Goal: Task Accomplishment & Management: Use online tool/utility

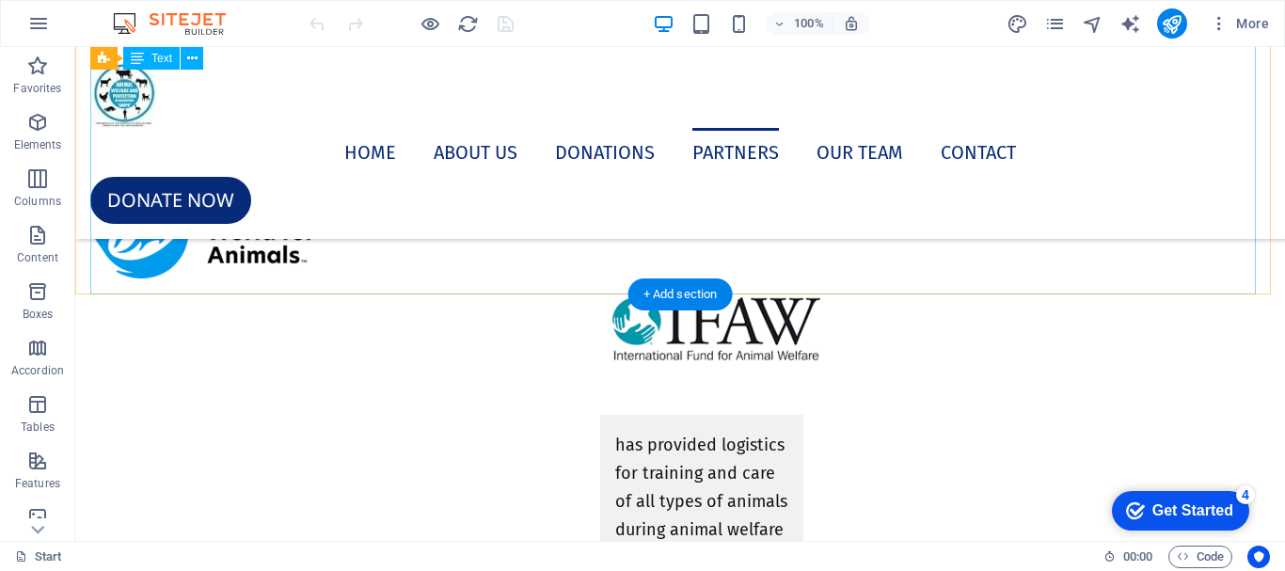
scroll to position [7809, 0]
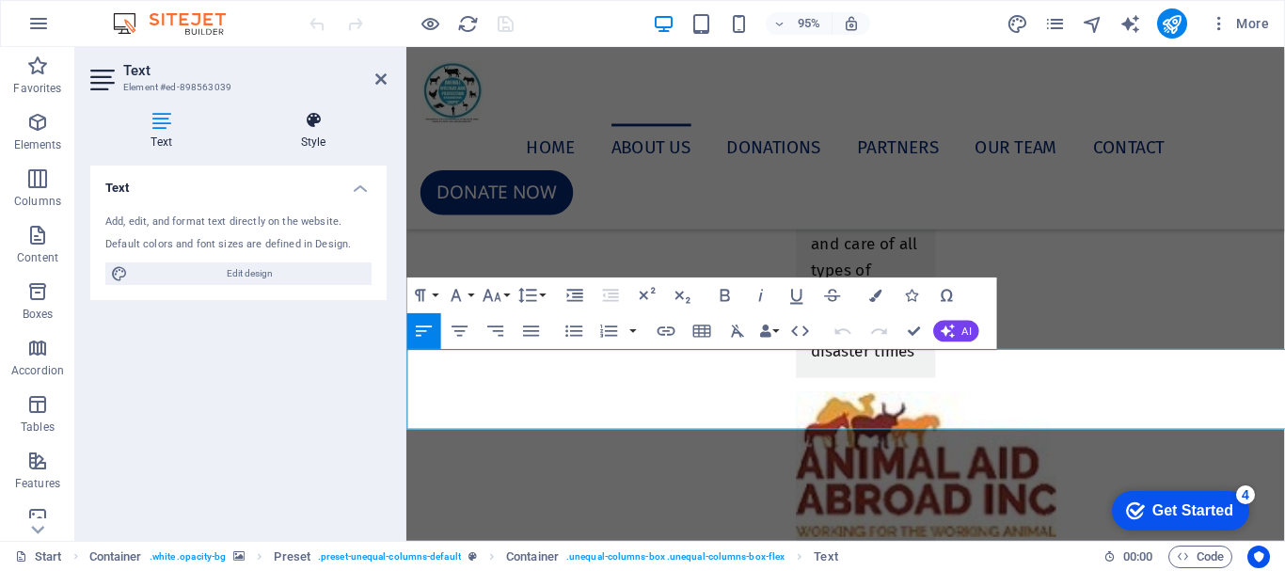
scroll to position [7055, 0]
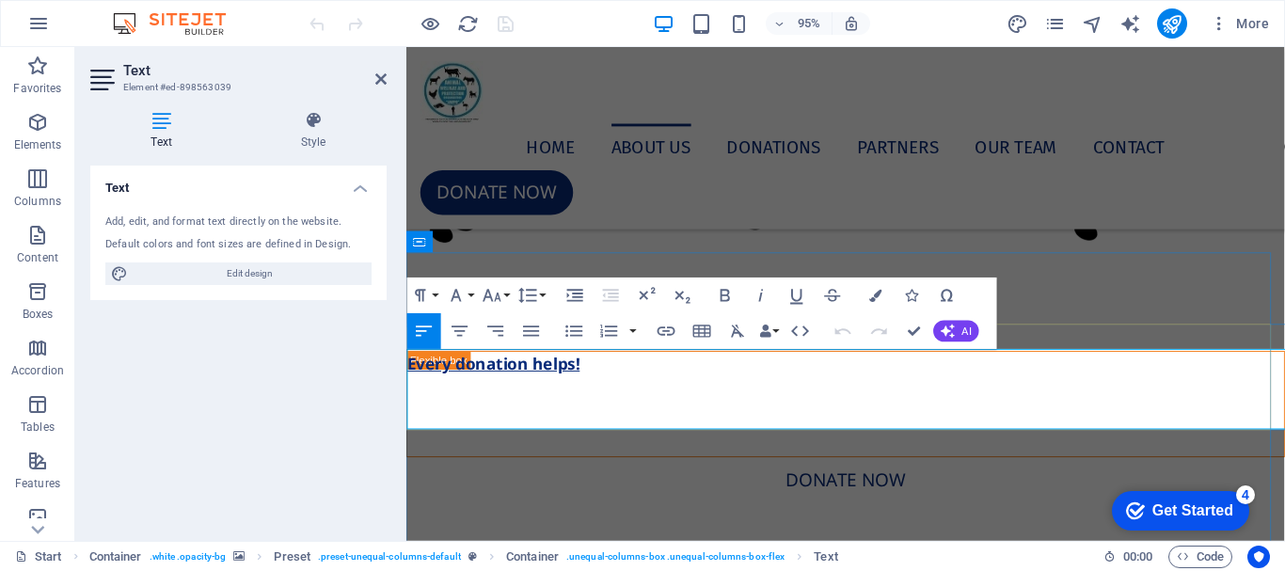
click at [451, 402] on p "WE STAND FOR THE: RESPECT; COMPASSION; LOVE AND PROMOTE BETTER: CARE – HANDLING…" at bounding box center [868, 435] width 923 height 85
click at [596, 435] on p "WE STAND FOR THE: RESPECT; COMPASSION; LOVE AND PROMOTE BETTER: CARE – HANDLING…" at bounding box center [868, 435] width 923 height 85
click at [593, 435] on p "WE STAND FOR THE: RESPECT; COMPASSION; LOVE AND PROMOTE BETTER: CARE – HANDLING…" at bounding box center [868, 435] width 923 height 85
click at [590, 428] on p "WE STAND FOR THE: RESPECT; COMPASSION; LOVE AND PROMOTE BETTER: CARE – HANDLING…" at bounding box center [868, 435] width 923 height 85
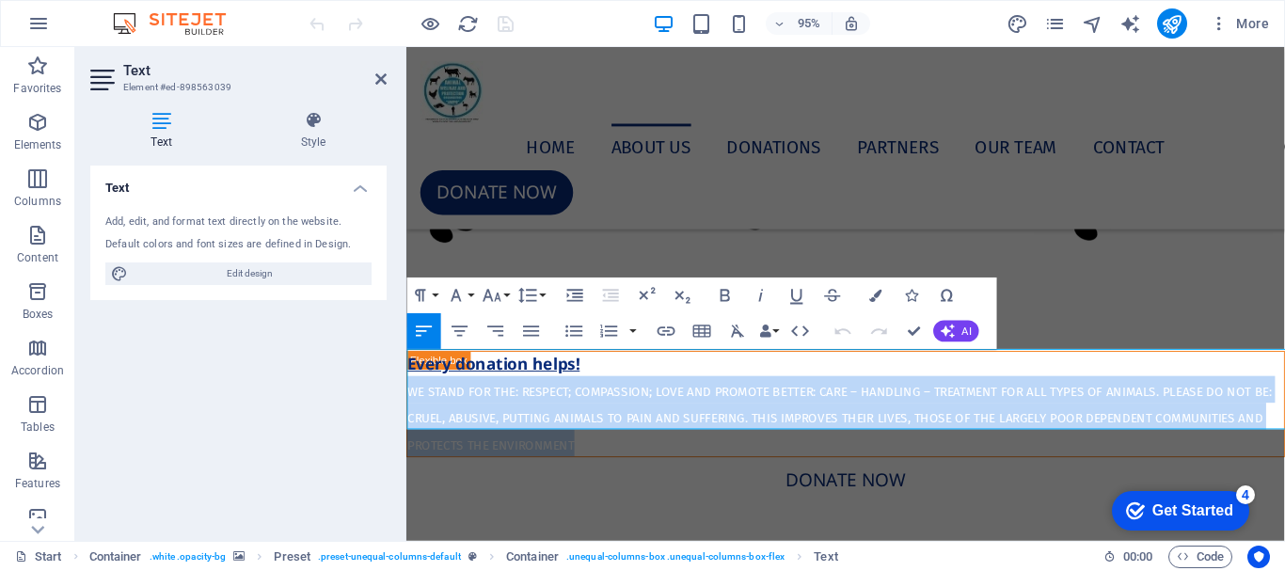
drag, startPoint x: 589, startPoint y: 430, endPoint x: 396, endPoint y: 381, distance: 199.0
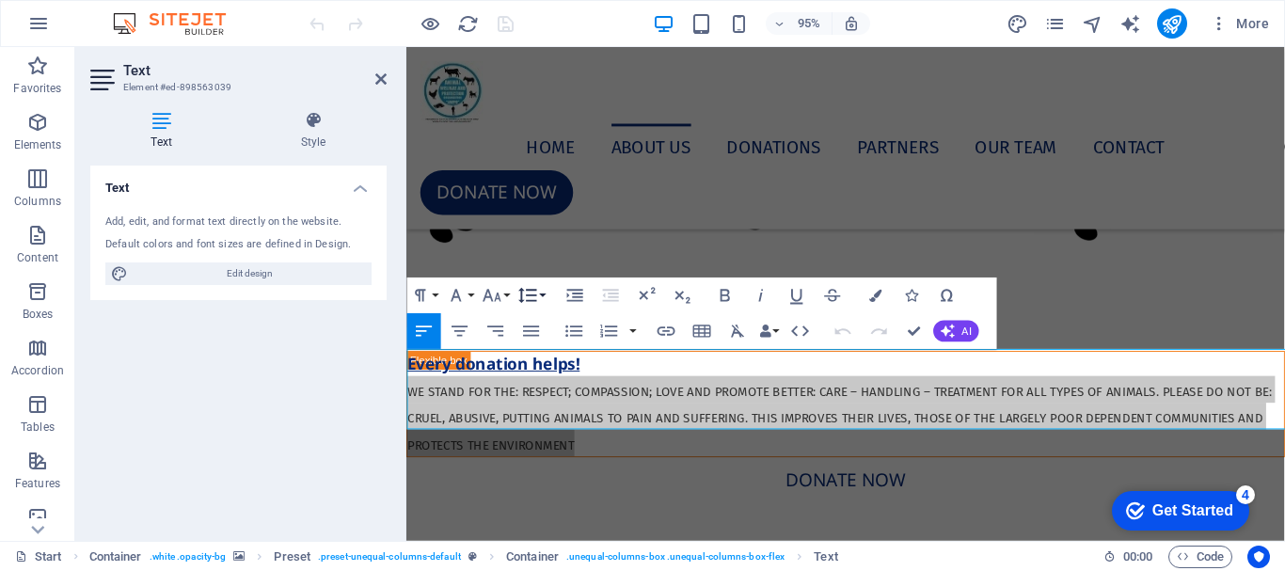
click at [540, 300] on button "Line Height" at bounding box center [532, 296] width 34 height 36
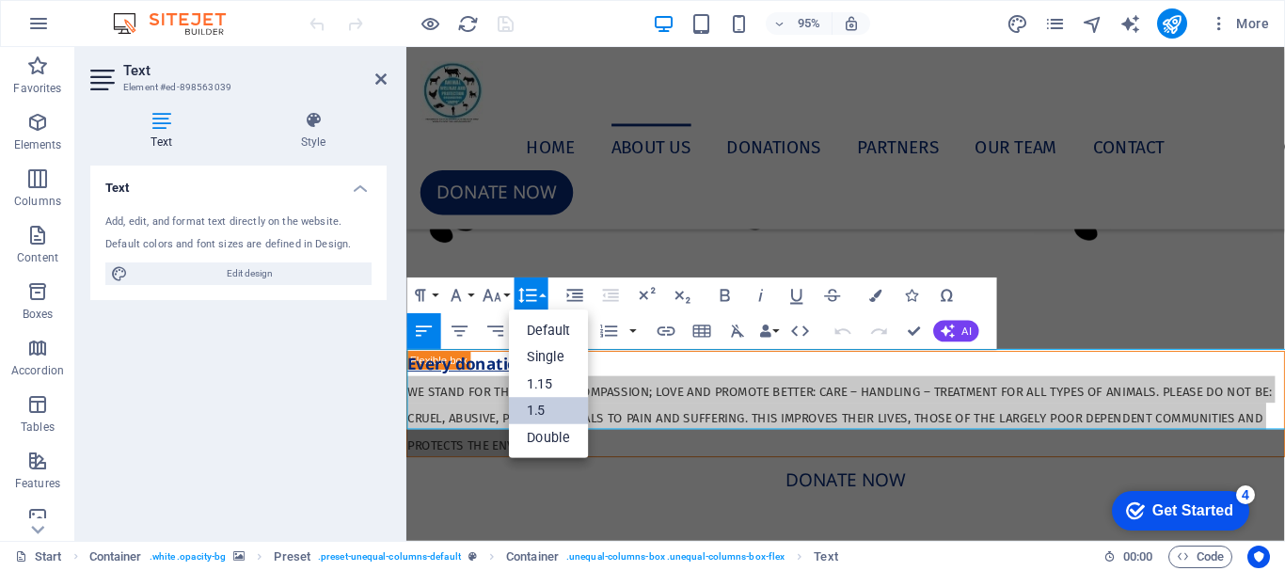
scroll to position [0, 0]
click at [508, 296] on button "Font Size" at bounding box center [496, 296] width 34 height 36
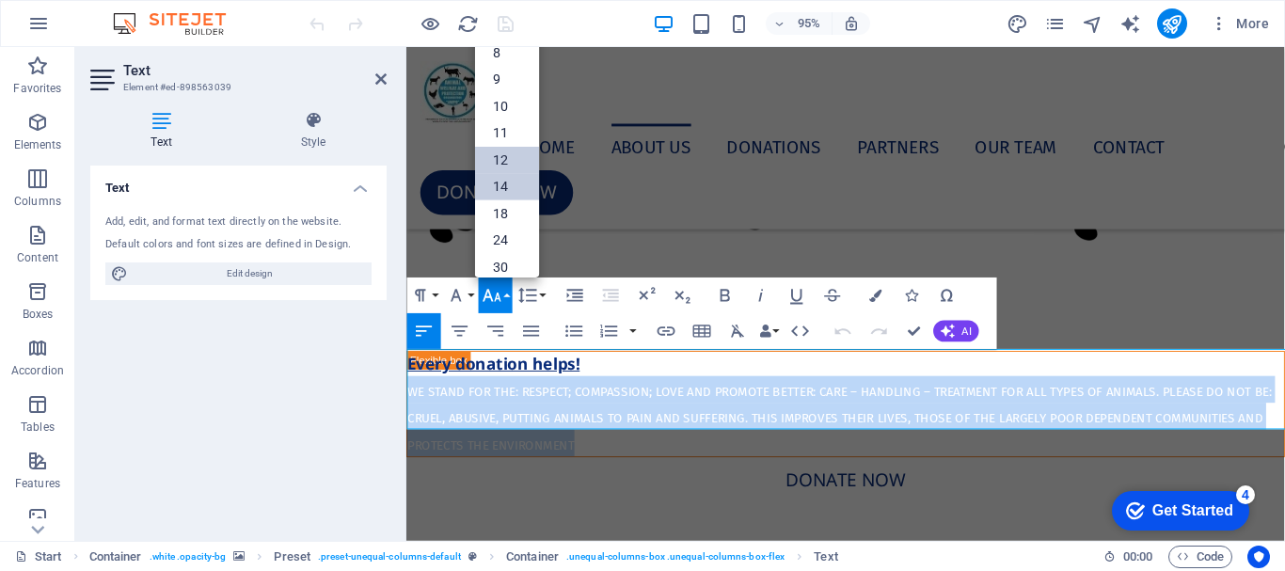
click at [512, 155] on link "12" at bounding box center [507, 160] width 64 height 27
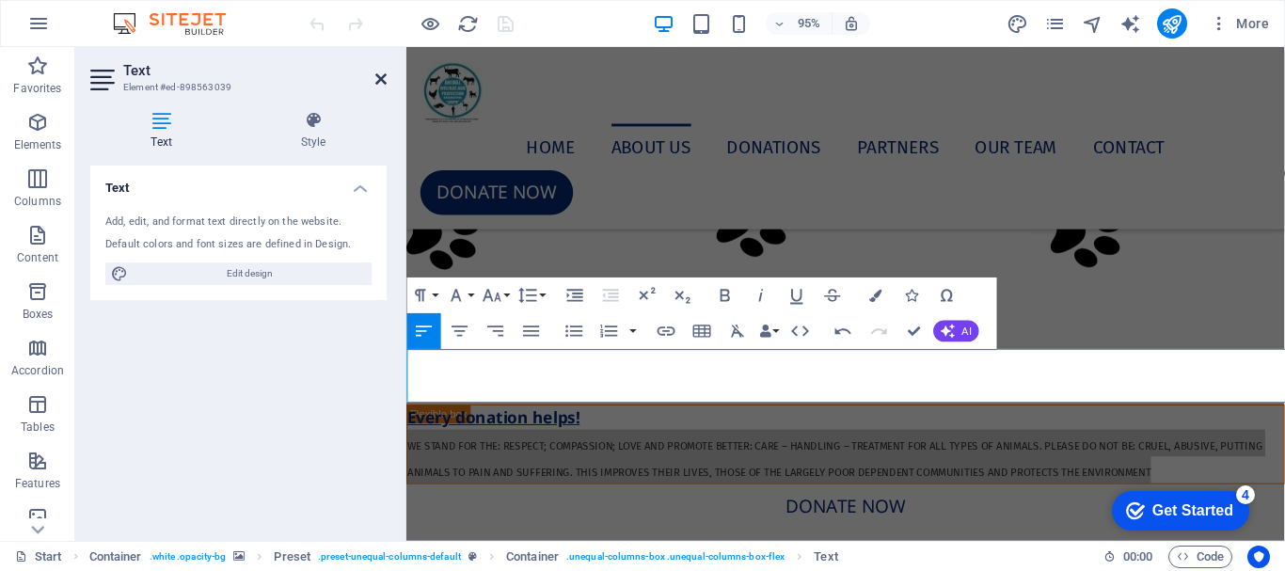
click at [377, 75] on icon at bounding box center [380, 79] width 11 height 15
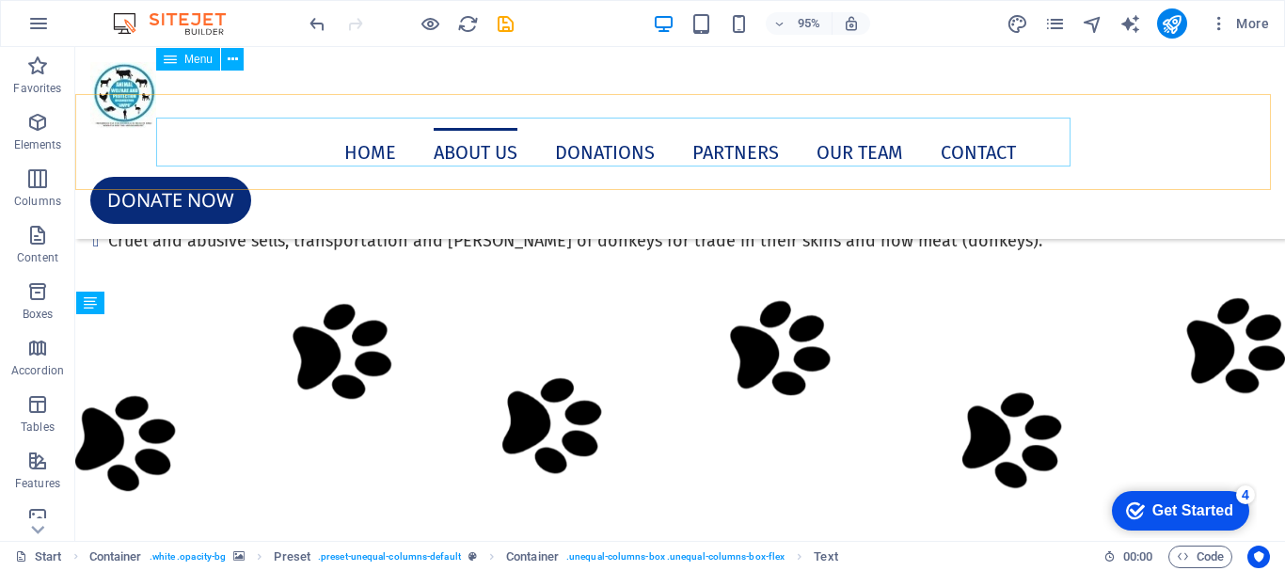
scroll to position [7809, 0]
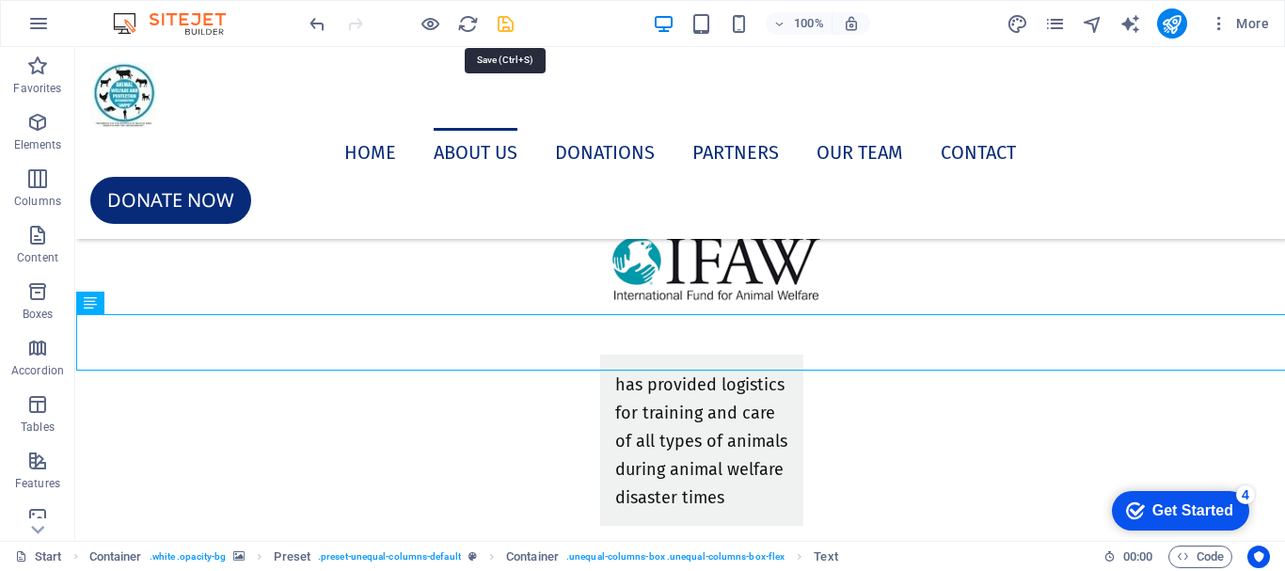
click at [501, 24] on icon "save" at bounding box center [506, 24] width 22 height 22
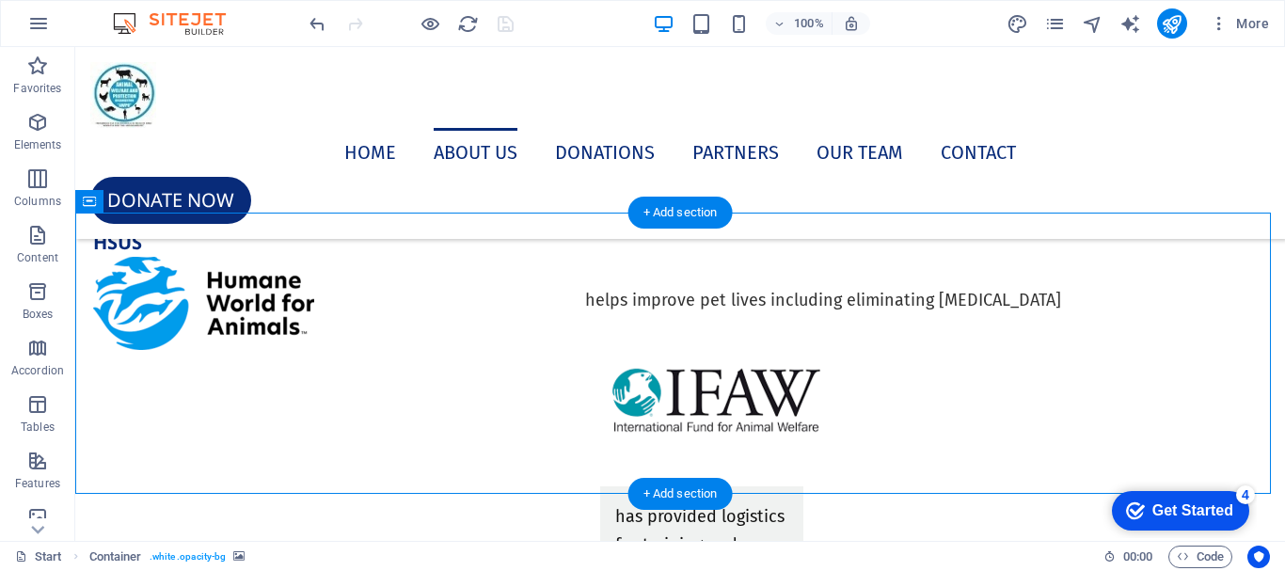
select select "px"
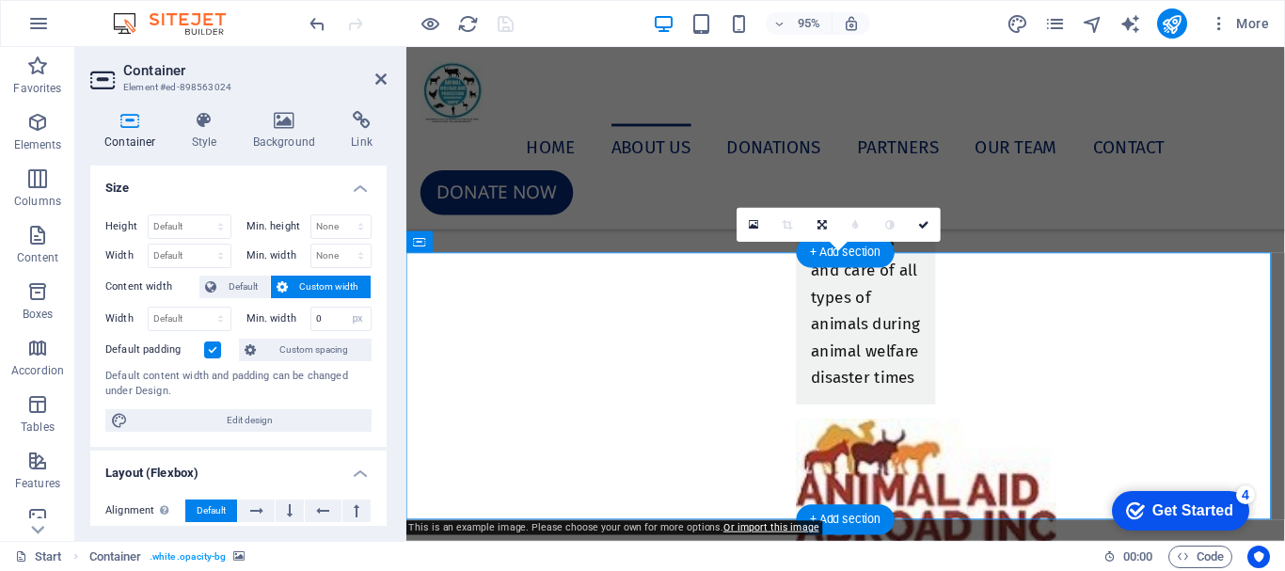
scroll to position [7055, 0]
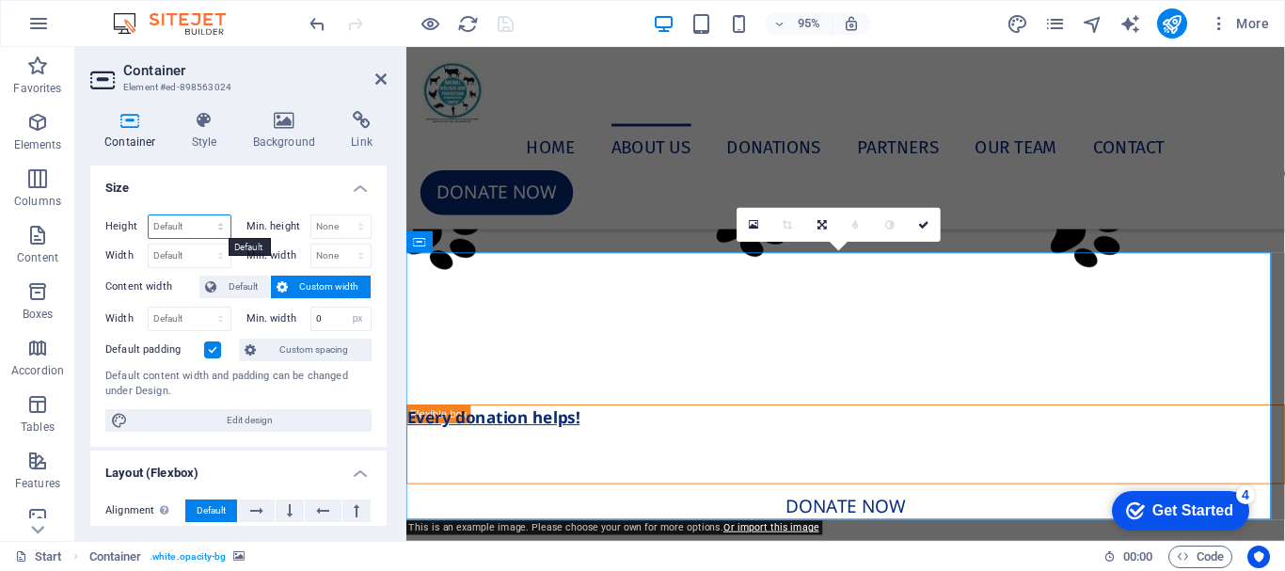
click at [190, 229] on select "Default px rem % vh vw" at bounding box center [190, 226] width 82 height 23
select select "px"
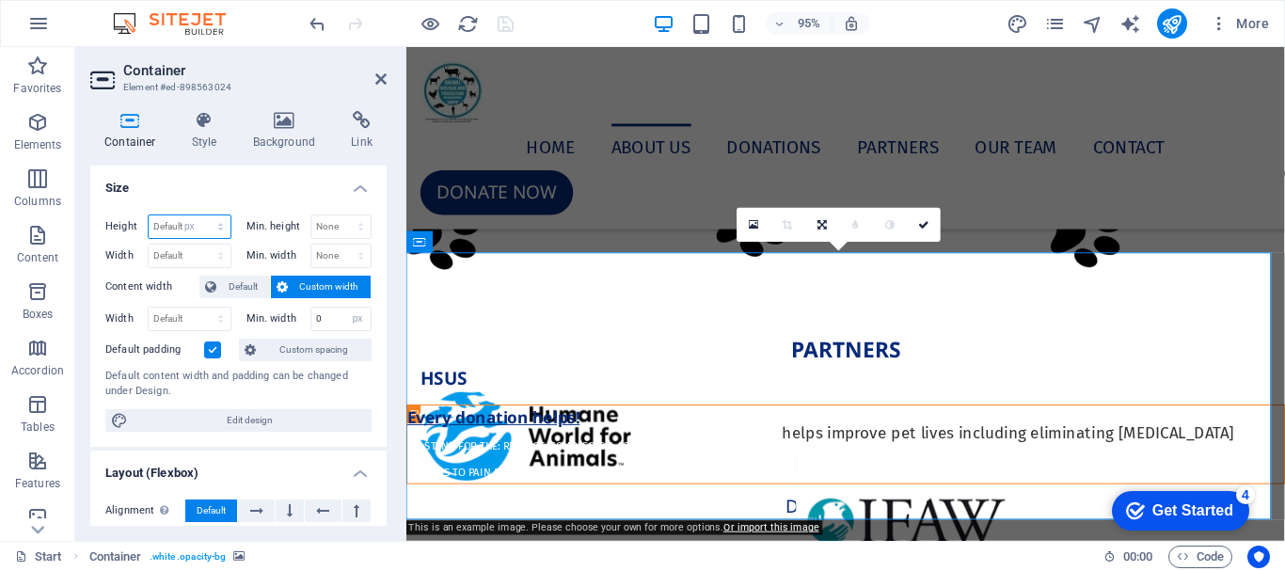
click at [201, 215] on select "Default px rem % vh vw" at bounding box center [190, 226] width 82 height 23
click at [191, 225] on input "299" at bounding box center [190, 226] width 82 height 23
type input "2"
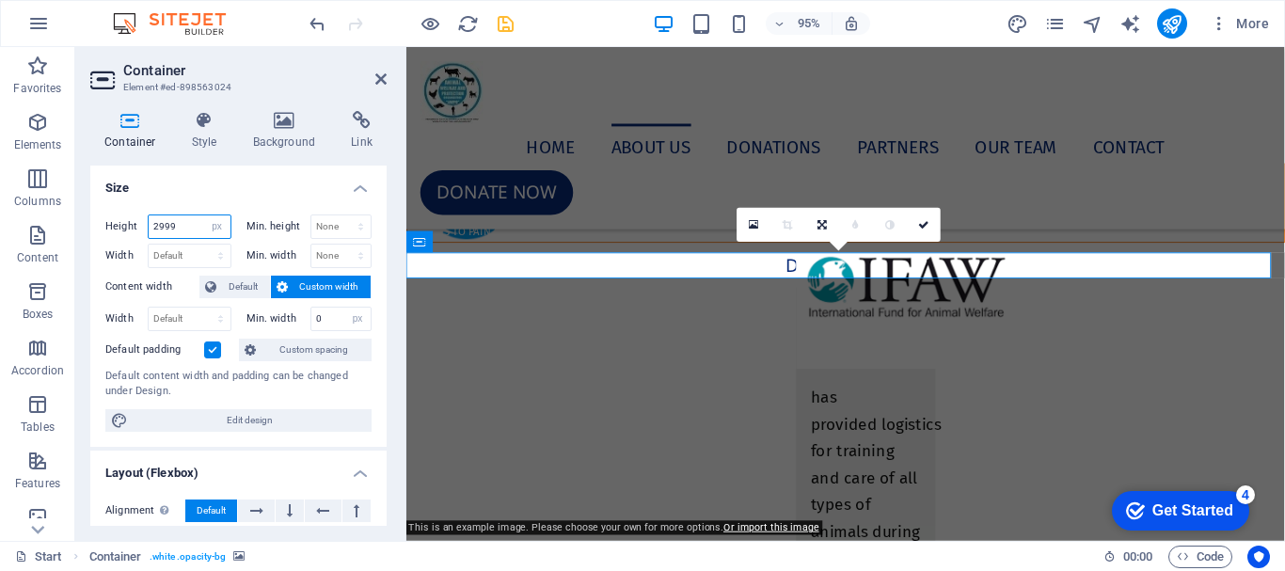
type input "299"
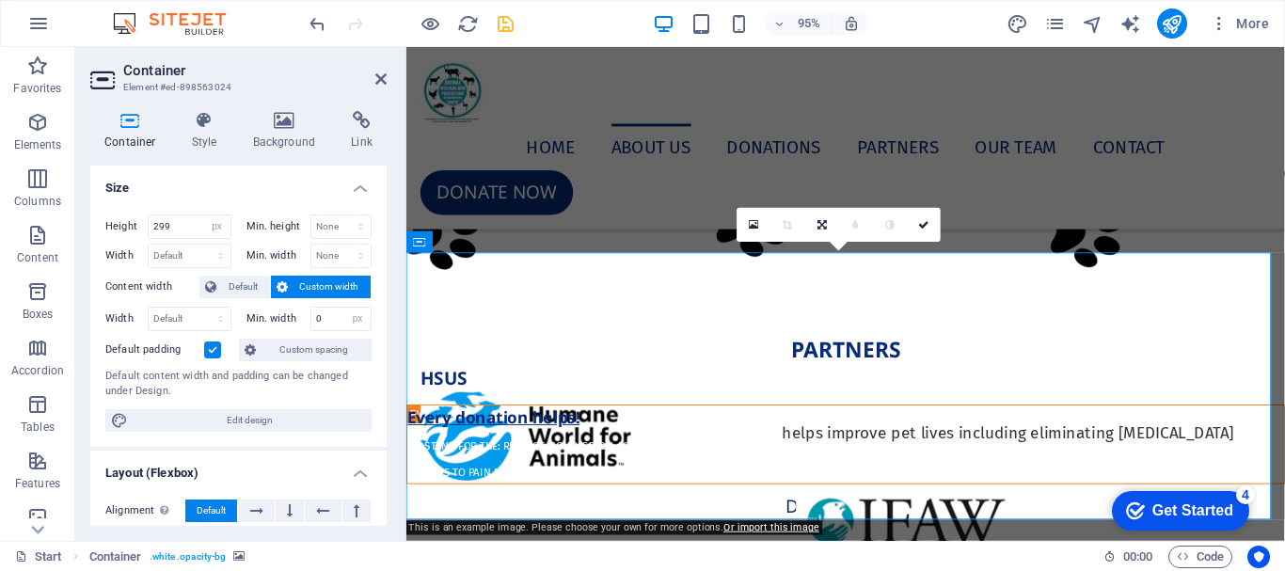
click at [564, 348] on figure at bounding box center [868, 207] width 925 height 281
click at [545, 348] on figure at bounding box center [868, 207] width 925 height 281
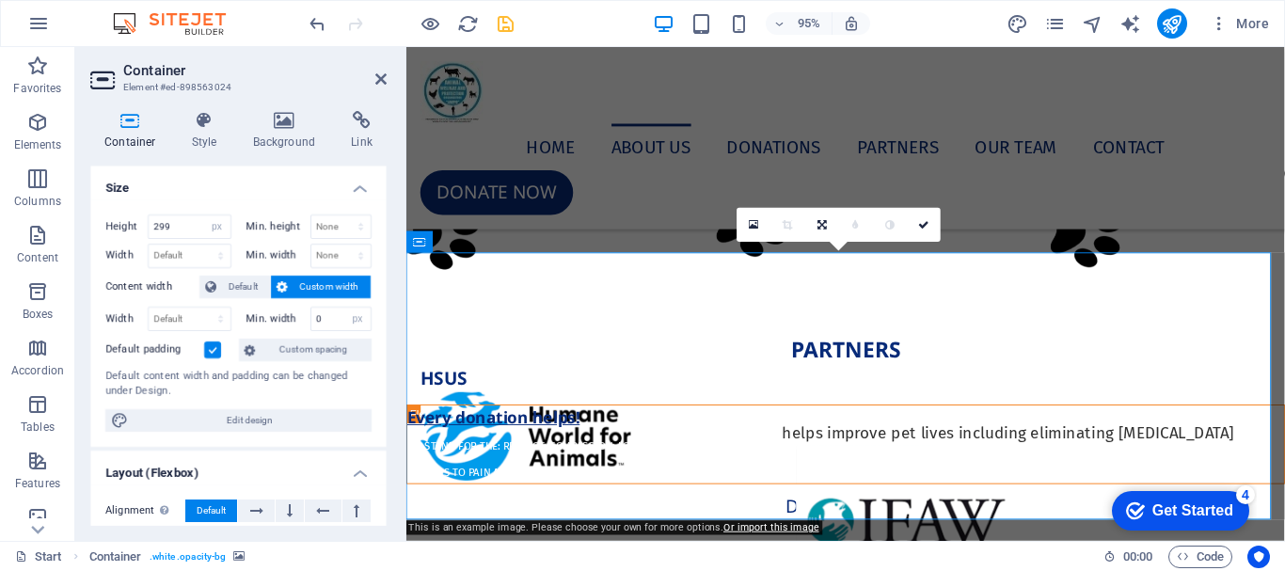
click at [545, 348] on figure at bounding box center [868, 207] width 925 height 281
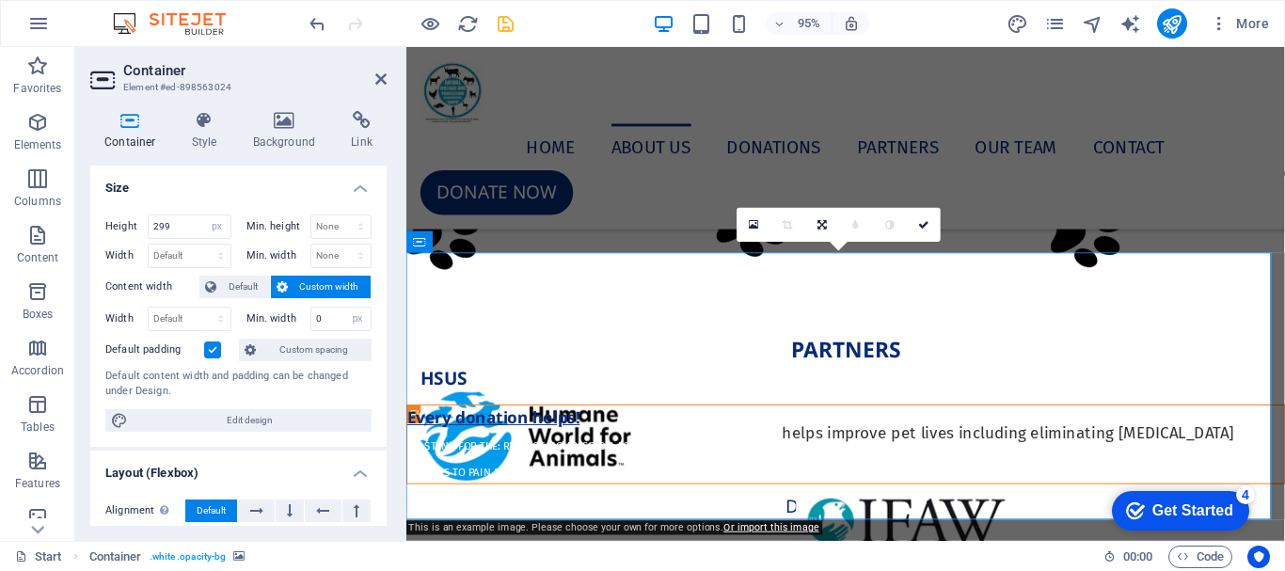
click at [512, 287] on figure at bounding box center [868, 207] width 925 height 281
click at [421, 243] on icon at bounding box center [420, 242] width 12 height 22
click at [192, 259] on select "Default px rem % em vh vw" at bounding box center [190, 256] width 82 height 23
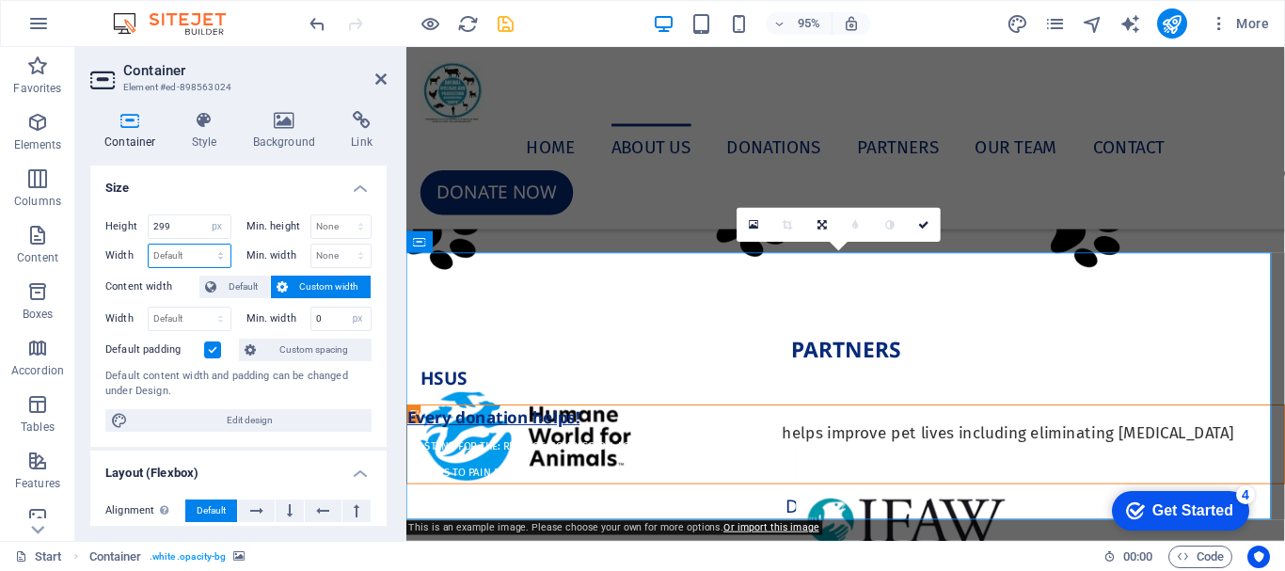
select select "px"
click at [201, 245] on select "Default px rem % em vh vw" at bounding box center [190, 256] width 82 height 23
click at [181, 258] on input "968" at bounding box center [190, 256] width 82 height 23
type input "9"
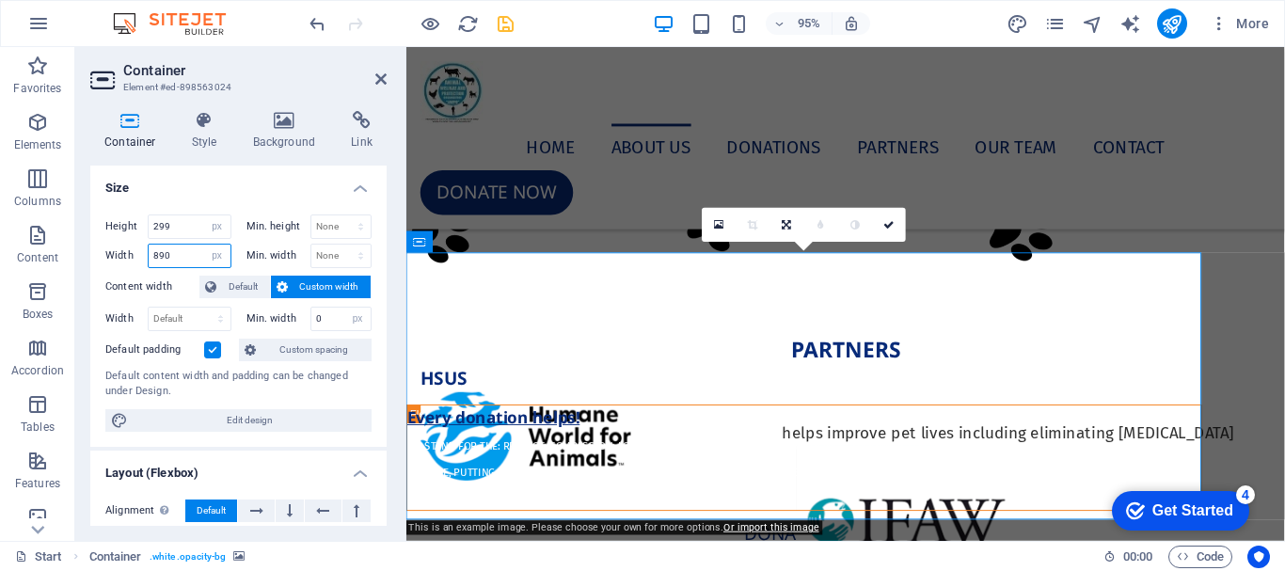
type input "890"
click at [441, 291] on figure at bounding box center [824, 207] width 837 height 281
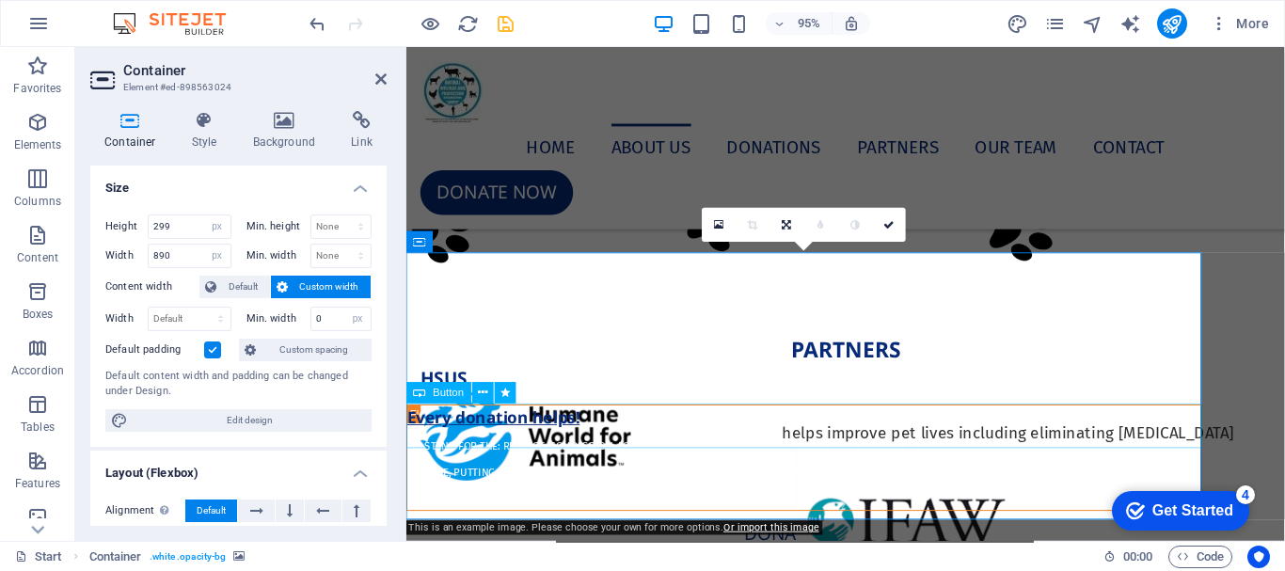
scroll to position [7149, 0]
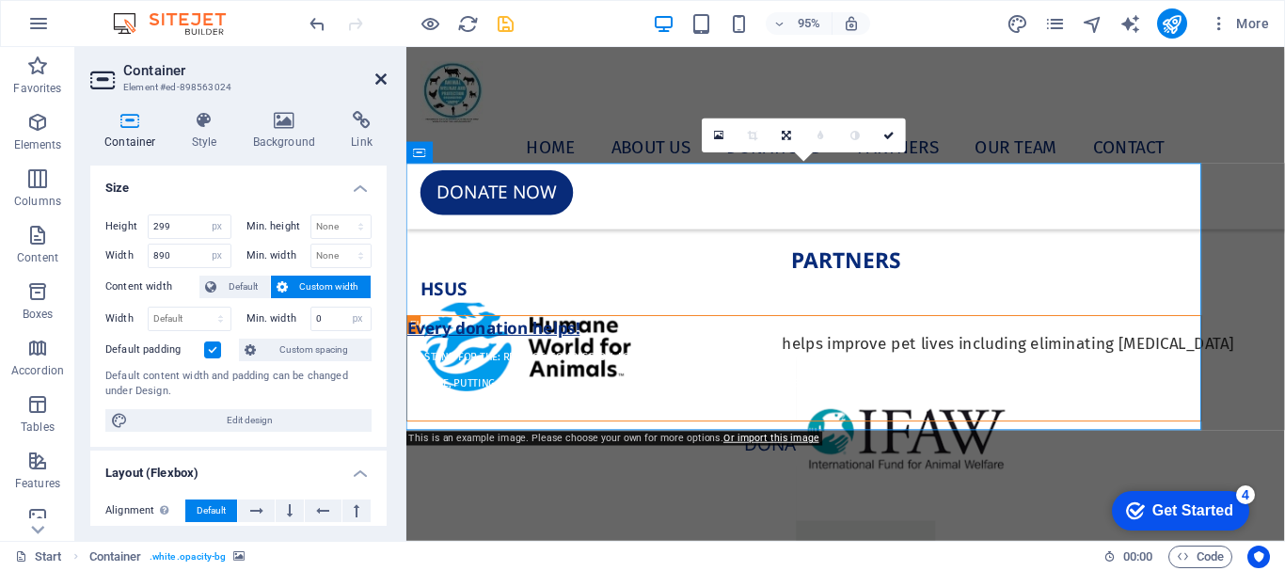
click at [385, 81] on icon at bounding box center [380, 79] width 11 height 15
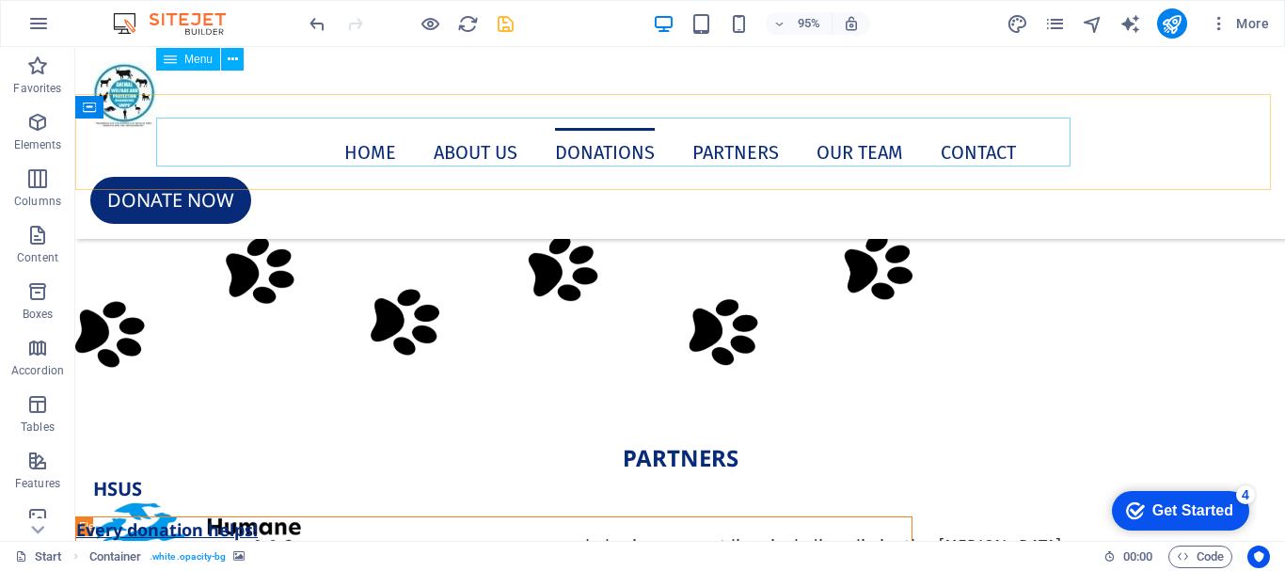
scroll to position [7903, 0]
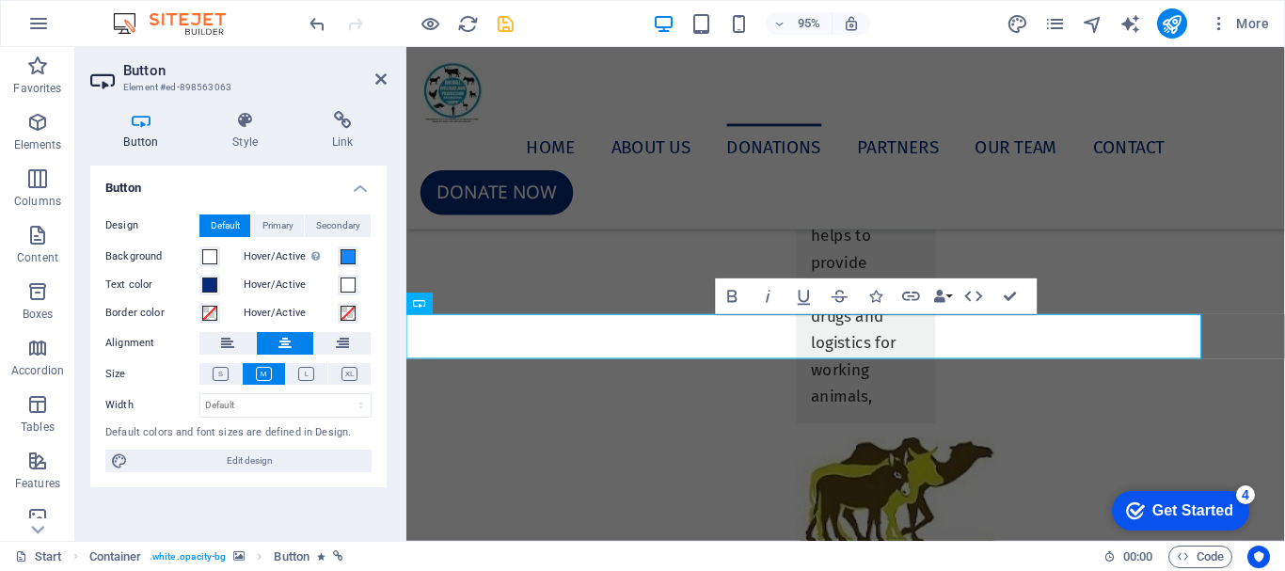
scroll to position [7149, 0]
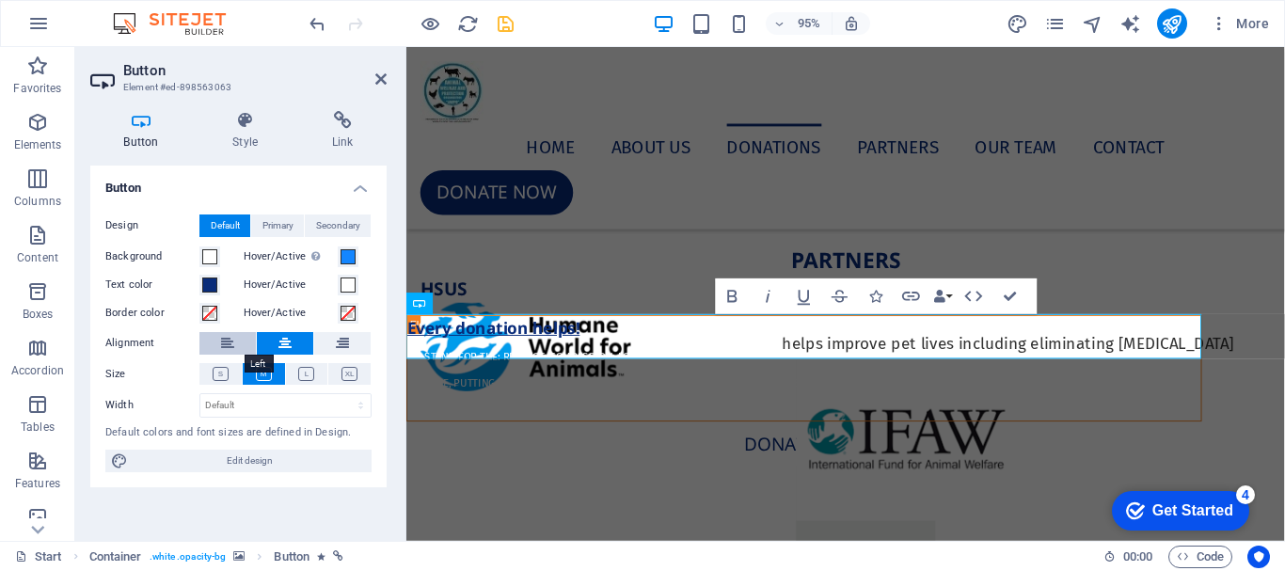
click at [233, 342] on icon at bounding box center [227, 343] width 13 height 23
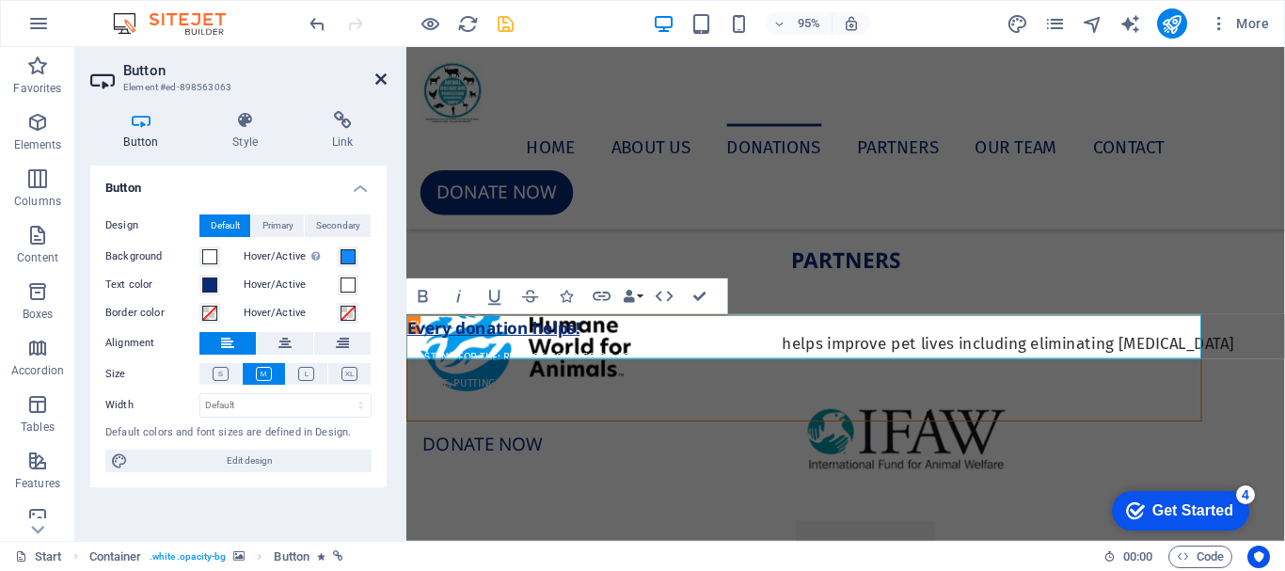
click at [377, 78] on icon at bounding box center [380, 79] width 11 height 15
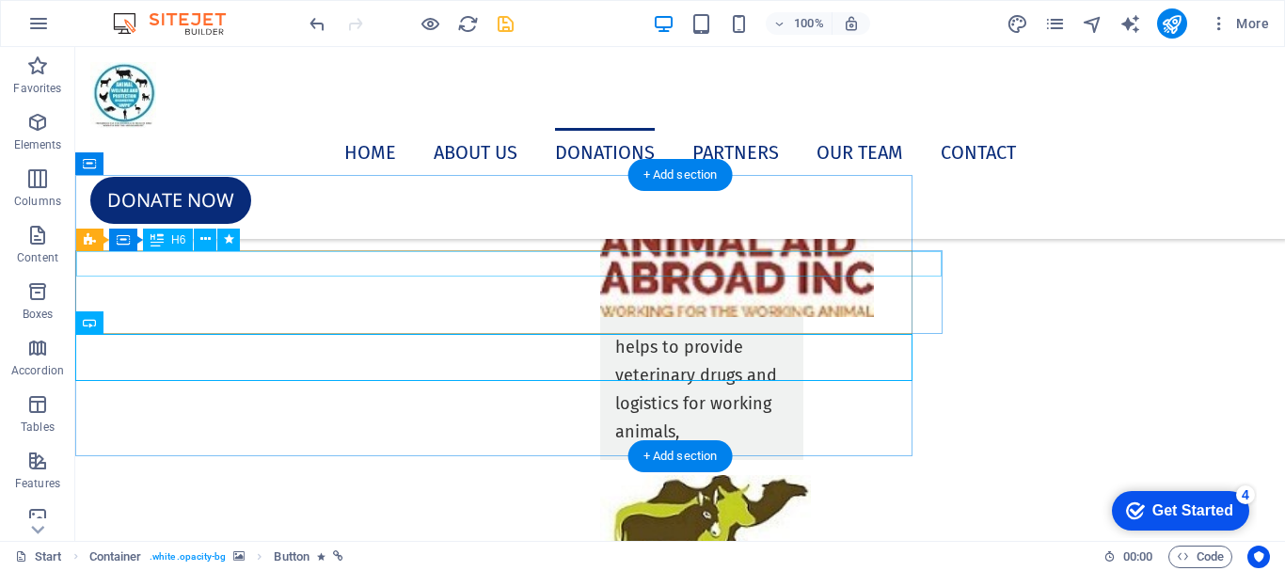
scroll to position [7715, 0]
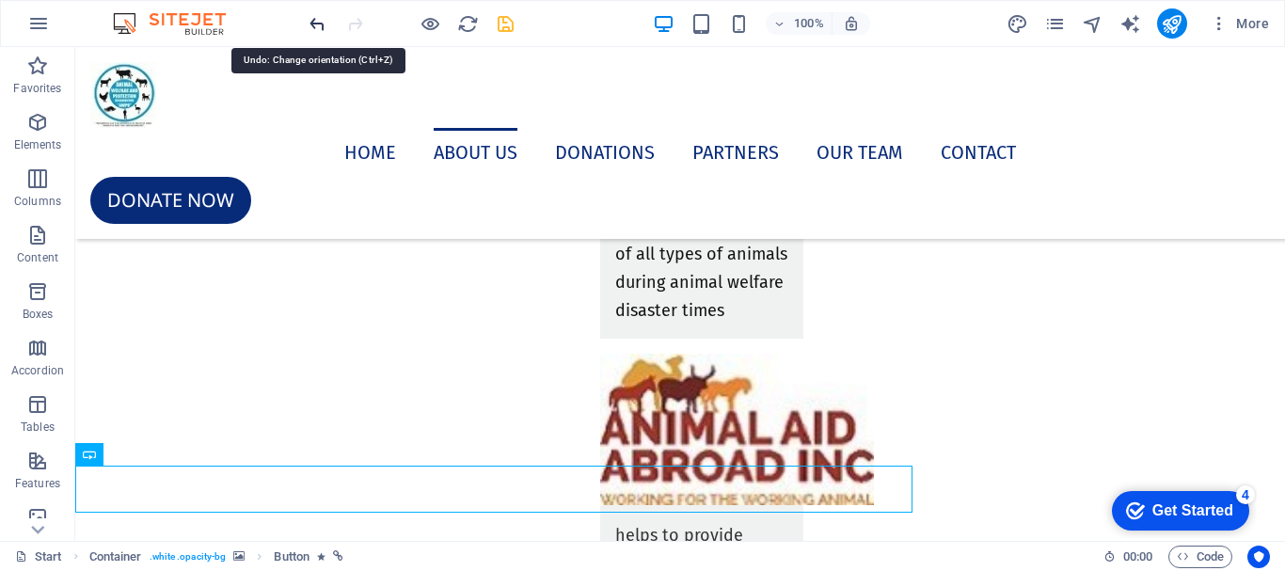
click at [307, 16] on icon "undo" at bounding box center [318, 24] width 22 height 22
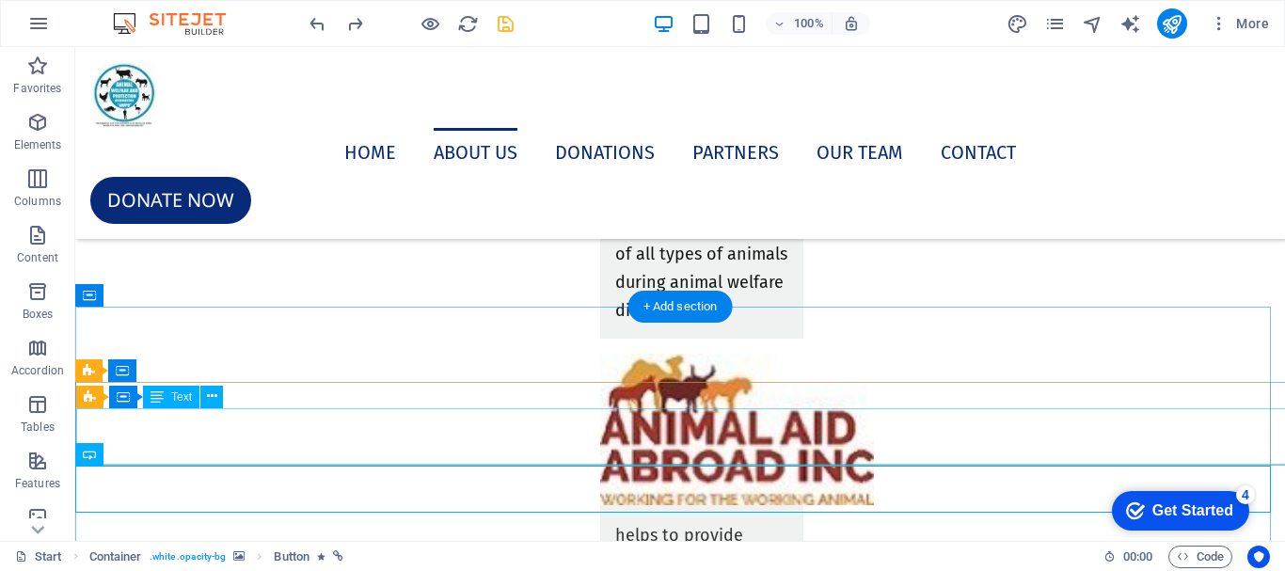
click at [520, 34] on div "WE STAND FOR THE: RESPECT; COMPASSION; LOVE AND PROMOTE BETTER: CARE – HANDLING…" at bounding box center [680, 5] width 1208 height 56
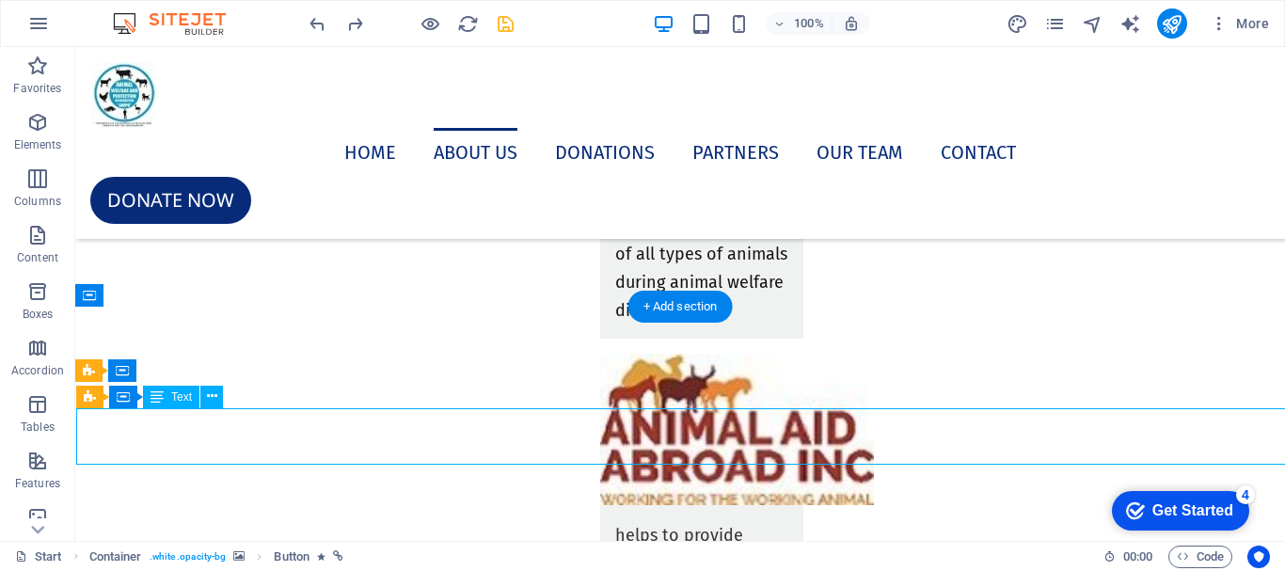
click at [520, 34] on div "WE STAND FOR THE: RESPECT; COMPASSION; LOVE AND PROMOTE BETTER: CARE – HANDLING…" at bounding box center [680, 5] width 1208 height 56
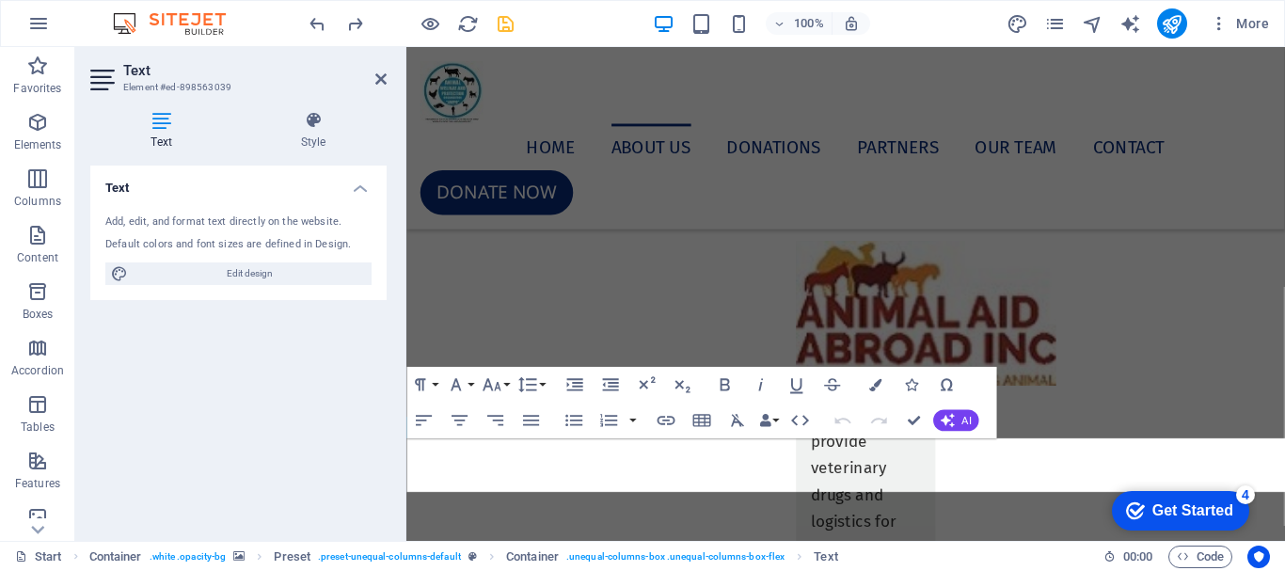
scroll to position [6961, 0]
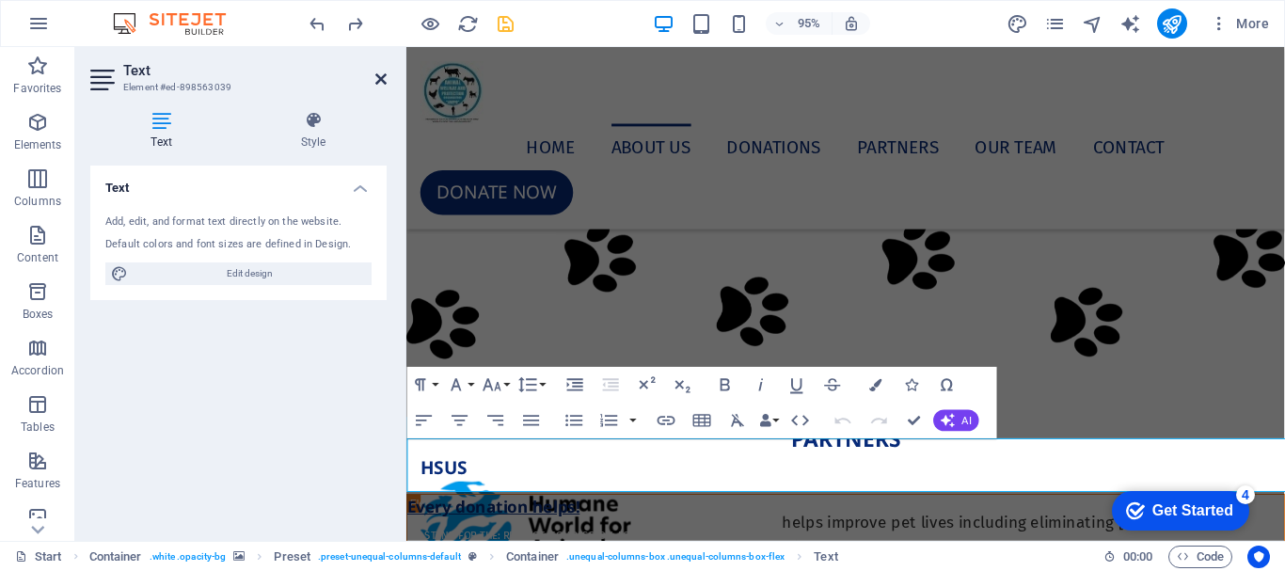
click at [378, 74] on icon at bounding box center [380, 79] width 11 height 15
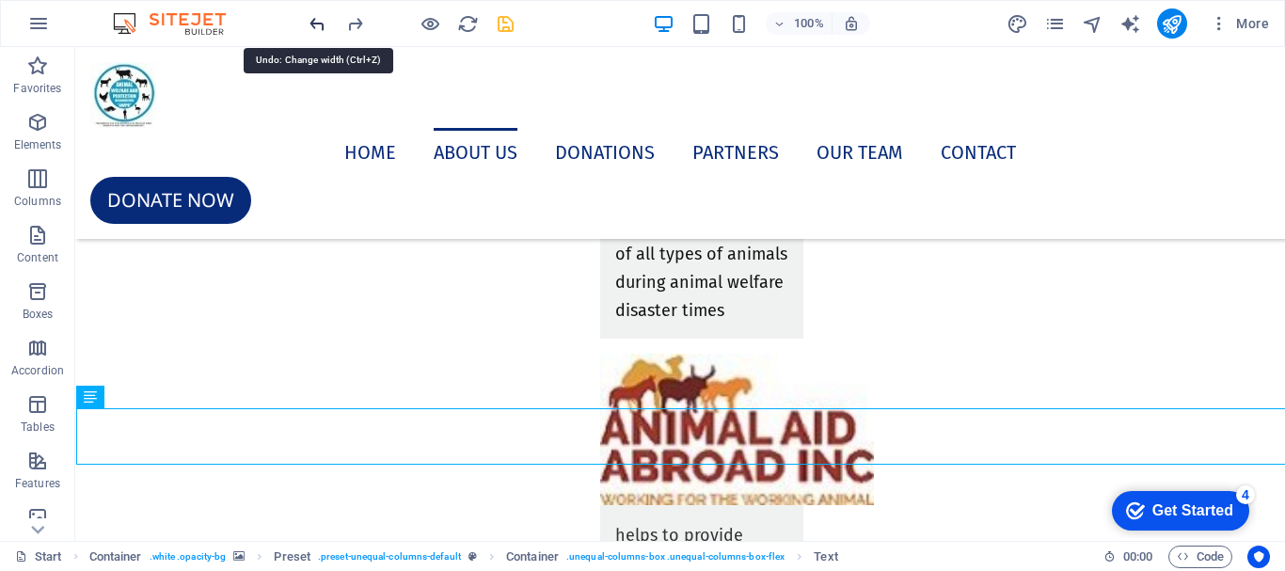
click at [312, 26] on icon "undo" at bounding box center [318, 24] width 22 height 22
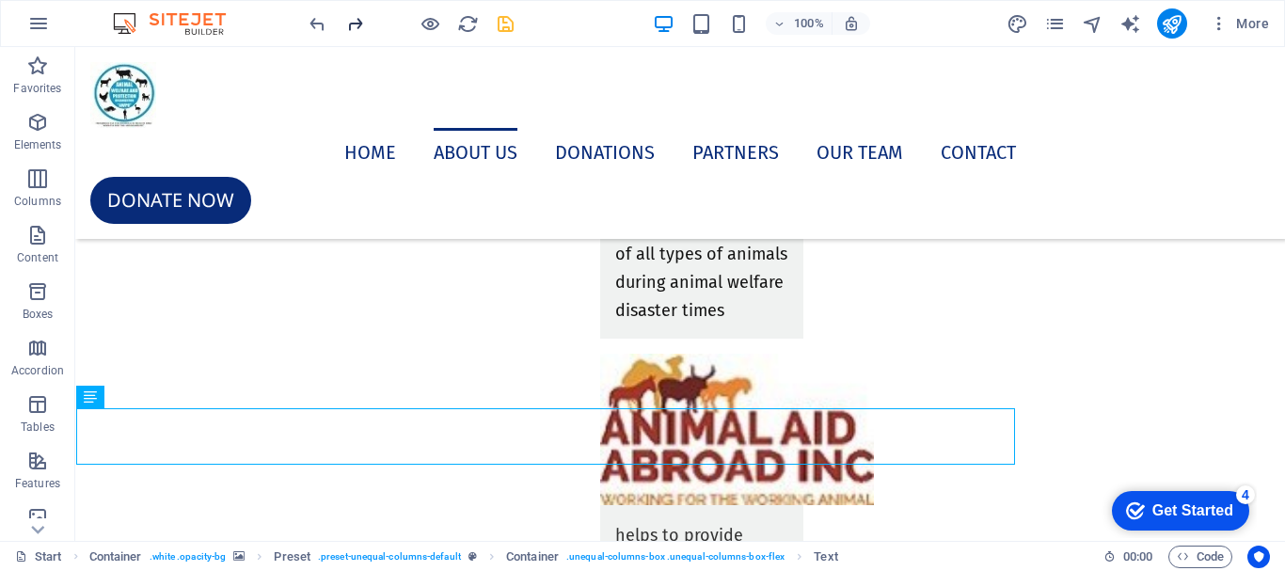
click at [350, 30] on icon "redo" at bounding box center [355, 24] width 22 height 22
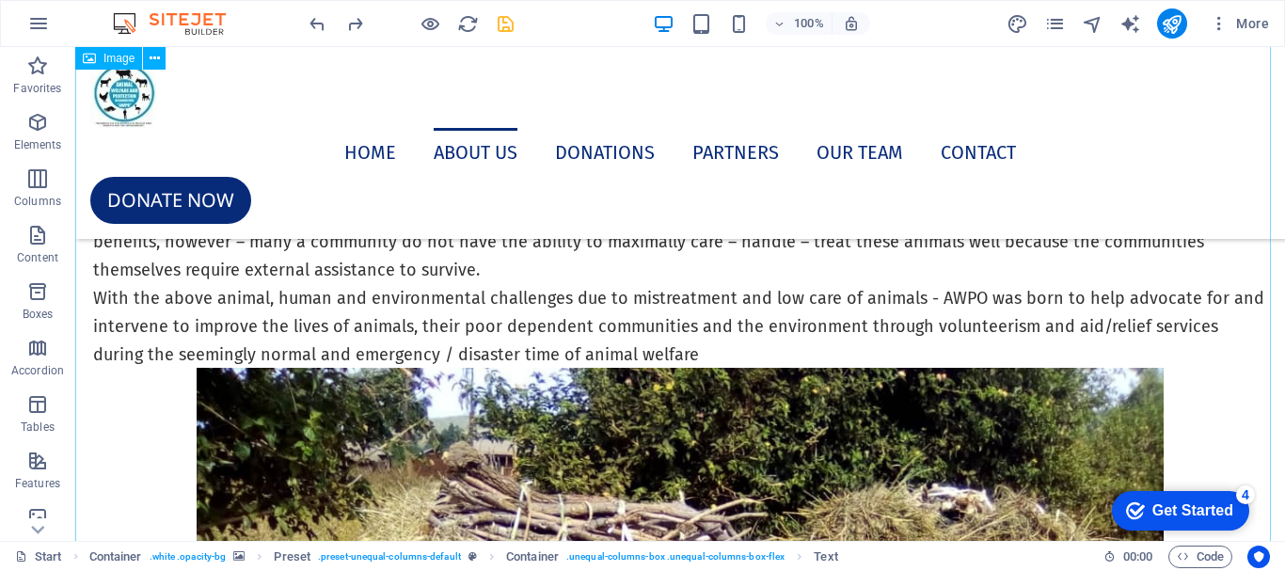
scroll to position [5927, 0]
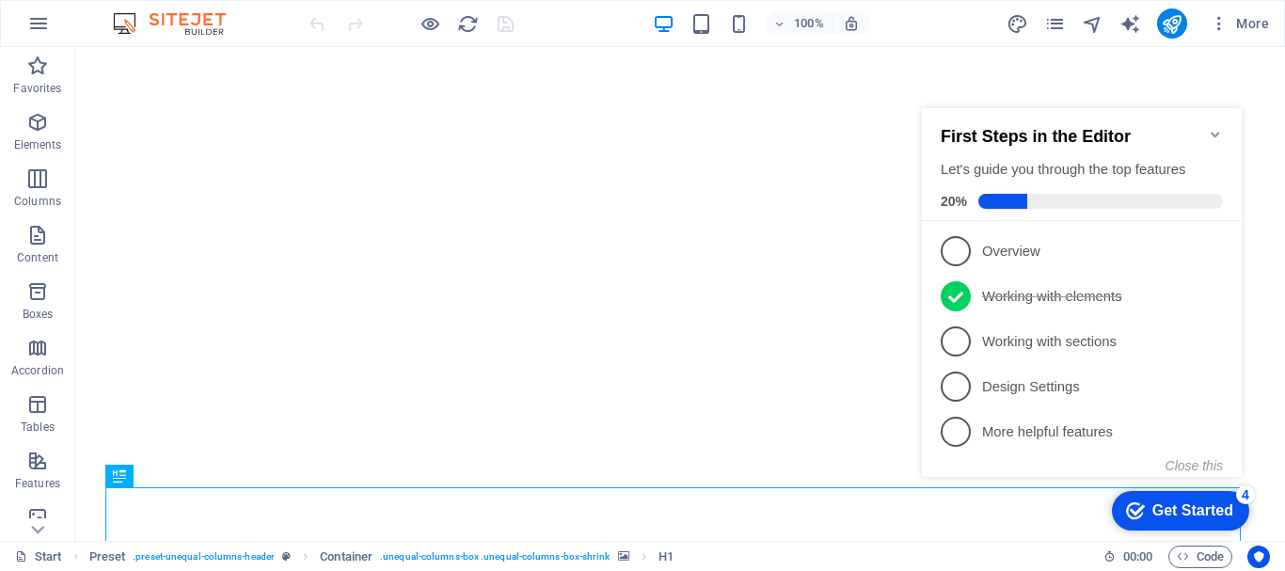
click at [1216, 132] on icon "Minimize checklist" at bounding box center [1215, 135] width 8 height 6
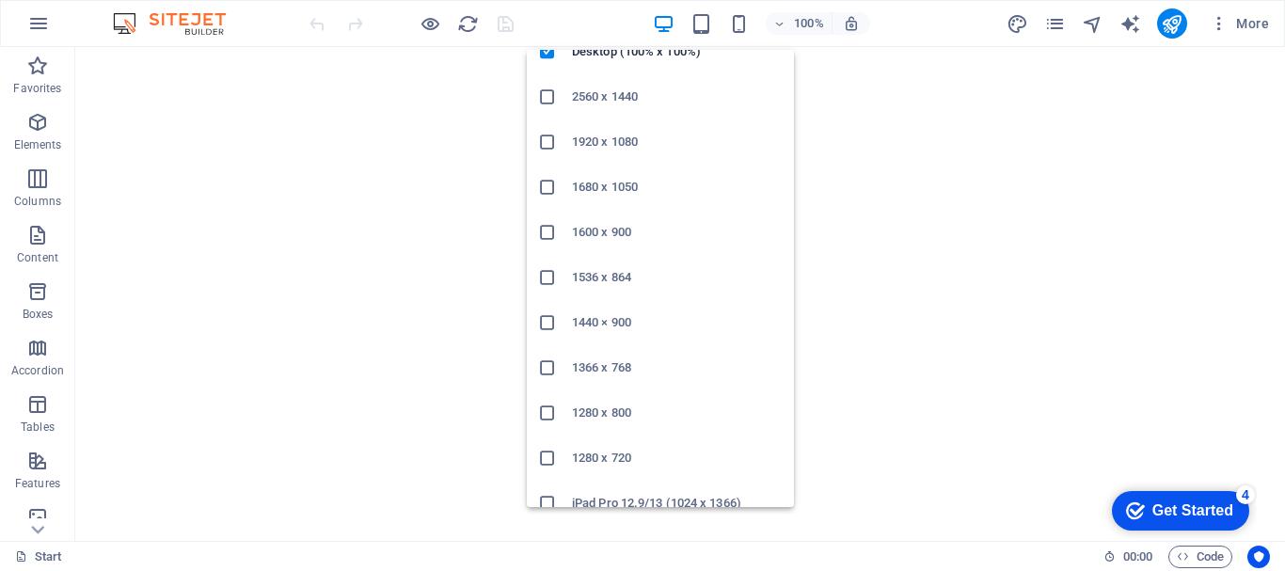
scroll to position [130, 0]
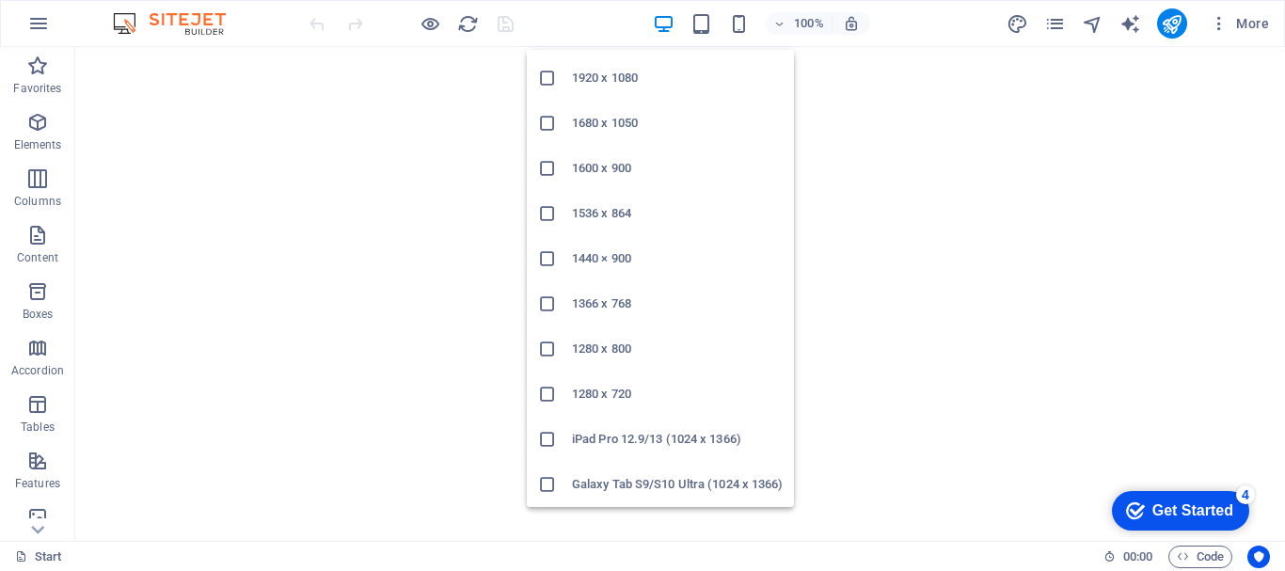
click at [626, 449] on h6 "iPad Pro 12.9/13 (1024 x 1366)" at bounding box center [677, 439] width 211 height 23
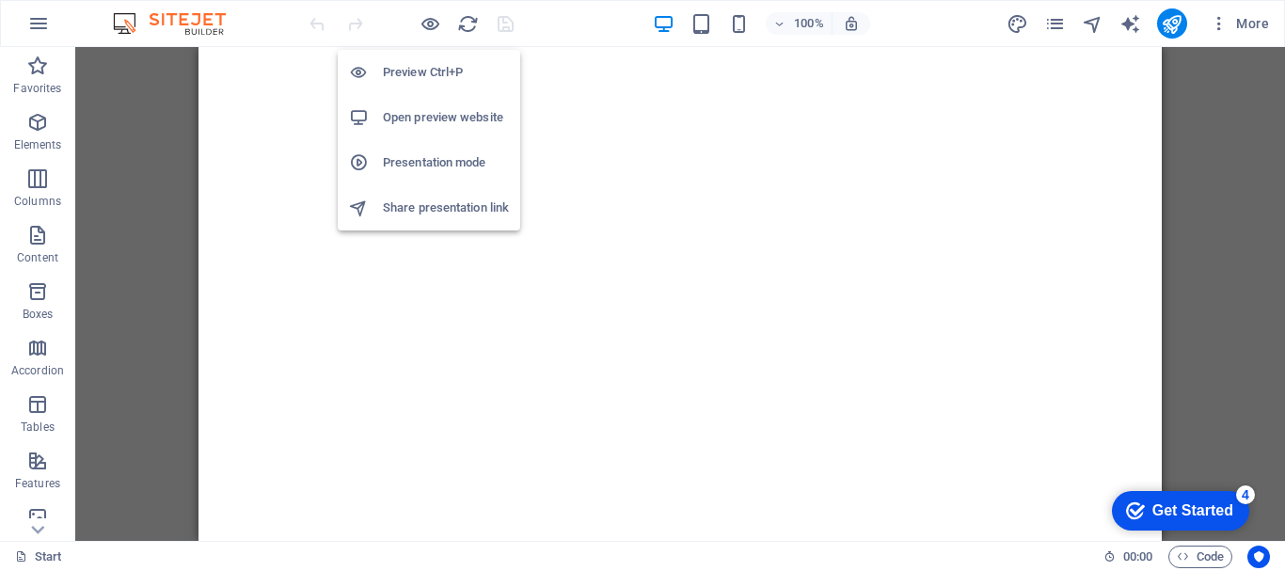
click at [450, 114] on h6 "Open preview website" at bounding box center [446, 117] width 126 height 23
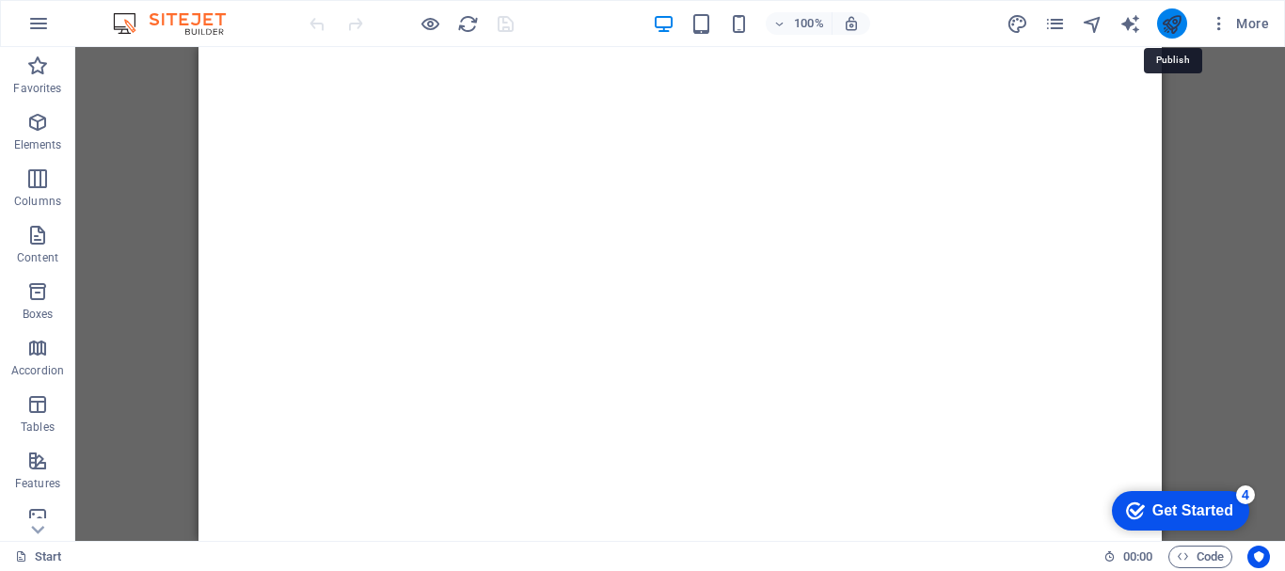
click at [1173, 32] on icon "publish" at bounding box center [1172, 24] width 22 height 22
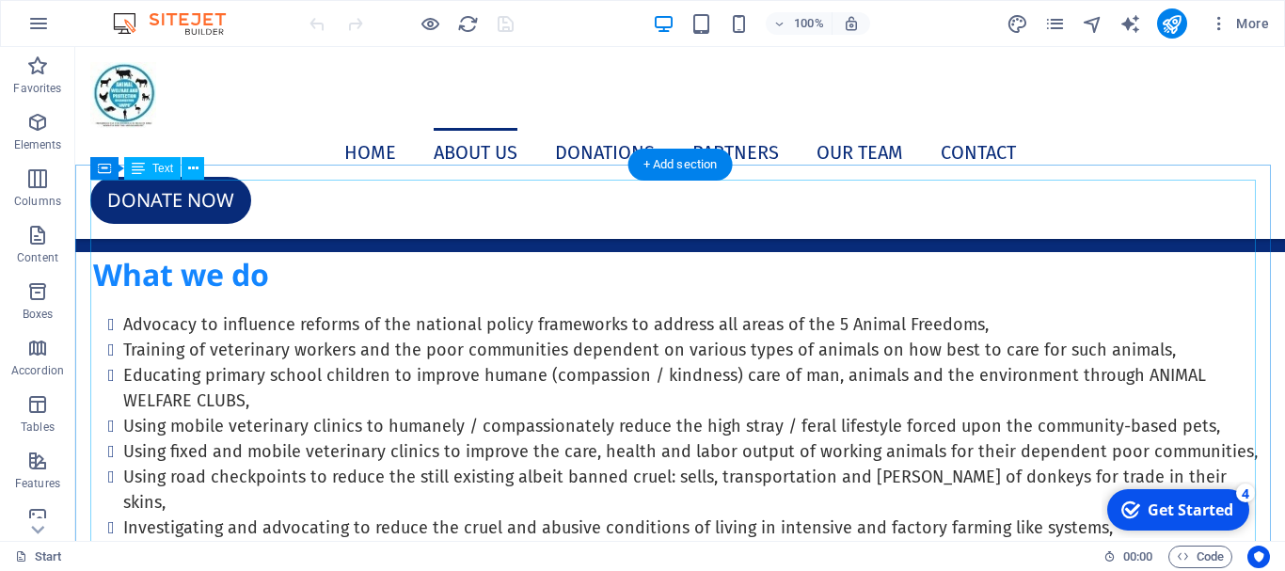
scroll to position [1317, 0]
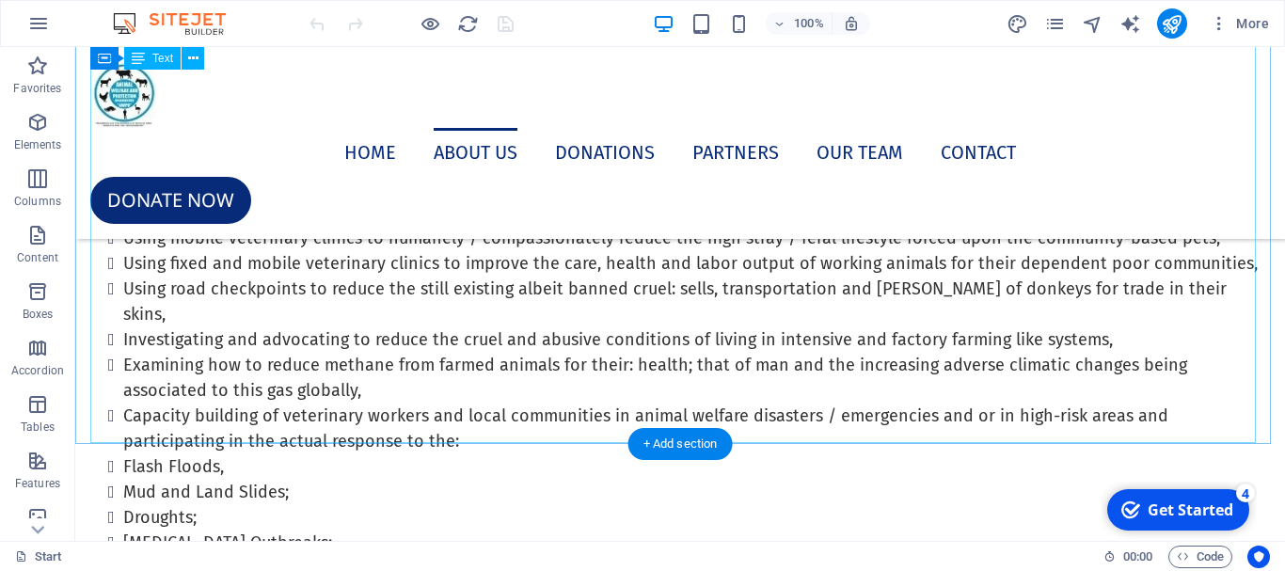
drag, startPoint x: 167, startPoint y: 283, endPoint x: 251, endPoint y: 334, distance: 97.9
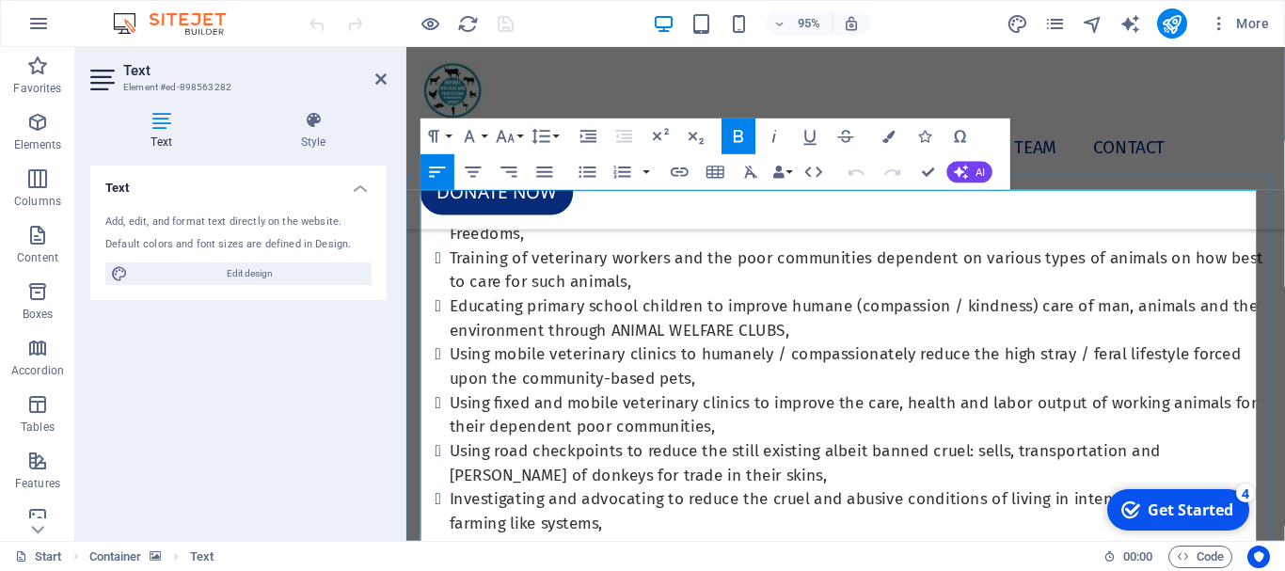
scroll to position [1364, 0]
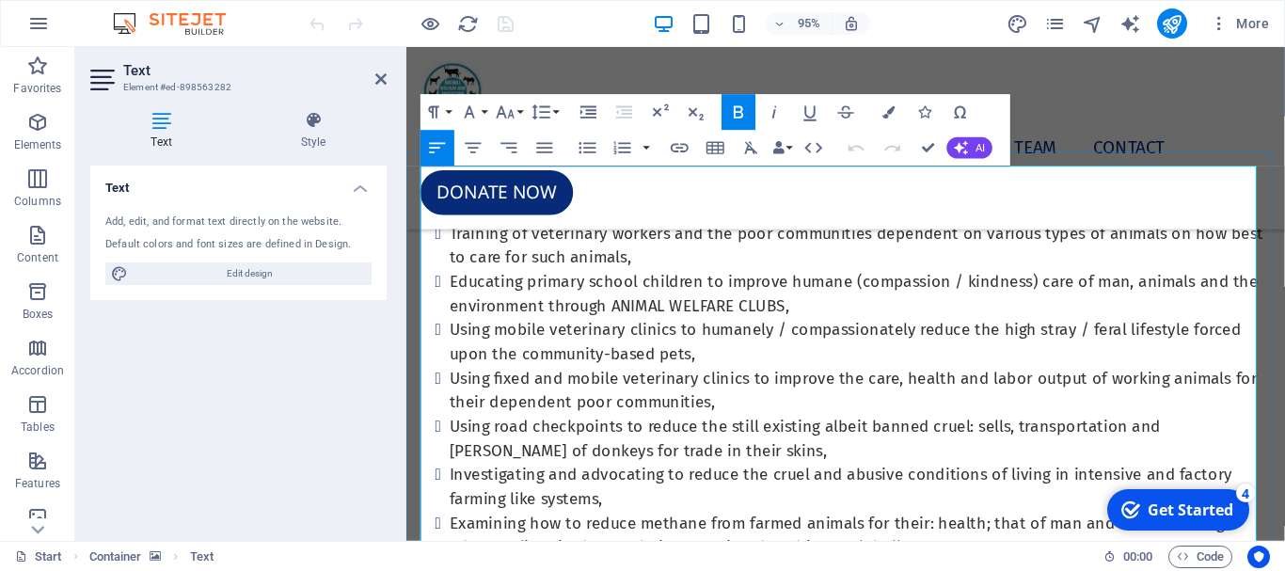
click at [379, 80] on icon at bounding box center [380, 79] width 11 height 15
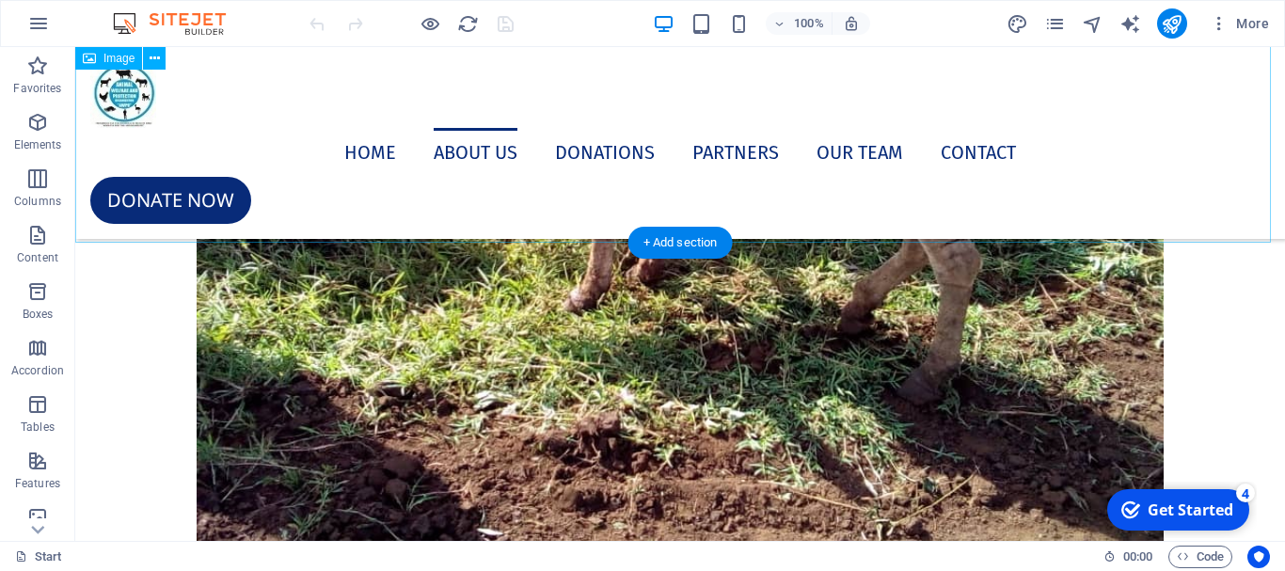
scroll to position [5370, 0]
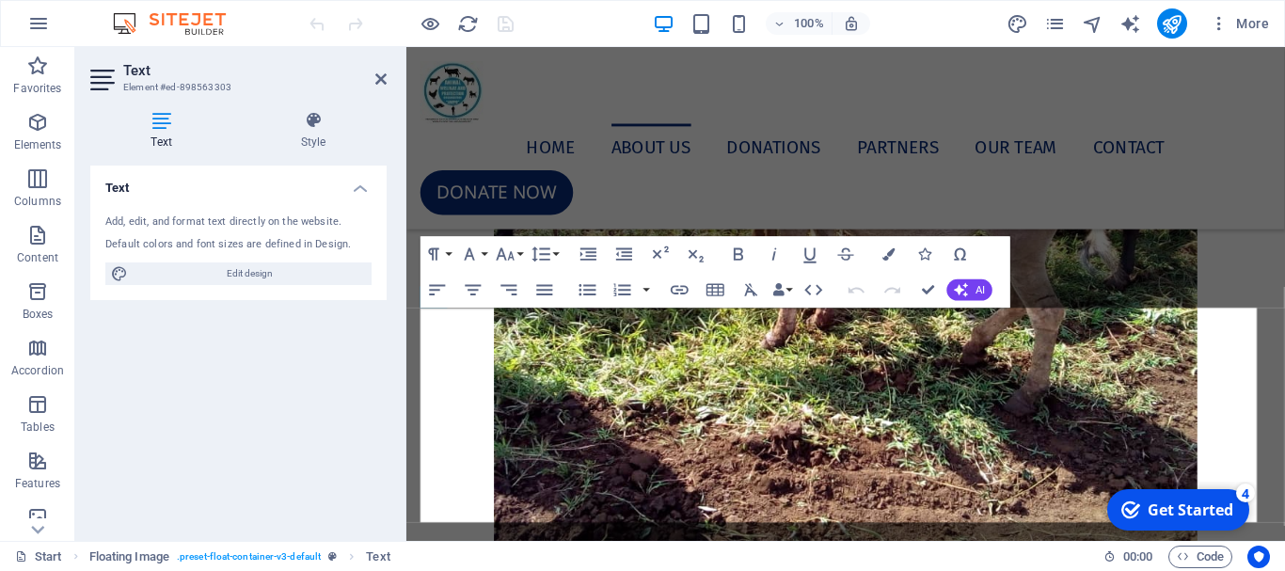
scroll to position [4960, 0]
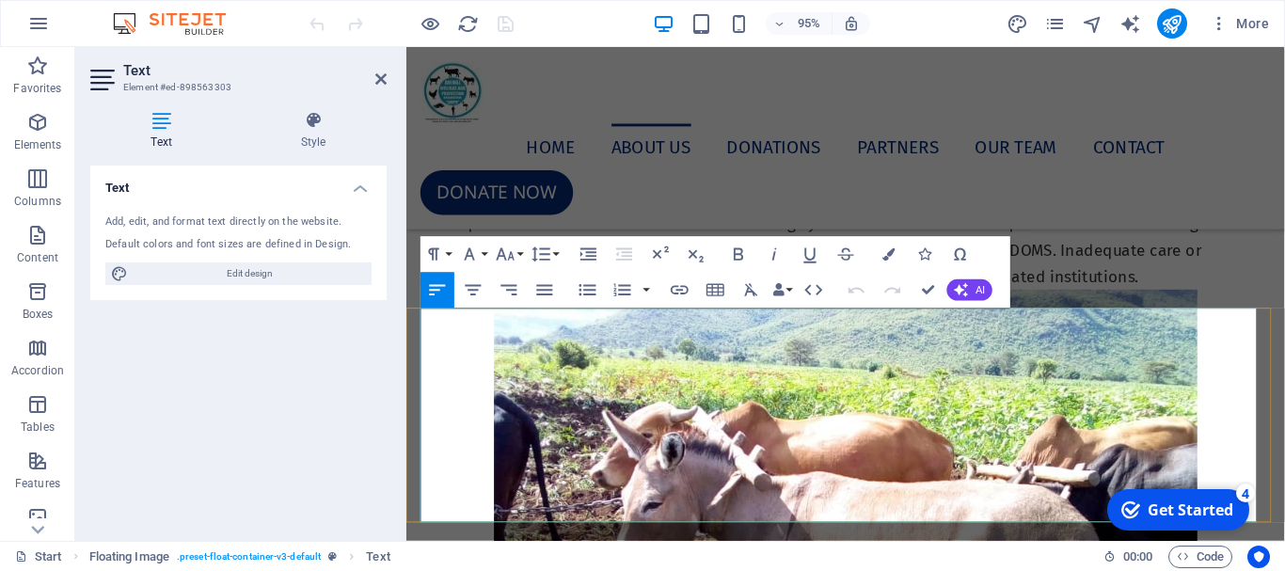
drag, startPoint x: 995, startPoint y: 425, endPoint x: 868, endPoint y: 434, distance: 127.3
click at [586, 190] on p "Inadequate care or mistreatment thus pain and suffering in animals result into …" at bounding box center [868, 133] width 895 height 113
click at [905, 187] on span "Inadequate care or mistreatment thus pain and suffering in animals result into …" at bounding box center [868, 134] width 895 height 105
drag, startPoint x: 962, startPoint y: 421, endPoint x: 401, endPoint y: 335, distance: 568.3
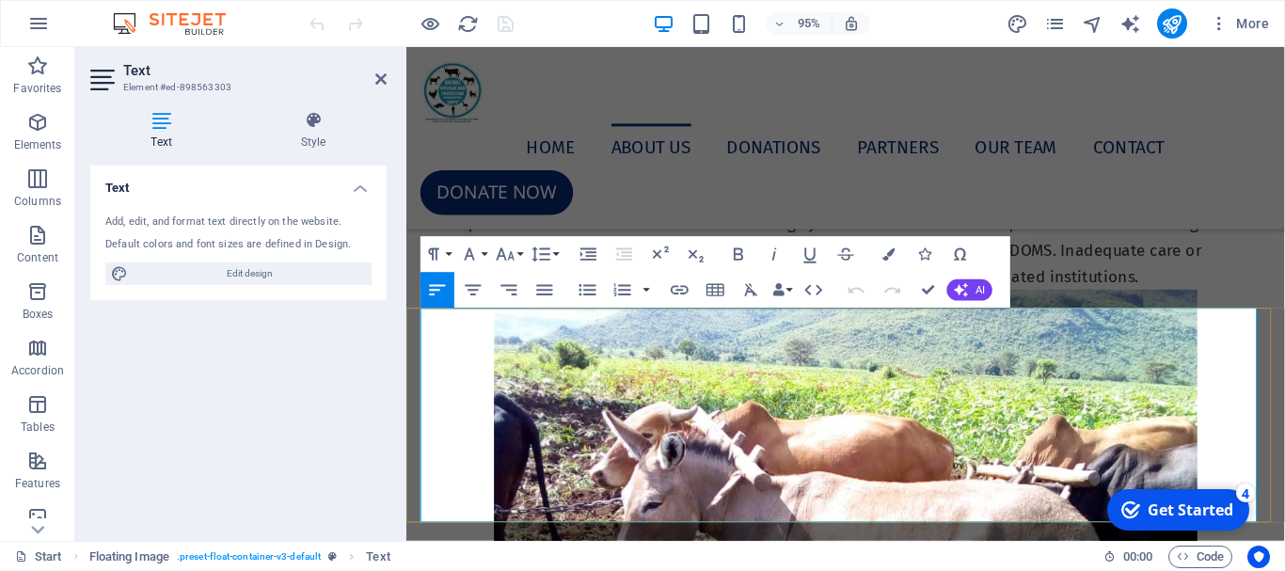
copy span "Inadequate care or mistreatment thus pain and suffering in animals result into …"
click at [384, 73] on icon at bounding box center [380, 79] width 11 height 15
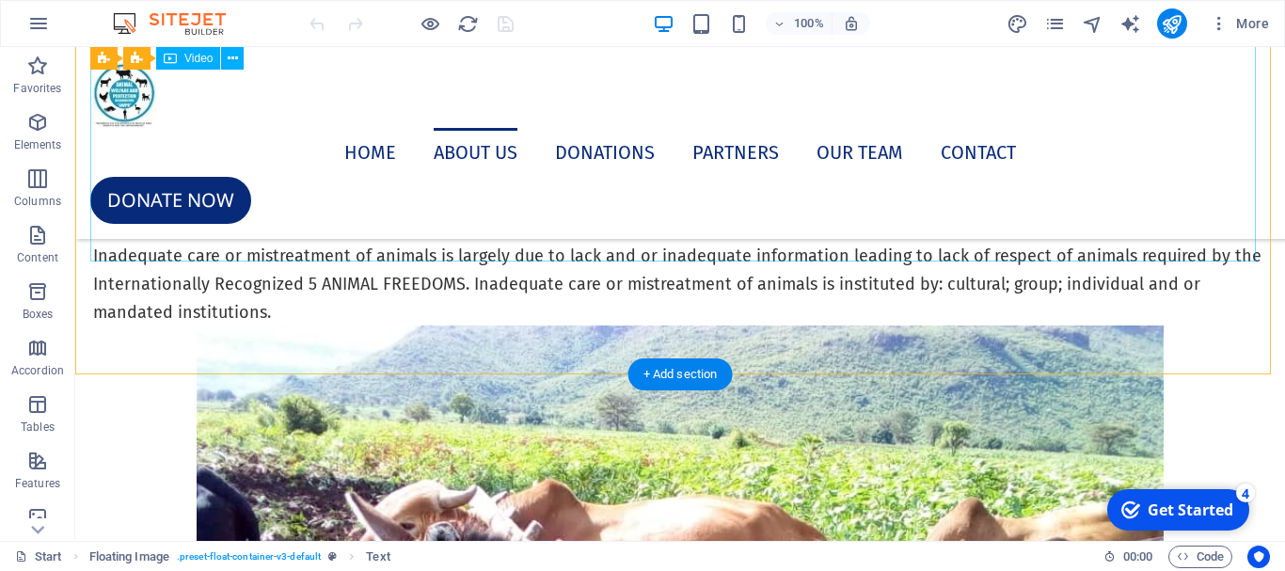
scroll to position [4806, 0]
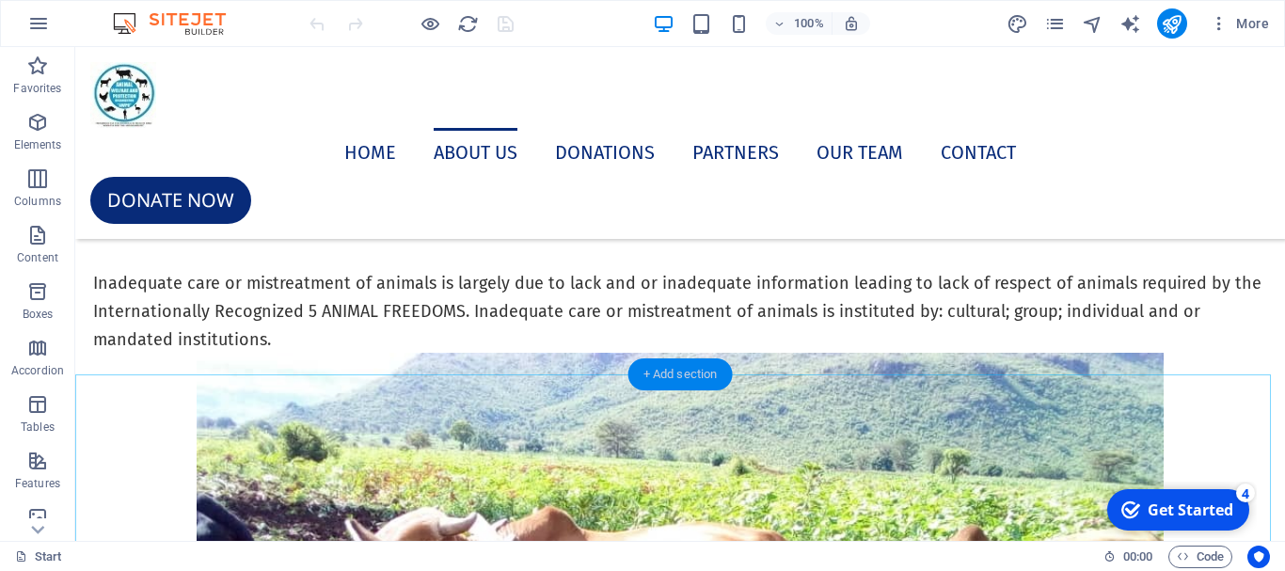
click at [680, 369] on div "+ Add section" at bounding box center [680, 374] width 104 height 32
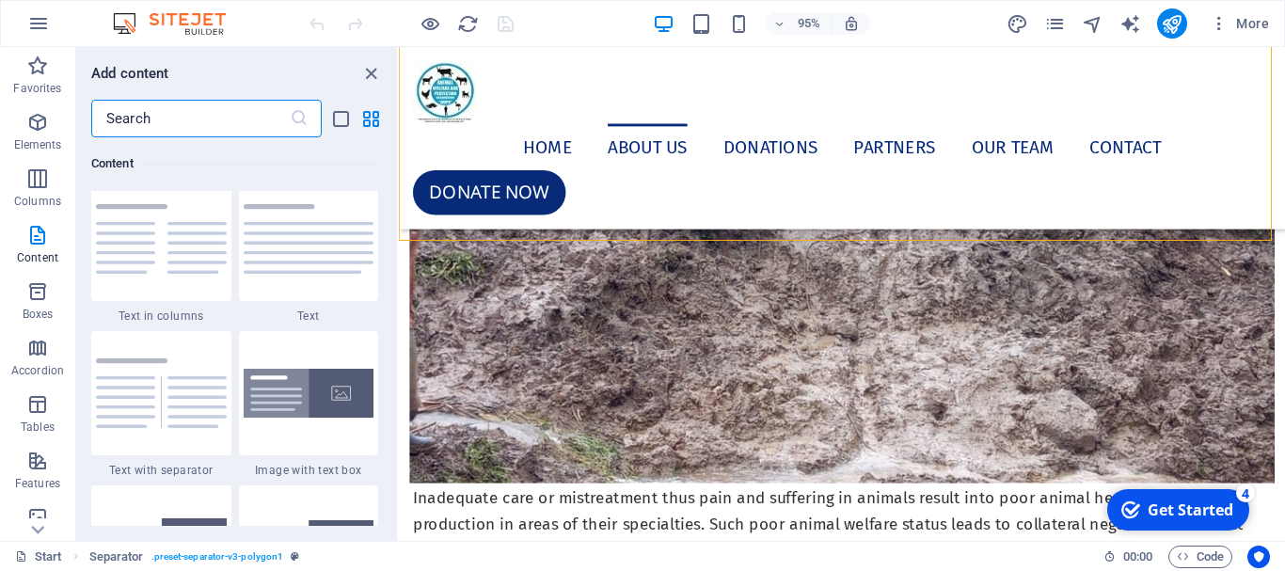
scroll to position [3292, 0]
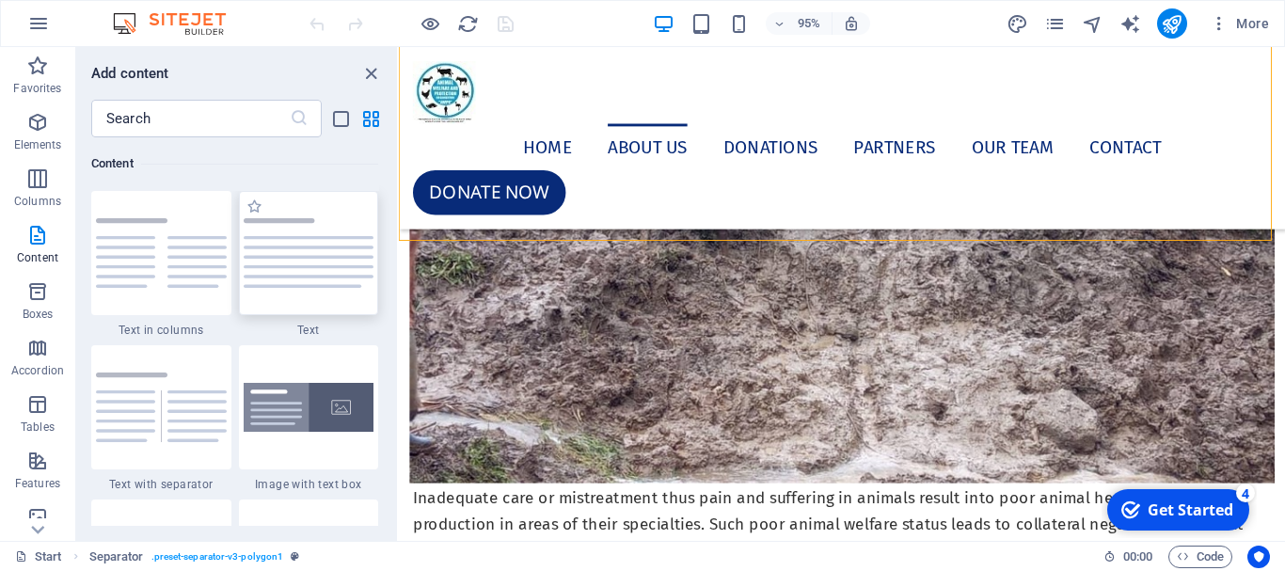
click at [295, 273] on img at bounding box center [309, 253] width 131 height 70
click at [399, 273] on div "Drag here to replace the existing content. Press “Ctrl” if you want to create a…" at bounding box center [842, 294] width 886 height 494
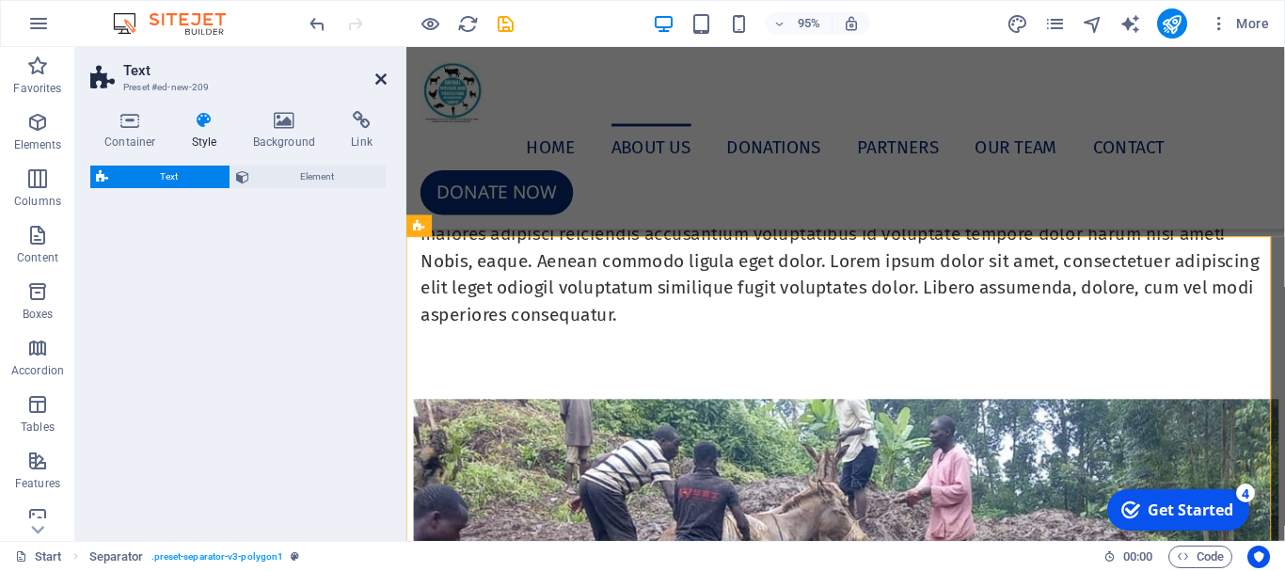
click at [379, 80] on icon at bounding box center [380, 79] width 11 height 15
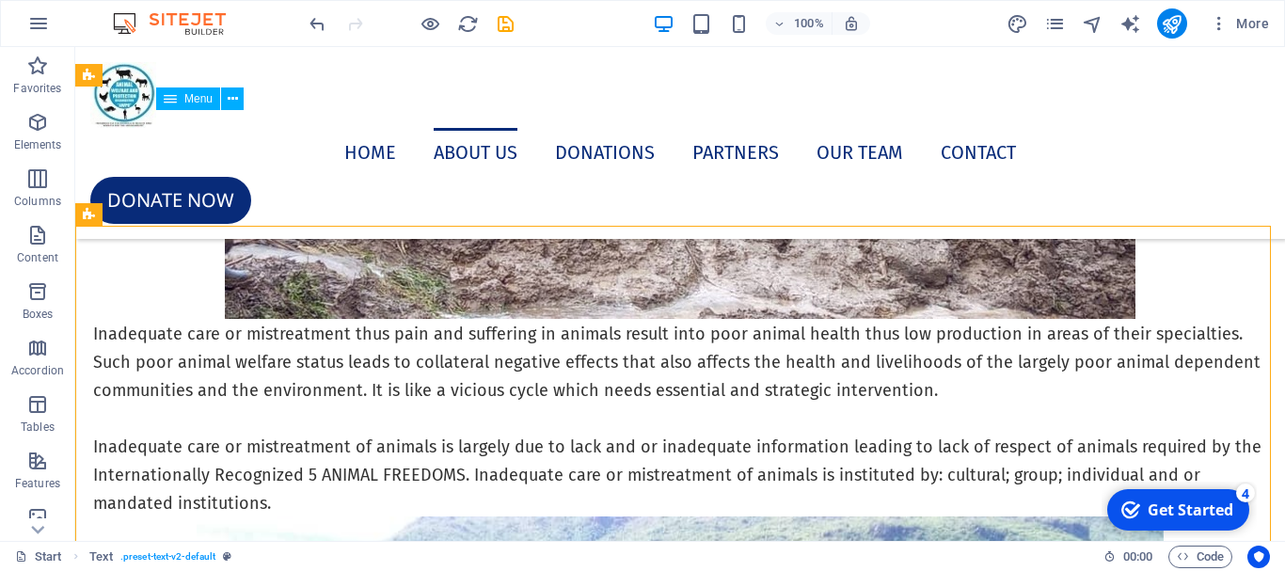
scroll to position [4900, 0]
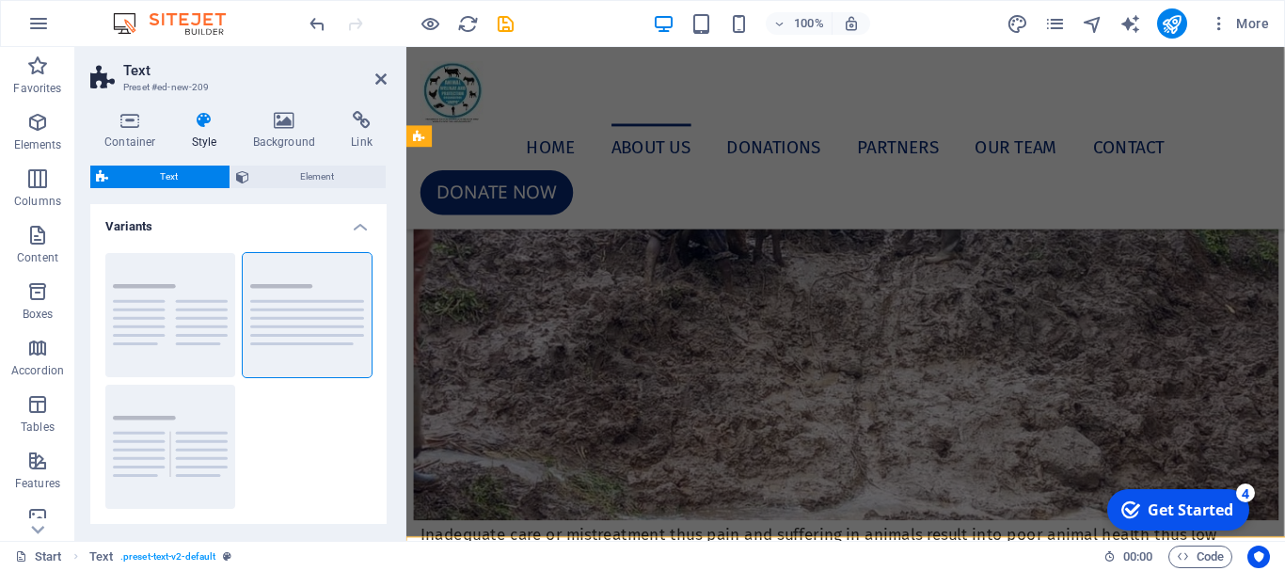
scroll to position [4618, 0]
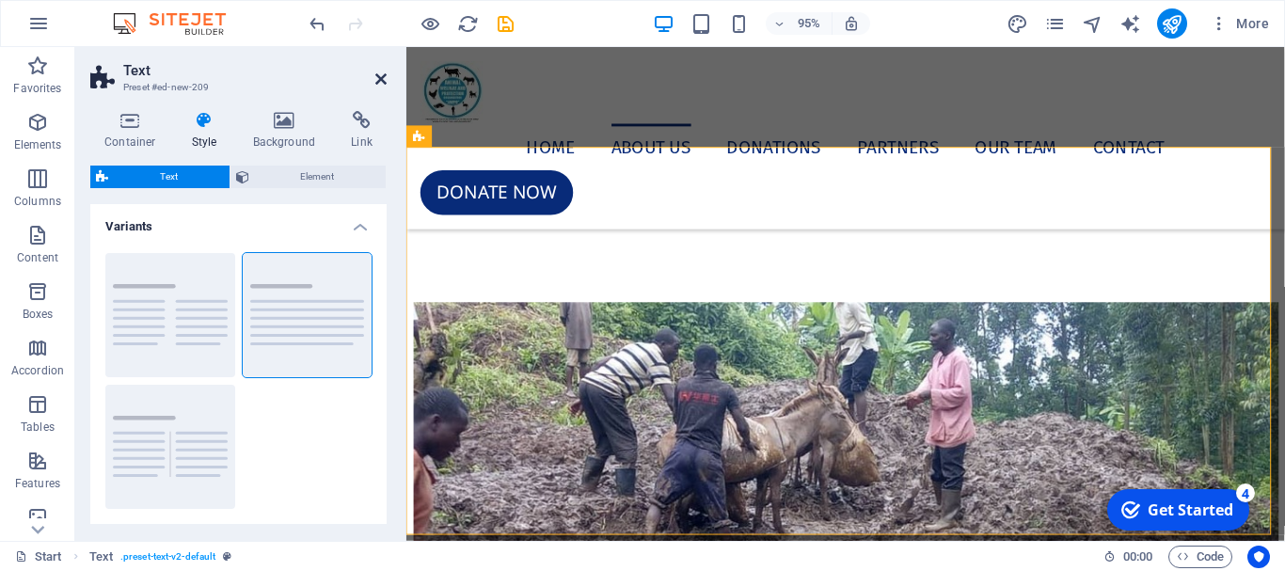
click at [381, 82] on icon at bounding box center [380, 79] width 11 height 15
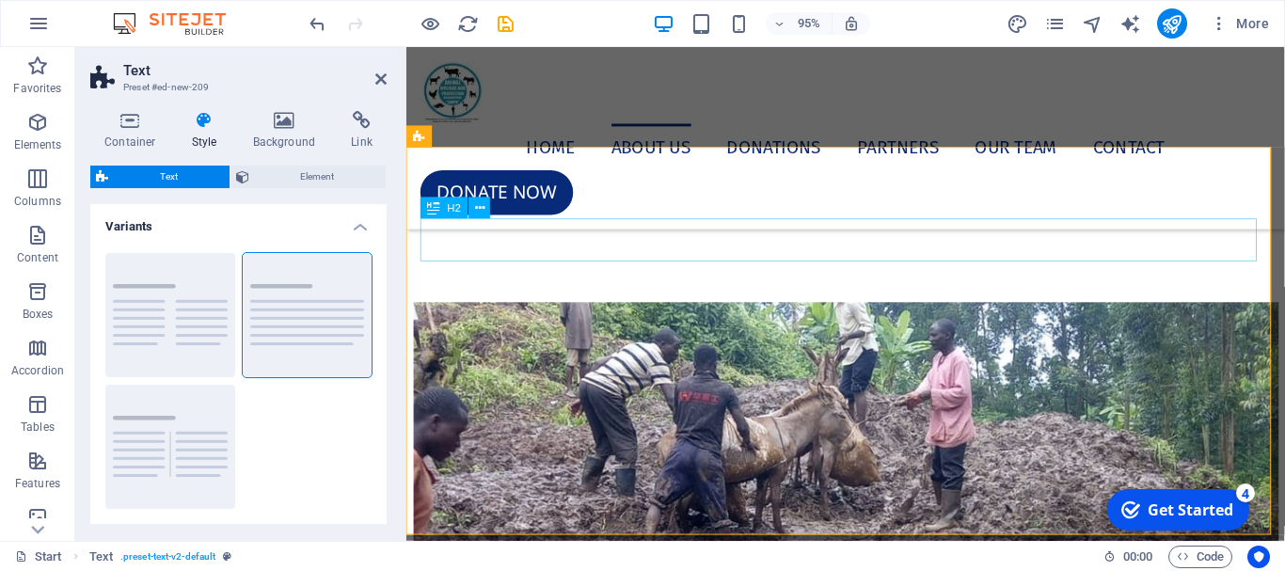
click at [561, 28] on div "Headline" at bounding box center [868, 5] width 895 height 45
click at [560, 28] on div "Headline" at bounding box center [868, 5] width 895 height 45
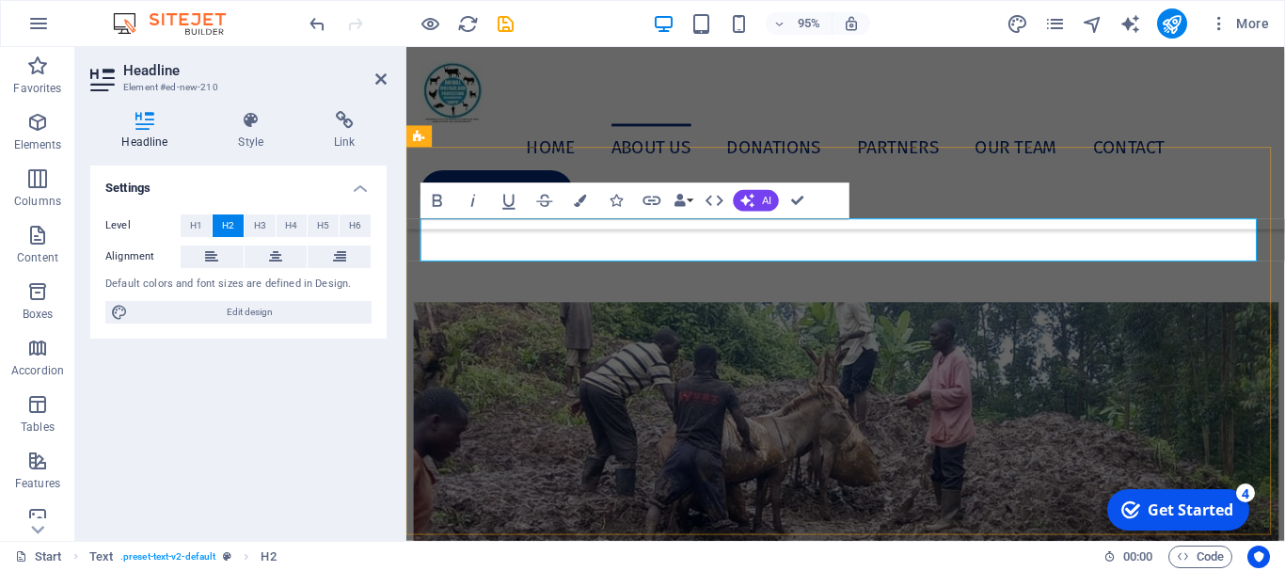
drag, startPoint x: 567, startPoint y: 261, endPoint x: 443, endPoint y: 252, distance: 124.5
click at [443, 28] on h2 "​" at bounding box center [868, 5] width 895 height 45
click at [378, 74] on icon at bounding box center [380, 79] width 11 height 15
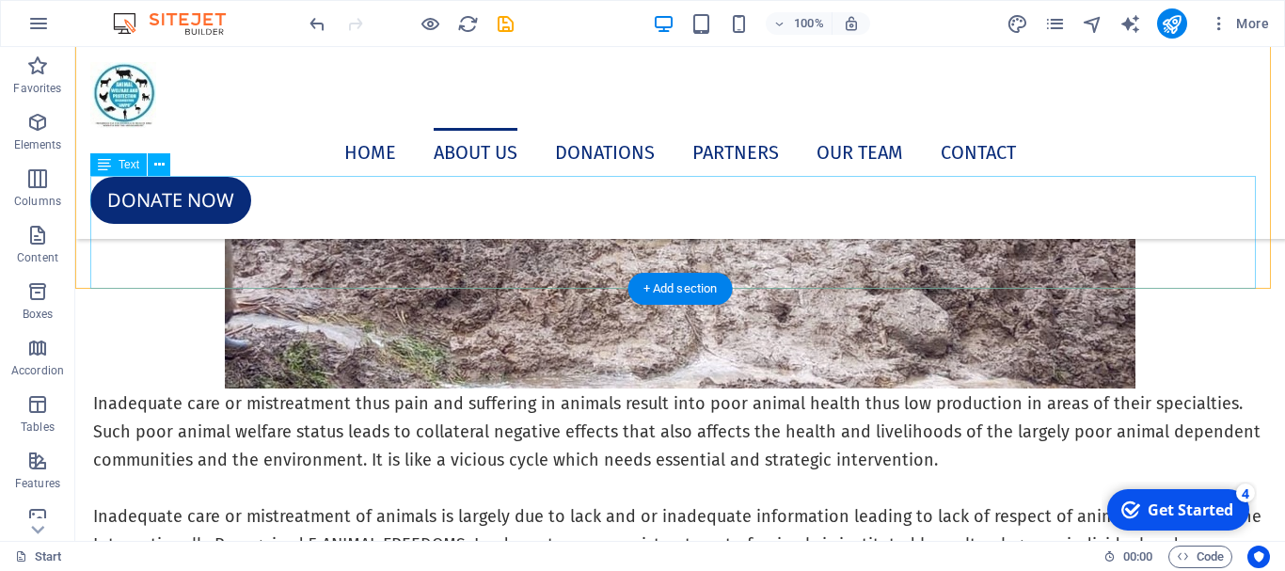
scroll to position [4868, 0]
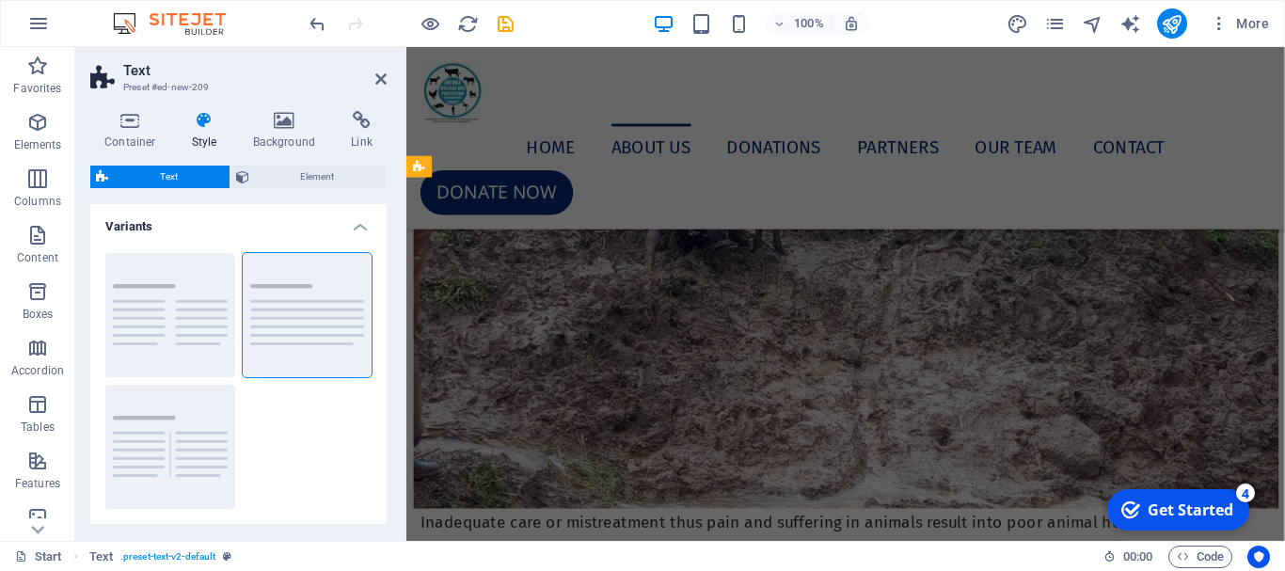
scroll to position [4586, 0]
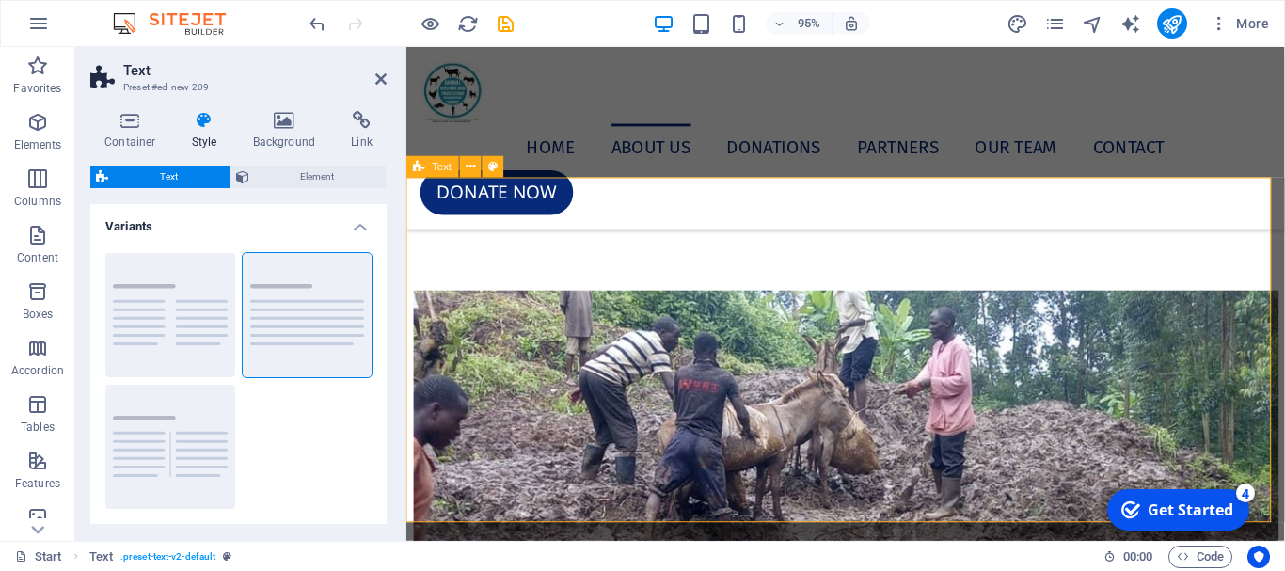
click at [469, 227] on div "Lorem ipsum dolor sitope amet, consectetur adipisicing elitip. Massumenda, dolo…" at bounding box center [868, 121] width 925 height 363
click at [424, 228] on div "Lorem ipsum dolor sitope amet, consectetur adipisicing elitip. Massumenda, dolo…" at bounding box center [868, 129] width 895 height 198
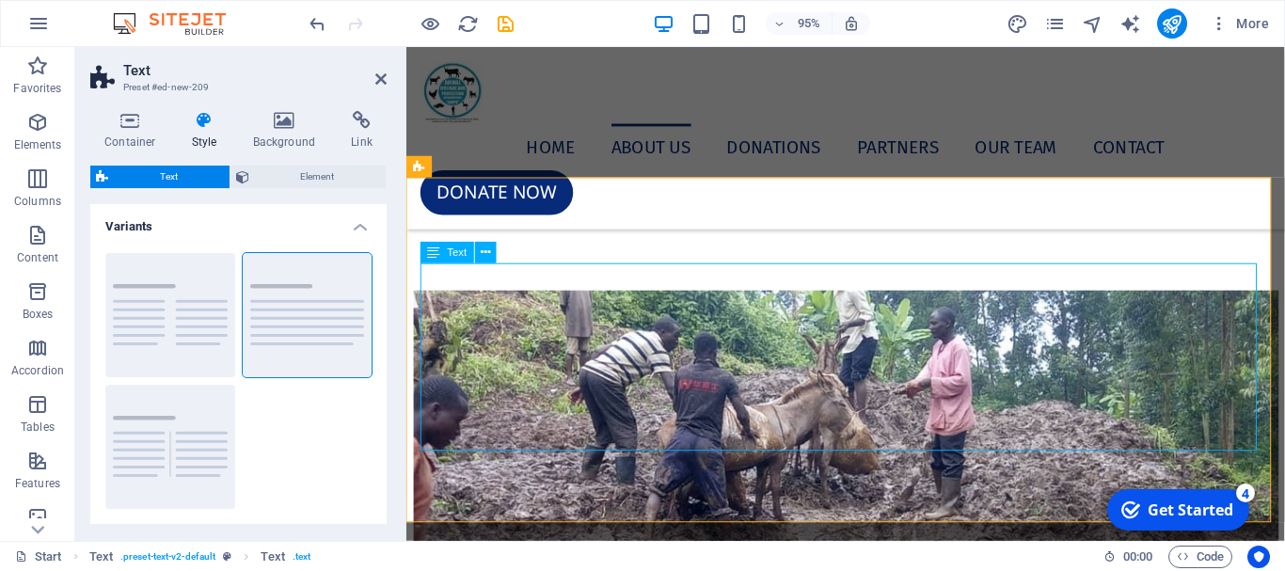
click at [424, 228] on div "Lorem ipsum dolor sitope amet, consectetur adipisicing elitip. Massumenda, dolo…" at bounding box center [868, 129] width 895 height 198
click at [424, 282] on div "Lorem ipsum dolor sitope amet, consectetur adipisicing elitip. Massumenda, dolo…" at bounding box center [868, 121] width 925 height 363
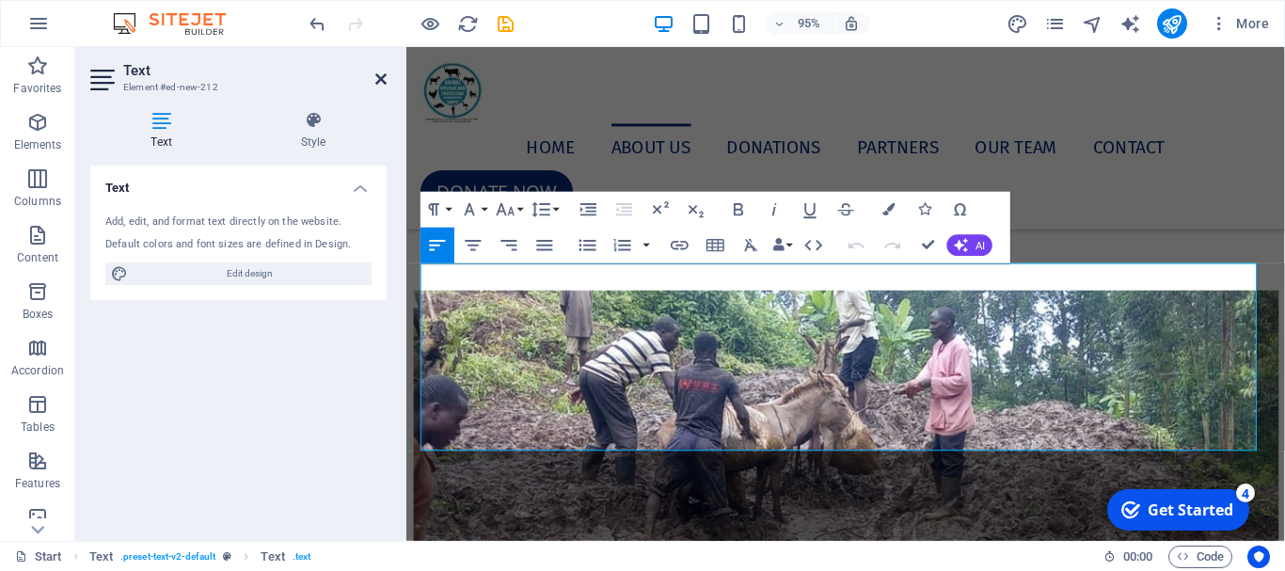
click at [385, 80] on icon at bounding box center [380, 79] width 11 height 15
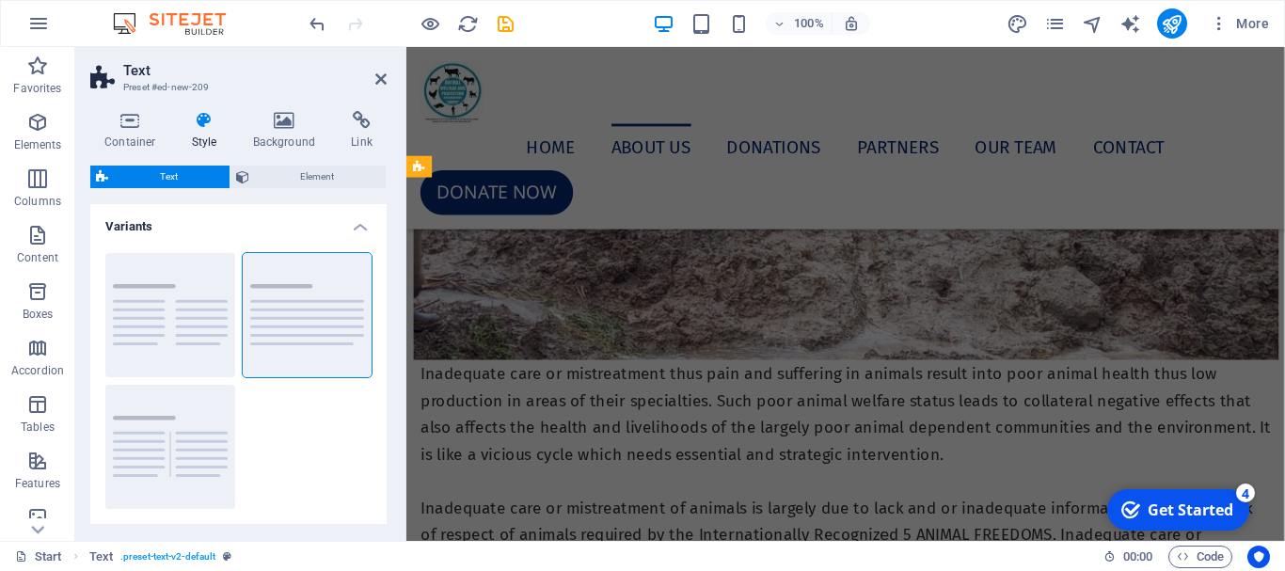
scroll to position [4586, 0]
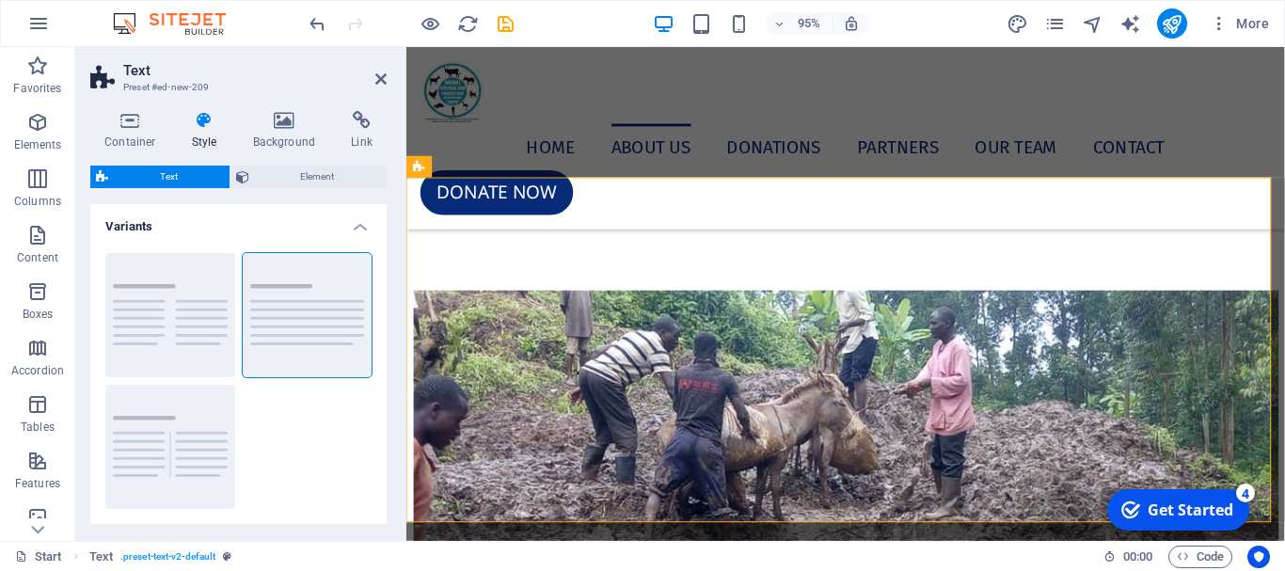
click at [378, 71] on h2 "Text" at bounding box center [254, 70] width 263 height 17
click at [385, 83] on icon at bounding box center [380, 79] width 11 height 15
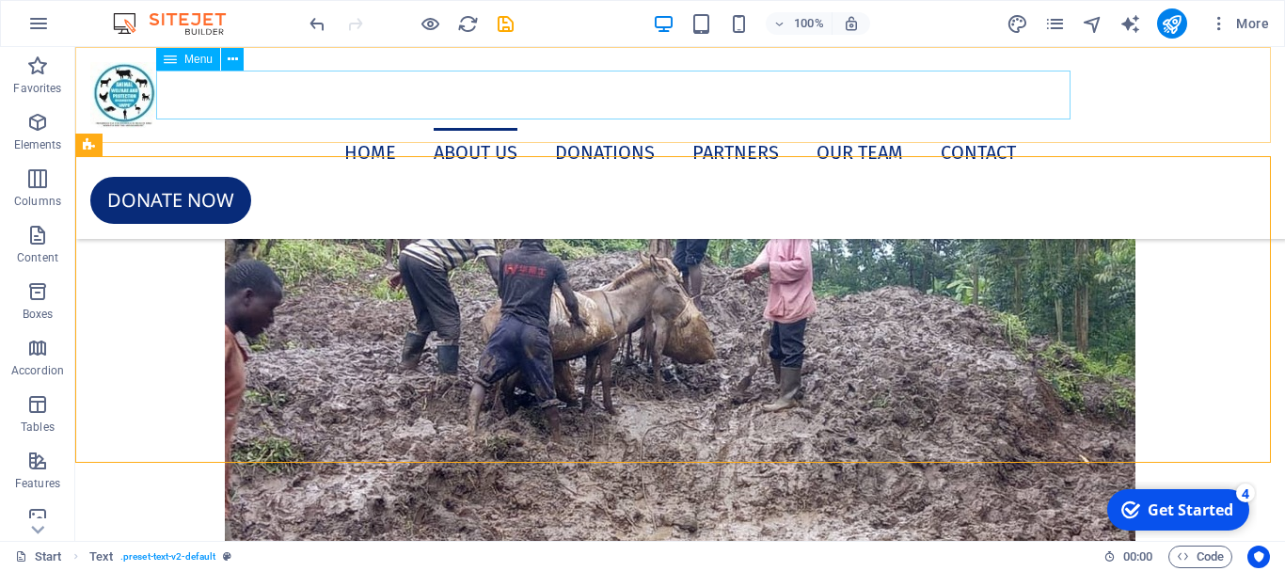
scroll to position [5024, 0]
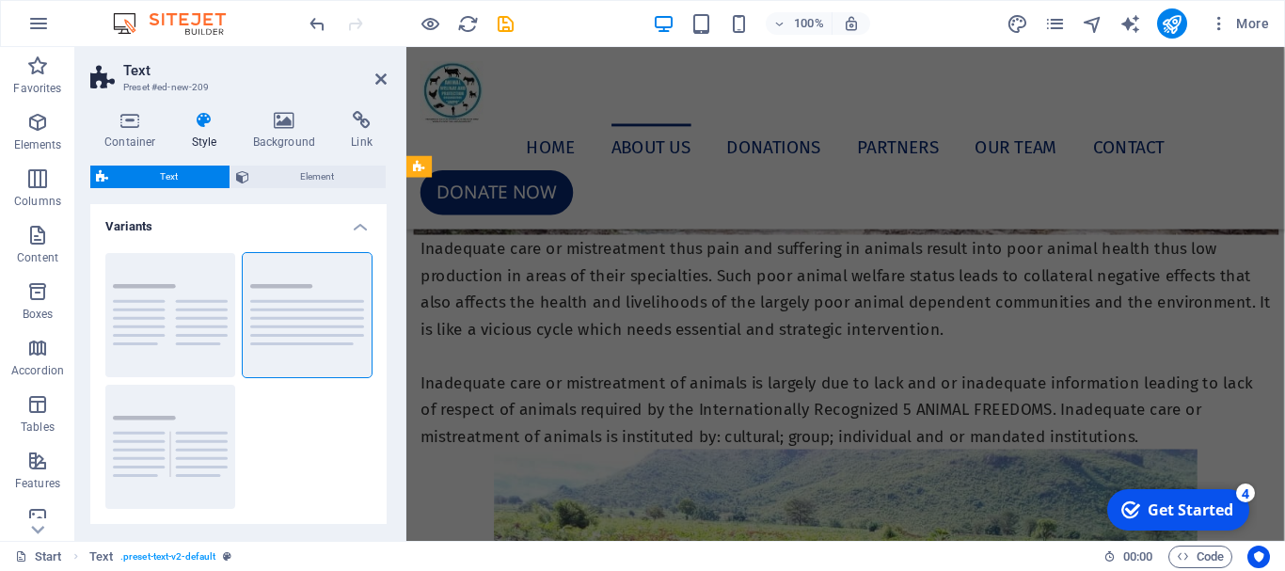
click at [89, 265] on div "Container Style Background Link Size Height Default px rem % vh vw Min. height …" at bounding box center [238, 318] width 326 height 445
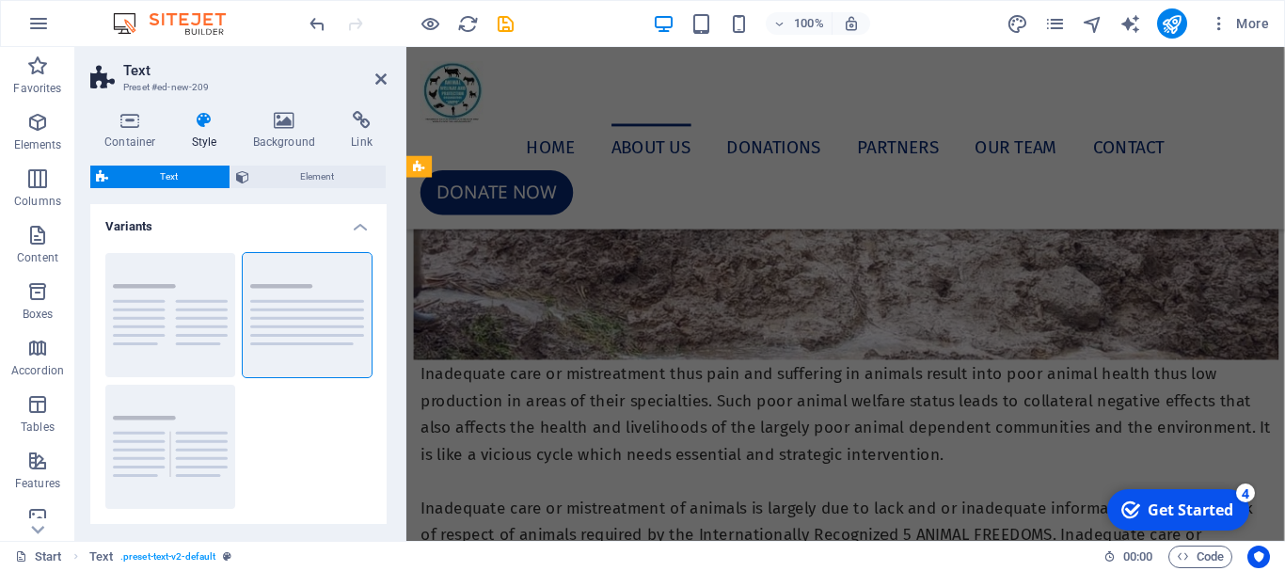
scroll to position [4586, 0]
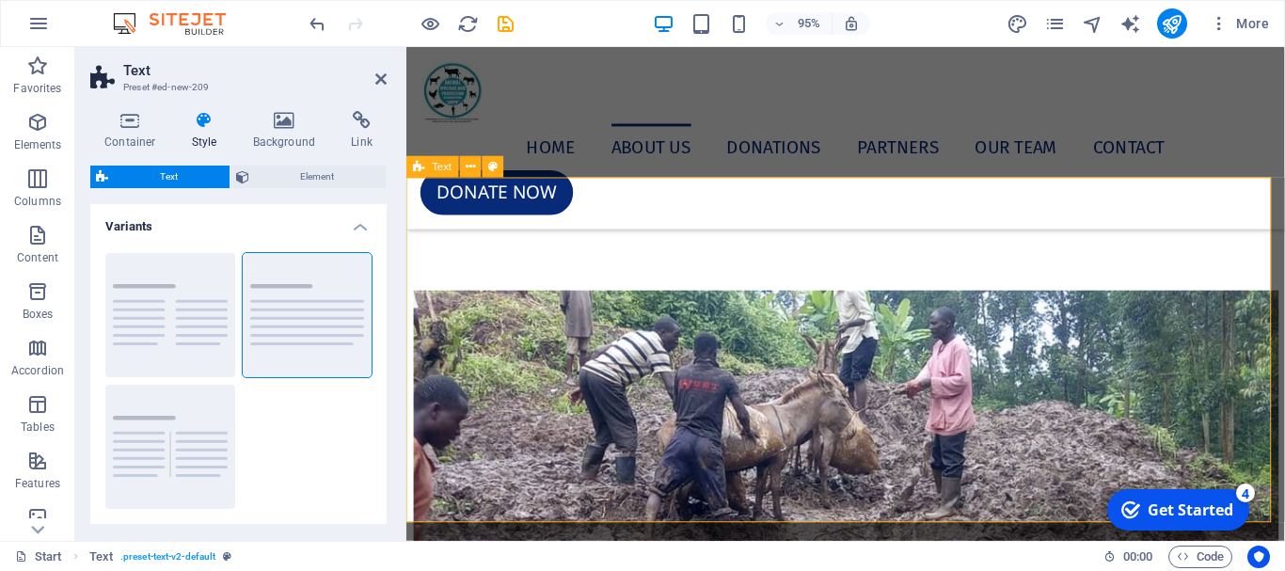
click at [493, 220] on div "Lorem ipsum dolor sitope amet, consectetur adipisicing elitip. Massumenda, dolo…" at bounding box center [868, 121] width 925 height 363
click at [381, 81] on icon at bounding box center [380, 79] width 11 height 15
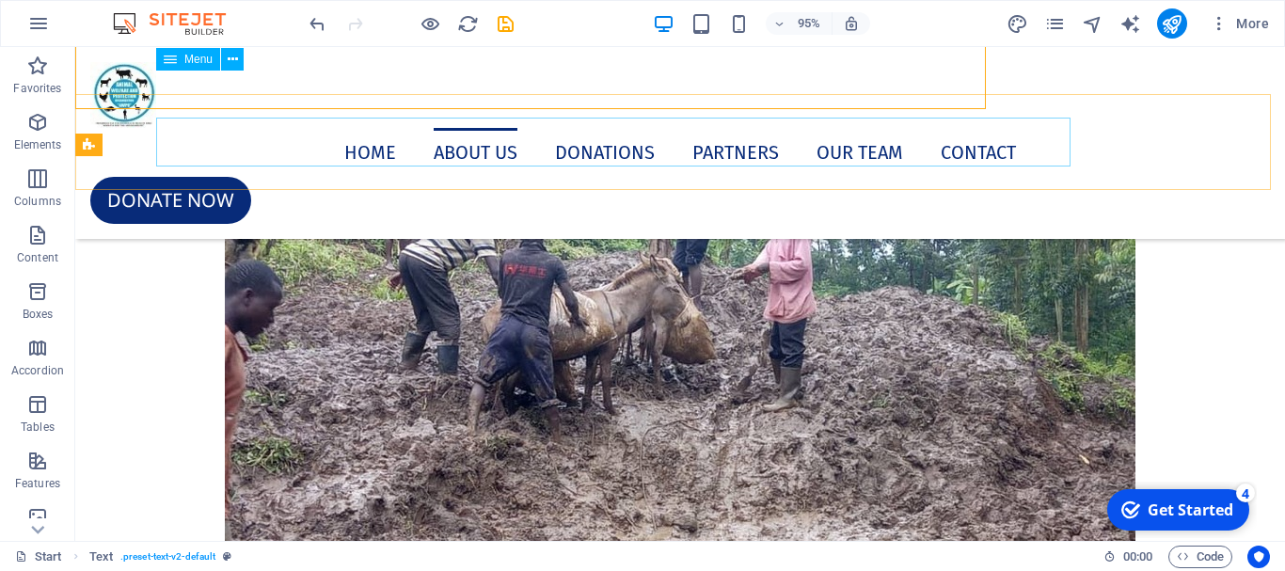
scroll to position [5024, 0]
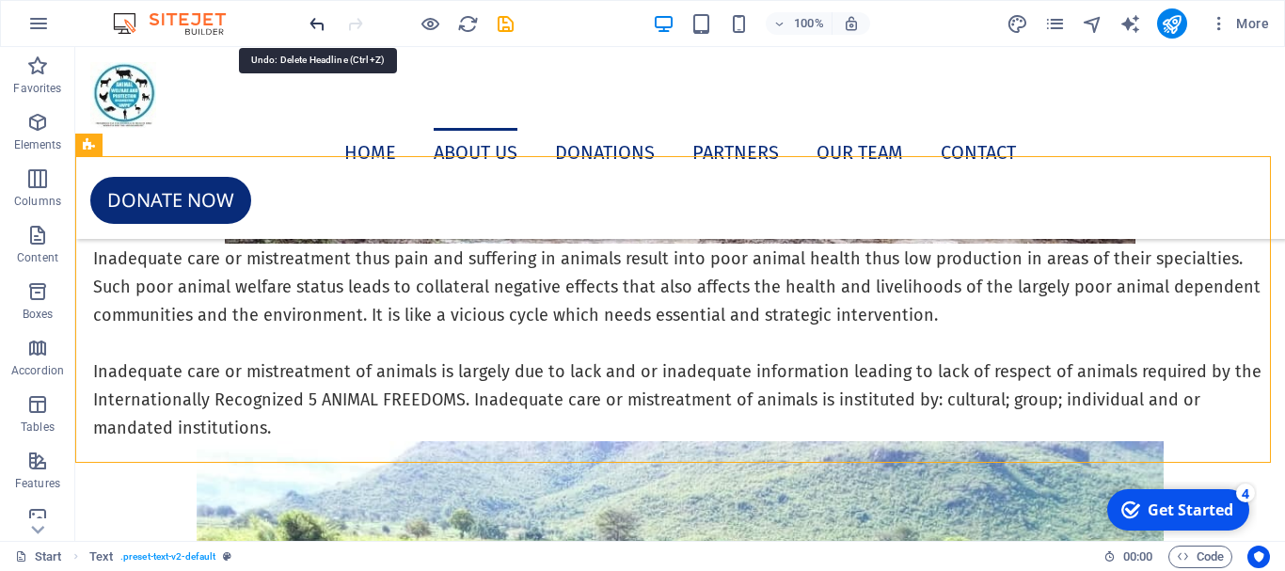
click at [315, 25] on icon "undo" at bounding box center [318, 24] width 22 height 22
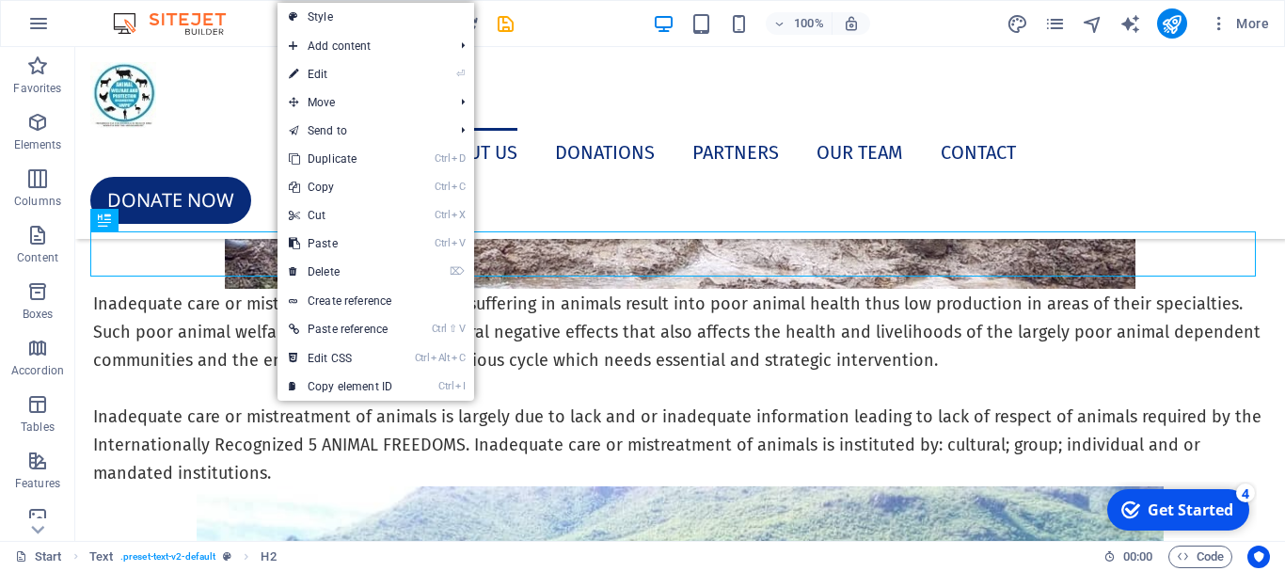
drag, startPoint x: 200, startPoint y: 187, endPoint x: 453, endPoint y: 100, distance: 267.8
click at [453, 100] on li "Move Ctrl ⇧ ⬆ Move element up on the same level Ctrl ⇧ ⬇ Move element down on t…" at bounding box center [376, 102] width 197 height 28
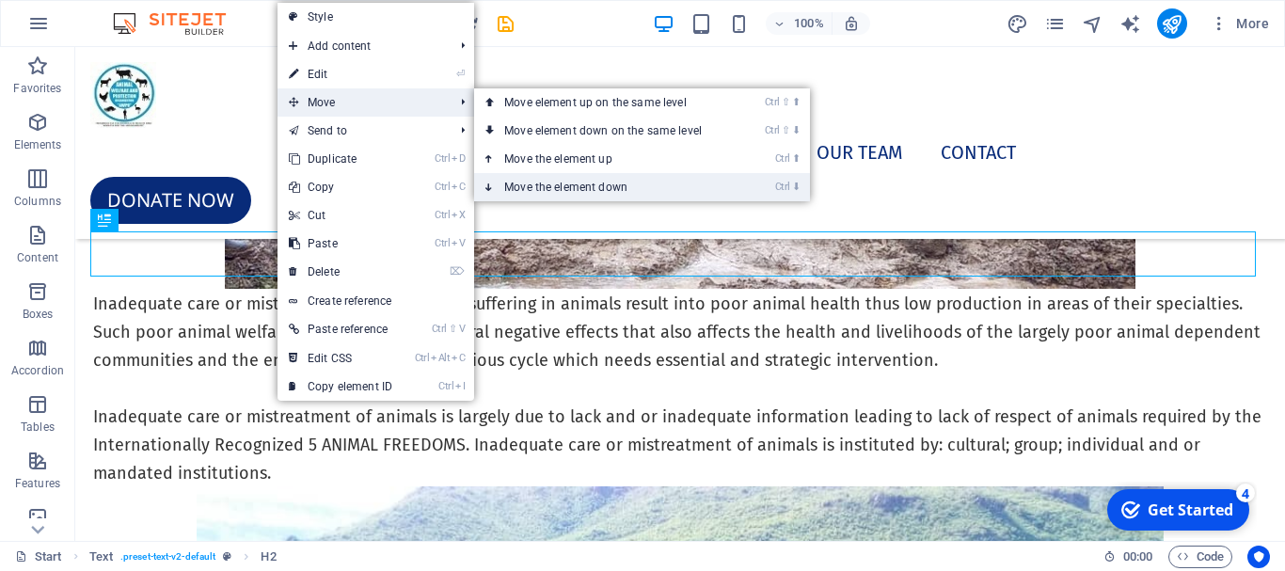
click at [590, 175] on link "Ctrl ⬇ Move the element down" at bounding box center [606, 187] width 265 height 28
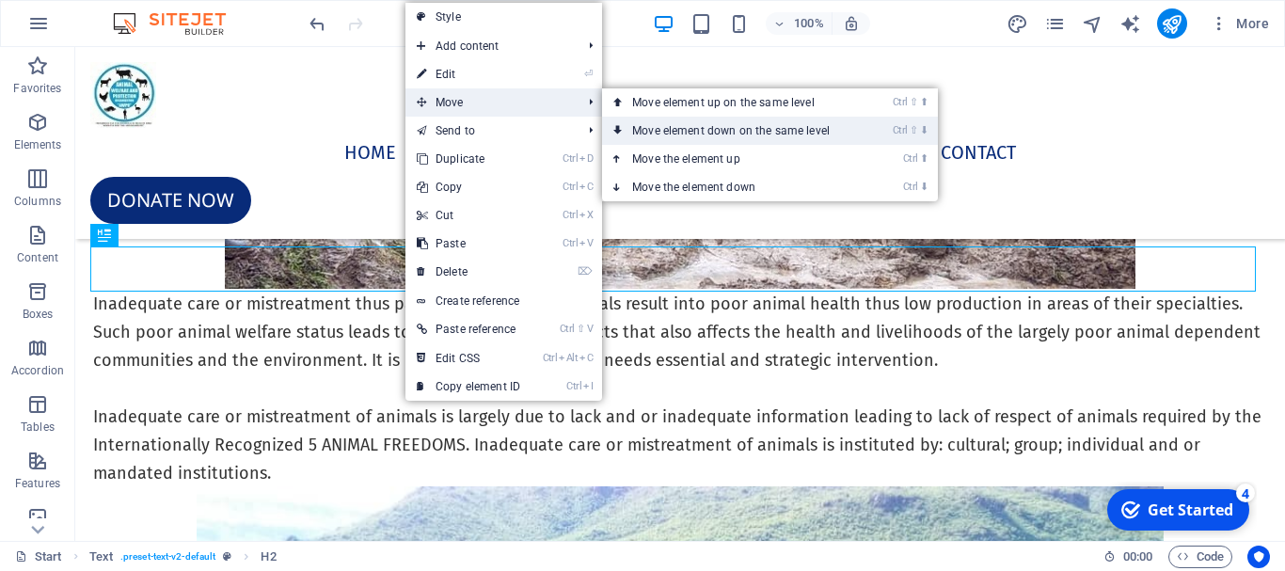
click at [730, 131] on link "Ctrl ⇧ ⬇ Move element down on the same level" at bounding box center [734, 131] width 265 height 28
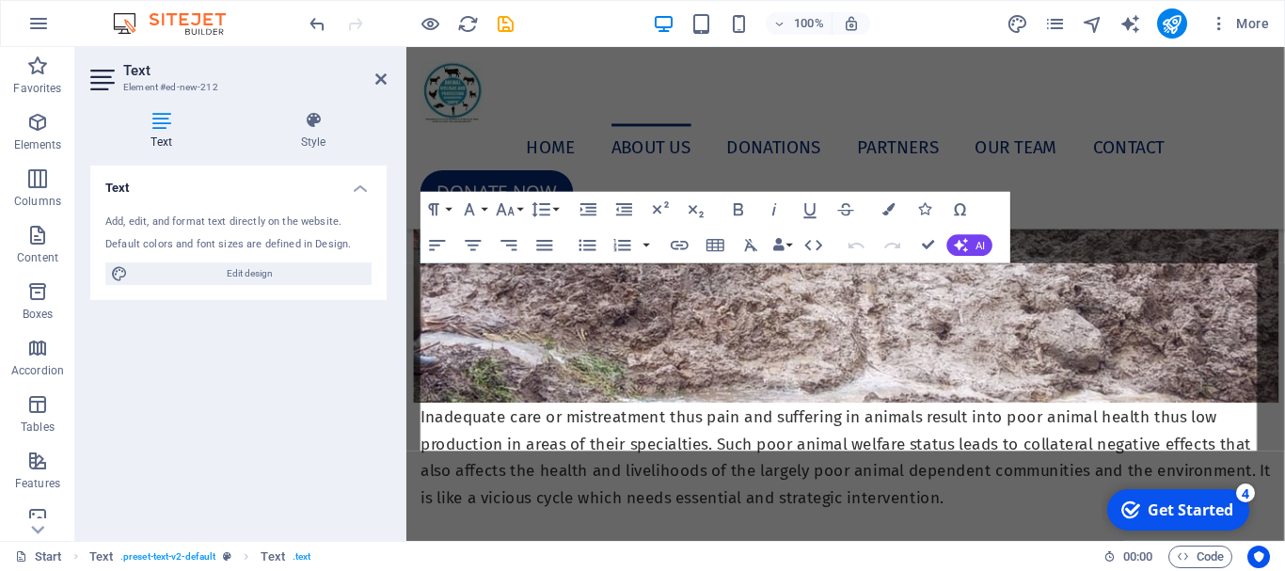
scroll to position [4586, 0]
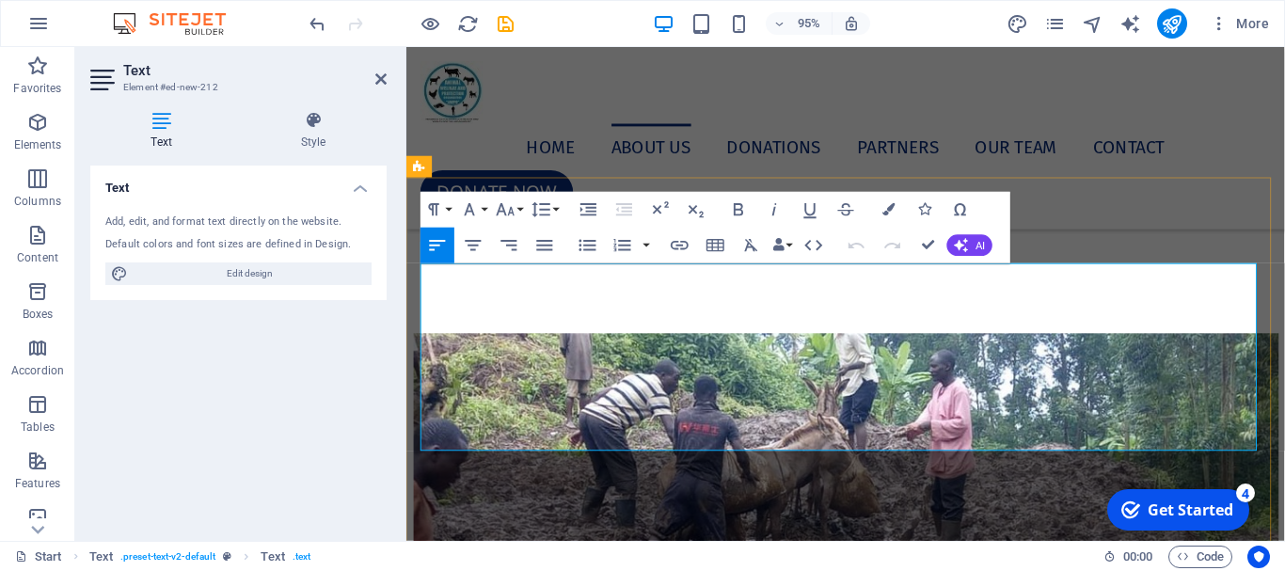
click at [428, 228] on p "Lorem ipsum dolor sitope amet, consectetur adipisicing elitip. Massumenda, dolo…" at bounding box center [868, 129] width 895 height 198
click at [421, 228] on p "Lorem ipsum dolor sitope amet, consectetur adipisicing elitip. Massumenda, dolo…" at bounding box center [868, 129] width 895 height 198
click at [380, 74] on icon at bounding box center [380, 79] width 11 height 15
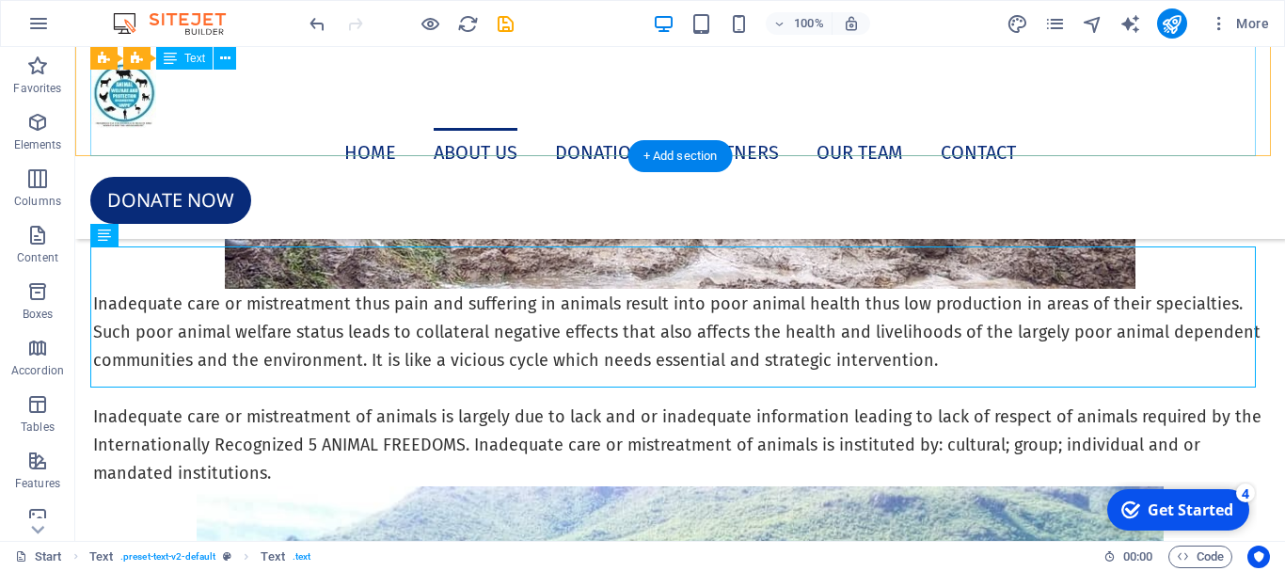
drag, startPoint x: 411, startPoint y: 151, endPoint x: 407, endPoint y: 161, distance: 10.1
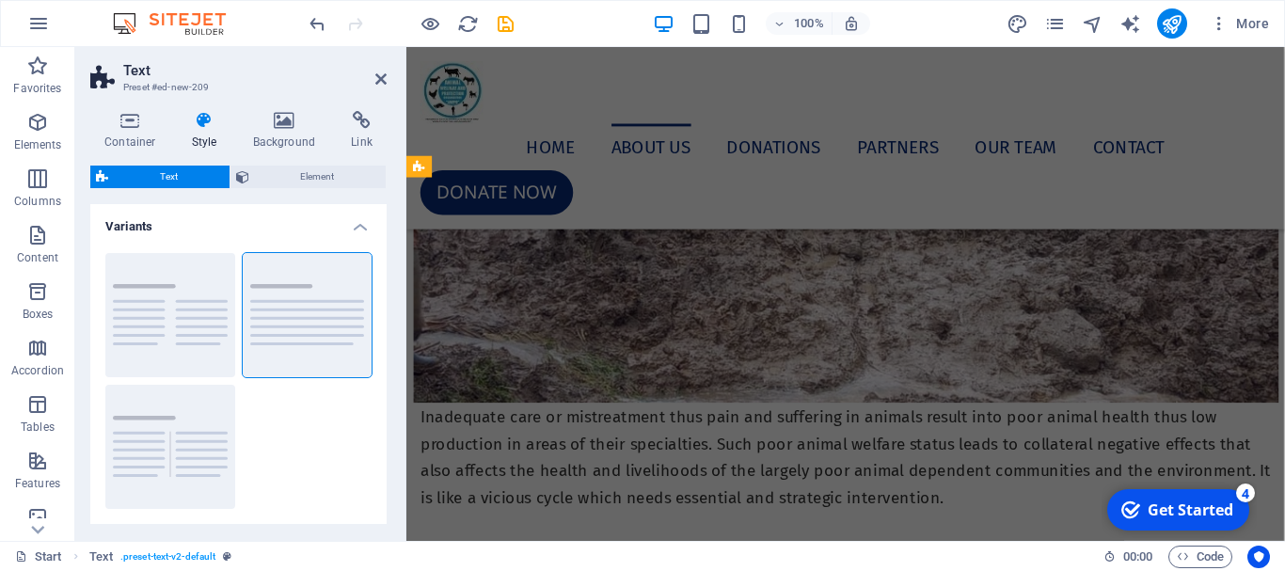
scroll to position [4586, 0]
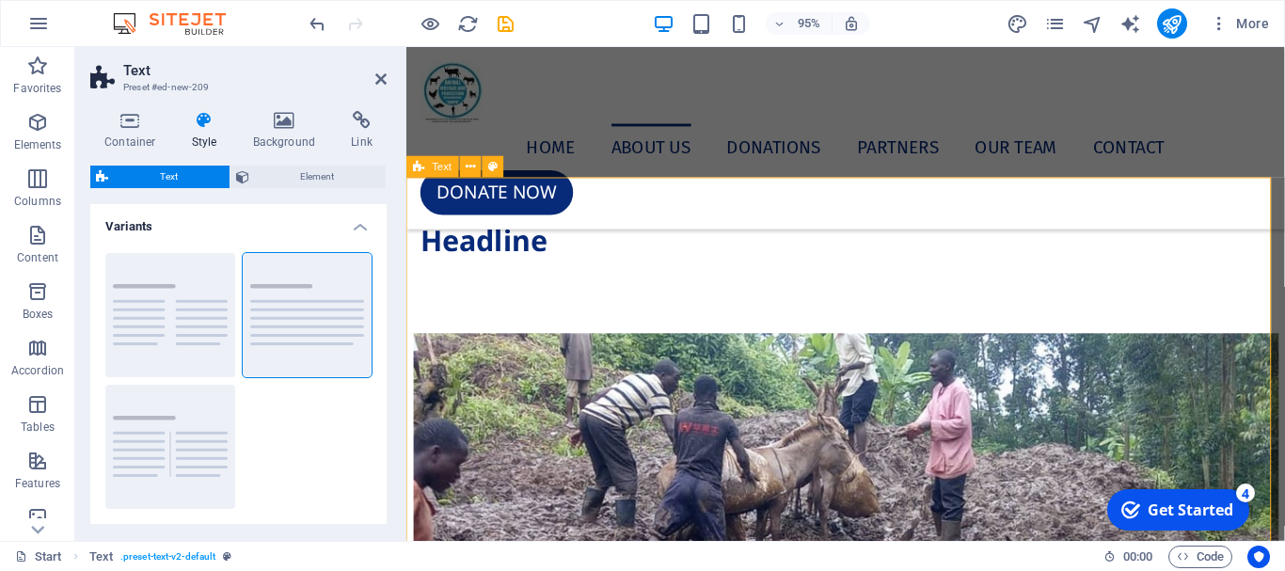
click at [467, 219] on div "Lorem ipsum dolor sitope amet, consectetur adipisicing elitip. Massumenda, dolo…" at bounding box center [868, 144] width 925 height 408
click at [506, 228] on div "Lorem ipsum dolor sitope amet, consectetur adipisicing elitip. Massumenda, dolo…" at bounding box center [868, 129] width 895 height 198
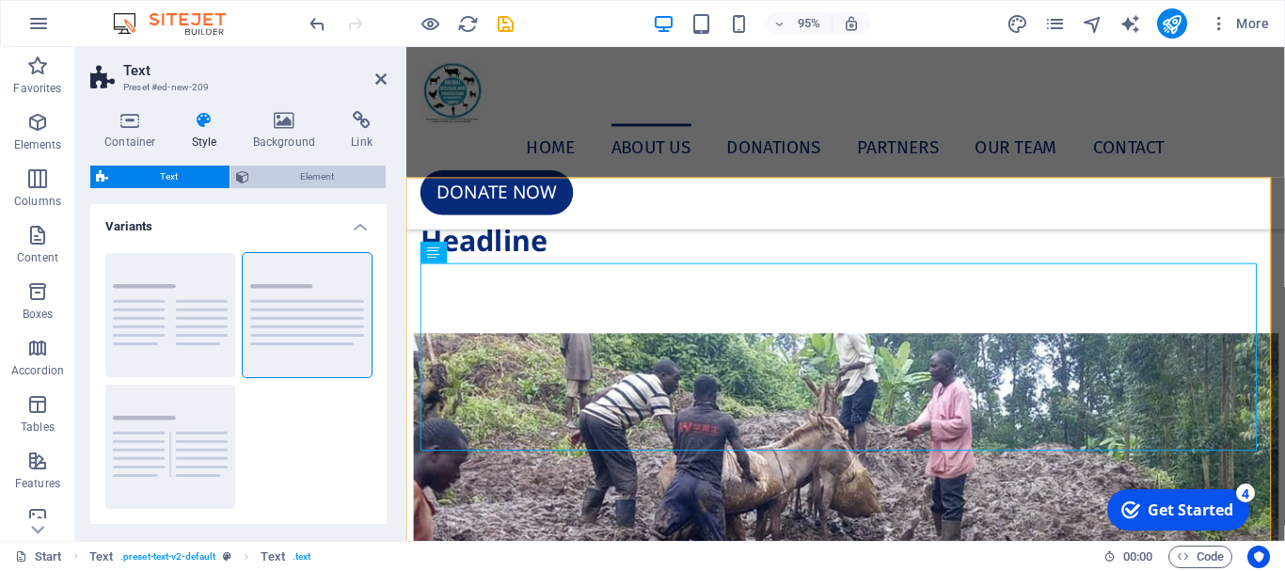
click at [319, 183] on span "Element" at bounding box center [318, 177] width 126 height 23
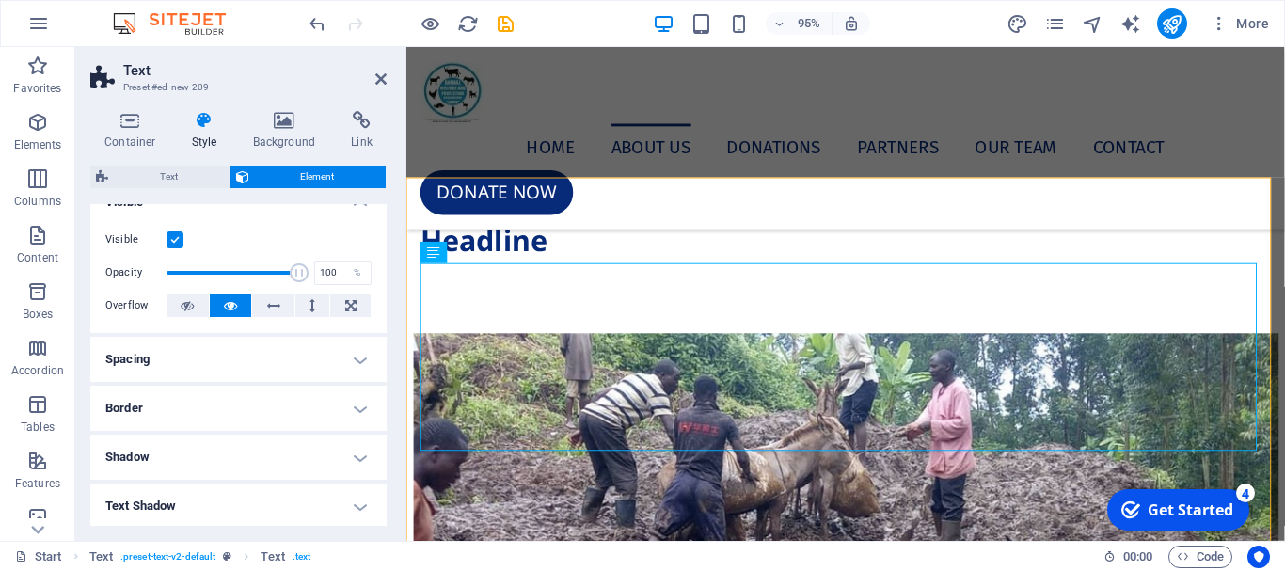
scroll to position [0, 0]
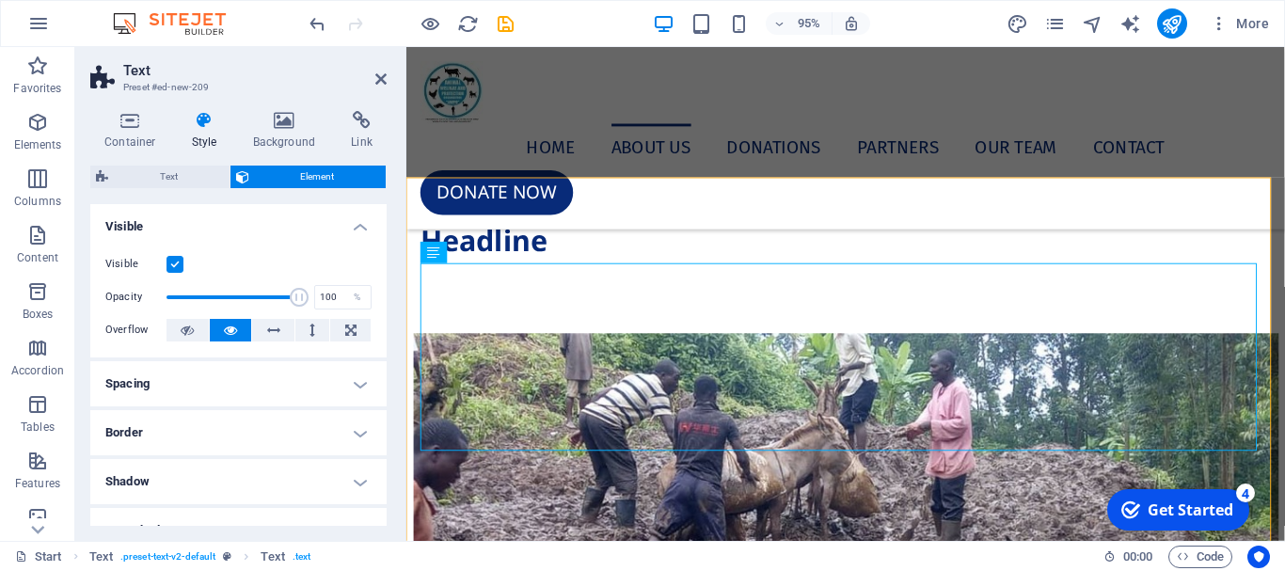
click at [198, 128] on icon at bounding box center [205, 120] width 54 height 19
click at [143, 135] on h4 "Container" at bounding box center [133, 131] width 87 height 40
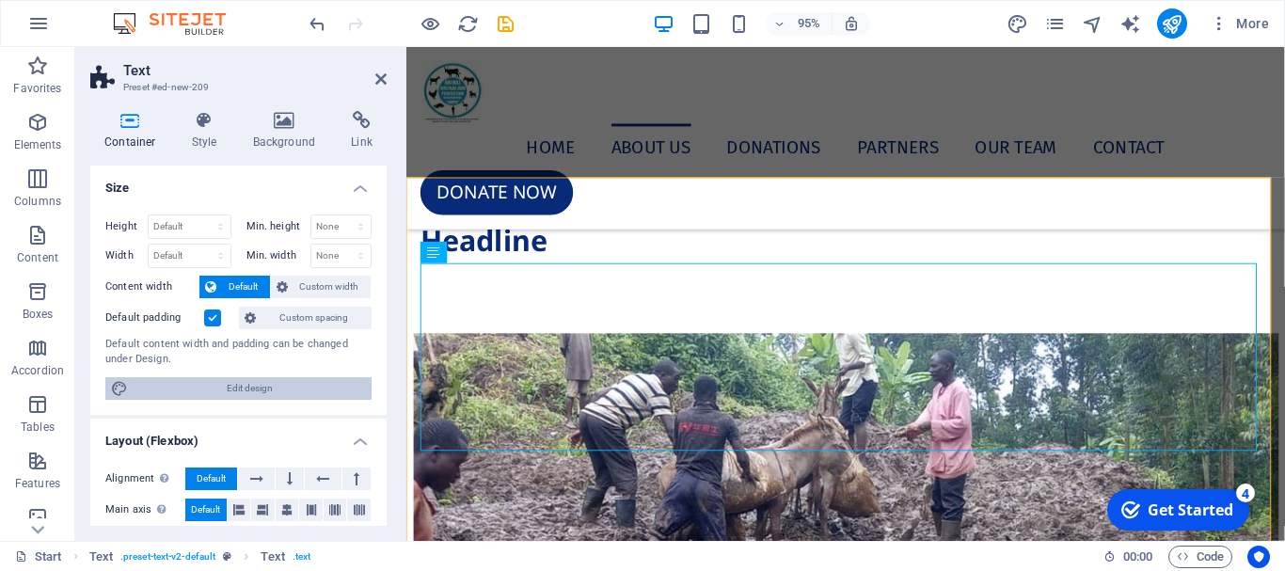
drag, startPoint x: 308, startPoint y: 390, endPoint x: 420, endPoint y: 146, distance: 269.0
click at [308, 390] on span "Edit design" at bounding box center [250, 388] width 232 height 23
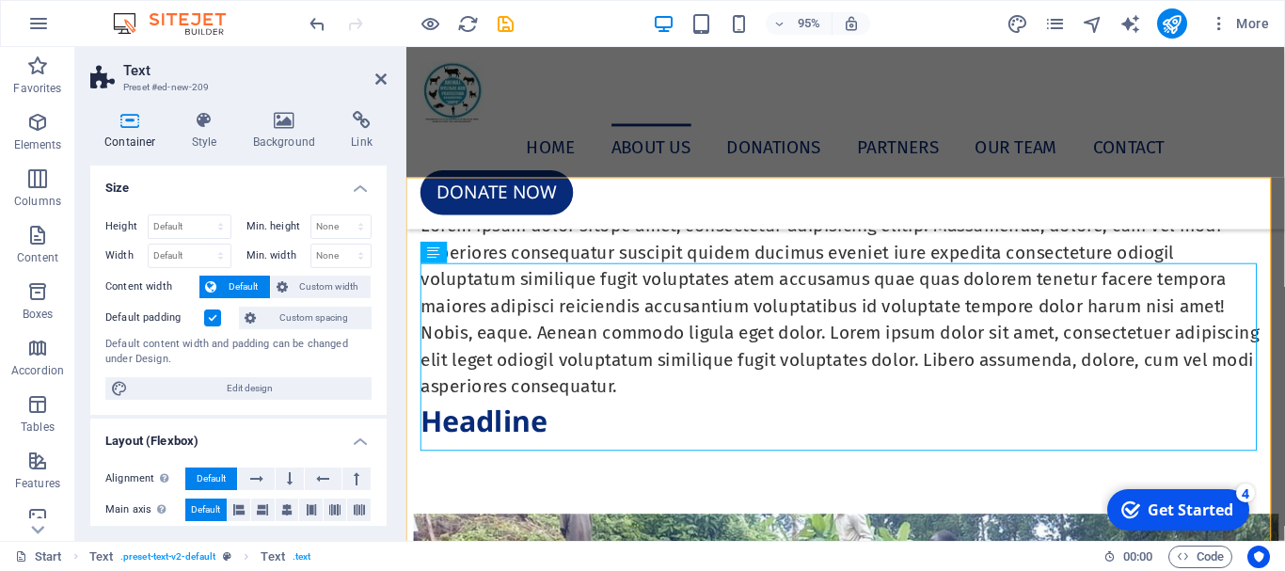
select select "px"
select select "400"
select select "px"
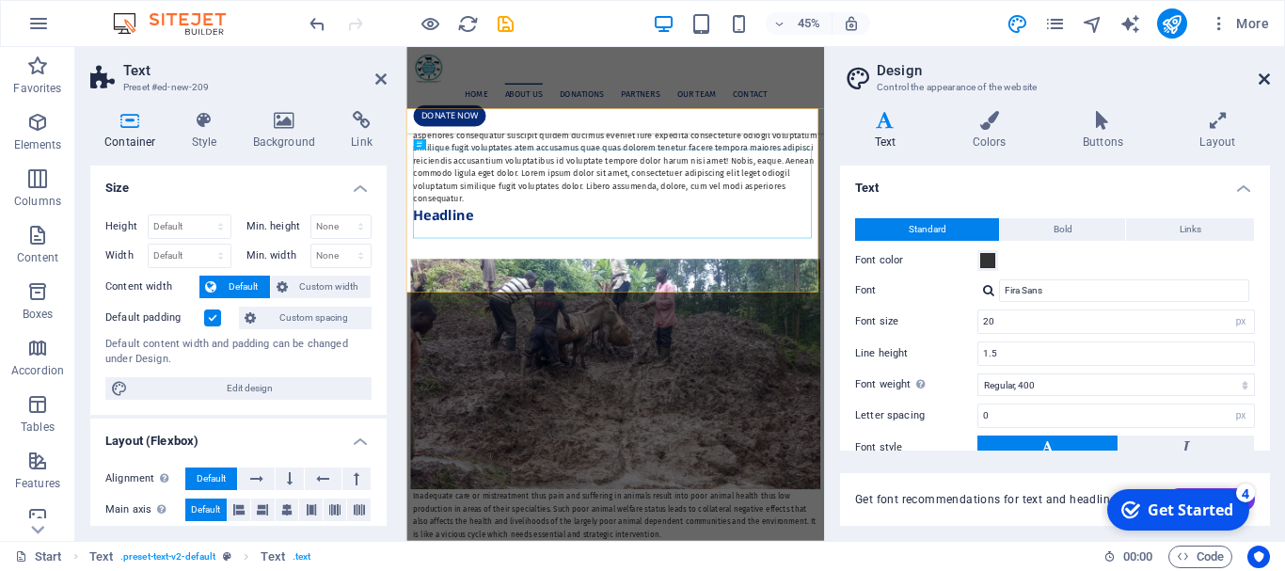
click at [1261, 78] on icon at bounding box center [1264, 79] width 11 height 15
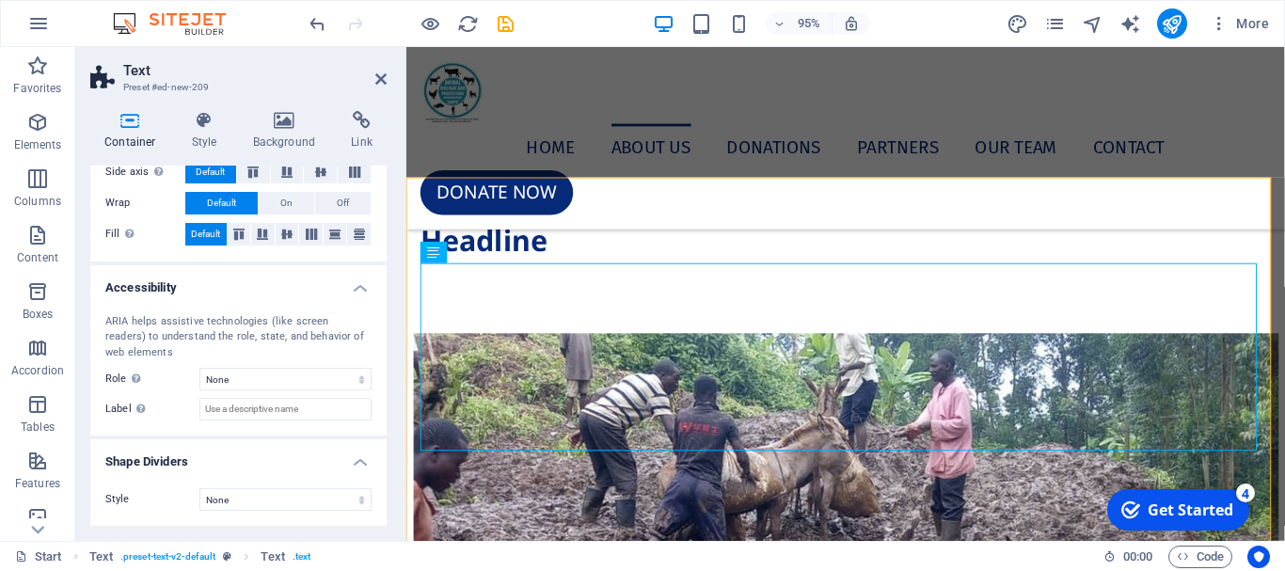
scroll to position [87, 0]
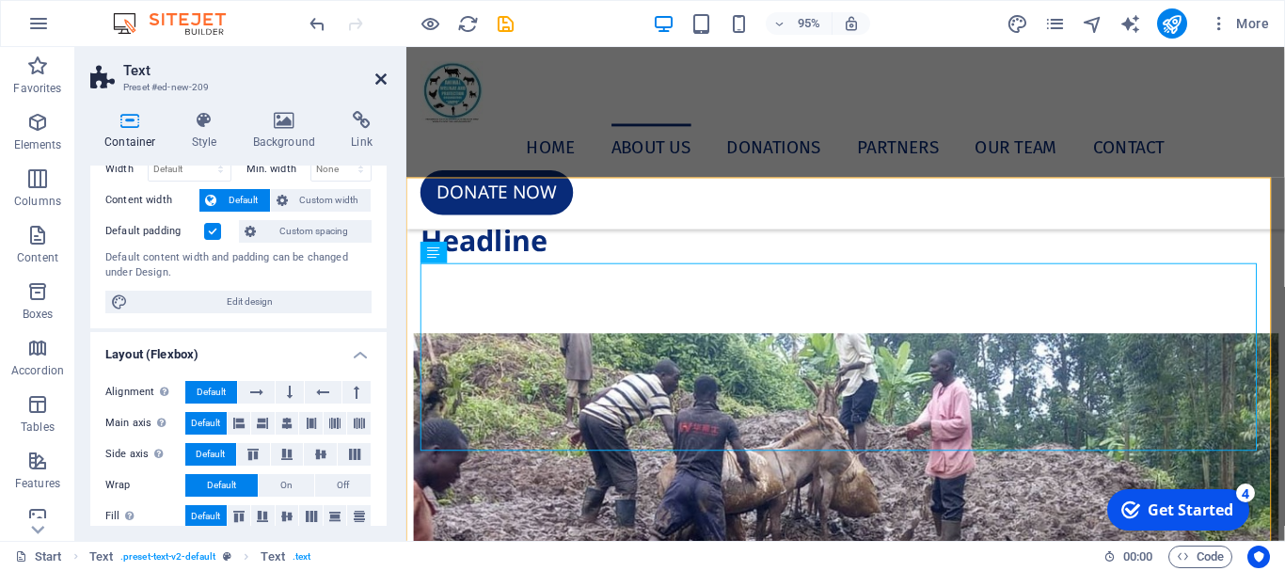
click at [379, 78] on icon at bounding box center [380, 79] width 11 height 15
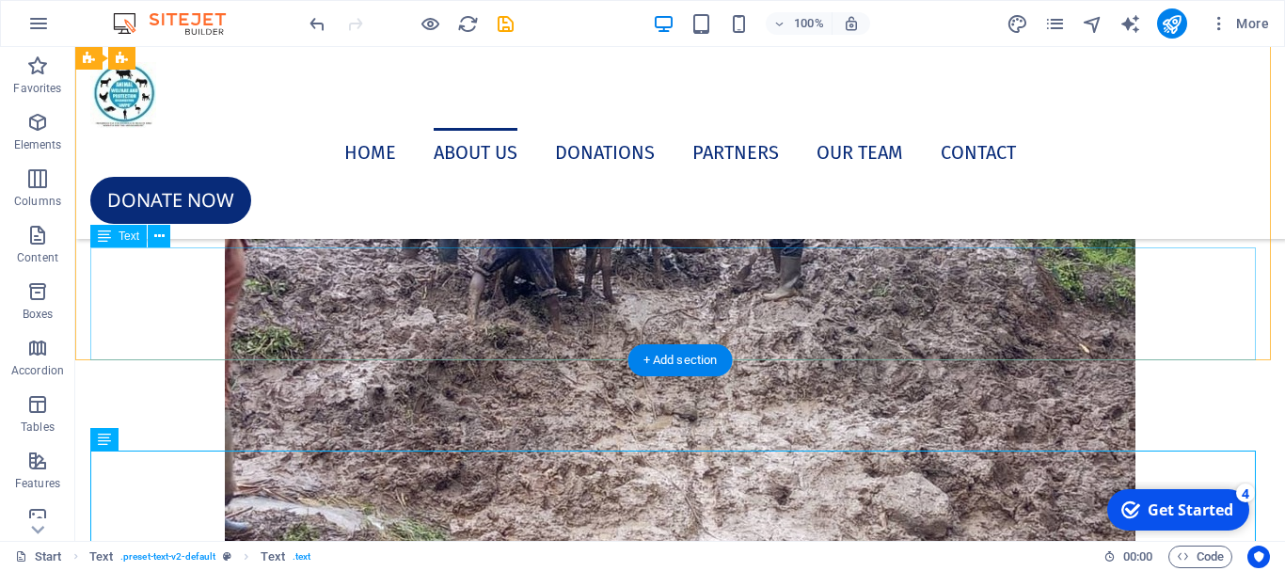
scroll to position [4930, 0]
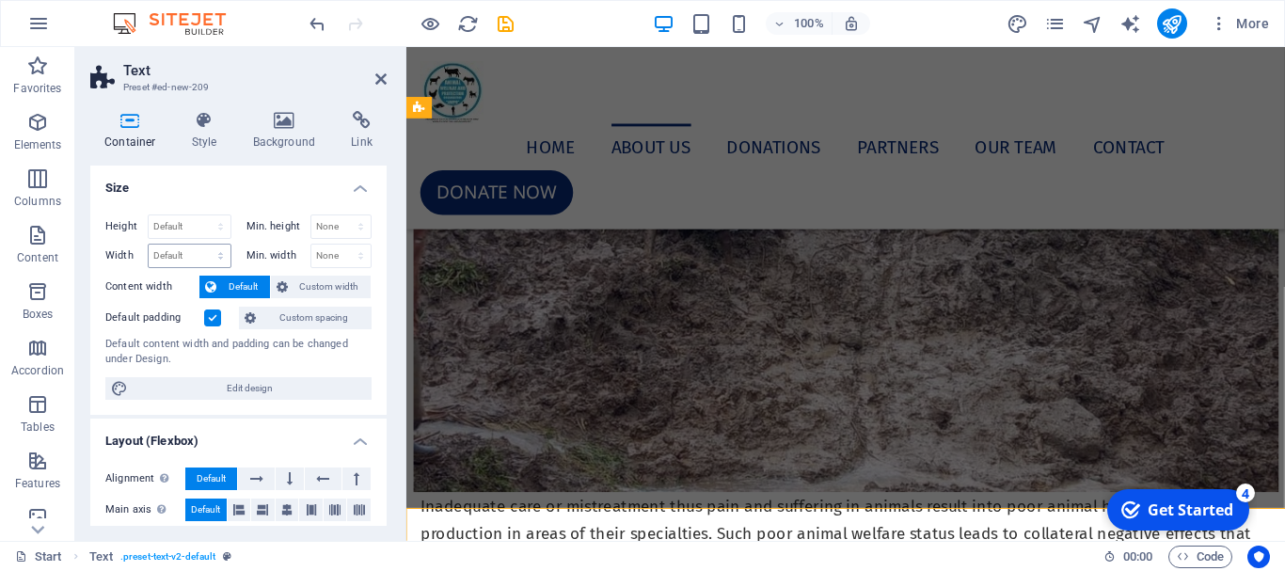
scroll to position [4648, 0]
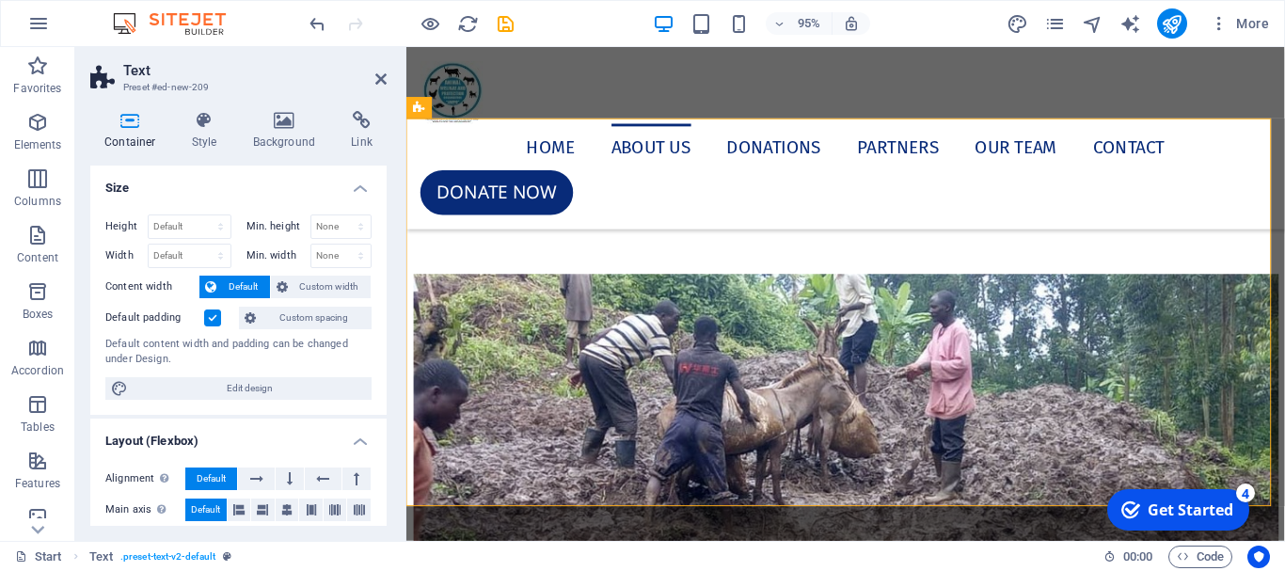
click at [210, 322] on label at bounding box center [212, 318] width 17 height 17
click at [0, 0] on input "Default padding" at bounding box center [0, 0] width 0 height 0
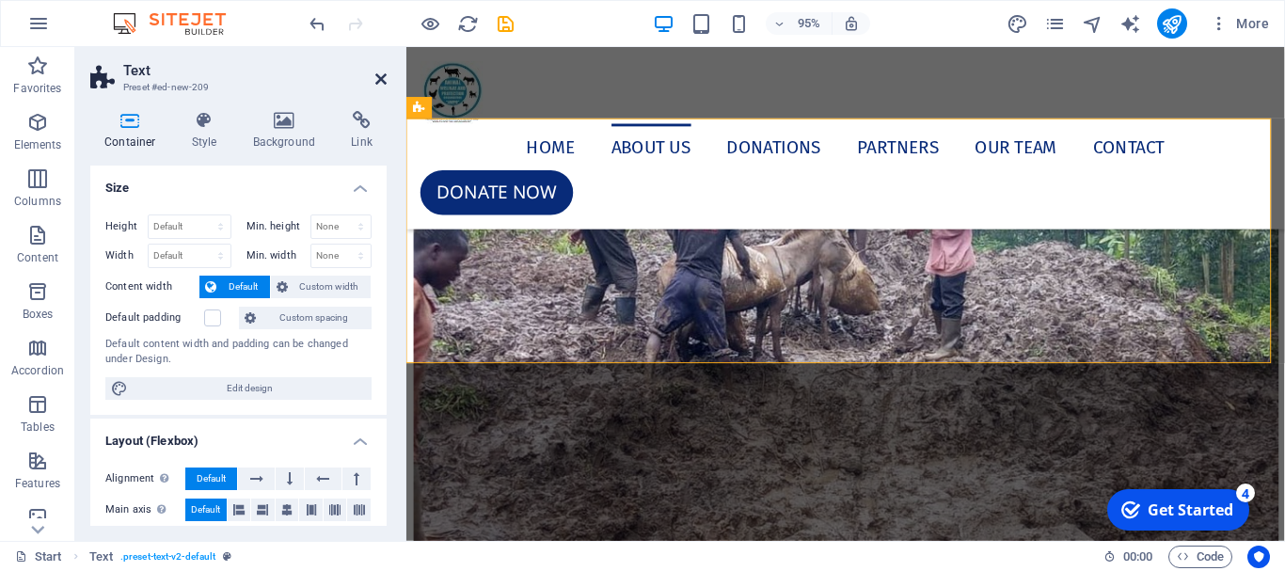
click at [380, 79] on icon at bounding box center [380, 79] width 11 height 15
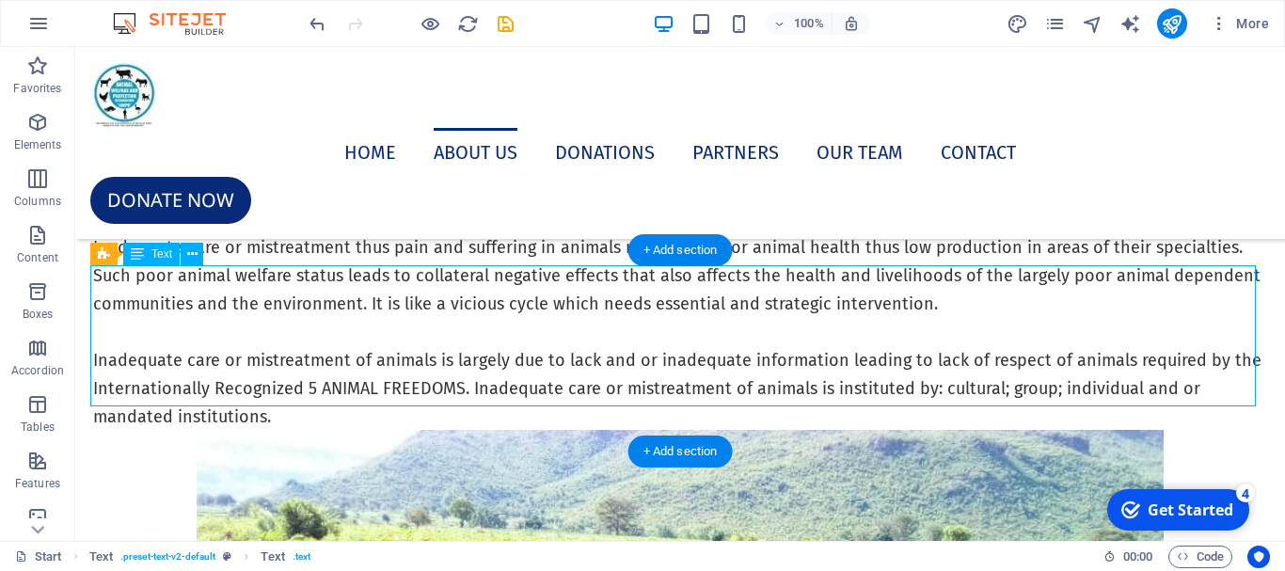
click at [383, 128] on nav "Home About us Donations PARTNERS Our Team Contact" at bounding box center [680, 152] width 1180 height 49
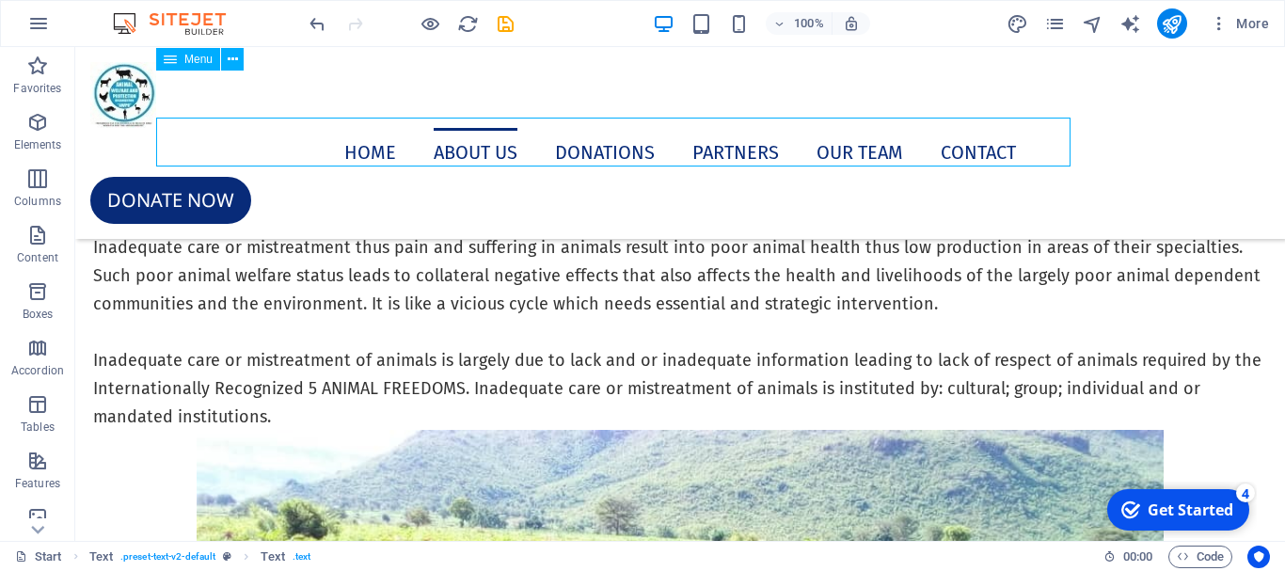
scroll to position [5086, 0]
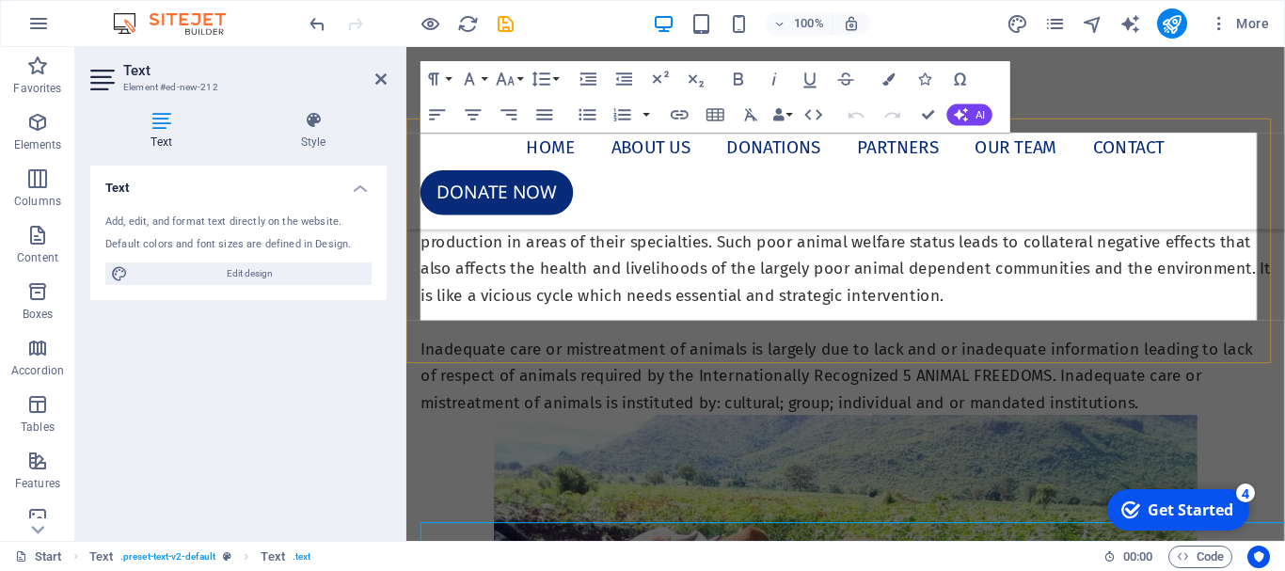
scroll to position [4648, 0]
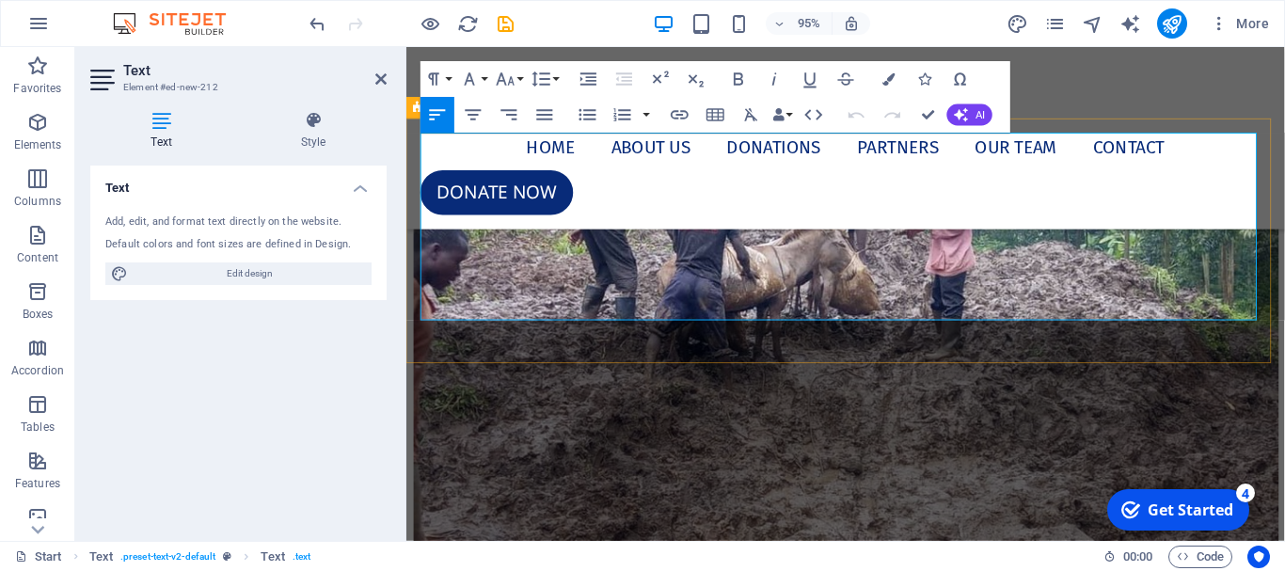
drag, startPoint x: 642, startPoint y: 332, endPoint x: 413, endPoint y: 202, distance: 262.9
click at [413, 135] on div "Lorem ipsum dolor sitope amet, consectetur adipisicing elitip. Massumenda, dolo…" at bounding box center [868, 7] width 925 height 258
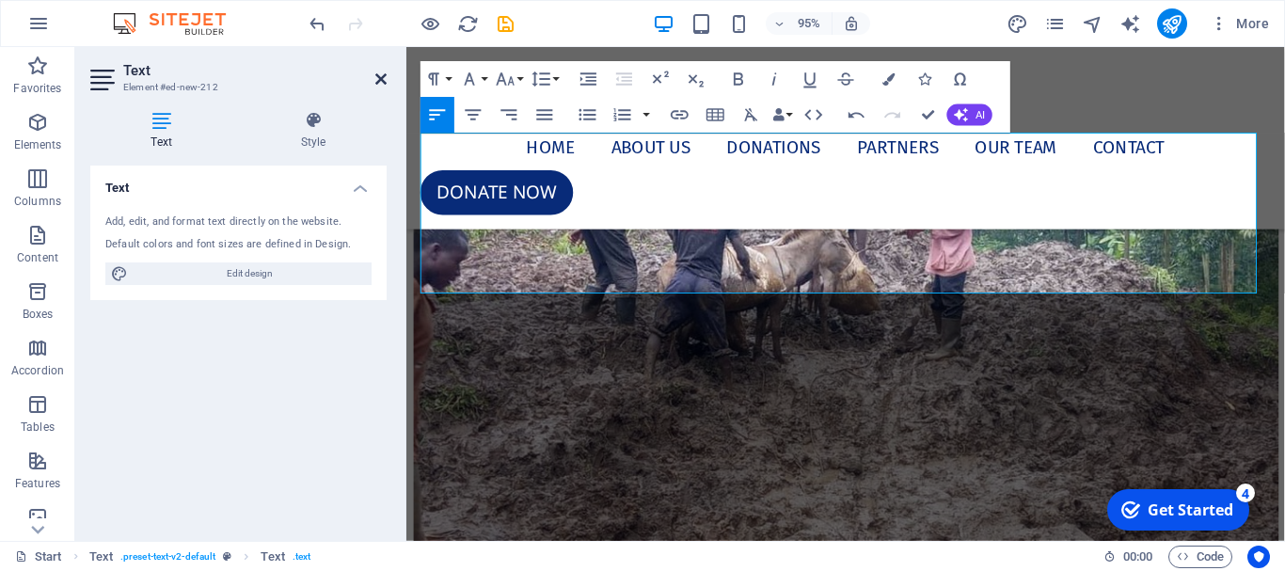
click at [376, 76] on icon at bounding box center [380, 79] width 11 height 15
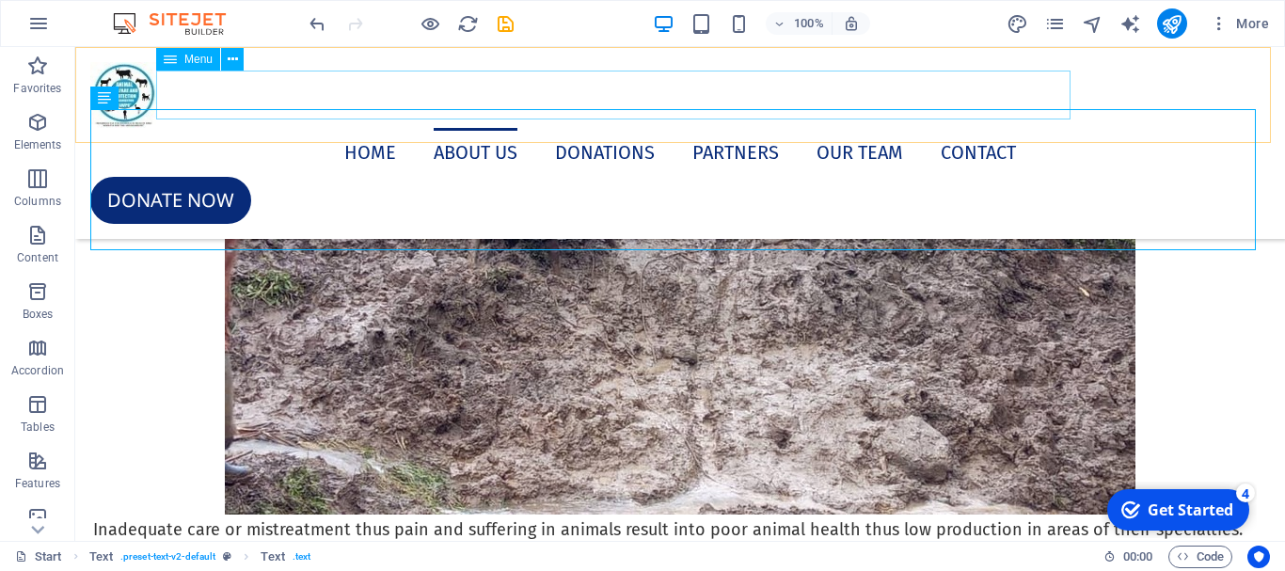
scroll to position [5086, 0]
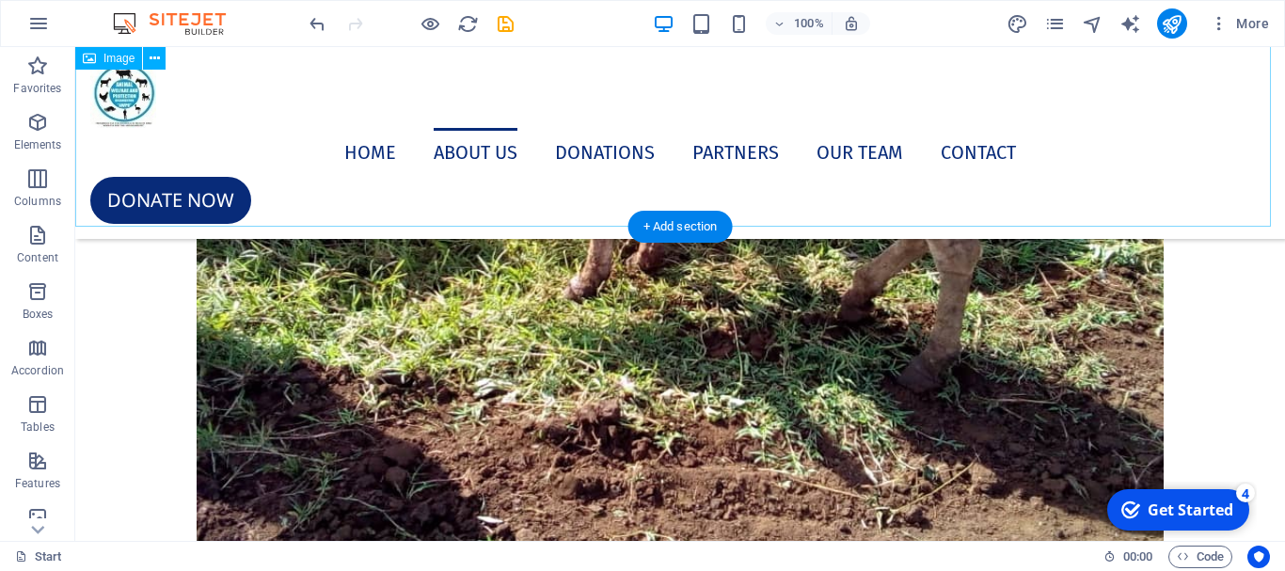
scroll to position [5651, 0]
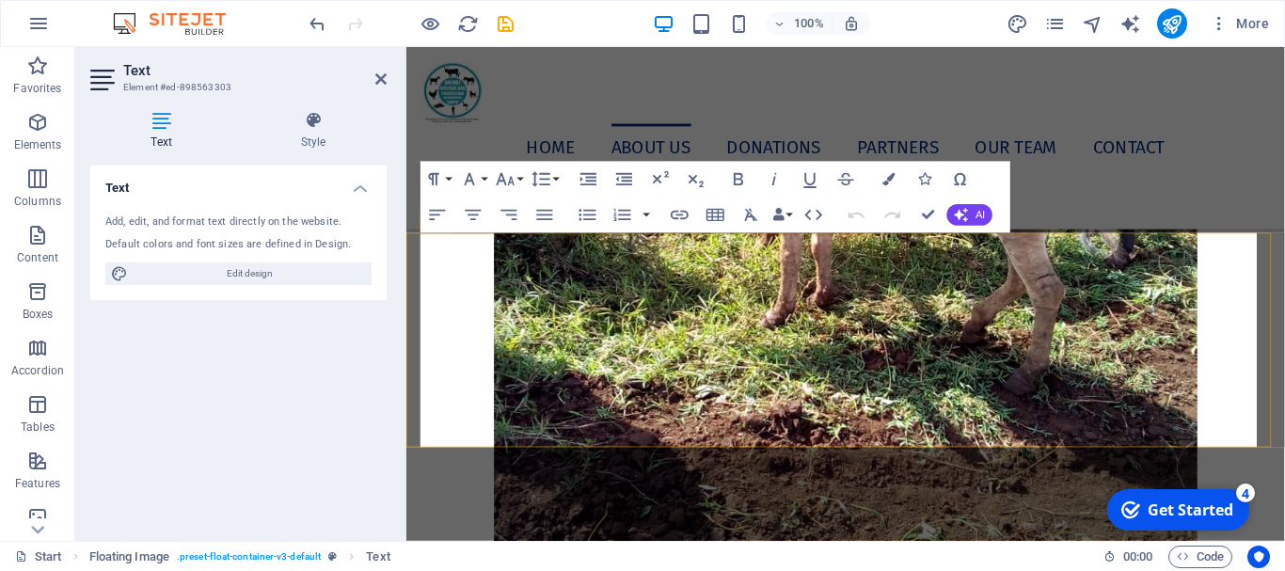
scroll to position [5269, 0]
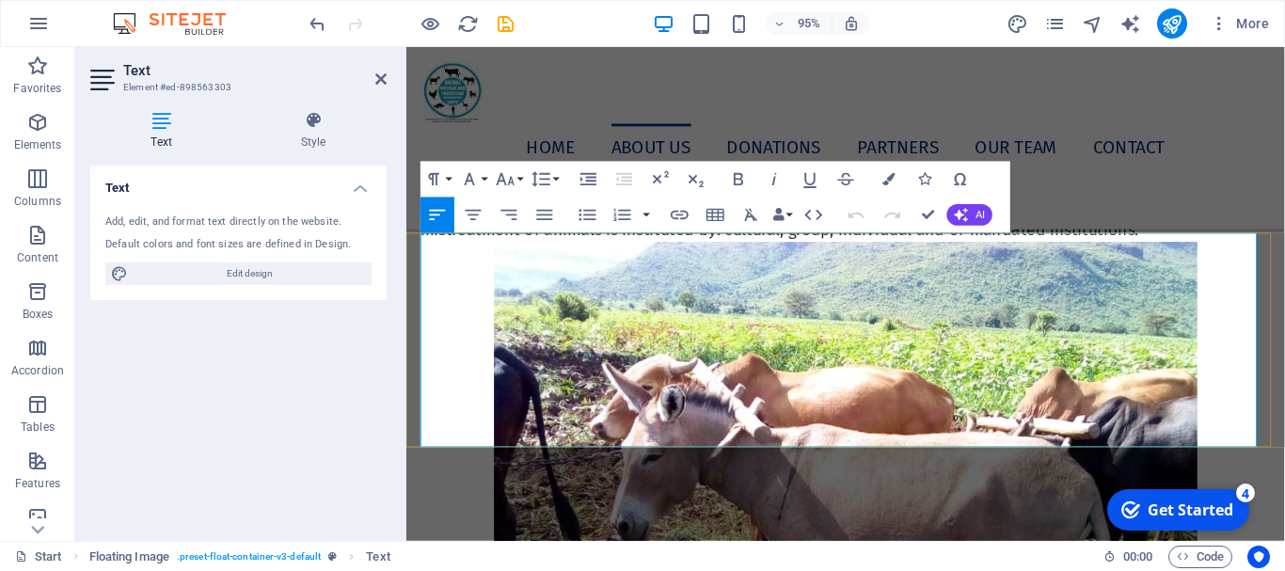
drag, startPoint x: 963, startPoint y: 336, endPoint x: 751, endPoint y: 303, distance: 215.2
click at [751, 136] on span "Inadequate care or mistreatment thus pain and suffering in animals result into …" at bounding box center [868, 83] width 895 height 105
click at [976, 139] on p "Inadequate care or mistreatment thus pain and suffering in animals result into …" at bounding box center [868, 82] width 895 height 113
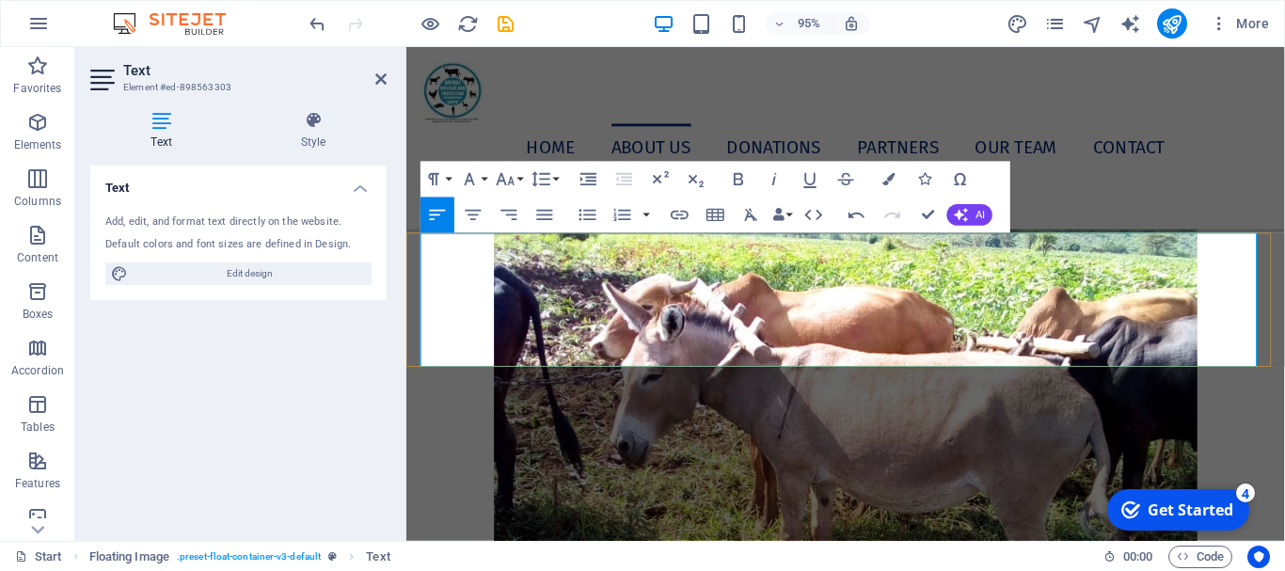
click at [421, 165] on span "Inadequate care or mistreatment of animals is largely due to lack and or inadeq…" at bounding box center [859, 125] width 876 height 77
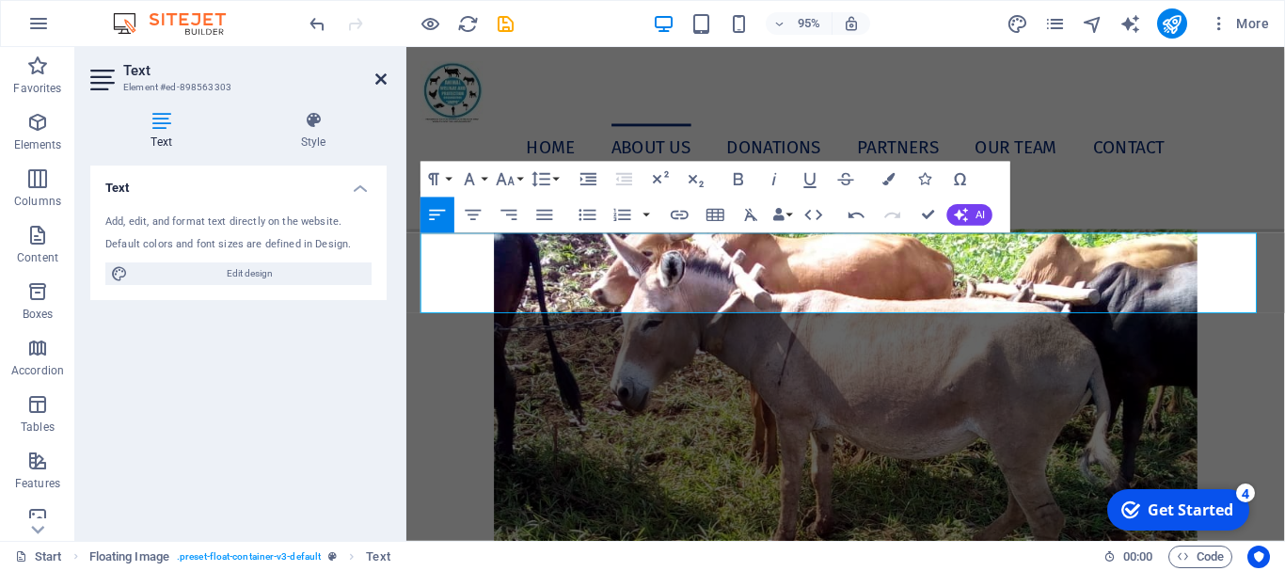
click at [380, 77] on icon at bounding box center [380, 79] width 11 height 15
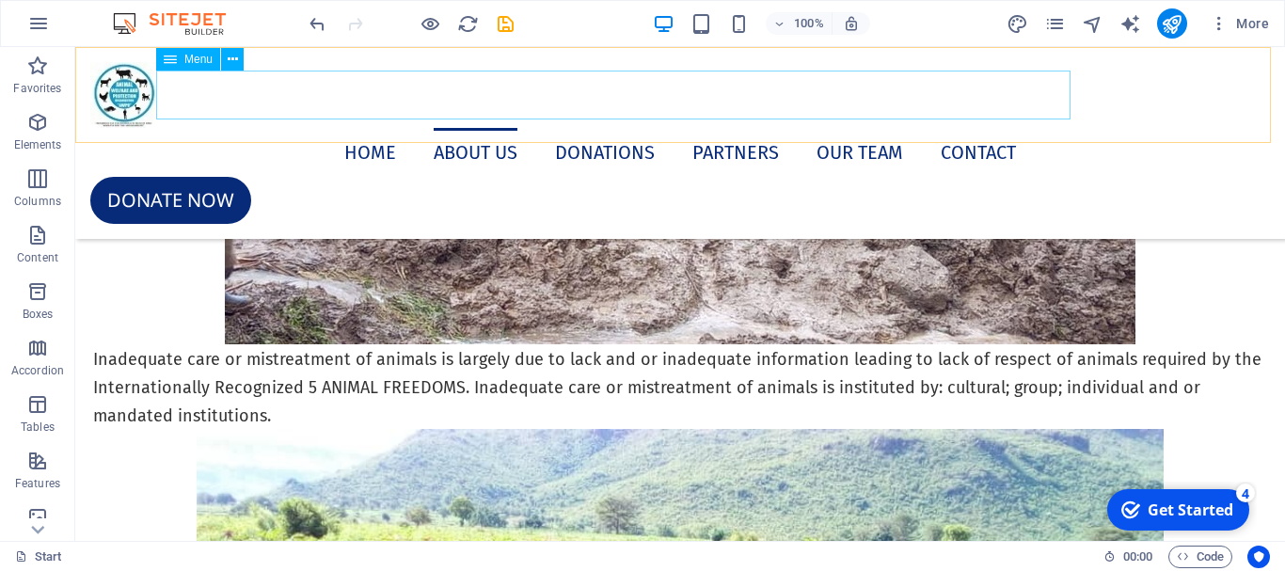
scroll to position [4804, 0]
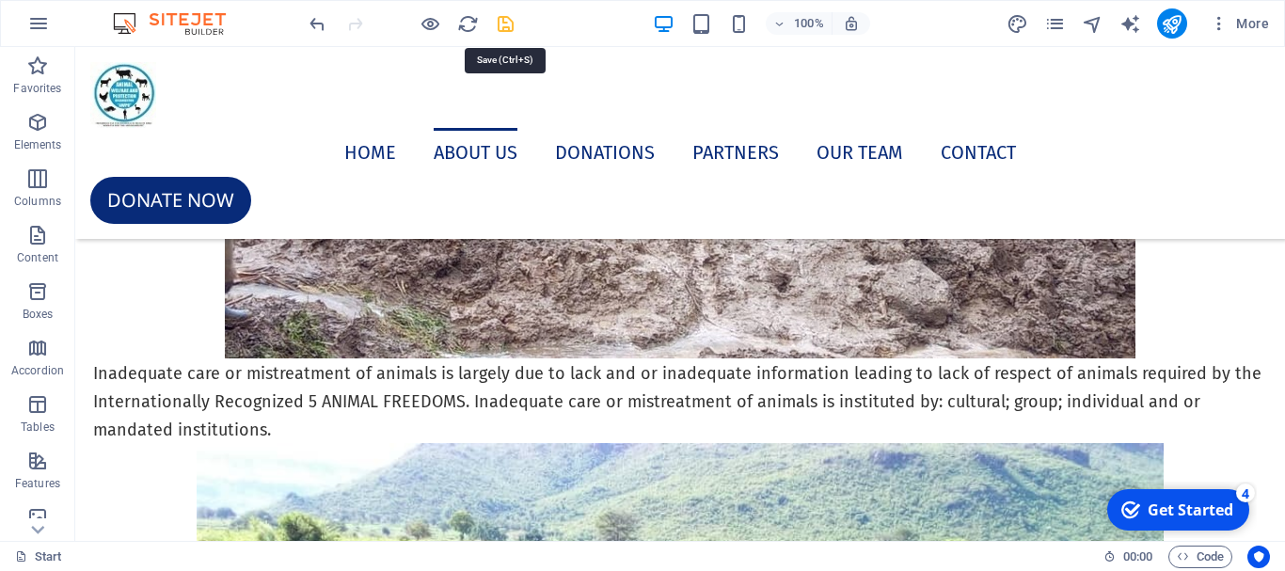
click at [503, 27] on icon "save" at bounding box center [506, 24] width 22 height 22
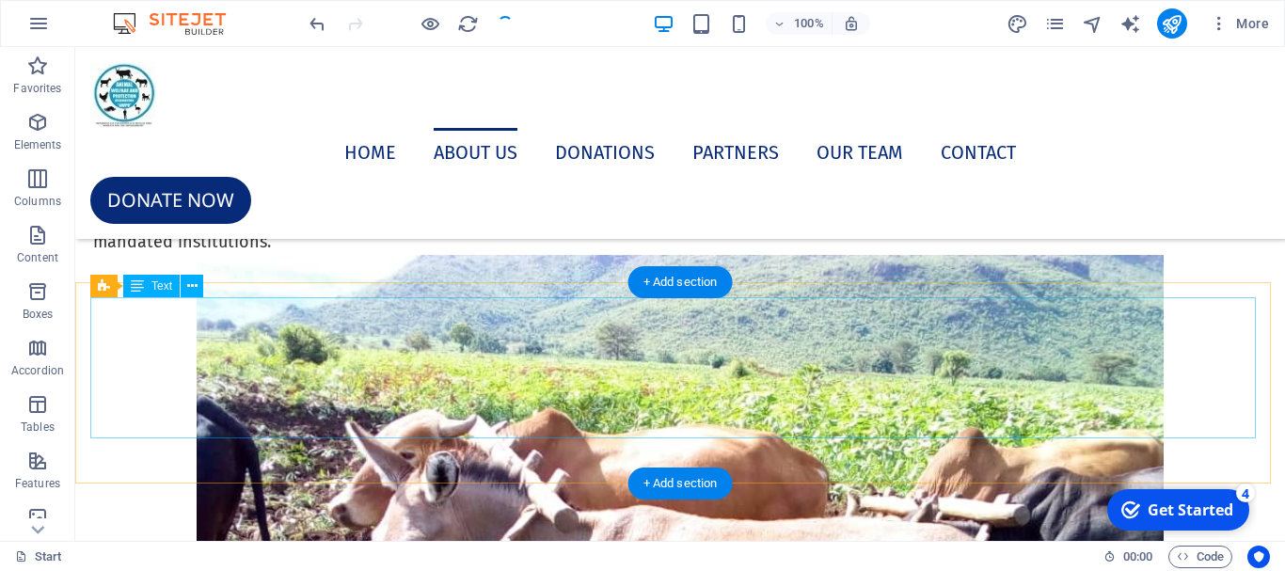
scroll to position [4898, 0]
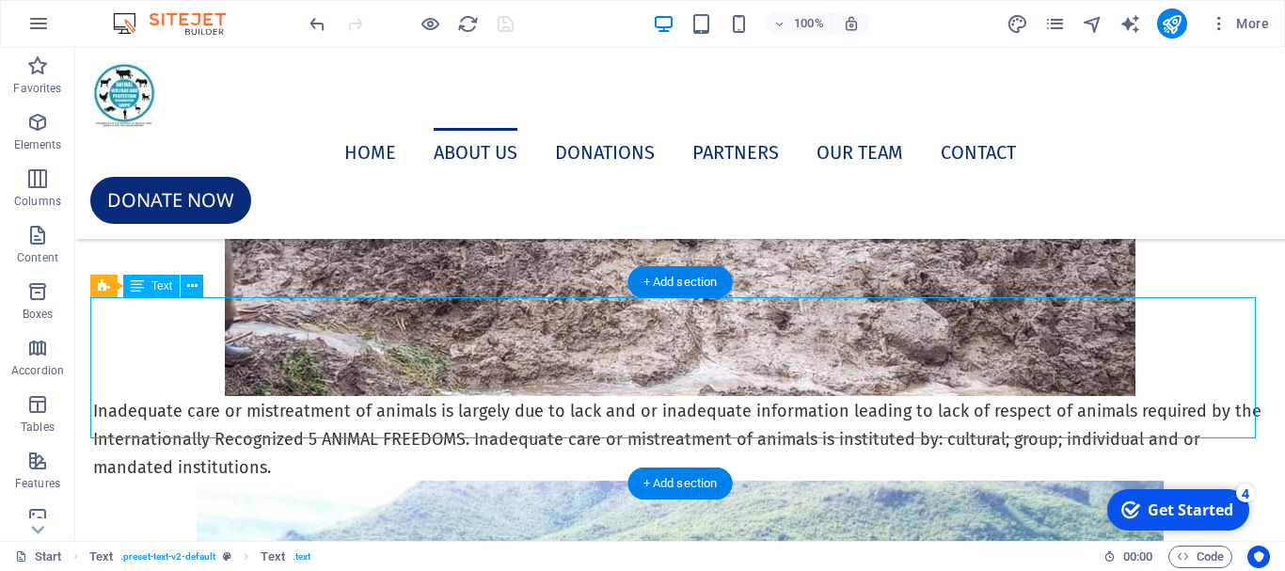
scroll to position [4616, 0]
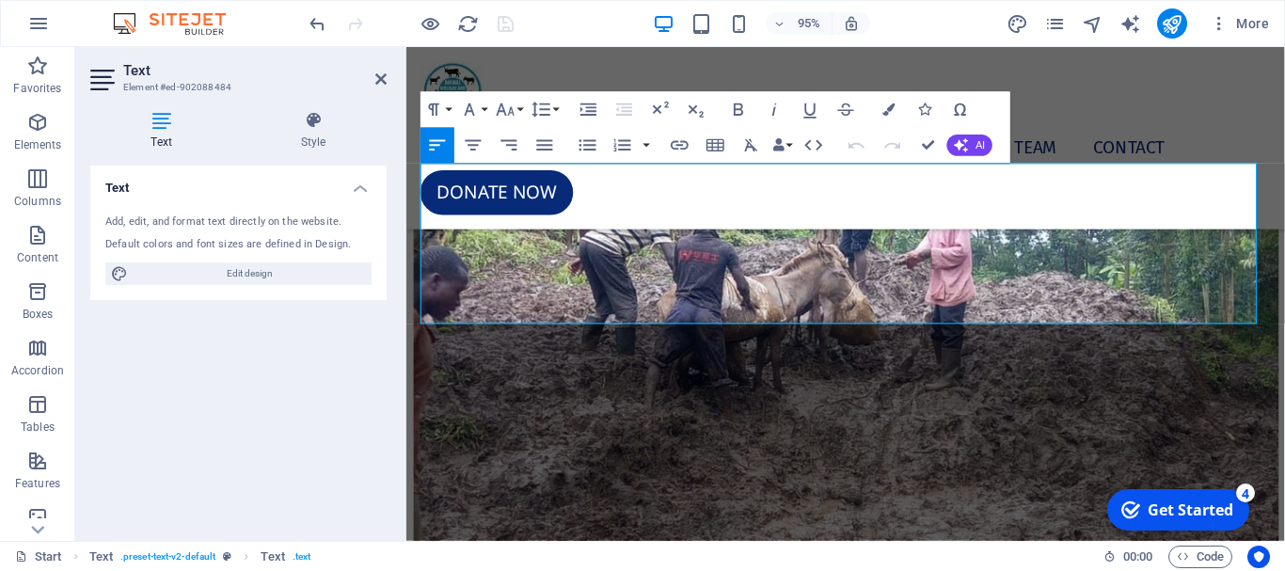
drag, startPoint x: 1209, startPoint y: 214, endPoint x: 803, endPoint y: 251, distance: 407.2
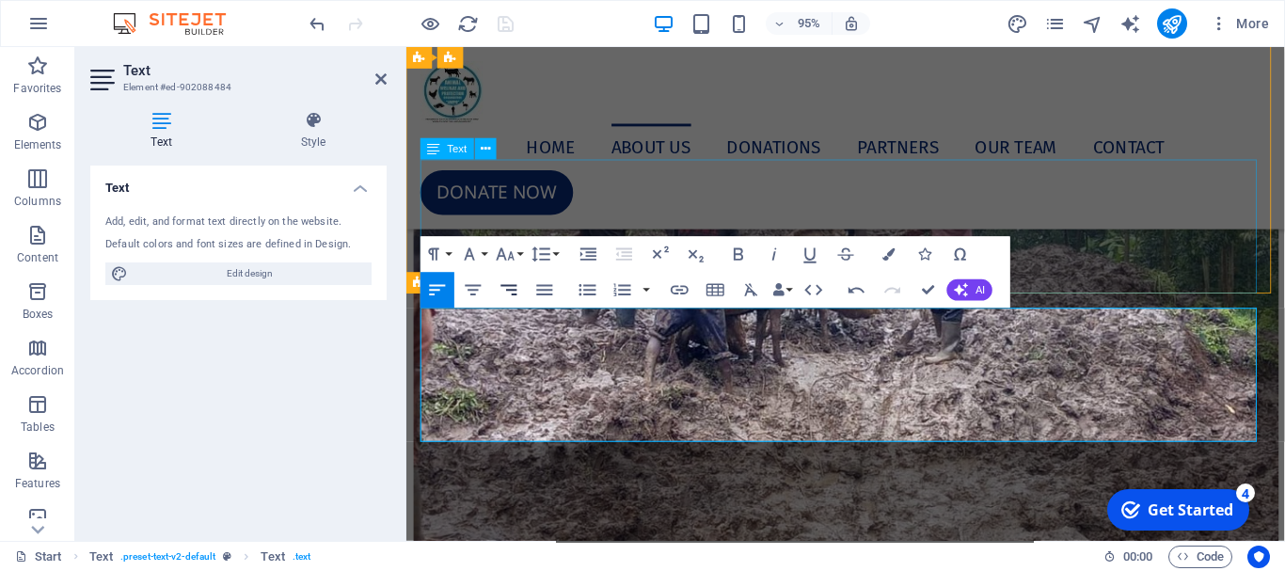
scroll to position [4427, 0]
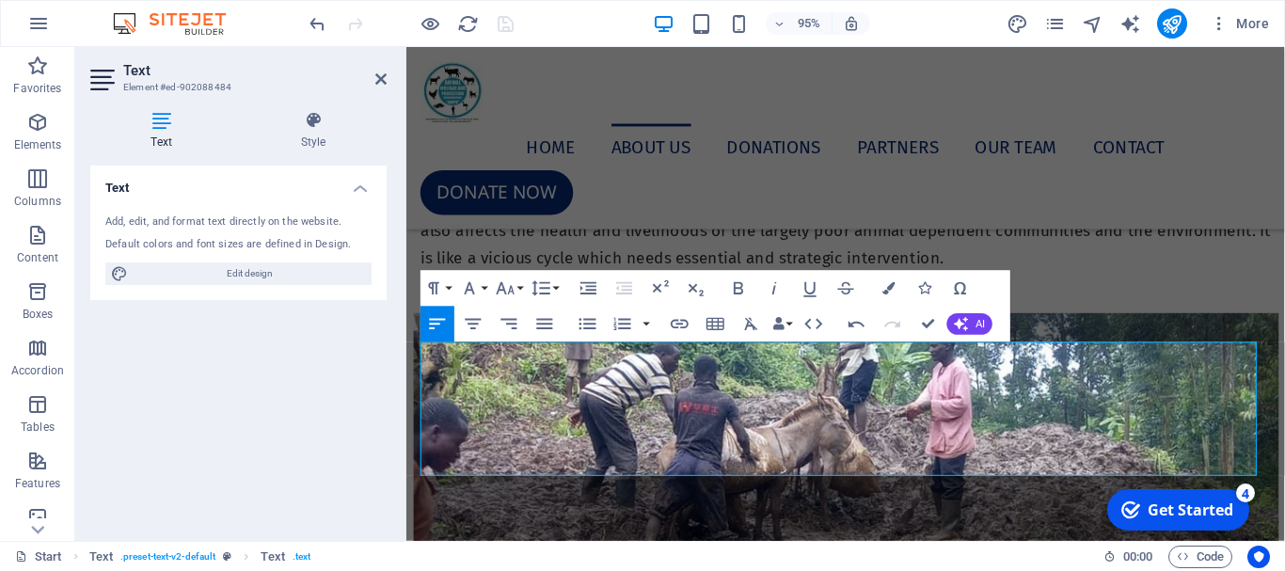
drag, startPoint x: 1259, startPoint y: 373, endPoint x: 791, endPoint y: 360, distance: 467.7
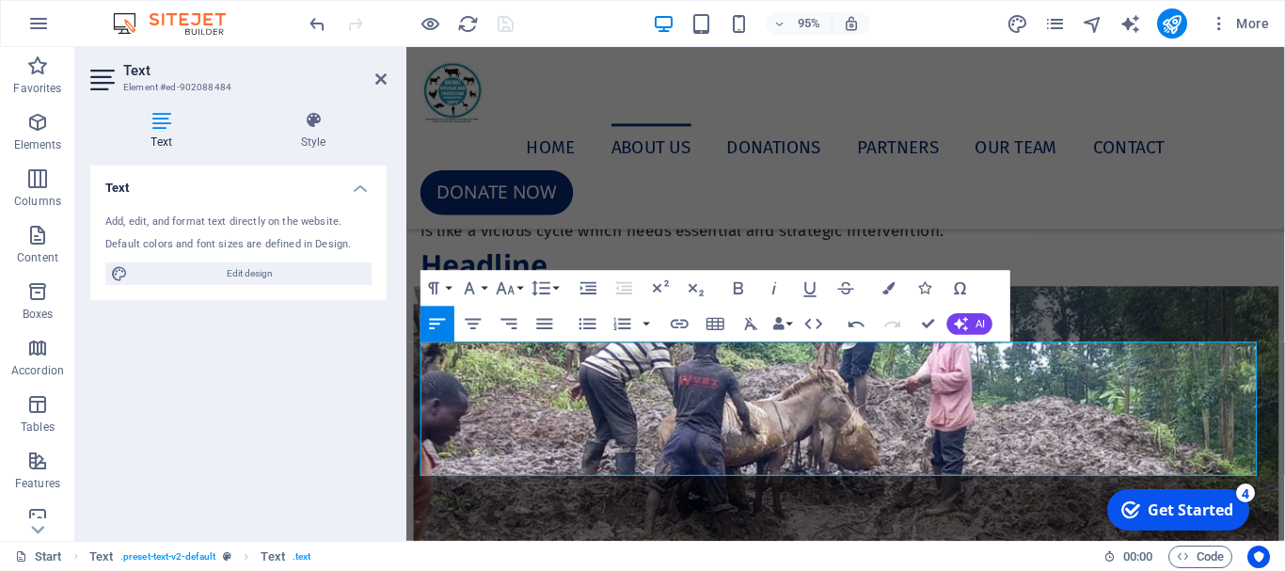
click at [388, 80] on aside "Text Element #ed-902088484 Text Style Text Add, edit, and format text directly …" at bounding box center [240, 294] width 331 height 494
click at [385, 80] on icon at bounding box center [380, 79] width 11 height 15
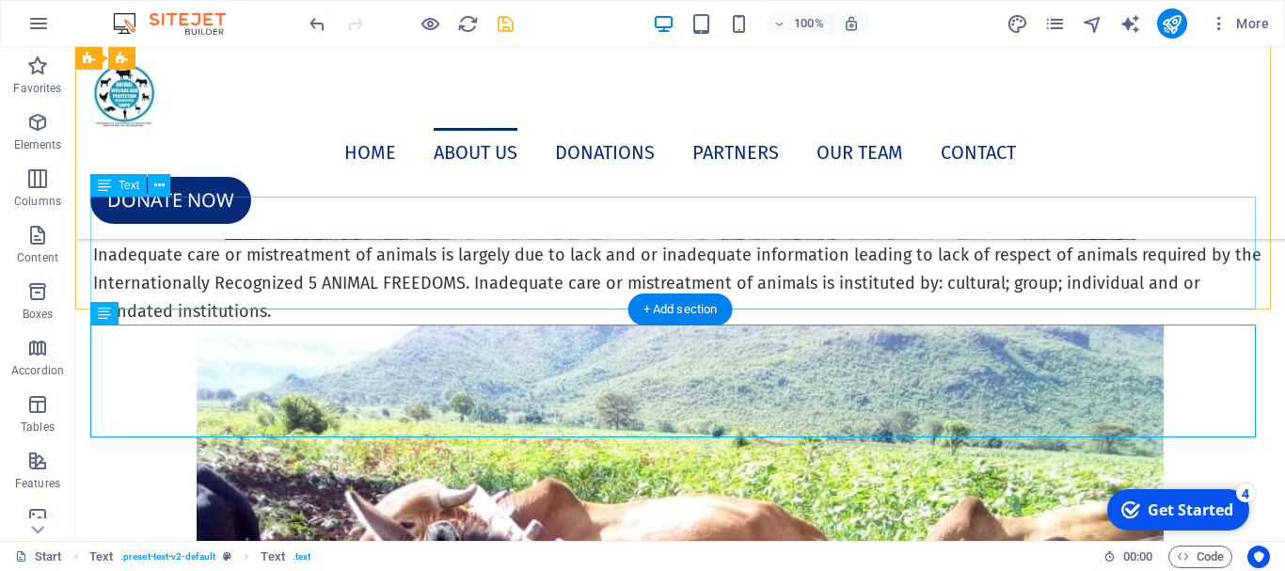
scroll to position [4898, 0]
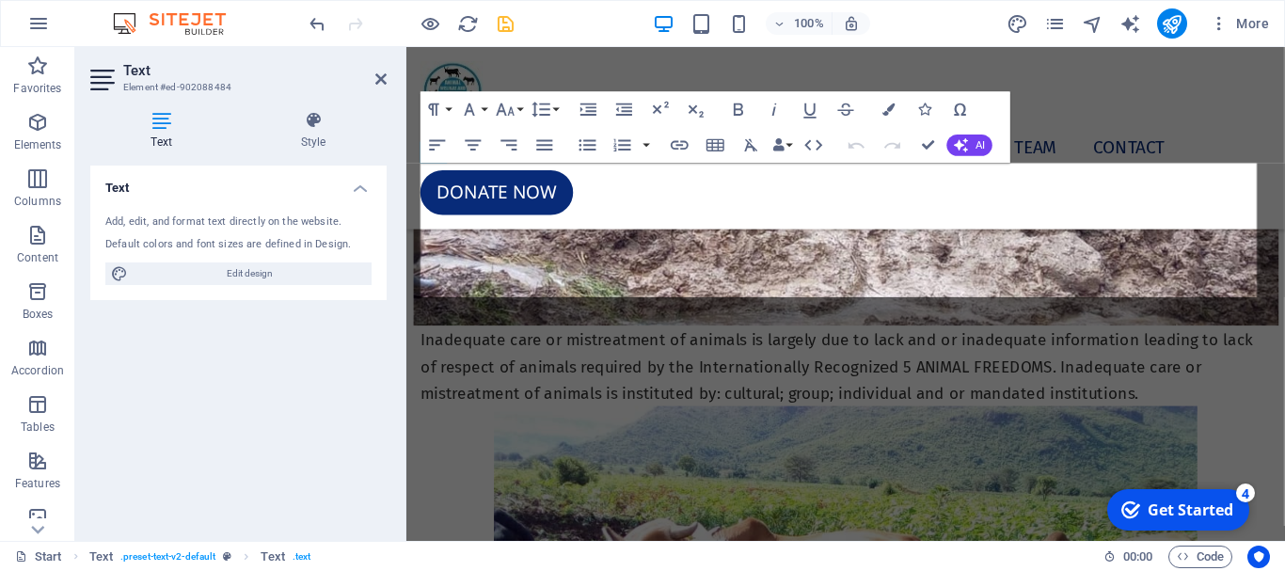
scroll to position [4616, 0]
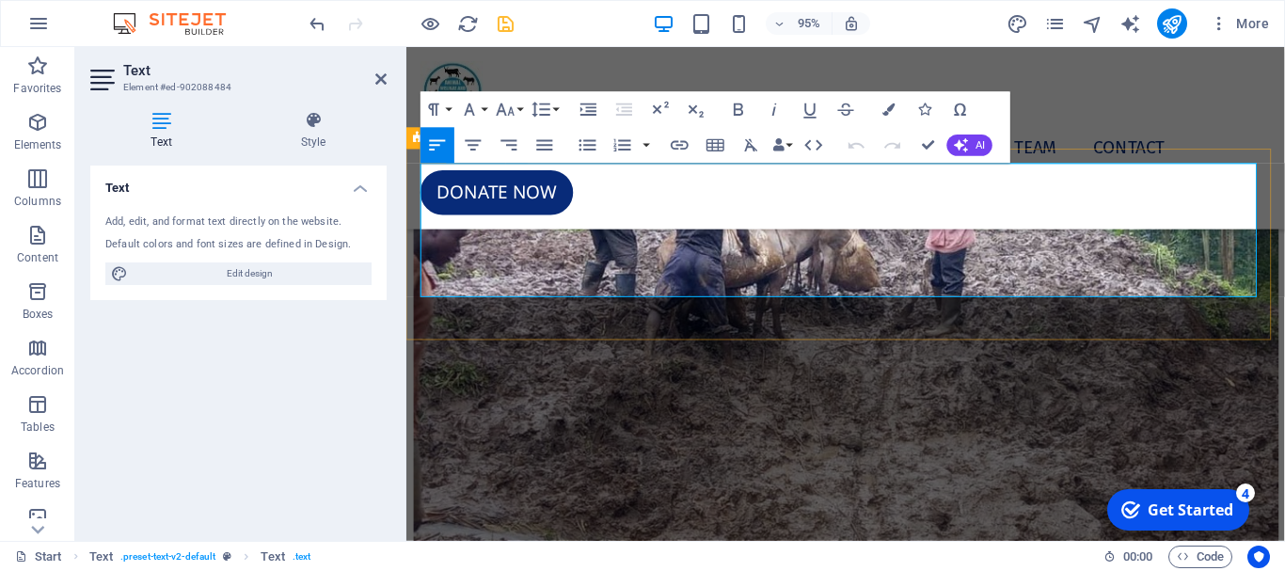
click at [421, 63] on span "Inadequate care or mistreatment thus pain and suffering in animals result into …" at bounding box center [868, 10] width 895 height 105
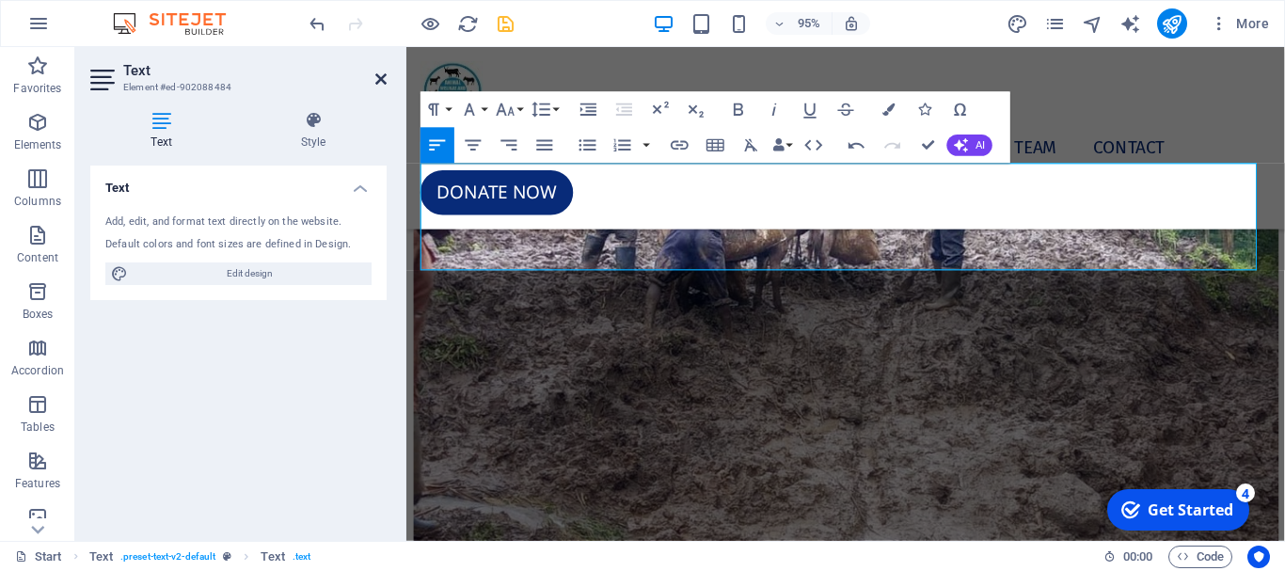
click at [384, 79] on icon at bounding box center [380, 79] width 11 height 15
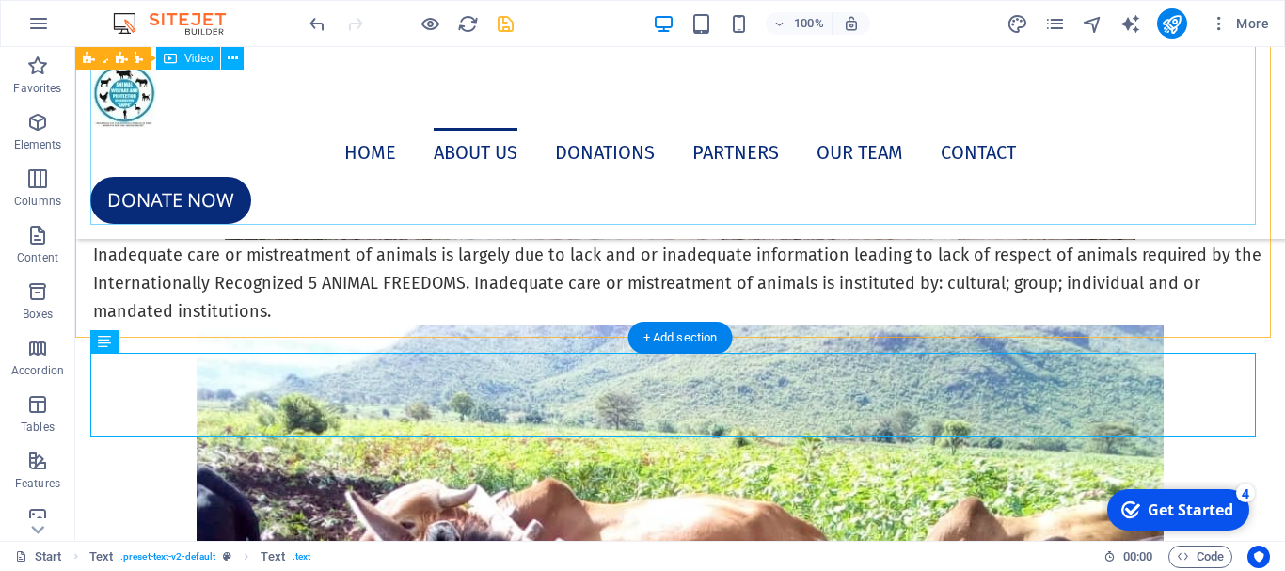
scroll to position [4678, 0]
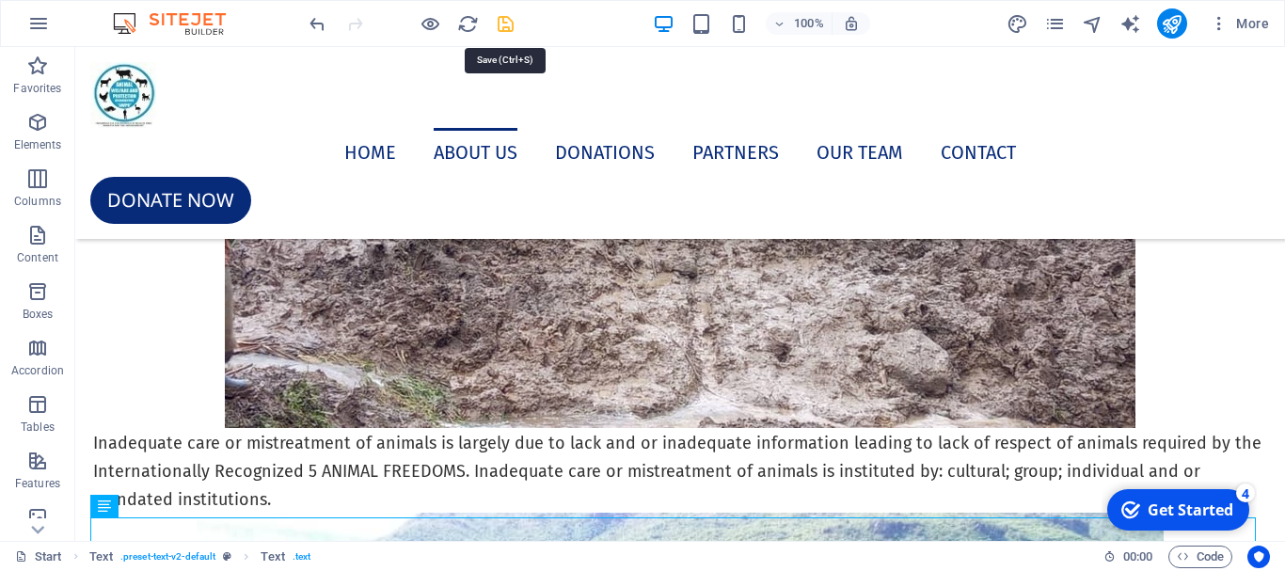
click at [504, 27] on icon "save" at bounding box center [506, 24] width 22 height 22
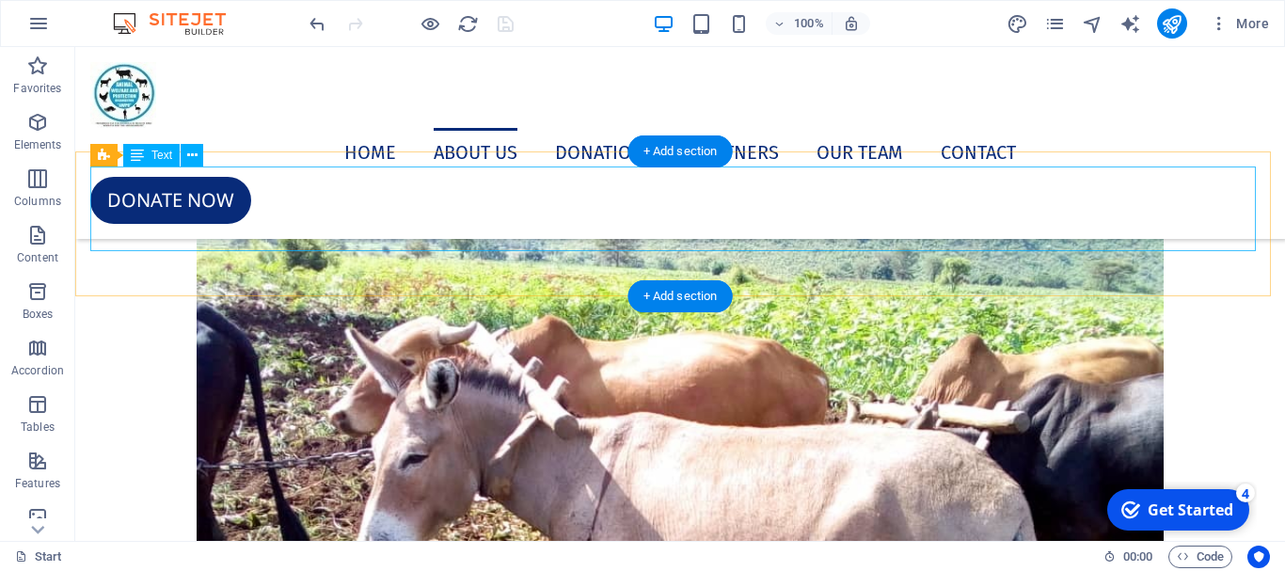
scroll to position [4960, 0]
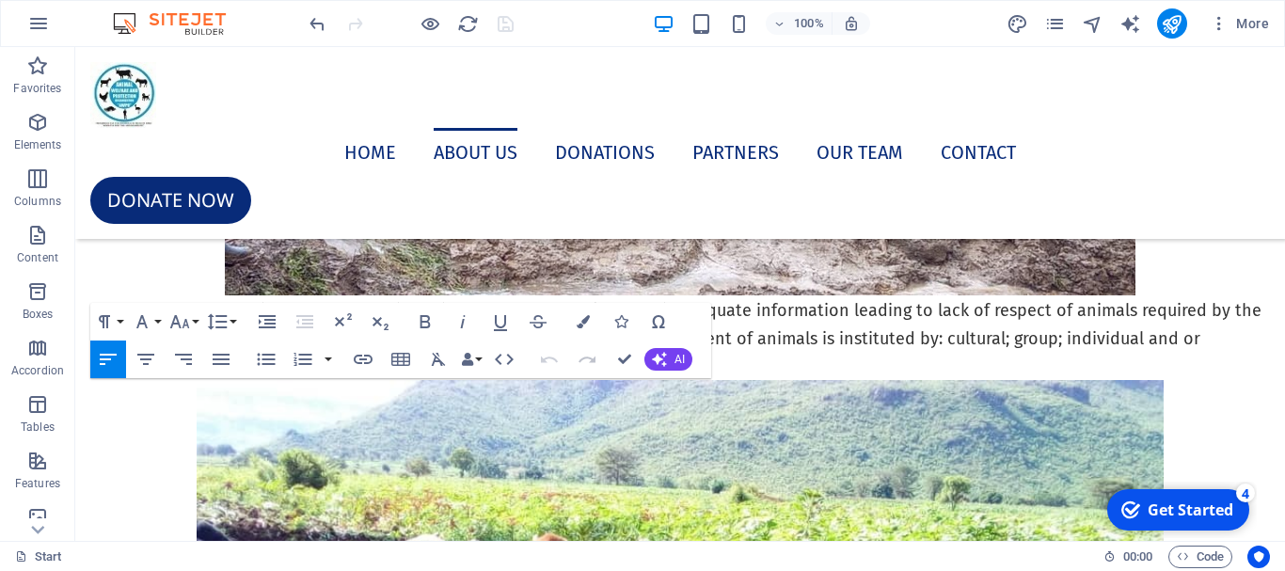
scroll to position [4817, 0]
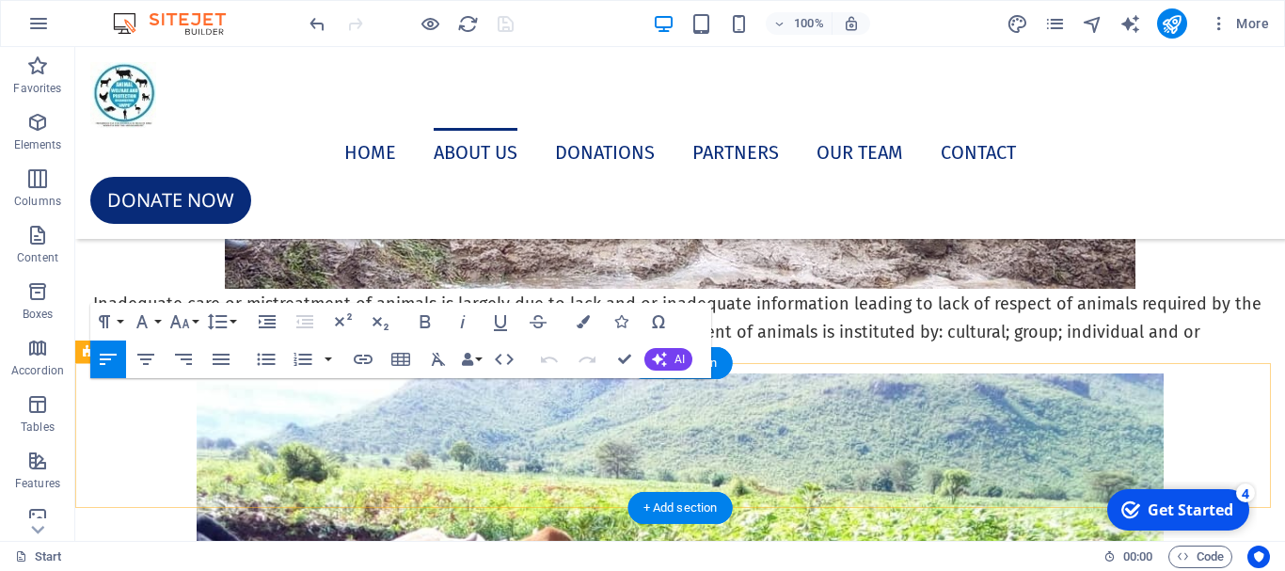
drag, startPoint x: 922, startPoint y: 452, endPoint x: 89, endPoint y: 391, distance: 834.8
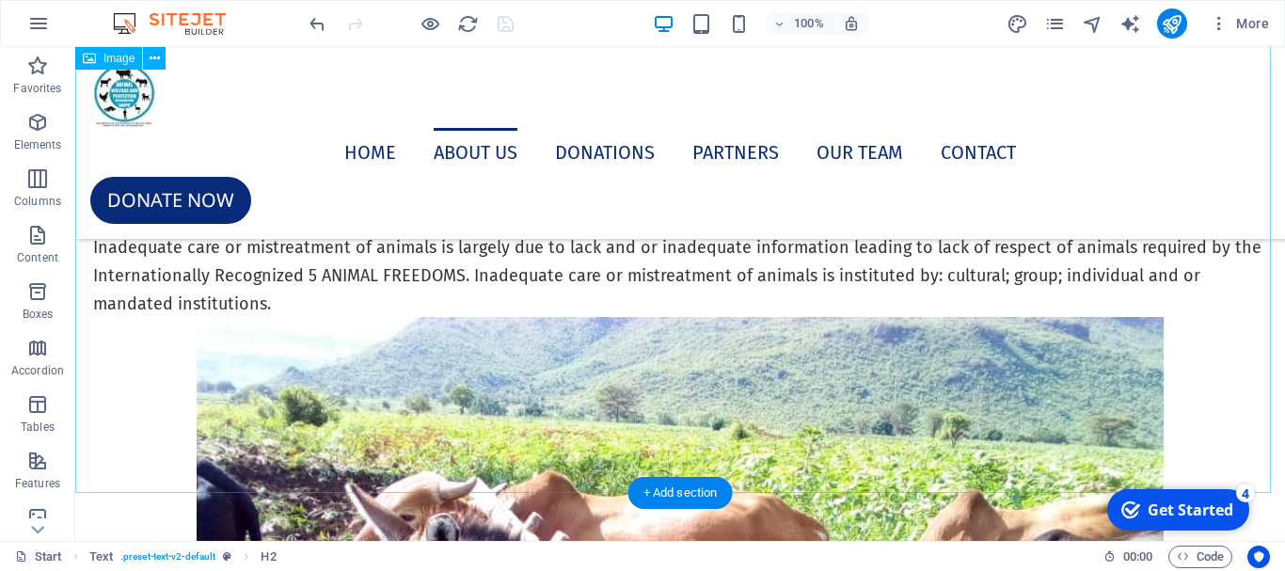
scroll to position [5287, 0]
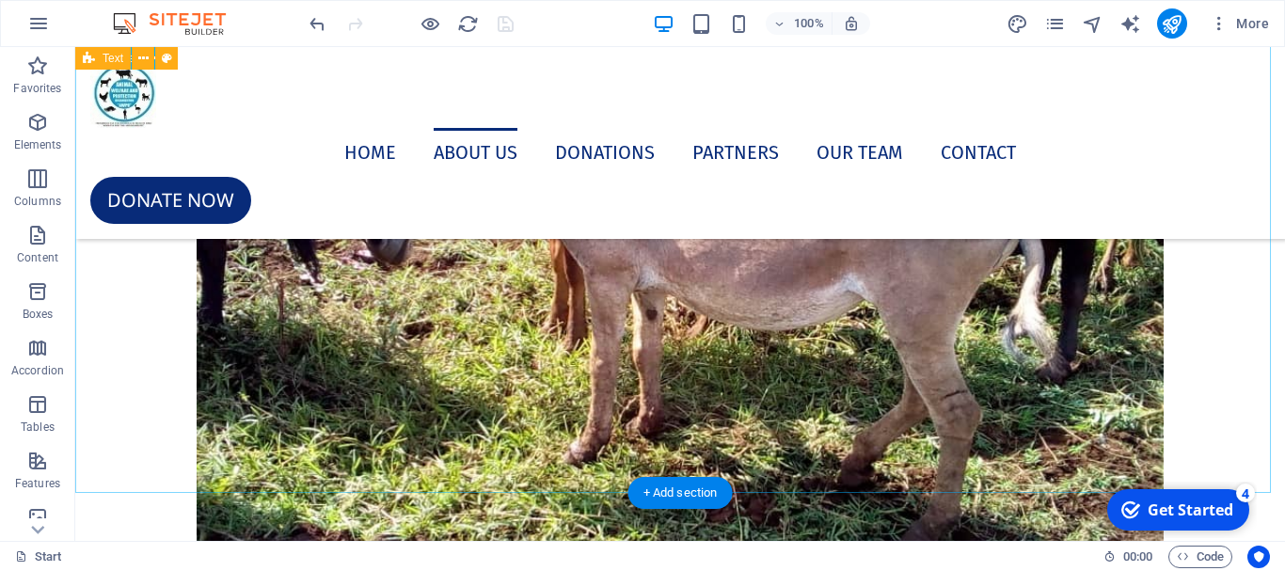
drag, startPoint x: 273, startPoint y: 429, endPoint x: 150, endPoint y: 281, distance: 192.4
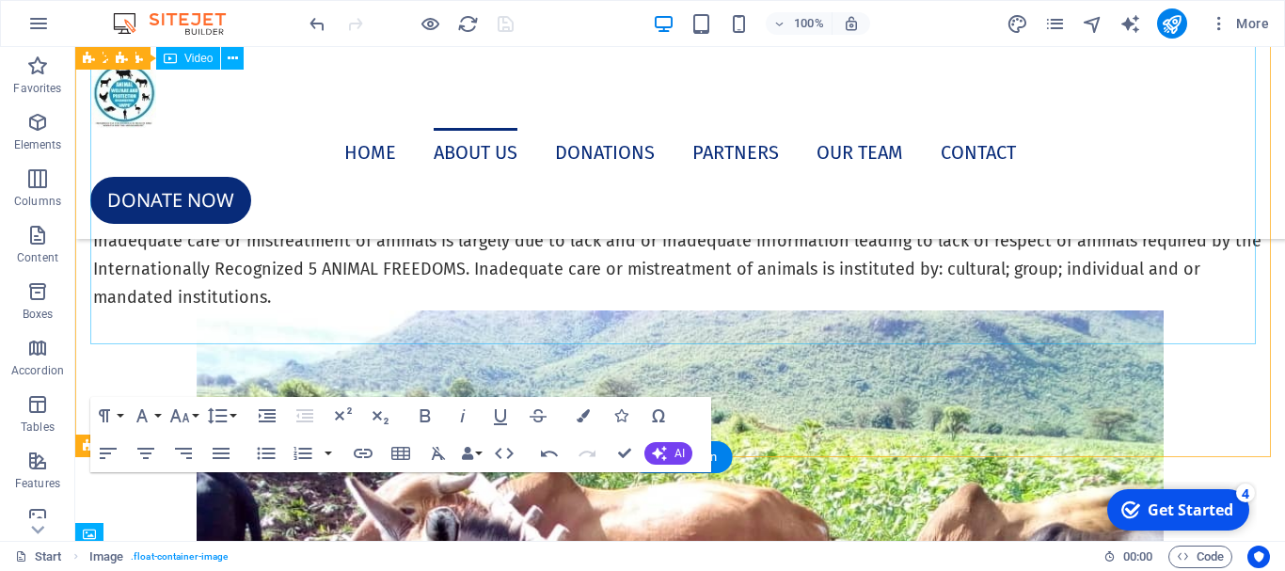
scroll to position [4723, 0]
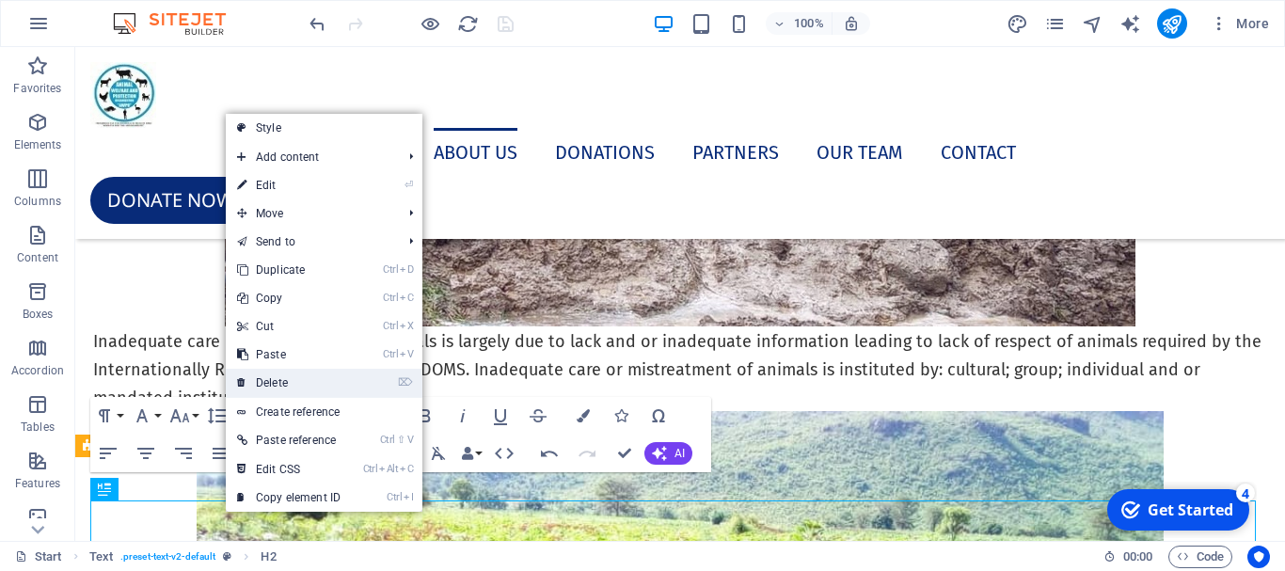
click at [282, 388] on link "⌦ Delete" at bounding box center [289, 383] width 126 height 28
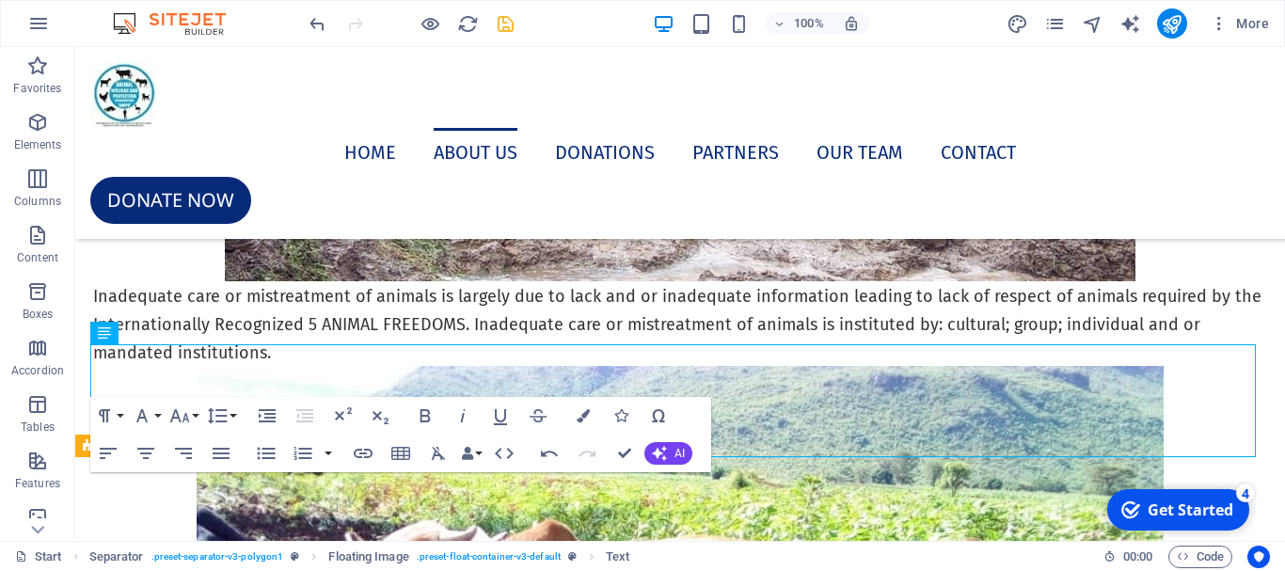
drag, startPoint x: 119, startPoint y: 510, endPoint x: 202, endPoint y: 602, distance: 124.5
click at [119, 281] on figure at bounding box center [680, 25] width 1210 height 512
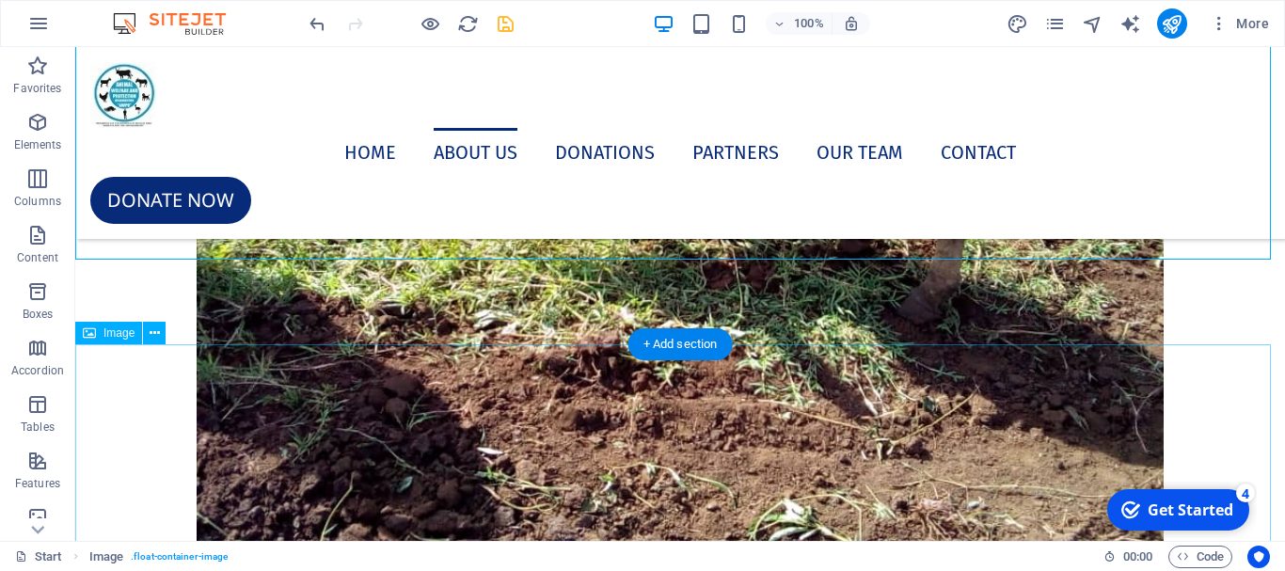
scroll to position [5381, 0]
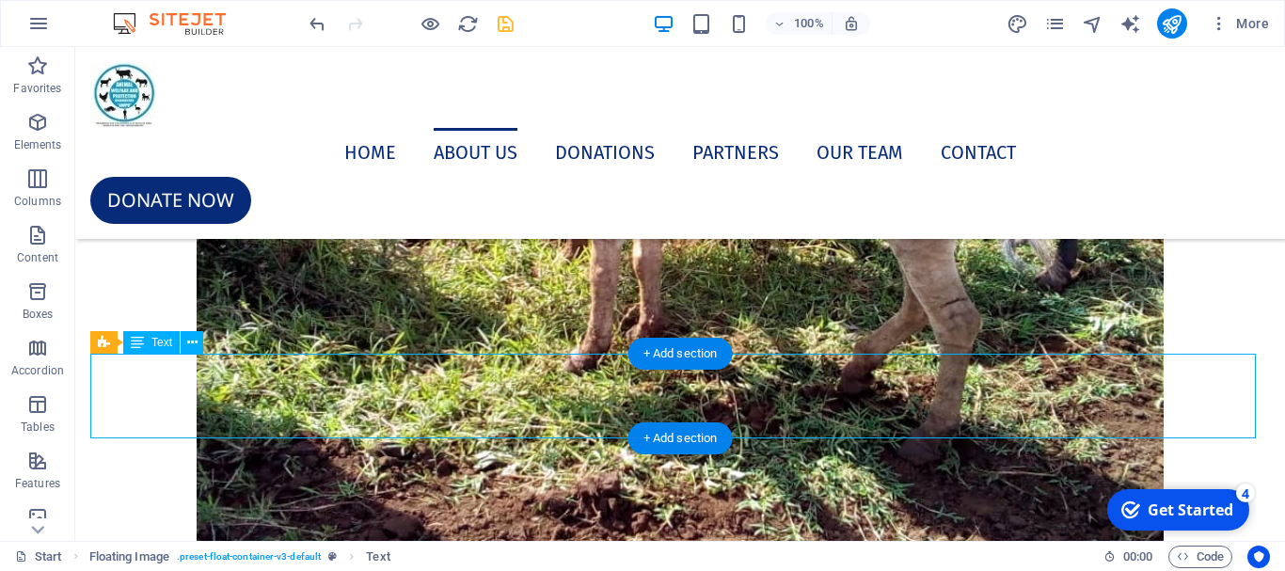
scroll to position [4971, 0]
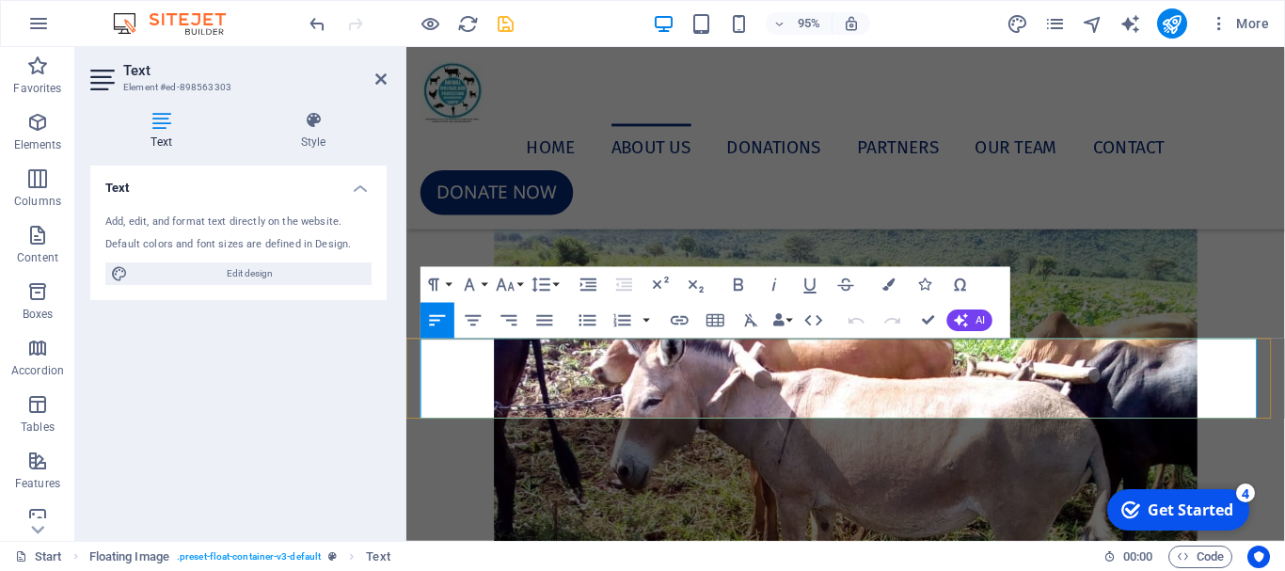
click at [421, 191] on span "Inadequate care or mistreatment of animals is largely due to lack and or inadeq…" at bounding box center [859, 152] width 876 height 77
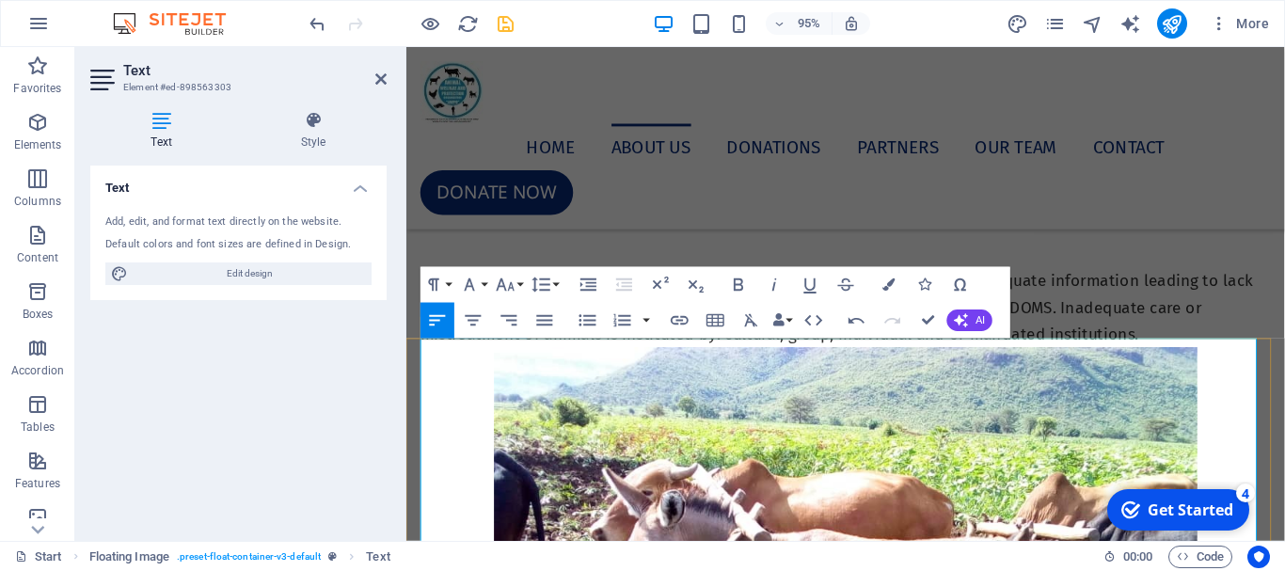
click at [427, 219] on span "Inadequate care or mistreatment thus pain and suffering in animals result into …" at bounding box center [868, 166] width 895 height 105
click at [422, 360] on span "Inadequate care or mistreatment of animals is largely due to lack and or inadeq…" at bounding box center [859, 321] width 876 height 77
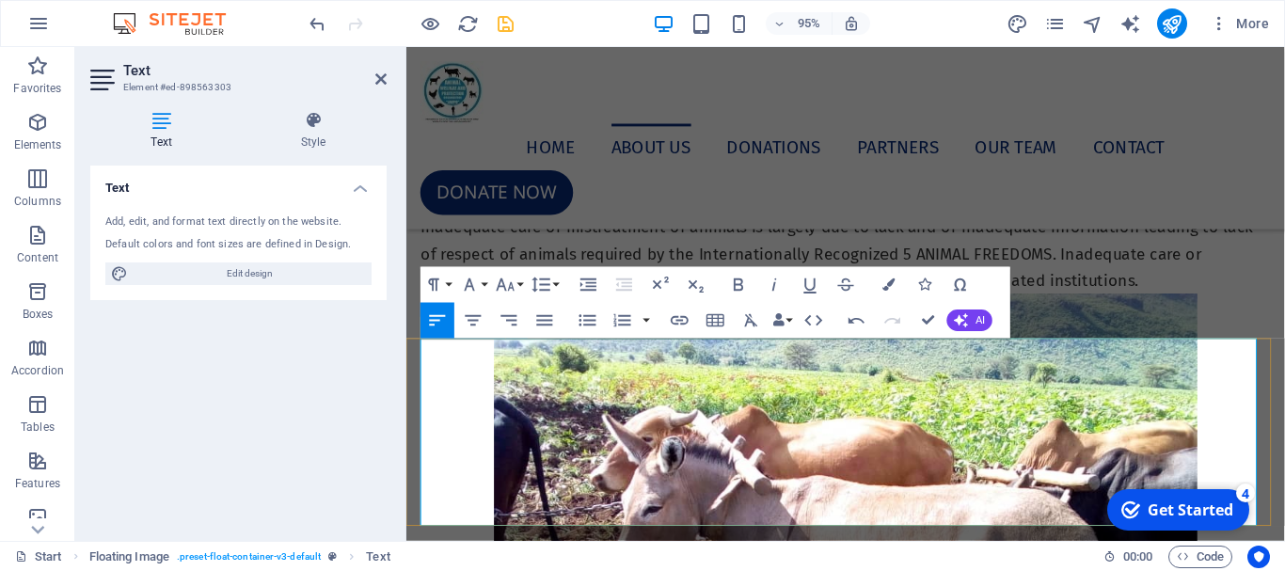
click at [946, 307] on p "Inadequate care or mistreatment of animals is largely due to lack and or inadeq…" at bounding box center [868, 264] width 895 height 85
drag, startPoint x: 386, startPoint y: 79, endPoint x: 315, endPoint y: 71, distance: 71.1
click at [386, 79] on icon at bounding box center [380, 79] width 11 height 15
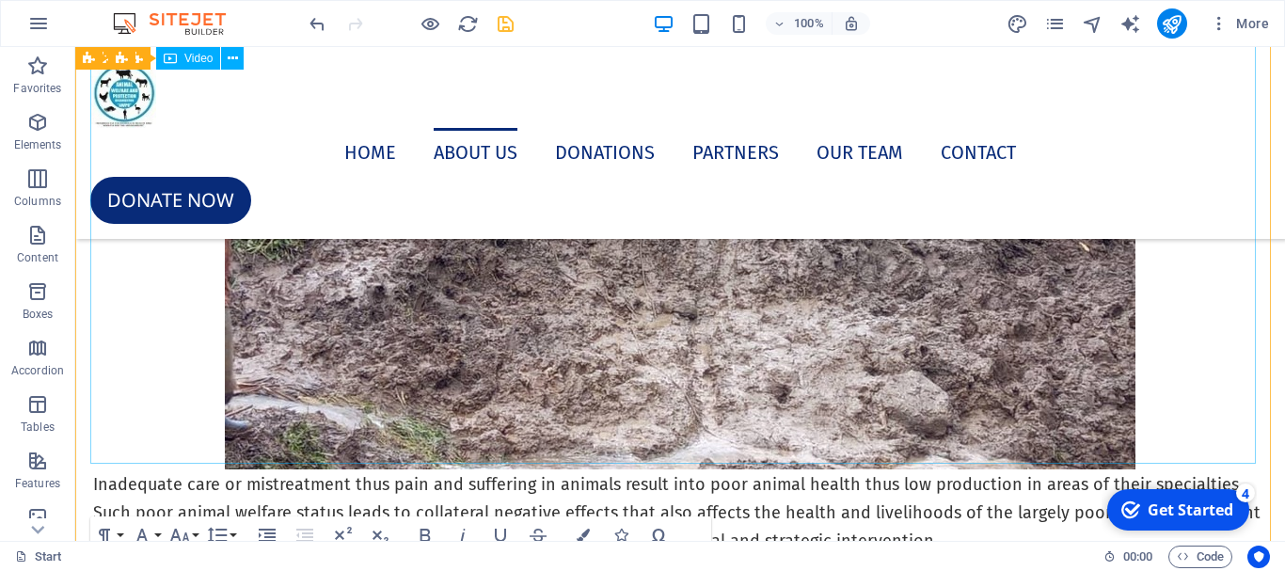
scroll to position [4911, 0]
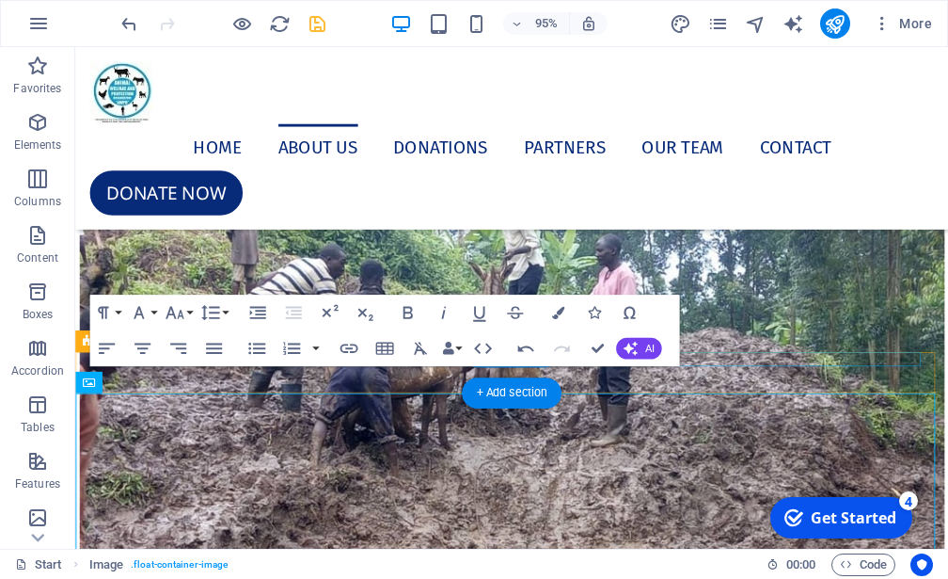
scroll to position [4429, 0]
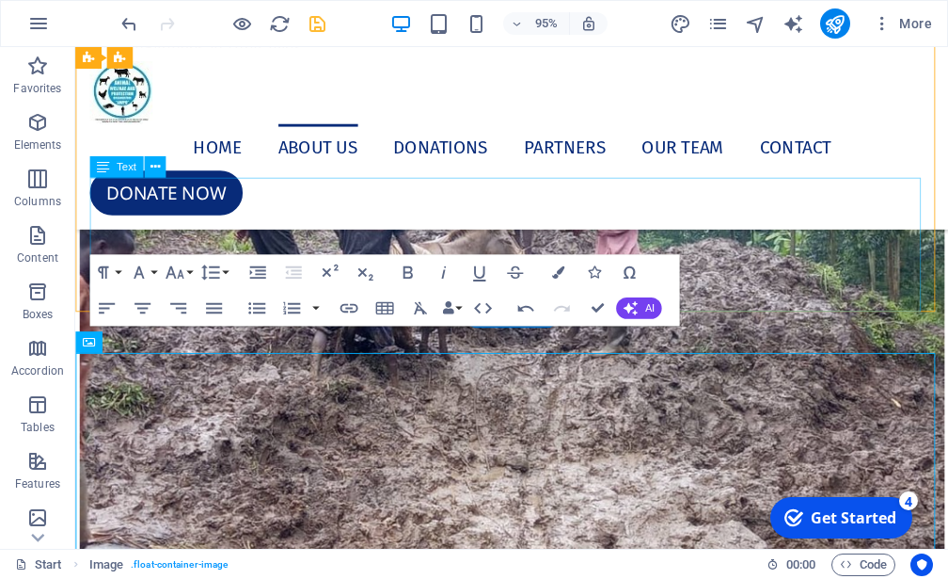
click at [854, 89] on div "The Eastern African Region has among the highest numbers of domestic and wild a…" at bounding box center [534, 18] width 889 height 141
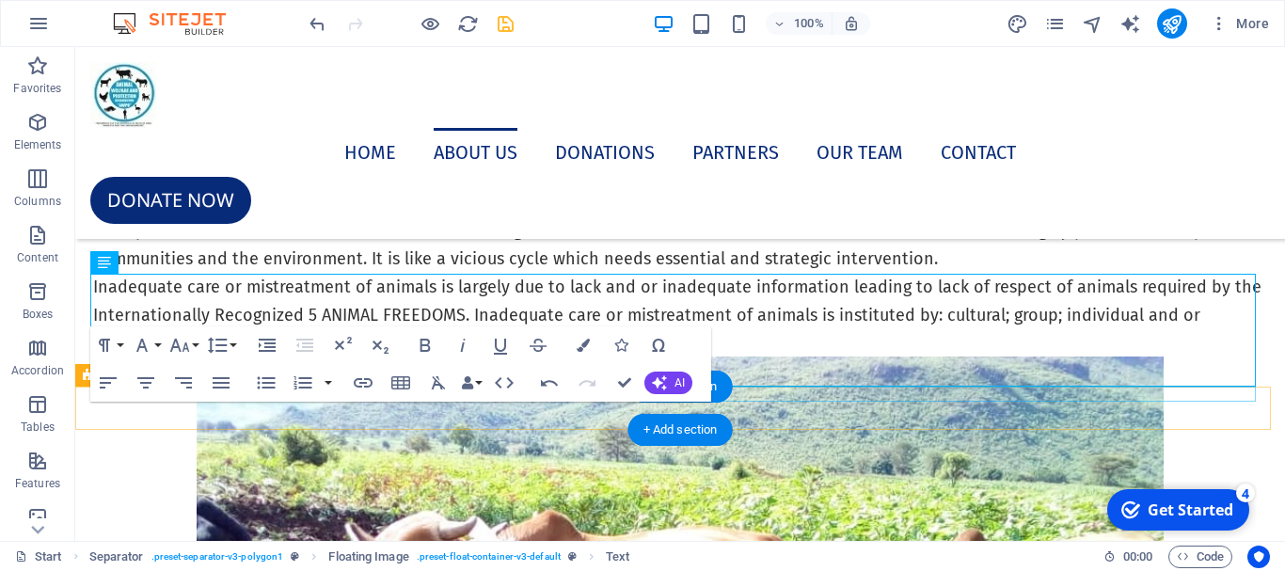
scroll to position [4723, 0]
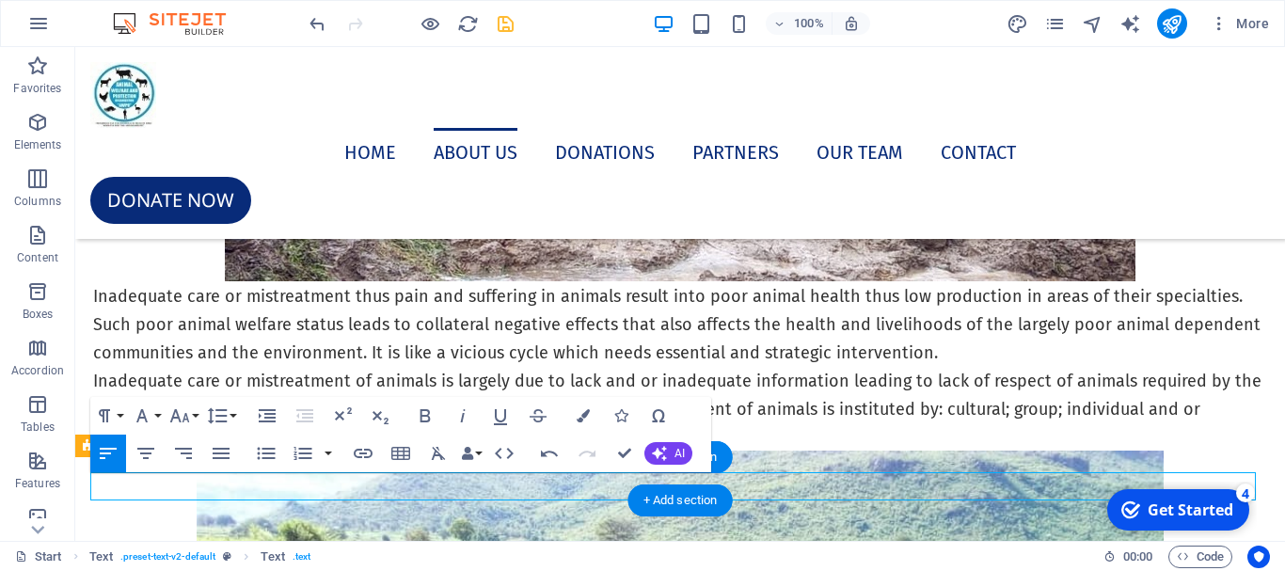
drag, startPoint x: 179, startPoint y: 488, endPoint x: 155, endPoint y: 490, distance: 23.6
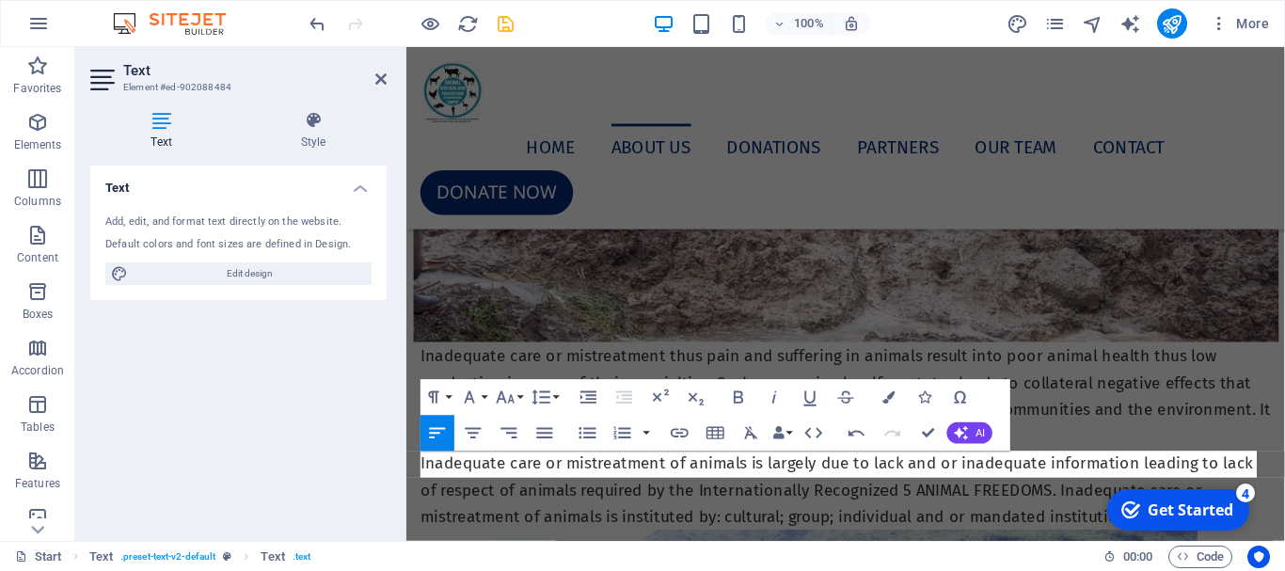
scroll to position [4313, 0]
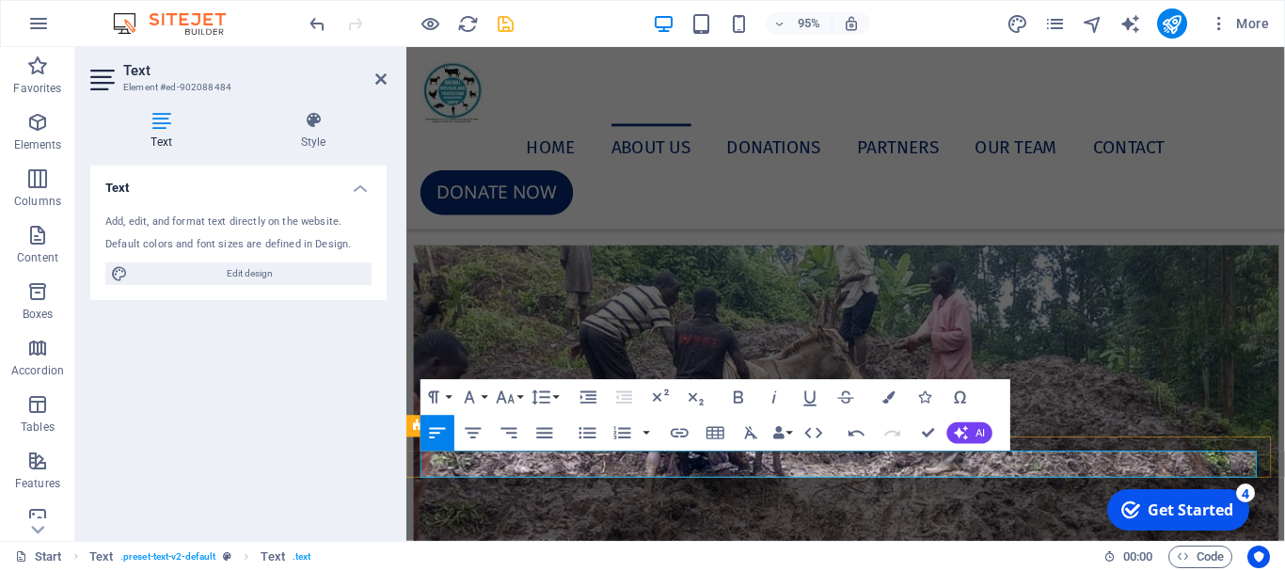
drag, startPoint x: 476, startPoint y: 491, endPoint x: 437, endPoint y: 484, distance: 40.2
click at [437, 256] on p at bounding box center [868, 242] width 895 height 28
click at [1149, 213] on div "The Eastern African Region has among the highest numbers of domestic and wild a…" at bounding box center [868, 142] width 895 height 141
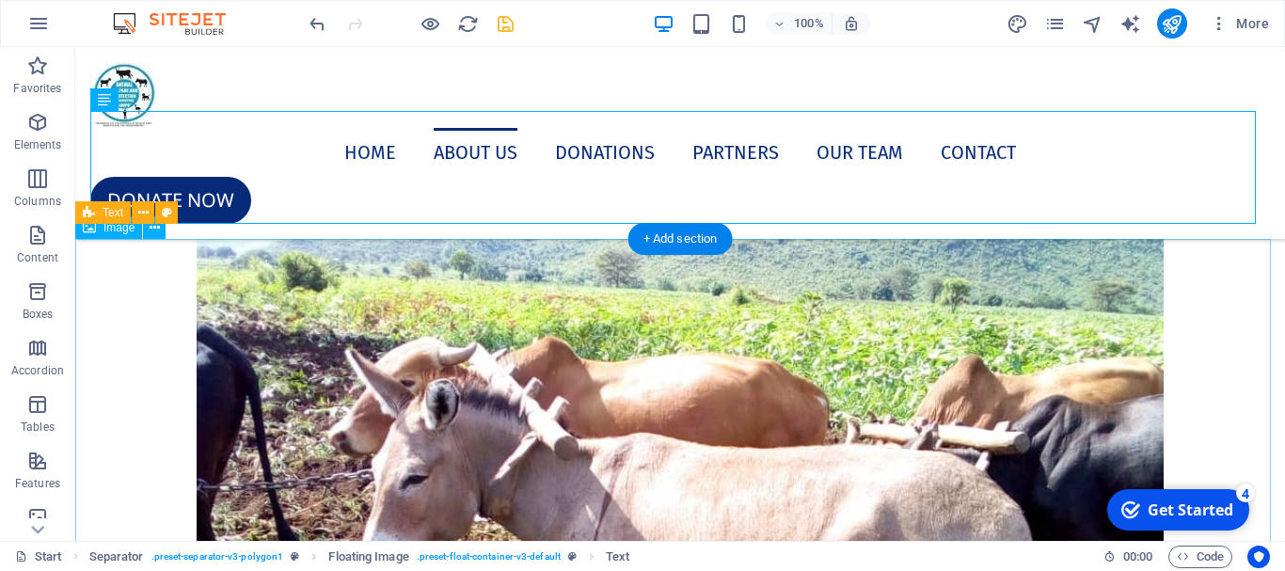
scroll to position [4869, 0]
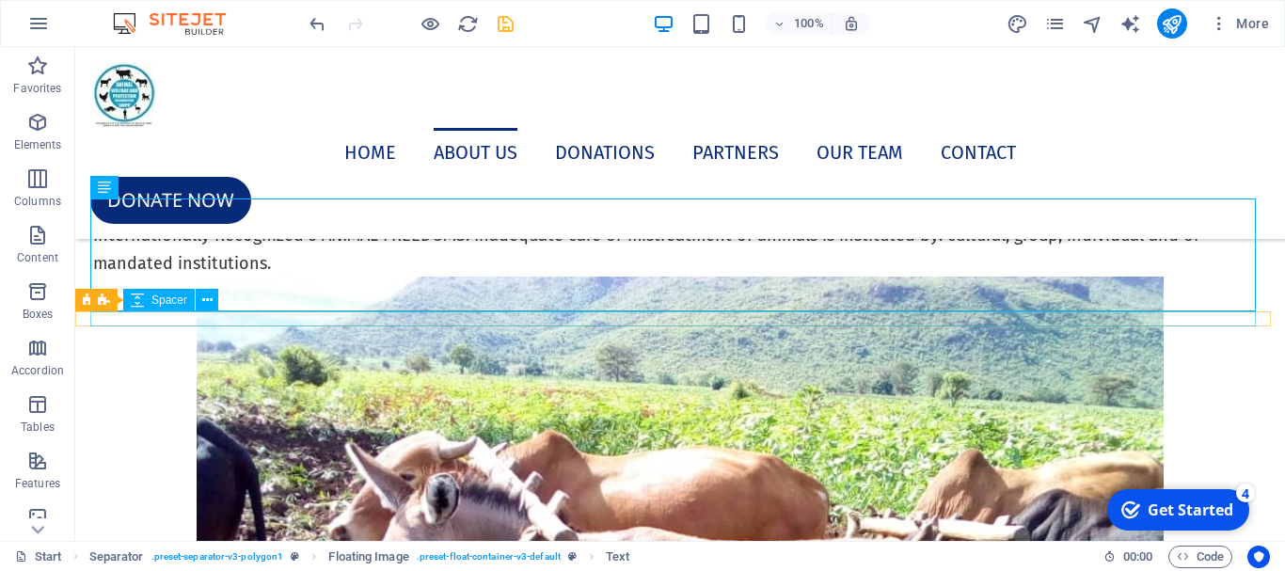
drag, startPoint x: 310, startPoint y: 314, endPoint x: 379, endPoint y: 360, distance: 82.7
select select "rem"
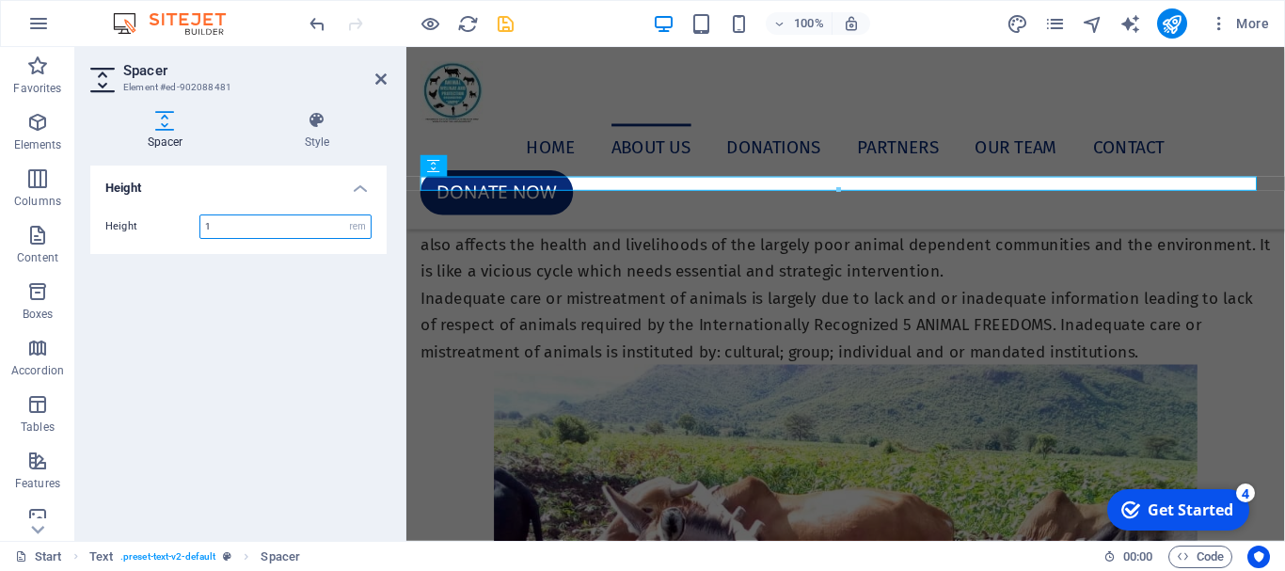
scroll to position [4586, 0]
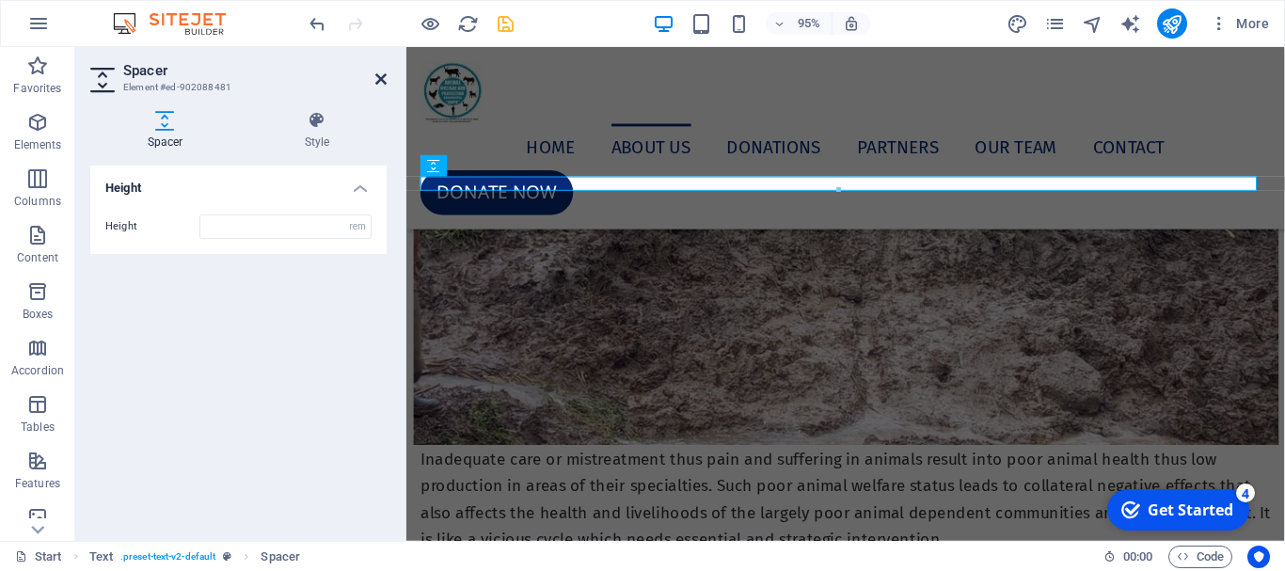
click at [381, 82] on icon at bounding box center [380, 79] width 11 height 15
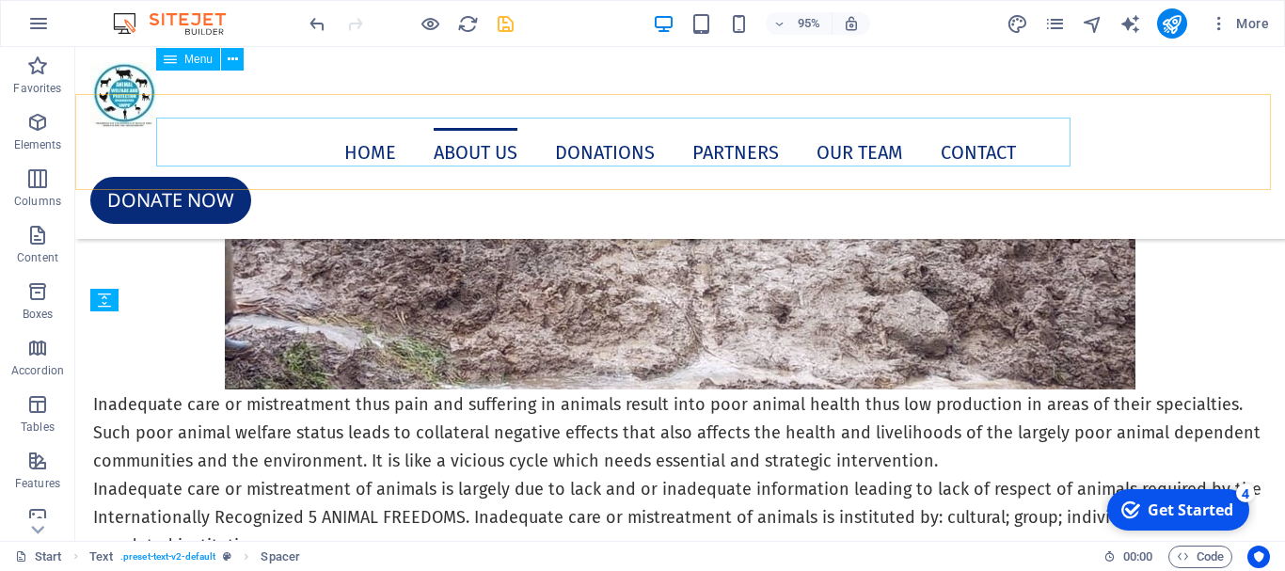
scroll to position [4869, 0]
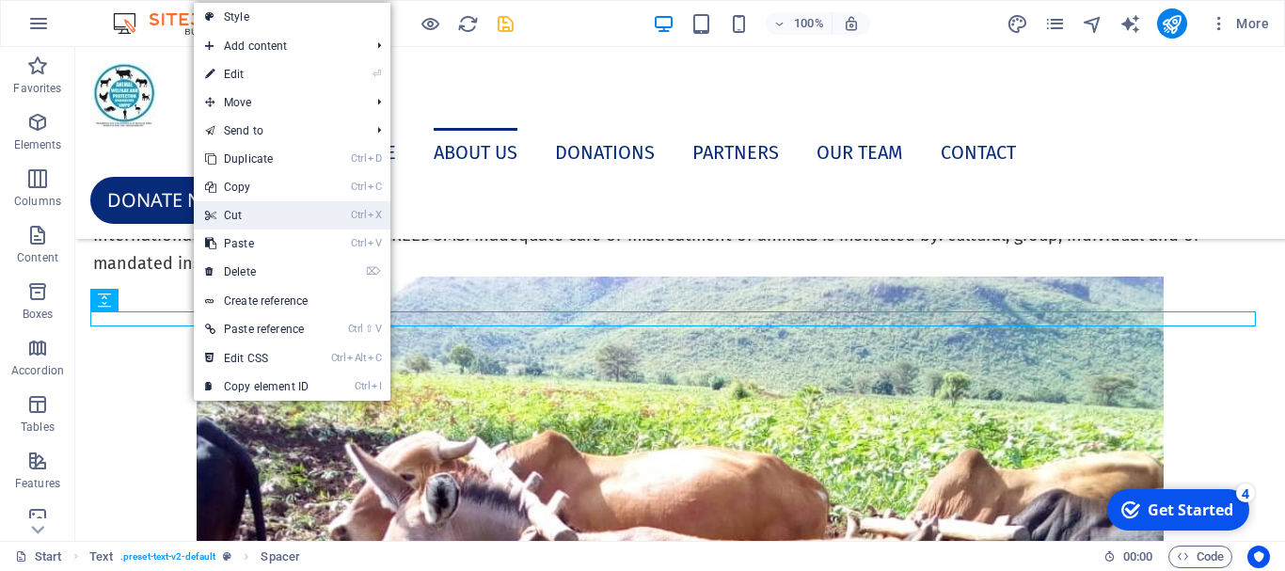
click at [250, 217] on link "Ctrl X Cut" at bounding box center [257, 215] width 126 height 28
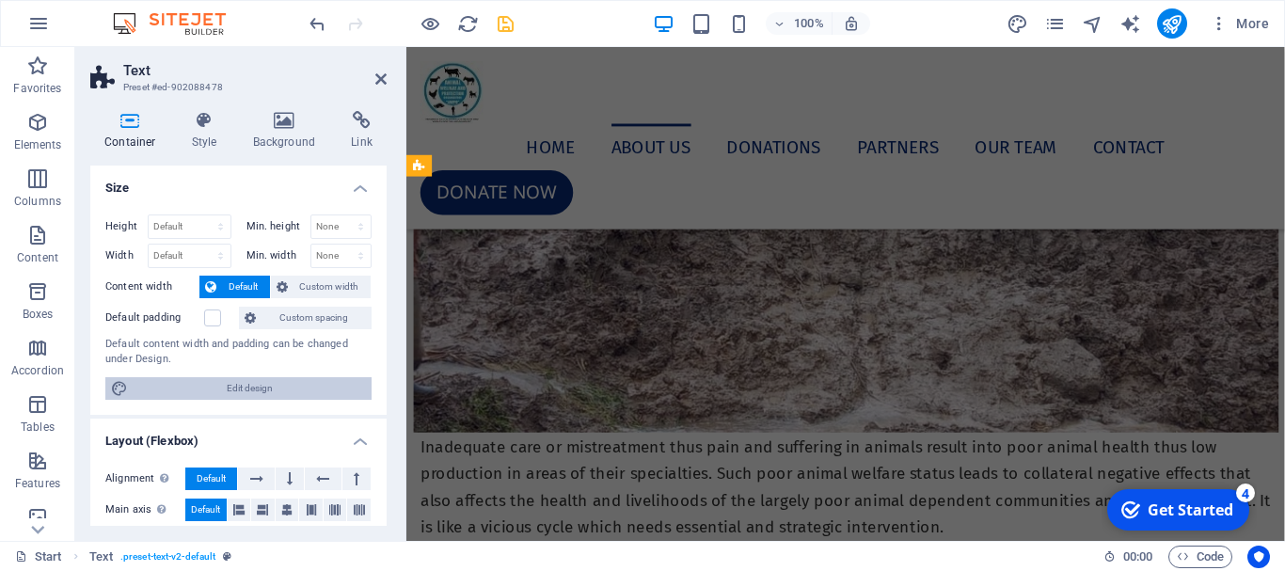
click at [230, 375] on div "Height Default px rem % vh vw Min. height None px rem % vh vw Width Default px …" at bounding box center [238, 306] width 296 height 215
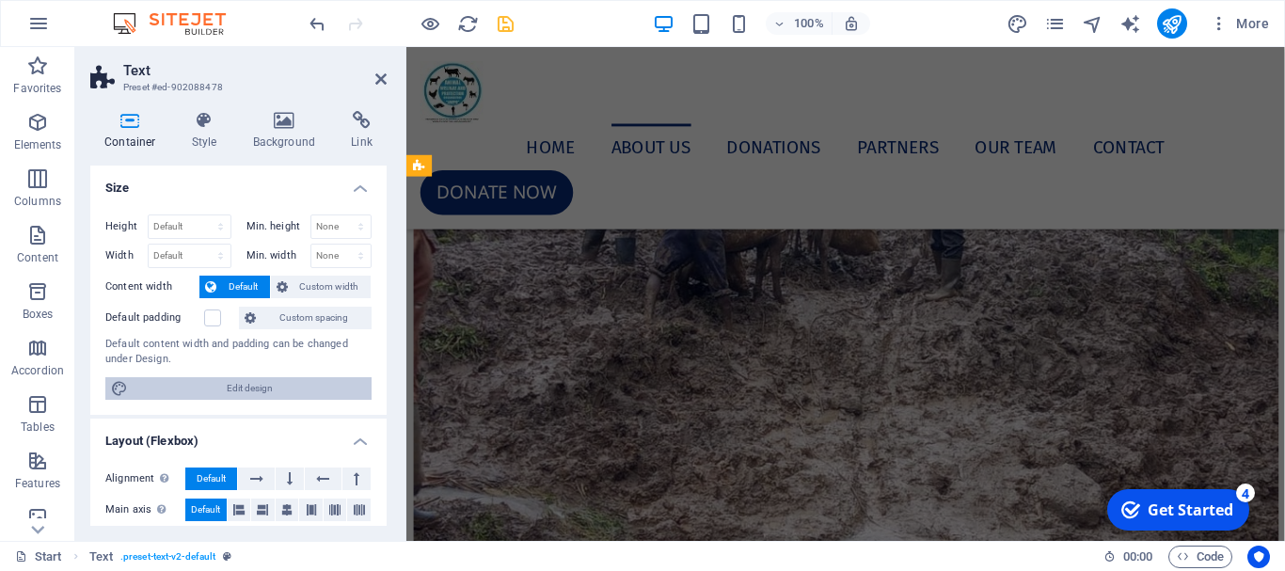
click at [230, 375] on div "Height Default px rem % vh vw Min. height None px rem % vh vw Width Default px …" at bounding box center [238, 306] width 296 height 215
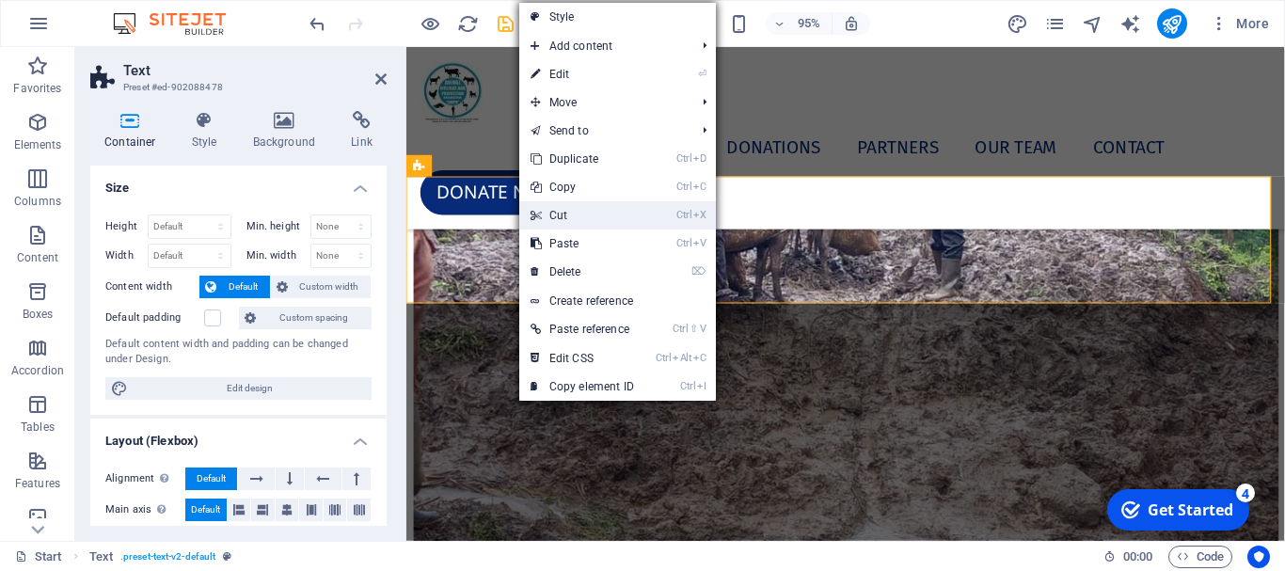
click at [567, 222] on link "Ctrl X Cut" at bounding box center [582, 215] width 126 height 28
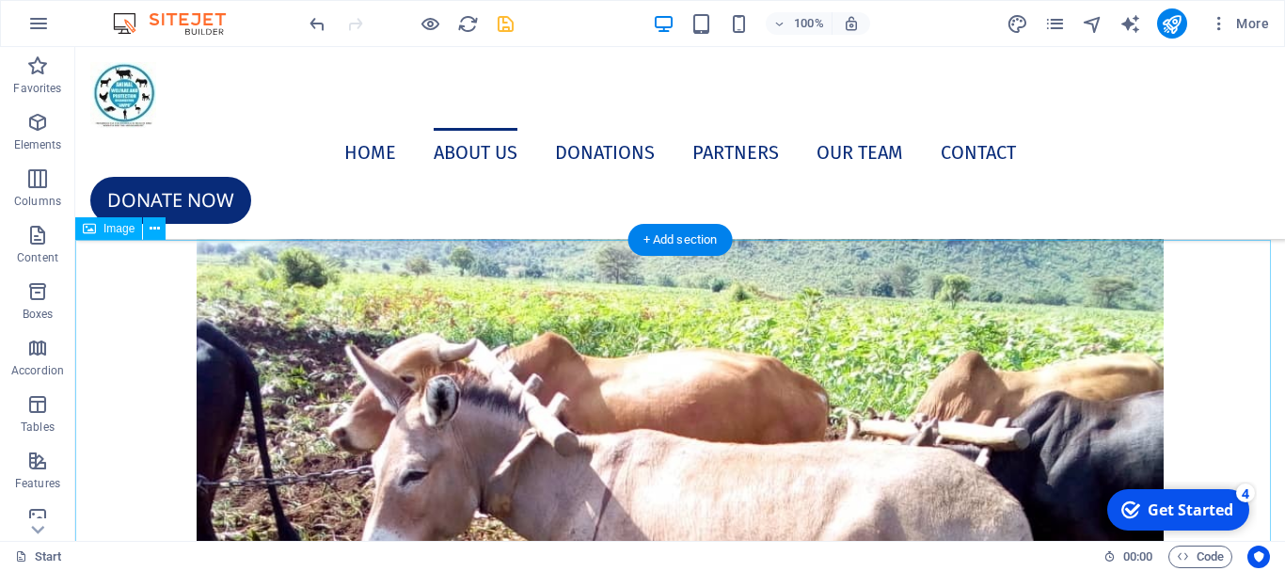
scroll to position [4963, 0]
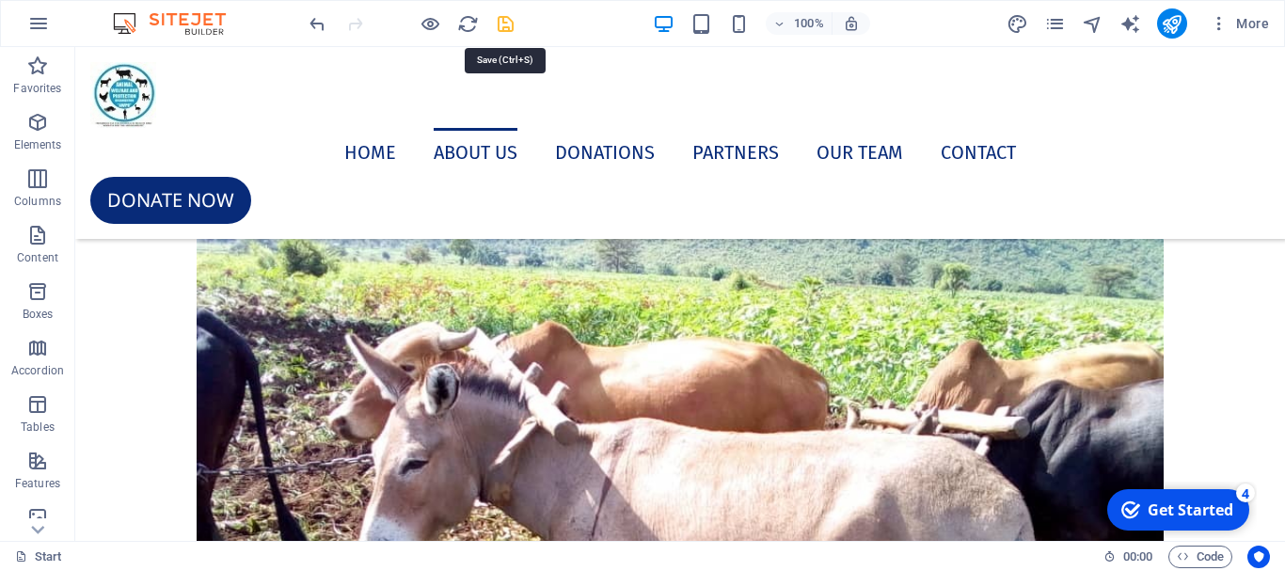
click at [506, 22] on icon "save" at bounding box center [506, 24] width 22 height 22
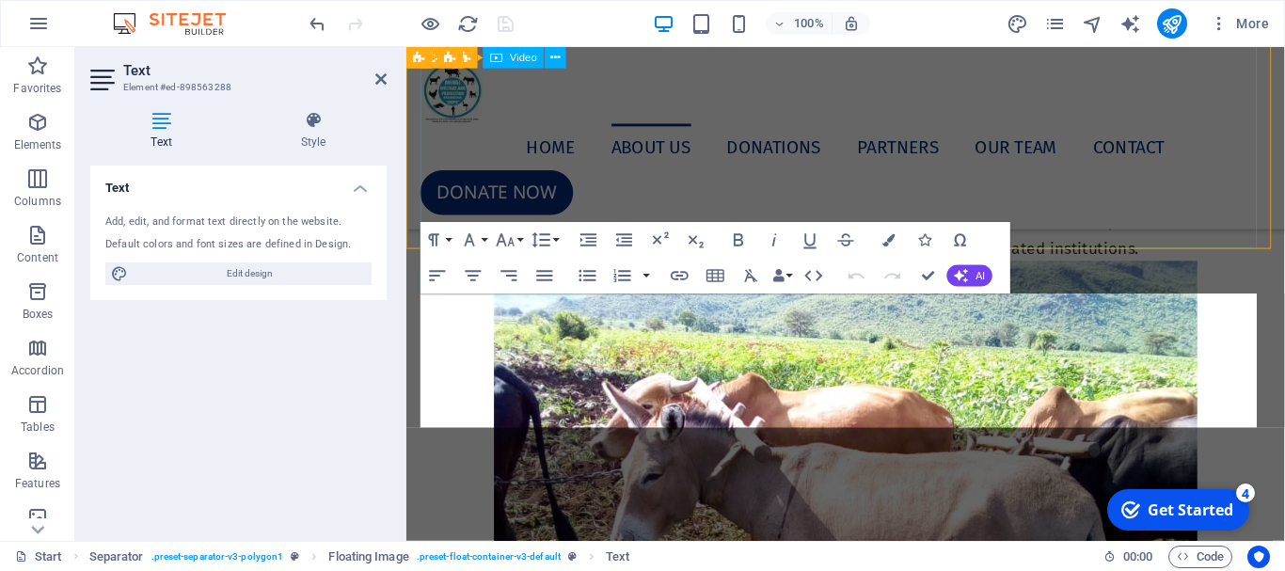
scroll to position [4322, 0]
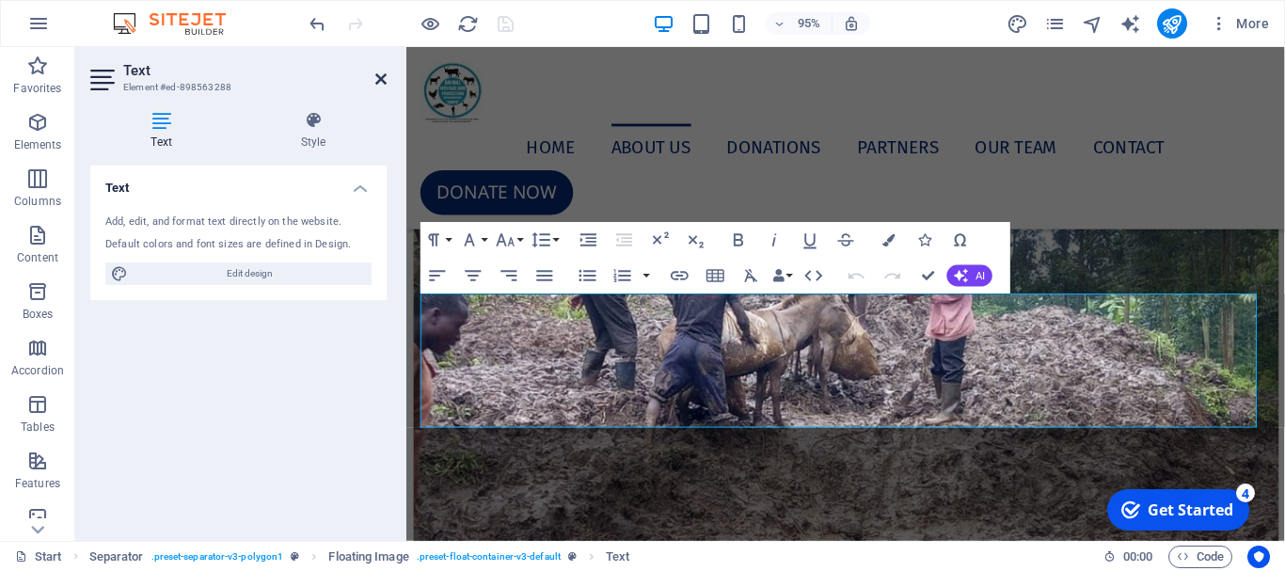
drag, startPoint x: 378, startPoint y: 81, endPoint x: 407, endPoint y: 113, distance: 43.3
click at [378, 81] on icon at bounding box center [380, 79] width 11 height 15
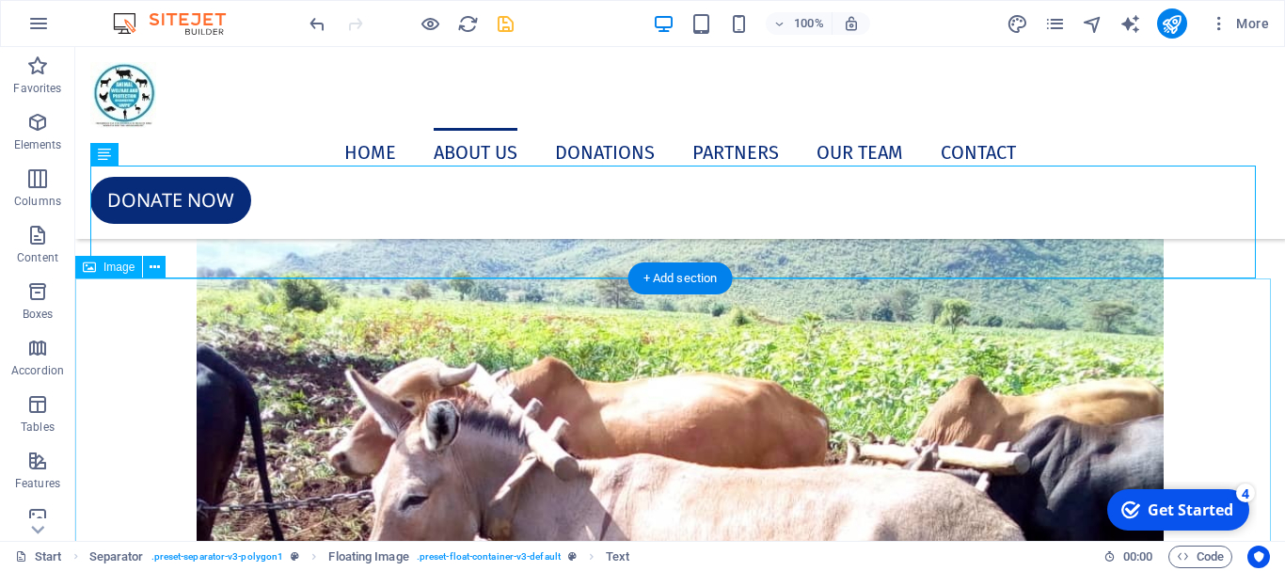
scroll to position [4887, 0]
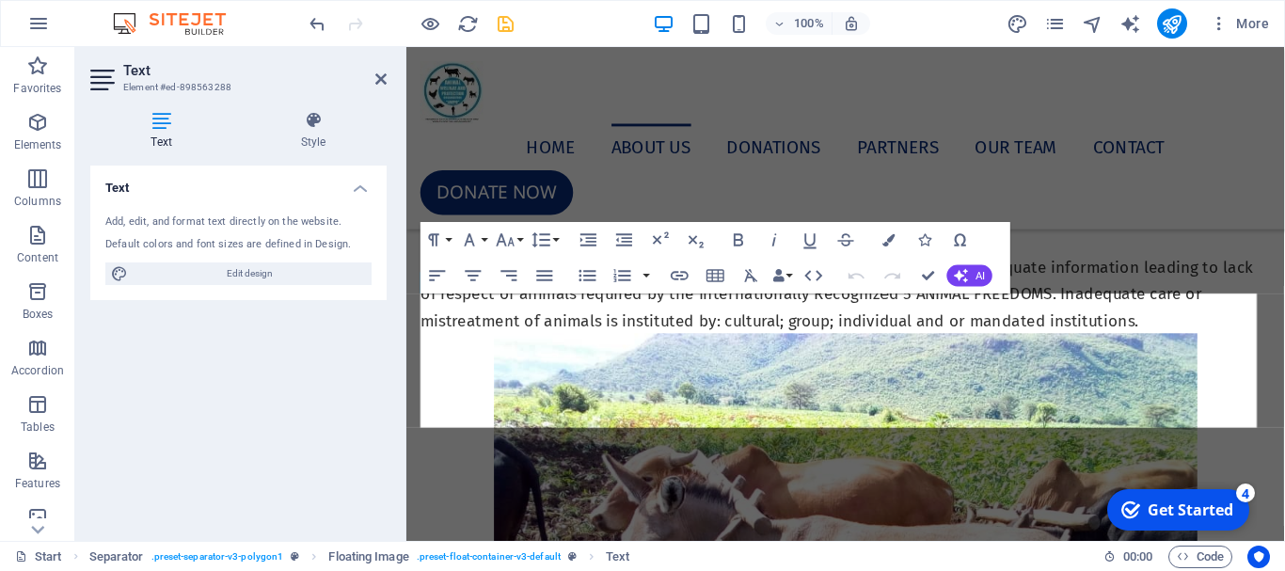
scroll to position [4322, 0]
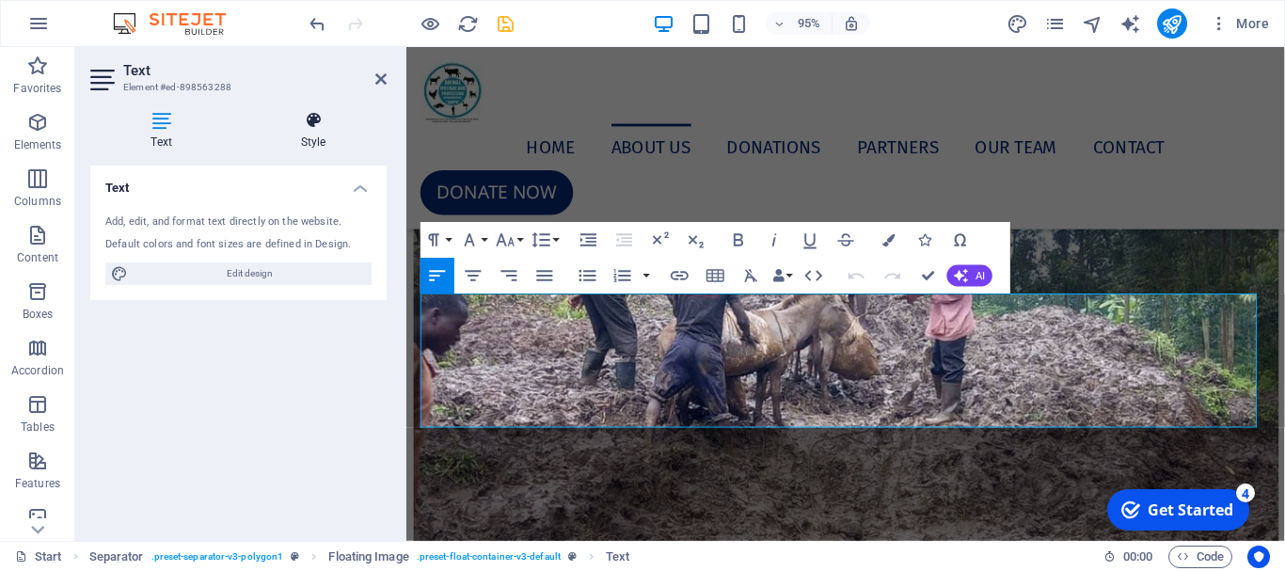
click at [313, 123] on icon at bounding box center [313, 120] width 147 height 19
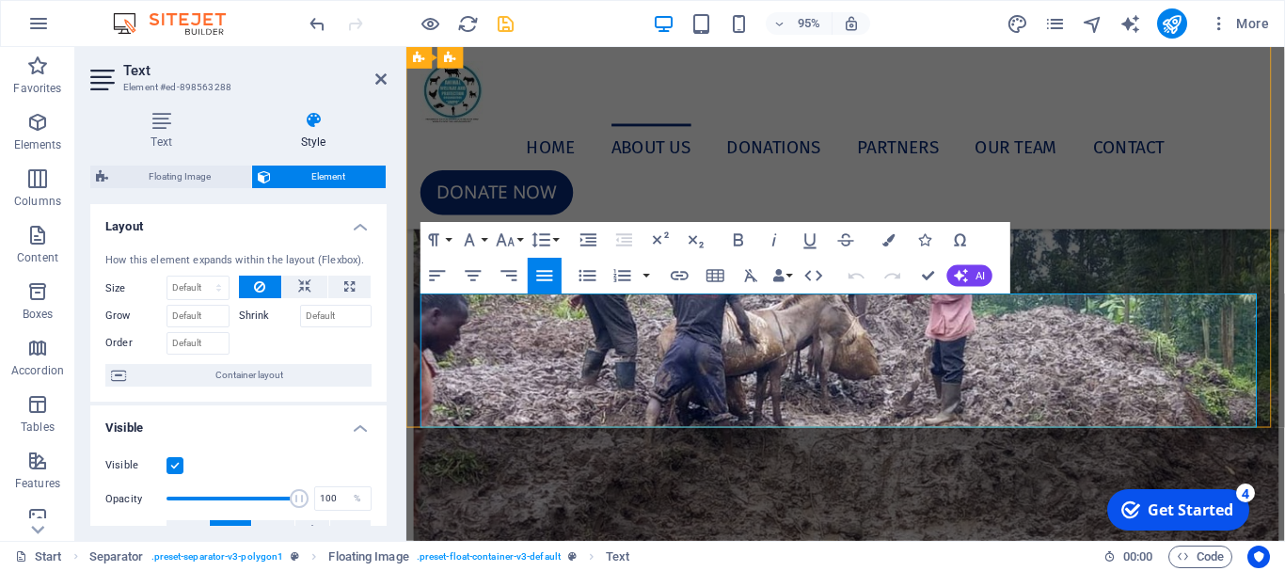
drag, startPoint x: 529, startPoint y: 444, endPoint x: 539, endPoint y: 428, distance: 19.1
click at [539, 203] on p at bounding box center [868, 189] width 895 height 28
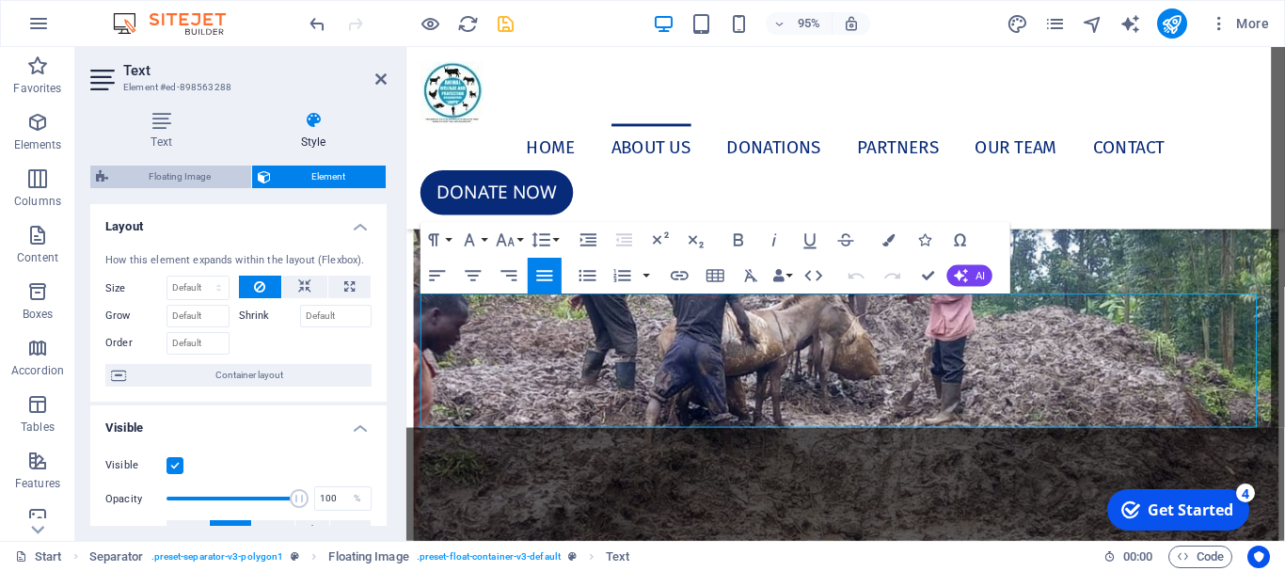
click at [188, 175] on span "Floating Image" at bounding box center [180, 177] width 132 height 23
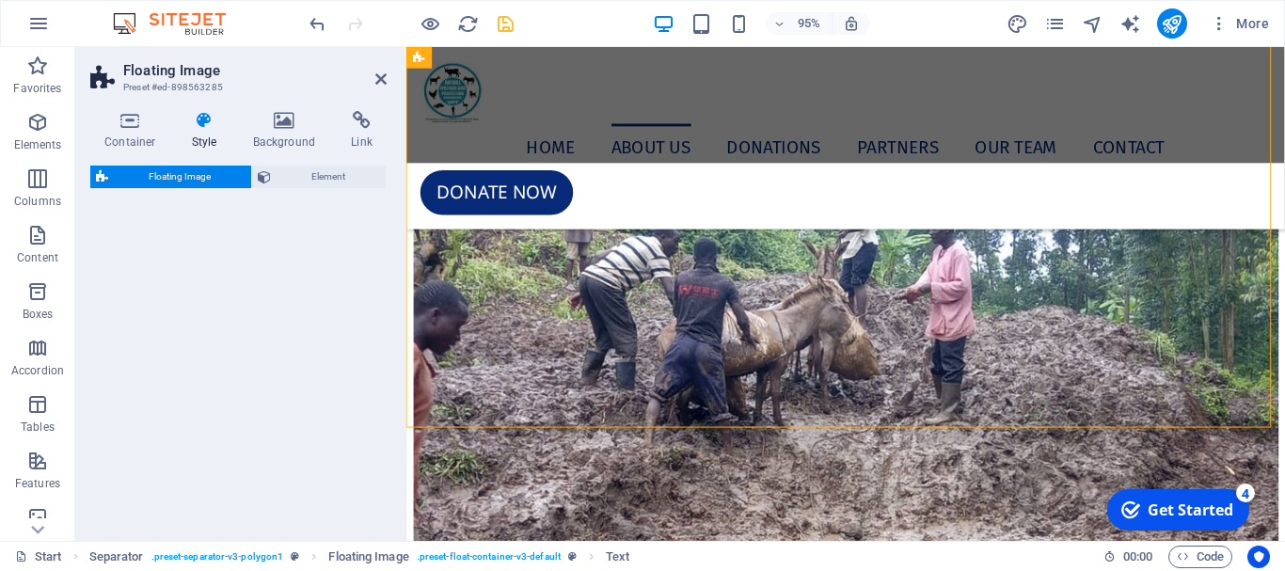
select select "%"
select select "rem"
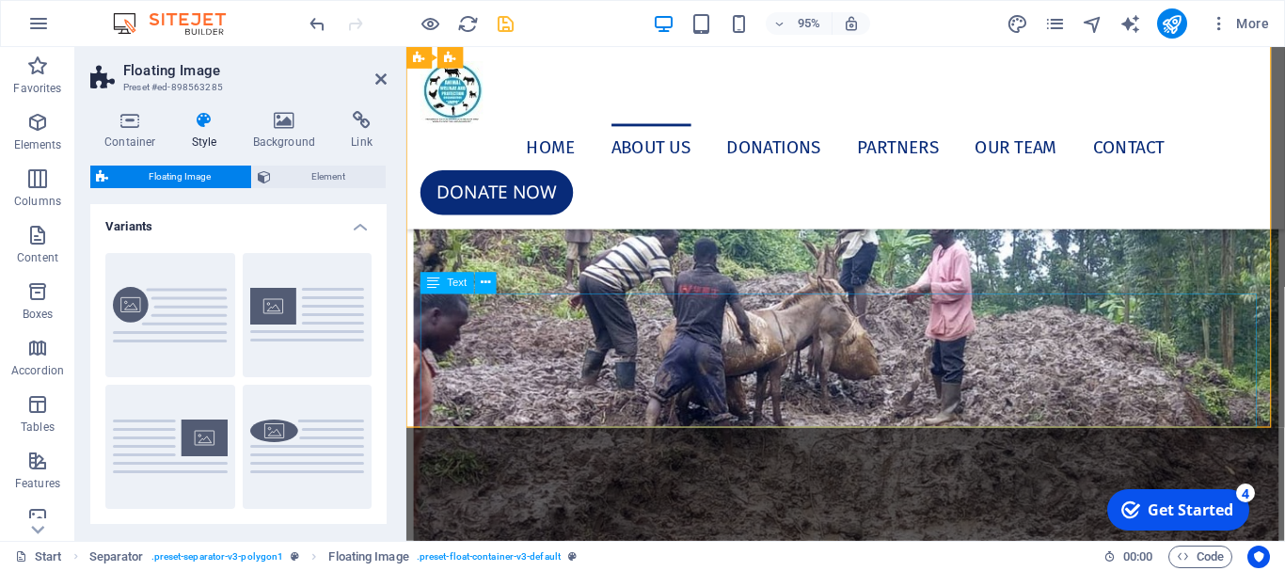
click at [513, 203] on div "The Eastern African Region has among the highest numbers of domestic and wild a…" at bounding box center [868, 132] width 895 height 141
click at [157, 133] on h4 "Container" at bounding box center [133, 131] width 87 height 40
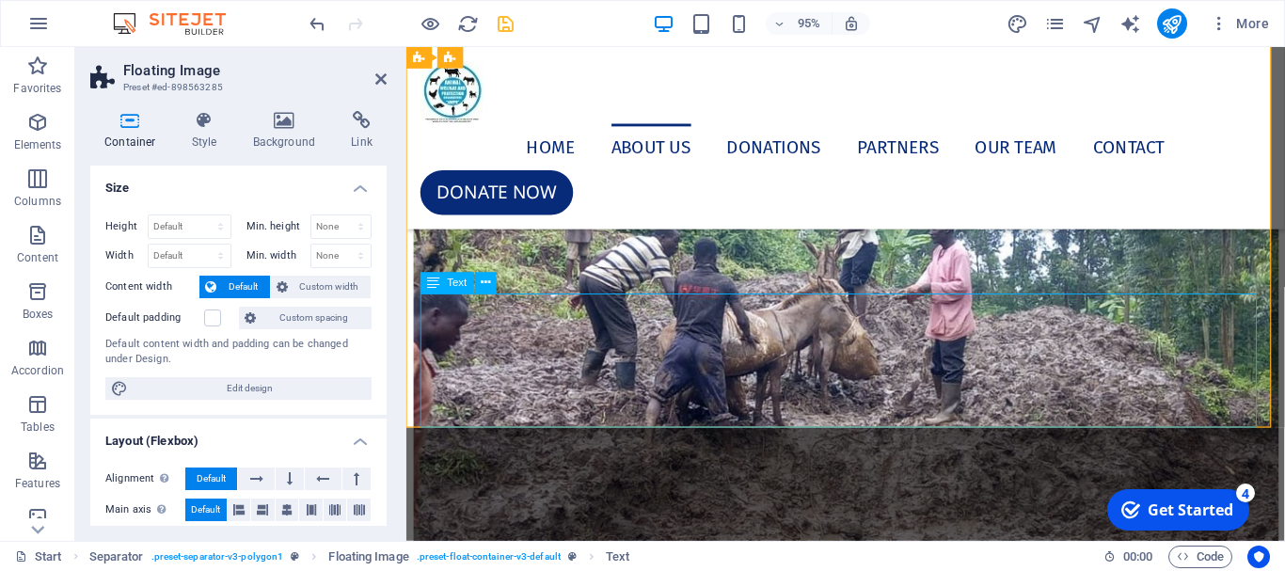
click at [537, 203] on div "The Eastern African Region has among the highest numbers of domestic and wild a…" at bounding box center [868, 132] width 895 height 141
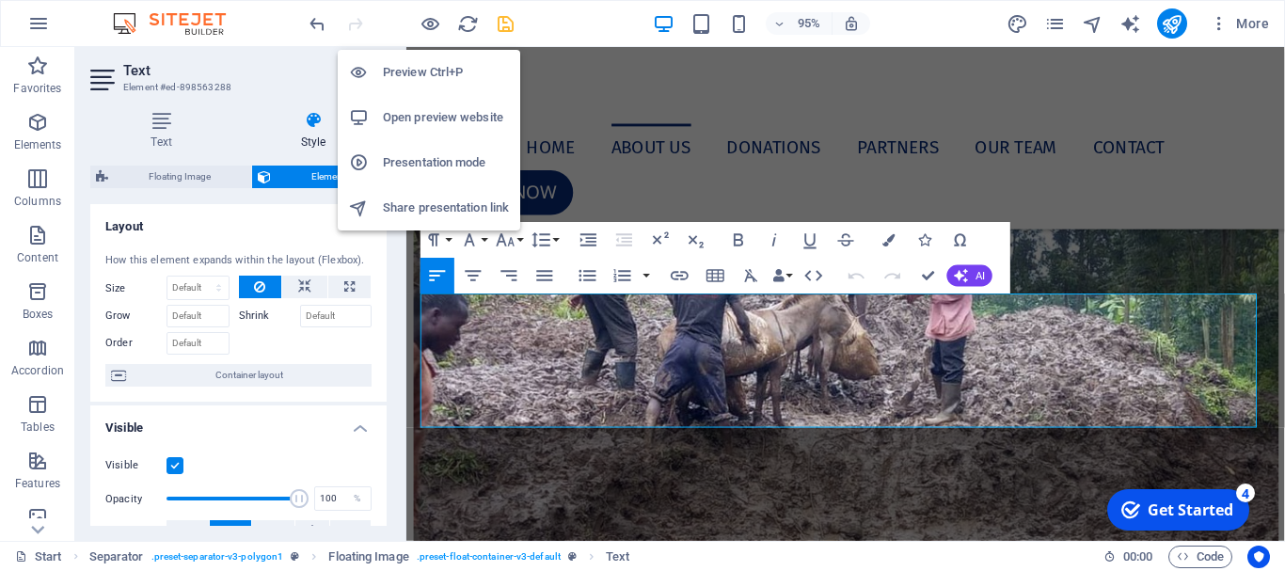
click at [377, 69] on div at bounding box center [366, 72] width 34 height 19
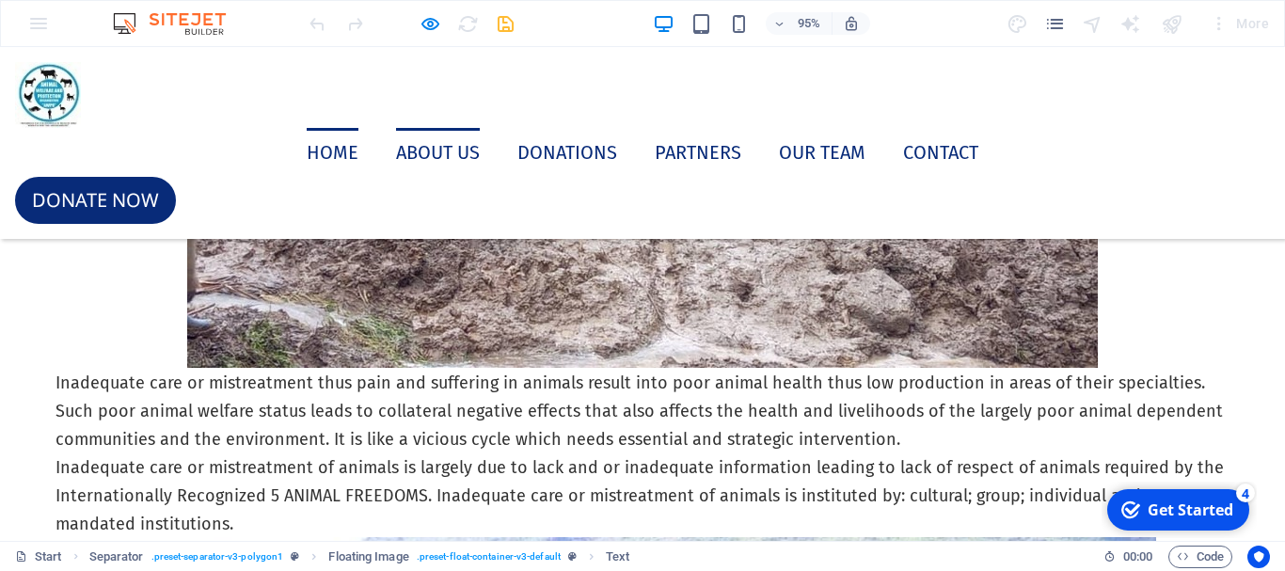
scroll to position [4487, 0]
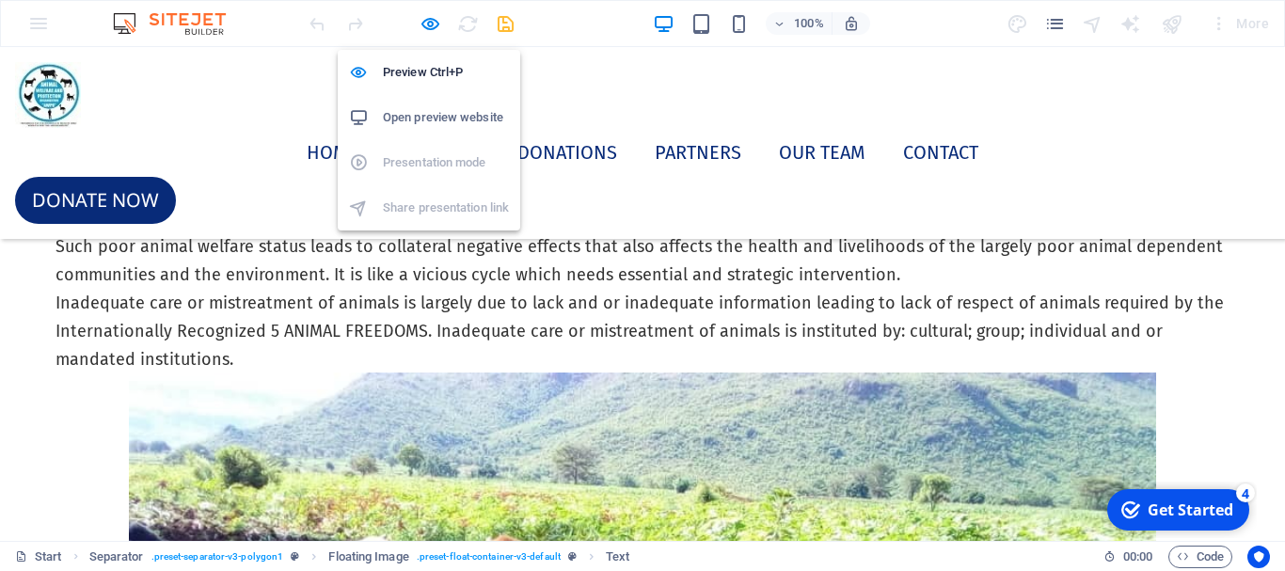
click at [421, 119] on h6 "Open preview website" at bounding box center [446, 117] width 126 height 23
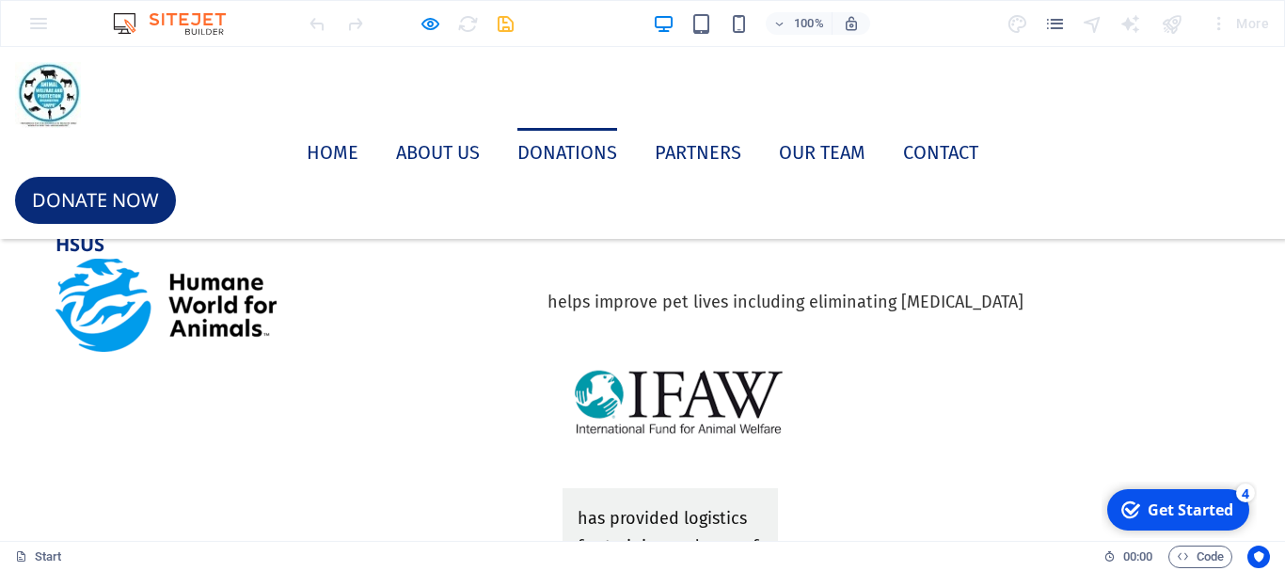
scroll to position [7874, 0]
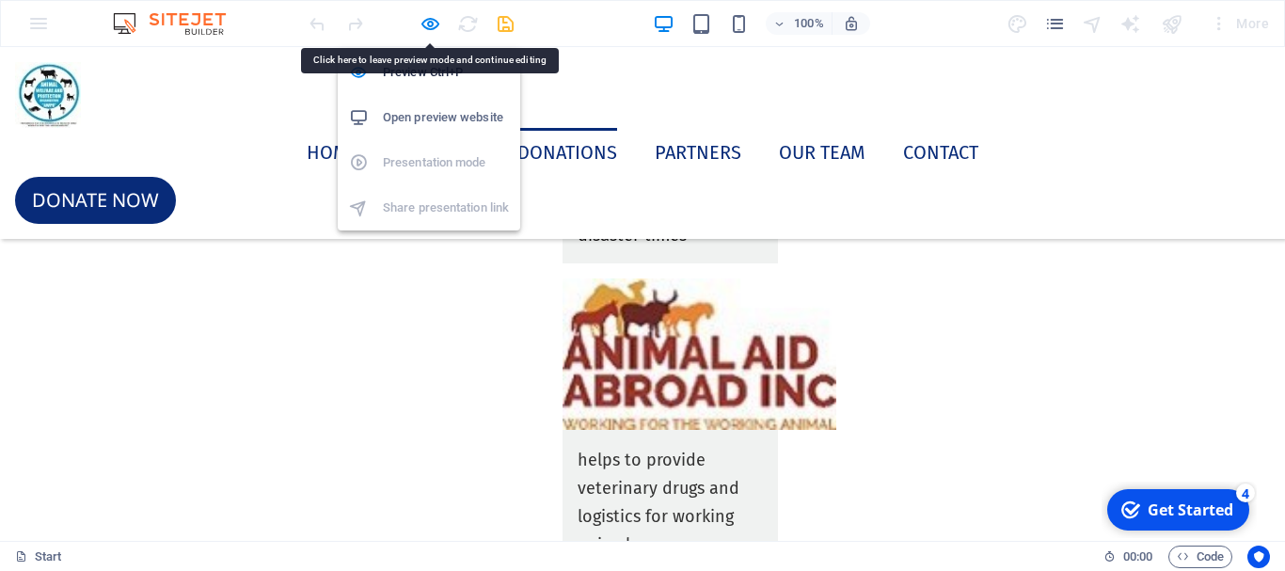
click at [405, 115] on h6 "Open preview website" at bounding box center [446, 117] width 126 height 23
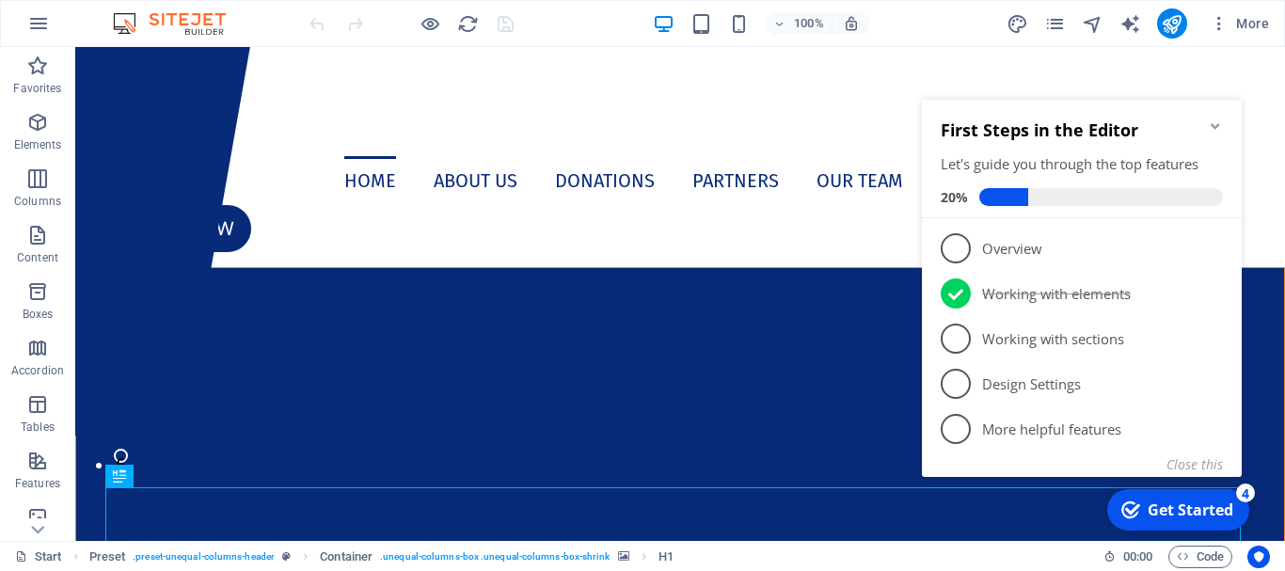
click at [1222, 123] on icon "Minimize checklist" at bounding box center [1215, 126] width 15 height 15
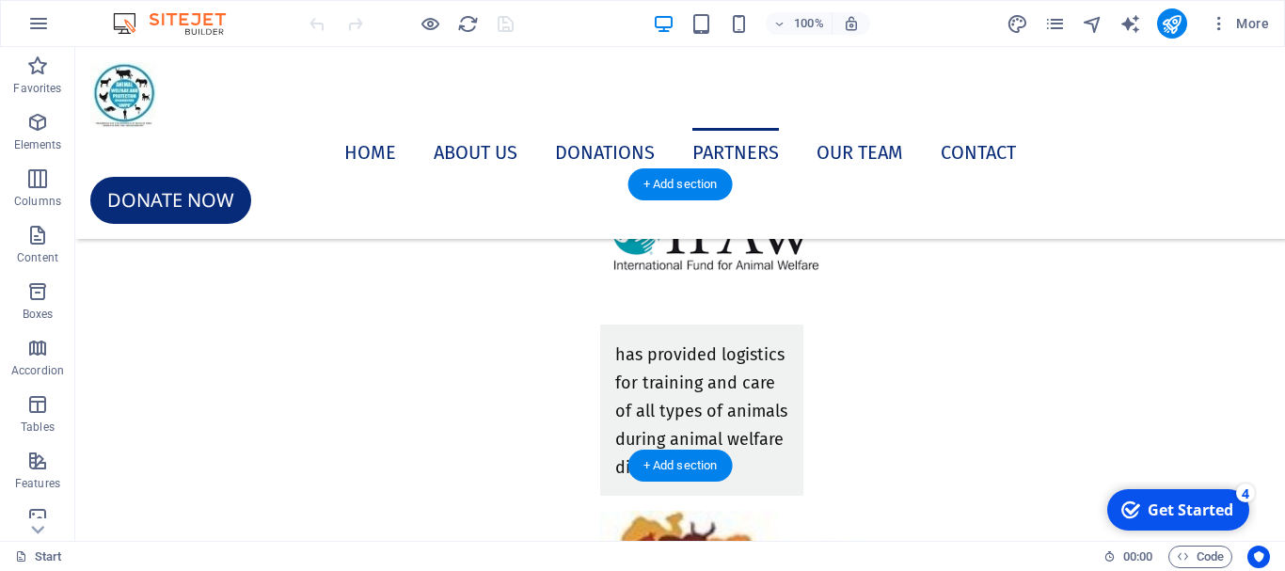
scroll to position [7809, 0]
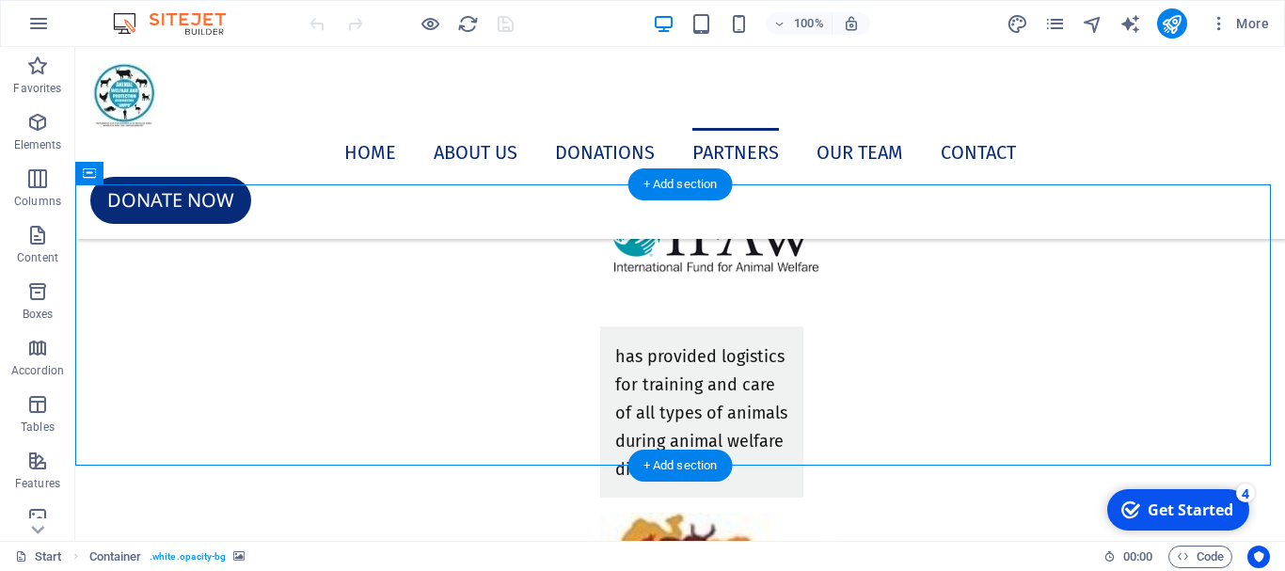
select select "px"
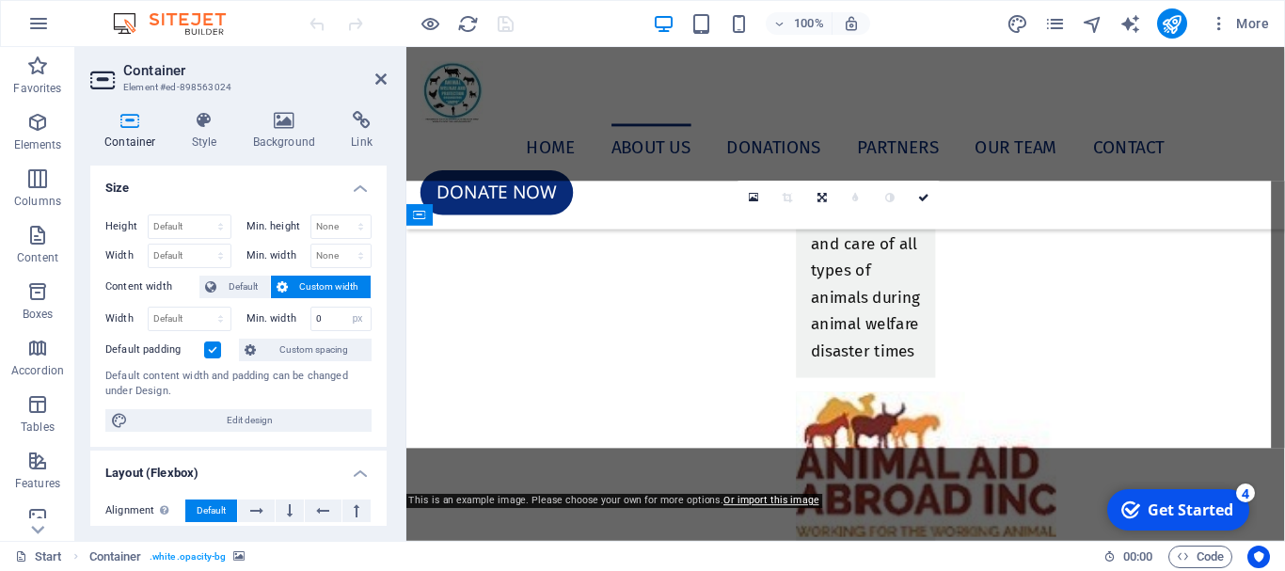
scroll to position [7055, 0]
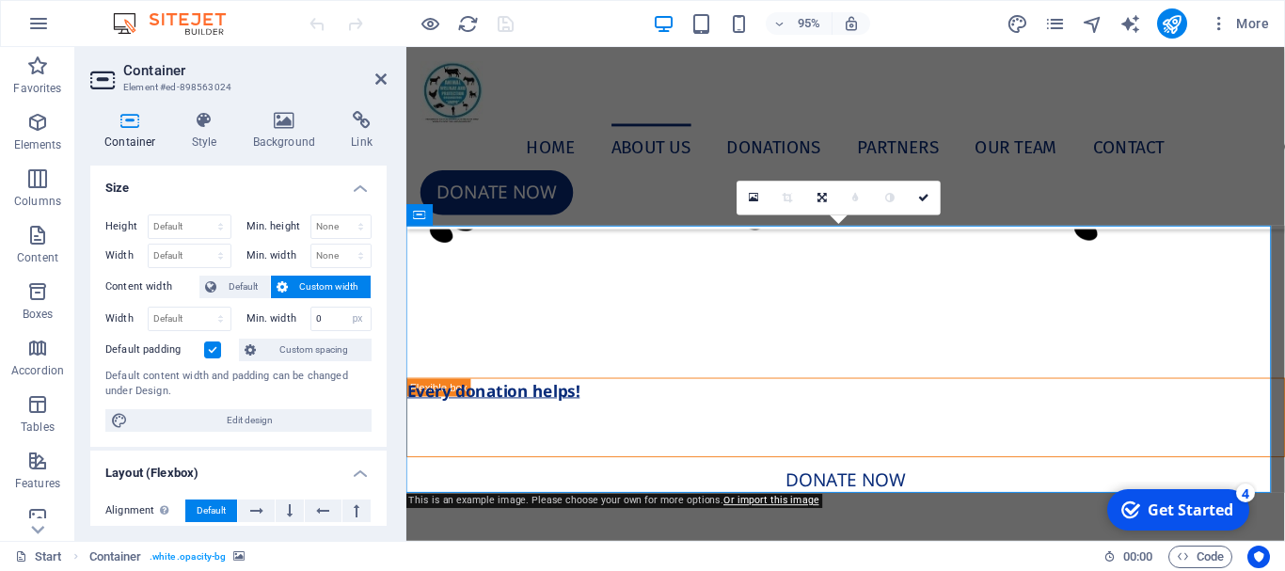
click at [208, 354] on label at bounding box center [212, 350] width 17 height 17
click at [0, 0] on input "Default padding" at bounding box center [0, 0] width 0 height 0
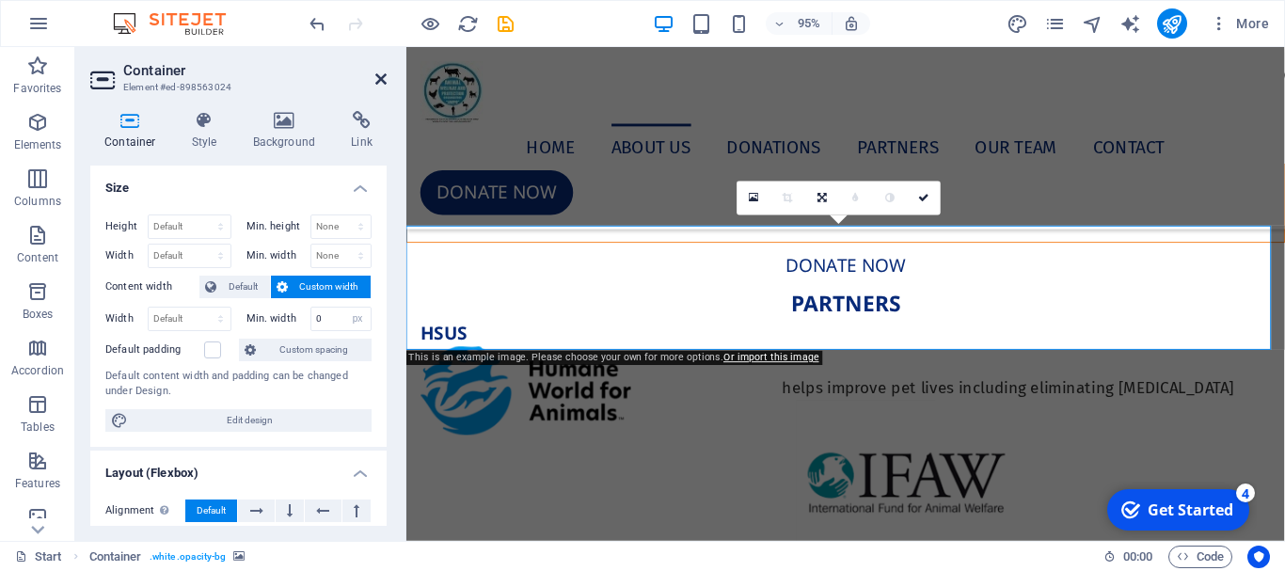
drag, startPoint x: 379, startPoint y: 82, endPoint x: 305, endPoint y: 40, distance: 85.1
click at [379, 82] on icon at bounding box center [380, 79] width 11 height 15
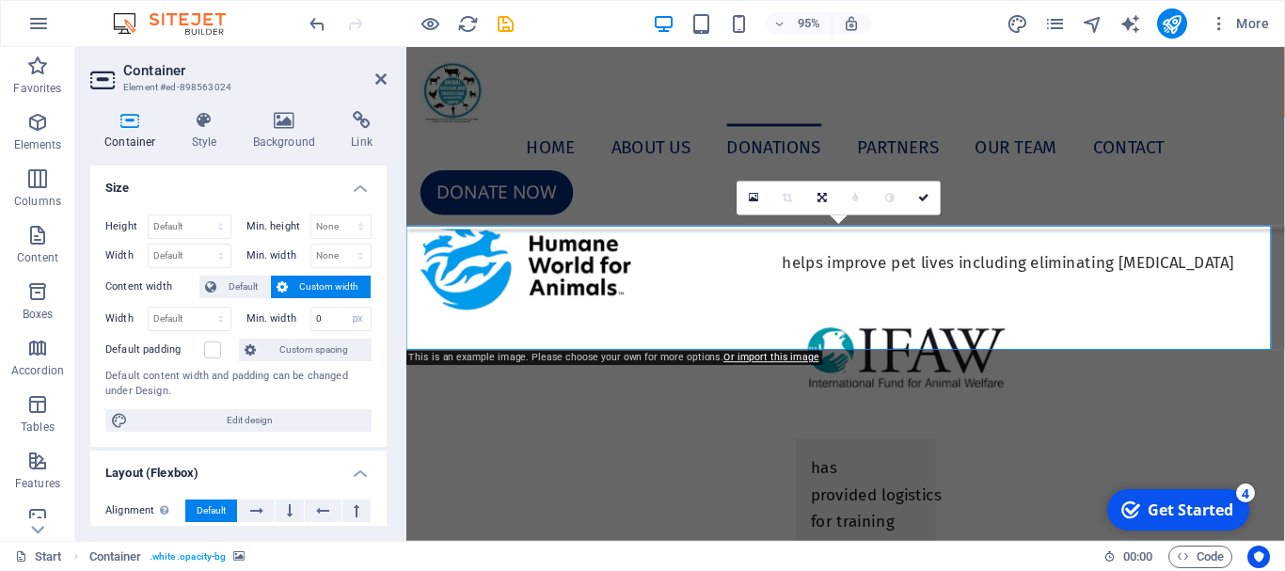
scroll to position [7809, 0]
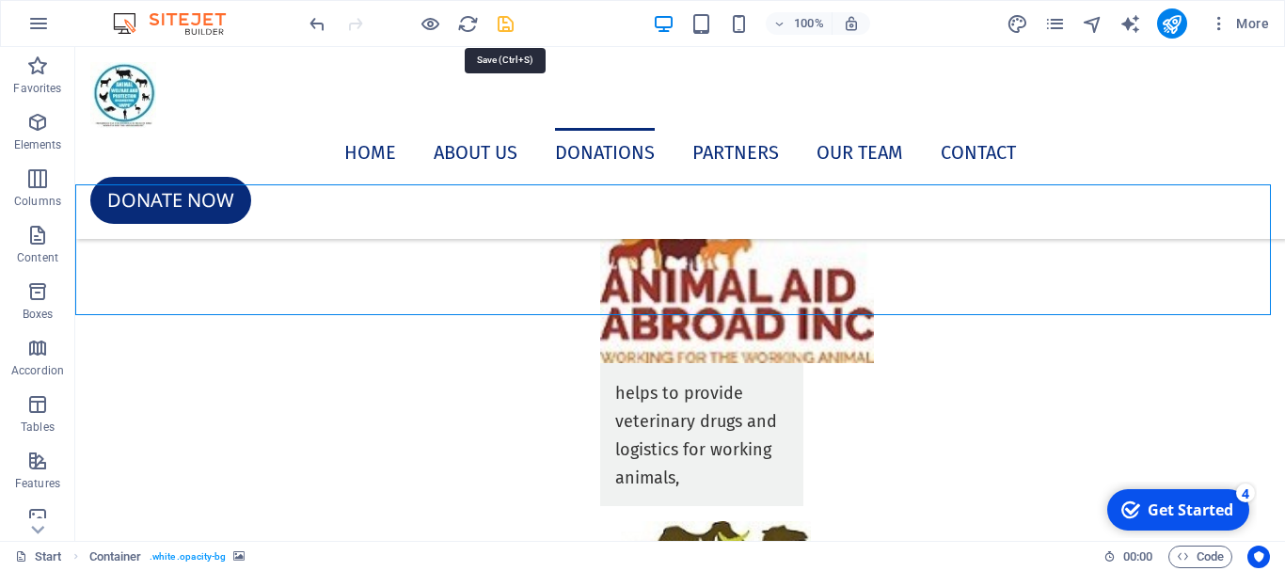
click at [503, 25] on icon "save" at bounding box center [506, 24] width 22 height 22
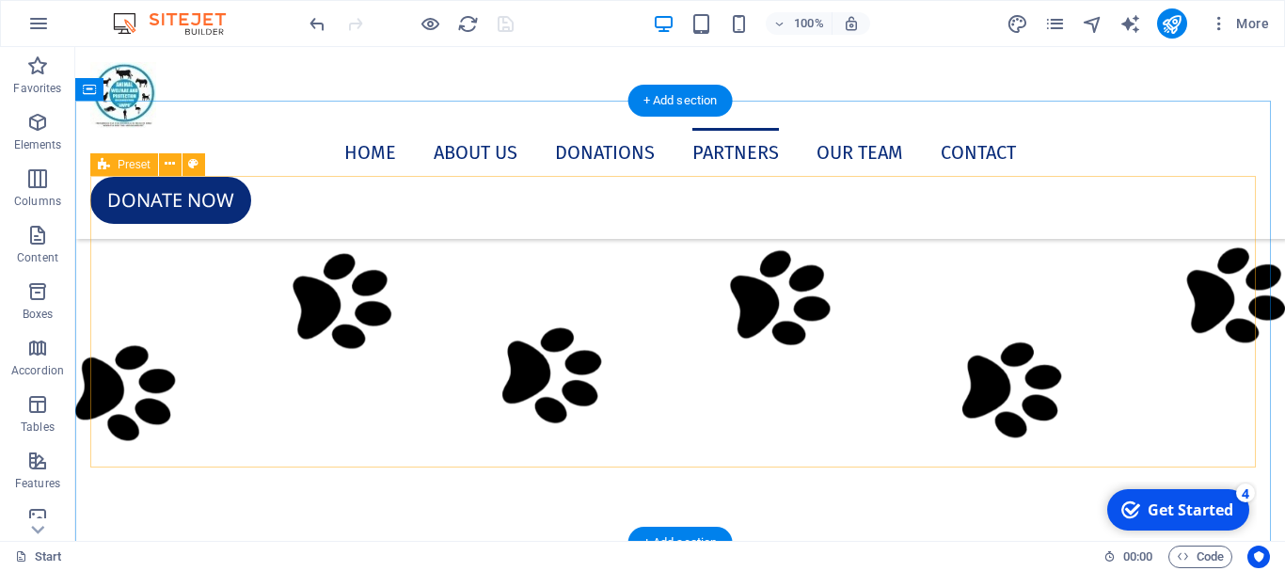
scroll to position [8467, 0]
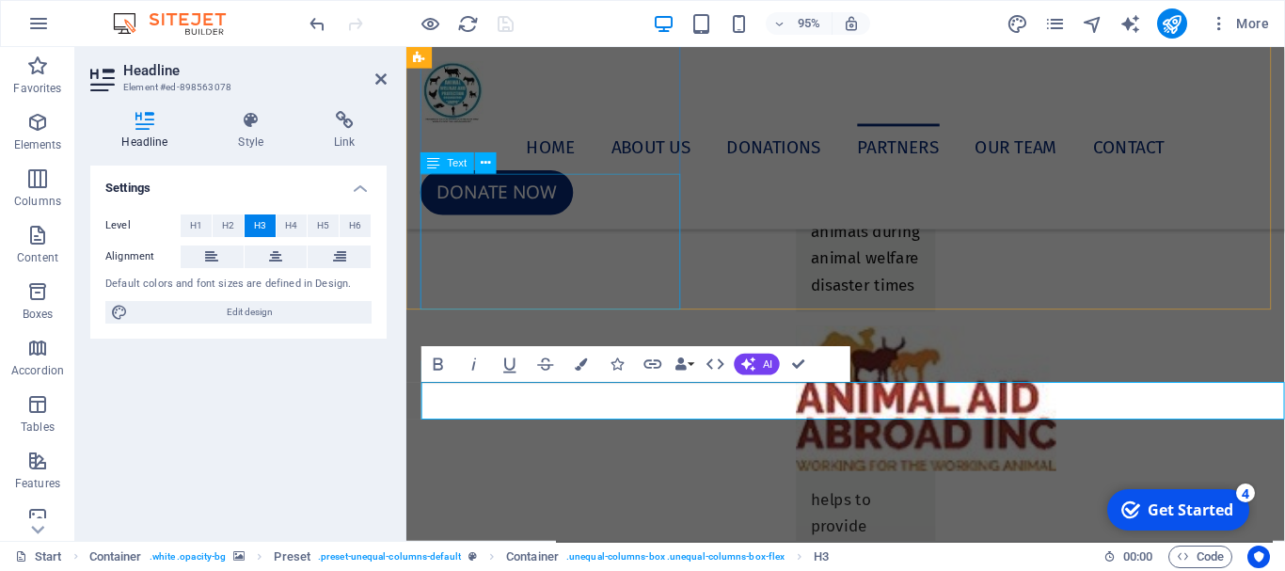
scroll to position [7576, 0]
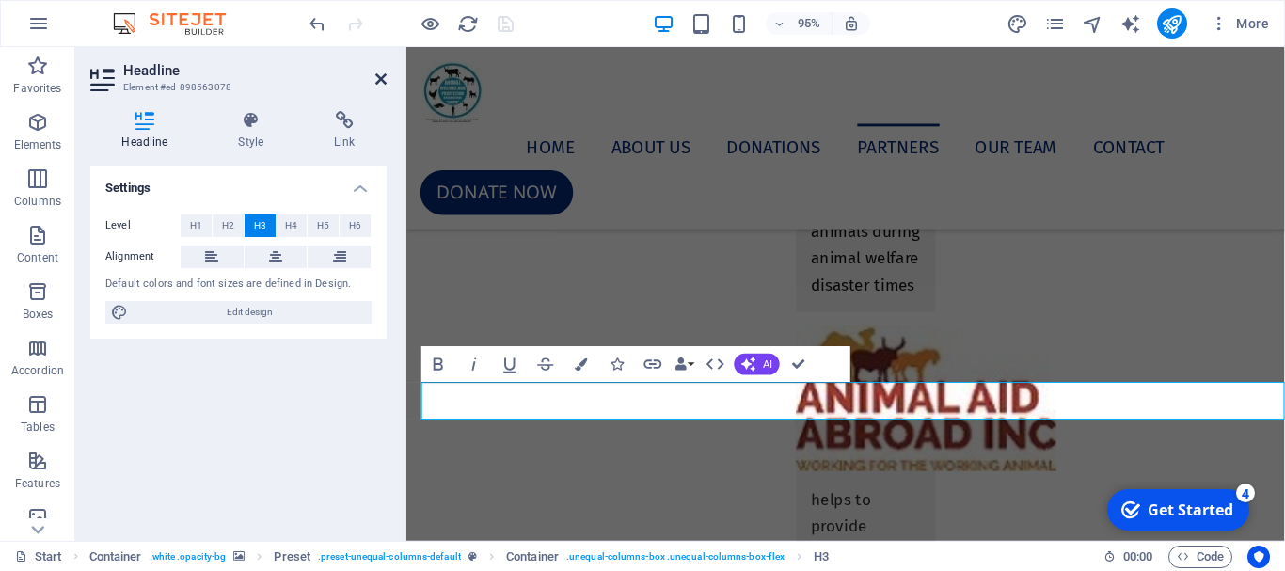
click at [383, 77] on icon at bounding box center [380, 79] width 11 height 15
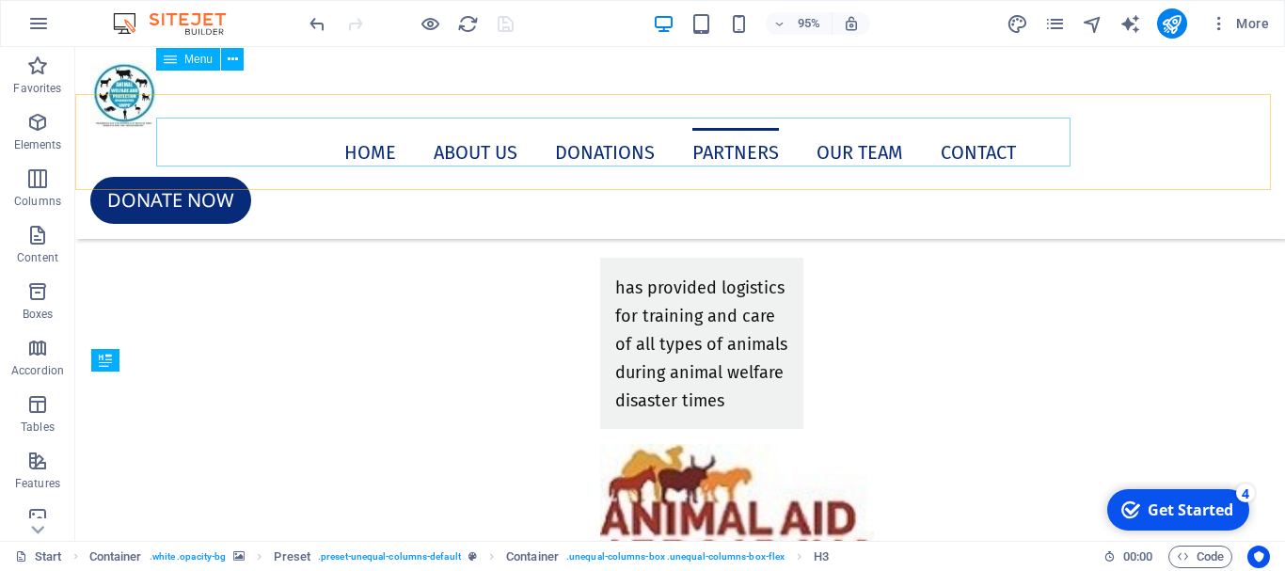
scroll to position [8279, 0]
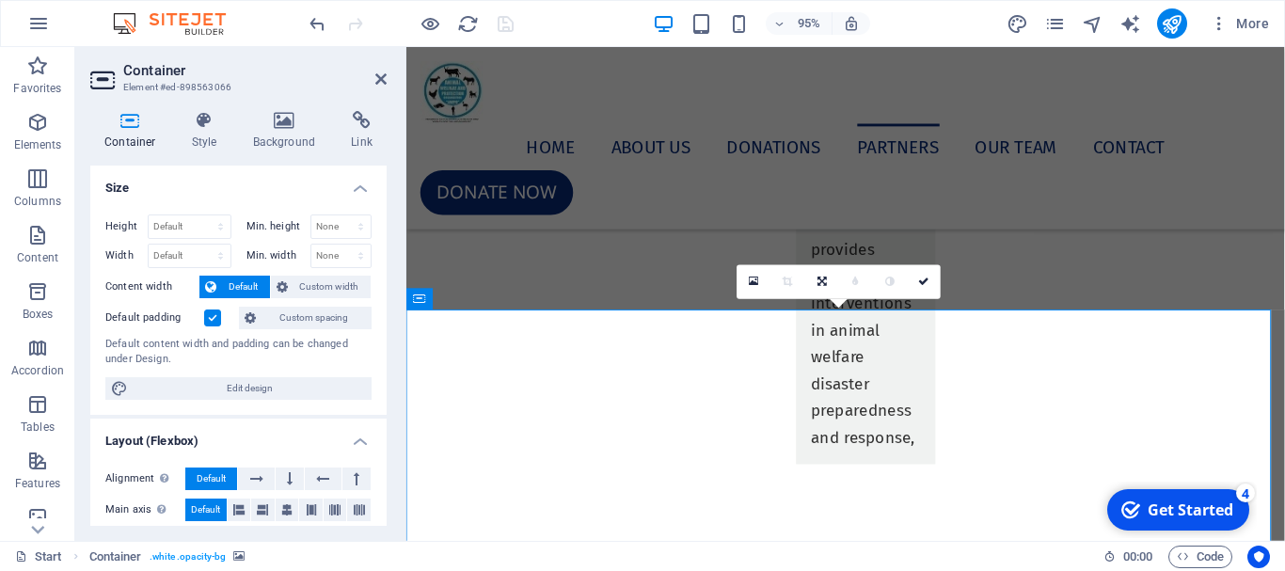
scroll to position [7576, 0]
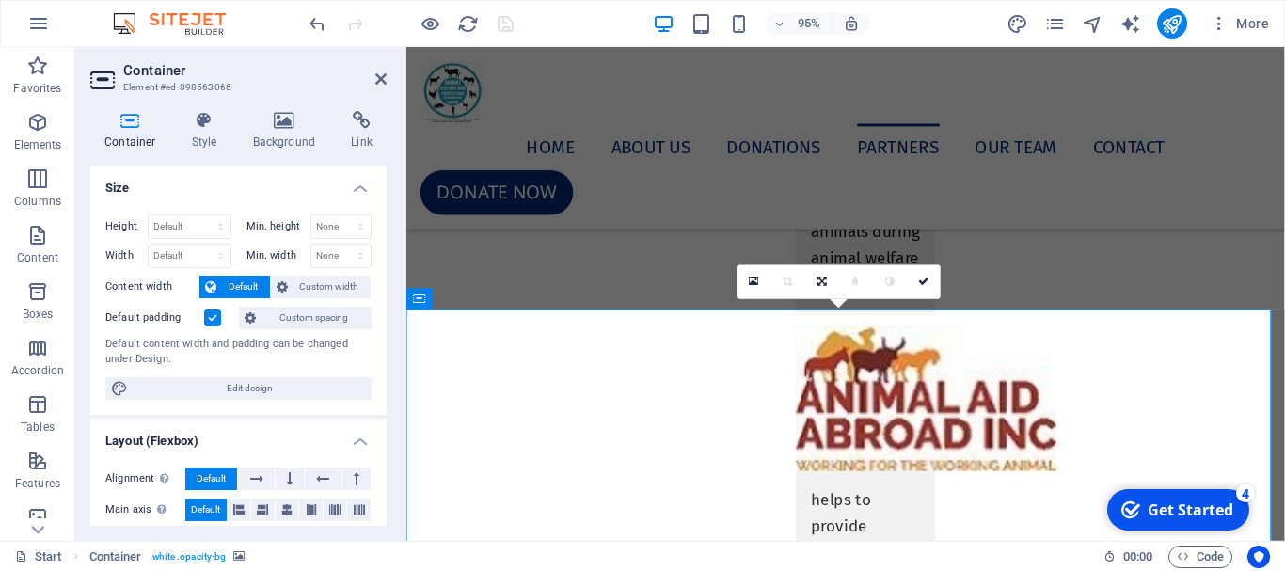
click at [213, 316] on label at bounding box center [212, 318] width 17 height 17
click at [0, 0] on input "Default padding" at bounding box center [0, 0] width 0 height 0
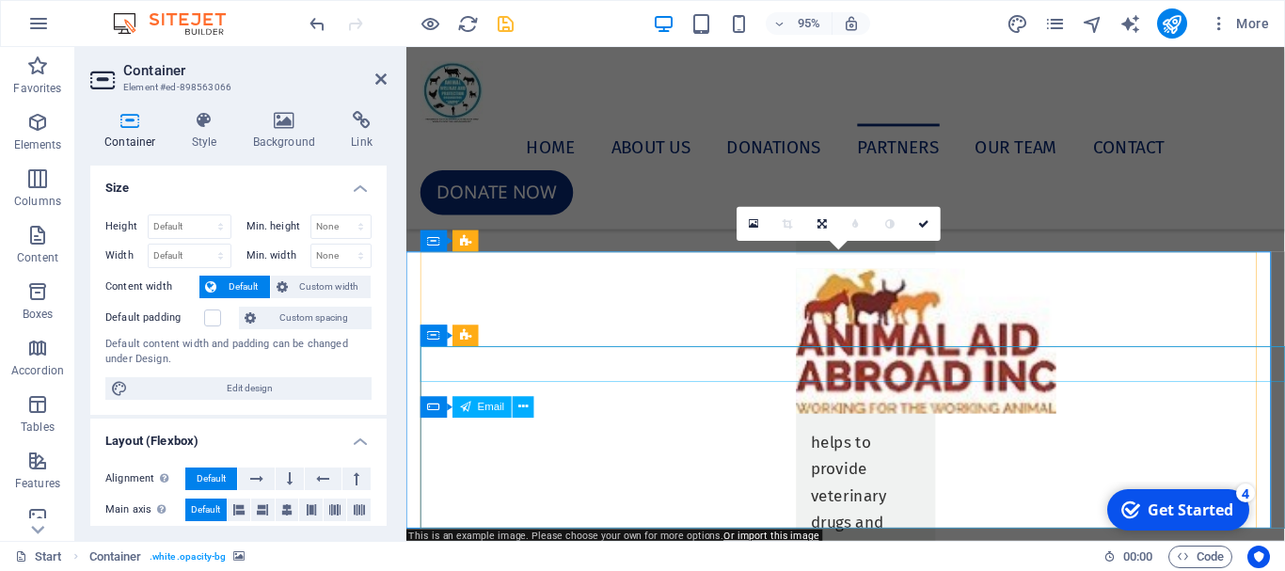
scroll to position [7671, 0]
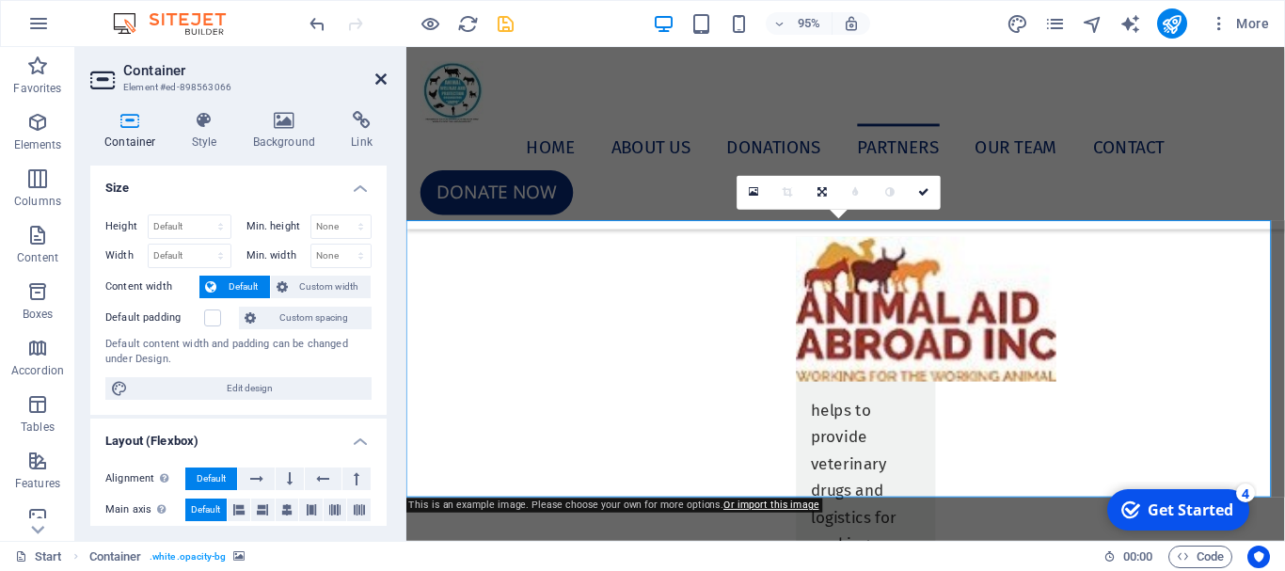
click at [385, 75] on icon at bounding box center [380, 79] width 11 height 15
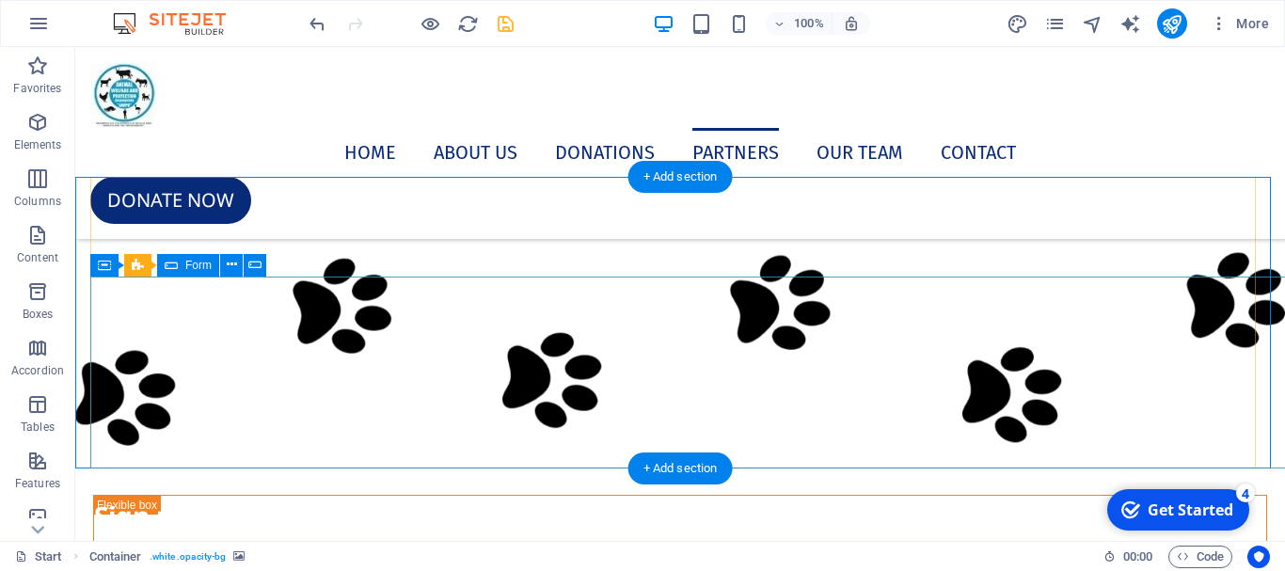
scroll to position [8279, 0]
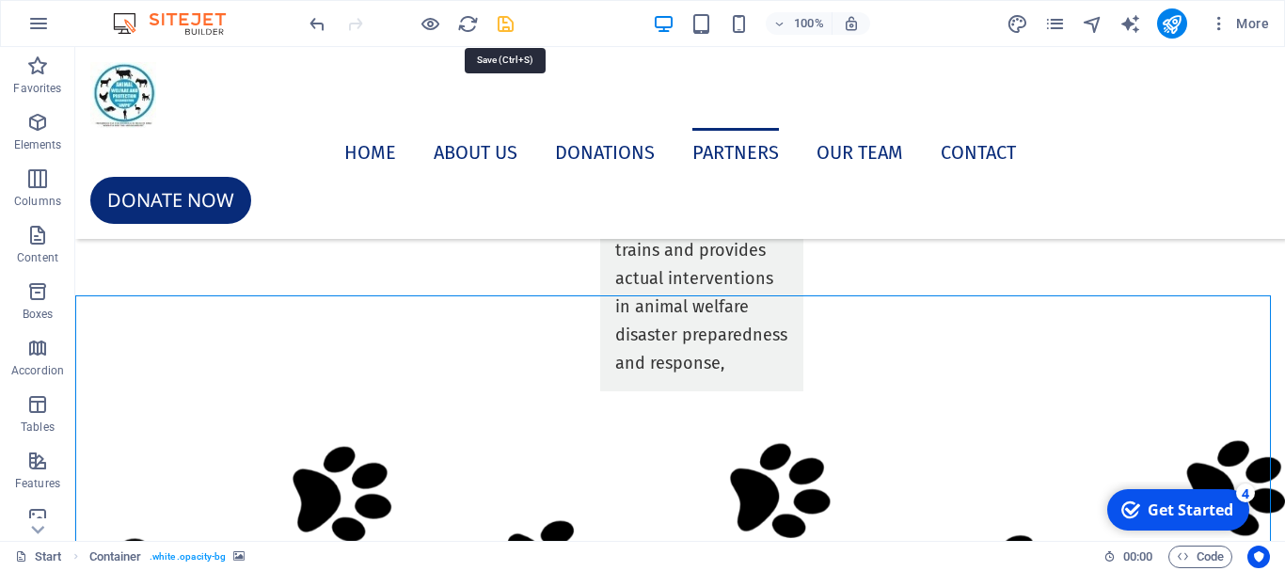
click at [502, 22] on icon "save" at bounding box center [506, 24] width 22 height 22
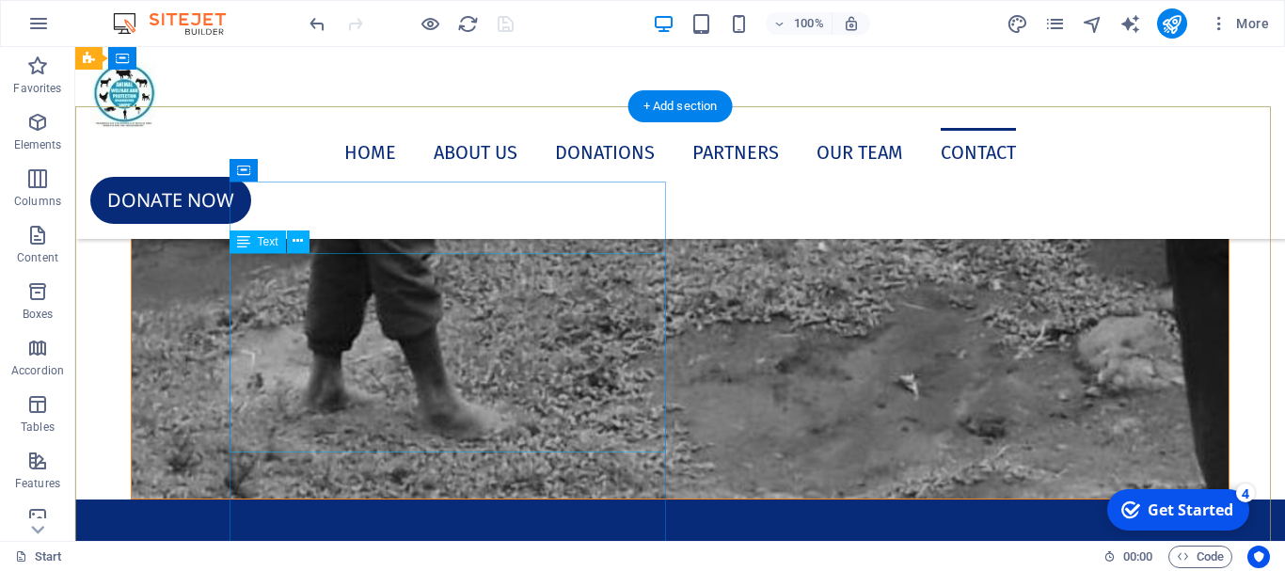
scroll to position [12042, 0]
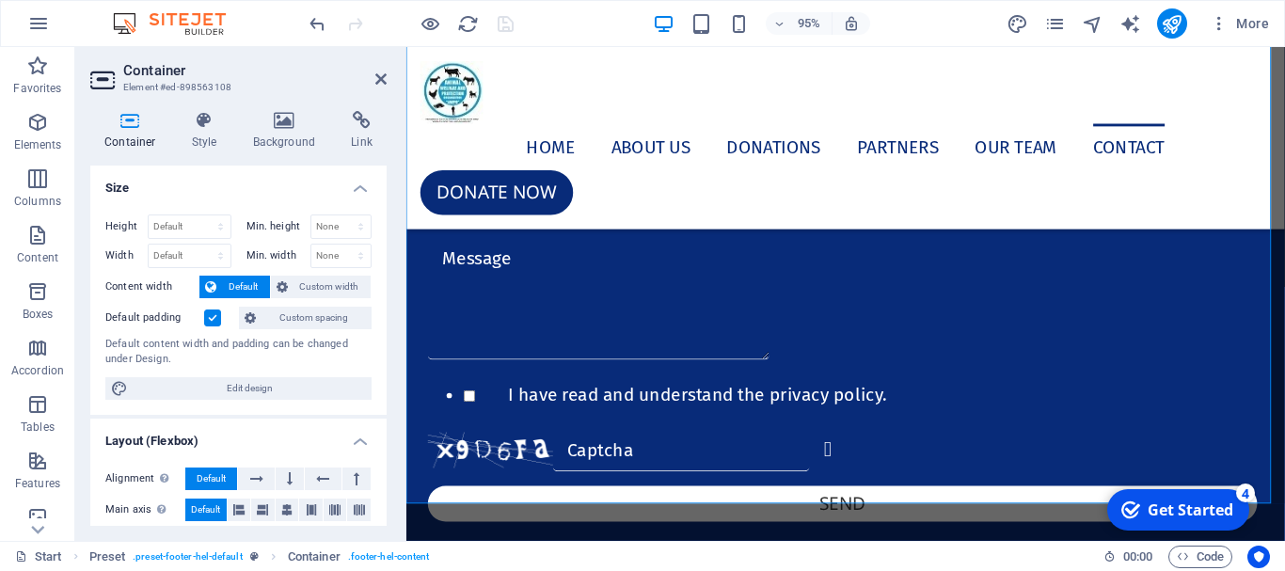
scroll to position [10682, 0]
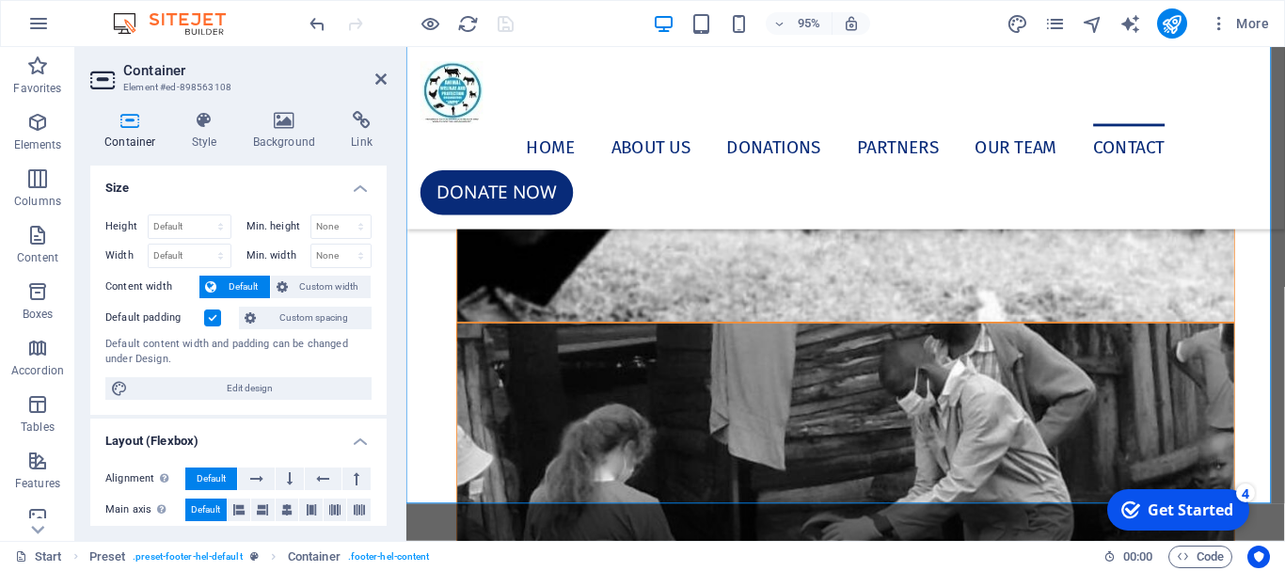
click at [206, 319] on label at bounding box center [212, 318] width 17 height 17
click at [0, 0] on input "Default padding" at bounding box center [0, 0] width 0 height 0
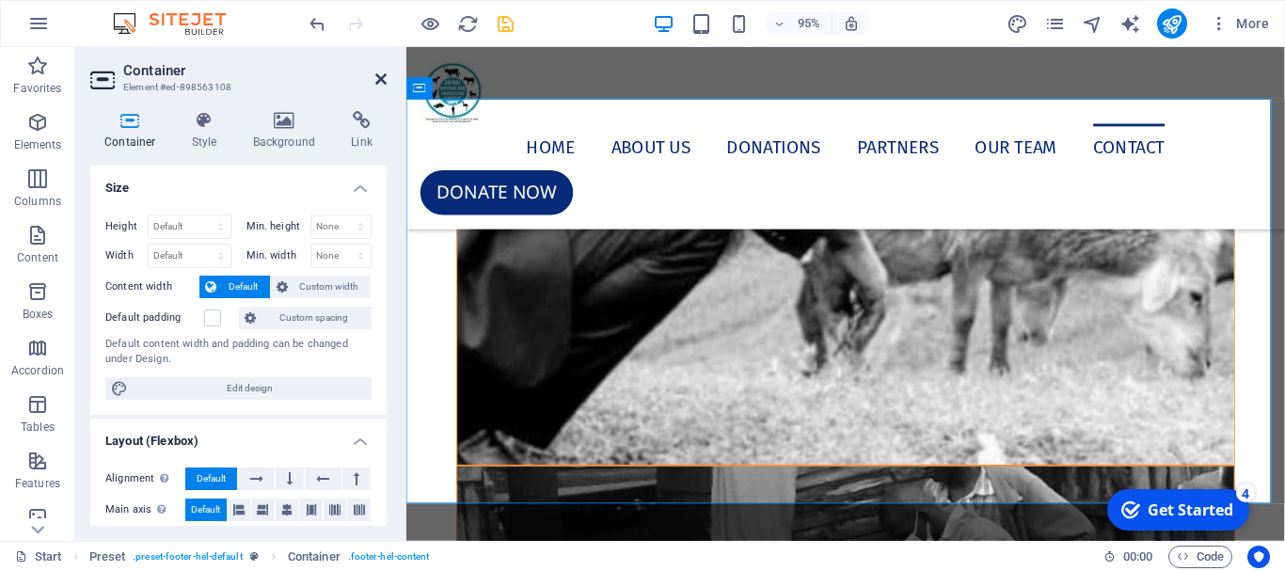
drag, startPoint x: 382, startPoint y: 77, endPoint x: 306, endPoint y: 33, distance: 88.1
click at [382, 77] on icon at bounding box center [380, 79] width 11 height 15
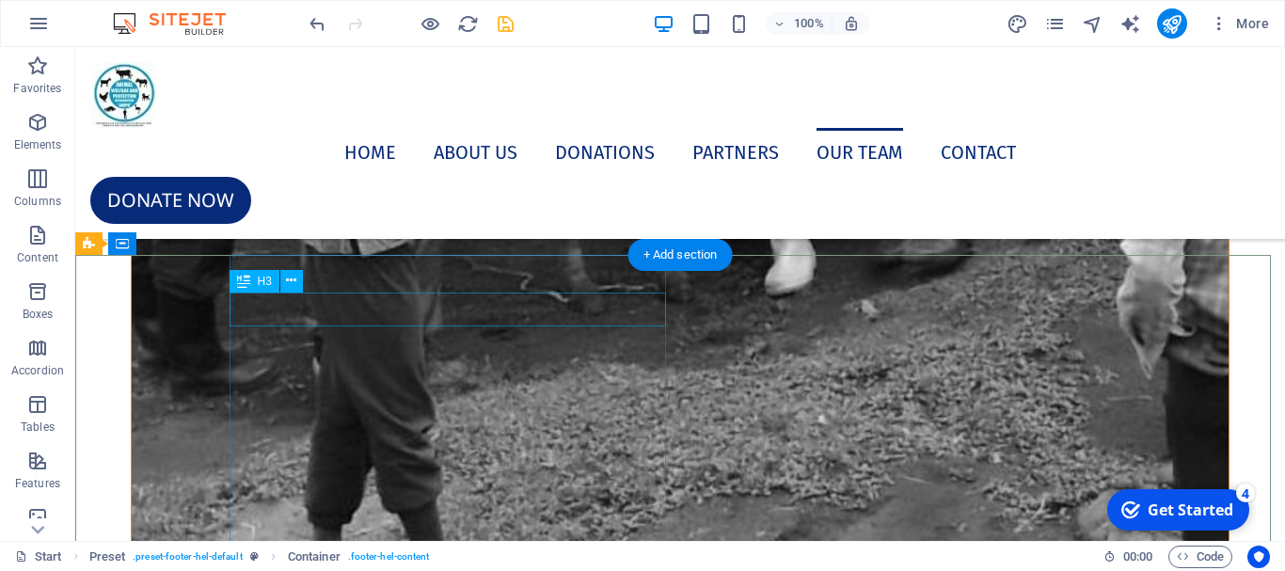
scroll to position [11760, 0]
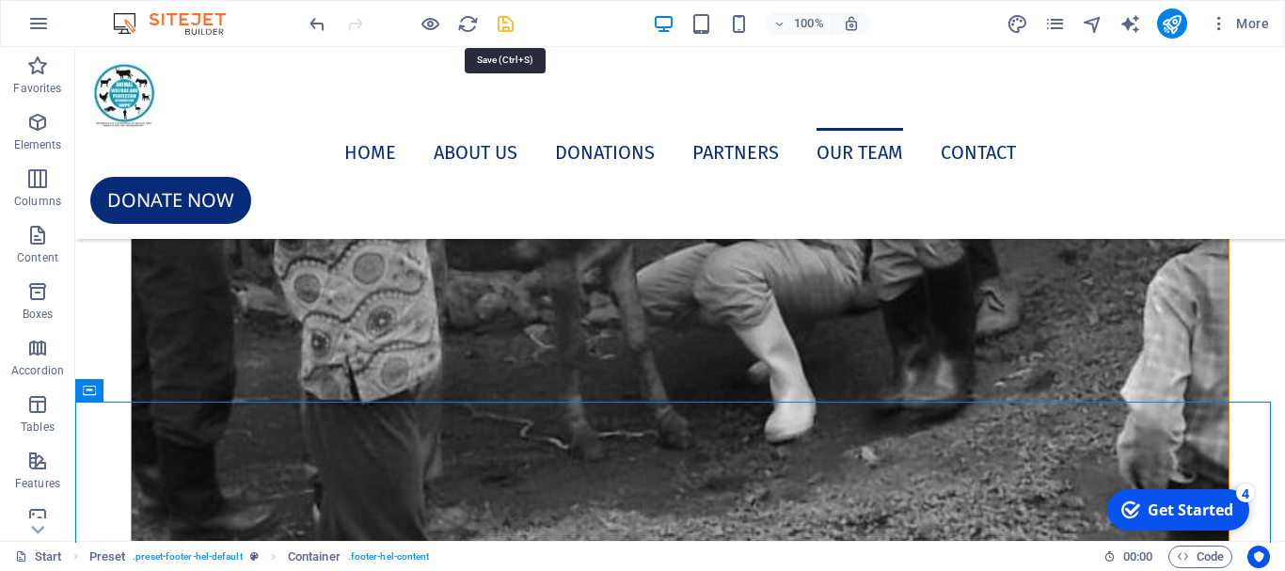
click at [503, 31] on icon "save" at bounding box center [506, 24] width 22 height 22
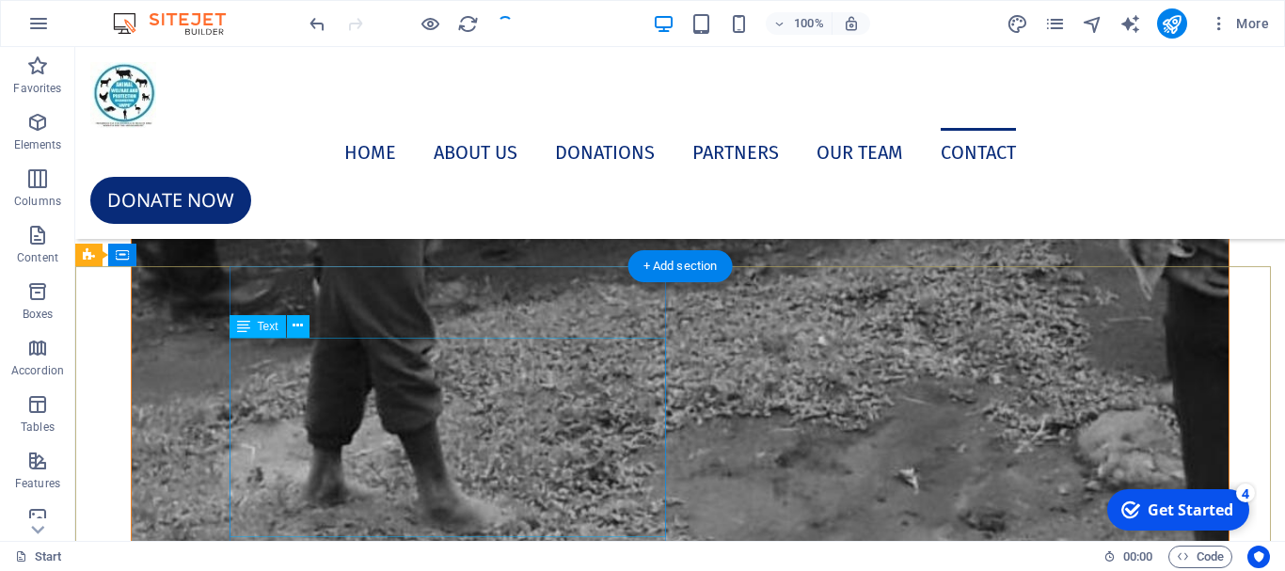
scroll to position [12087, 0]
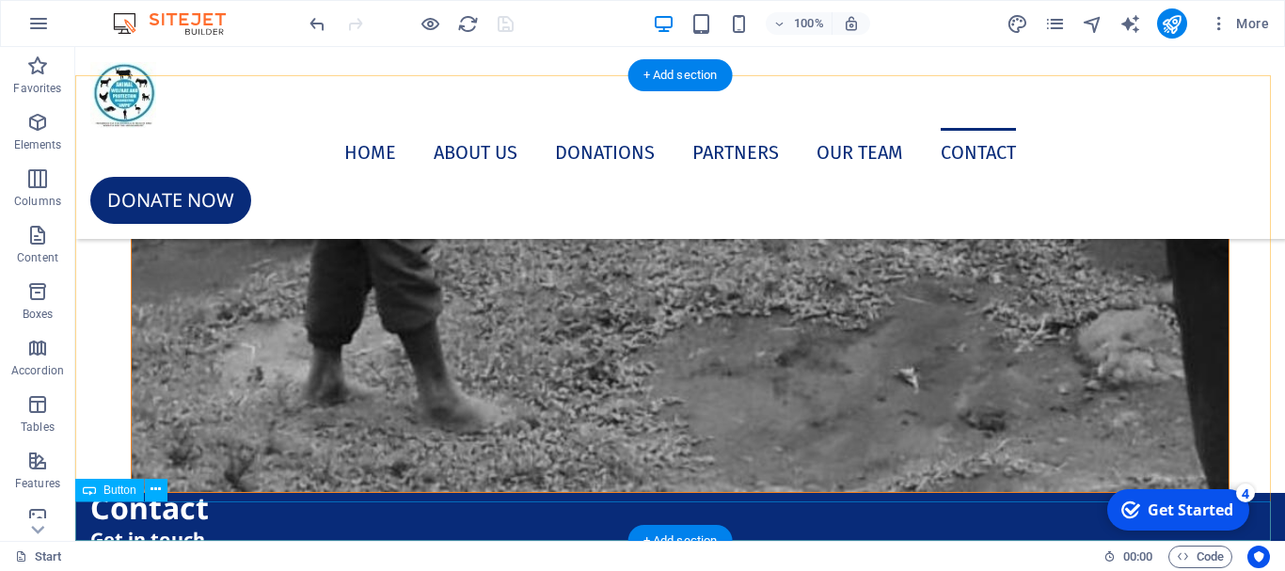
select select "px"
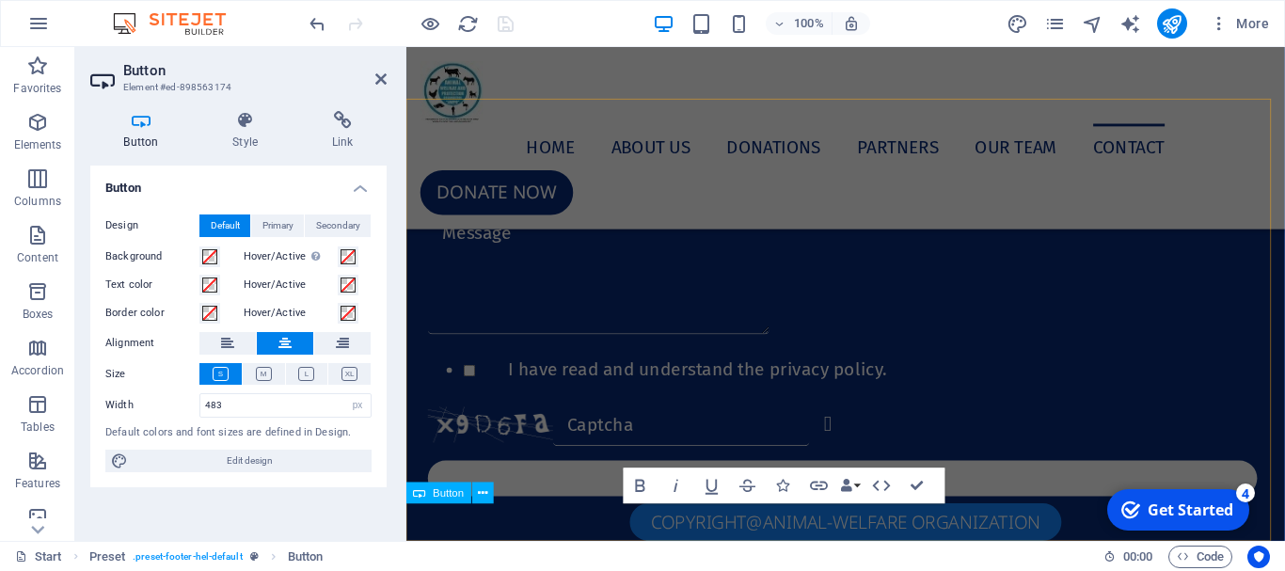
scroll to position [10532, 0]
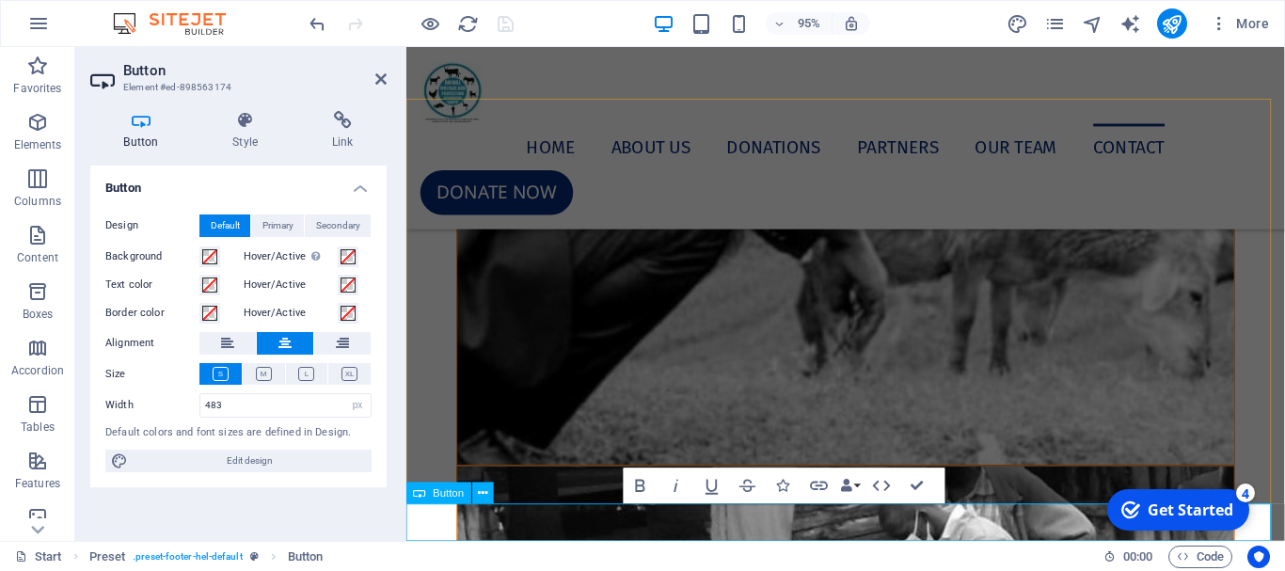
drag, startPoint x: 1061, startPoint y: 546, endPoint x: 649, endPoint y: 560, distance: 412.3
click at [244, 140] on h4 "Style" at bounding box center [249, 131] width 100 height 40
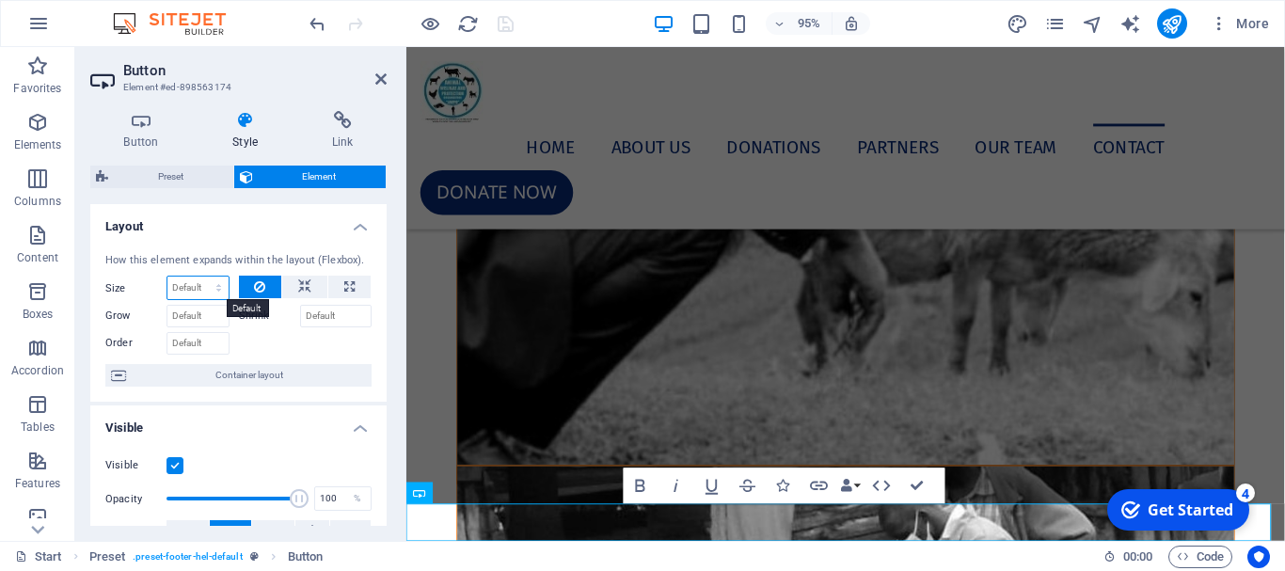
click at [205, 290] on select "Default auto px % 1/1 1/2 1/3 1/4 1/5 1/6 1/7 1/8 1/9 1/10" at bounding box center [197, 288] width 61 height 23
select select "1/2"
click at [199, 277] on select "Default auto px % 1/1 1/2 1/3 1/4 1/5 1/6 1/7 1/8 1/9 1/10" at bounding box center [197, 288] width 61 height 23
type input "50"
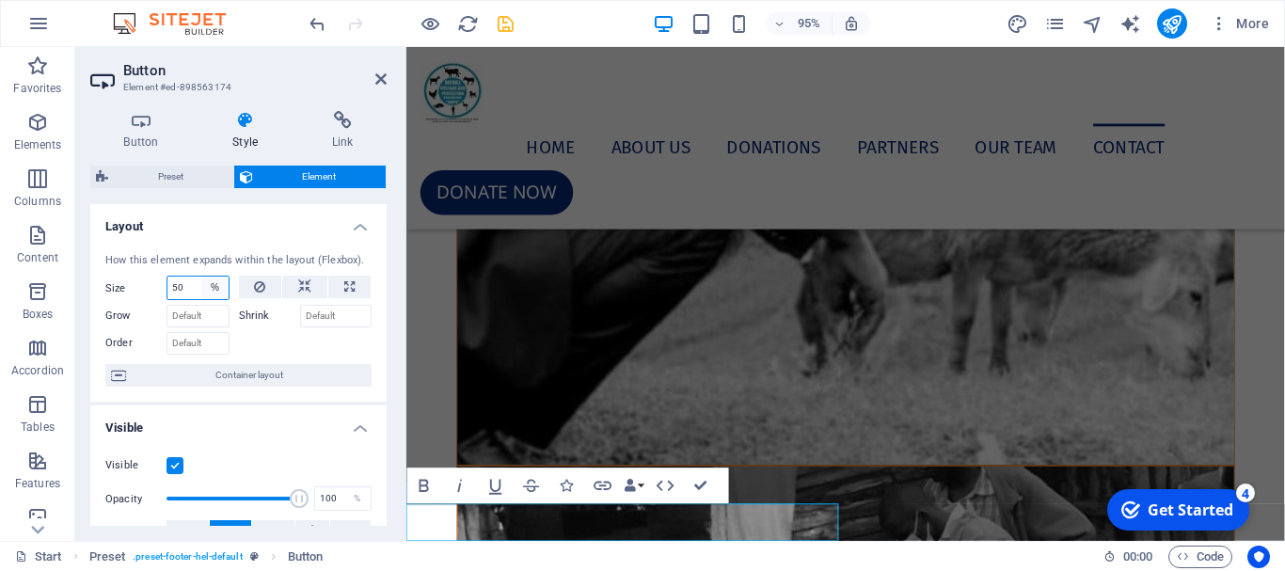
click at [209, 289] on select "Default auto px % 1/1 1/2 1/3 1/4 1/5 1/6 1/7 1/8 1/9 1/10" at bounding box center [215, 288] width 26 height 23
select select "1/2"
click at [202, 277] on select "Default auto px % 1/1 1/2 1/3 1/4 1/5 1/6 1/7 1/8 1/9 1/10" at bounding box center [215, 288] width 26 height 23
click at [214, 288] on select "Default auto px % 1/1 1/2 1/3 1/4 1/5 1/6 1/7 1/8 1/9 1/10" at bounding box center [197, 288] width 61 height 23
select select "1/4"
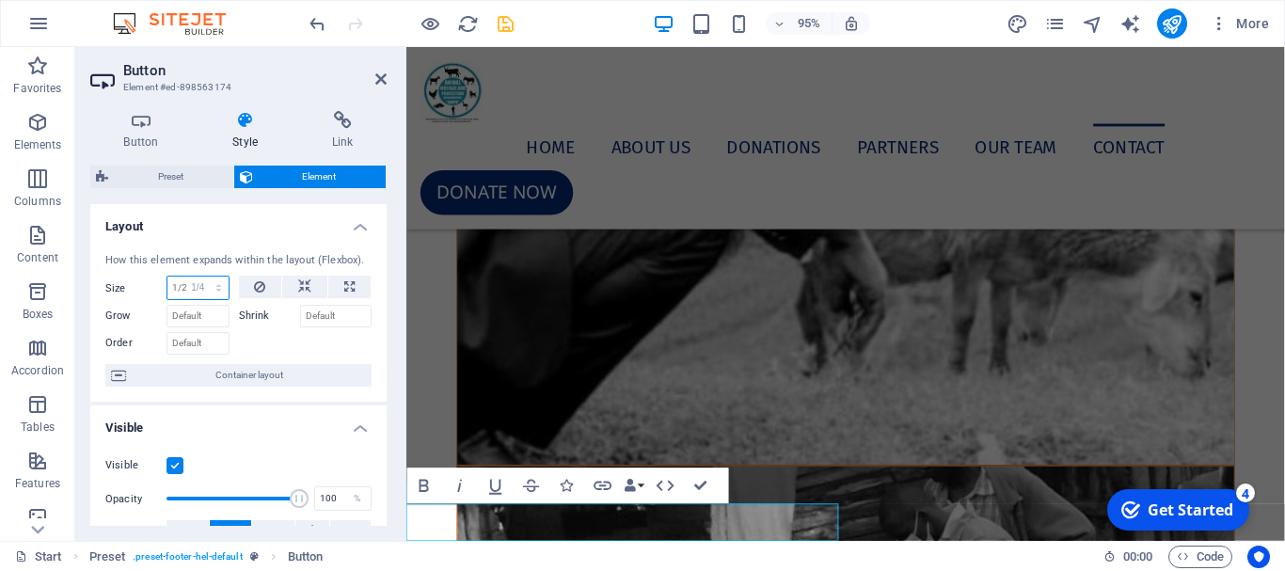
click at [199, 277] on select "Default auto px % 1/1 1/2 1/3 1/4 1/5 1/6 1/7 1/8 1/9 1/10" at bounding box center [197, 288] width 61 height 23
type input "25"
select select "%"
click at [208, 280] on select "Default auto px % 1/1 1/2 1/3 1/4 1/5 1/6 1/7 1/8 1/9 1/10" at bounding box center [215, 288] width 26 height 23
click at [377, 76] on icon at bounding box center [380, 79] width 11 height 15
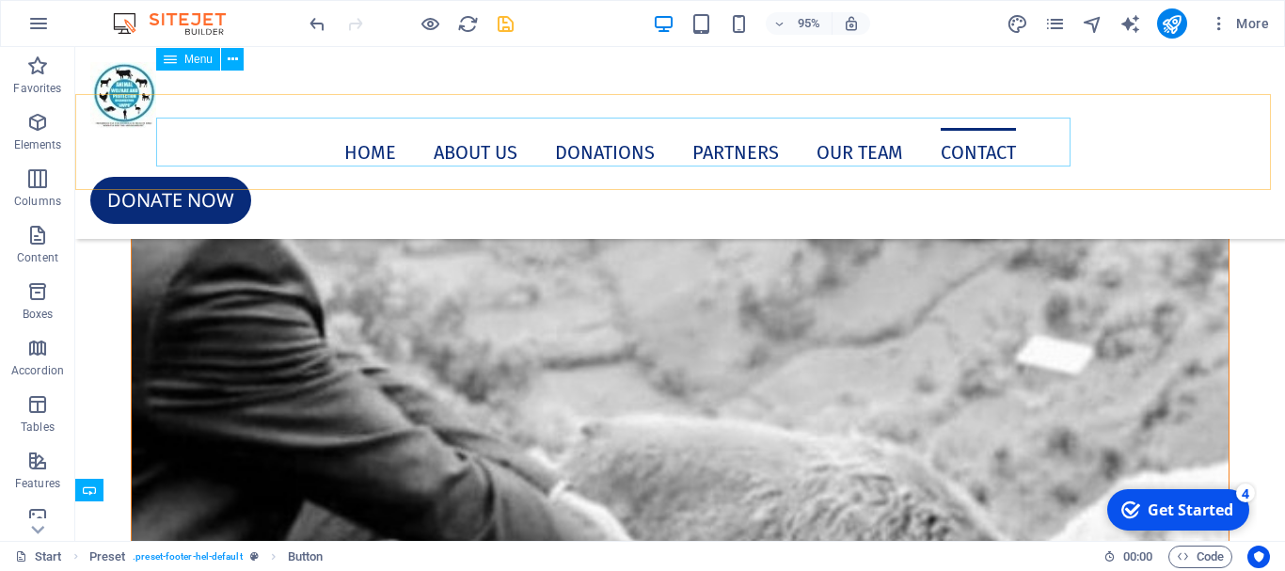
scroll to position [12087, 0]
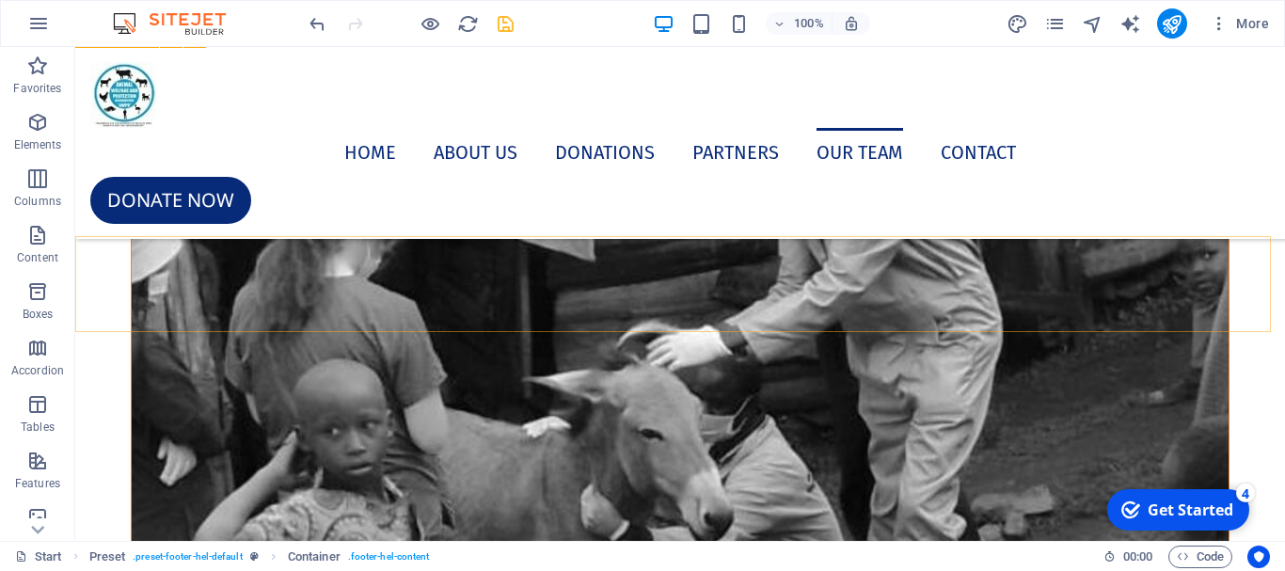
scroll to position [11146, 0]
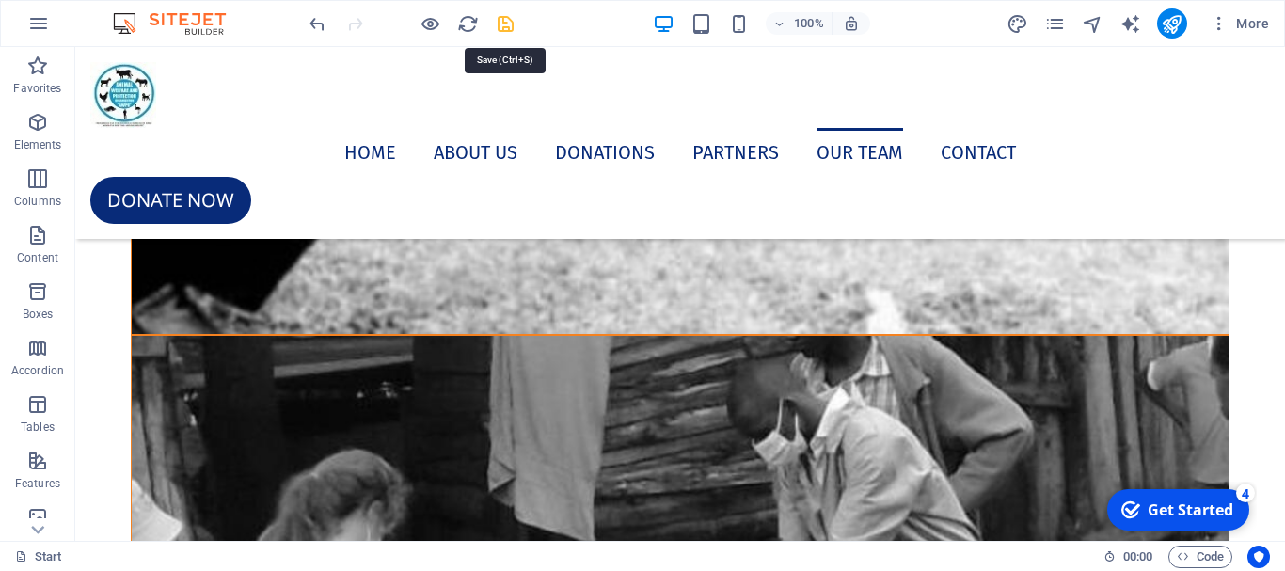
click at [502, 24] on icon "save" at bounding box center [506, 24] width 22 height 22
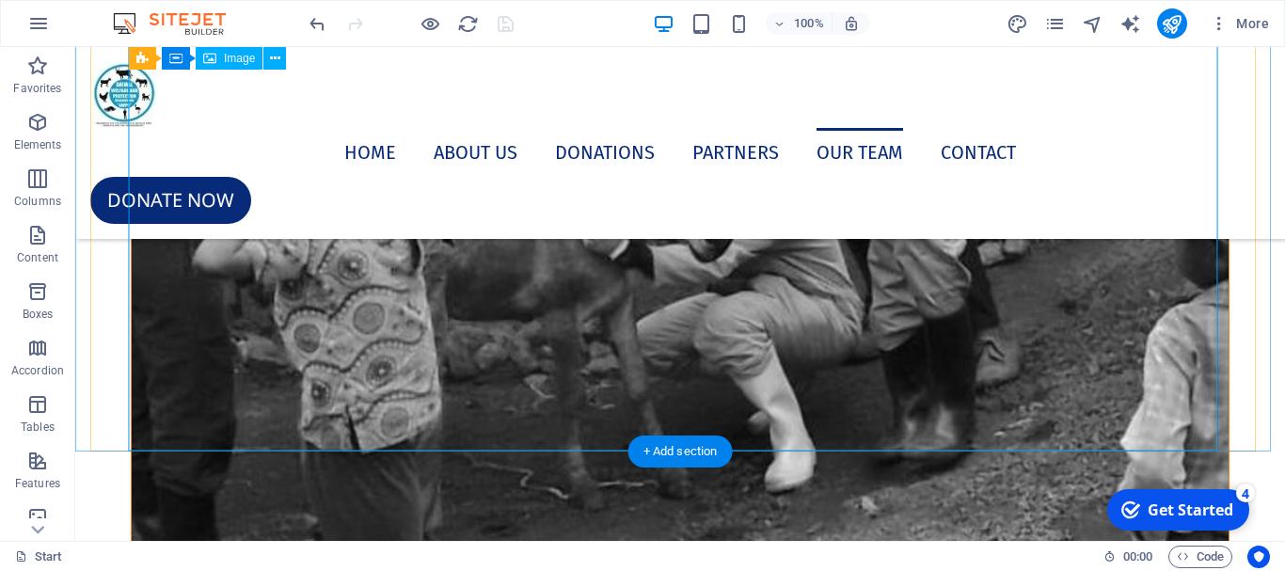
scroll to position [11428, 0]
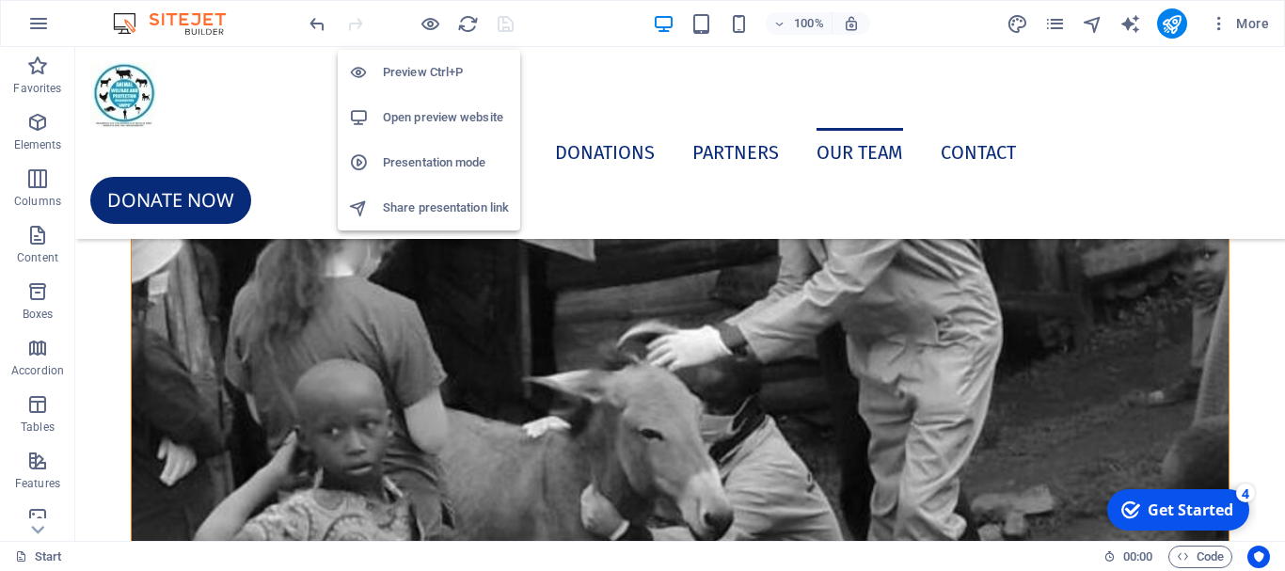
click at [417, 117] on h6 "Open preview website" at bounding box center [446, 117] width 126 height 23
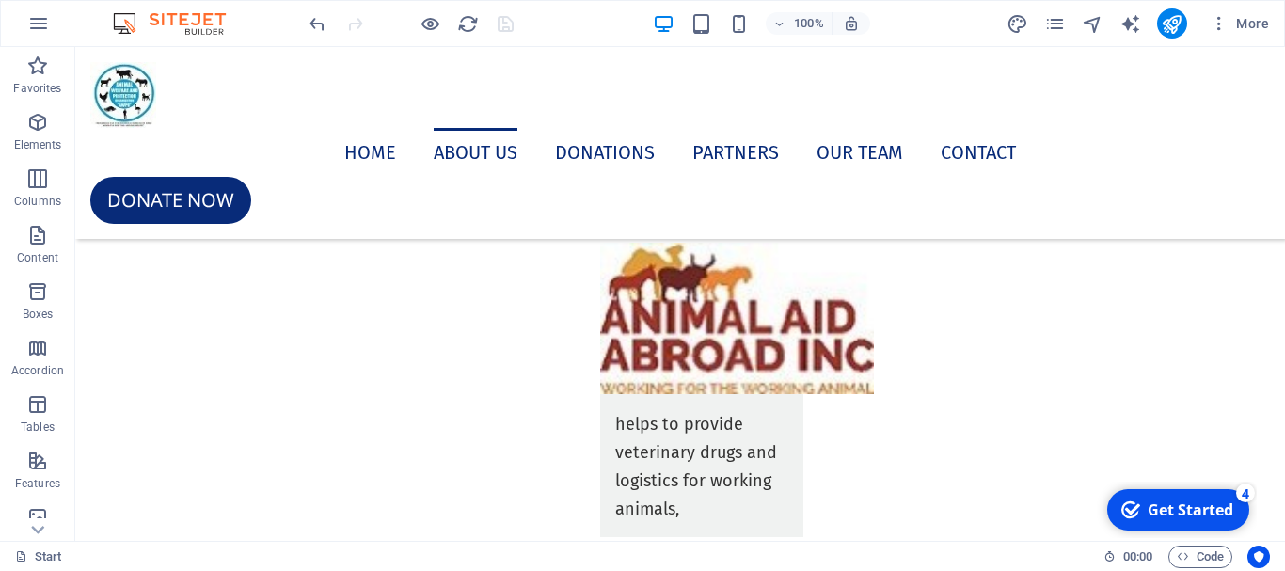
scroll to position [7880, 0]
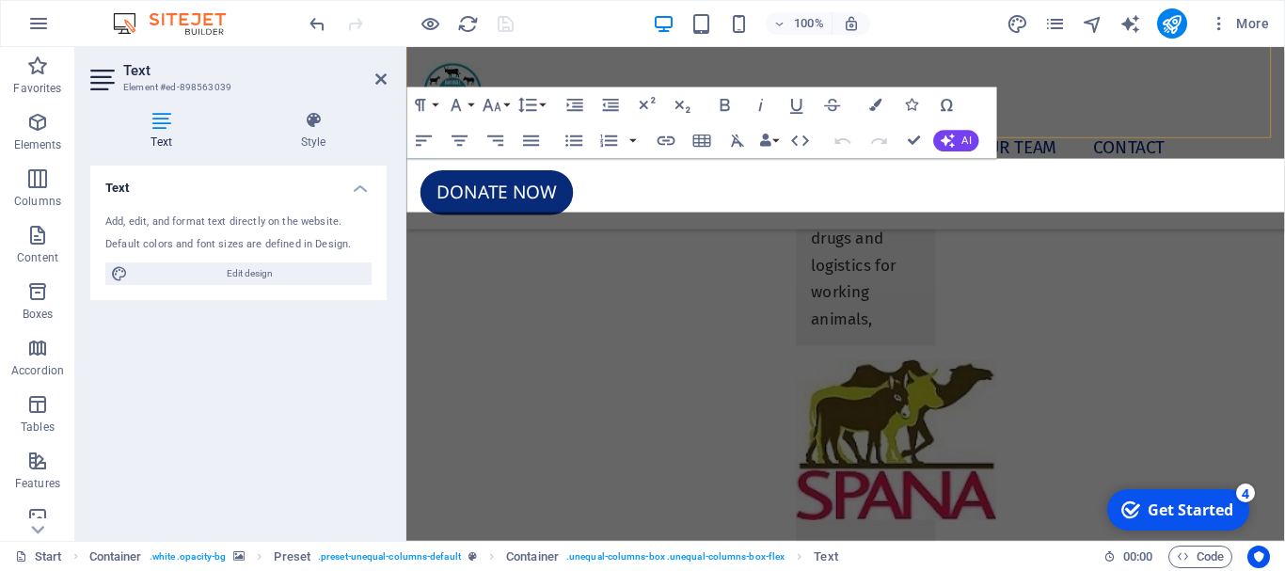
scroll to position [7152, 0]
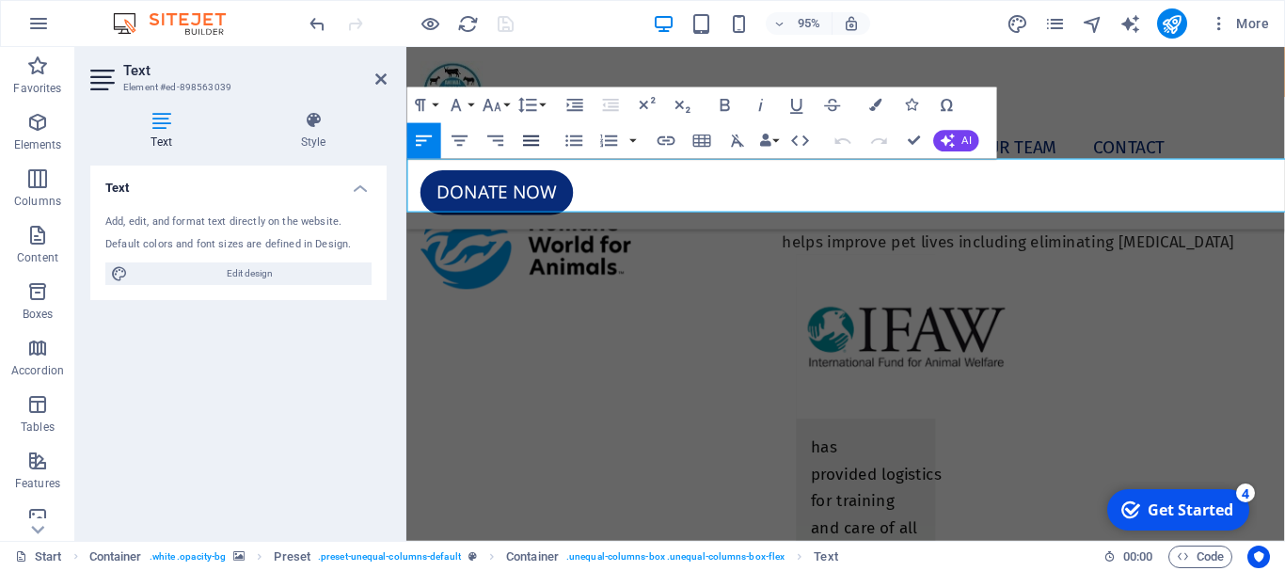
click at [527, 136] on icon "button" at bounding box center [531, 140] width 16 height 10
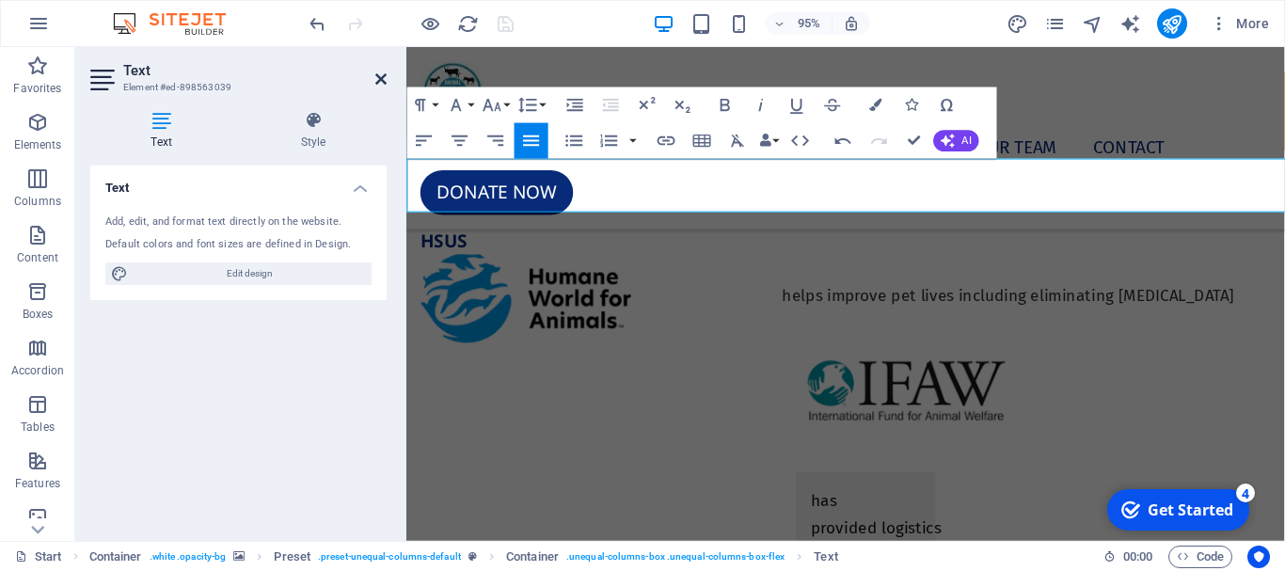
click at [382, 77] on icon at bounding box center [380, 79] width 11 height 15
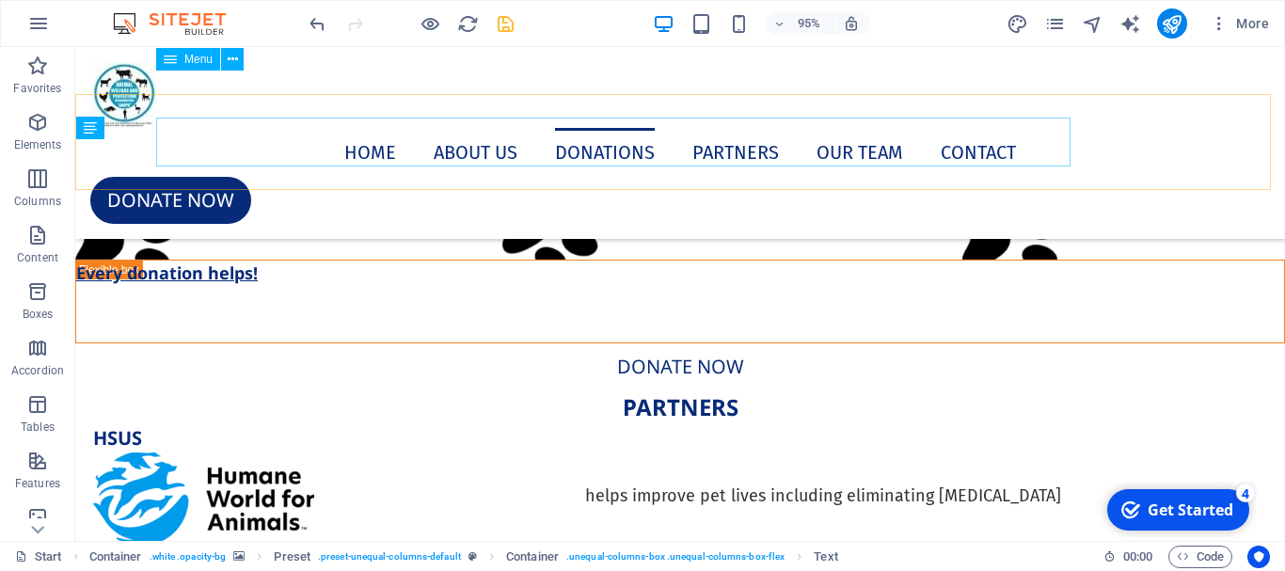
scroll to position [7880, 0]
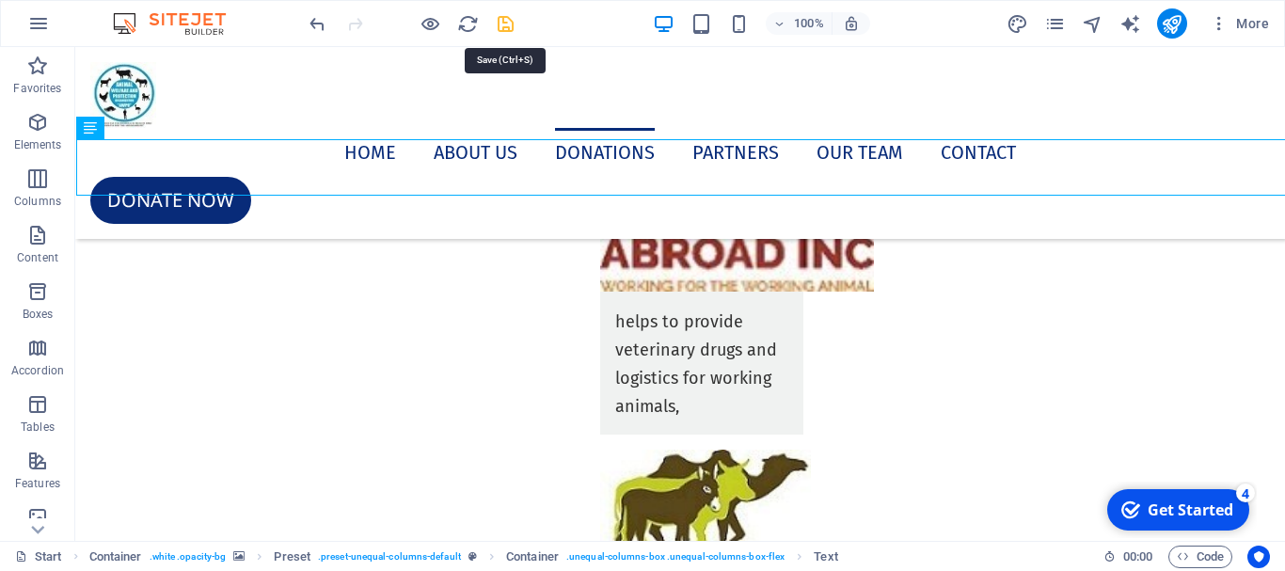
click at [504, 18] on icon "save" at bounding box center [506, 24] width 22 height 22
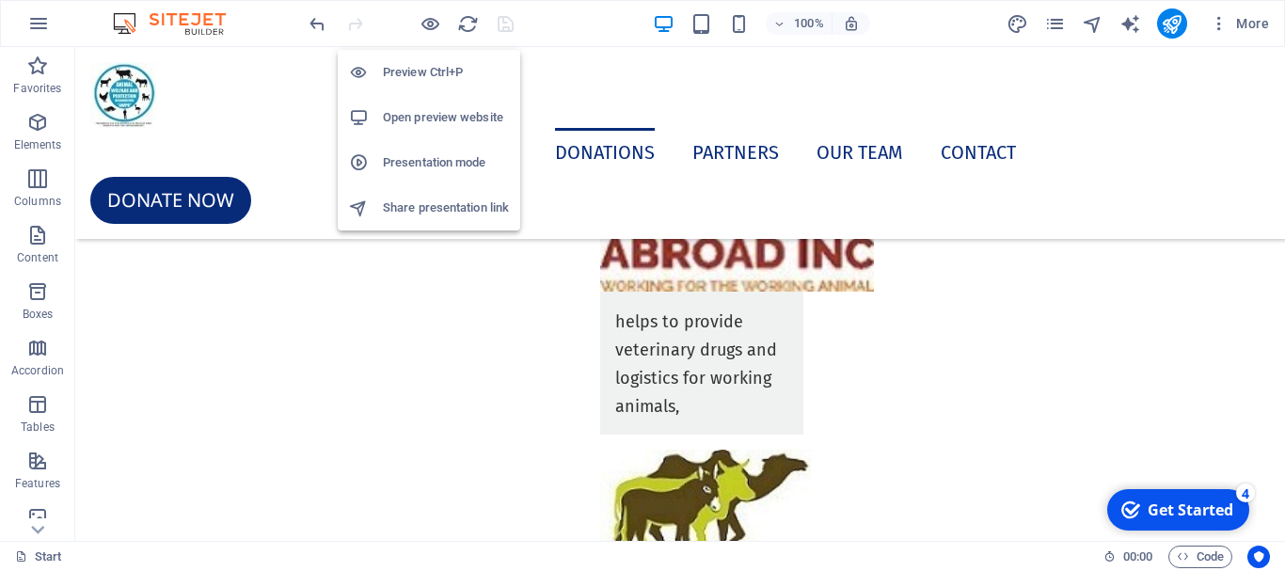
click at [427, 117] on h6 "Open preview website" at bounding box center [446, 117] width 126 height 23
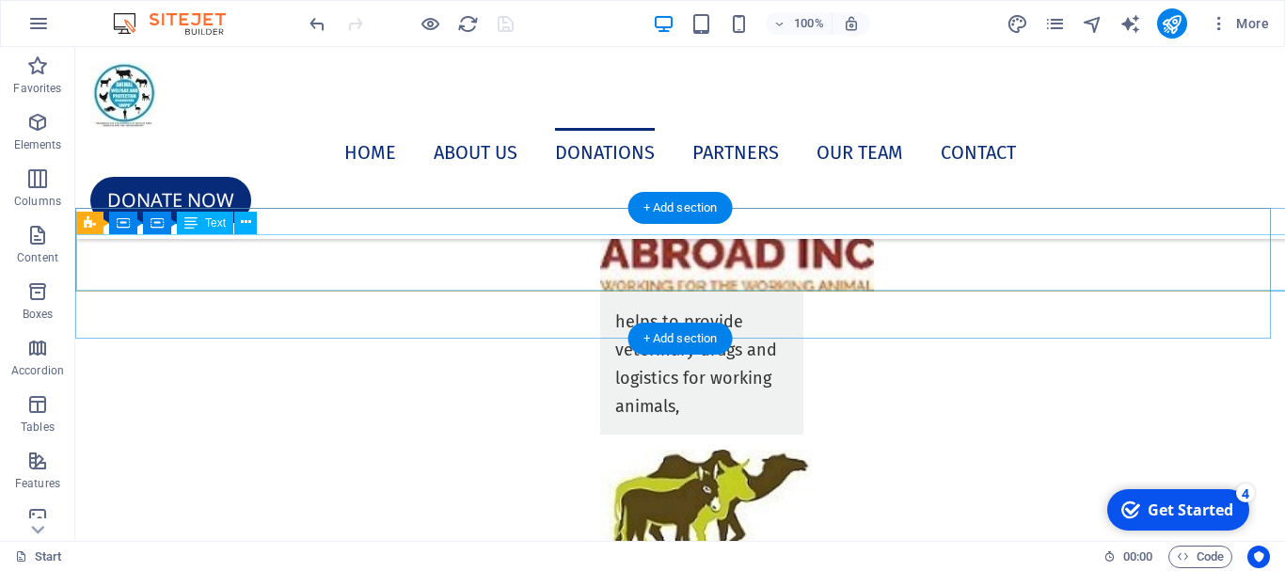
scroll to position [7598, 0]
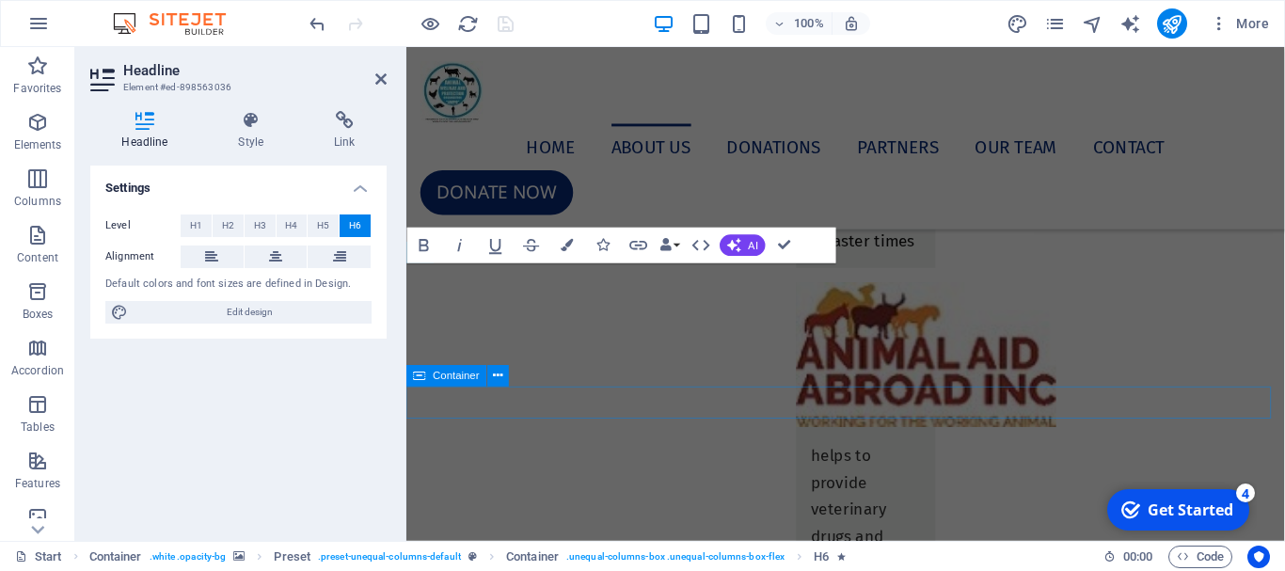
scroll to position [7017, 0]
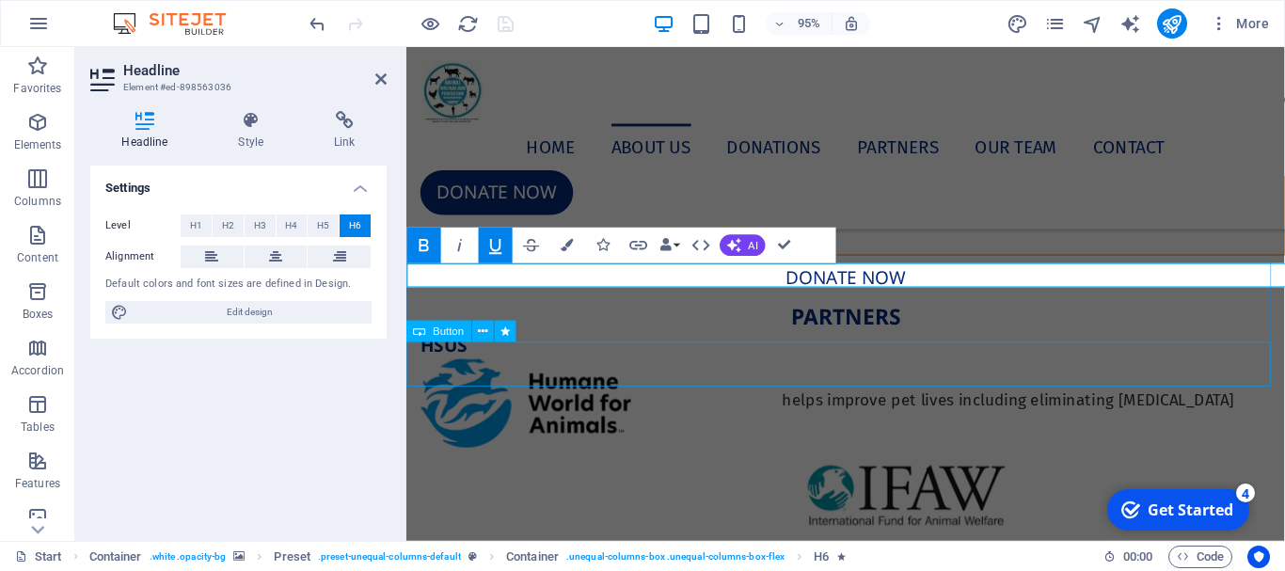
click at [596, 313] on div "Donate now" at bounding box center [868, 289] width 925 height 47
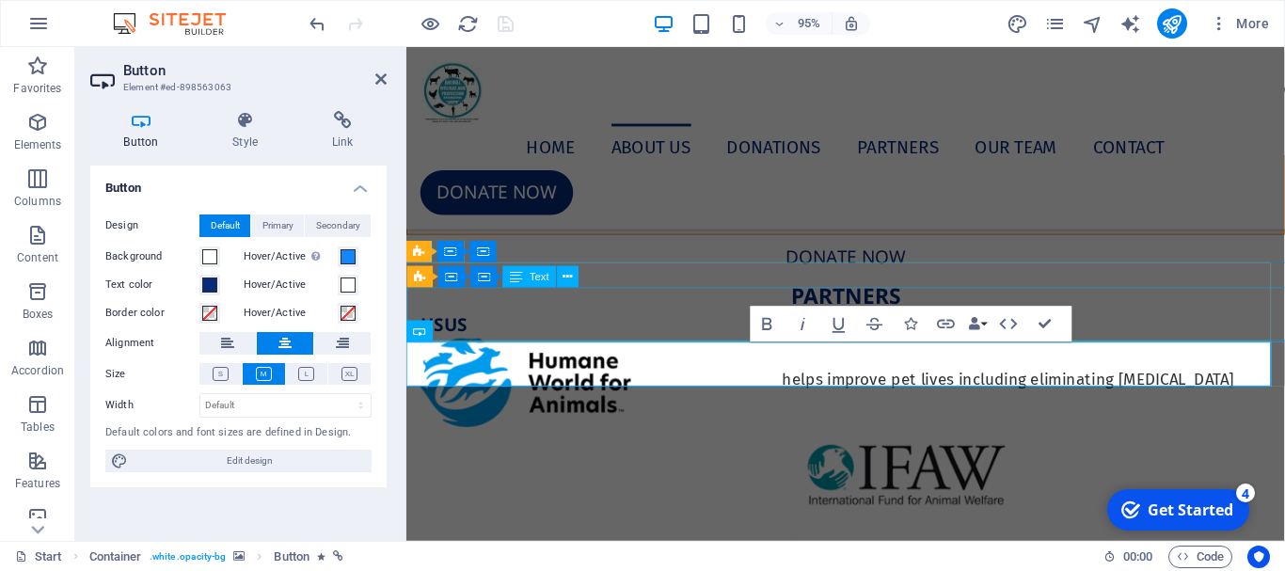
click at [639, 244] on div "WE STAND FOR THE: RESPECT; COMPASSION; LOVE AND PROMOTE BETTER: CARE – HANDLING…" at bounding box center [868, 215] width 923 height 56
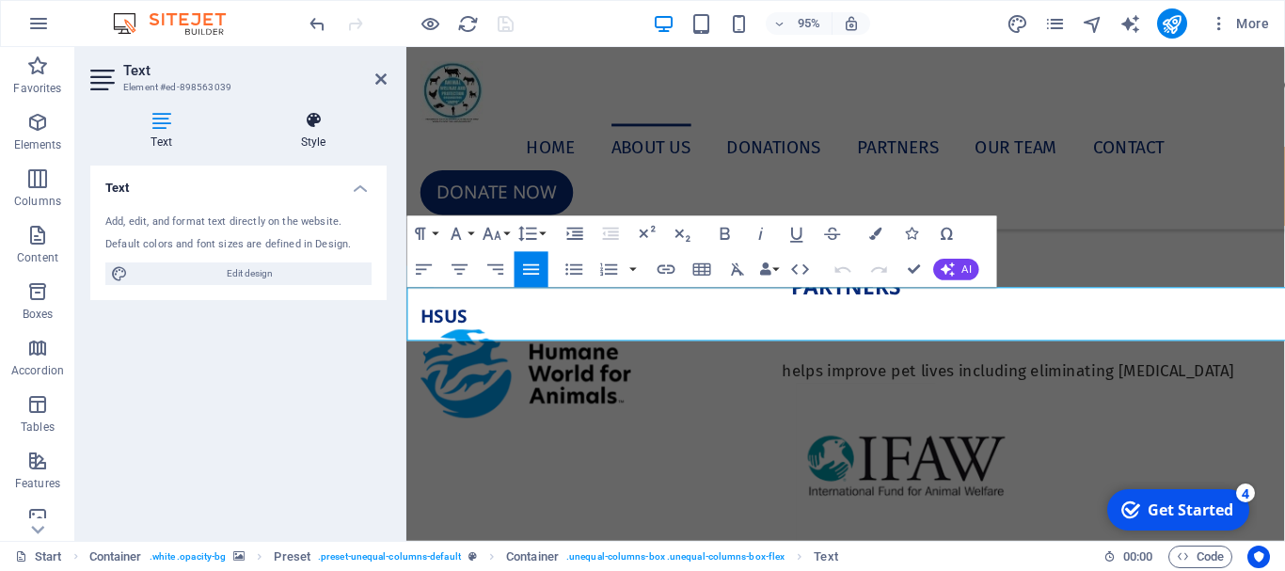
click at [318, 124] on icon at bounding box center [313, 120] width 147 height 19
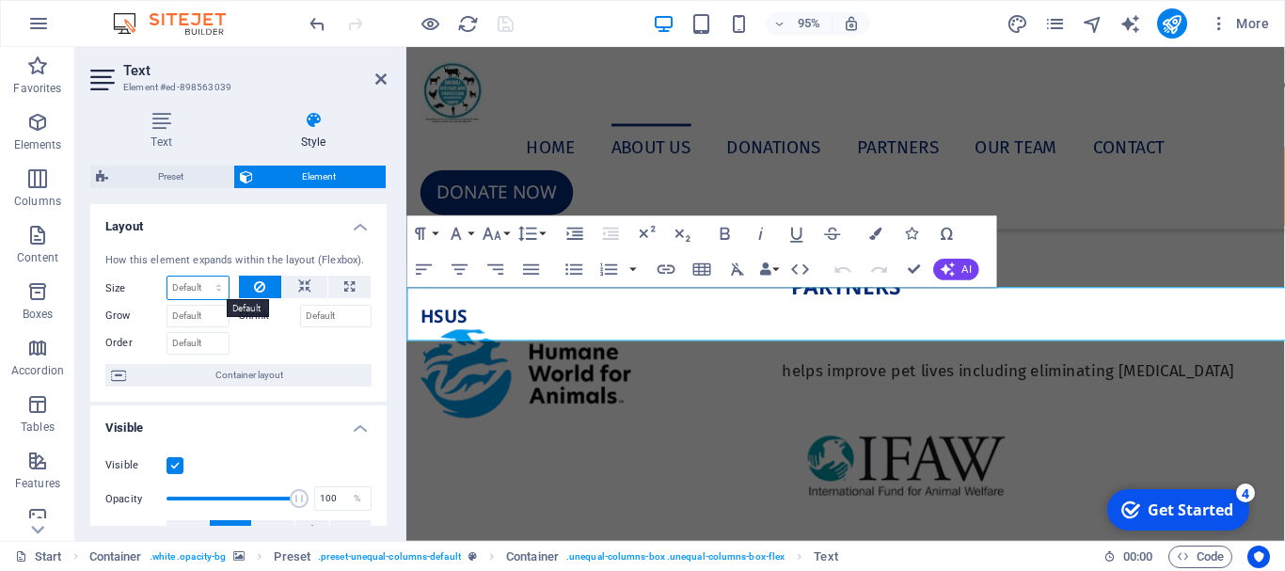
click at [208, 287] on select "Default auto px % 1/1 1/2 1/3 1/4 1/5 1/6 1/7 1/8 1/9 1/10" at bounding box center [197, 288] width 61 height 23
select select "%"
click at [199, 277] on select "Default auto px % 1/1 1/2 1/3 1/4 1/5 1/6 1/7 1/8 1/9 1/10" at bounding box center [197, 288] width 61 height 23
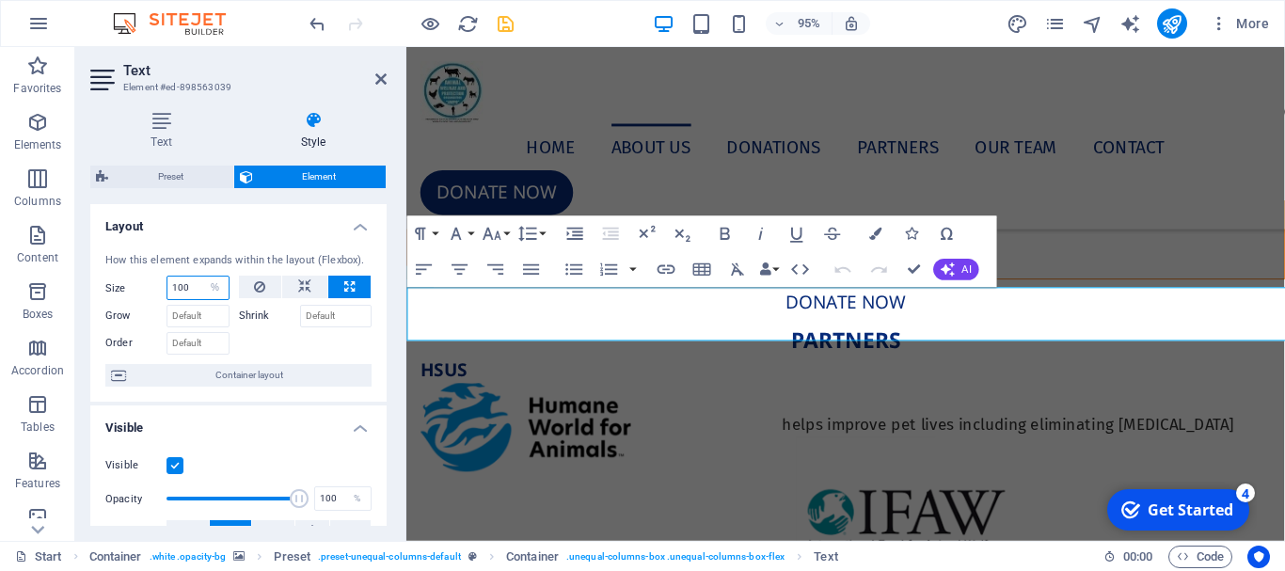
click at [198, 289] on input "100" at bounding box center [197, 288] width 61 height 23
type input "1"
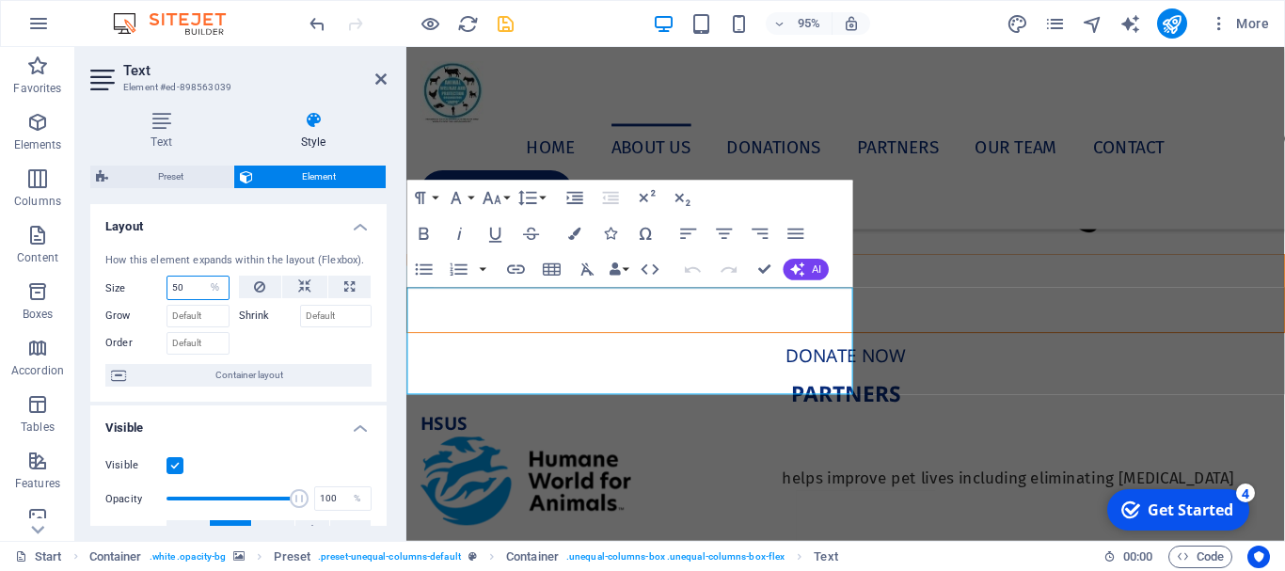
type input "50"
click at [508, 29] on icon "save" at bounding box center [506, 24] width 22 height 22
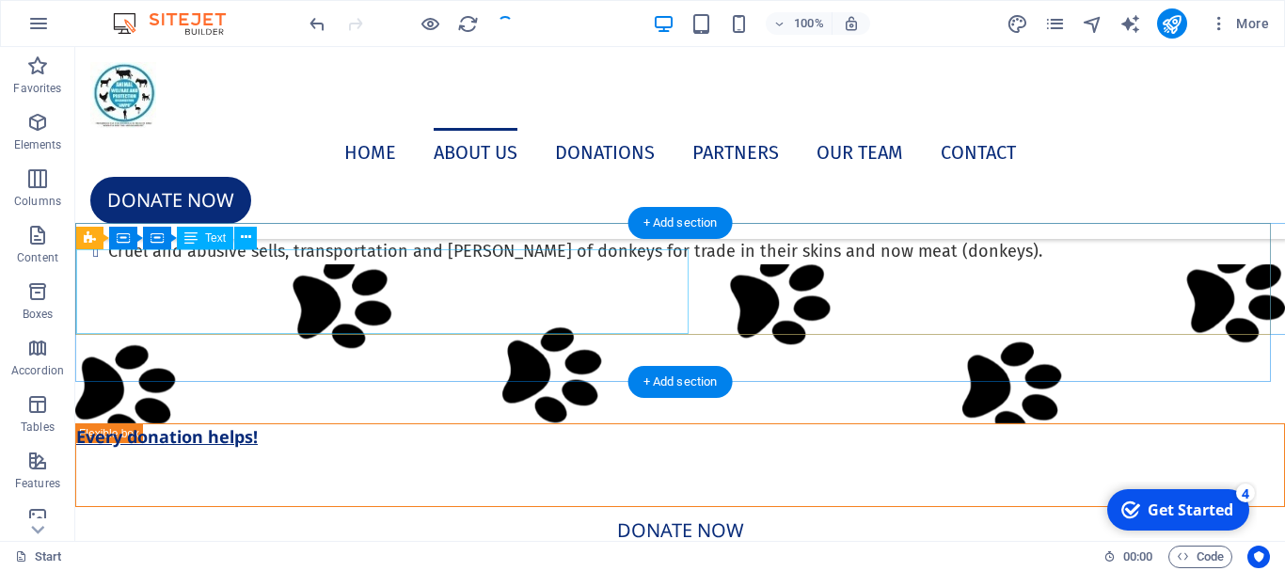
scroll to position [7770, 0]
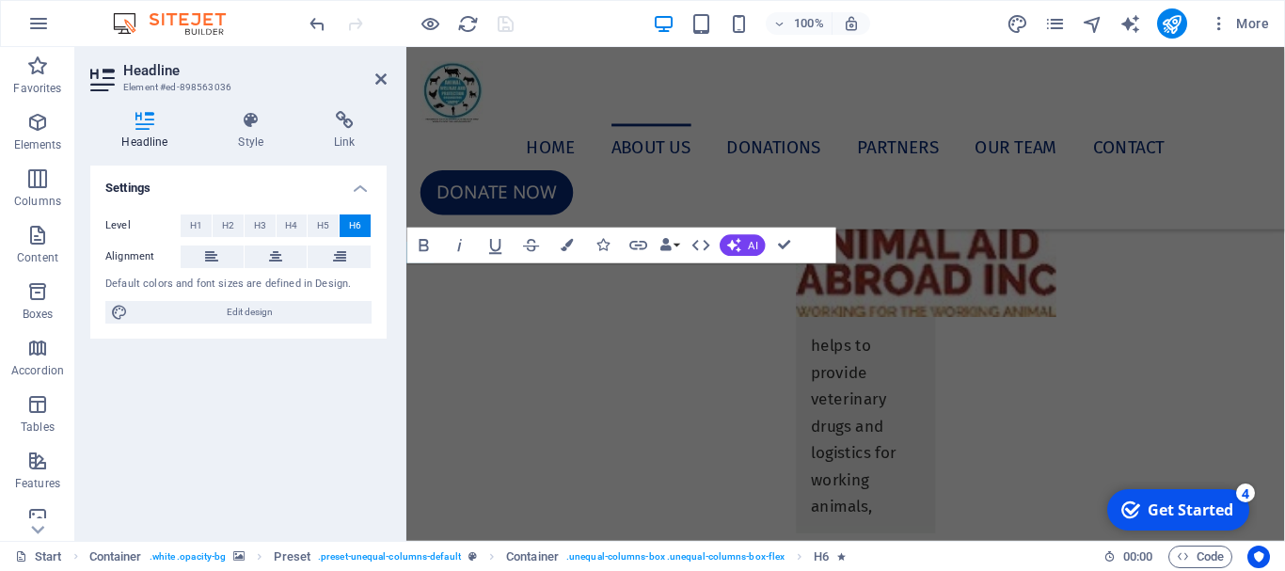
scroll to position [7017, 0]
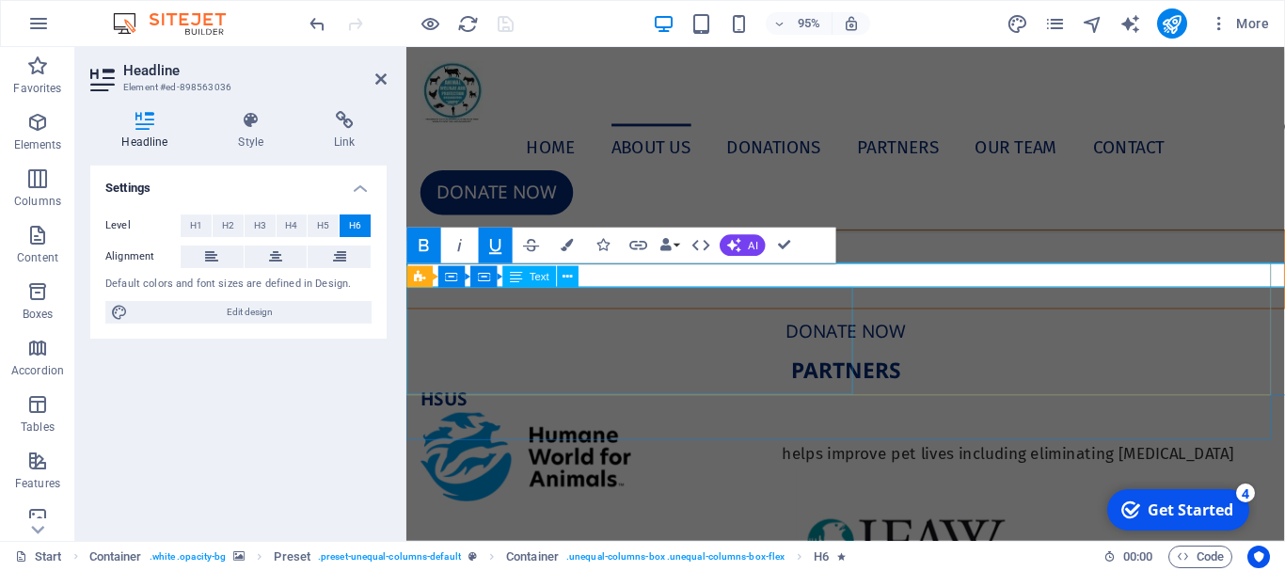
drag, startPoint x: 585, startPoint y: 368, endPoint x: 908, endPoint y: 351, distance: 323.1
click at [908, 351] on div "Every donation helps! WE STAND FOR THE: RESPECT; COMPASSION; LOVE AND PROMOTE B…" at bounding box center [868, 304] width 925 height 131
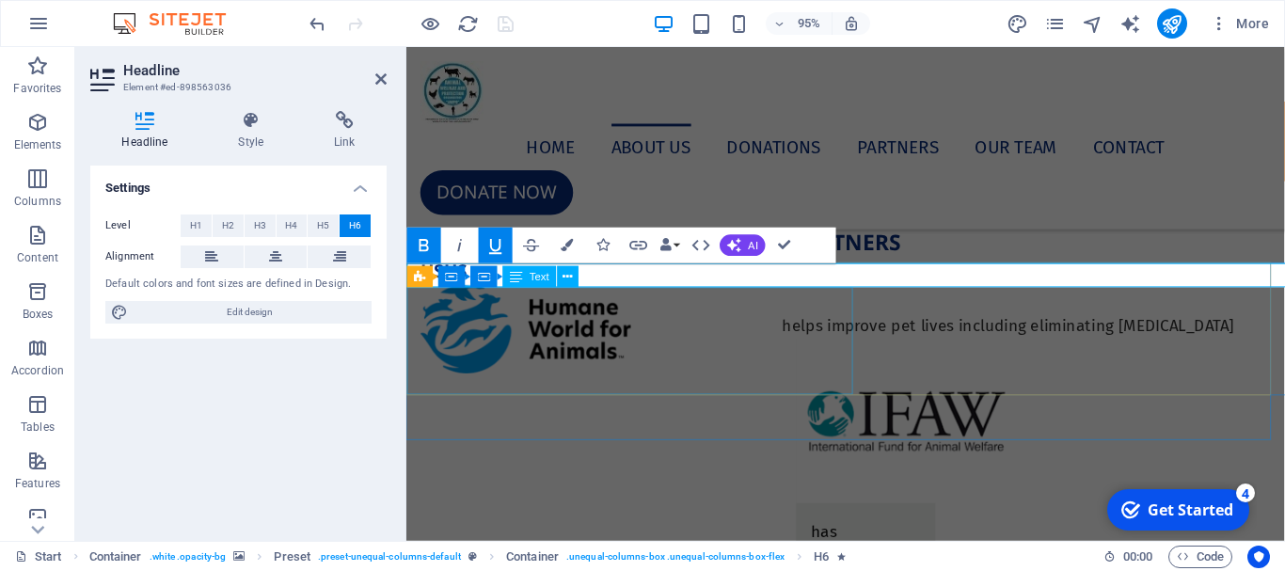
scroll to position [7770, 0]
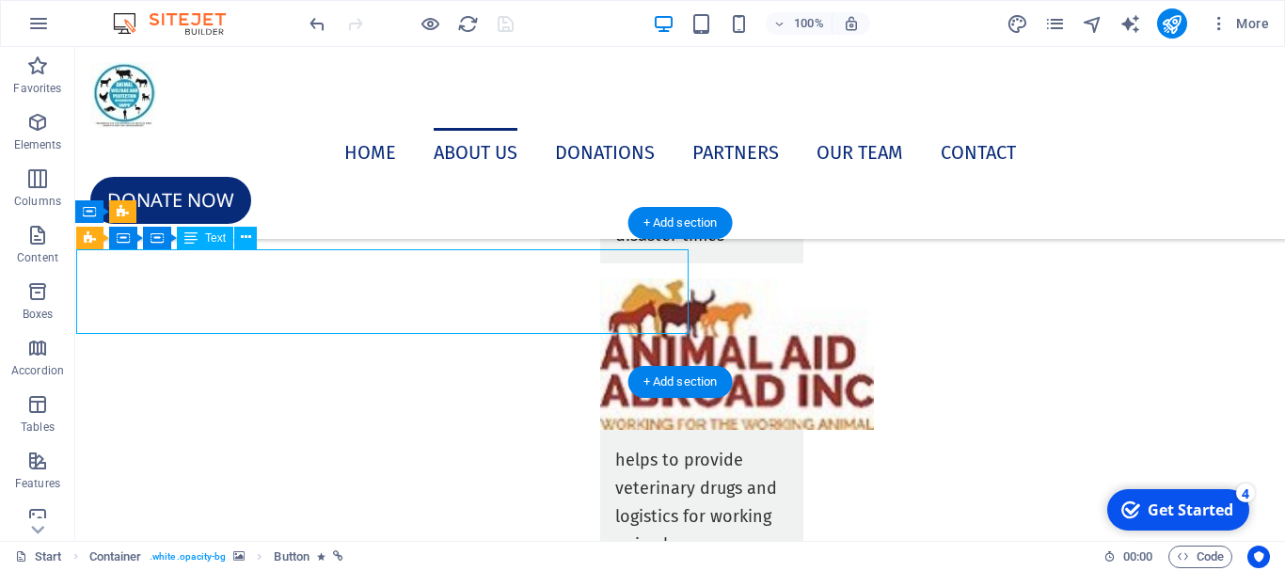
select select "%"
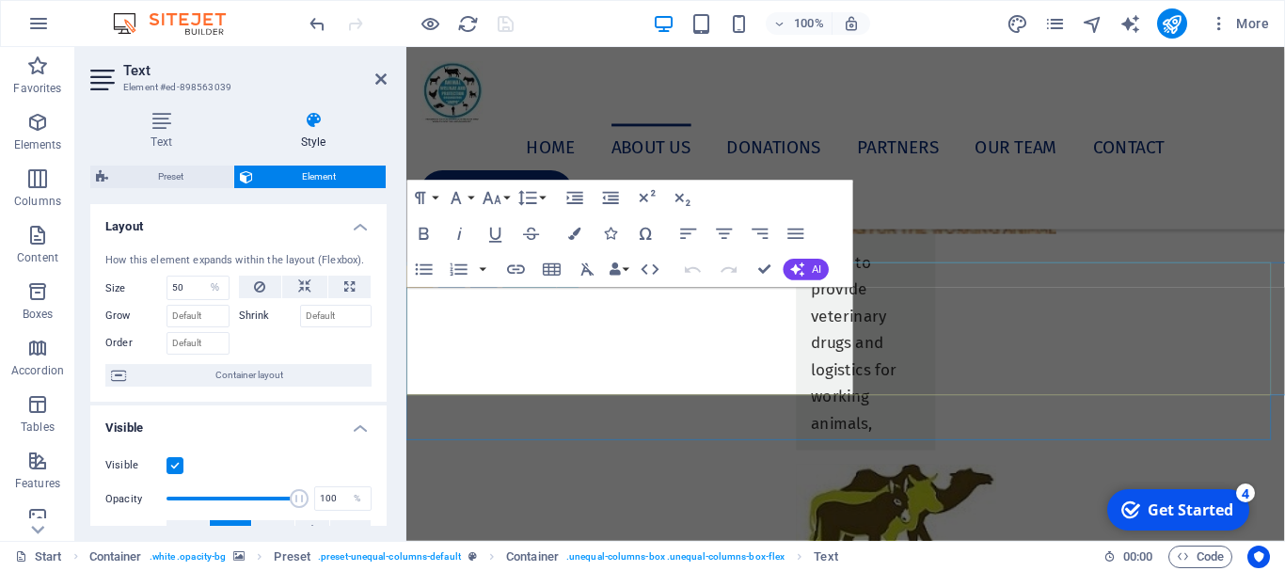
scroll to position [7017, 0]
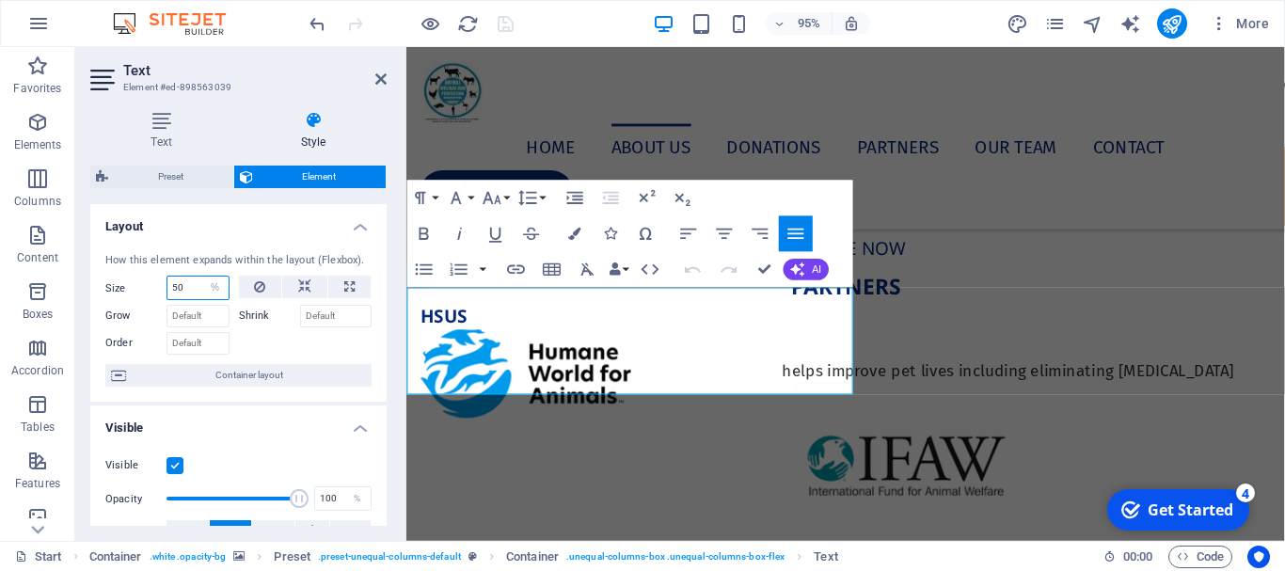
click at [188, 283] on input "50" at bounding box center [197, 288] width 61 height 23
type input "5"
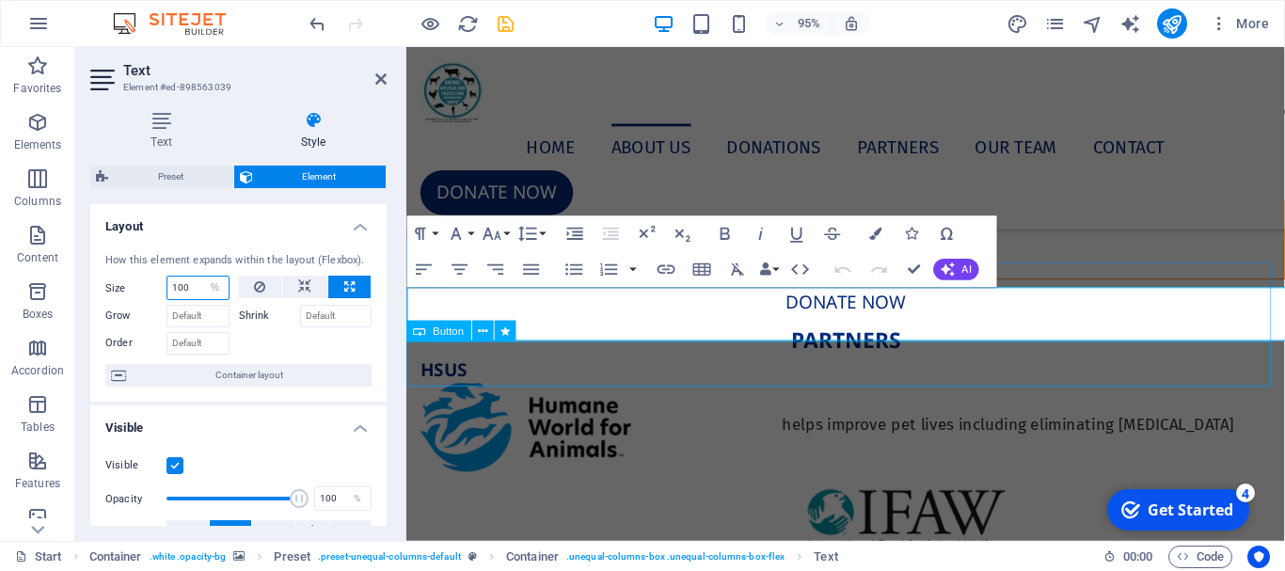
type input "100"
click at [523, 339] on div "Donate now" at bounding box center [868, 315] width 925 height 47
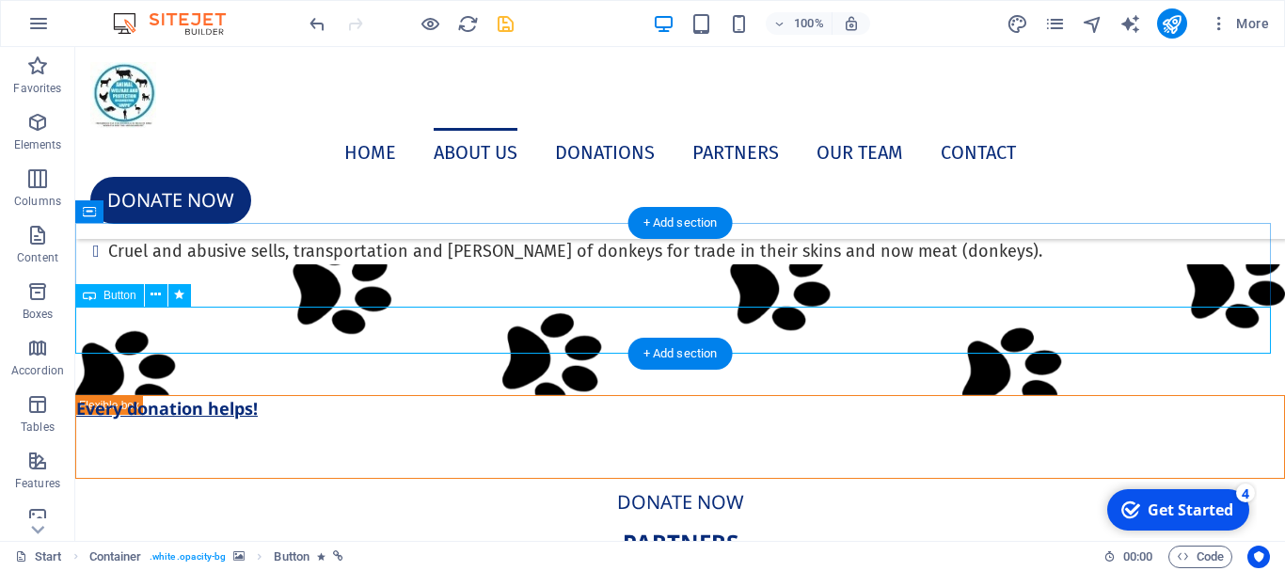
scroll to position [7770, 0]
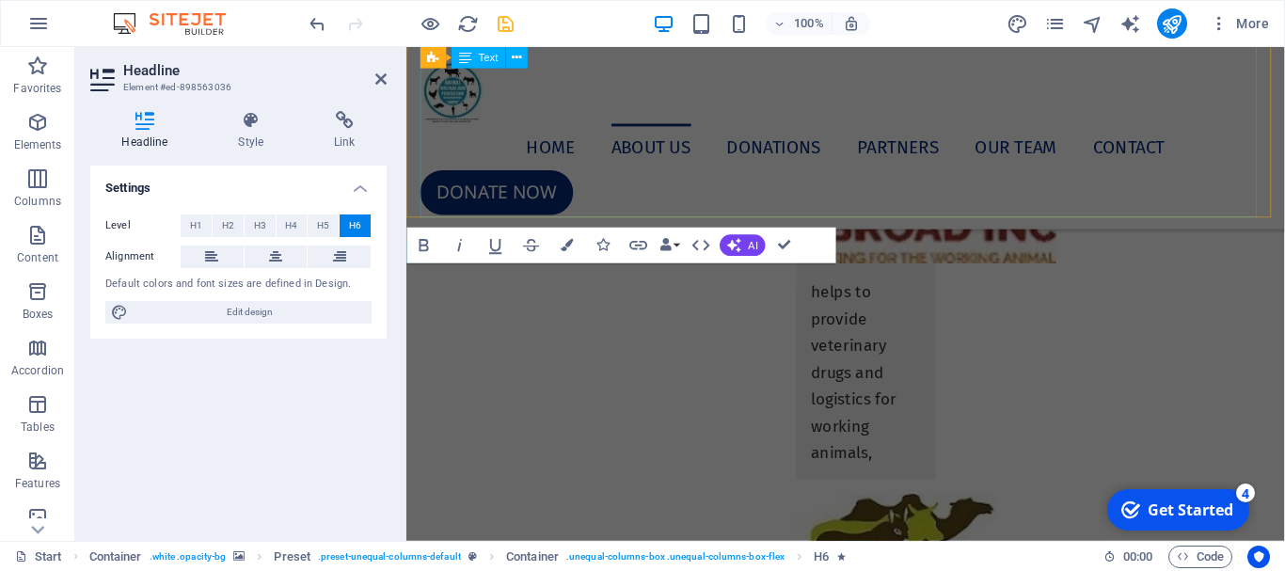
scroll to position [7017, 0]
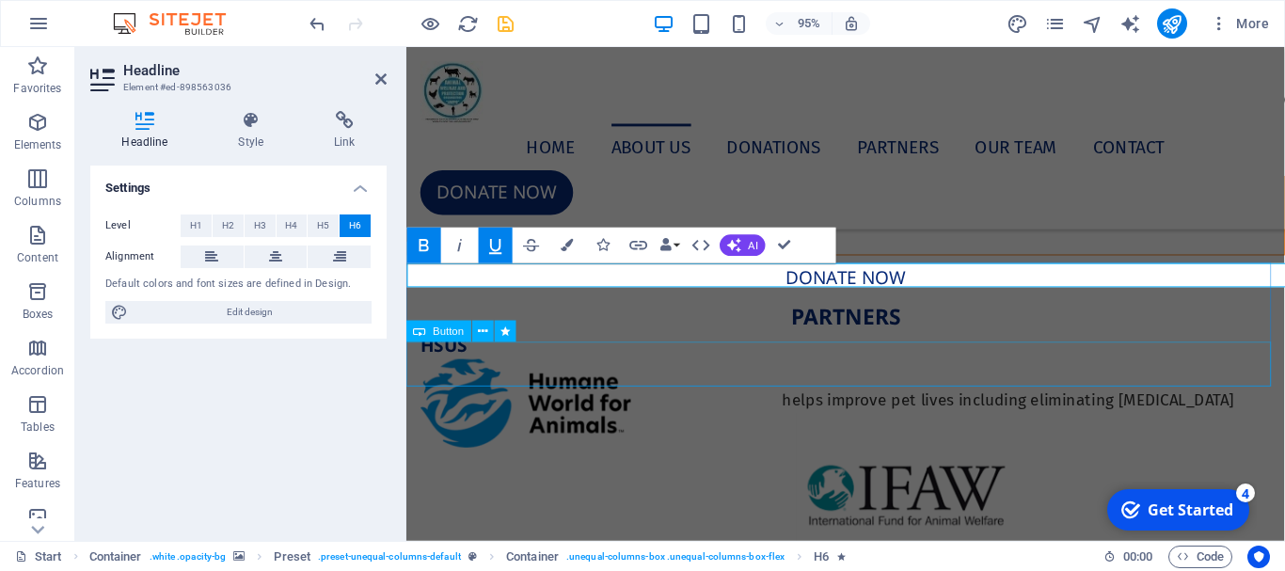
click at [661, 313] on div "Donate now" at bounding box center [868, 289] width 925 height 47
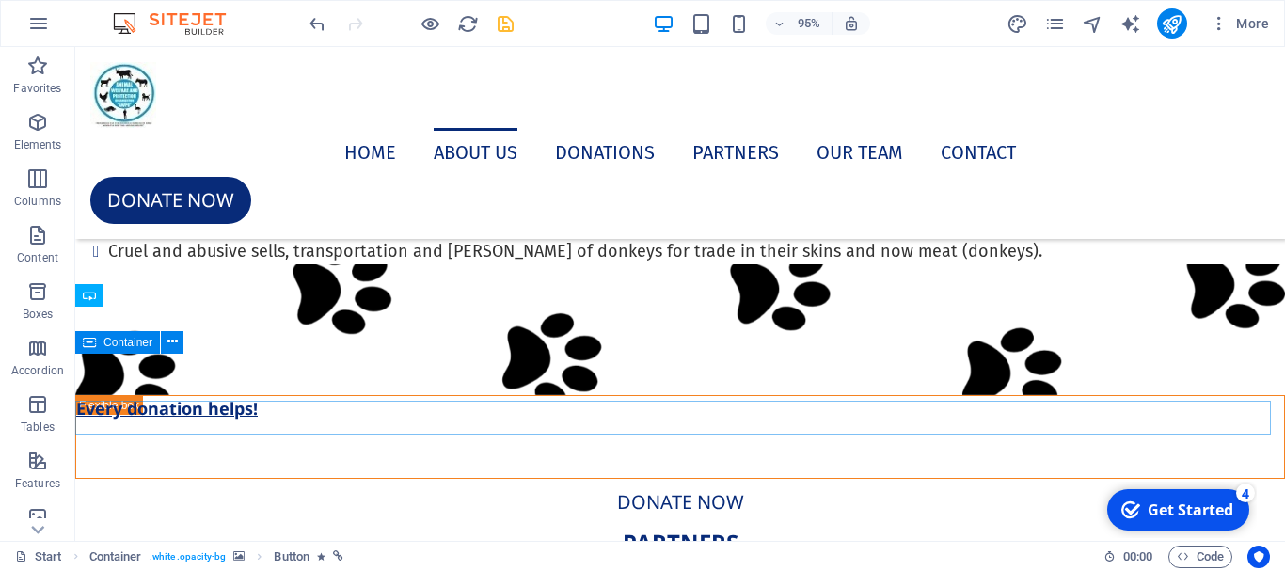
click at [649, 526] on div "PARTNERS" at bounding box center [680, 543] width 1210 height 34
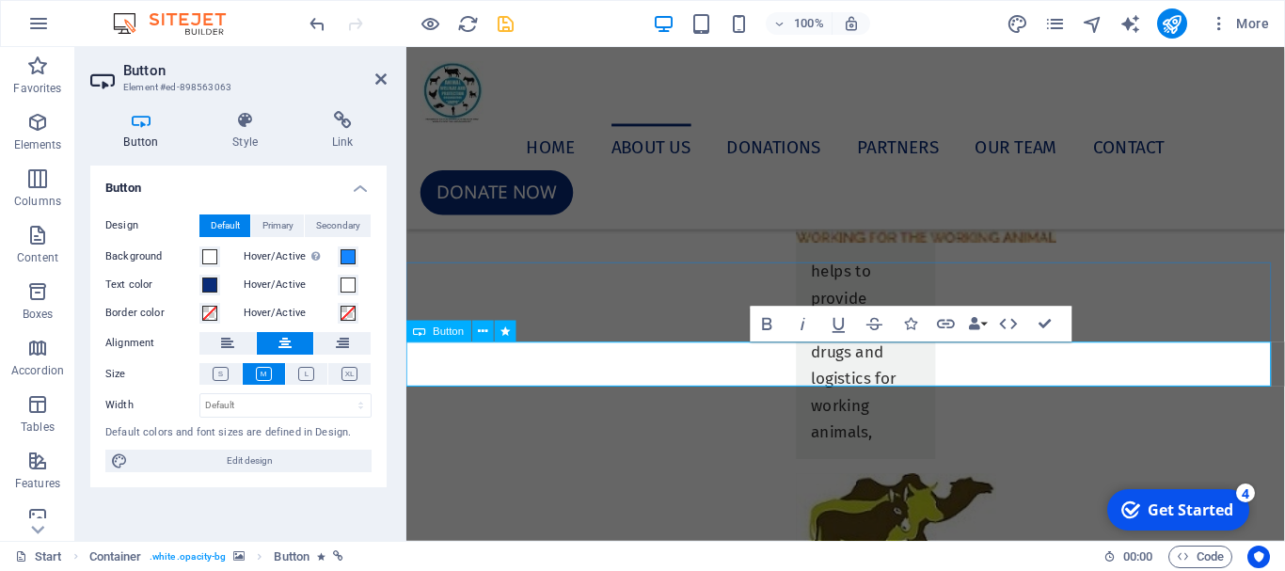
scroll to position [7017, 0]
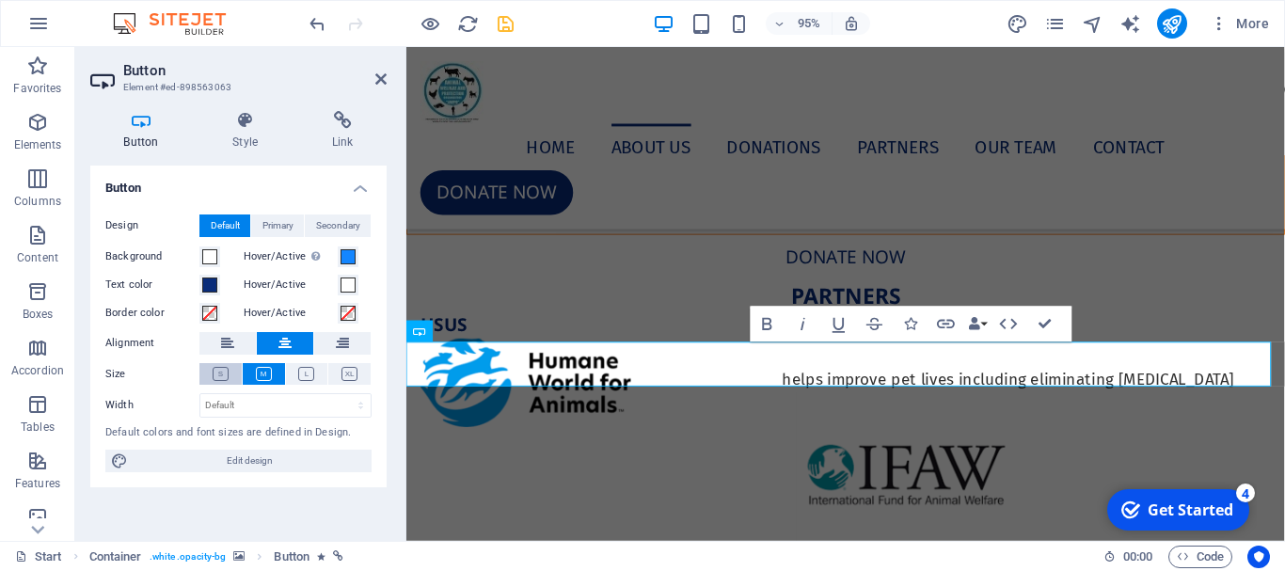
click at [220, 368] on icon at bounding box center [221, 374] width 16 height 14
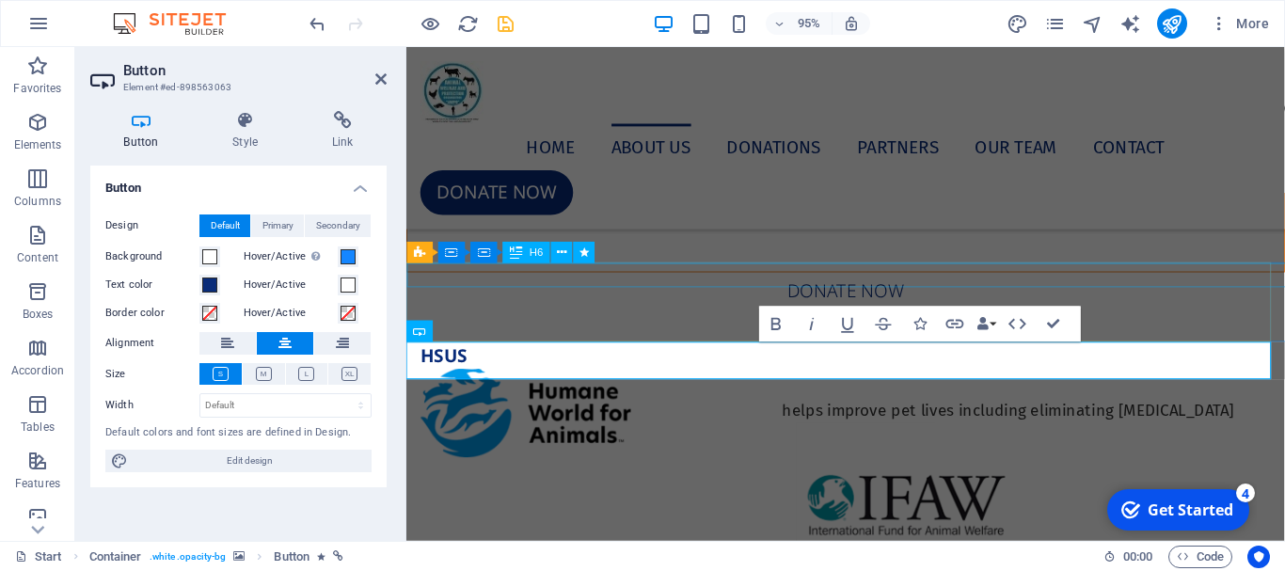
click at [673, 227] on div "Every donation helps!" at bounding box center [868, 213] width 923 height 25
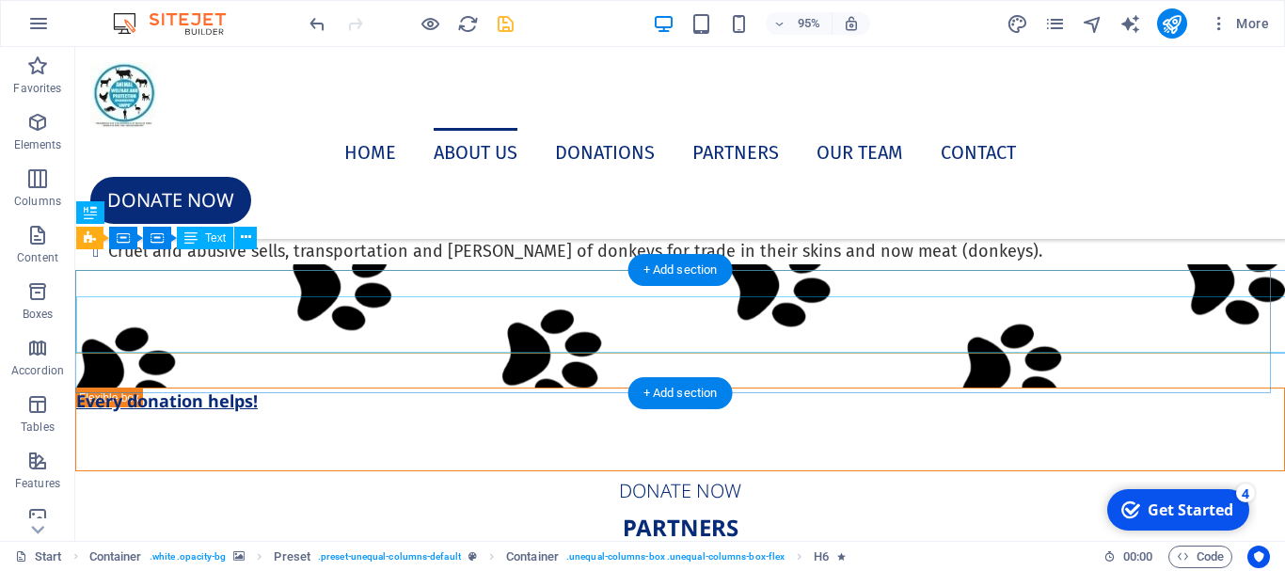
scroll to position [7770, 0]
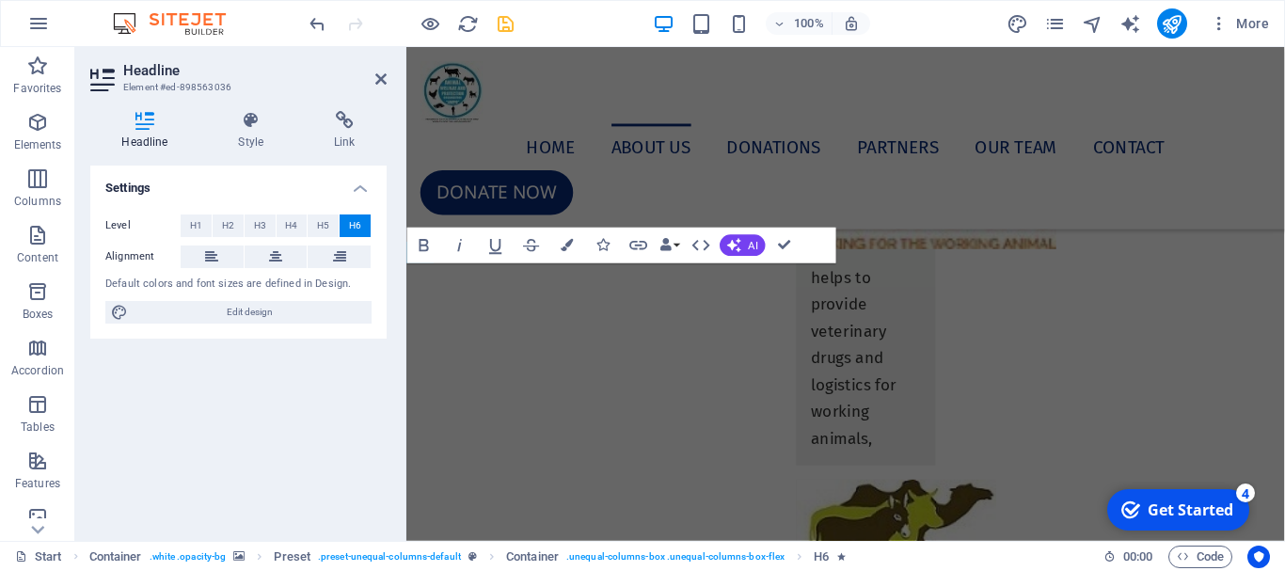
scroll to position [7017, 0]
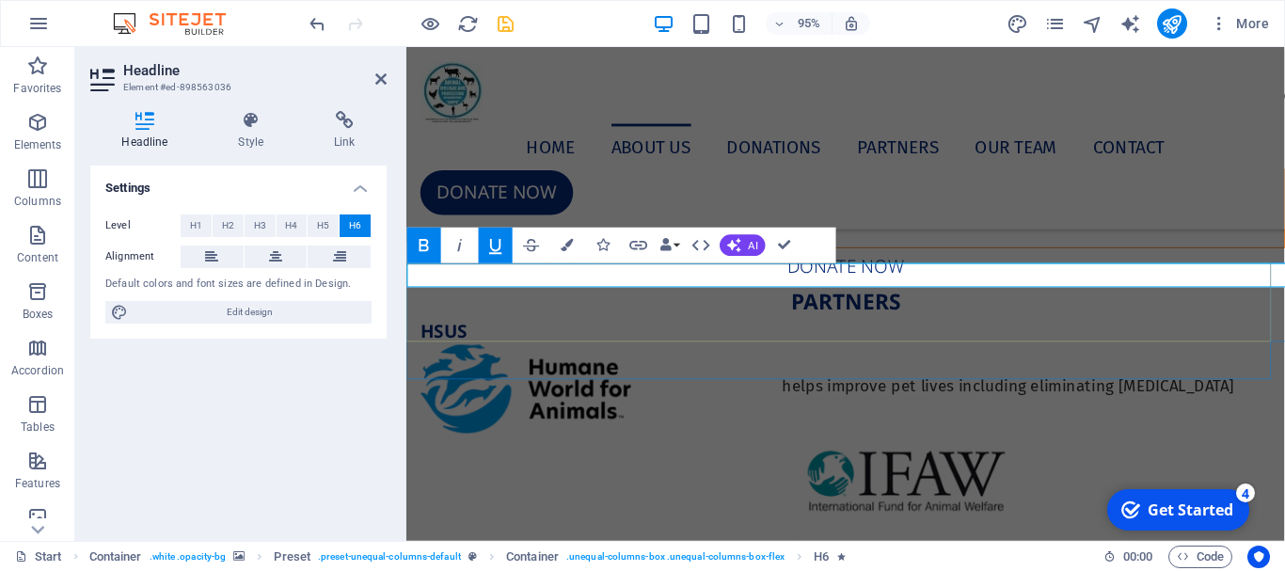
click at [784, 201] on h6 "Every donation helps!" at bounding box center [868, 188] width 923 height 25
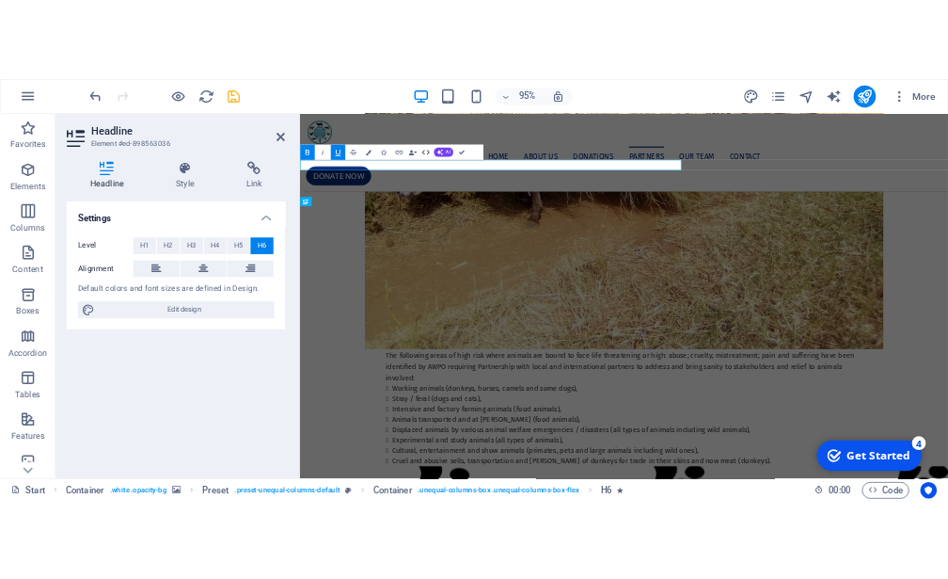
scroll to position [7130, 0]
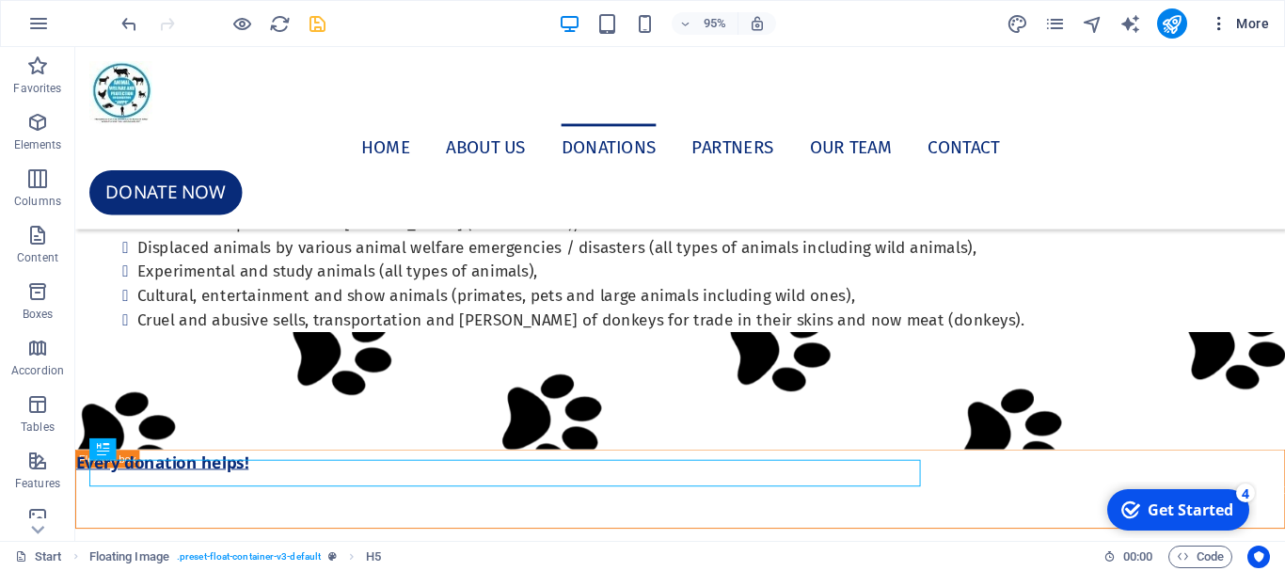
click at [1210, 31] on span "More" at bounding box center [1239, 23] width 59 height 19
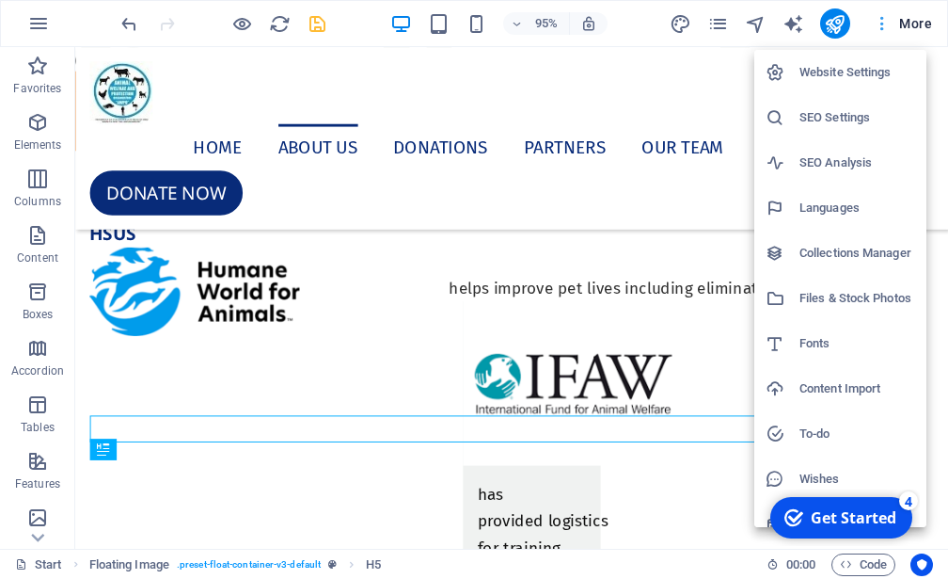
scroll to position [6969, 0]
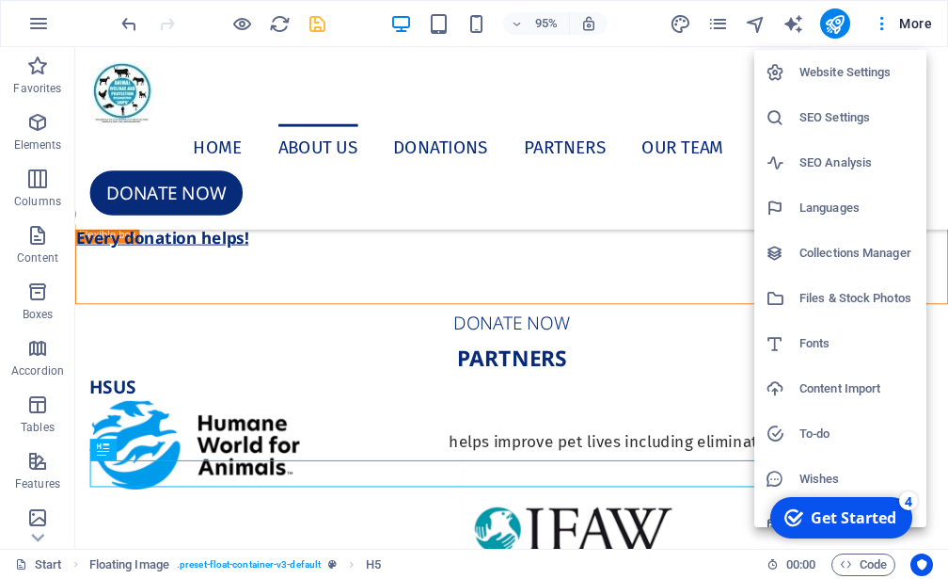
click at [530, 324] on div at bounding box center [474, 289] width 948 height 579
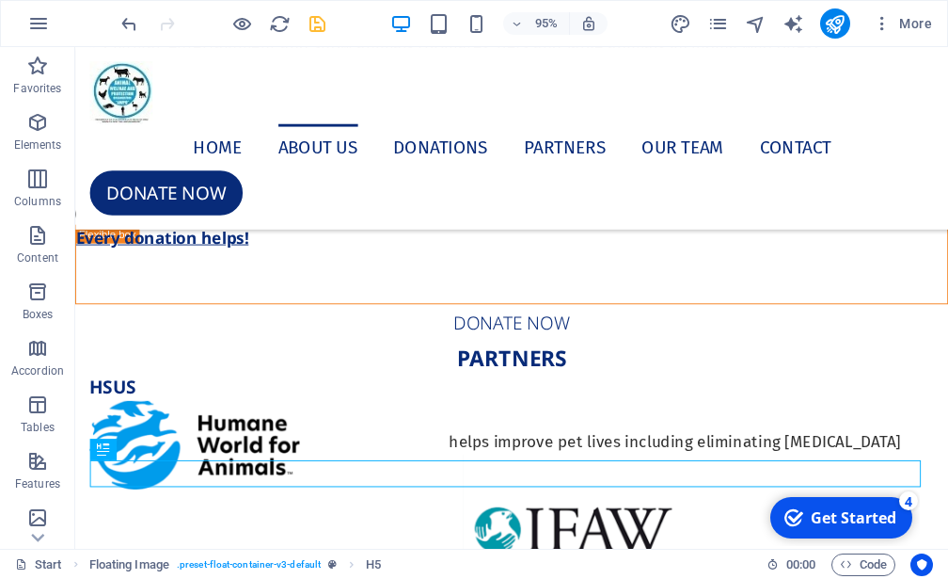
click at [530, 324] on div "Website Settings SEO Settings SEO Analysis Languages Collections Manager Files …" at bounding box center [474, 294] width 948 height 567
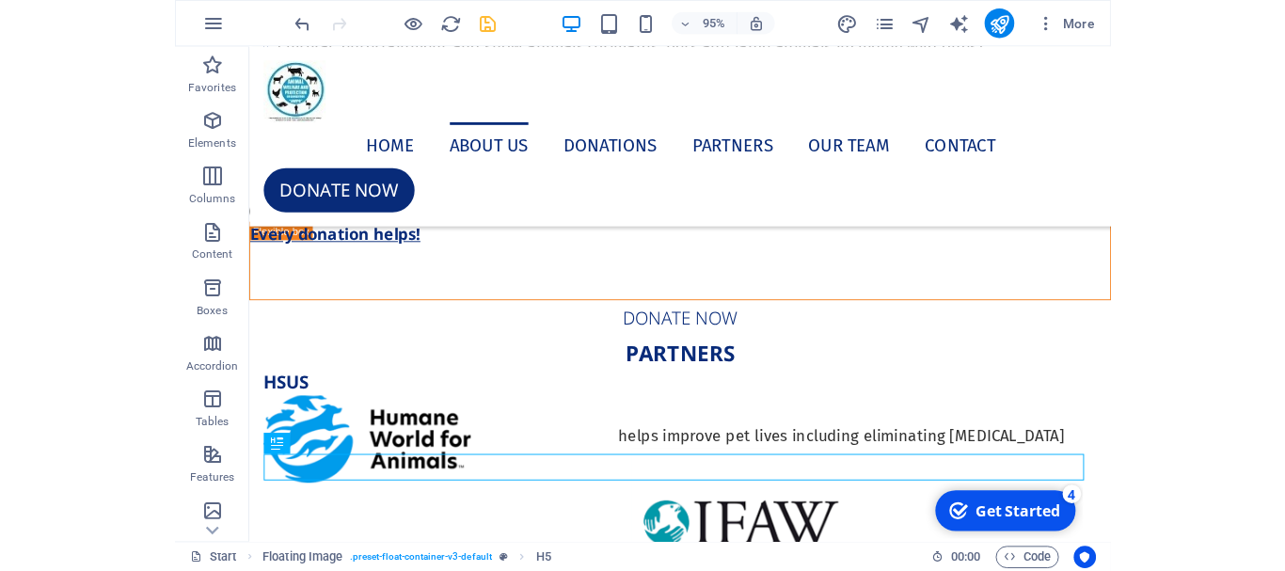
scroll to position [7719, 0]
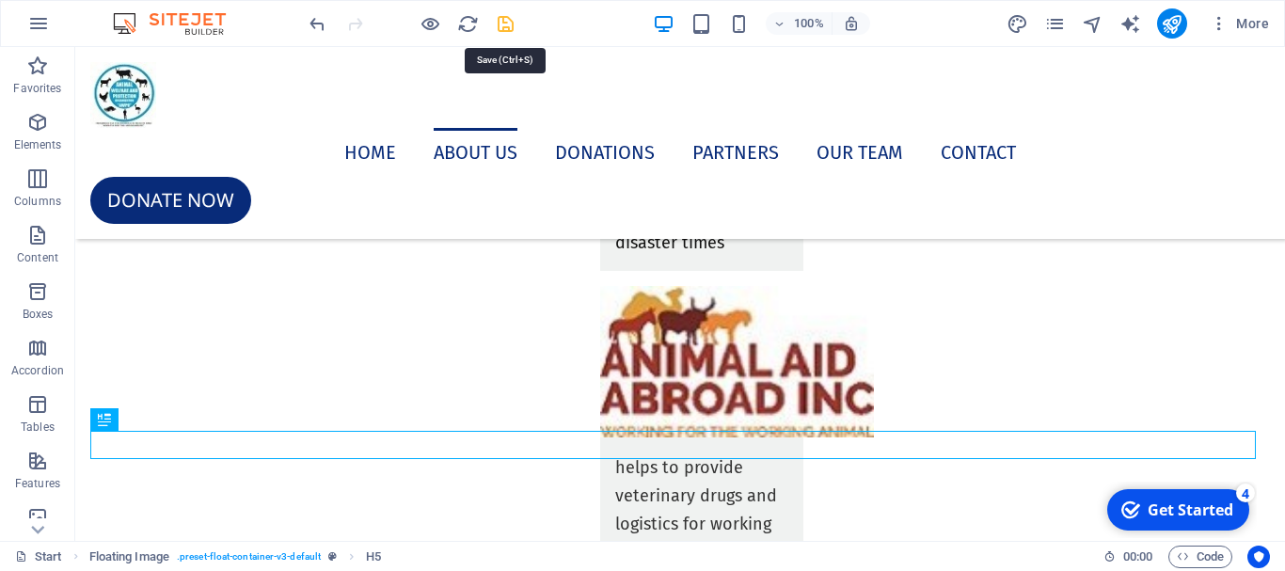
click at [510, 29] on icon "save" at bounding box center [506, 24] width 22 height 22
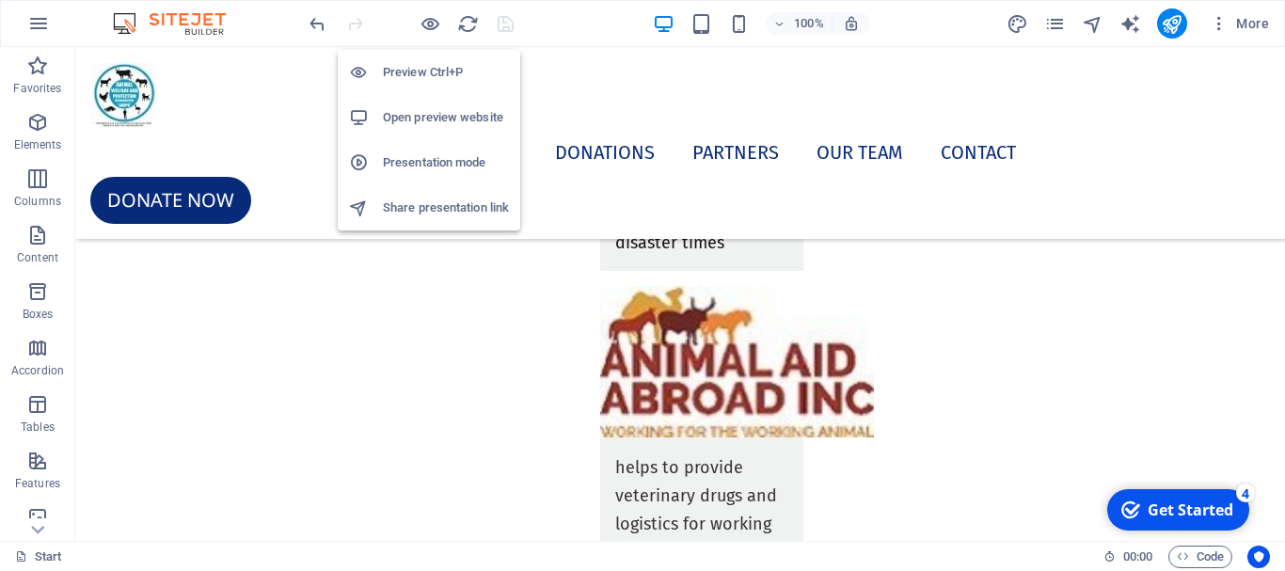
click at [420, 110] on h6 "Open preview website" at bounding box center [446, 117] width 126 height 23
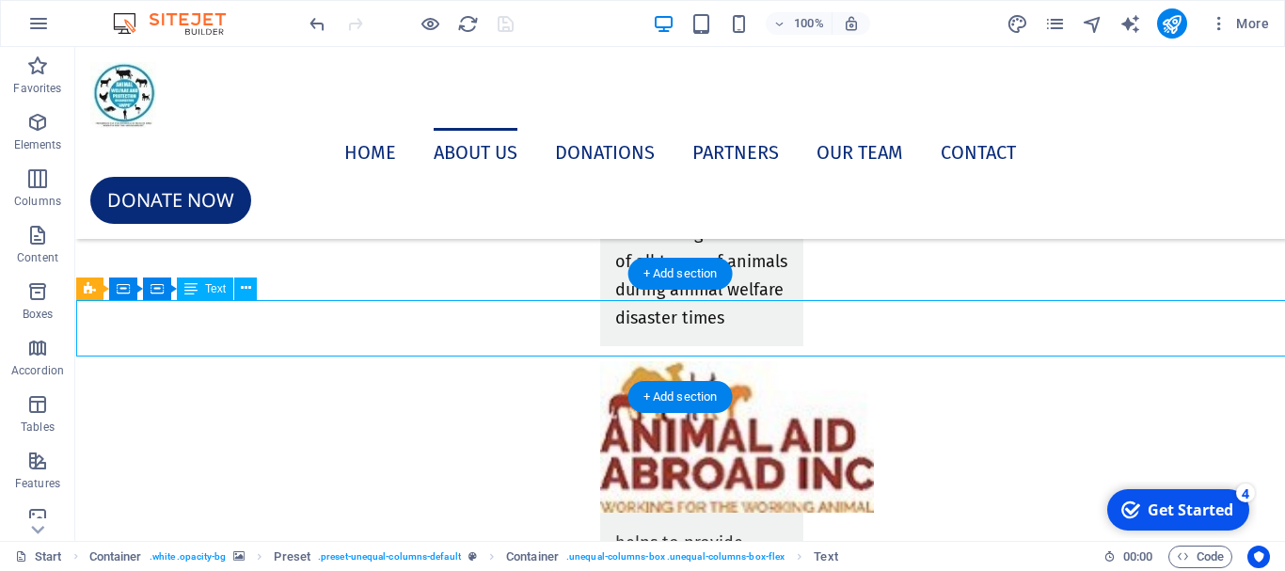
select select "%"
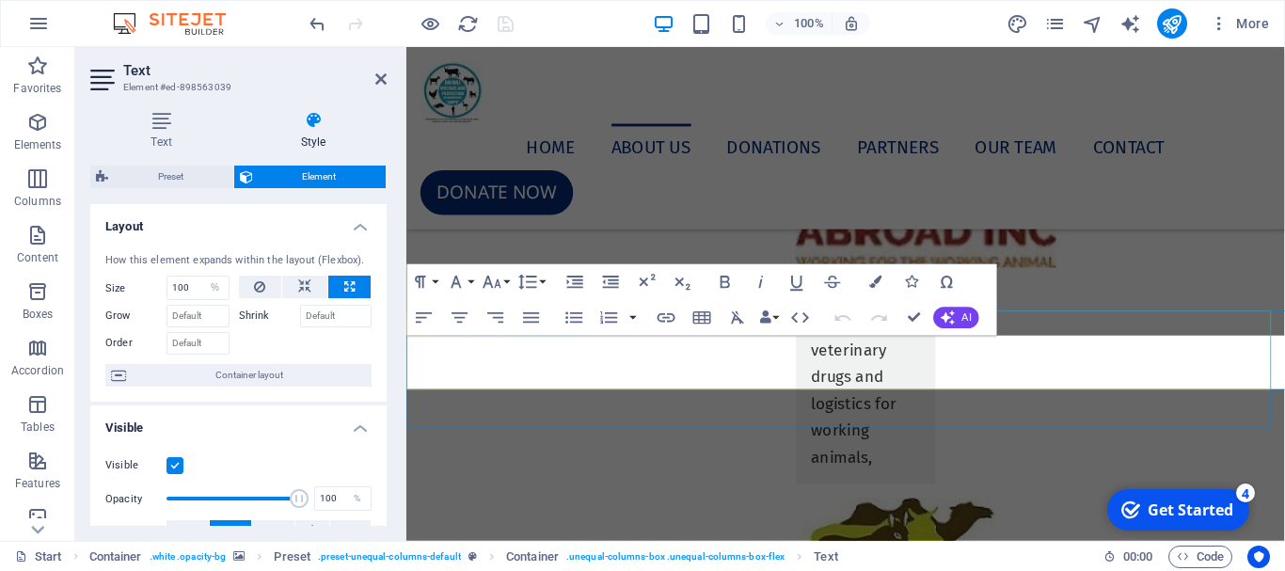
scroll to position [6966, 0]
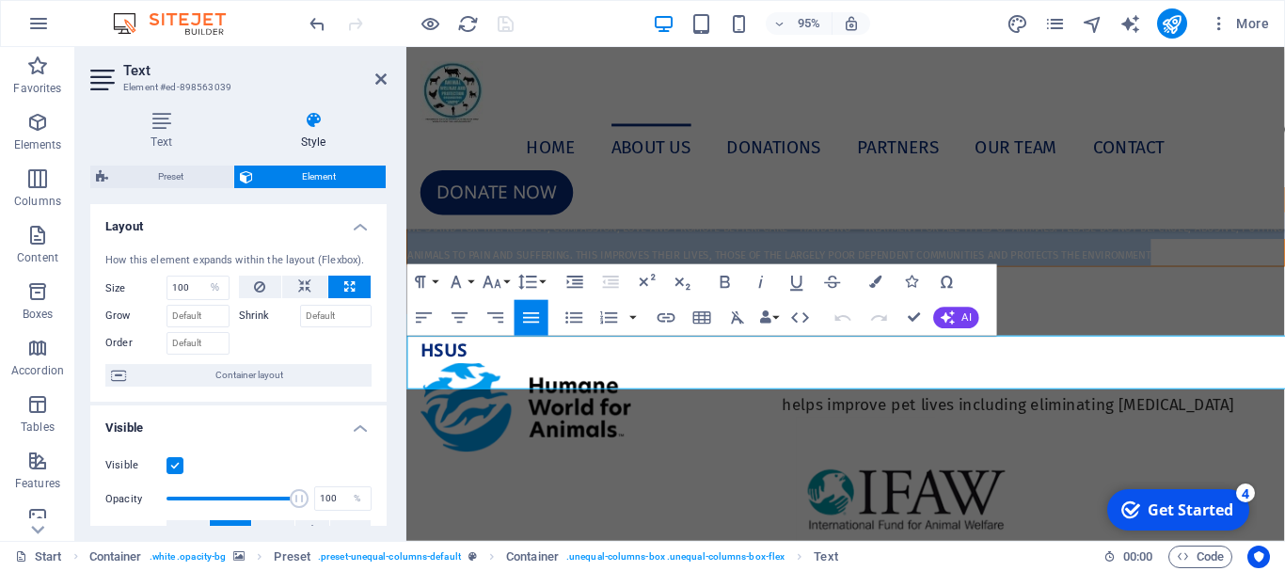
drag, startPoint x: 1213, startPoint y: 398, endPoint x: 828, endPoint y: 373, distance: 385.6
click at [429, 311] on icon "button" at bounding box center [425, 319] width 22 height 22
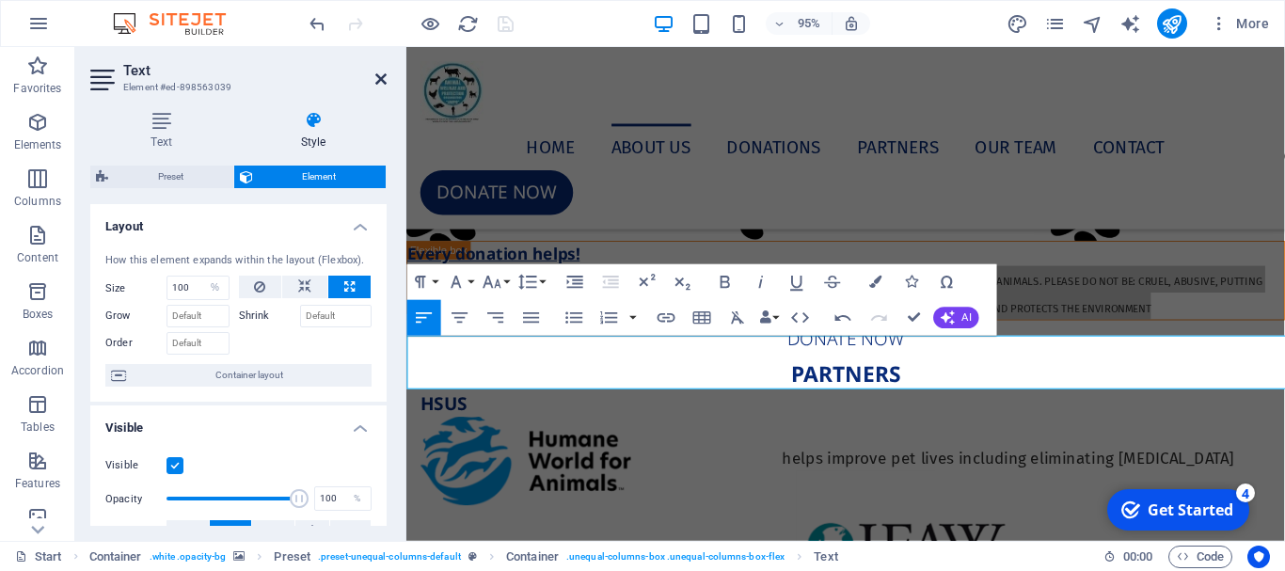
click at [380, 79] on icon at bounding box center [380, 79] width 11 height 15
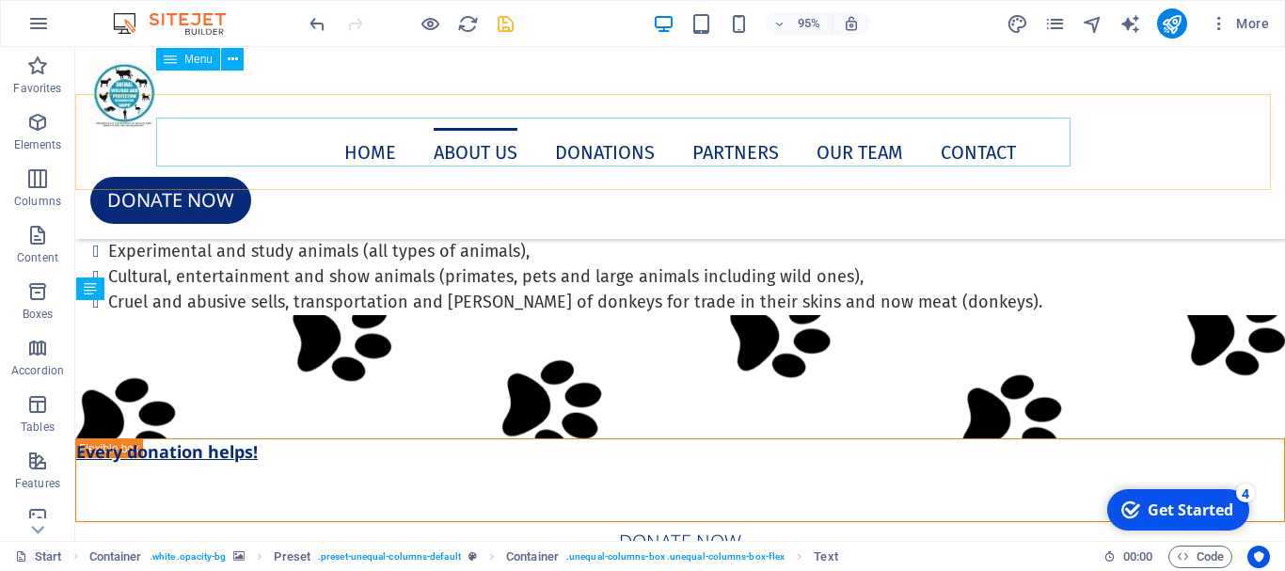
scroll to position [7719, 0]
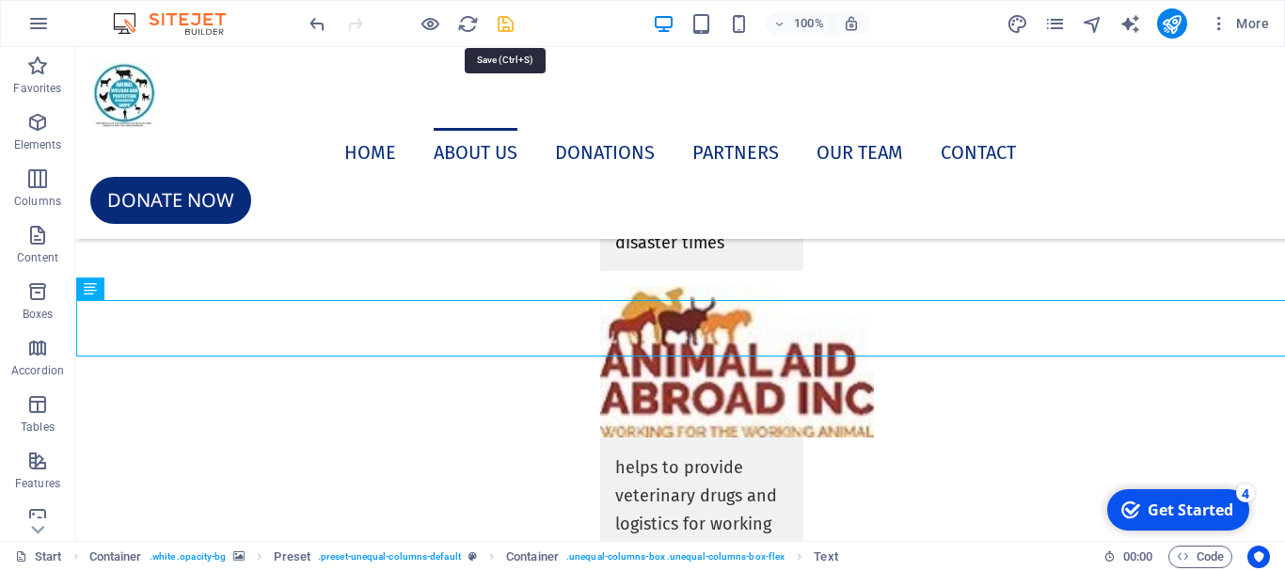
click at [506, 31] on icon "save" at bounding box center [506, 24] width 22 height 22
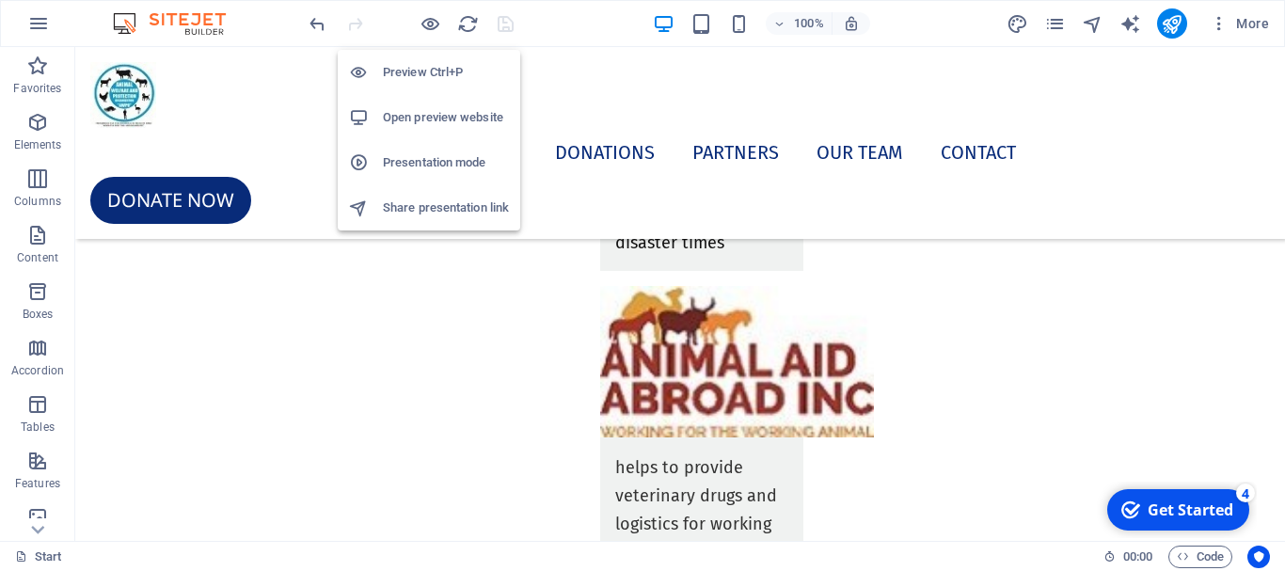
click at [417, 118] on h6 "Open preview website" at bounding box center [446, 117] width 126 height 23
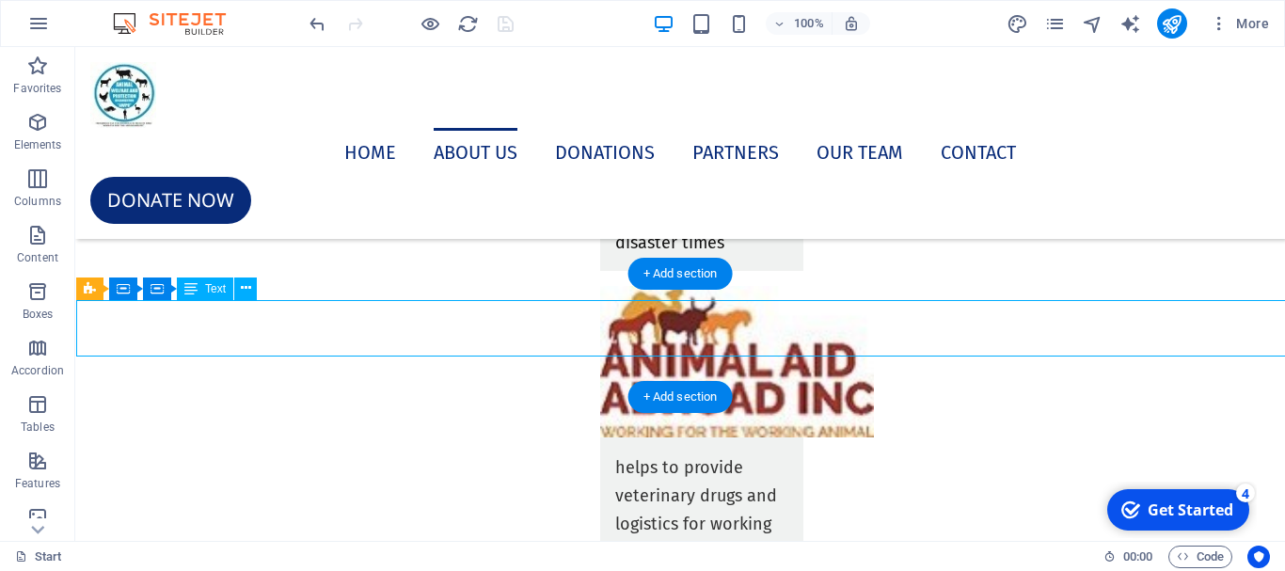
select select "%"
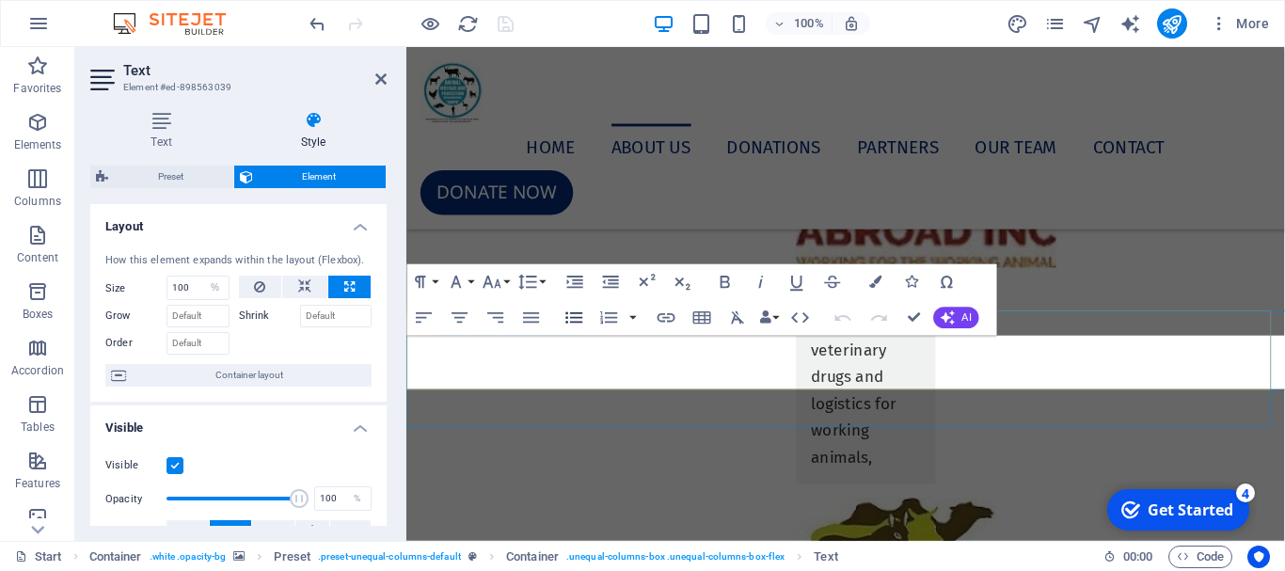
scroll to position [6966, 0]
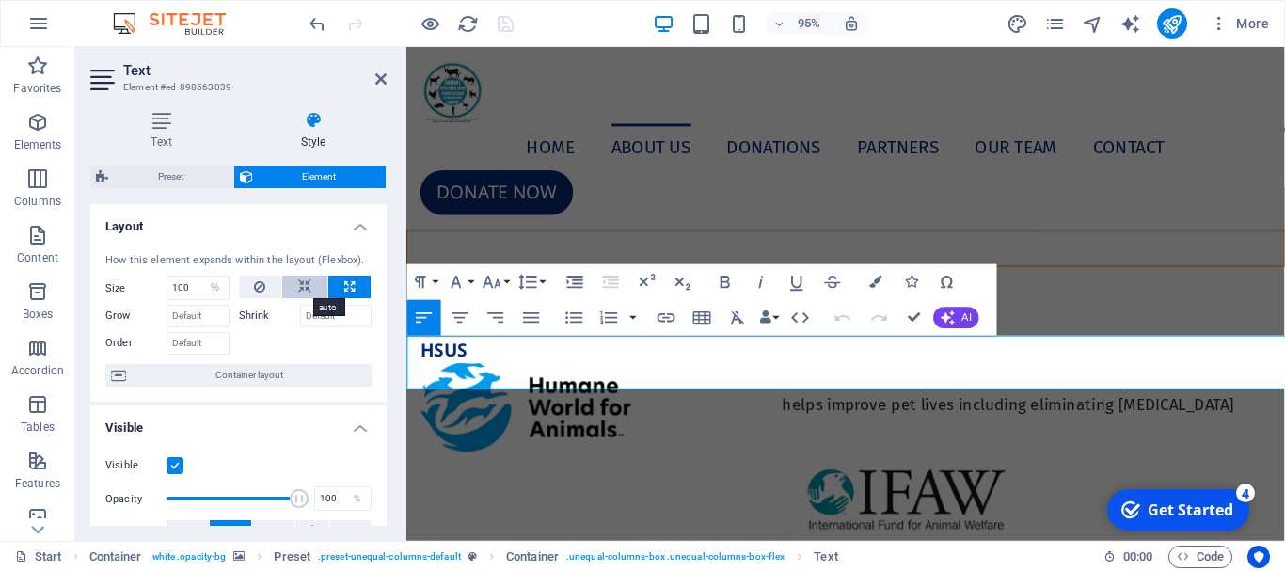
click at [301, 289] on icon at bounding box center [304, 287] width 13 height 23
select select "DISABLED_OPTION_VALUE"
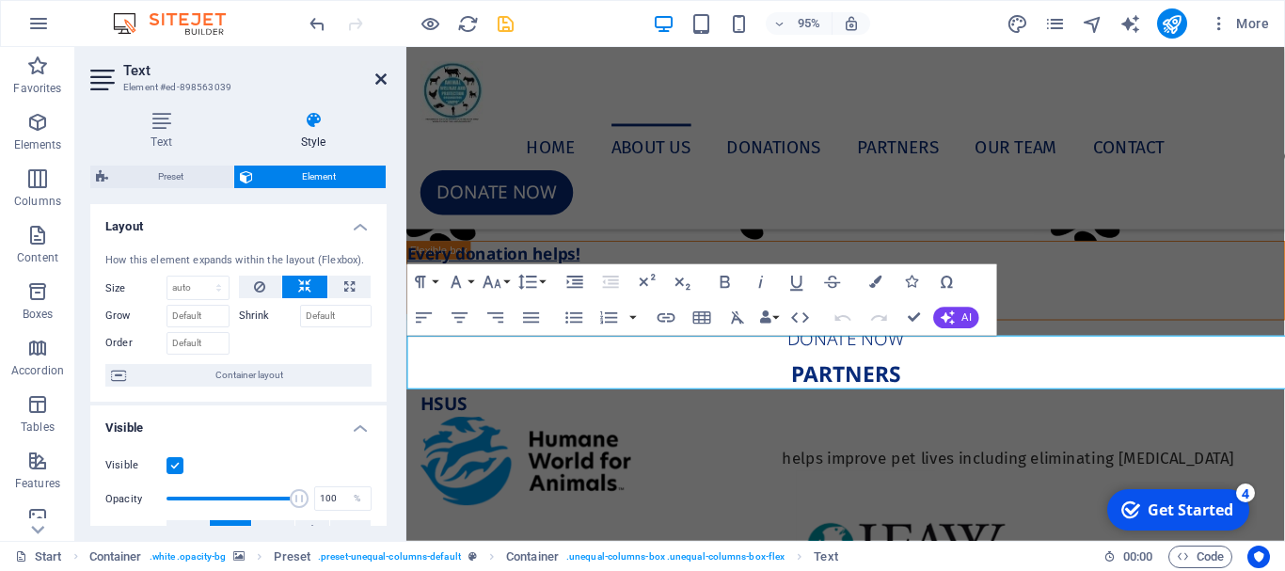
click at [372, 77] on h2 "Text" at bounding box center [254, 70] width 263 height 17
click at [381, 78] on icon at bounding box center [380, 79] width 11 height 15
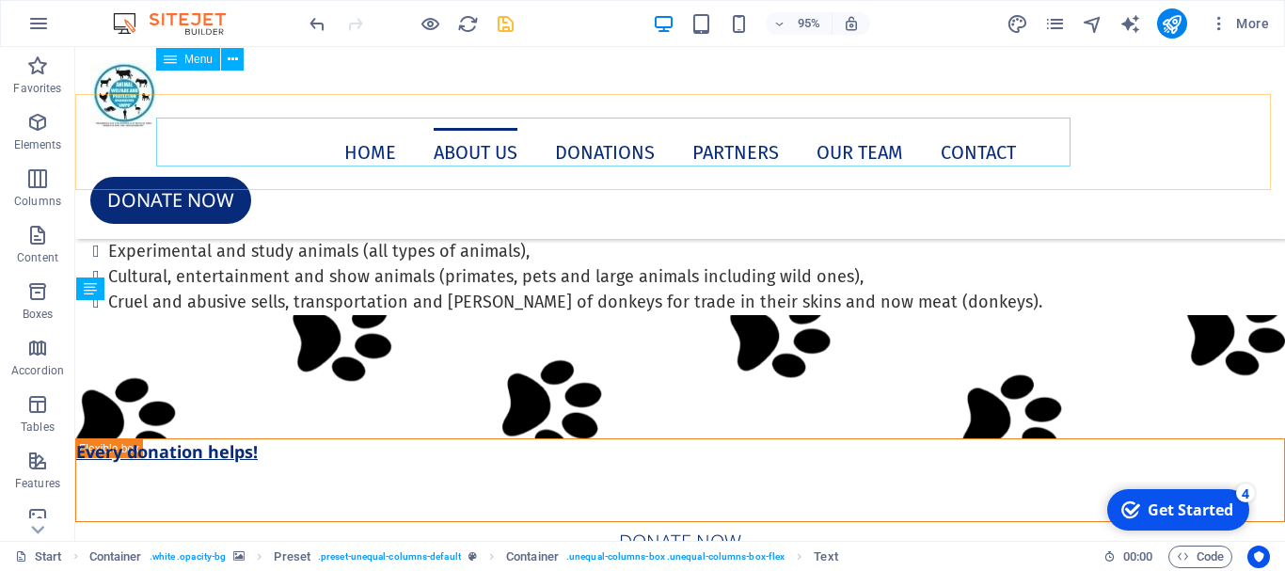
scroll to position [7719, 0]
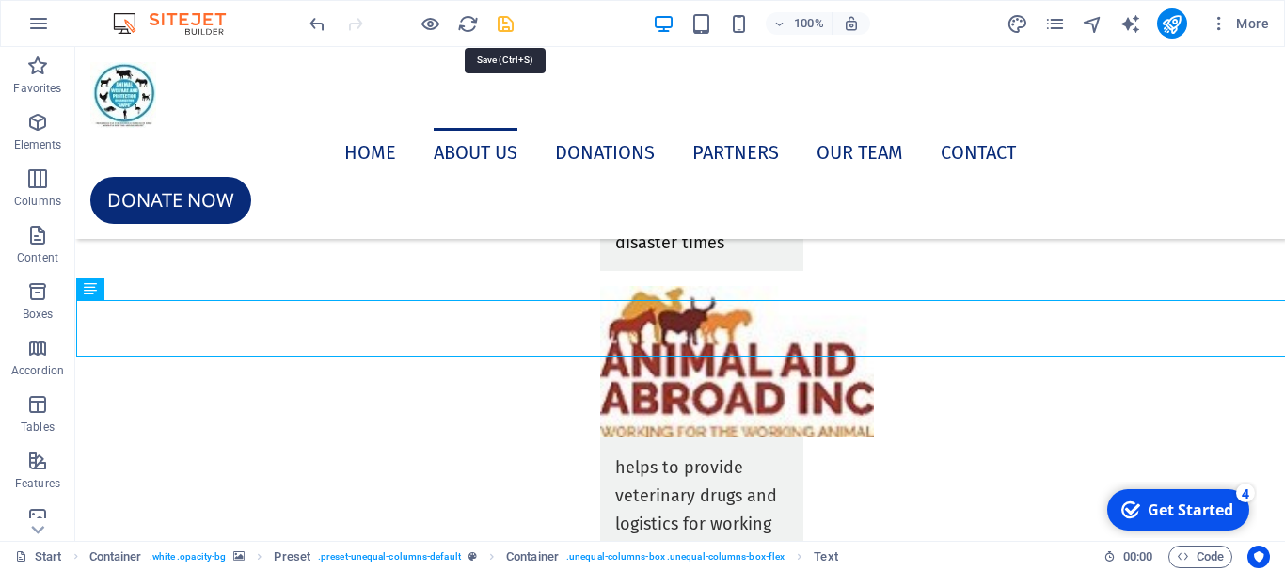
click at [507, 30] on icon "save" at bounding box center [506, 24] width 22 height 22
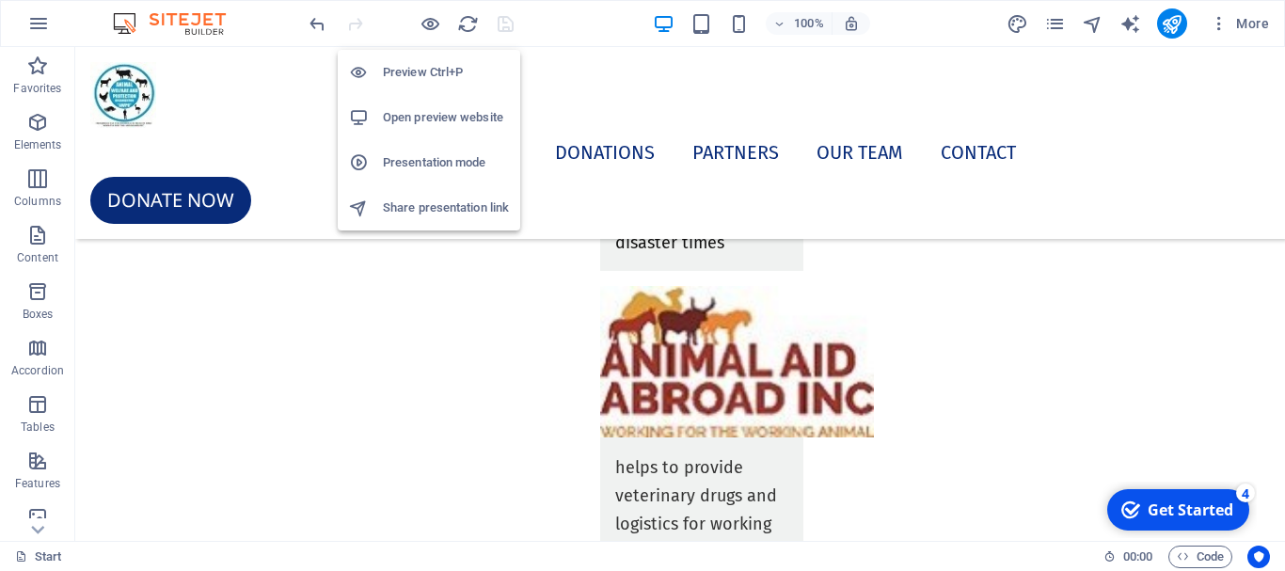
click at [417, 117] on h6 "Open preview website" at bounding box center [446, 117] width 126 height 23
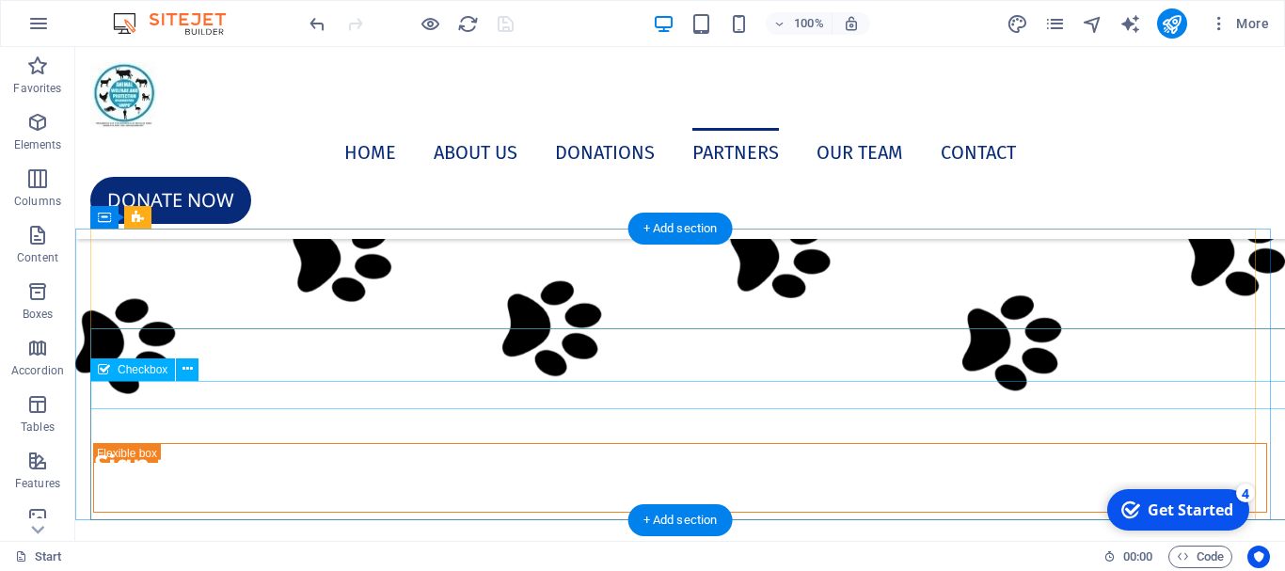
scroll to position [8222, 0]
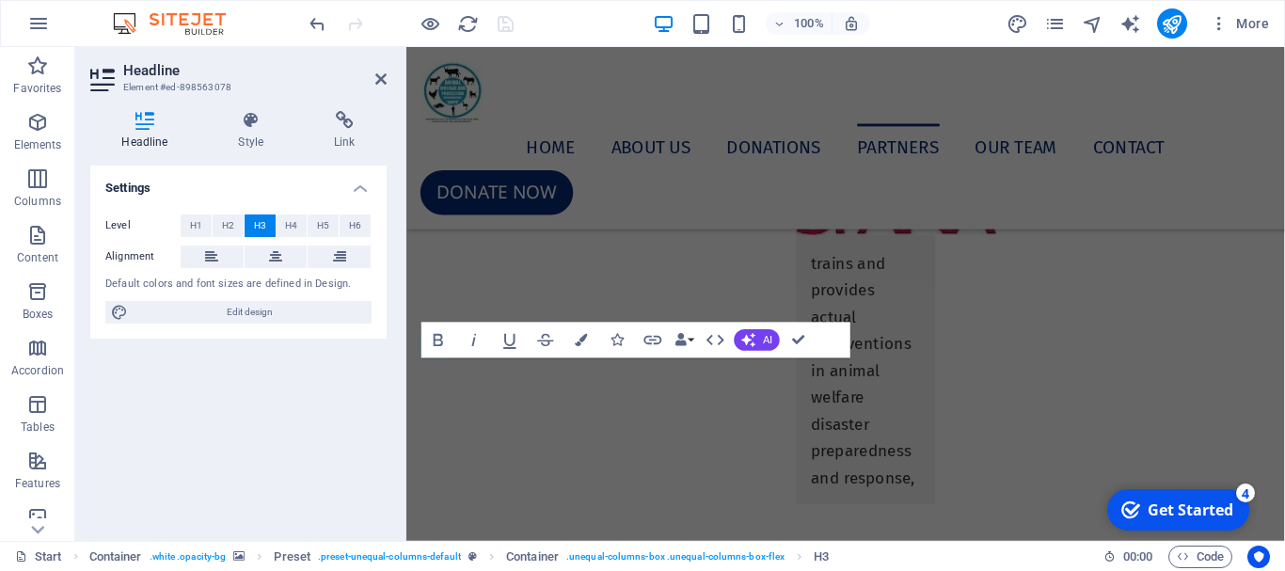
scroll to position [7519, 0]
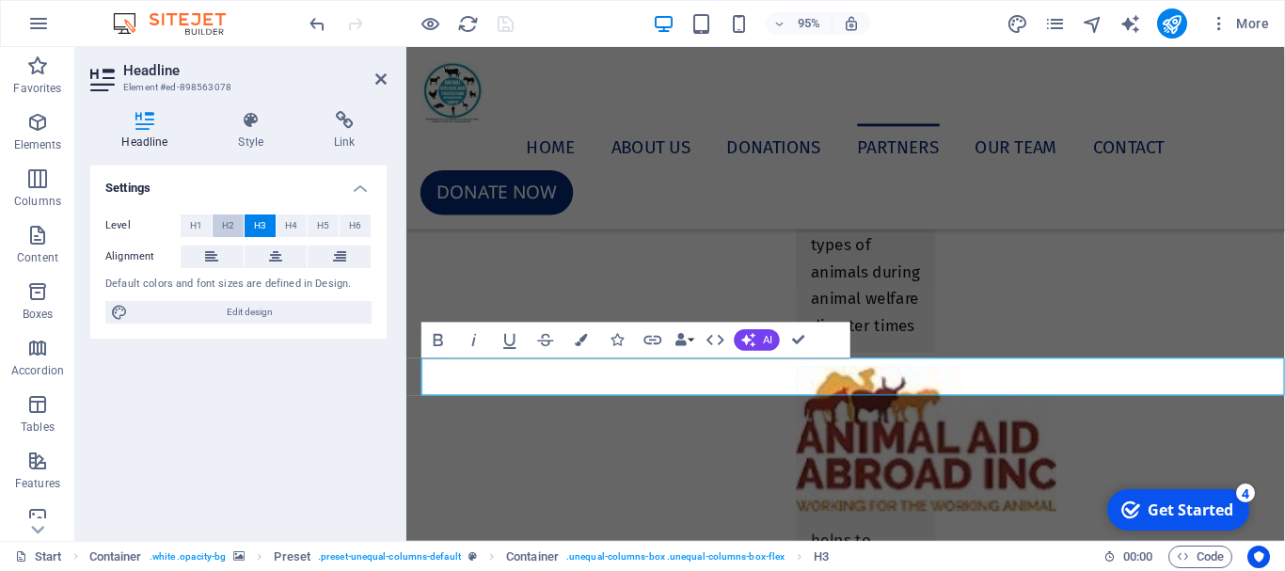
click at [233, 229] on span "H2" at bounding box center [228, 226] width 12 height 23
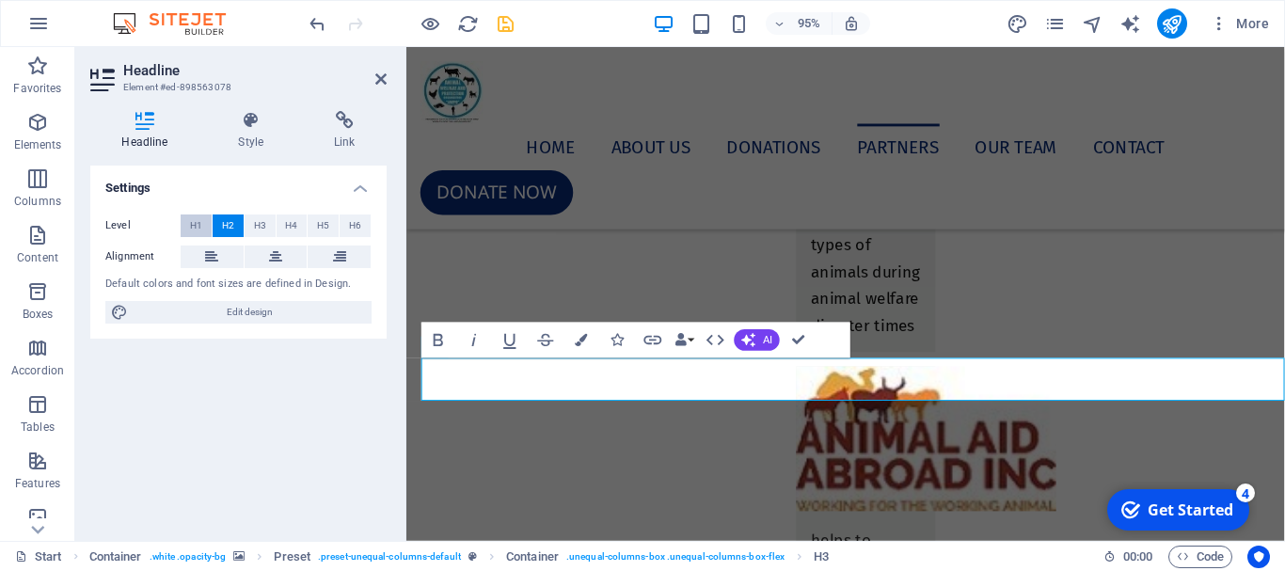
click at [199, 224] on span "H1" at bounding box center [196, 226] width 12 height 23
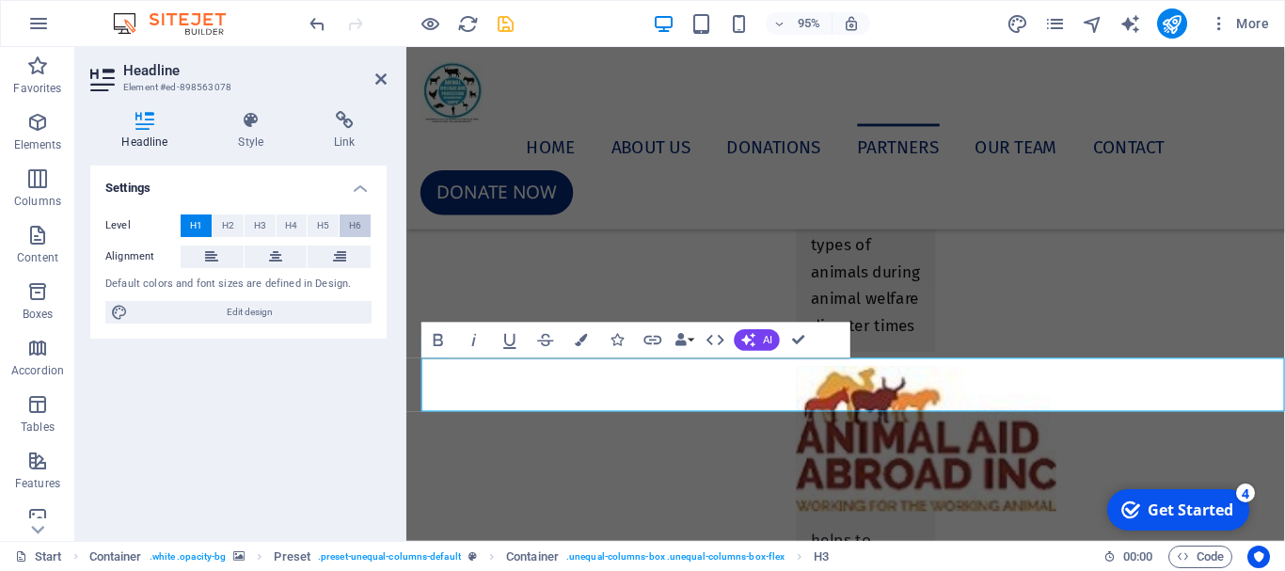
click at [364, 231] on button "H6" at bounding box center [355, 226] width 31 height 23
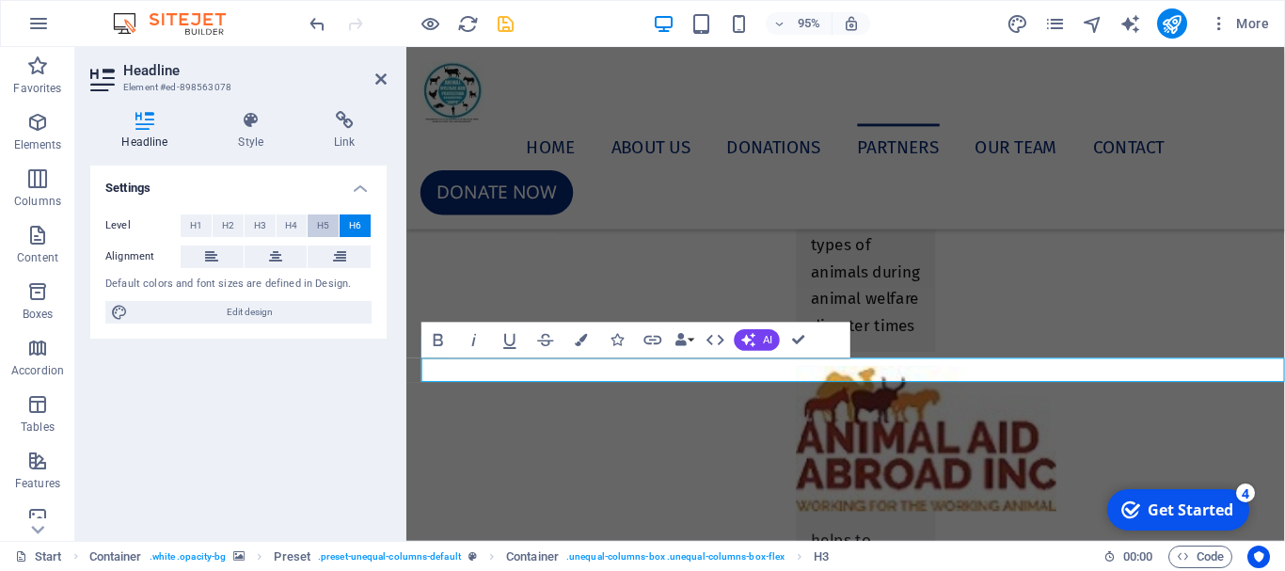
click at [329, 229] on button "H5" at bounding box center [323, 226] width 31 height 23
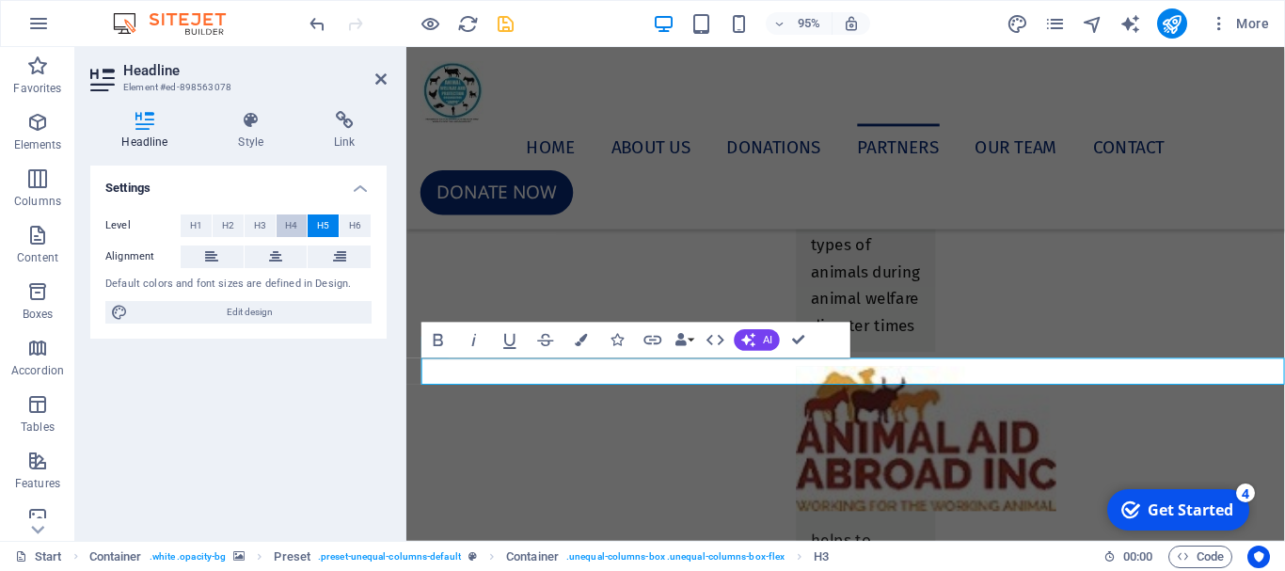
click at [288, 223] on span "H4" at bounding box center [291, 226] width 12 height 23
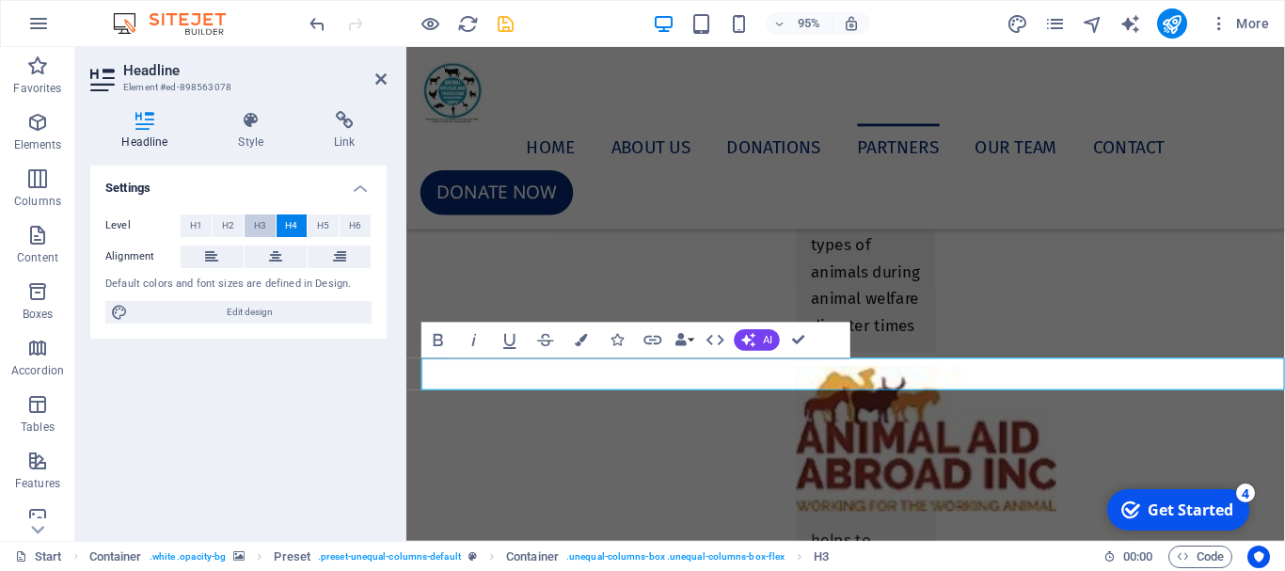
click at [262, 223] on span "H3" at bounding box center [260, 226] width 12 height 23
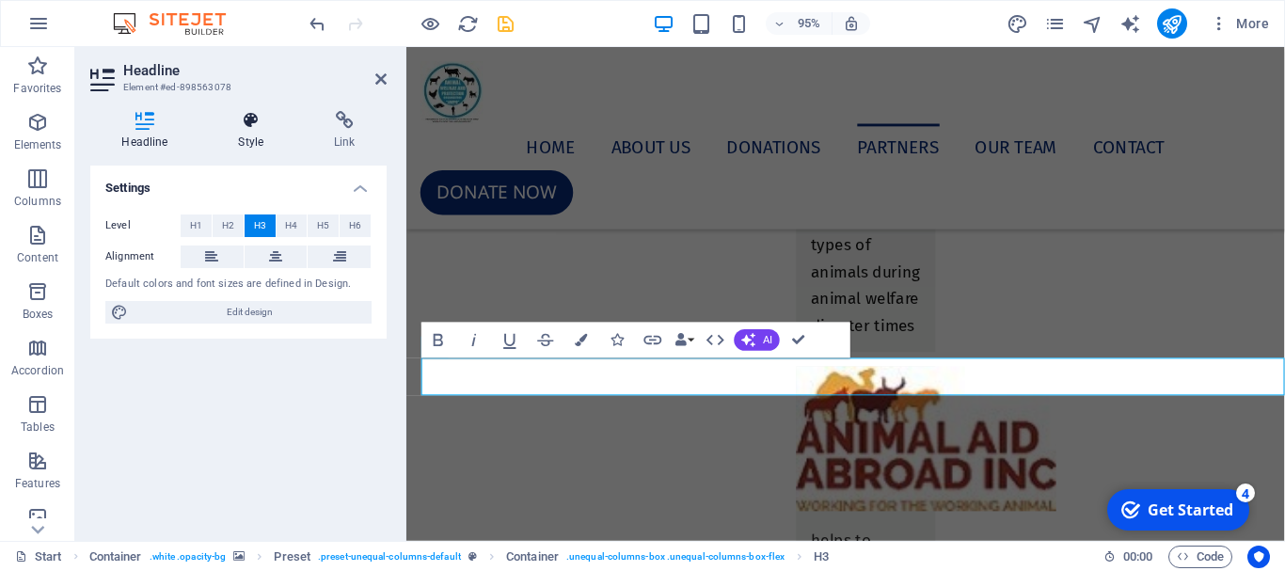
click at [259, 140] on h4 "Style" at bounding box center [255, 131] width 96 height 40
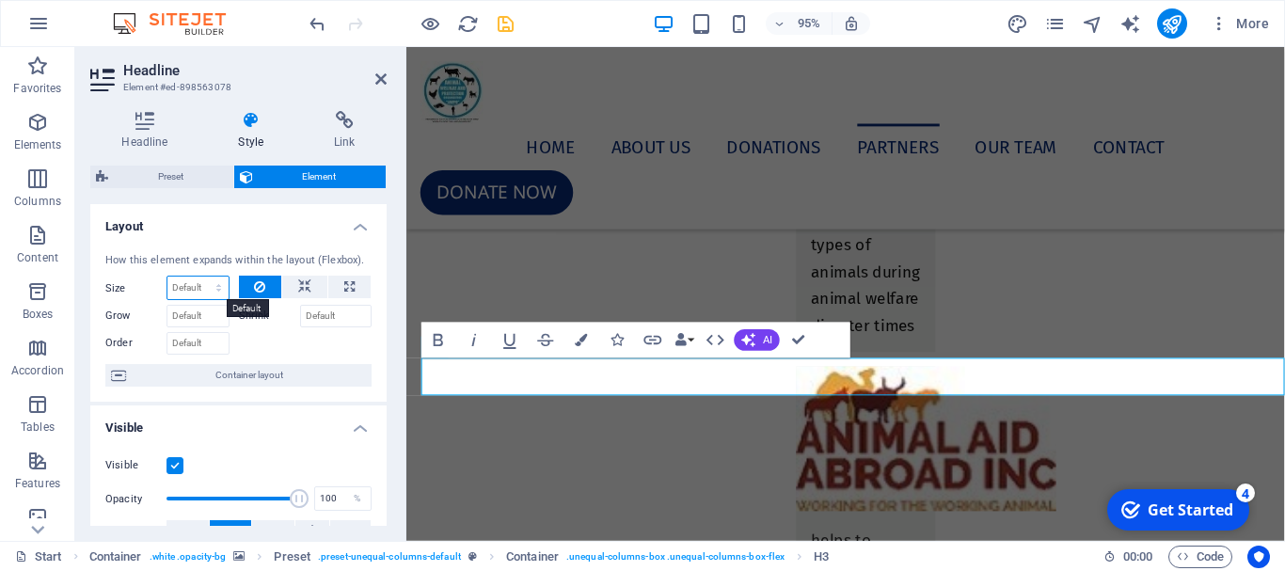
click at [212, 293] on select "Default auto px % 1/1 1/2 1/3 1/4 1/5 1/6 1/7 1/8 1/9 1/10" at bounding box center [197, 288] width 61 height 23
select select "%"
click at [199, 277] on select "Default auto px % 1/1 1/2 1/3 1/4 1/5 1/6 1/7 1/8 1/9 1/10" at bounding box center [197, 288] width 61 height 23
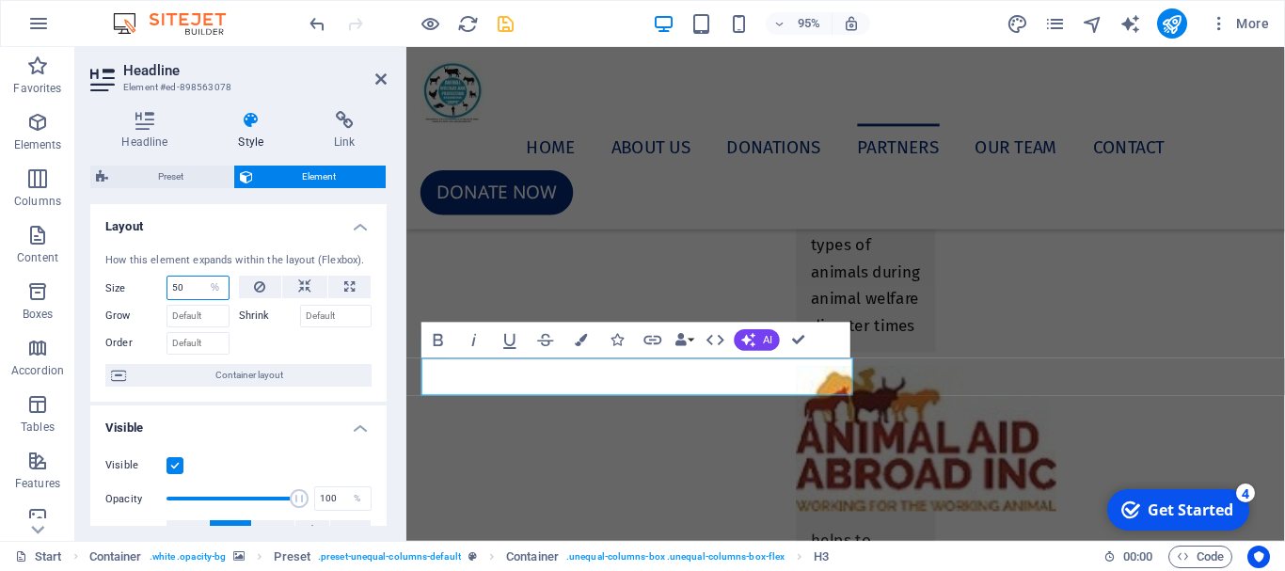
type input "50"
click at [388, 391] on div "Headline Style Link Settings Level H1 H2 H3 H4 H5 H6 Alignment Default colors a…" at bounding box center [238, 318] width 326 height 445
drag, startPoint x: 781, startPoint y: 392, endPoint x: 415, endPoint y: 395, distance: 366.0
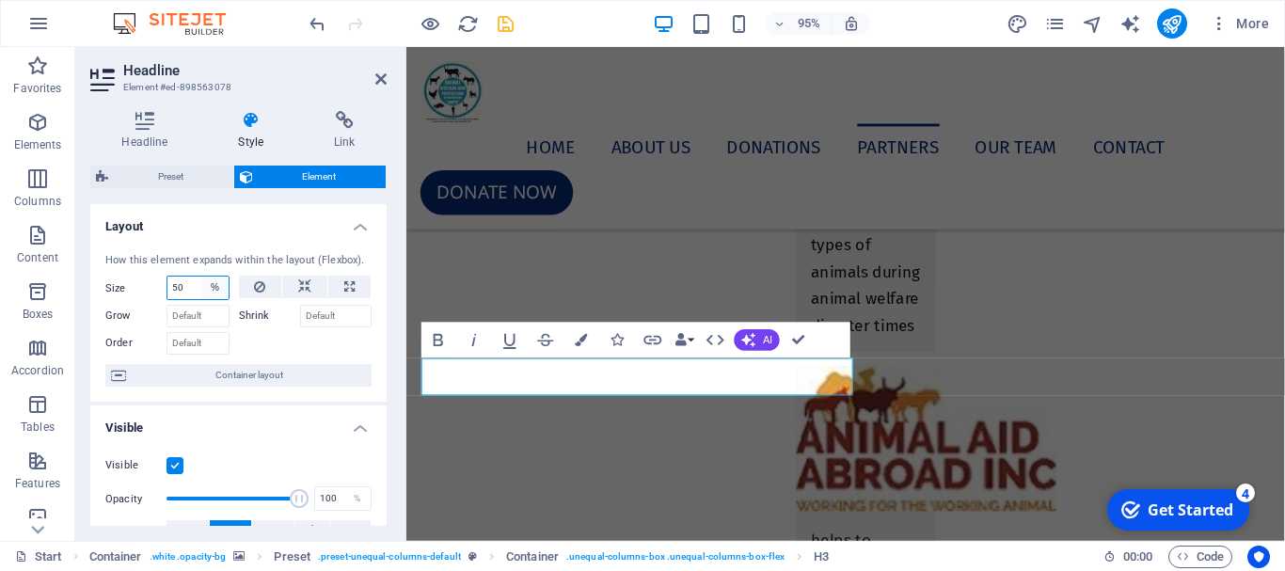
click at [203, 292] on select "Default auto px % 1/1 1/2 1/3 1/4 1/5 1/6 1/7 1/8 1/9 1/10" at bounding box center [215, 288] width 26 height 23
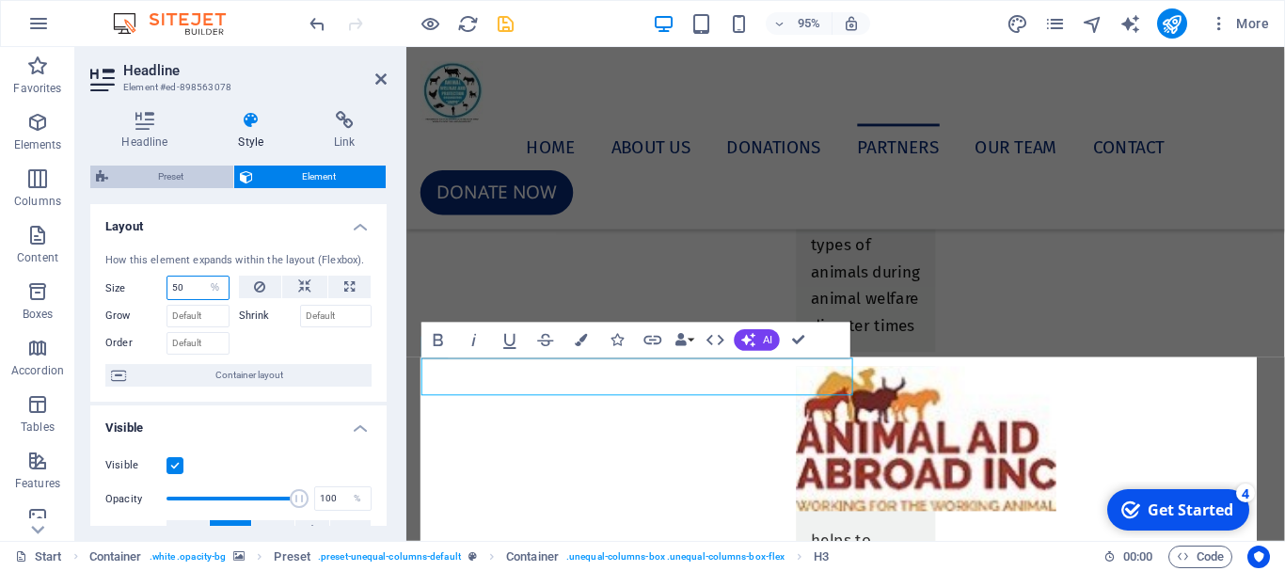
select select "1/2"
click at [202, 277] on select "Default auto px % 1/1 1/2 1/3 1/4 1/5 1/6 1/7 1/8 1/9 1/10" at bounding box center [215, 288] width 26 height 23
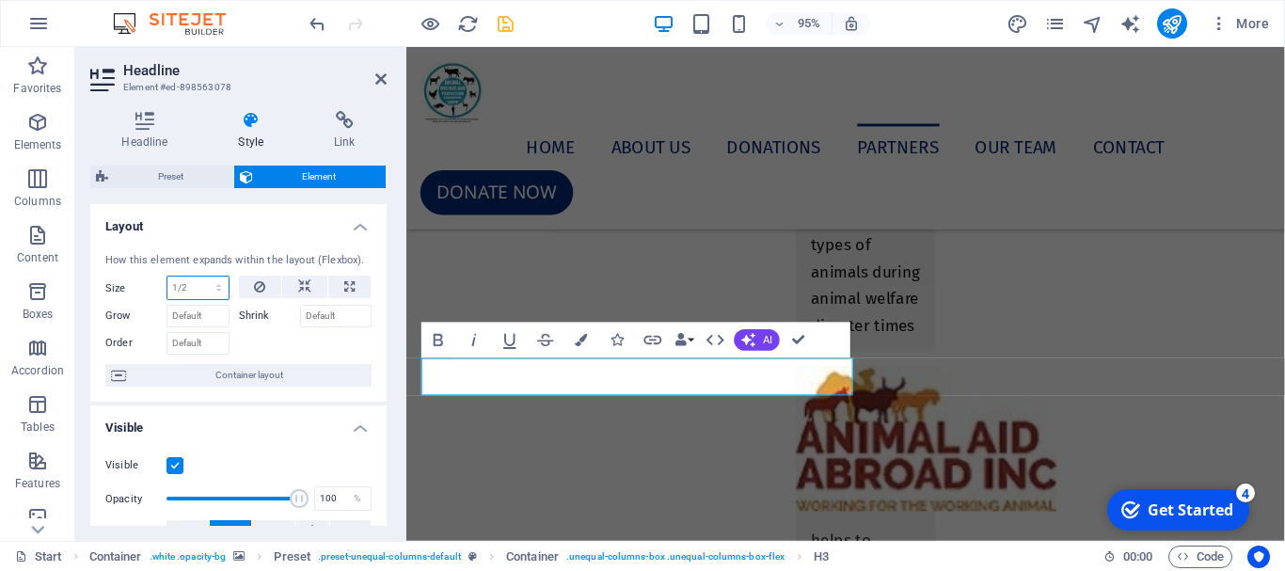
click at [215, 294] on select "Default auto px % 1/1 1/2 1/3 1/4 1/5 1/6 1/7 1/8 1/9 1/10" at bounding box center [197, 288] width 61 height 23
select select "%"
click at [199, 277] on select "Default auto px % 1/1 1/2 1/3 1/4 1/5 1/6 1/7 1/8 1/9 1/10" at bounding box center [197, 288] width 61 height 23
type input "100"
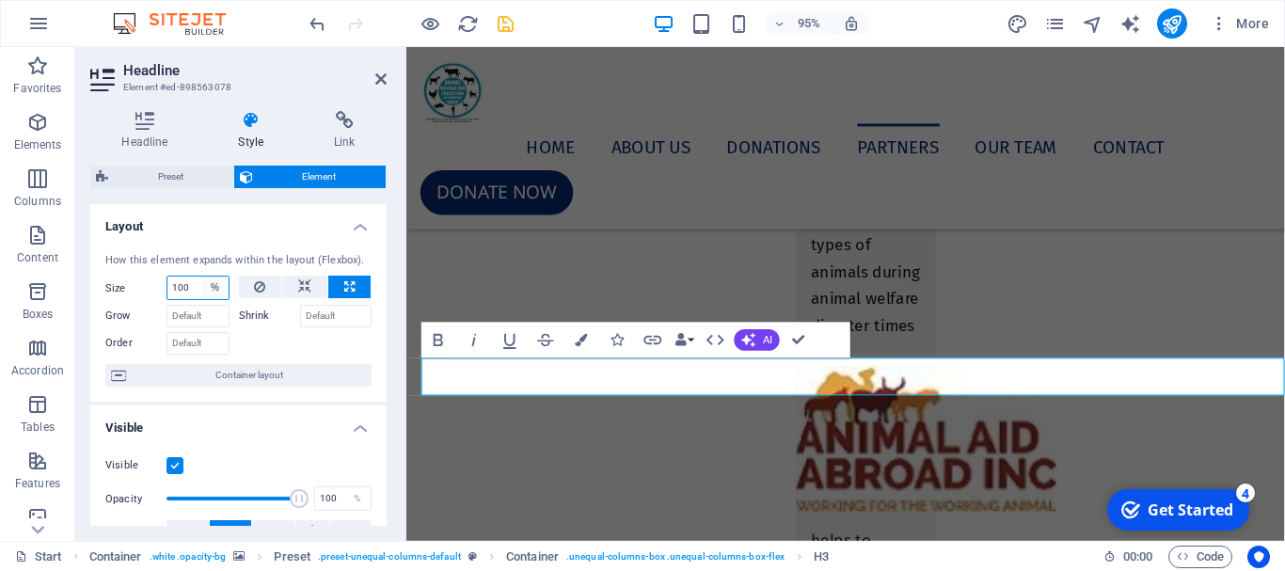
click at [218, 289] on select "Default auto px % 1/1 1/2 1/3 1/4 1/5 1/6 1/7 1/8 1/9 1/10" at bounding box center [215, 288] width 26 height 23
select select "1/5"
click at [202, 277] on select "Default auto px % 1/1 1/2 1/3 1/4 1/5 1/6 1/7 1/8 1/9 1/10" at bounding box center [215, 288] width 26 height 23
type input "20"
select select "%"
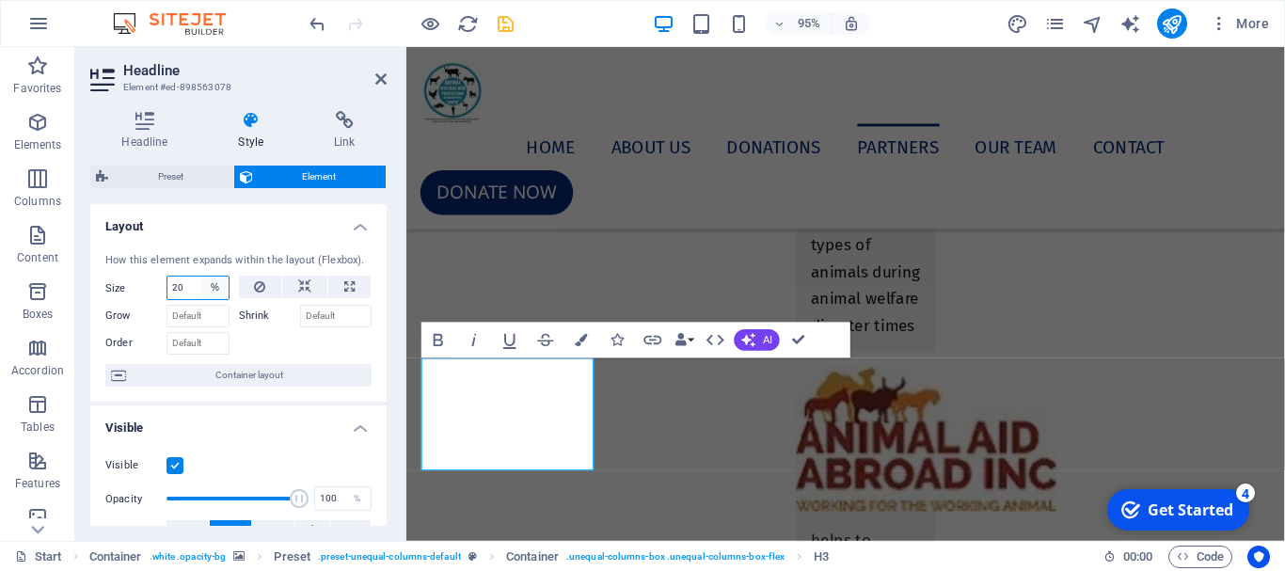
click at [209, 287] on select "Default auto px % 1/1 1/2 1/3 1/4 1/5 1/6 1/7 1/8 1/9 1/10" at bounding box center [215, 288] width 26 height 23
click at [202, 277] on select "Default auto px % 1/1 1/2 1/3 1/4 1/5 1/6 1/7 1/8 1/9 1/10" at bounding box center [215, 288] width 26 height 23
drag, startPoint x: 379, startPoint y: 77, endPoint x: 302, endPoint y: 31, distance: 89.9
click at [379, 77] on icon at bounding box center [380, 79] width 11 height 15
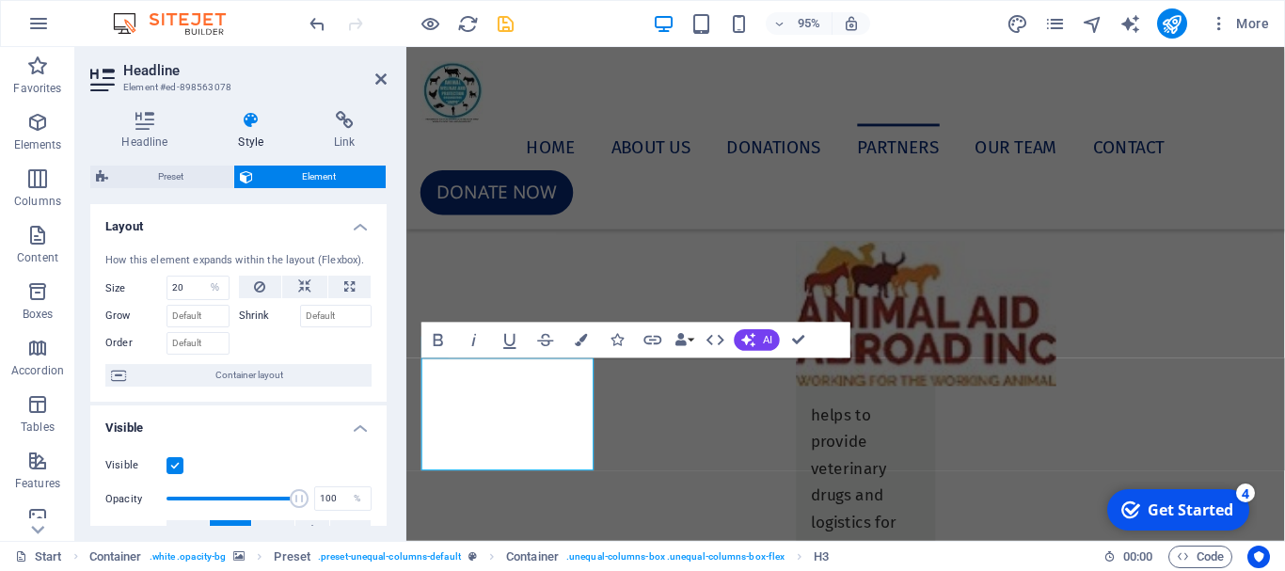
scroll to position [8222, 0]
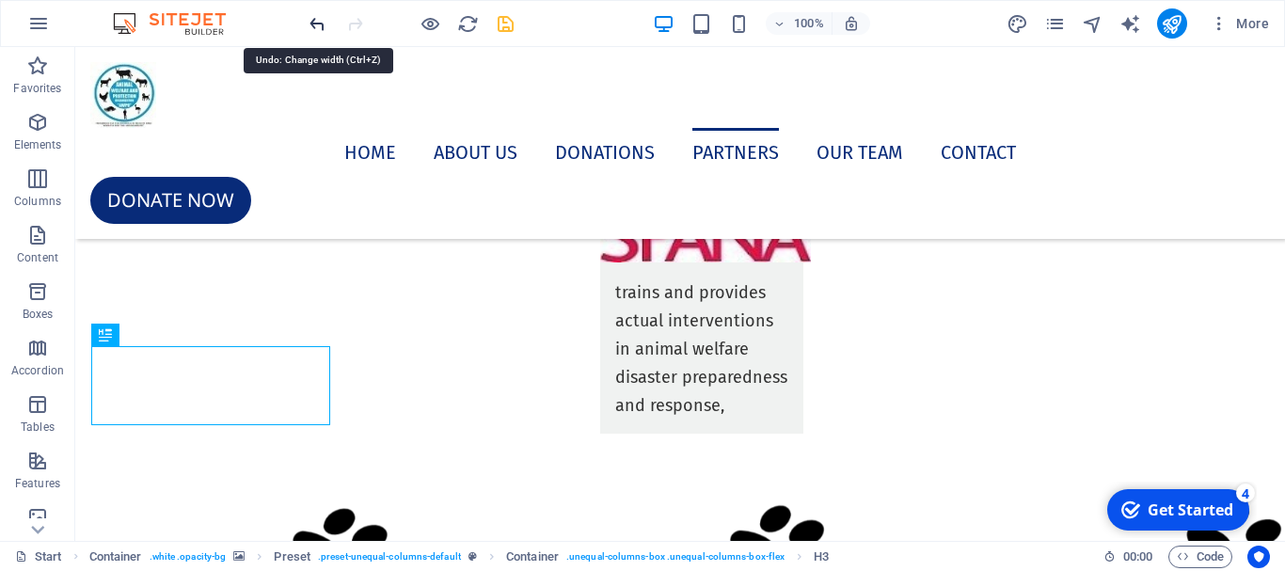
click at [318, 23] on icon "undo" at bounding box center [318, 24] width 22 height 22
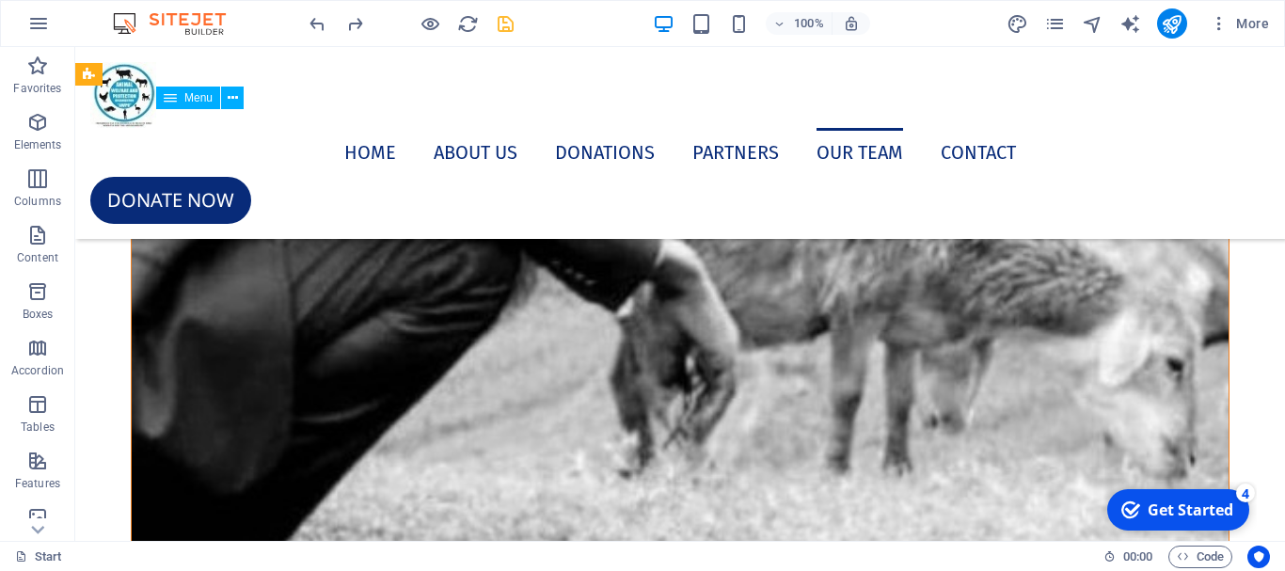
scroll to position [10856, 0]
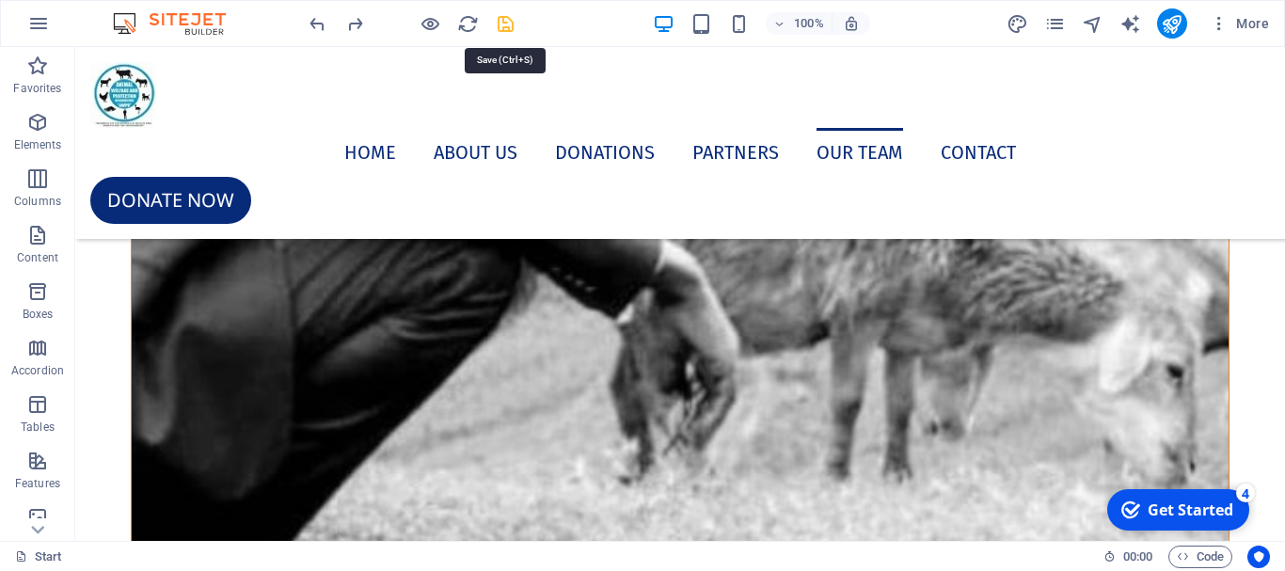
click at [510, 28] on icon "save" at bounding box center [506, 24] width 22 height 22
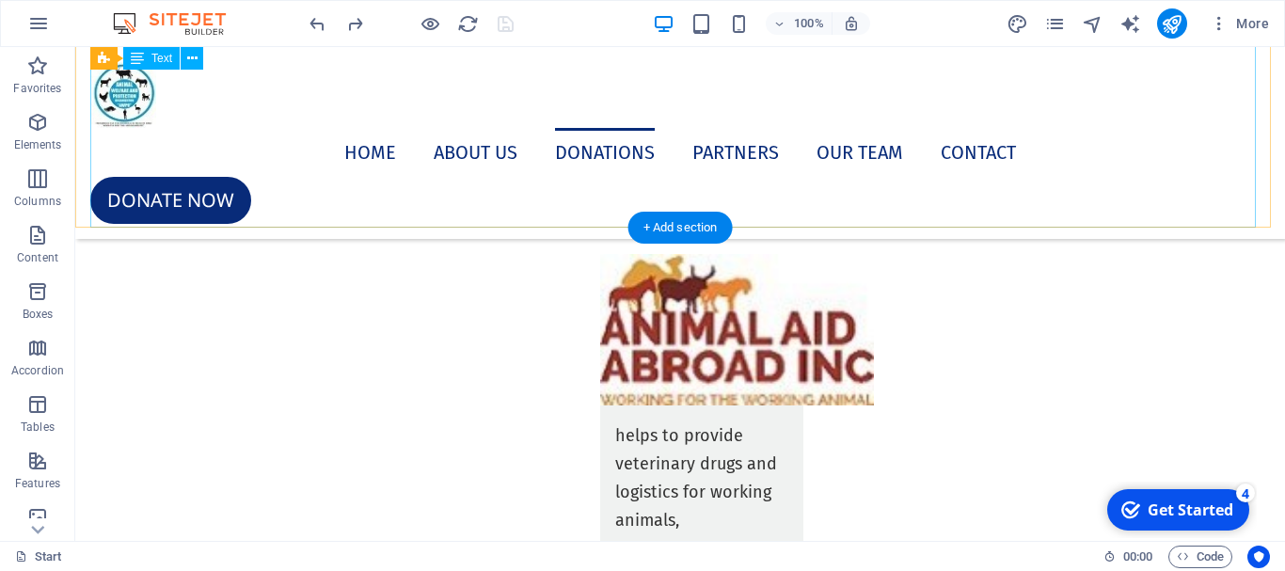
scroll to position [7845, 0]
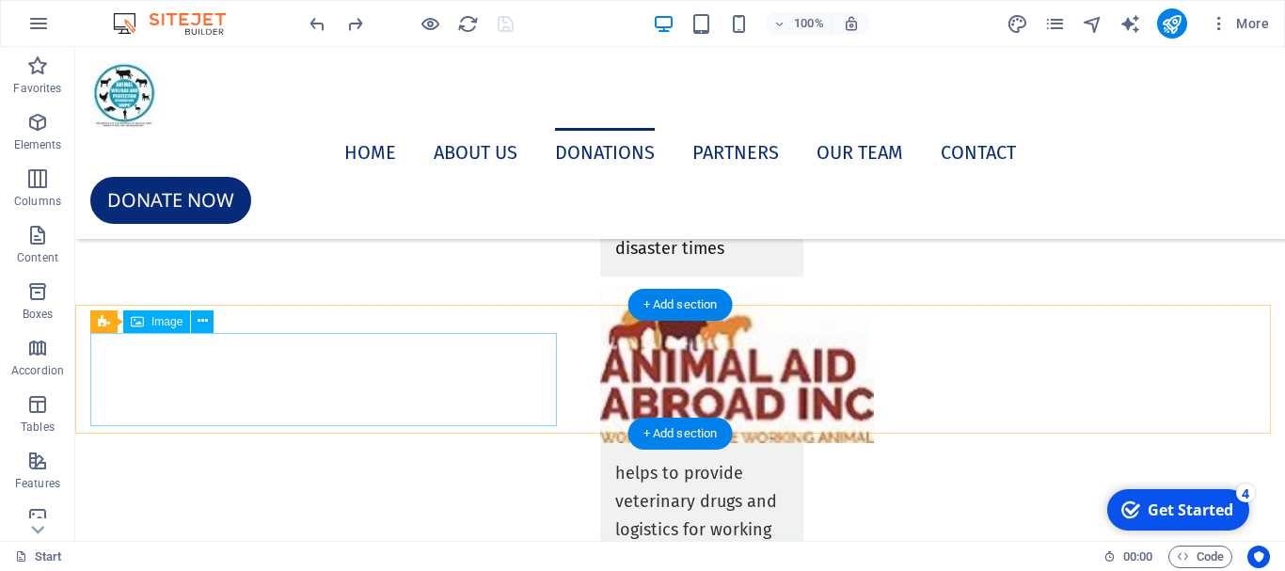
select select "px"
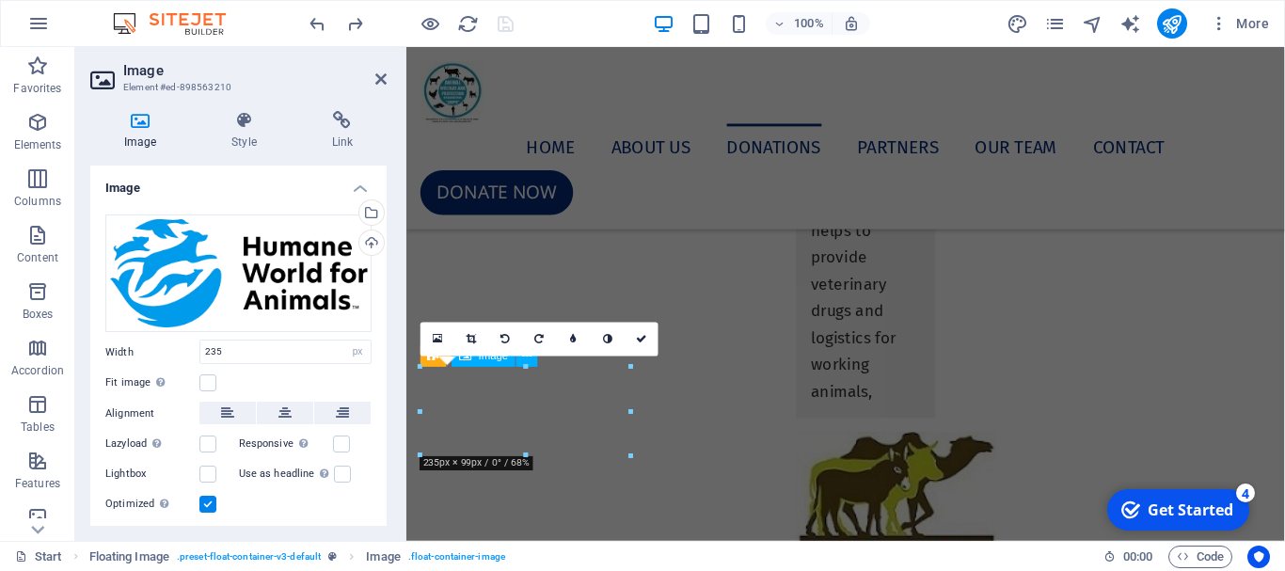
scroll to position [7092, 0]
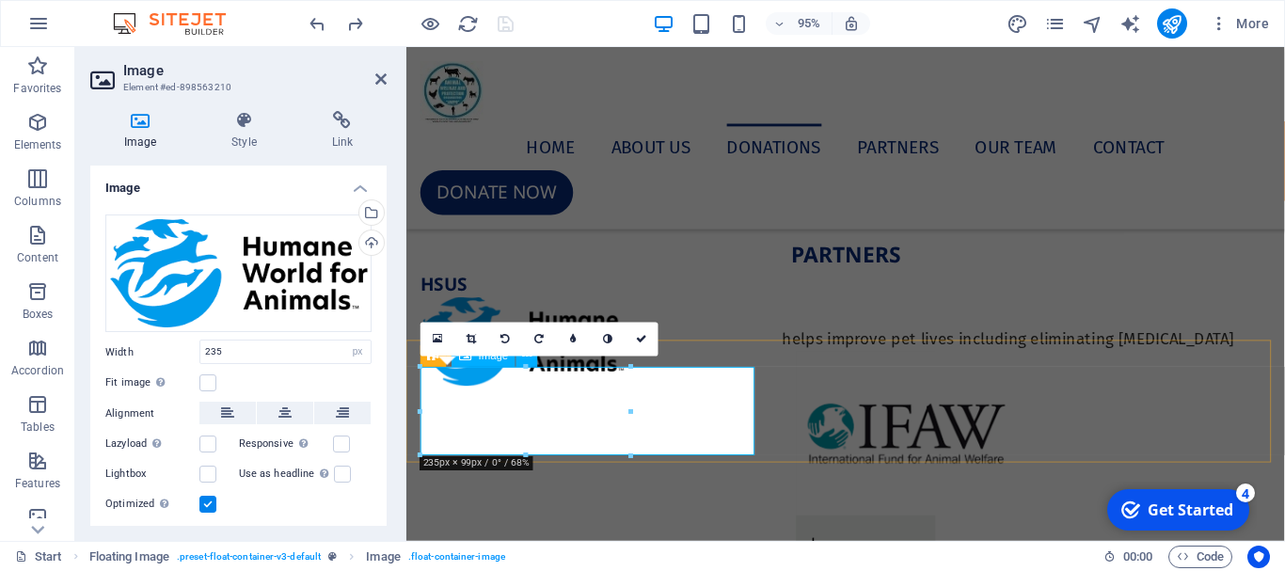
click at [753, 404] on figure at bounding box center [600, 356] width 358 height 93
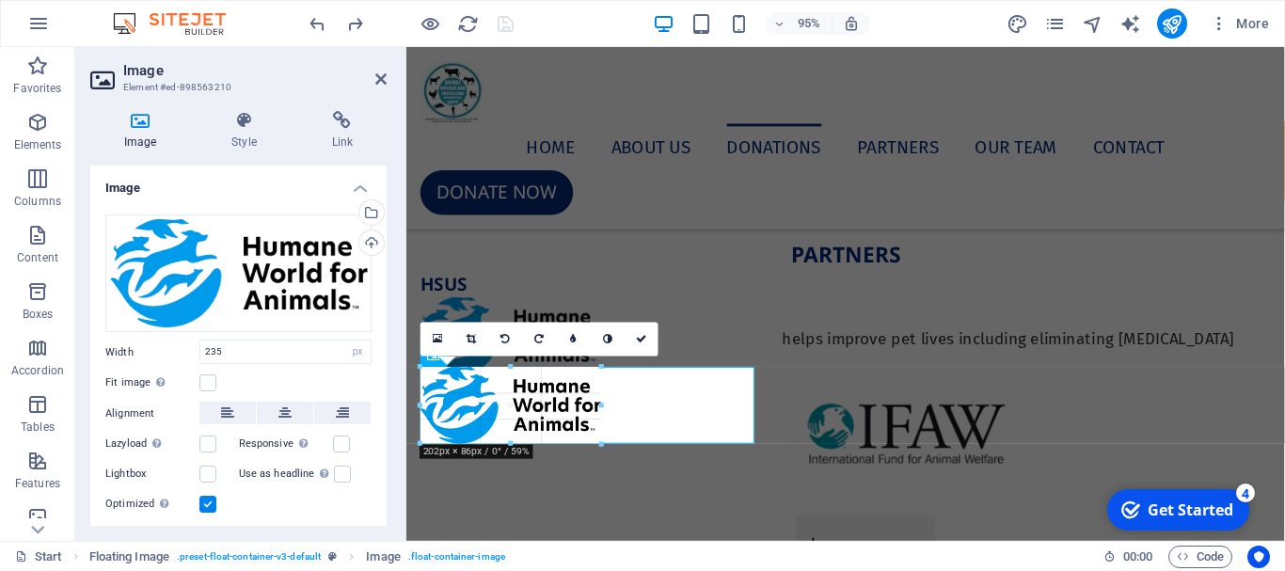
drag, startPoint x: 632, startPoint y: 412, endPoint x: 597, endPoint y: 427, distance: 37.9
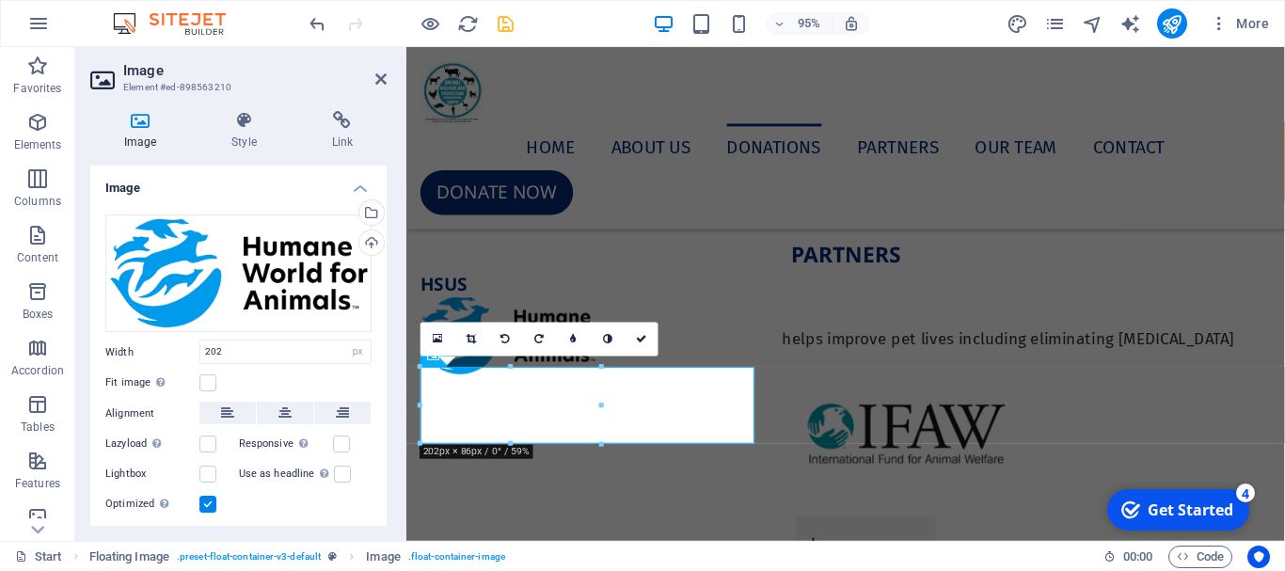
type input "202"
click at [212, 503] on label at bounding box center [207, 504] width 17 height 17
click at [0, 0] on input "Optimized Images are compressed to improve page speed." at bounding box center [0, 0] width 0 height 0
click at [212, 503] on label at bounding box center [207, 504] width 17 height 17
click at [0, 0] on input "Optimized Images are compressed to improve page speed." at bounding box center [0, 0] width 0 height 0
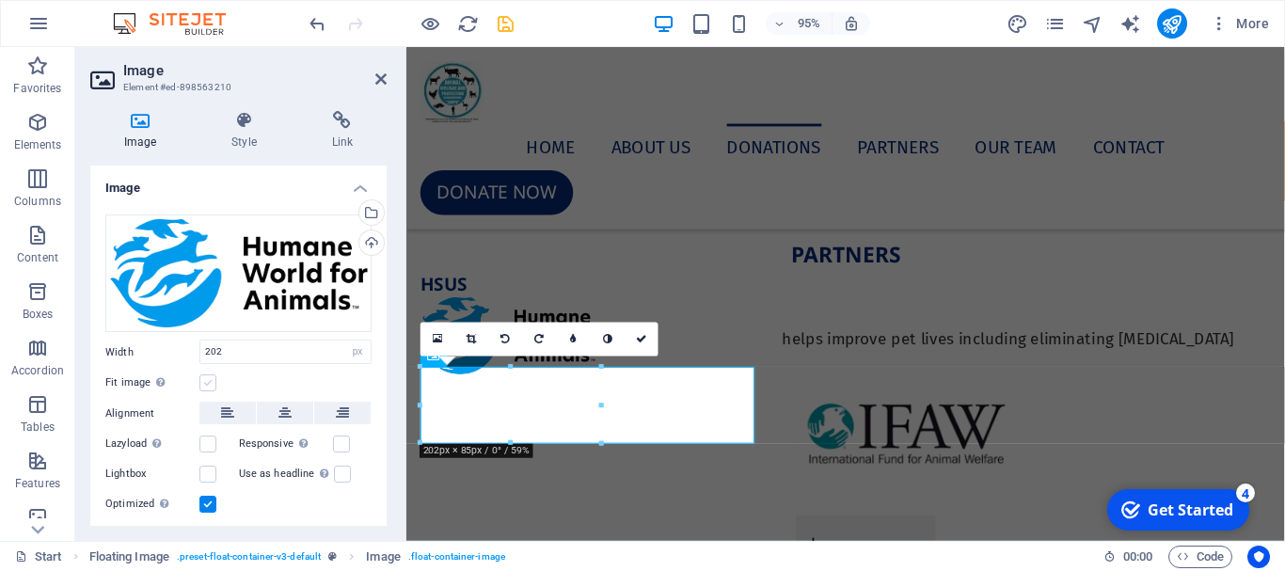
click at [205, 383] on label at bounding box center [207, 382] width 17 height 17
click at [0, 0] on input "Fit image Automatically fit image to a fixed width and height" at bounding box center [0, 0] width 0 height 0
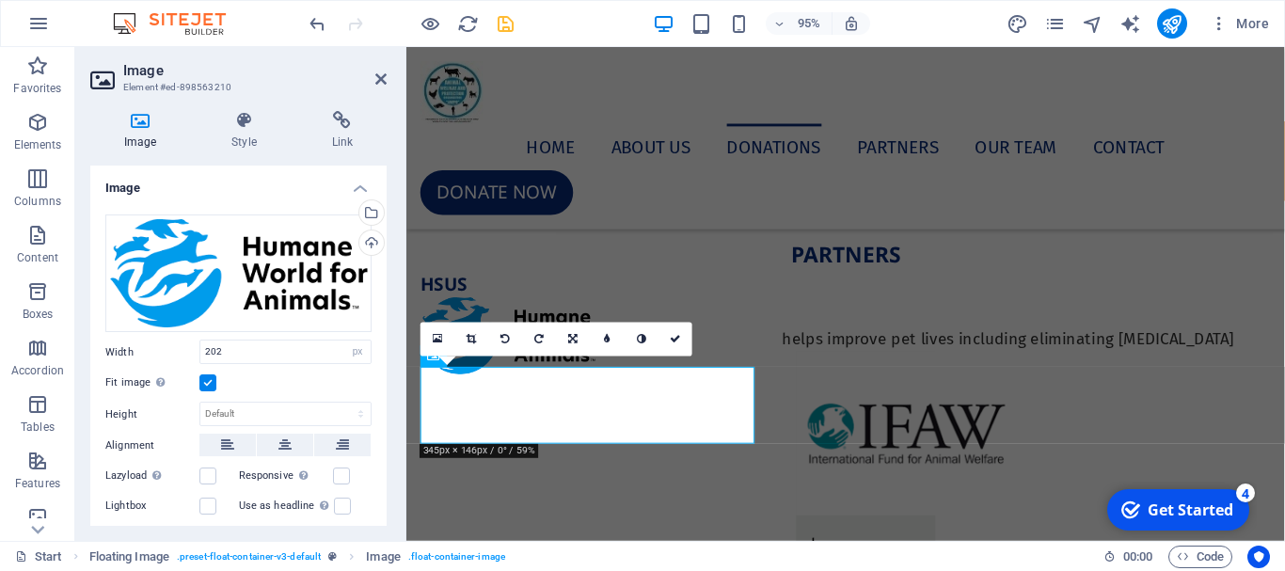
click at [205, 383] on label at bounding box center [207, 382] width 17 height 17
click at [0, 0] on input "Fit image Automatically fit image to a fixed width and height" at bounding box center [0, 0] width 0 height 0
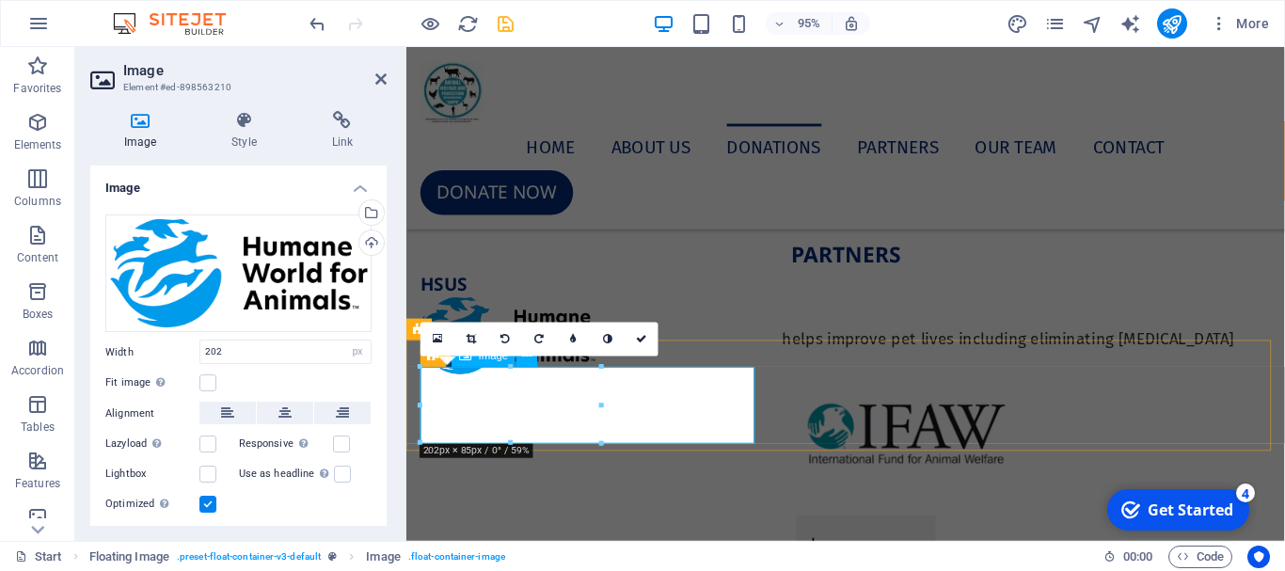
click at [712, 390] on figure at bounding box center [600, 350] width 358 height 80
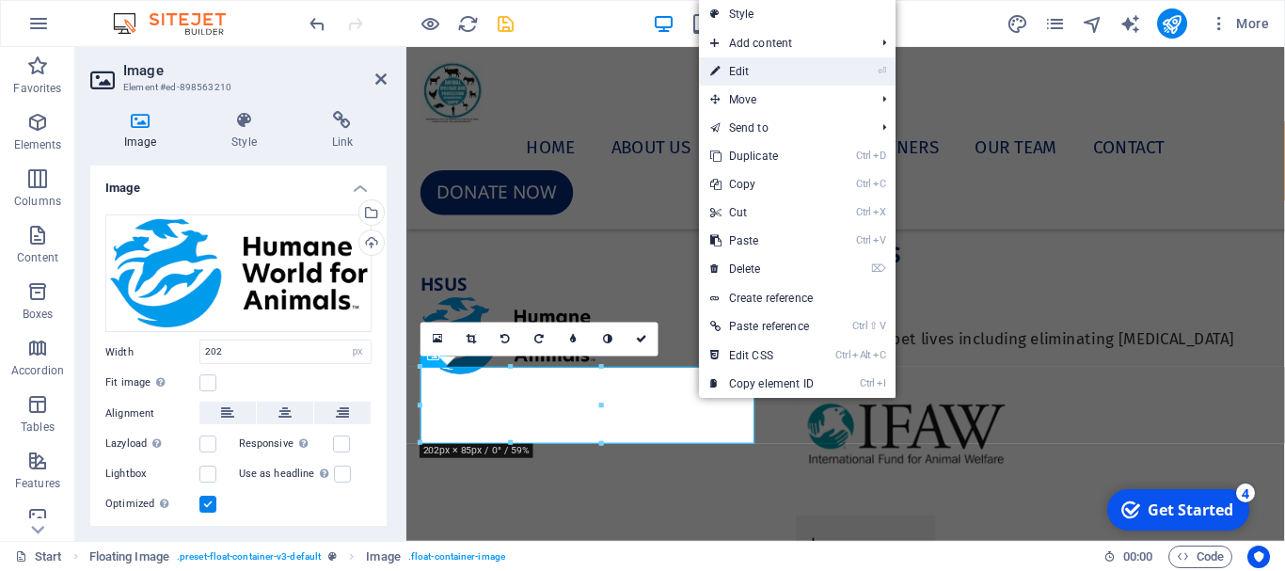
click at [768, 74] on link "⏎ Edit" at bounding box center [762, 71] width 126 height 28
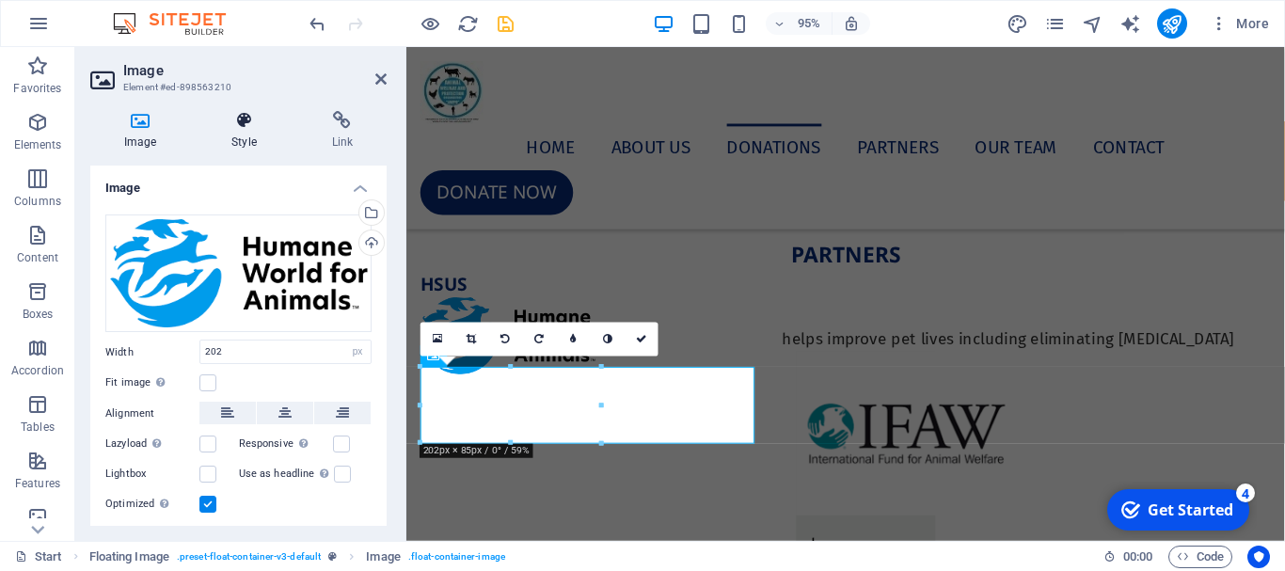
click at [251, 130] on h4 "Style" at bounding box center [248, 131] width 100 height 40
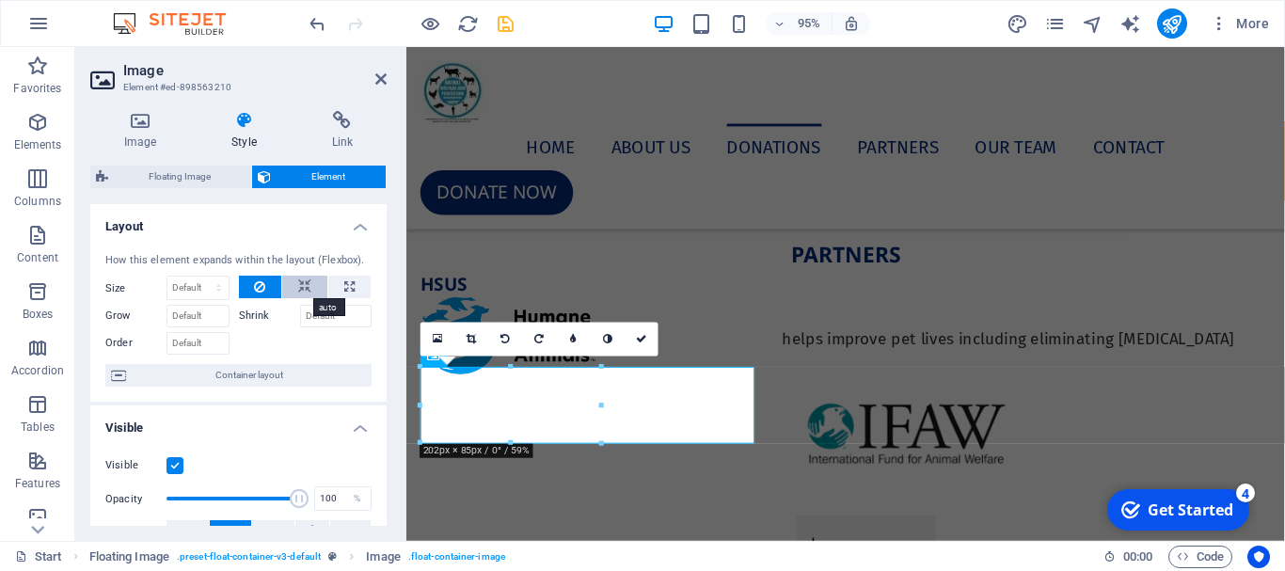
click at [305, 292] on icon at bounding box center [304, 287] width 13 height 23
click at [346, 293] on icon at bounding box center [349, 287] width 10 height 23
type input "100"
select select "%"
click at [305, 293] on icon at bounding box center [304, 287] width 13 height 23
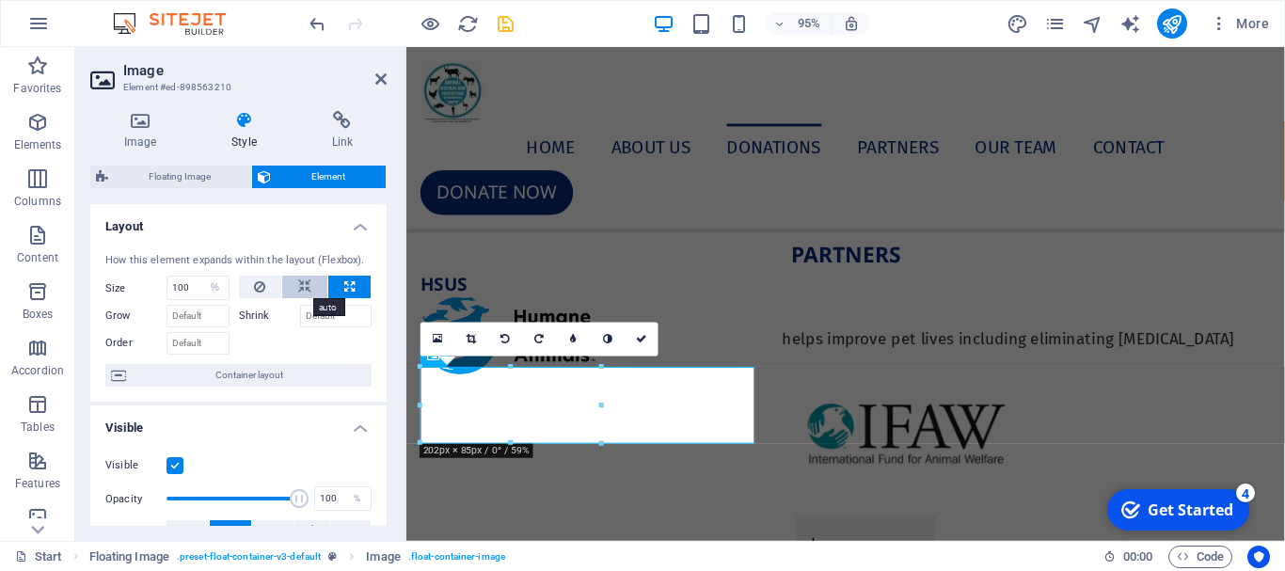
select select "DISABLED_OPTION_VALUE"
click at [255, 294] on icon at bounding box center [259, 287] width 11 height 23
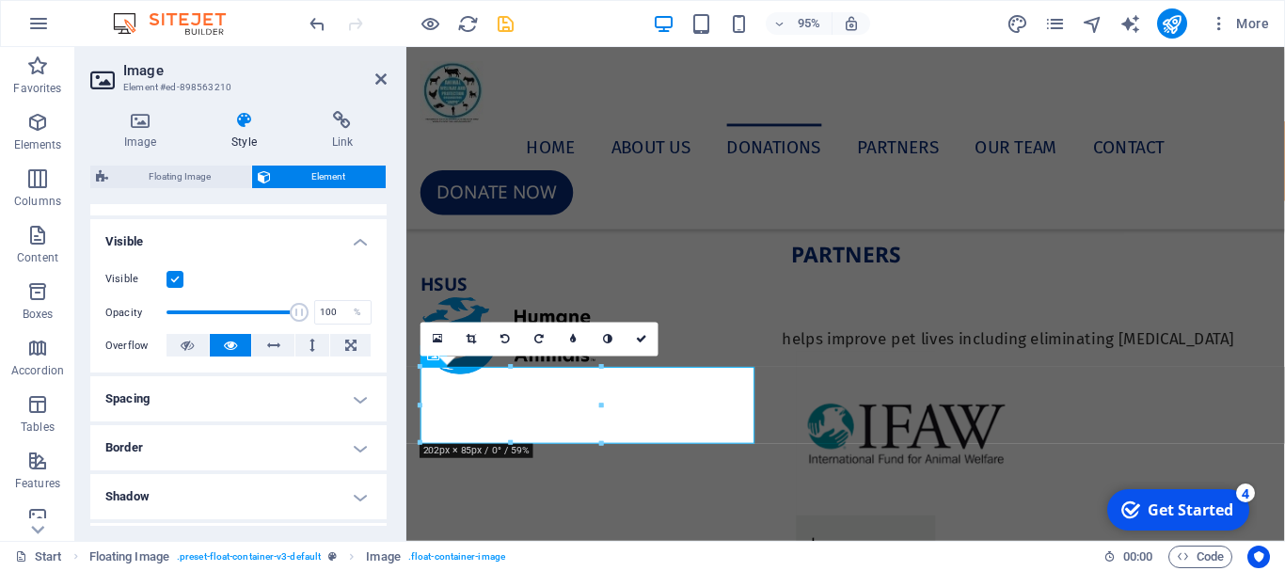
scroll to position [188, 0]
type input "100"
click at [296, 315] on span at bounding box center [299, 310] width 19 height 19
click at [280, 347] on button at bounding box center [273, 343] width 42 height 23
click at [237, 346] on button at bounding box center [231, 343] width 42 height 23
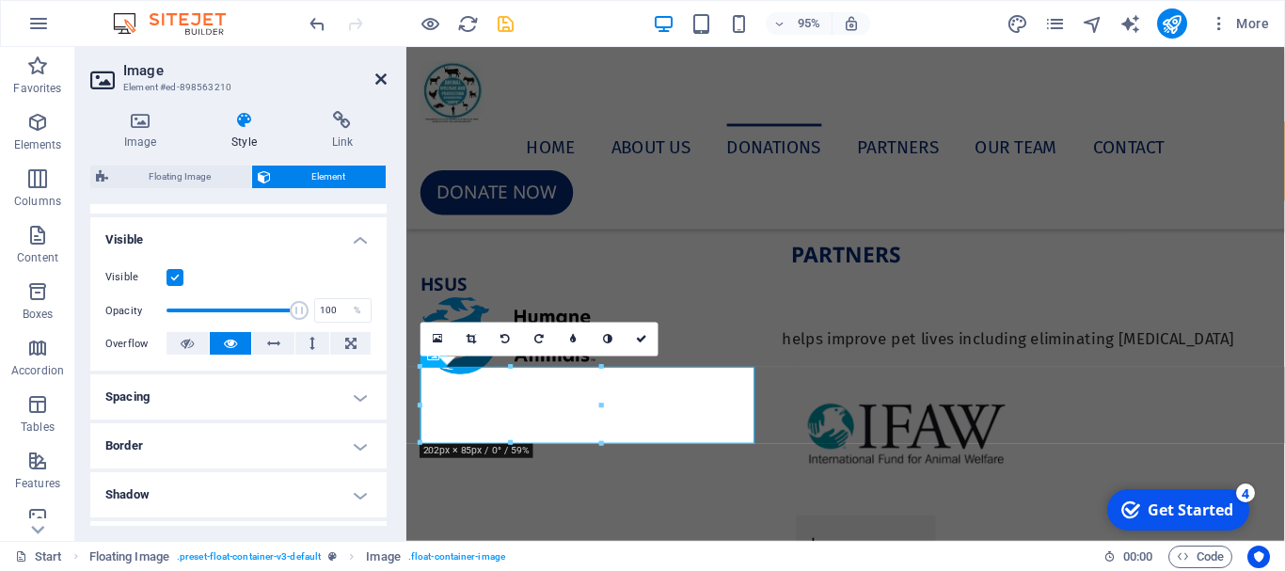
drag, startPoint x: 379, startPoint y: 79, endPoint x: 297, endPoint y: 30, distance: 95.4
click at [379, 79] on icon at bounding box center [380, 79] width 11 height 15
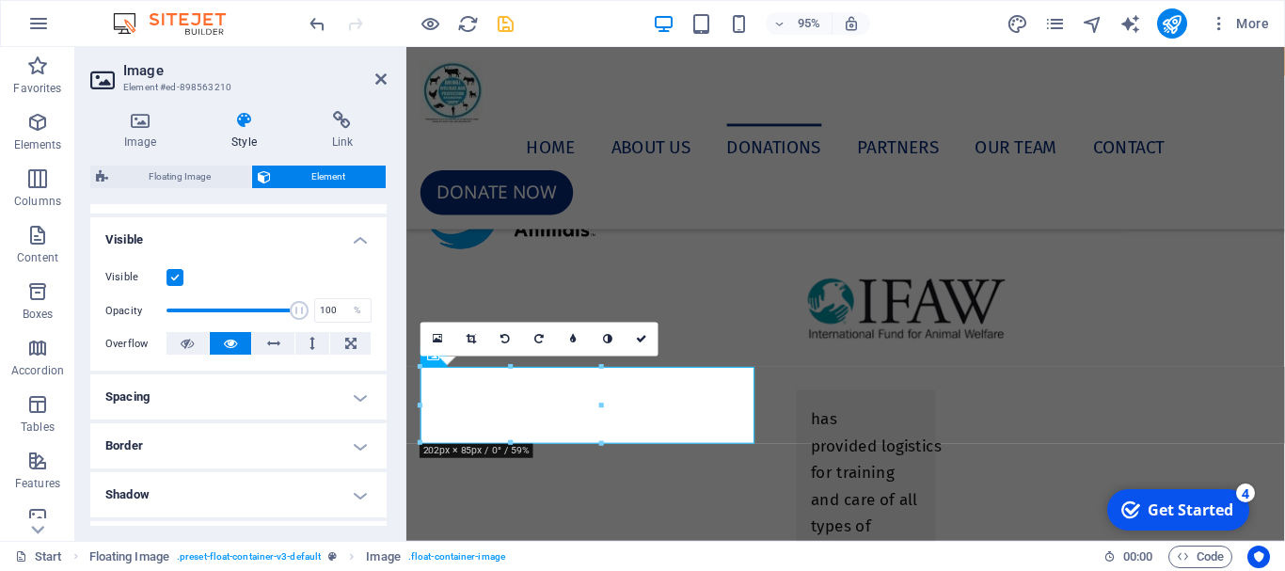
scroll to position [7845, 0]
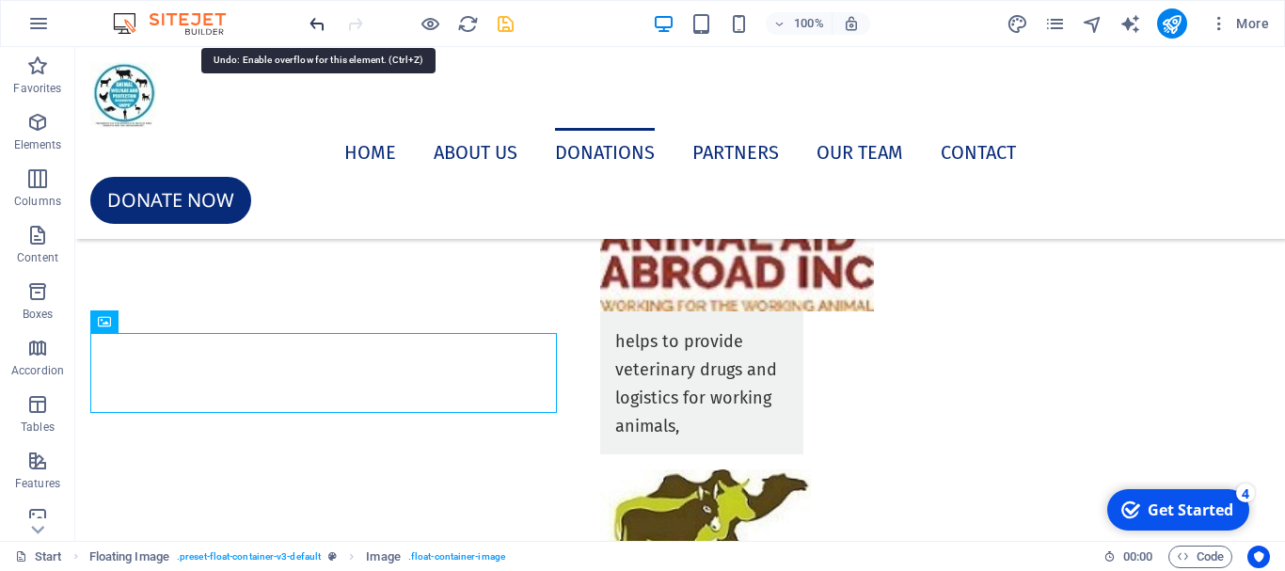
click at [311, 24] on icon "undo" at bounding box center [318, 24] width 22 height 22
click at [320, 24] on icon "undo" at bounding box center [318, 24] width 22 height 22
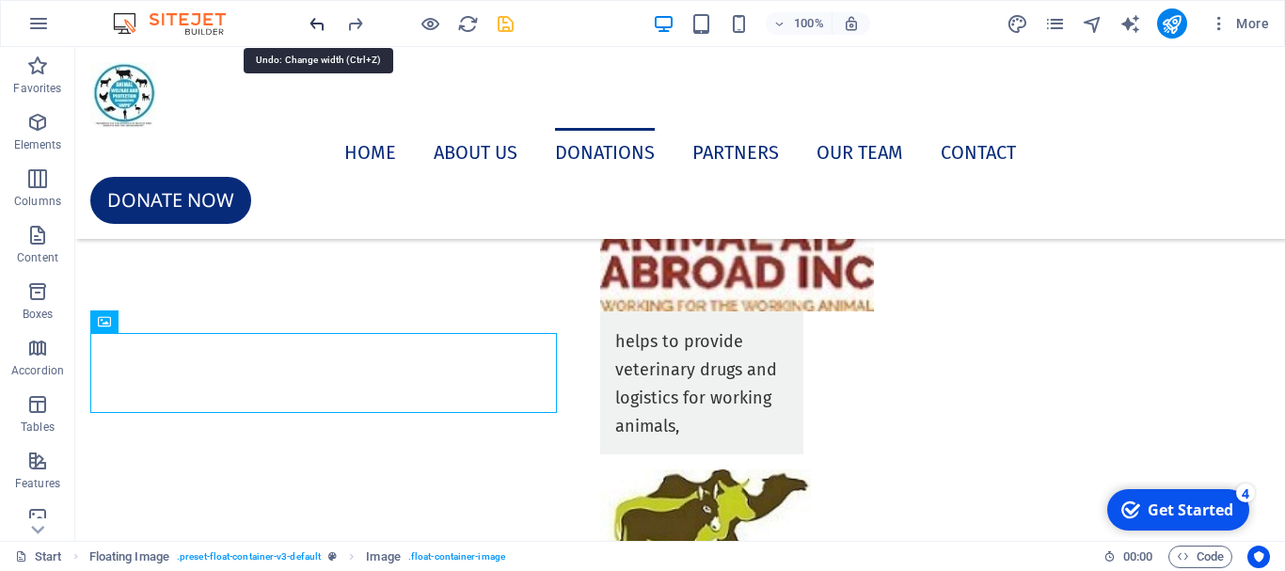
click at [320, 24] on icon "undo" at bounding box center [318, 24] width 22 height 22
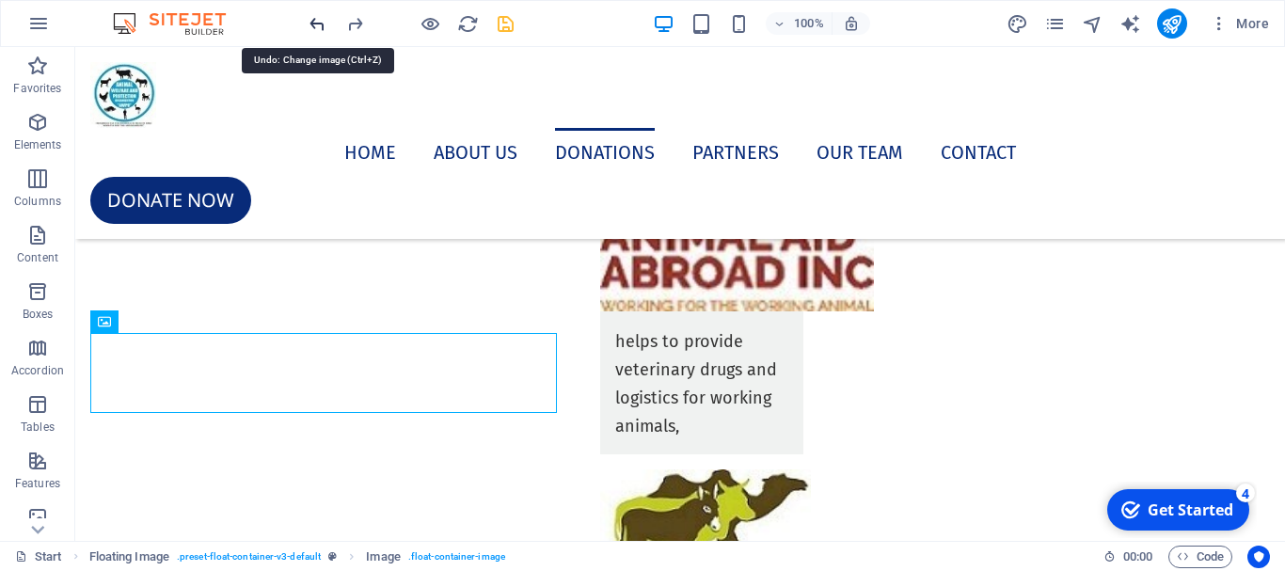
click at [320, 24] on icon "undo" at bounding box center [318, 24] width 22 height 22
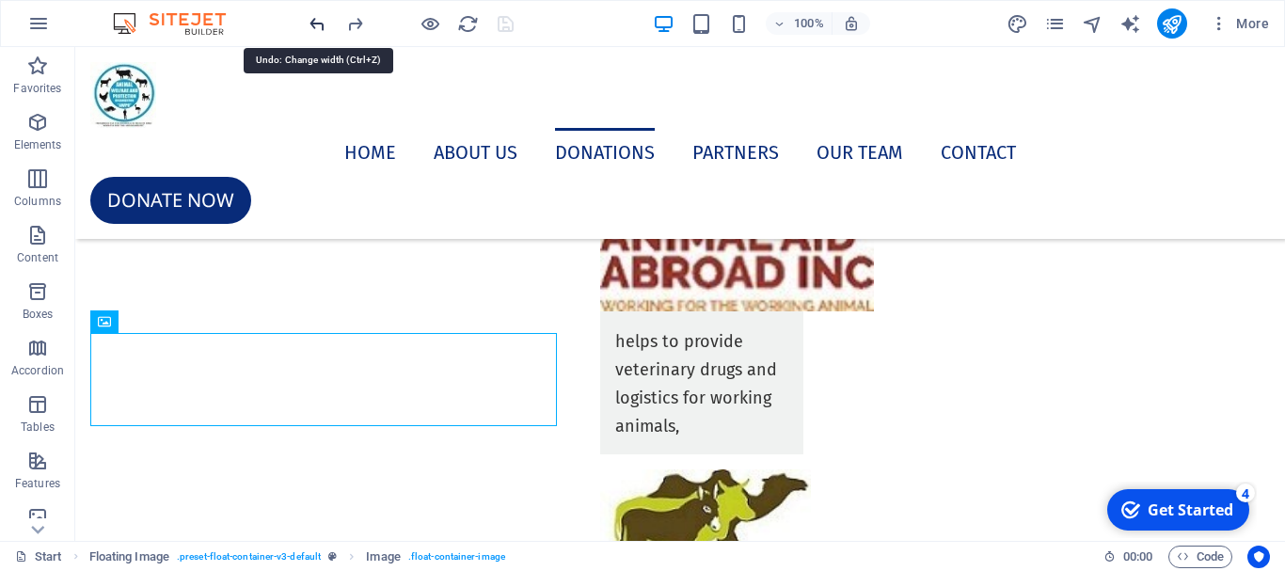
click at [319, 25] on icon "undo" at bounding box center [318, 24] width 22 height 22
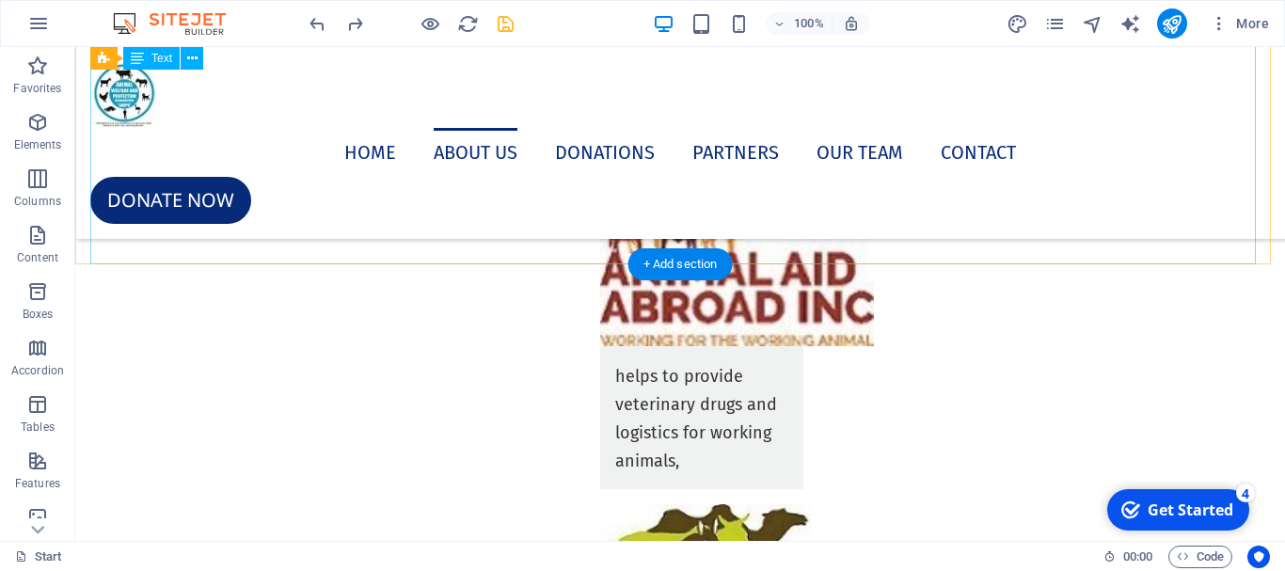
scroll to position [7729, 0]
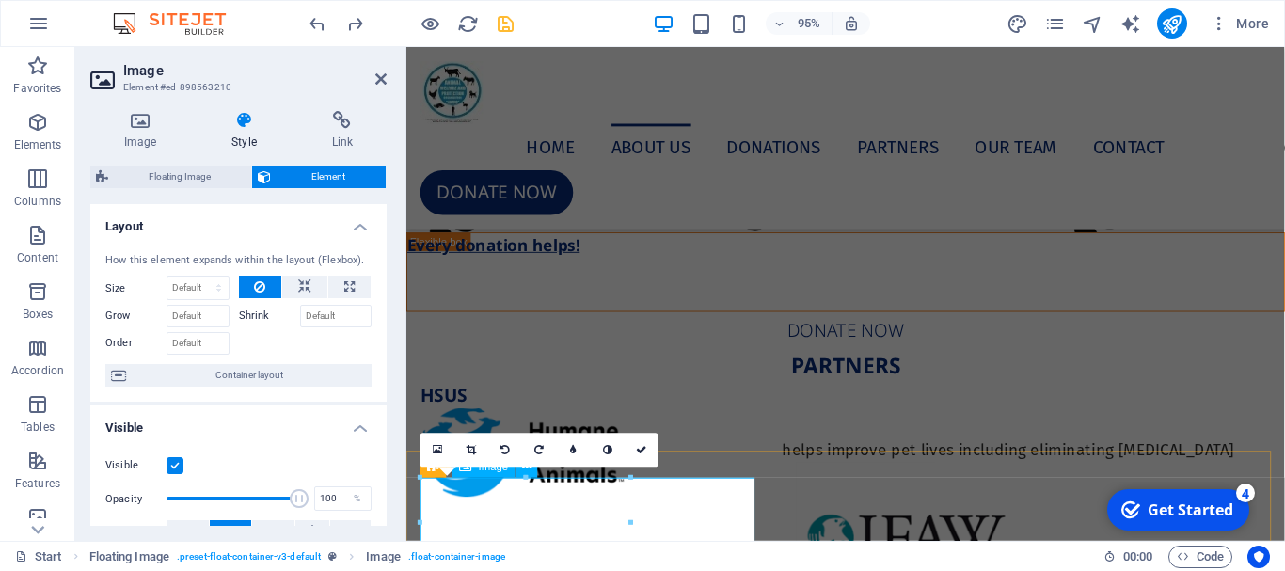
scroll to position [7163, 0]
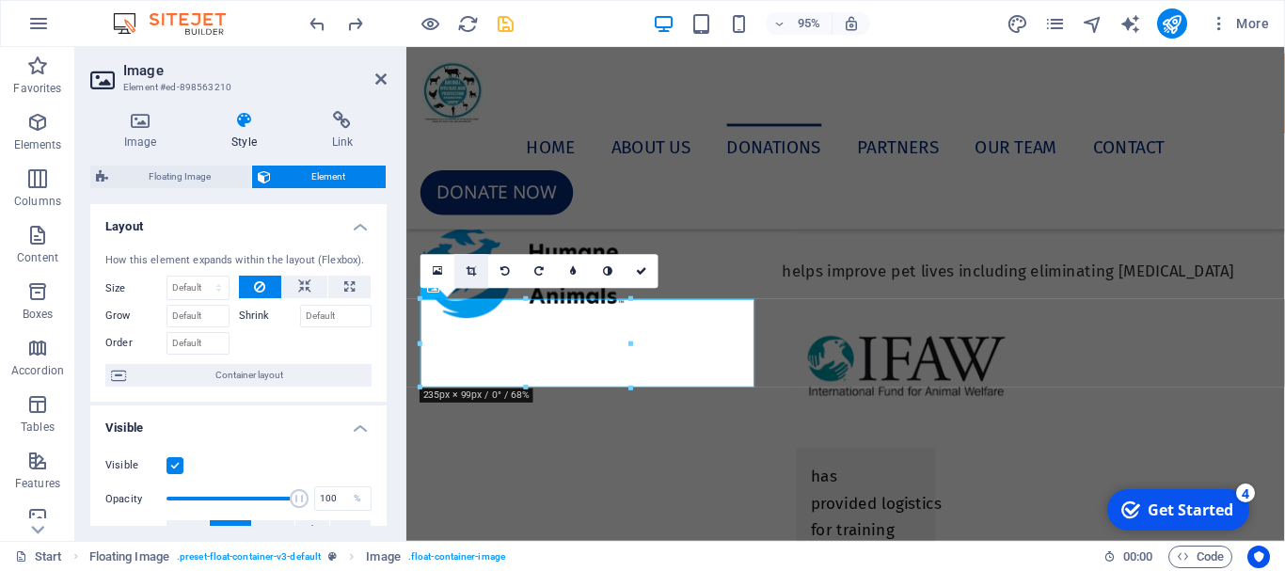
click at [476, 273] on icon at bounding box center [472, 271] width 10 height 10
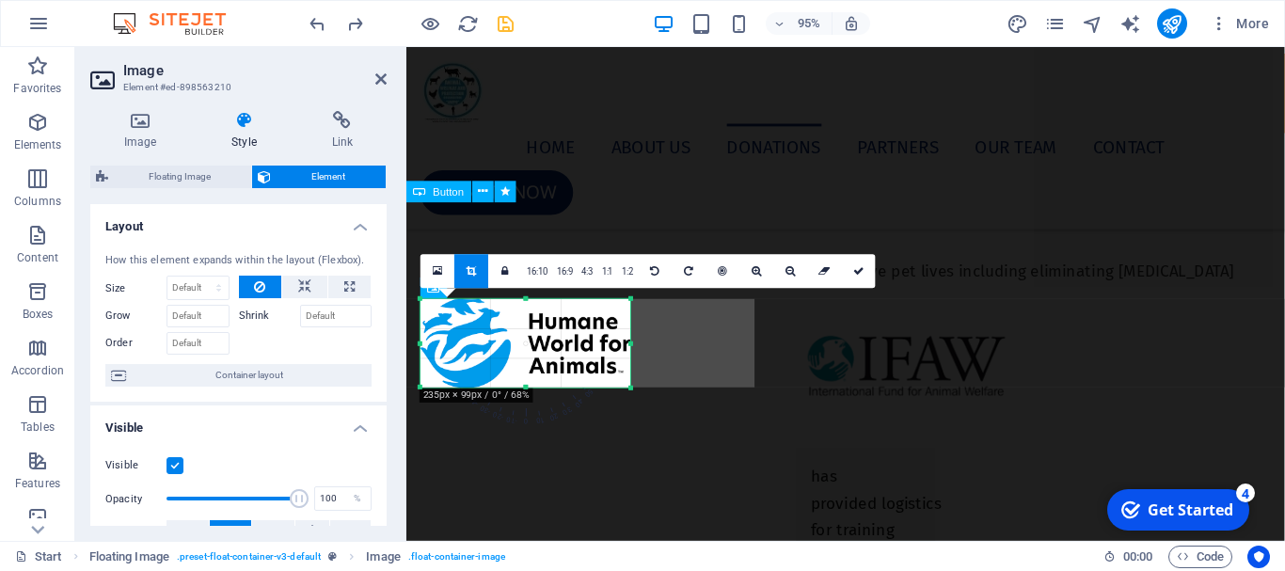
click at [696, 177] on div "Donate now" at bounding box center [868, 157] width 925 height 40
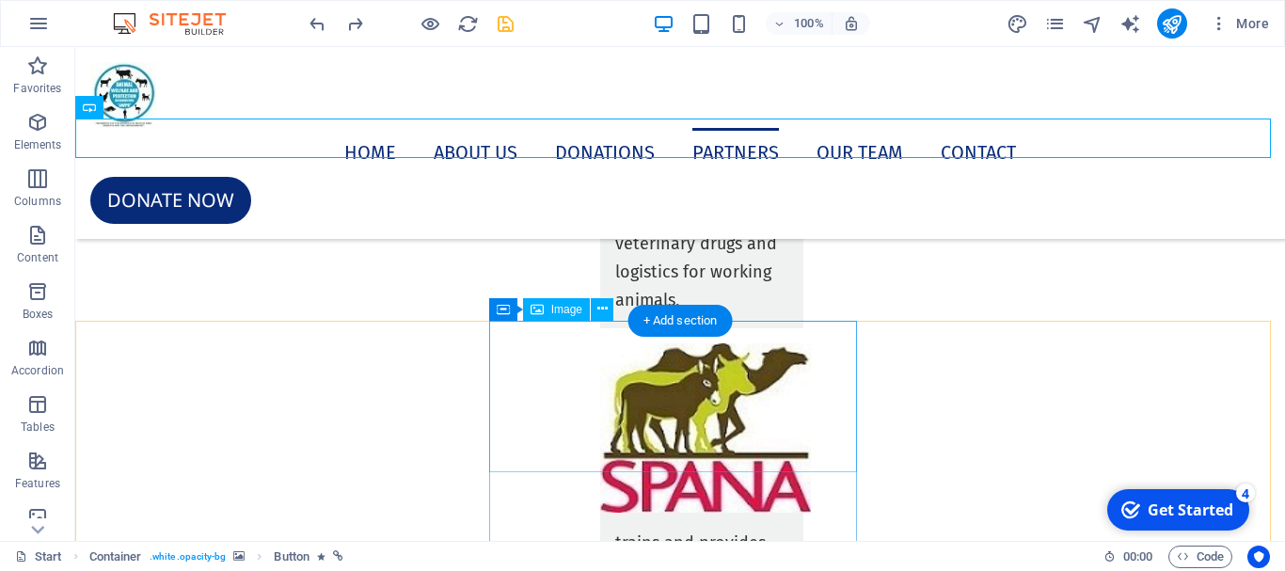
scroll to position [7986, 0]
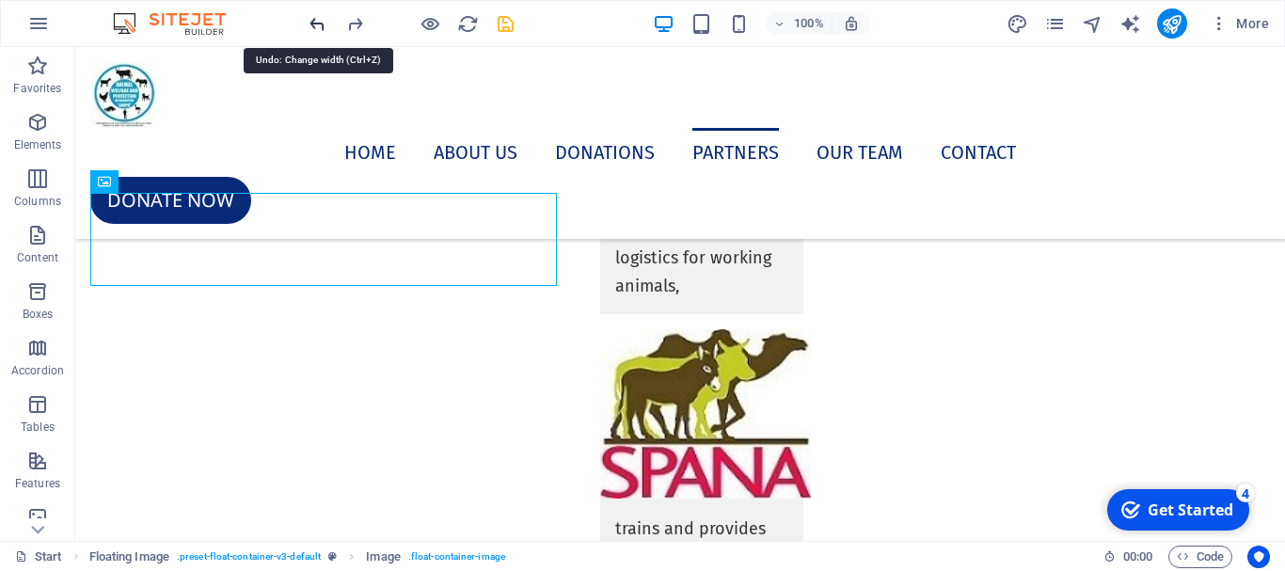
click at [308, 18] on icon "undo" at bounding box center [318, 24] width 22 height 22
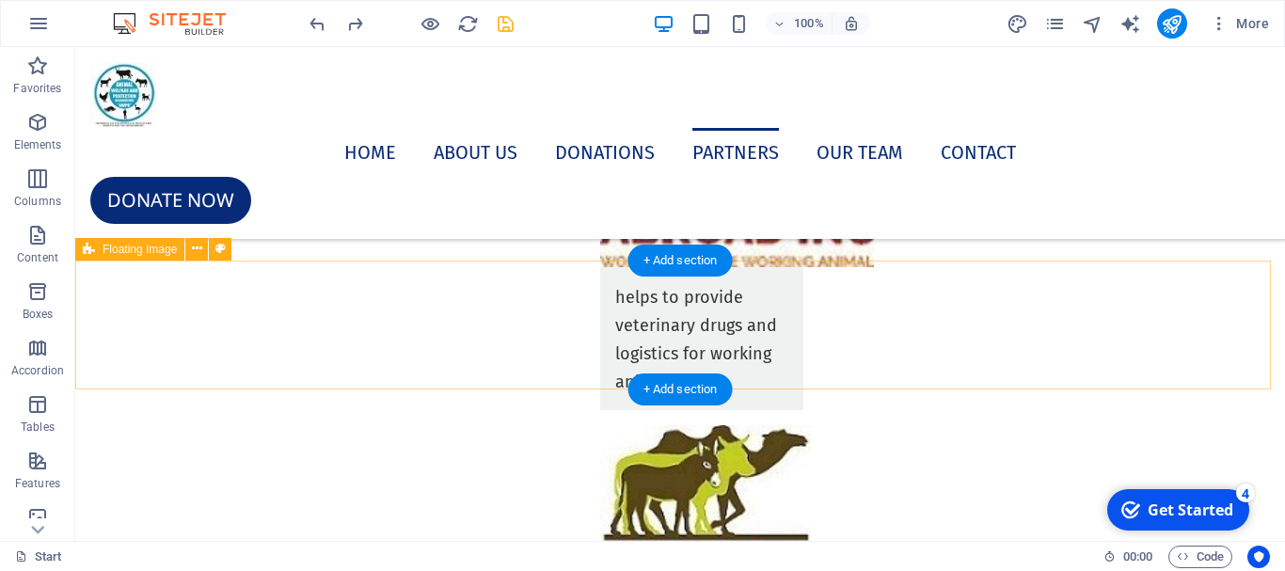
scroll to position [7917, 0]
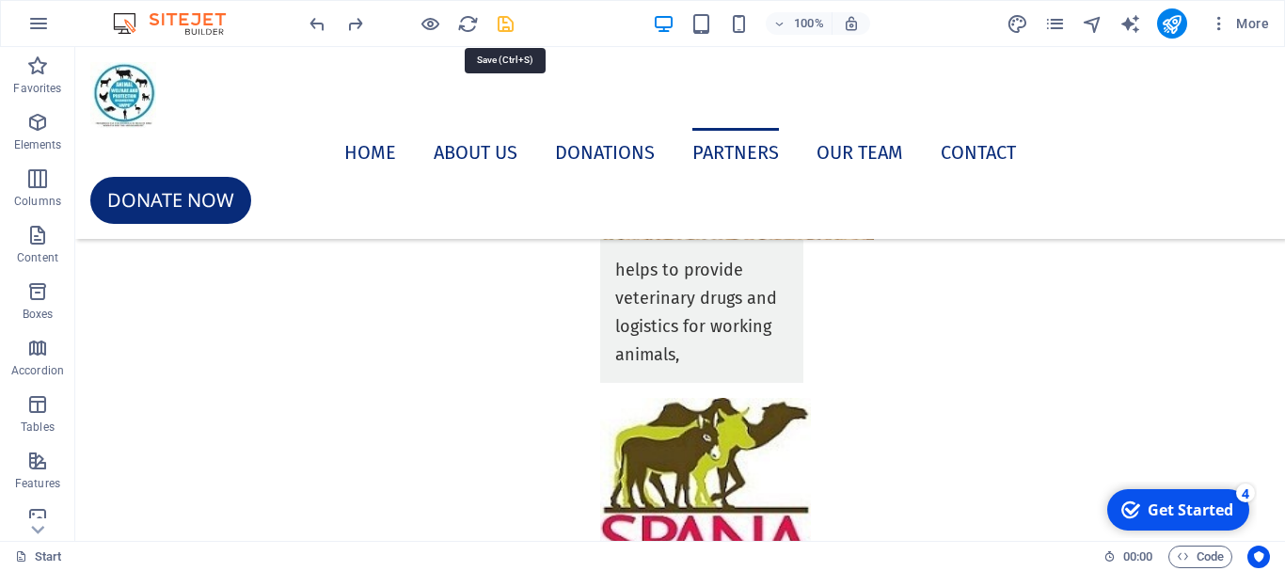
click at [498, 26] on icon "save" at bounding box center [506, 24] width 22 height 22
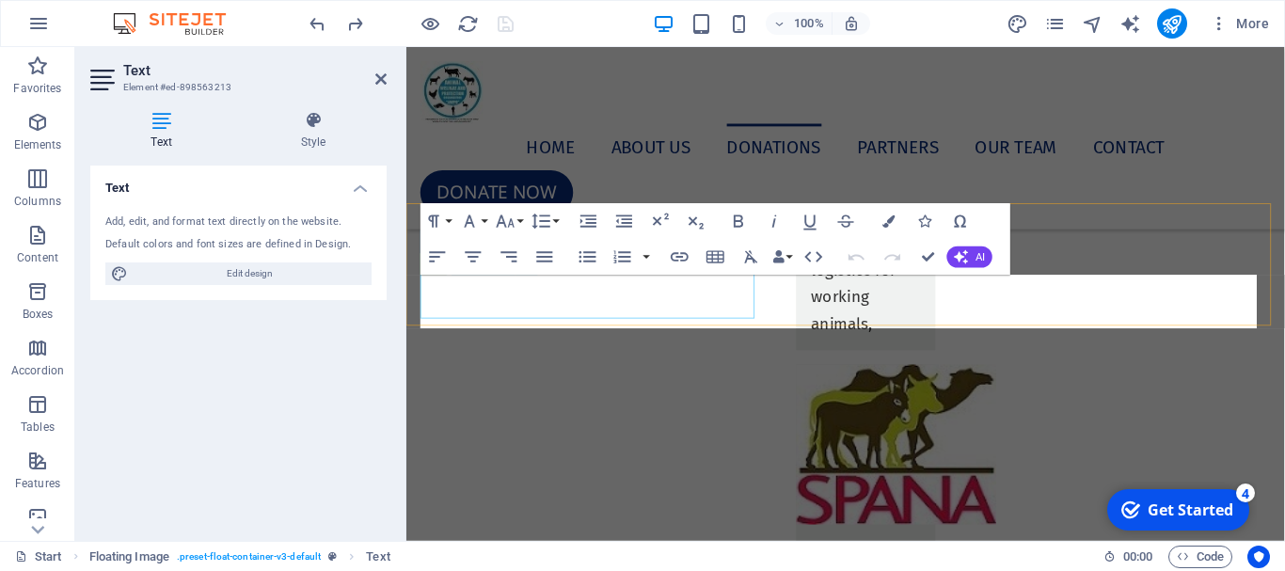
scroll to position [7189, 0]
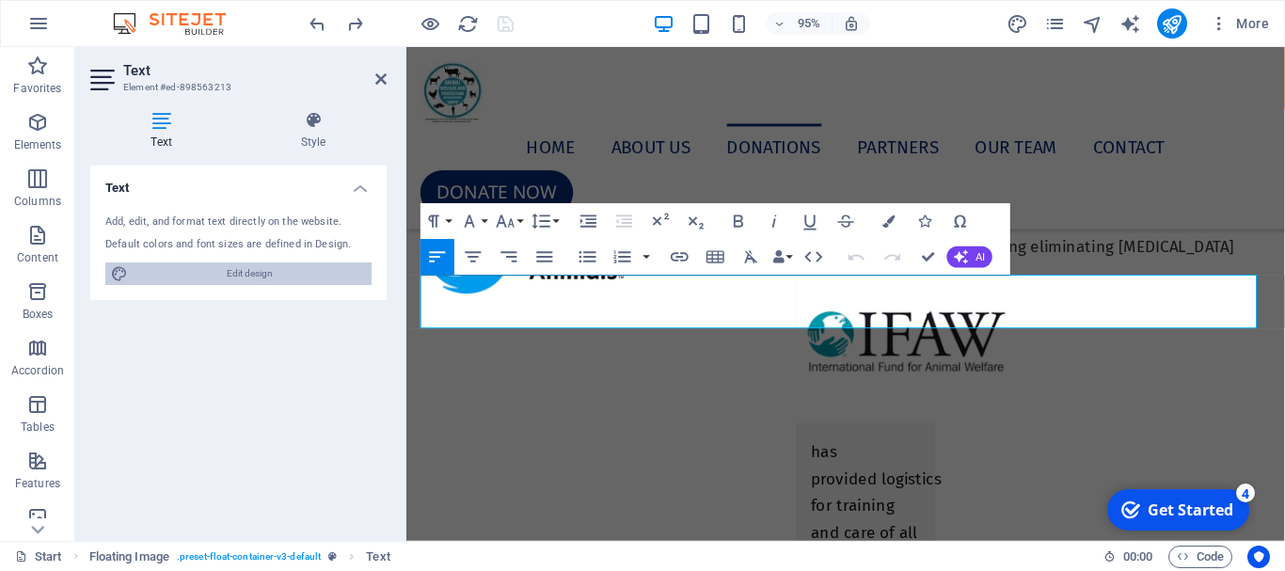
click at [246, 275] on span "Edit design" at bounding box center [250, 273] width 232 height 23
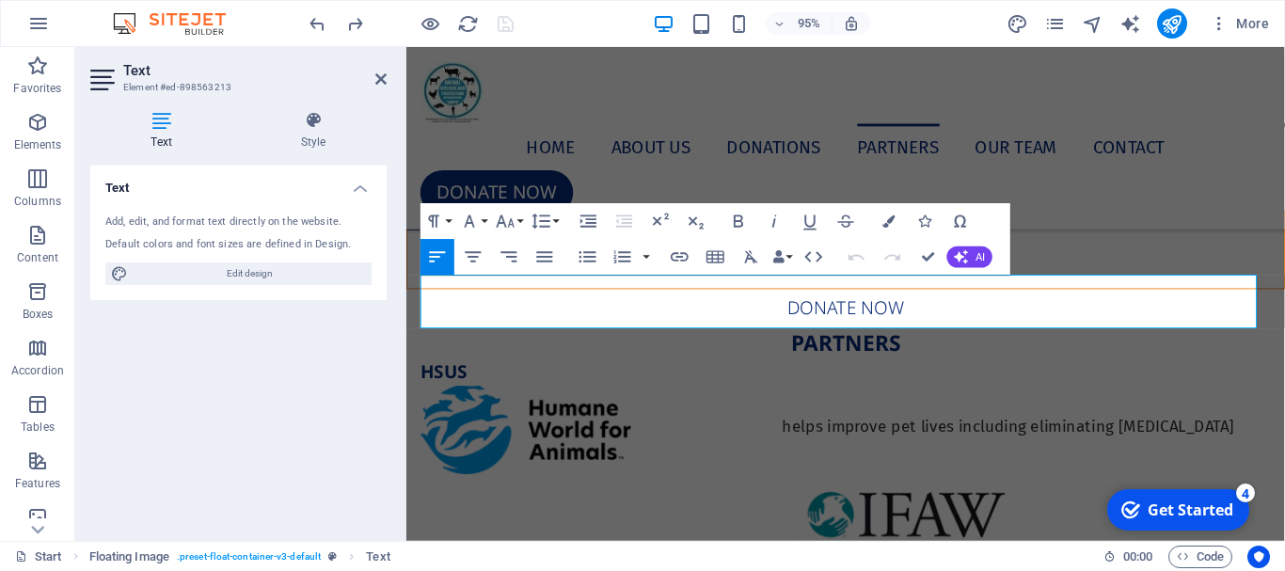
select select "px"
select select "400"
select select "px"
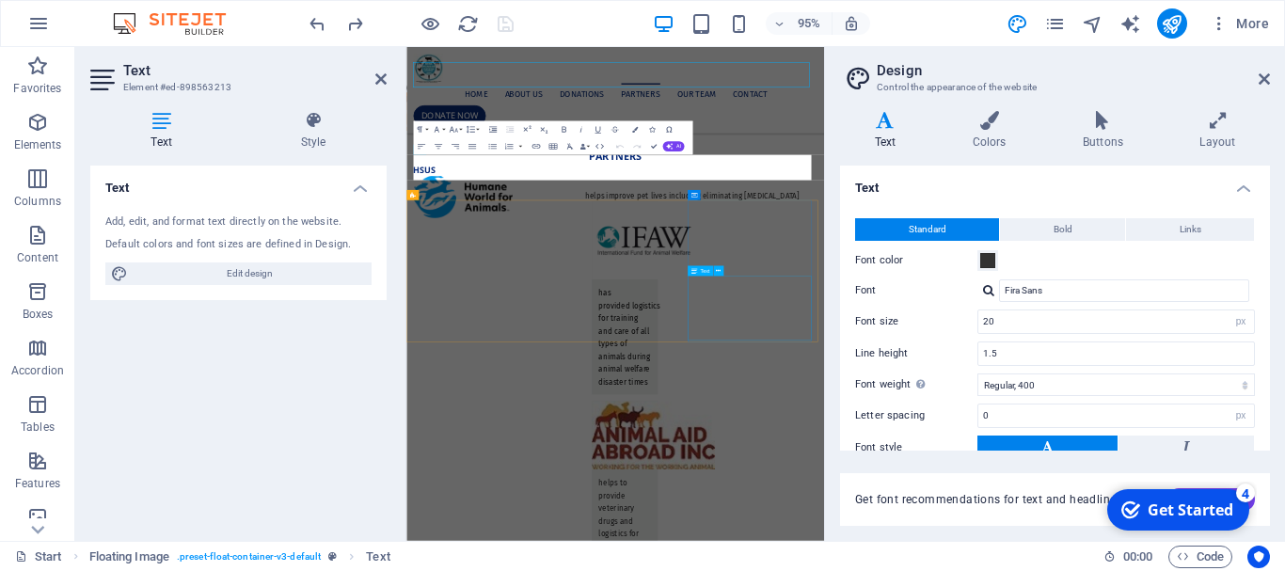
scroll to position [7395, 0]
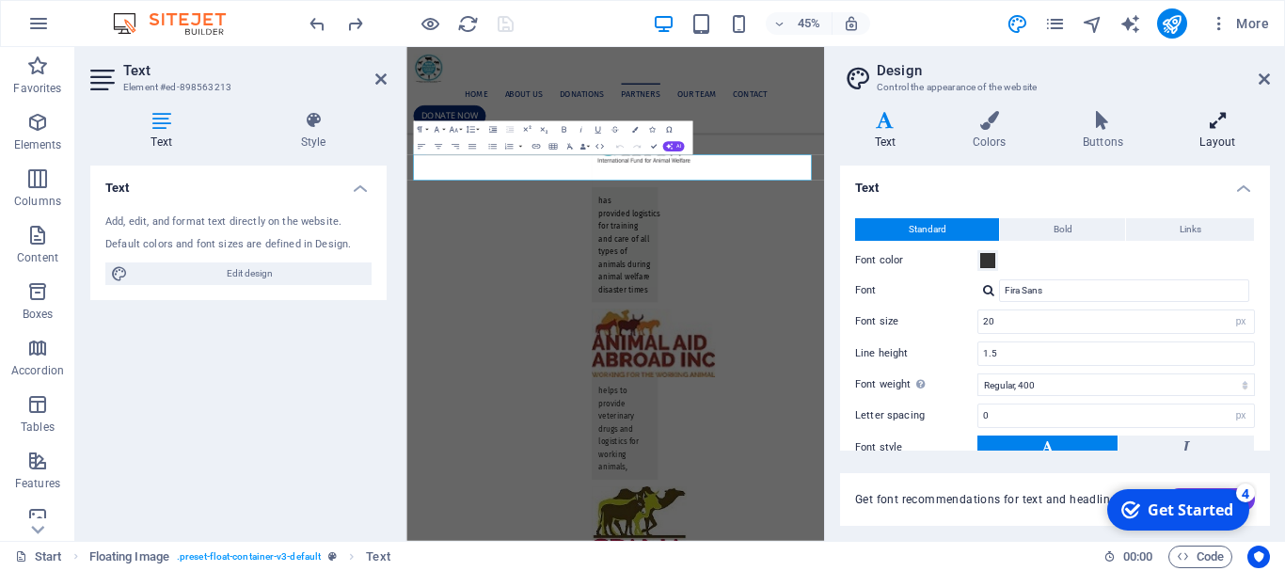
click at [1212, 124] on icon at bounding box center [1218, 120] width 104 height 19
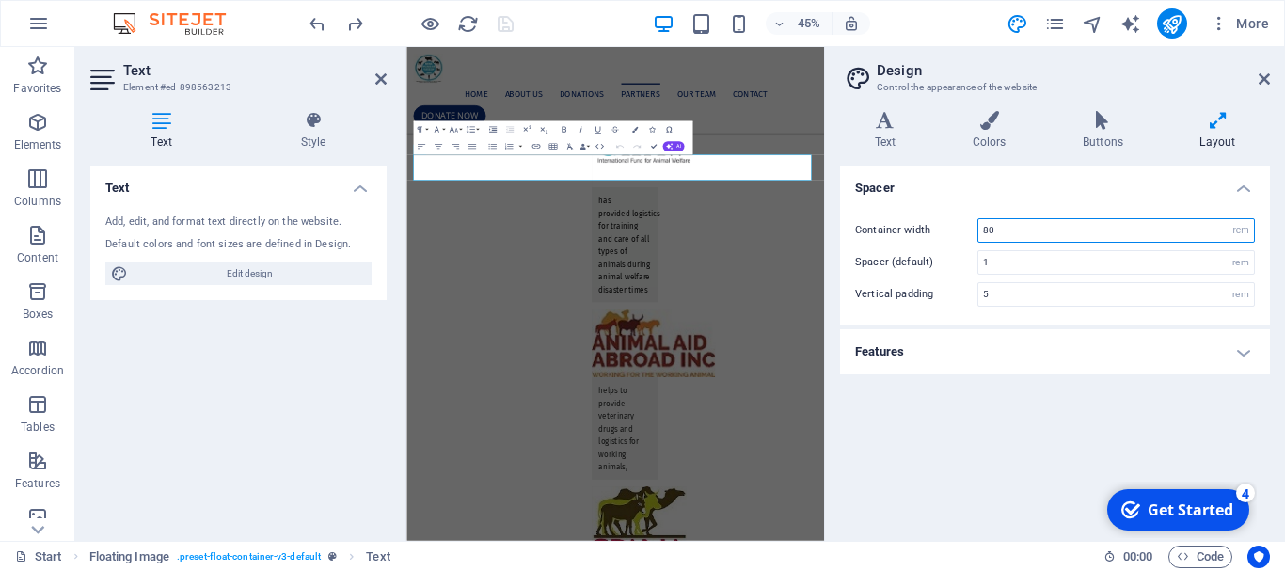
click at [1023, 231] on input "80" at bounding box center [1116, 230] width 276 height 23
click at [377, 76] on icon at bounding box center [380, 79] width 11 height 15
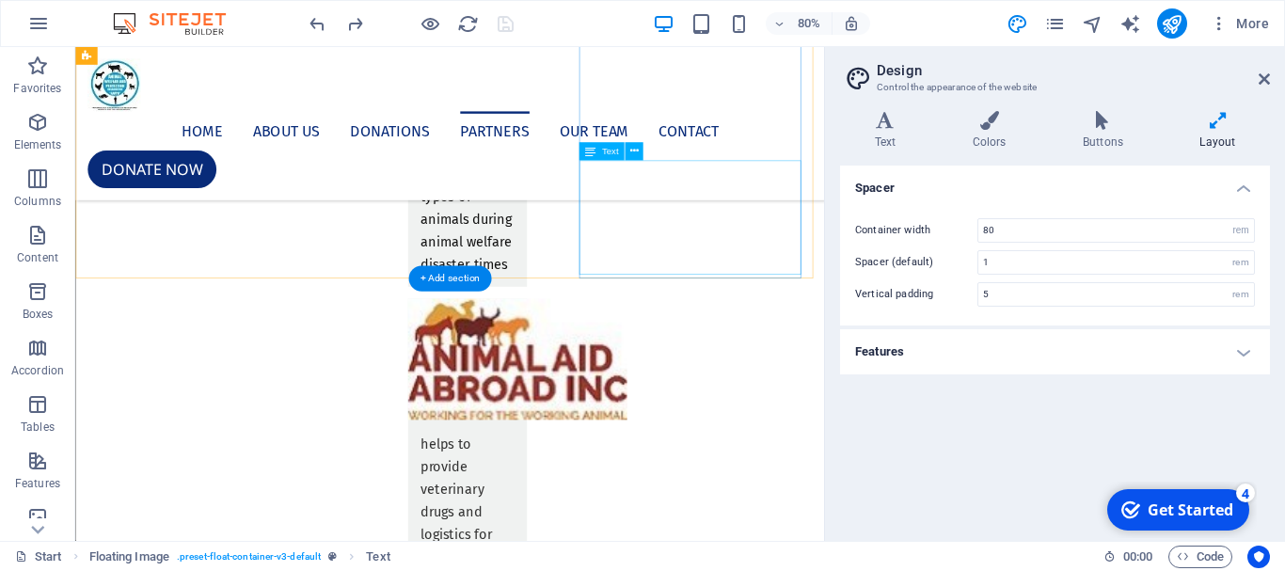
scroll to position [7655, 0]
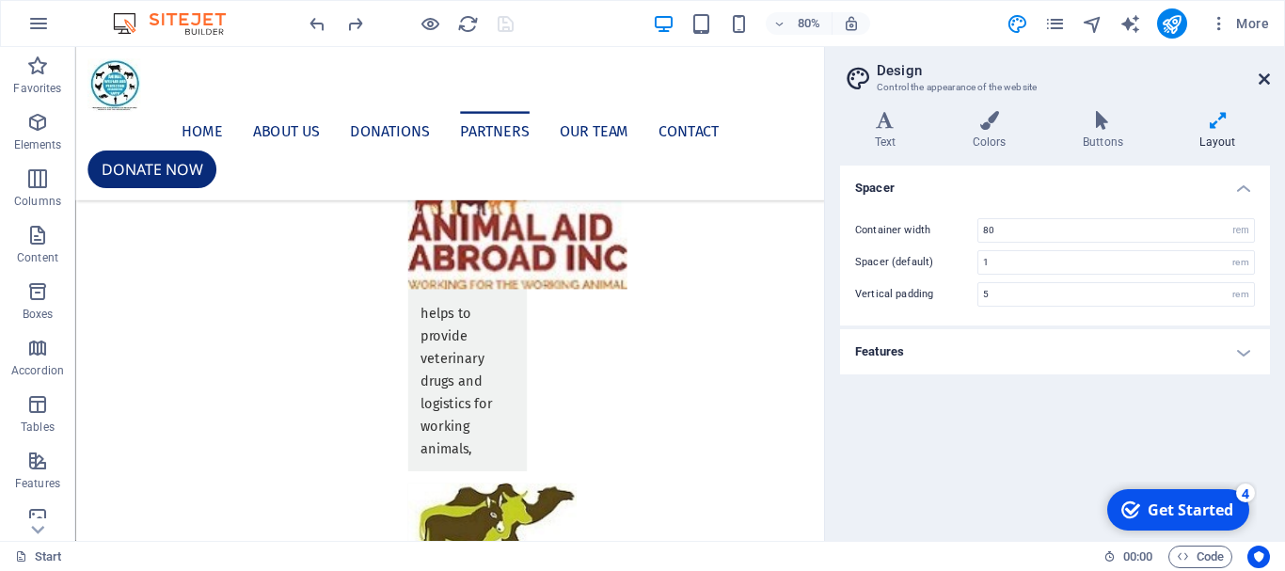
click at [1266, 79] on icon at bounding box center [1264, 79] width 11 height 15
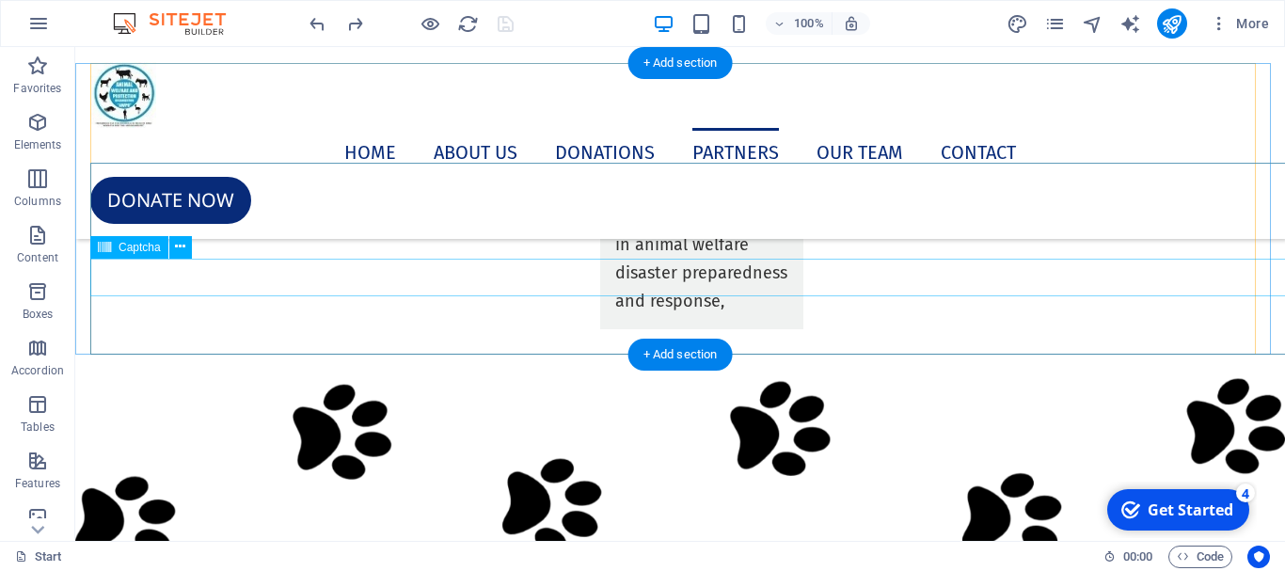
scroll to position [8504, 0]
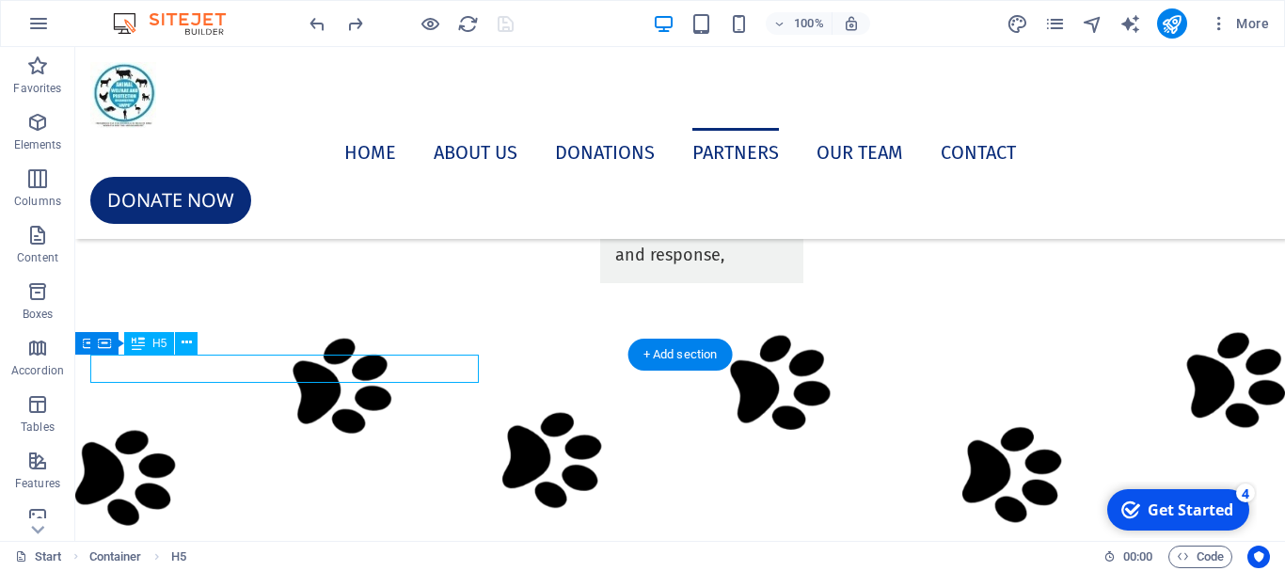
scroll to position [7801, 0]
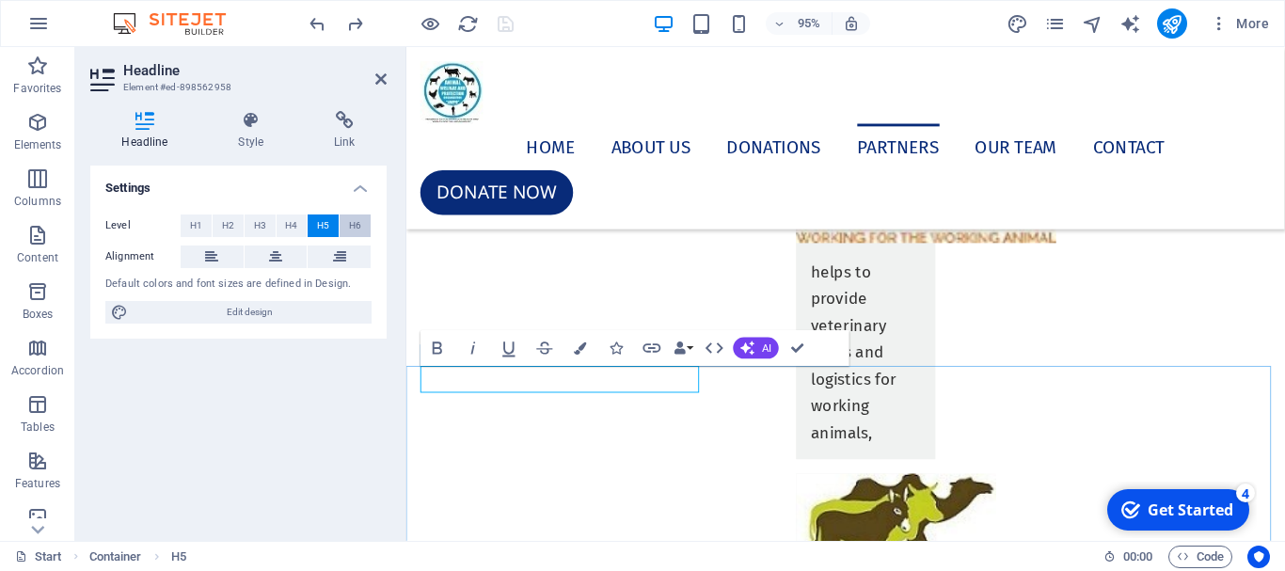
click at [346, 228] on button "H6" at bounding box center [355, 226] width 31 height 23
click at [324, 226] on span "H5" at bounding box center [323, 226] width 12 height 23
click at [298, 225] on button "H4" at bounding box center [292, 226] width 31 height 23
click at [270, 224] on button "H3" at bounding box center [260, 226] width 31 height 23
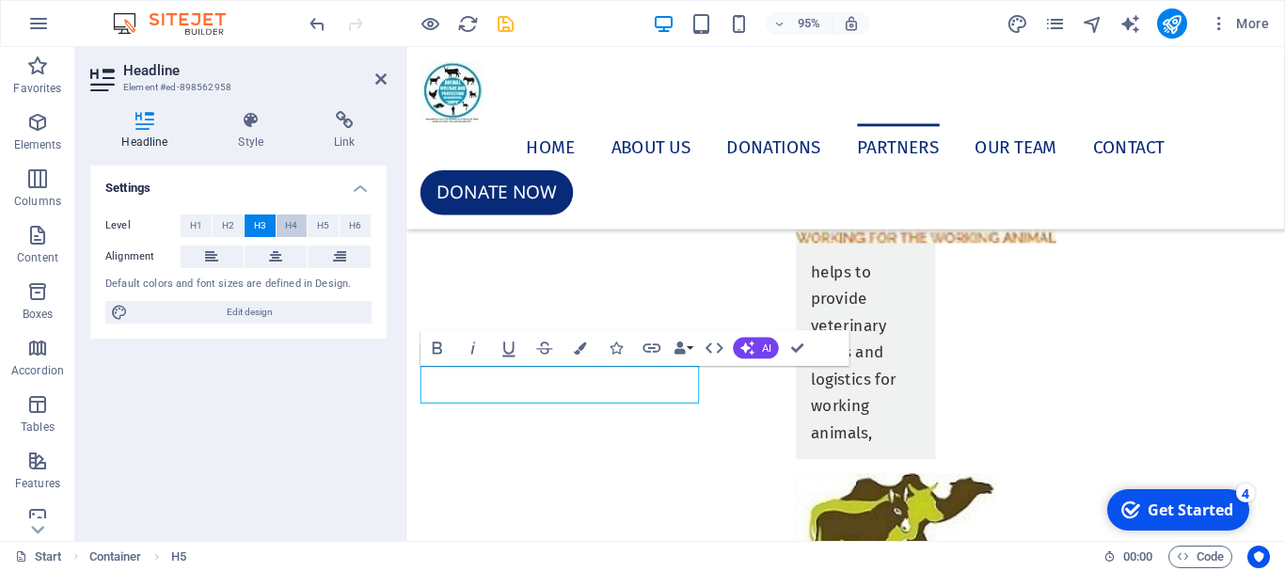
click at [293, 221] on span "H4" at bounding box center [291, 226] width 12 height 23
click at [384, 80] on icon at bounding box center [380, 79] width 11 height 15
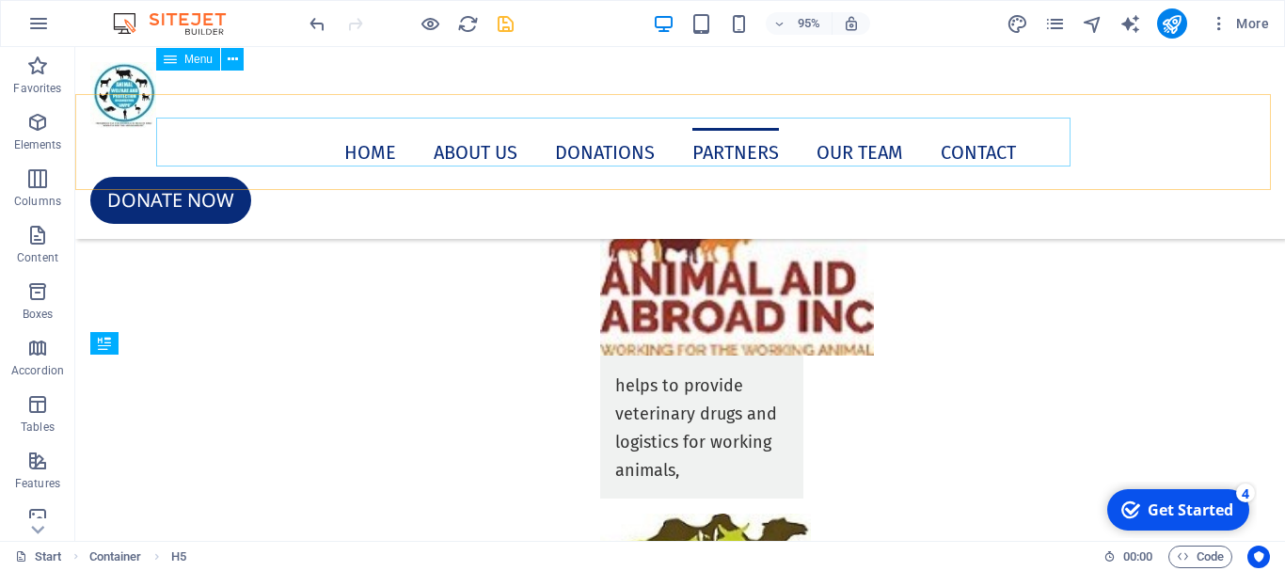
scroll to position [8504, 0]
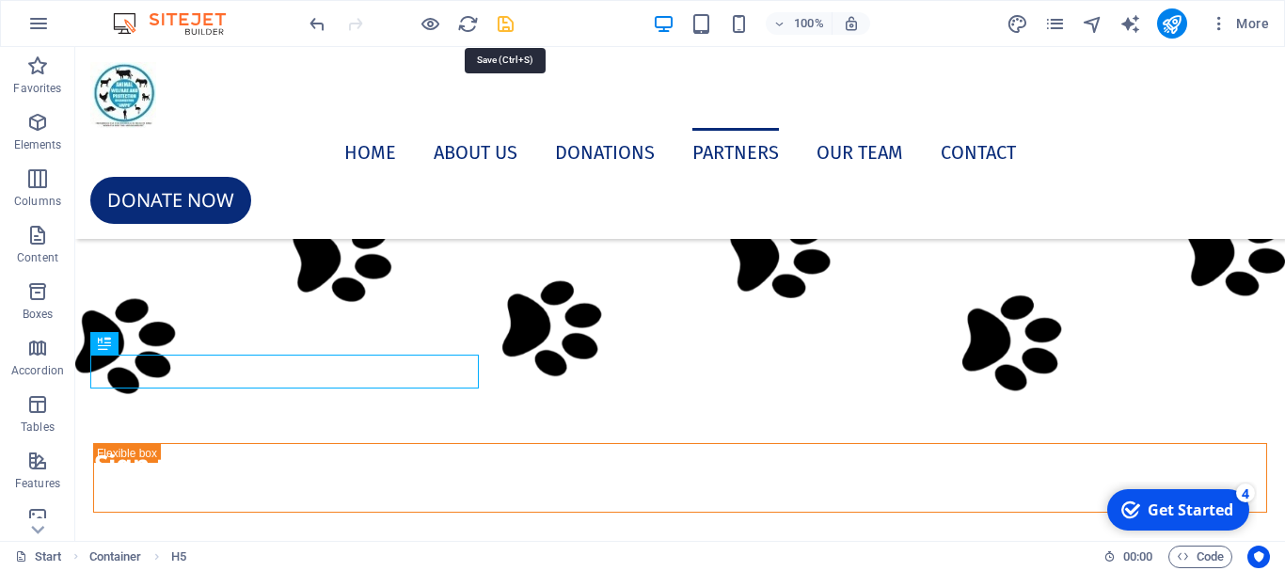
click at [501, 26] on icon "save" at bounding box center [506, 24] width 22 height 22
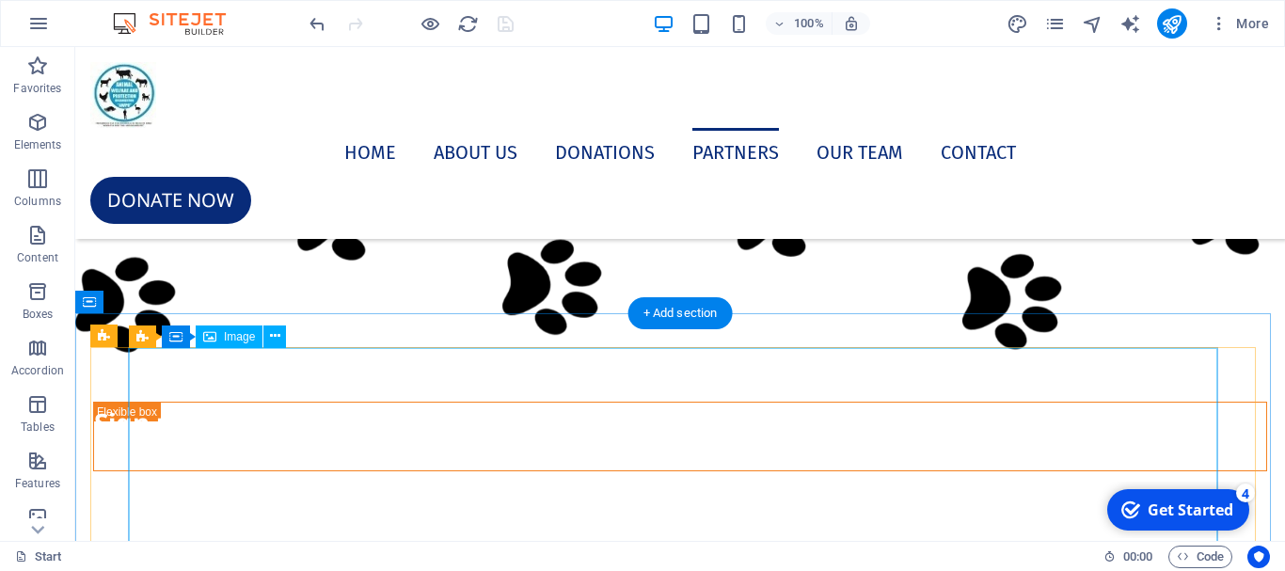
scroll to position [8598, 0]
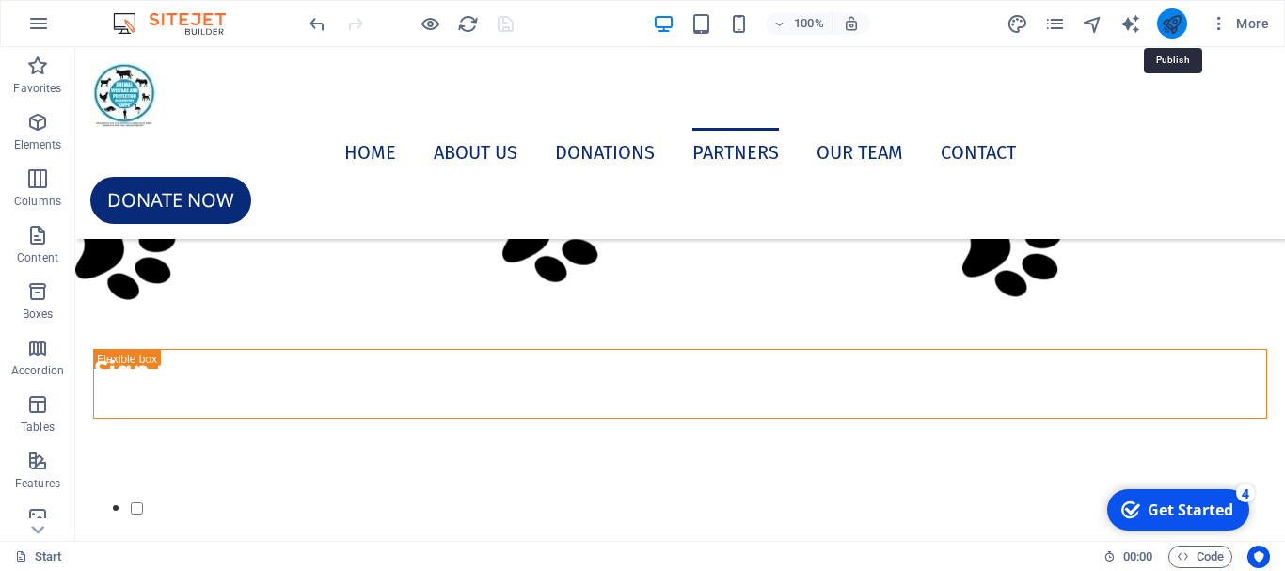
click at [1174, 24] on icon "publish" at bounding box center [1172, 24] width 22 height 22
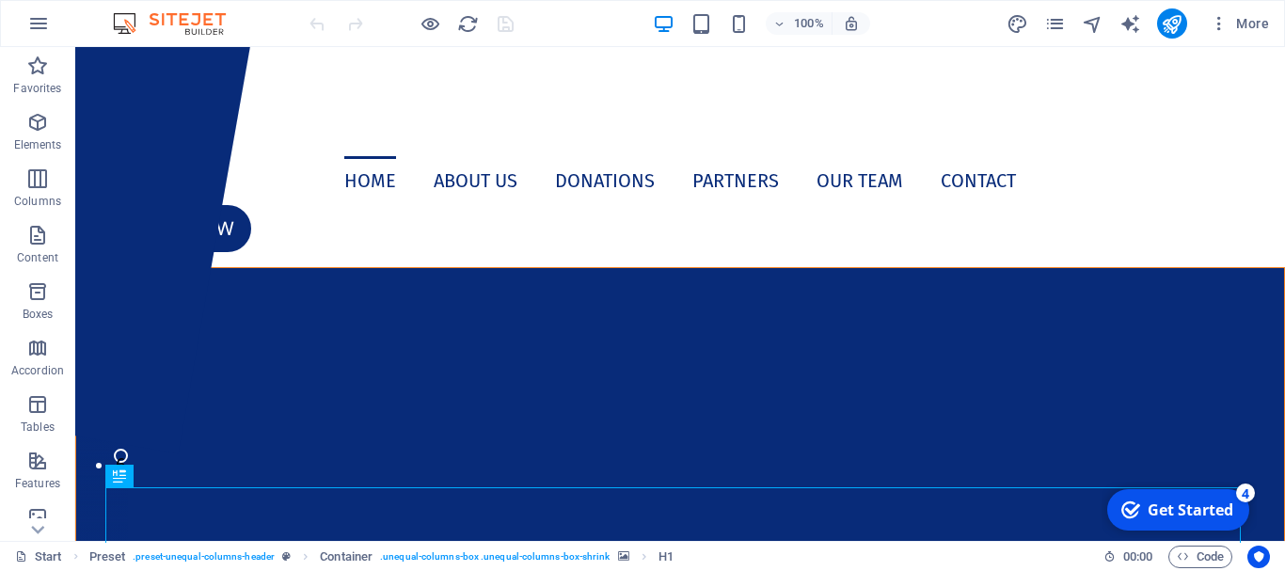
click at [582, 2] on div "100% More" at bounding box center [642, 23] width 1283 height 45
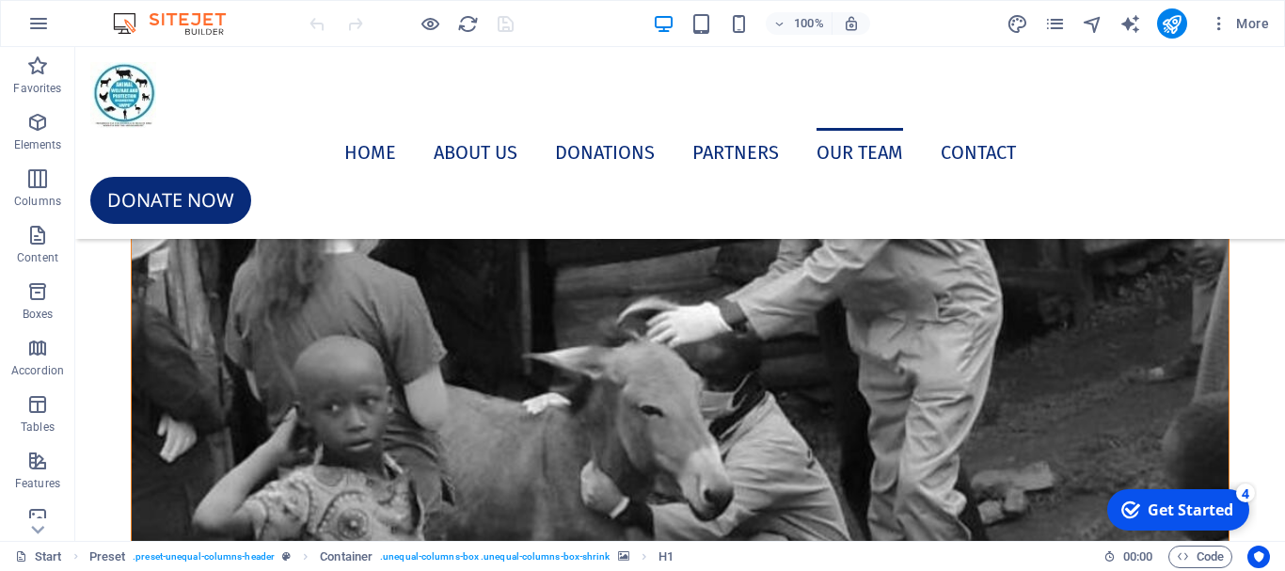
scroll to position [12085, 0]
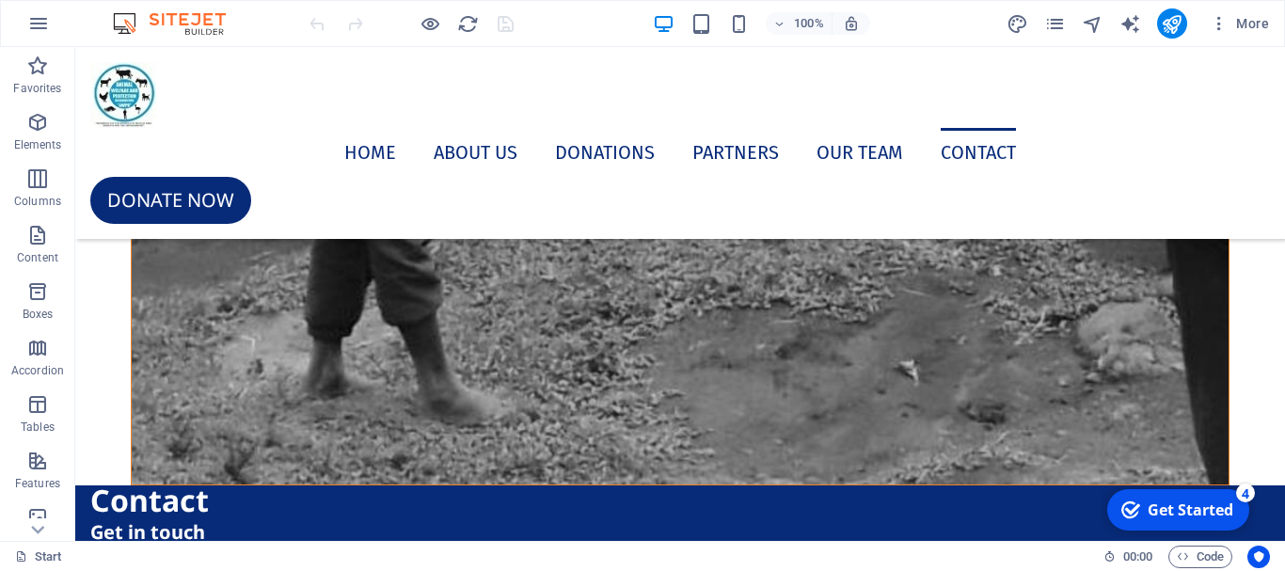
drag, startPoint x: 1280, startPoint y: 84, endPoint x: 128, endPoint y: 56, distance: 1152.8
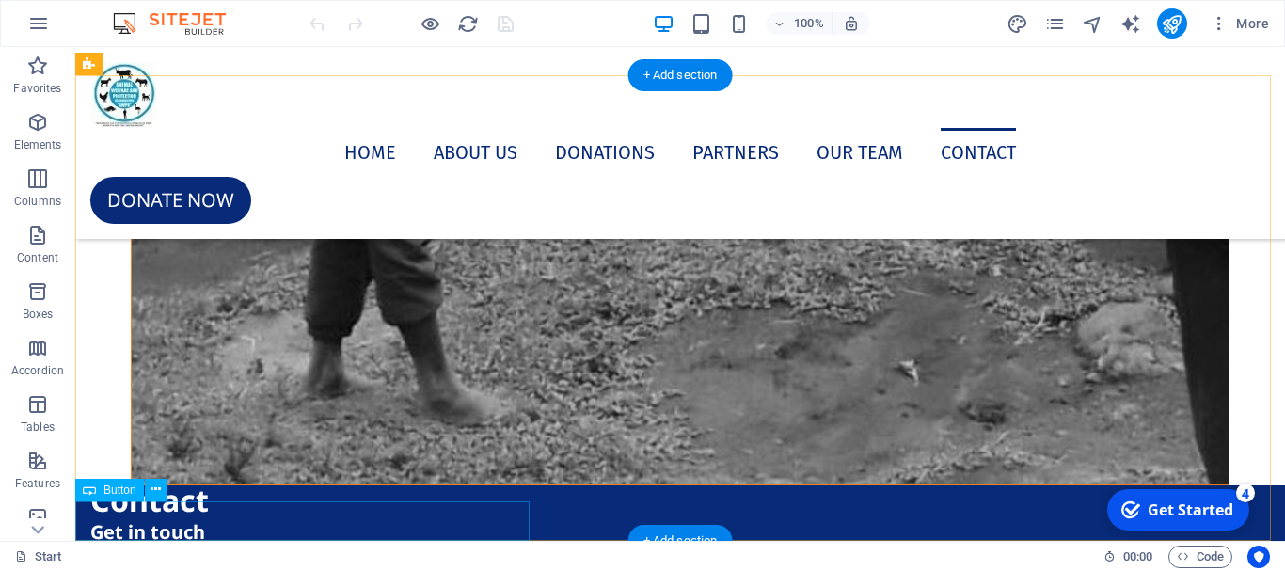
select select "px"
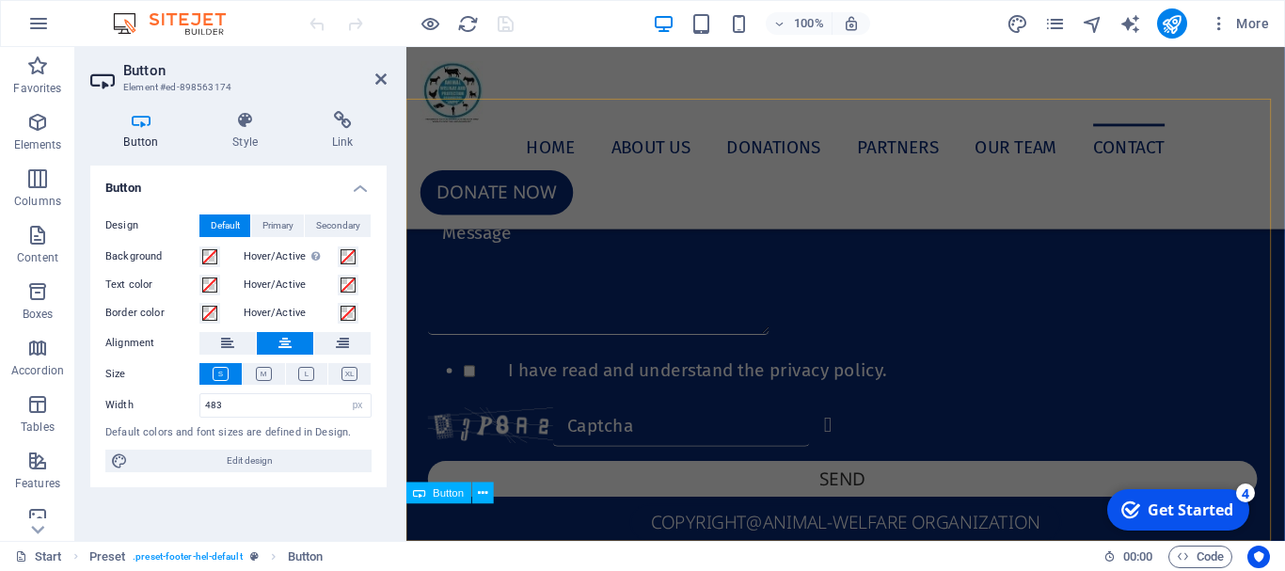
scroll to position [10530, 0]
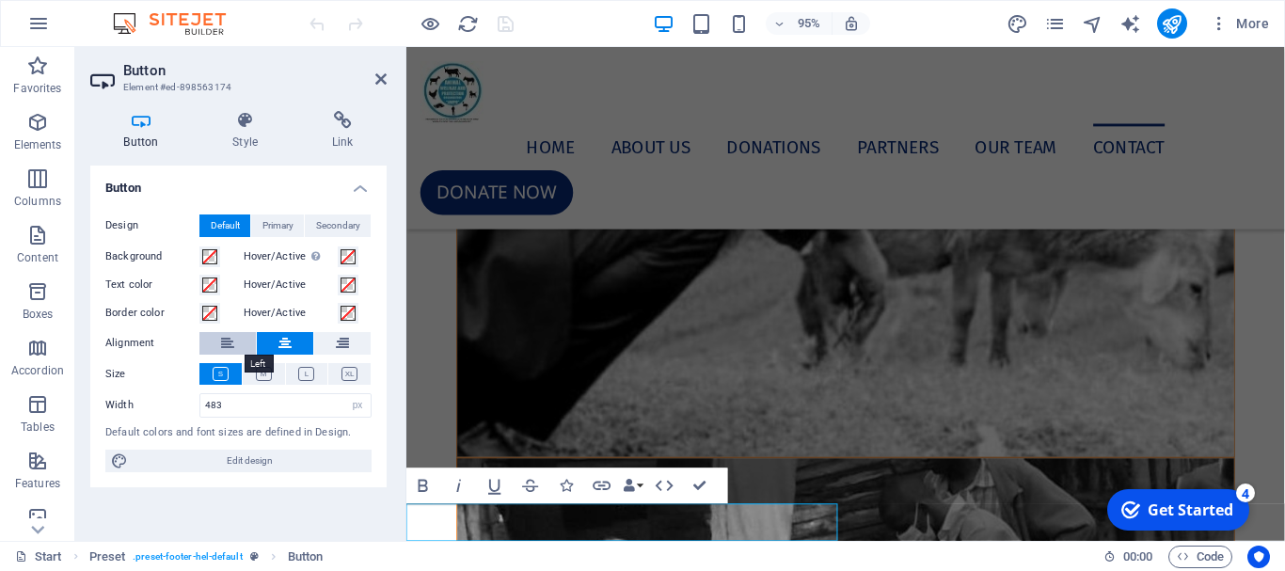
click at [224, 348] on icon at bounding box center [227, 343] width 13 height 23
click at [340, 345] on icon at bounding box center [342, 343] width 13 height 23
click at [383, 82] on icon at bounding box center [380, 79] width 11 height 15
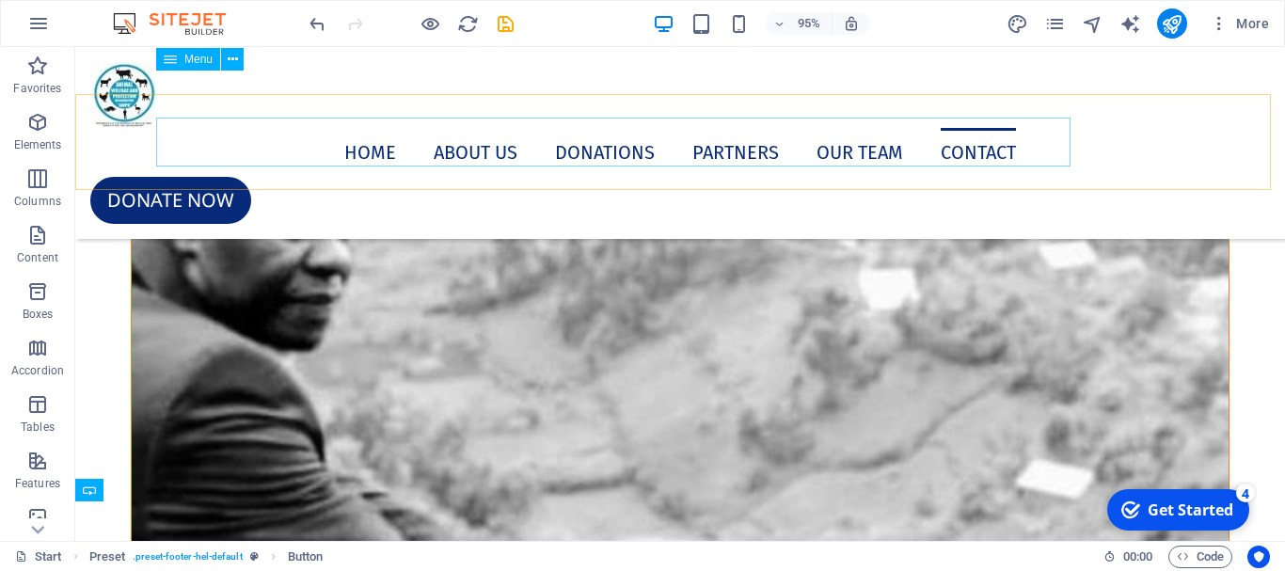
scroll to position [12085, 0]
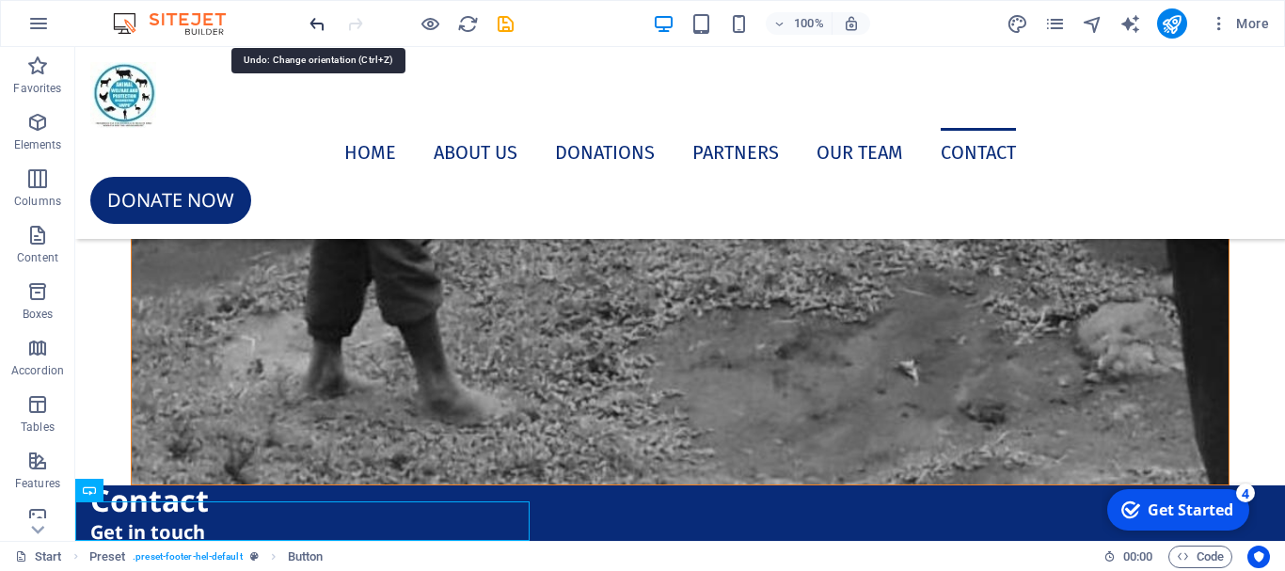
click at [307, 29] on icon "undo" at bounding box center [318, 24] width 22 height 22
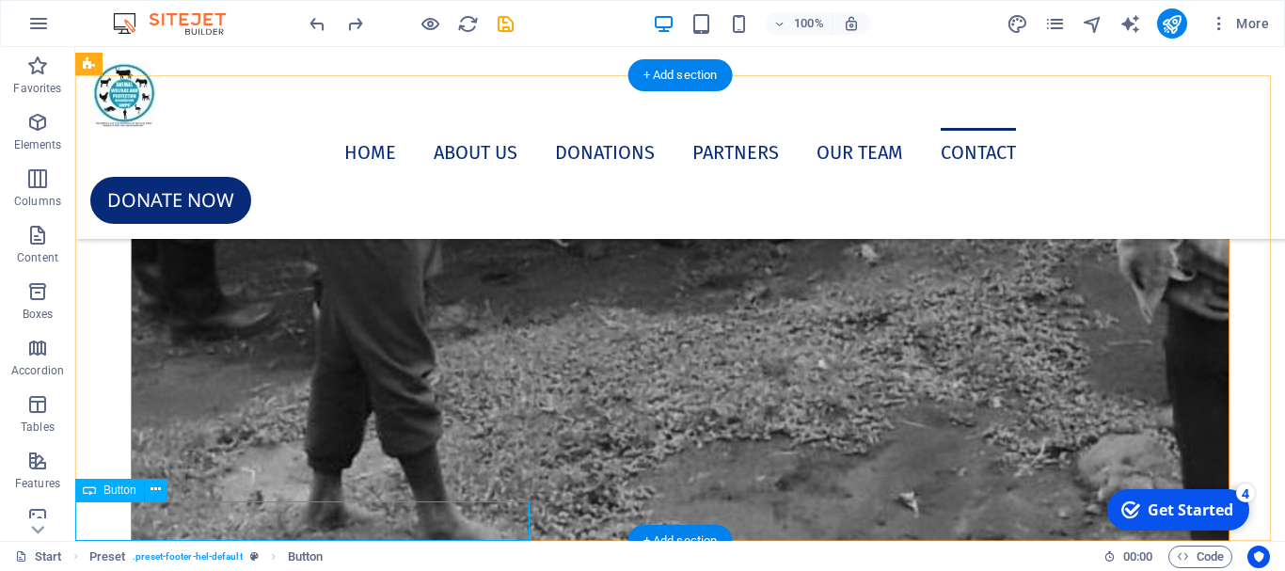
select select "px"
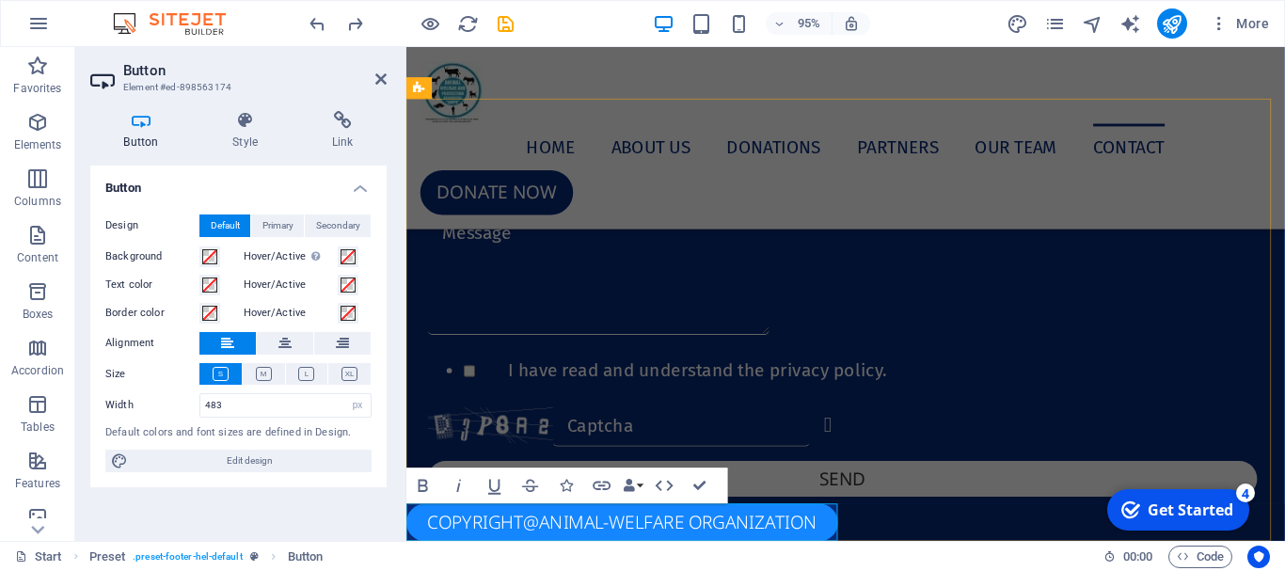
scroll to position [10530, 0]
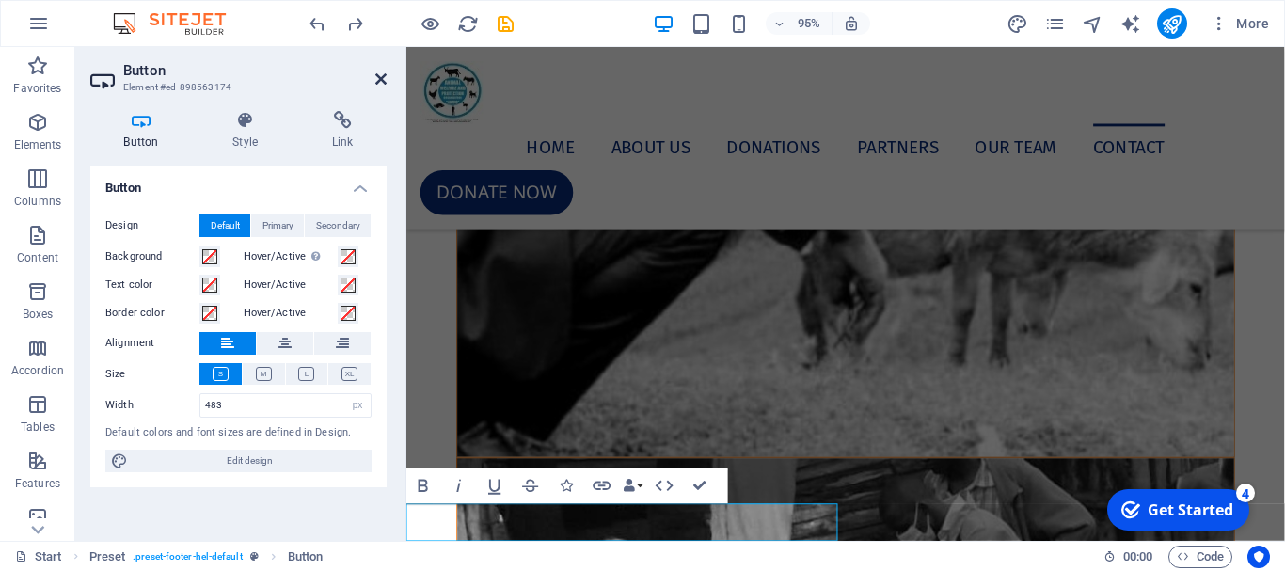
click at [386, 80] on icon at bounding box center [380, 79] width 11 height 15
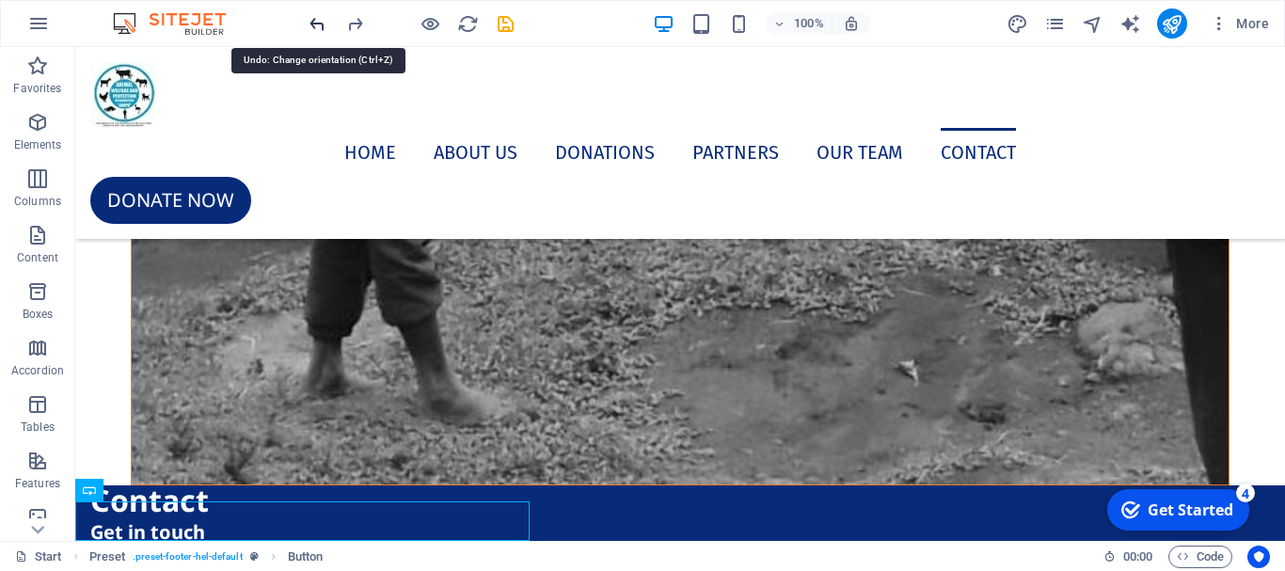
click at [321, 24] on icon "undo" at bounding box center [318, 24] width 22 height 22
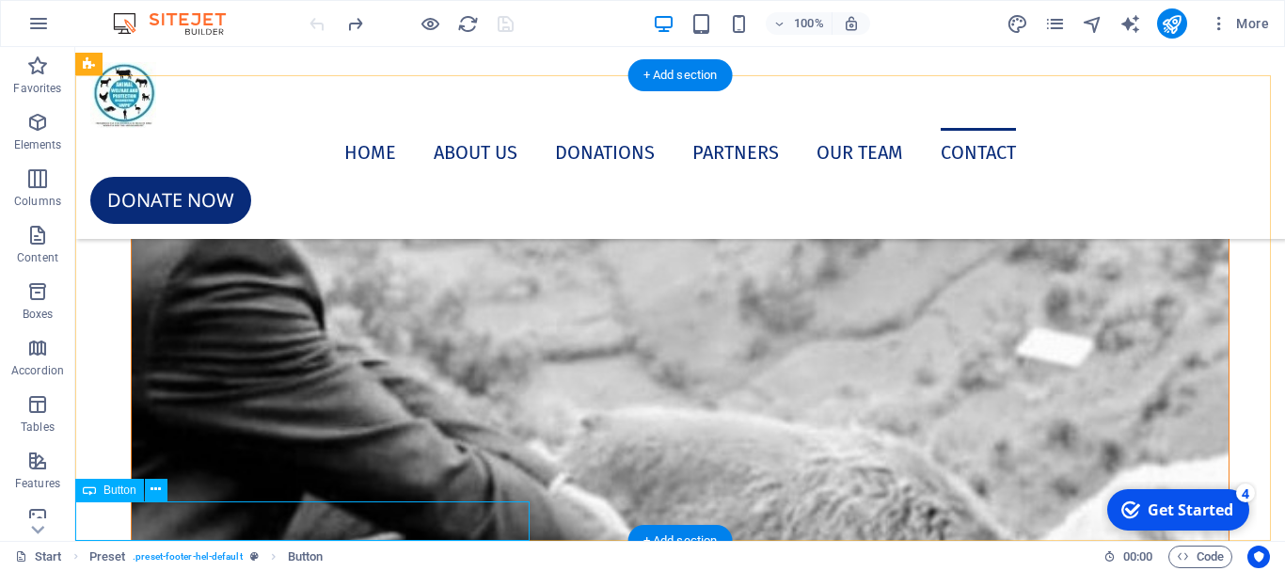
select select "px"
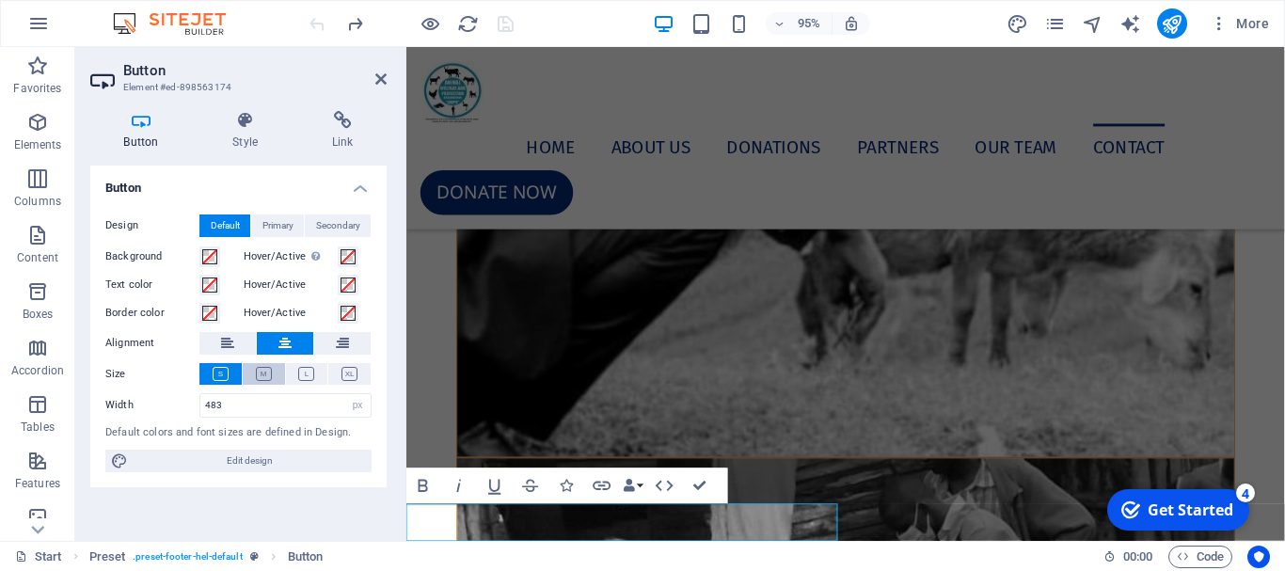
click at [259, 374] on icon at bounding box center [264, 374] width 16 height 14
click at [375, 76] on icon at bounding box center [380, 79] width 11 height 15
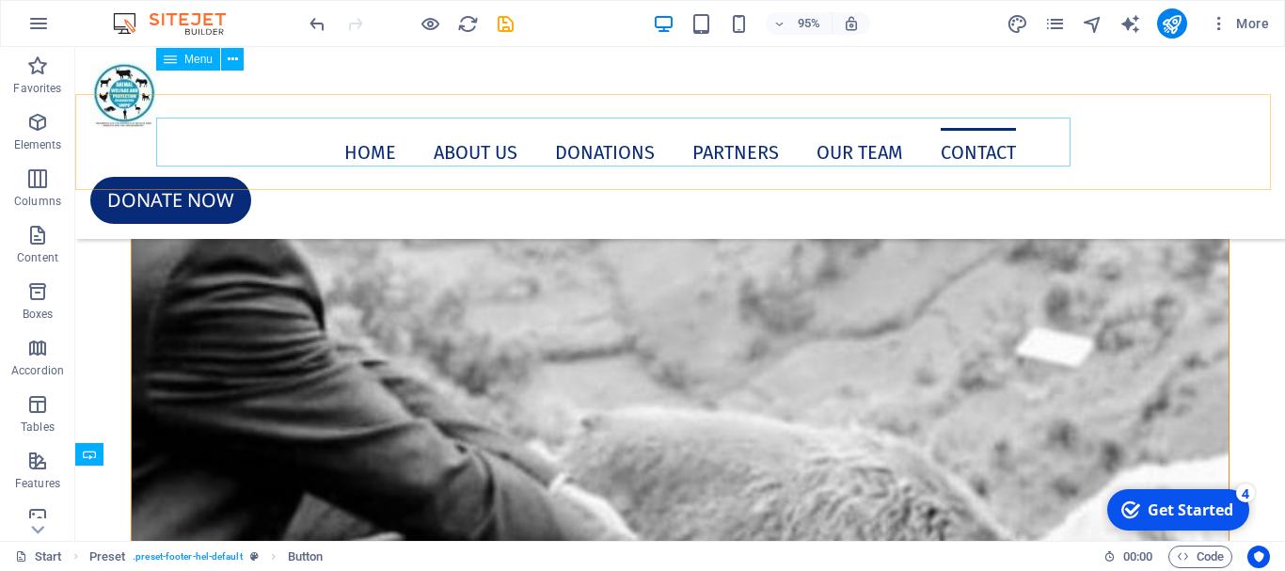
scroll to position [12121, 0]
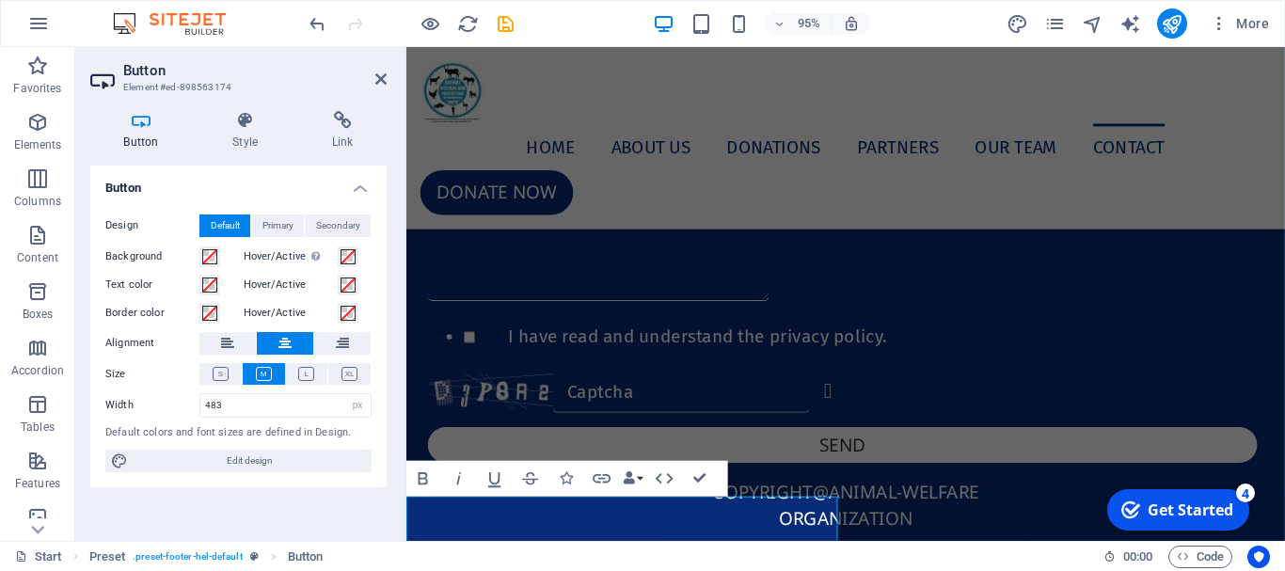
scroll to position [10537, 0]
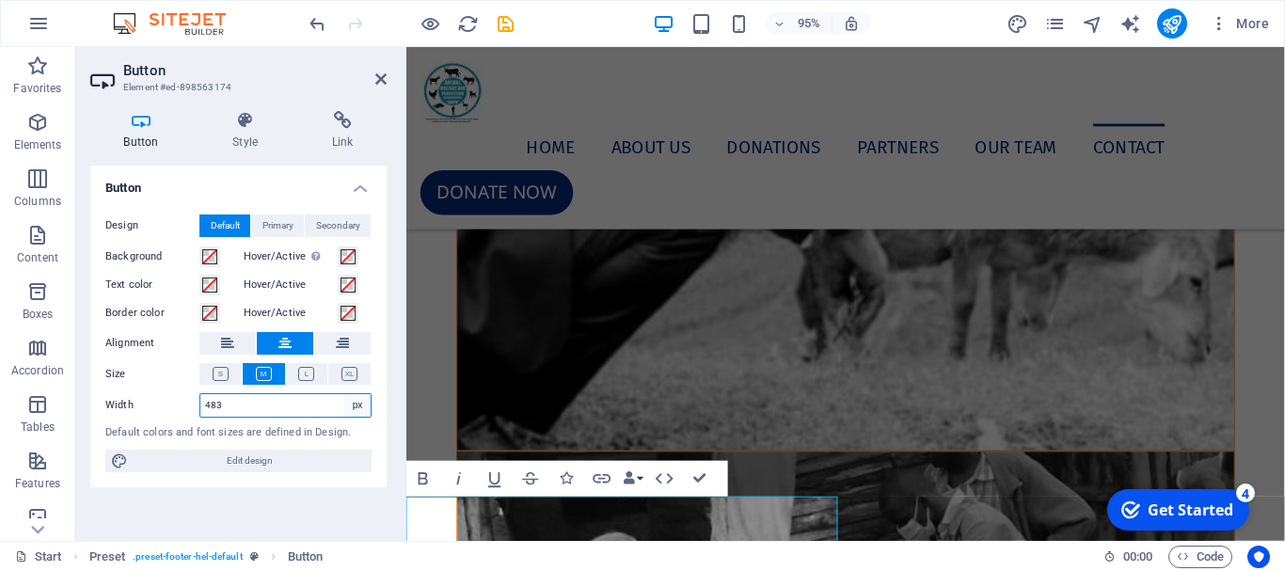
click at [355, 407] on select "Default px rem % em vh vw" at bounding box center [357, 405] width 26 height 23
click at [344, 394] on select "Default px rem % em vh vw" at bounding box center [357, 405] width 26 height 23
click at [334, 405] on input "483" at bounding box center [285, 405] width 170 height 23
click at [358, 405] on select "Default px rem % em vh vw" at bounding box center [357, 405] width 26 height 23
select select "vw"
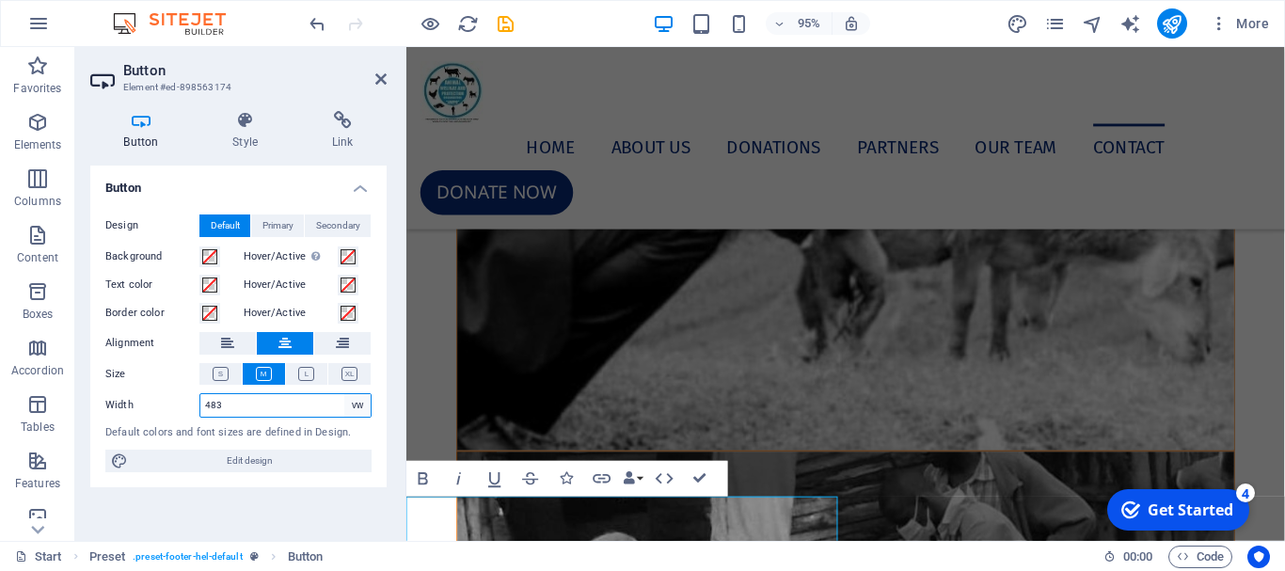
click at [344, 394] on select "Default px rem % em vh vw" at bounding box center [357, 405] width 26 height 23
type input "49.9"
click at [361, 405] on select "Default px rem % em vh vw" at bounding box center [357, 405] width 26 height 23
select select "vh"
click at [344, 394] on select "Default px rem % em vh vw" at bounding box center [357, 405] width 26 height 23
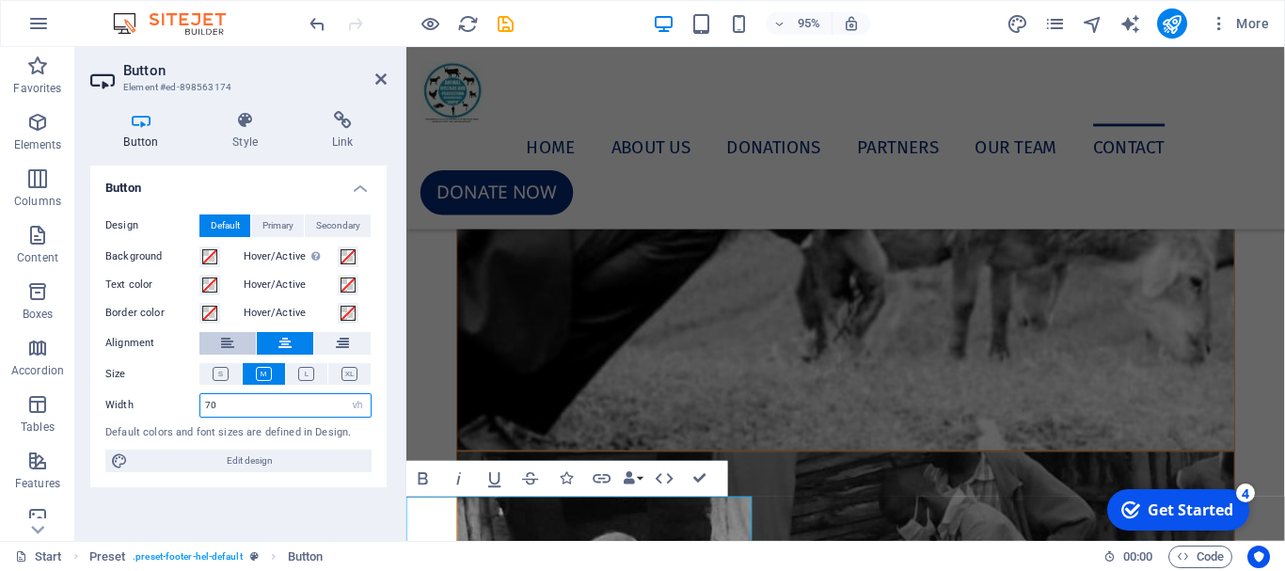
type input "70"
click at [229, 343] on icon at bounding box center [227, 343] width 13 height 23
click at [375, 76] on icon at bounding box center [380, 79] width 11 height 15
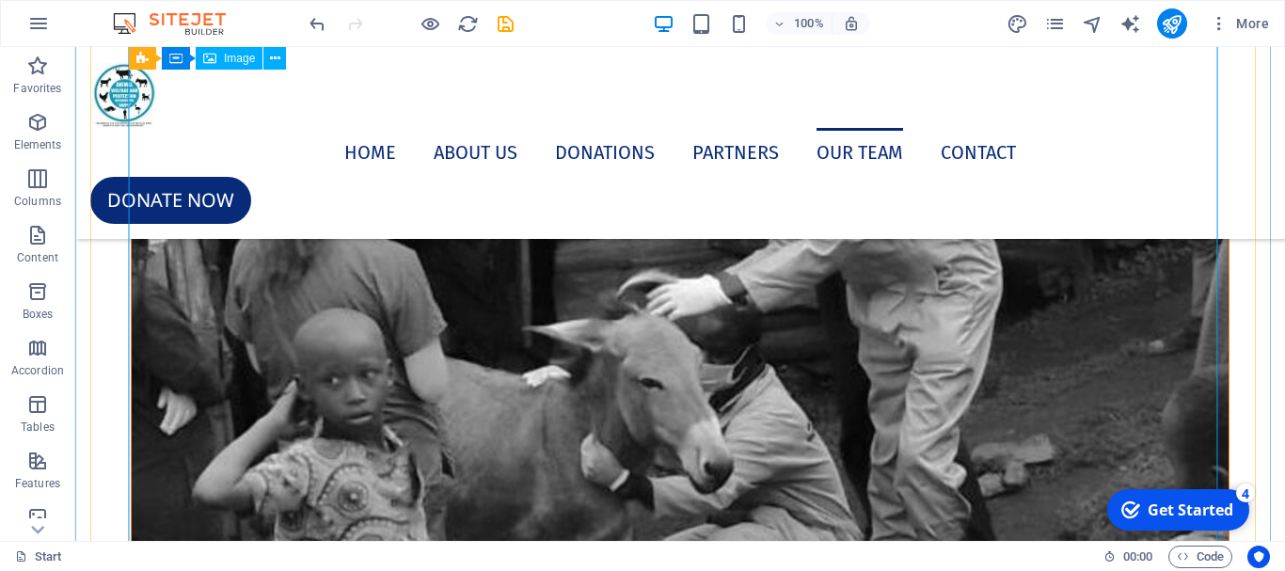
scroll to position [11462, 0]
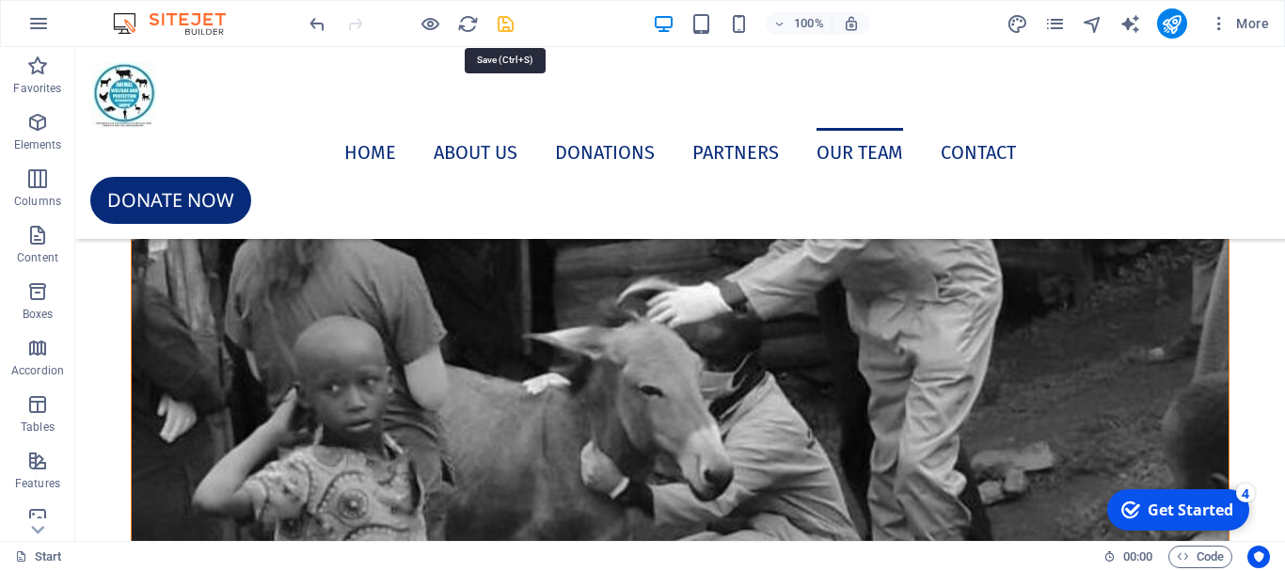
click at [501, 24] on icon "save" at bounding box center [506, 24] width 22 height 22
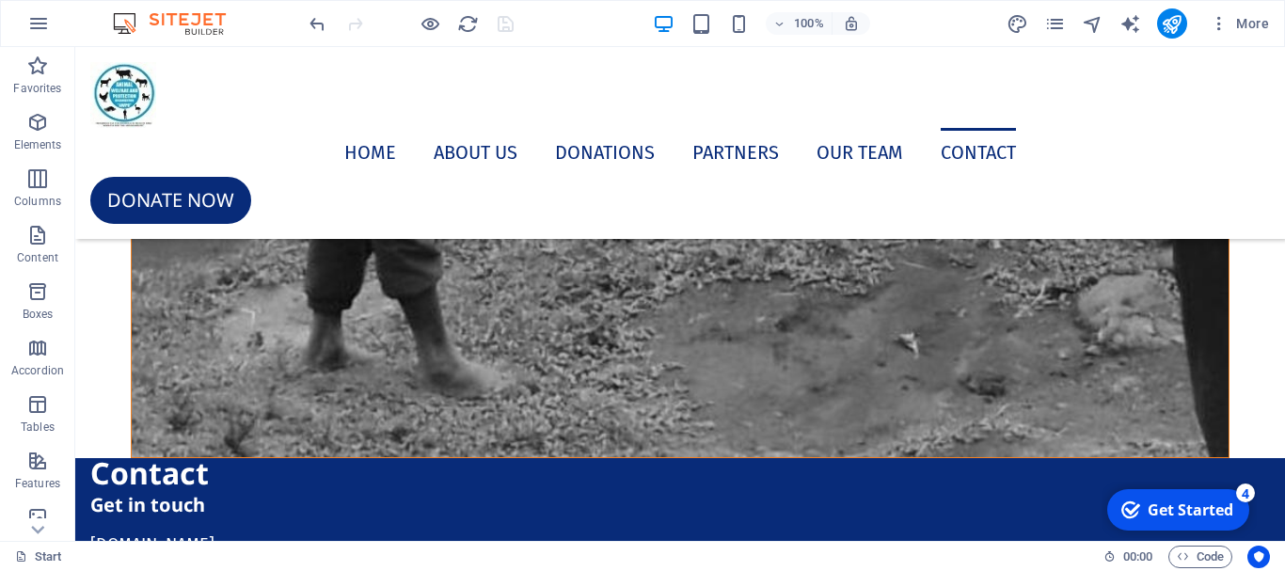
scroll to position [12121, 0]
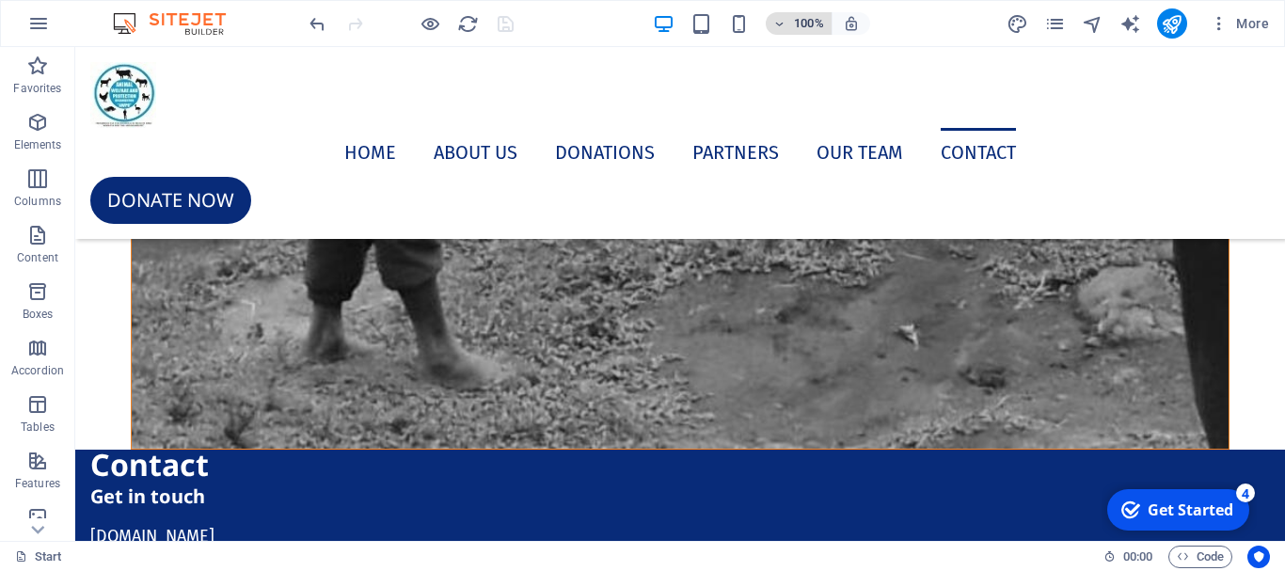
click at [823, 27] on h6 "100%" at bounding box center [809, 23] width 30 height 23
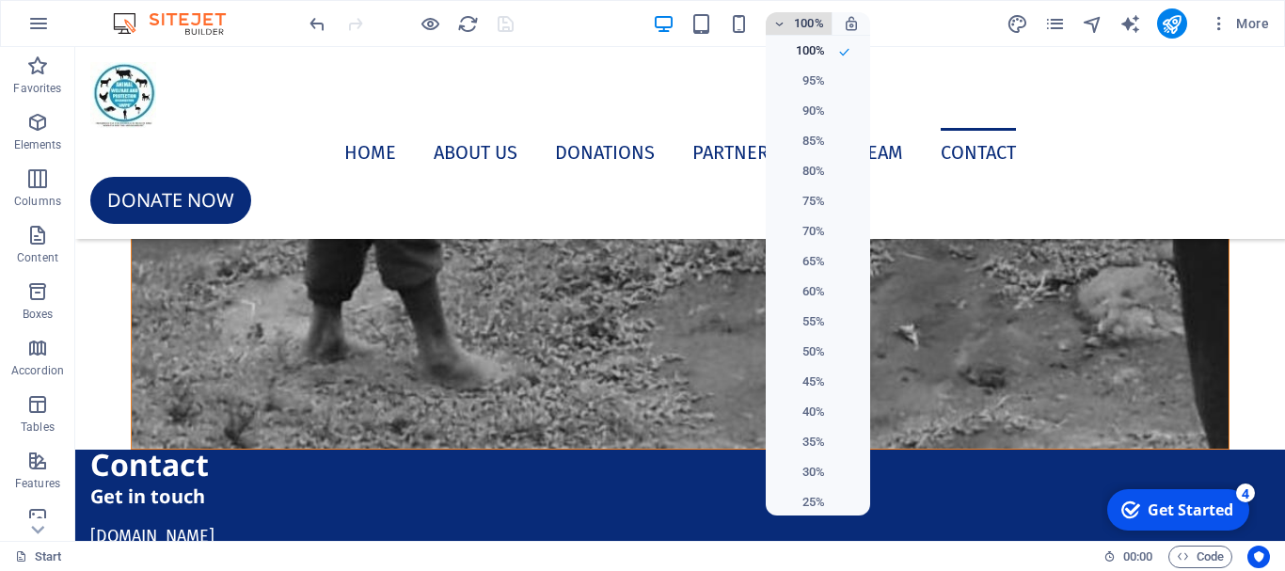
click at [823, 27] on div at bounding box center [642, 285] width 1285 height 571
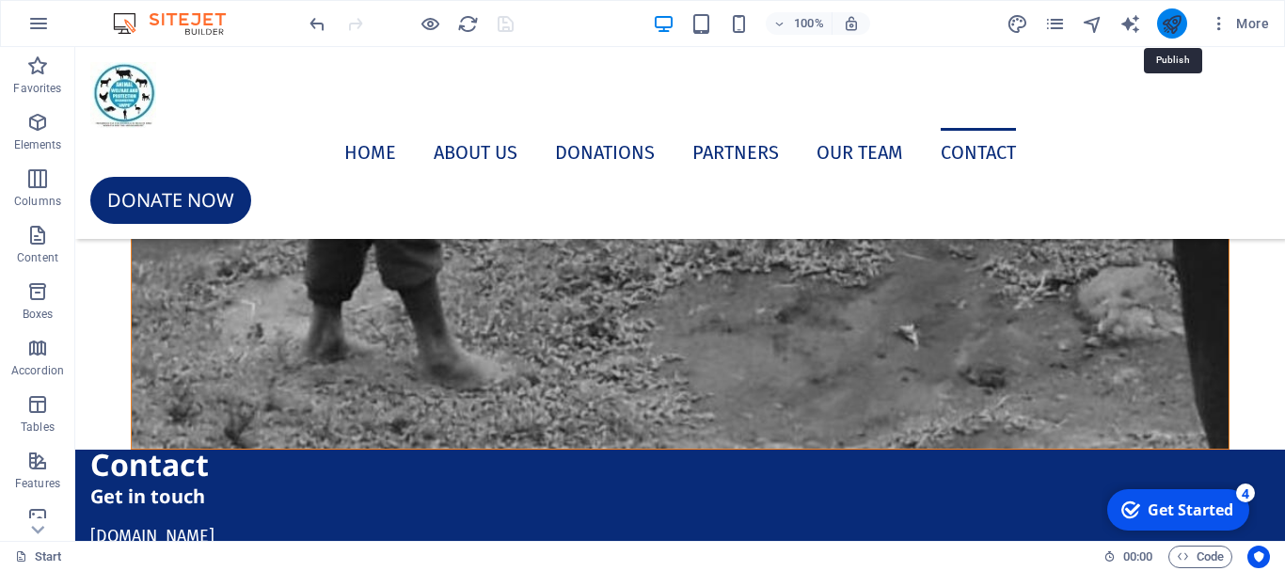
click at [1173, 24] on icon "publish" at bounding box center [1172, 24] width 22 height 22
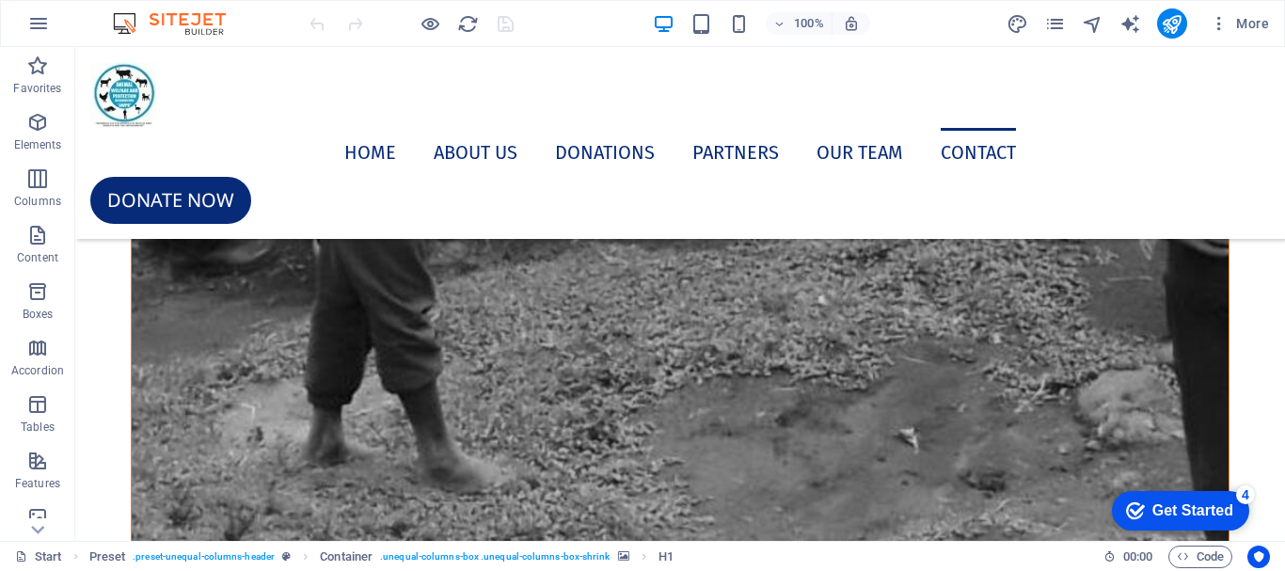
scroll to position [12121, 0]
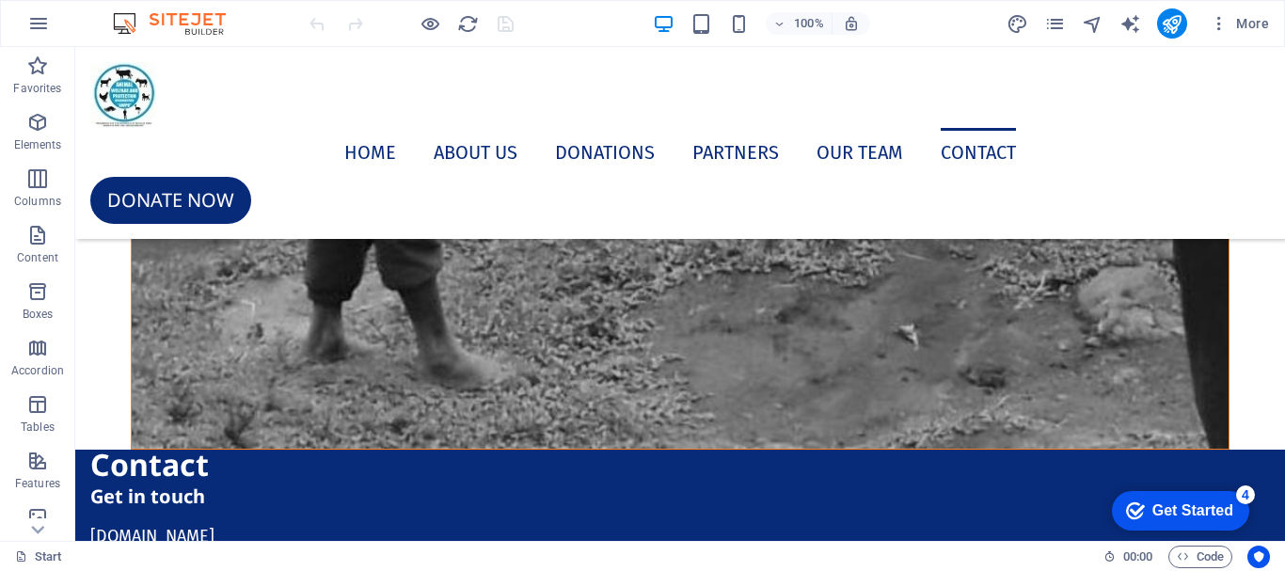
drag, startPoint x: 1281, startPoint y: 72, endPoint x: 1166, endPoint y: 590, distance: 531.2
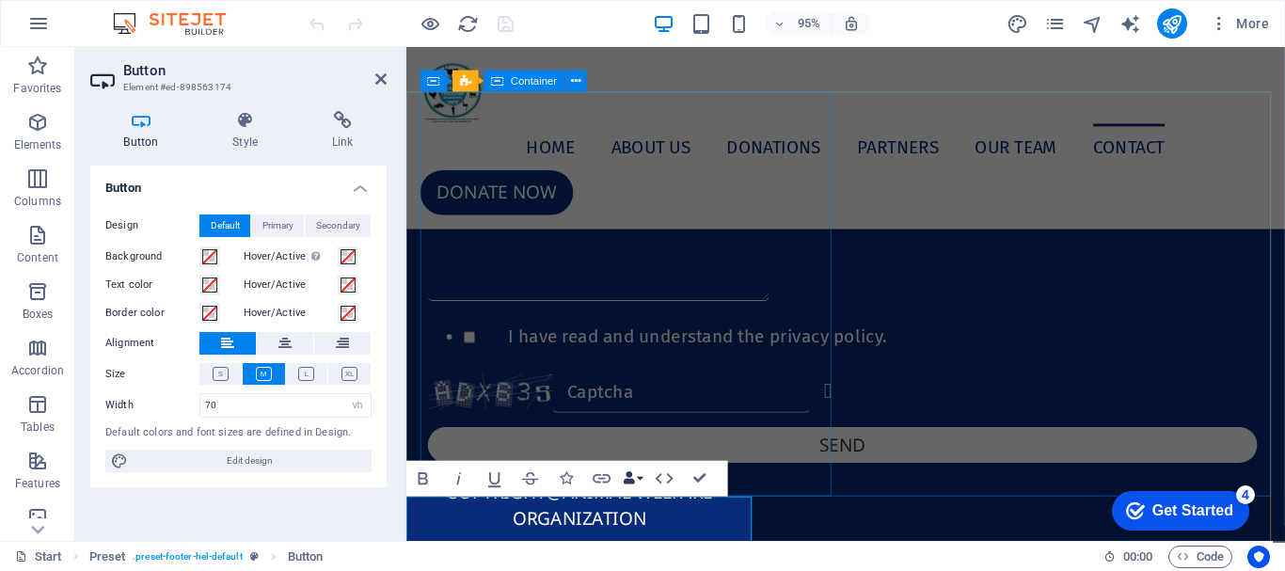
scroll to position [10537, 0]
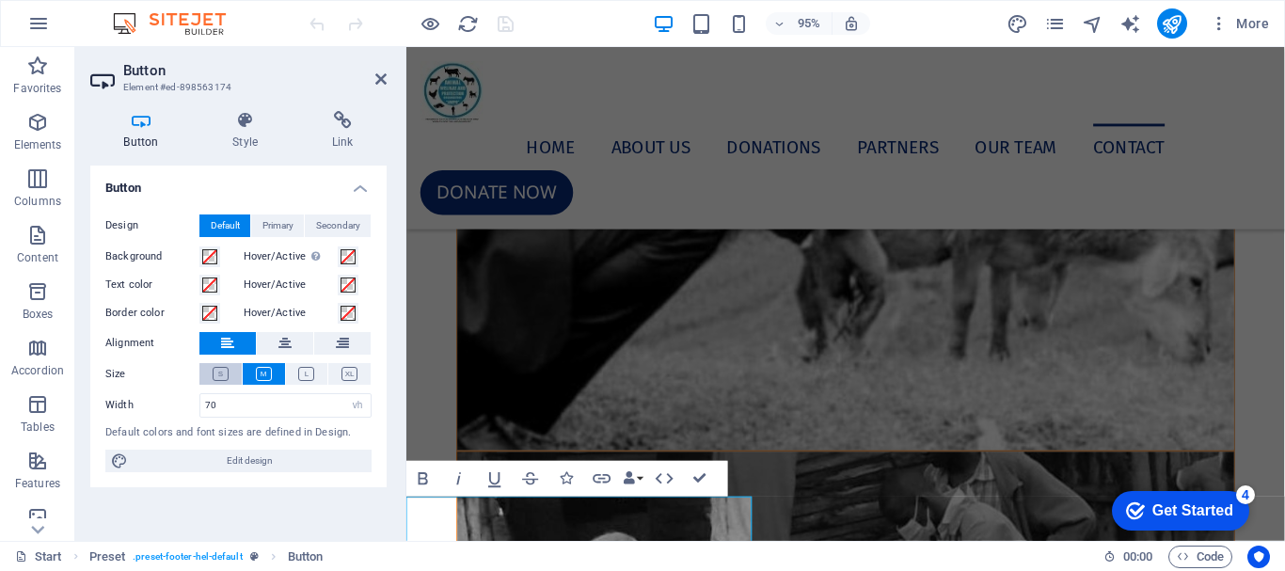
click at [224, 371] on icon at bounding box center [221, 374] width 16 height 14
click at [248, 410] on input "70" at bounding box center [285, 405] width 170 height 23
click at [361, 407] on select "Default px rem % em vh vw" at bounding box center [357, 405] width 26 height 23
select select "%"
click at [344, 394] on select "Default px rem % em vh vw" at bounding box center [357, 405] width 26 height 23
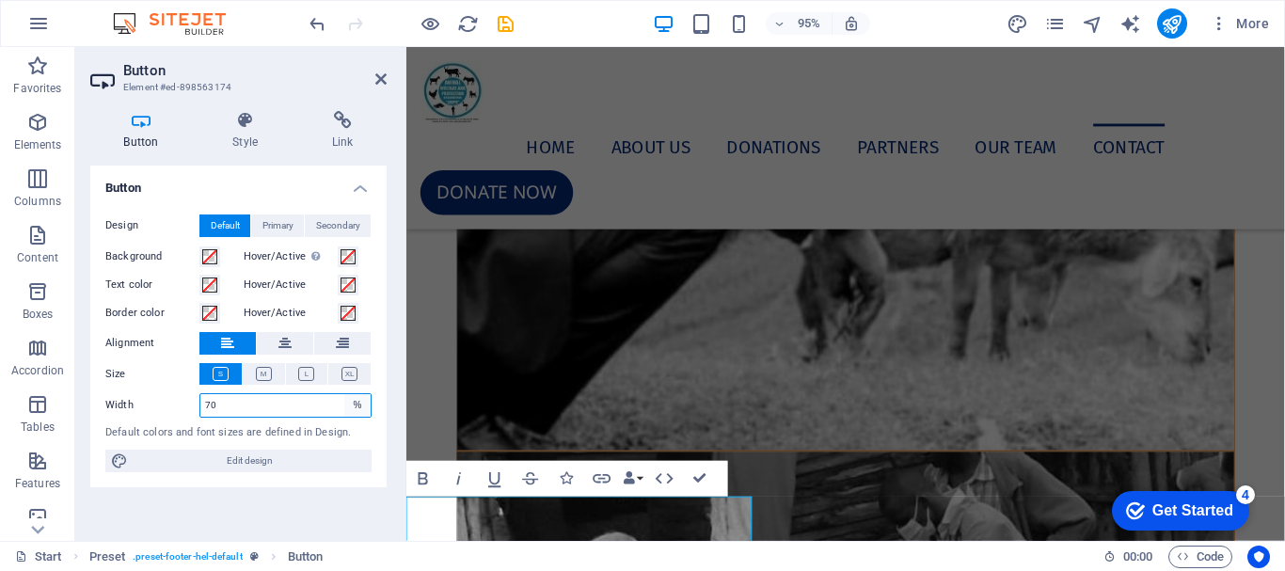
type input "100"
type input "88"
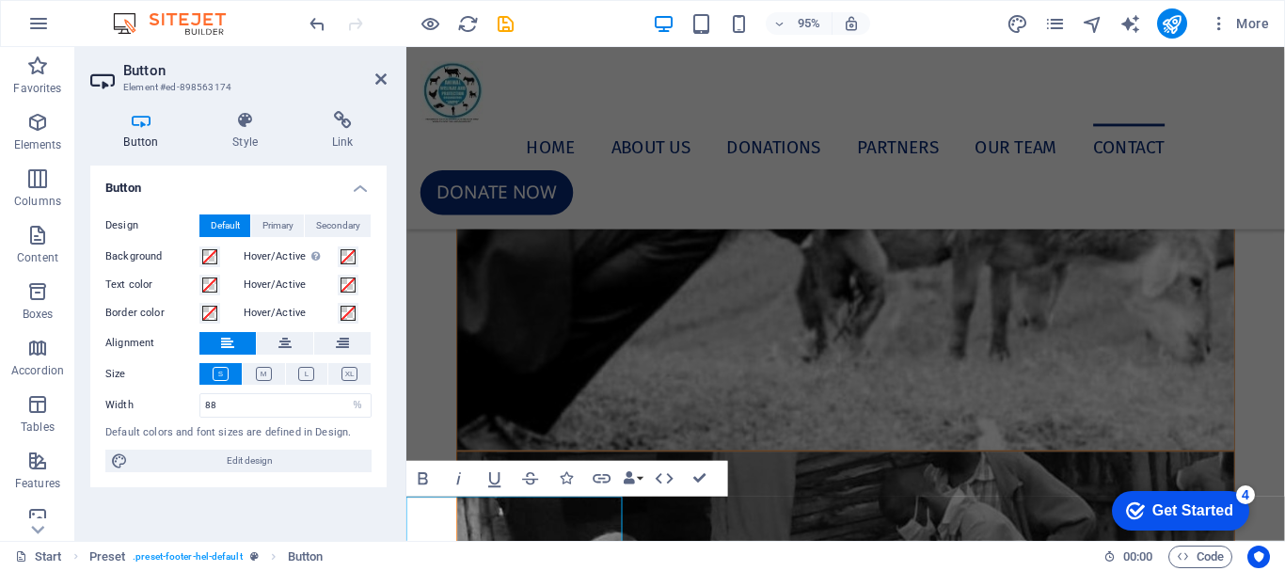
click at [386, 323] on div "Design Default Primary Secondary Background Hover/Active Switch to preview mode…" at bounding box center [238, 343] width 296 height 289
click at [379, 79] on icon at bounding box center [380, 79] width 11 height 15
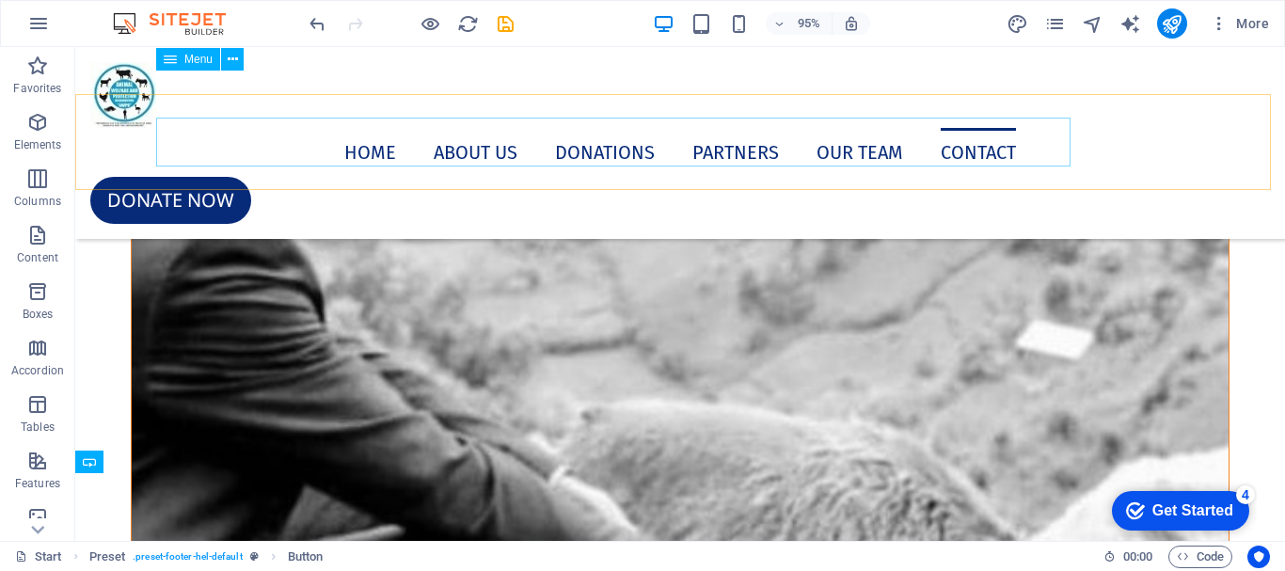
scroll to position [12113, 0]
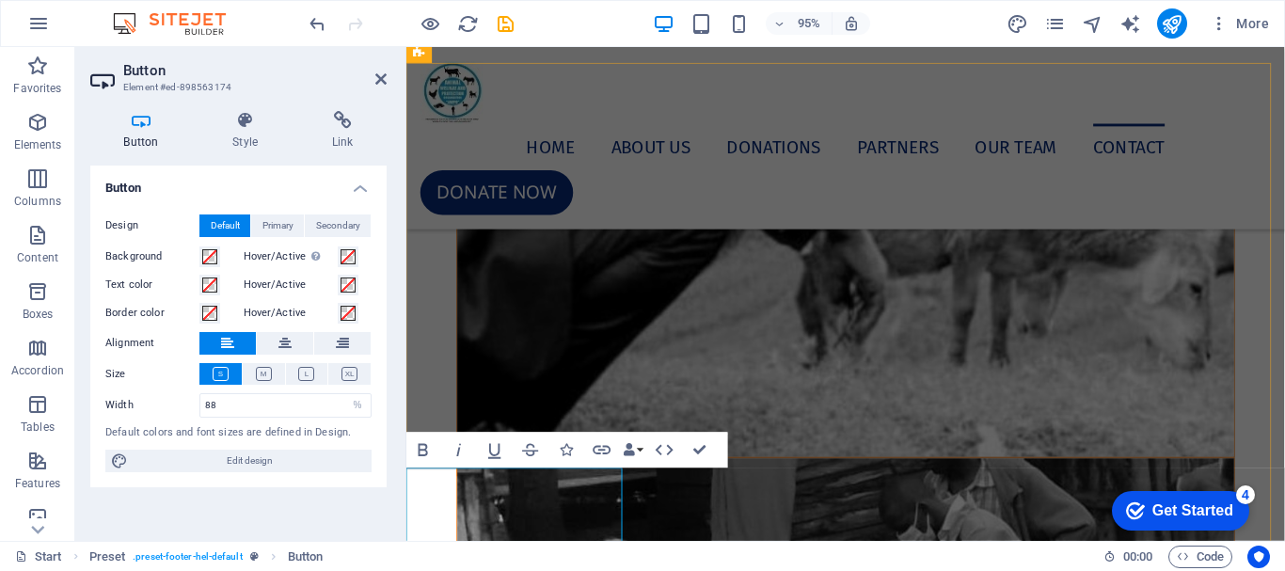
scroll to position [10586, 0]
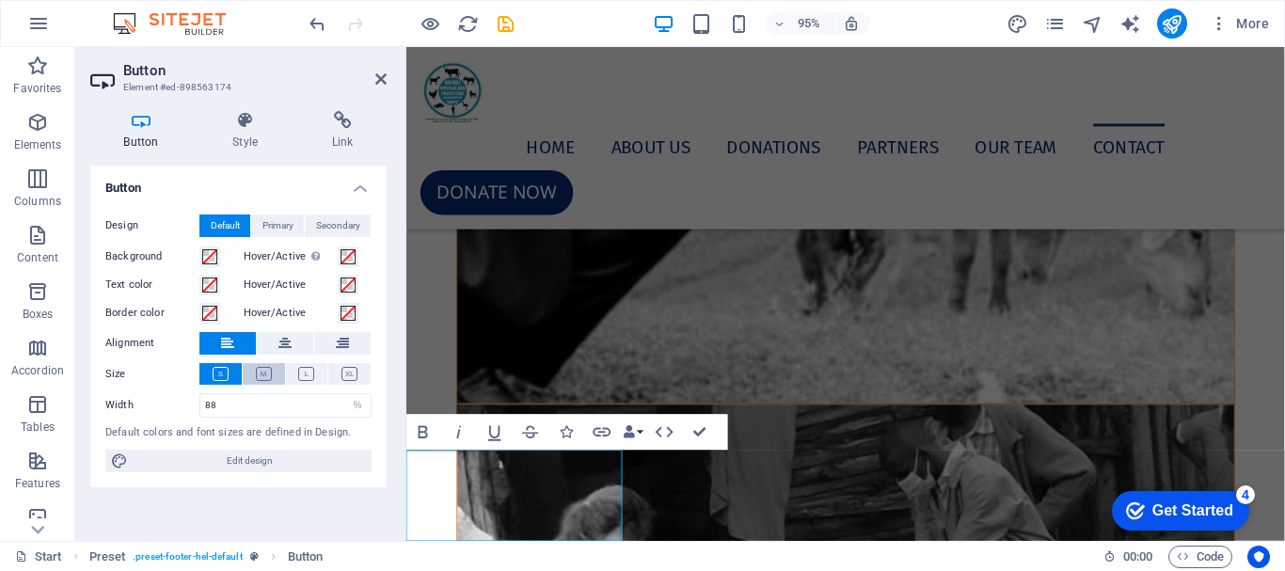
click at [261, 375] on icon at bounding box center [264, 374] width 16 height 14
click at [309, 375] on icon at bounding box center [306, 374] width 16 height 14
click at [342, 373] on icon at bounding box center [350, 374] width 16 height 14
click at [220, 378] on icon at bounding box center [221, 374] width 16 height 14
click at [259, 370] on icon at bounding box center [264, 374] width 16 height 14
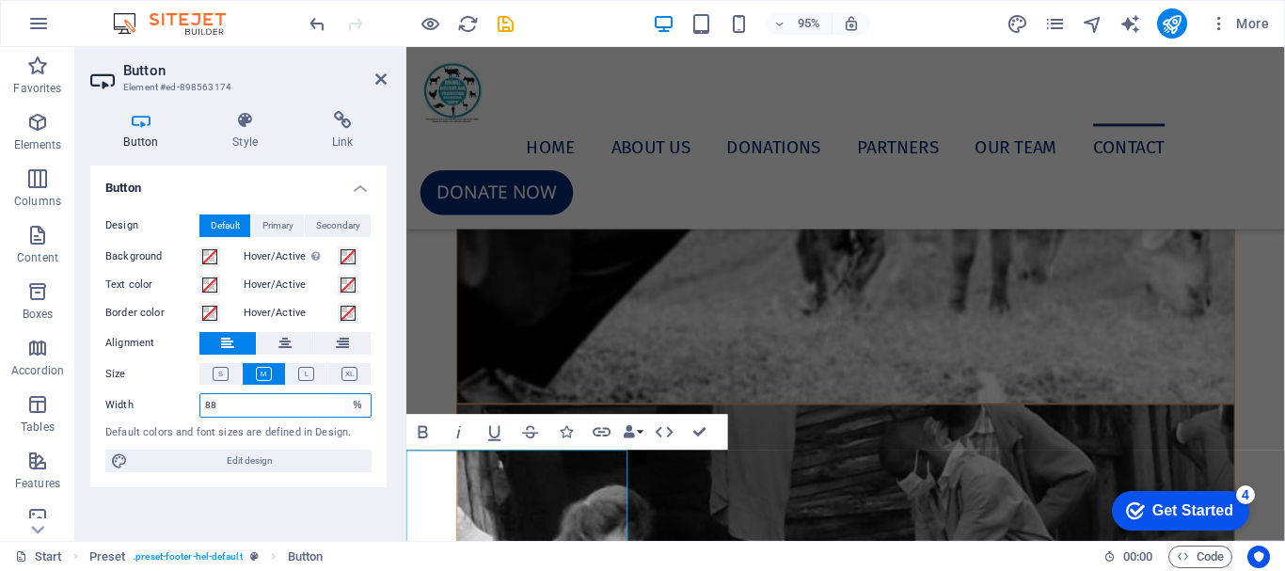
click at [359, 405] on select "Default px rem % em vh vw" at bounding box center [357, 405] width 26 height 23
select select "px"
click at [344, 394] on select "Default px rem % em vh vw" at bounding box center [357, 405] width 26 height 23
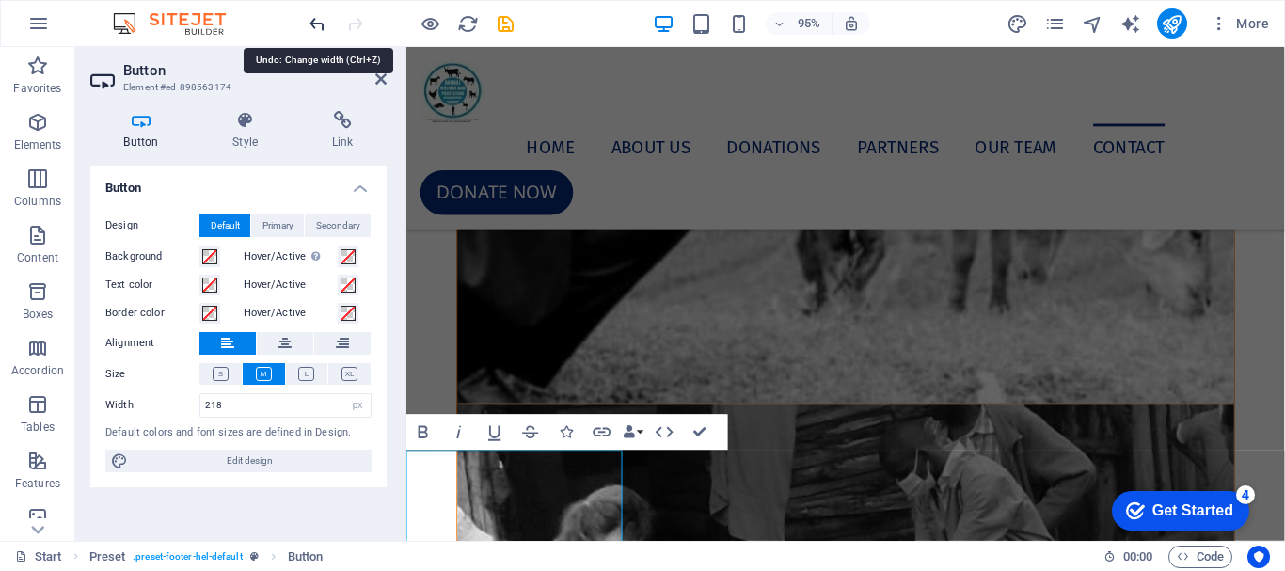
click at [311, 24] on icon "undo" at bounding box center [318, 24] width 22 height 22
type input "88"
select select "%"
click at [311, 24] on icon "undo" at bounding box center [318, 24] width 22 height 22
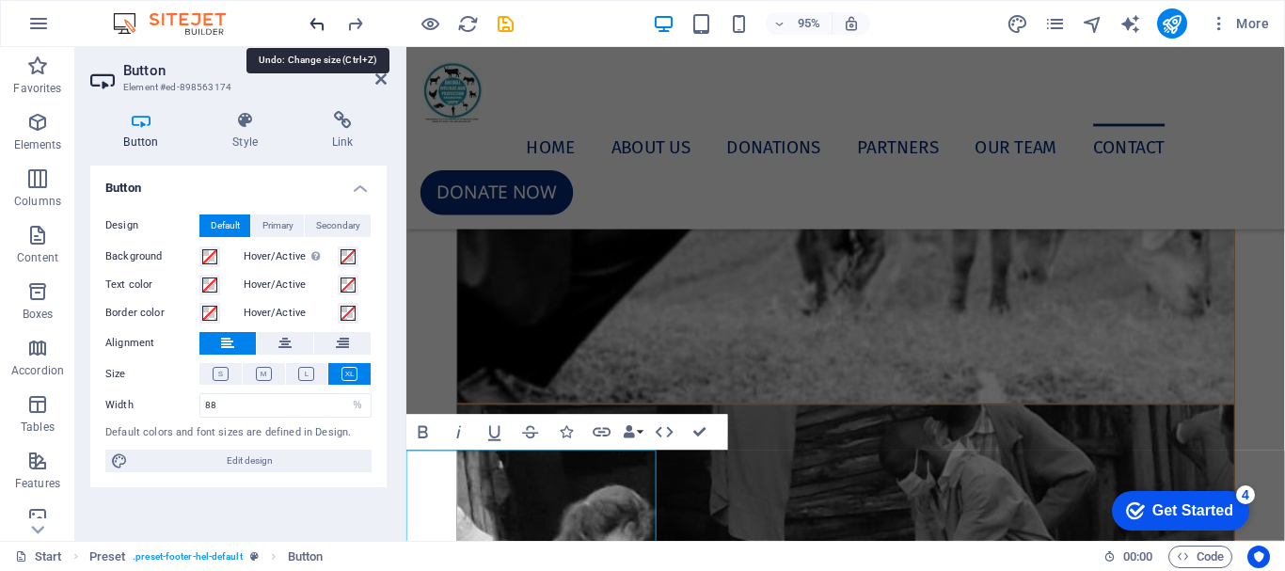
click at [311, 24] on icon "undo" at bounding box center [318, 24] width 22 height 22
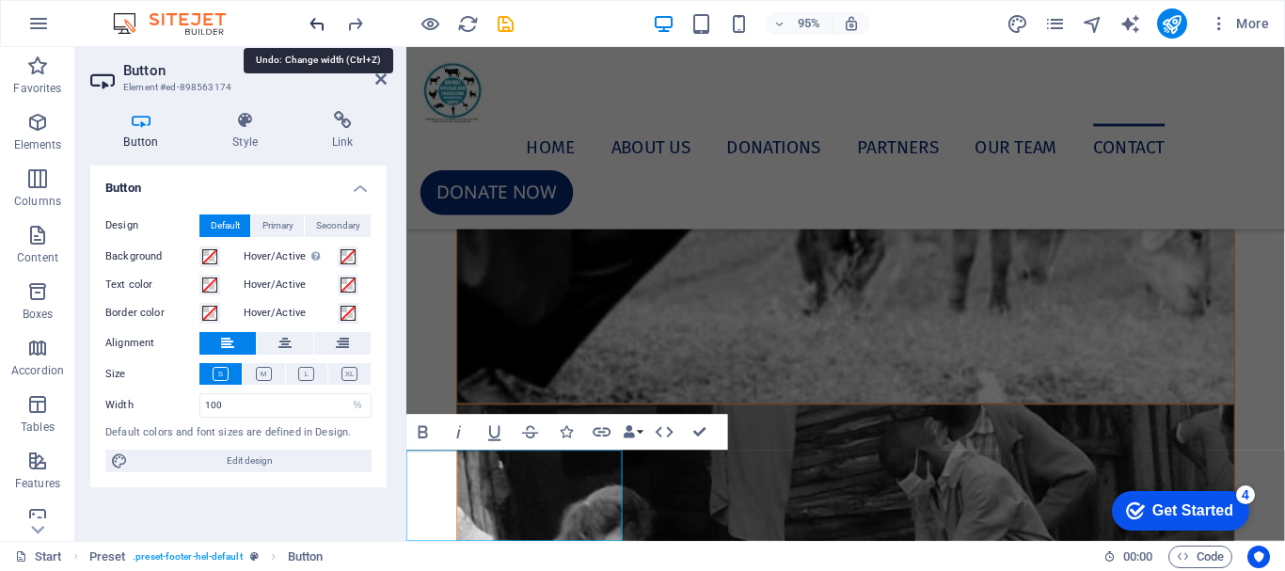
type input "70"
select select "vh"
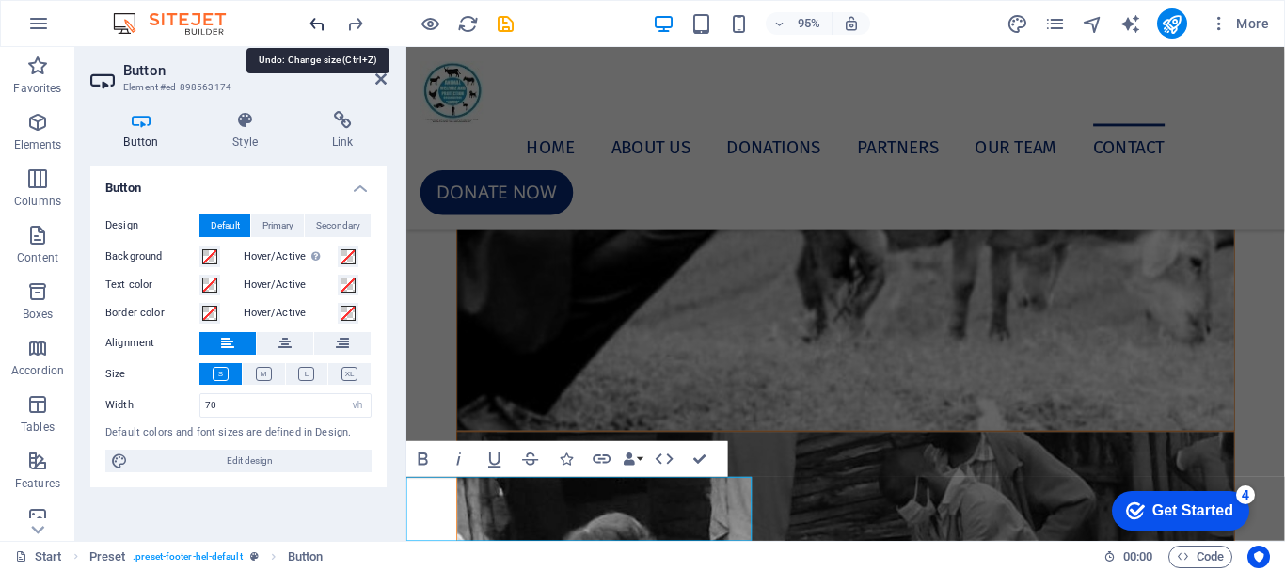
click at [311, 24] on icon "undo" at bounding box center [318, 24] width 22 height 22
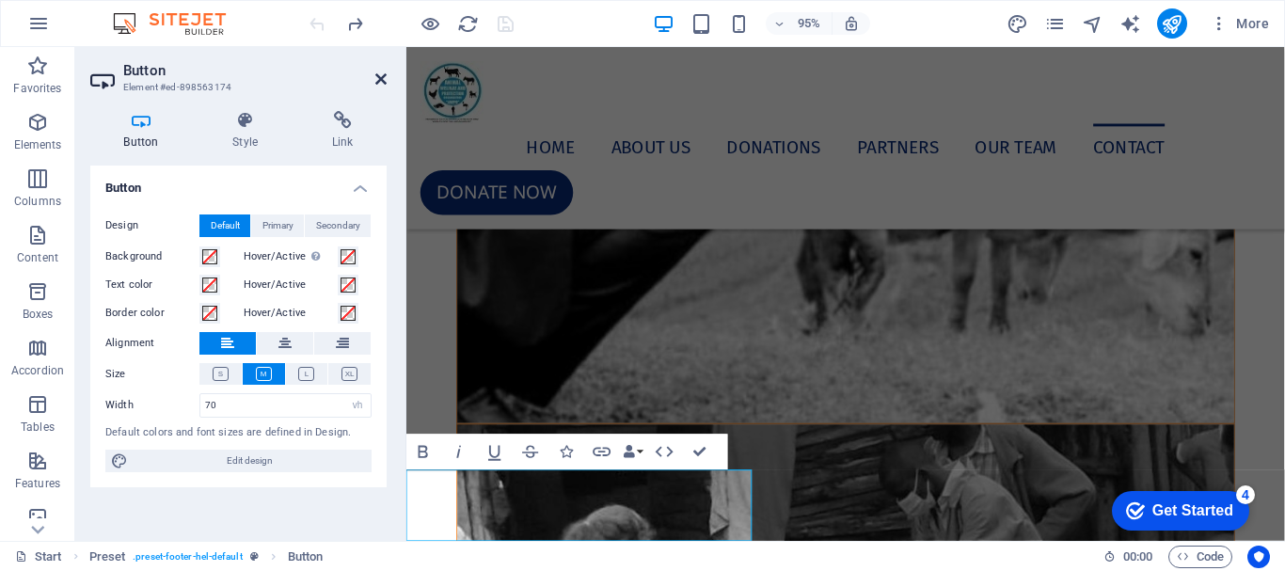
drag, startPoint x: 383, startPoint y: 79, endPoint x: 305, endPoint y: 32, distance: 91.2
click at [383, 79] on icon at bounding box center [380, 79] width 11 height 15
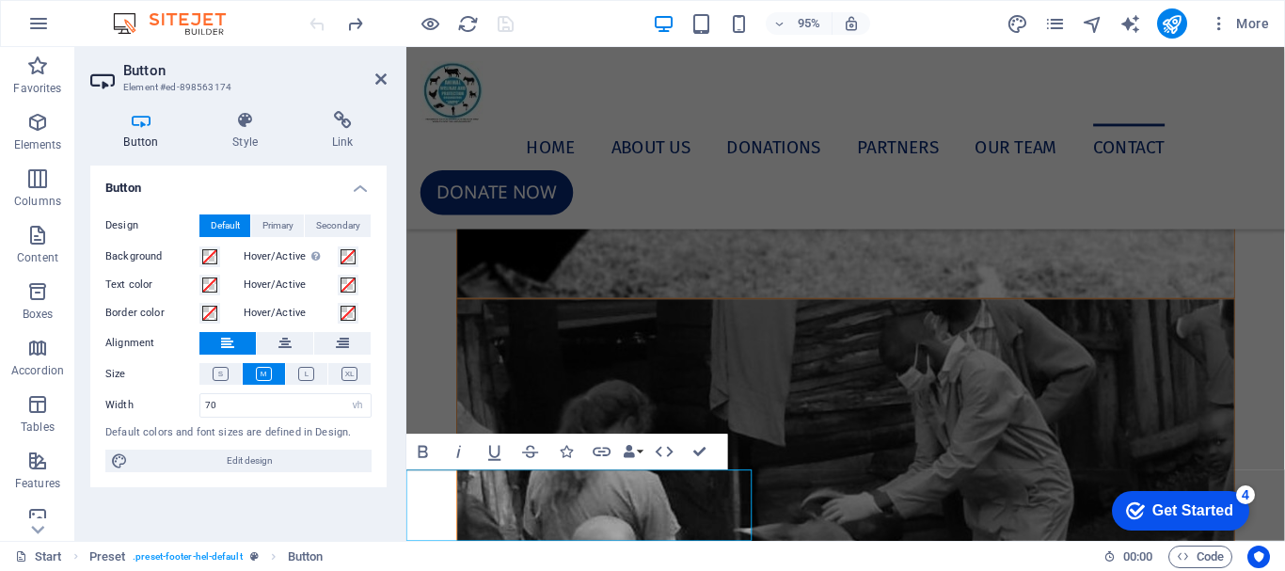
scroll to position [12115, 0]
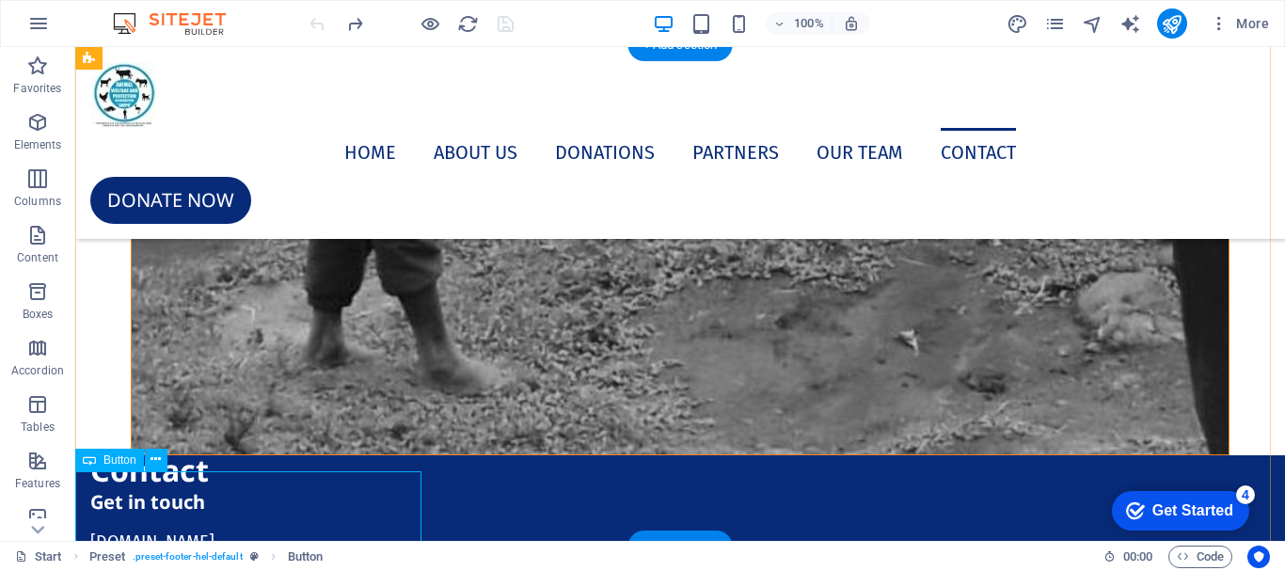
select select "vh"
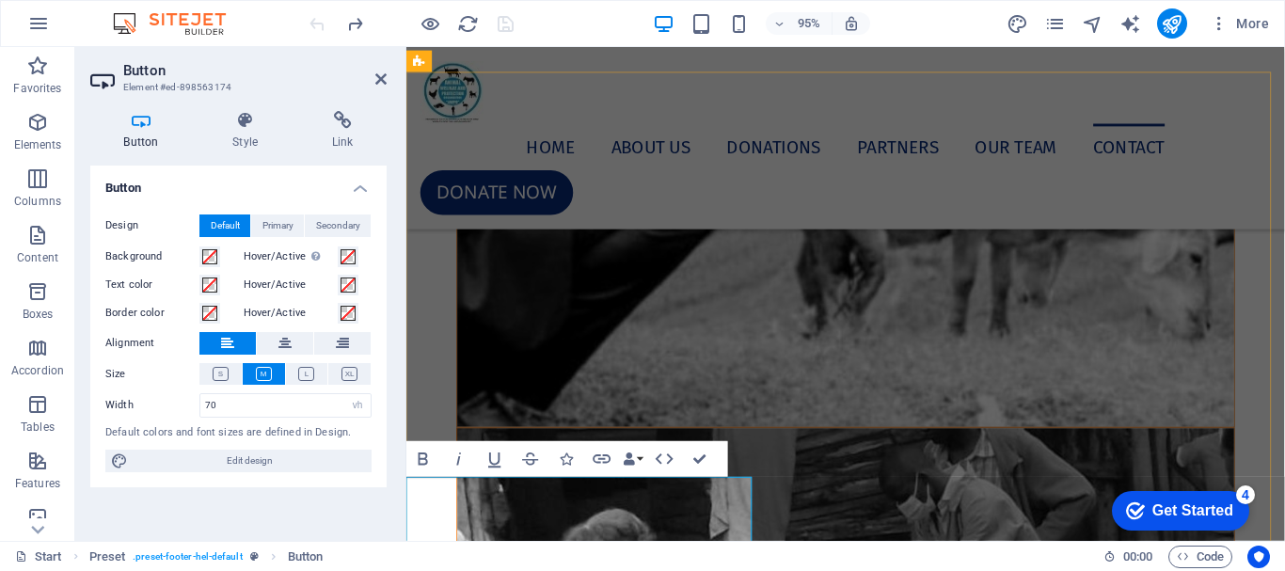
scroll to position [10565, 0]
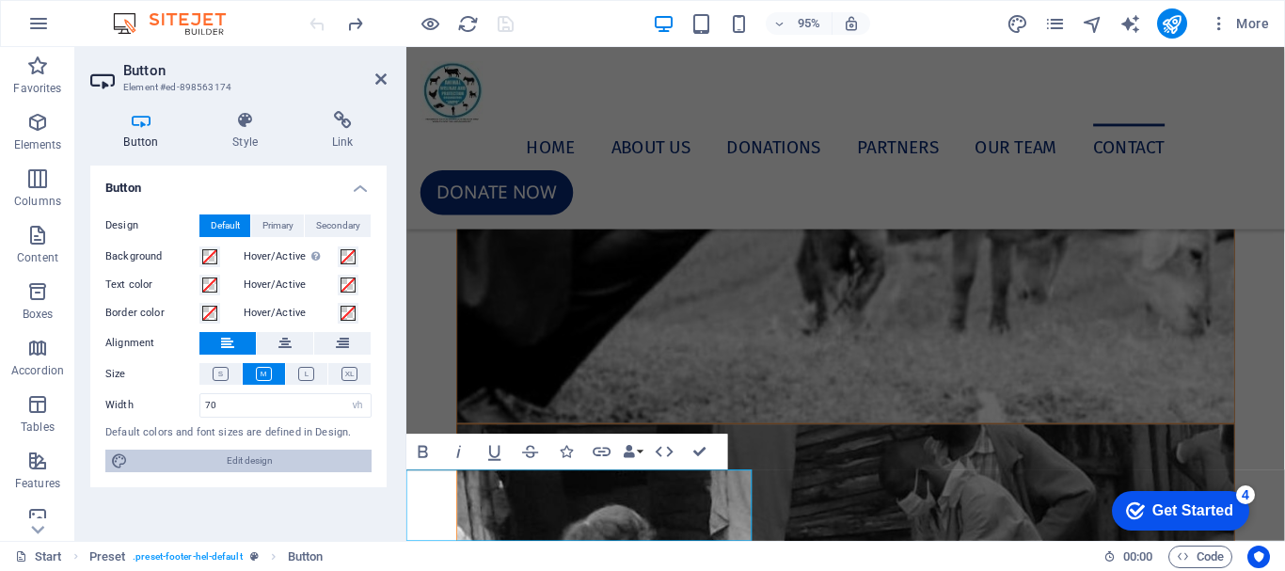
click at [258, 455] on span "Edit design" at bounding box center [250, 461] width 232 height 23
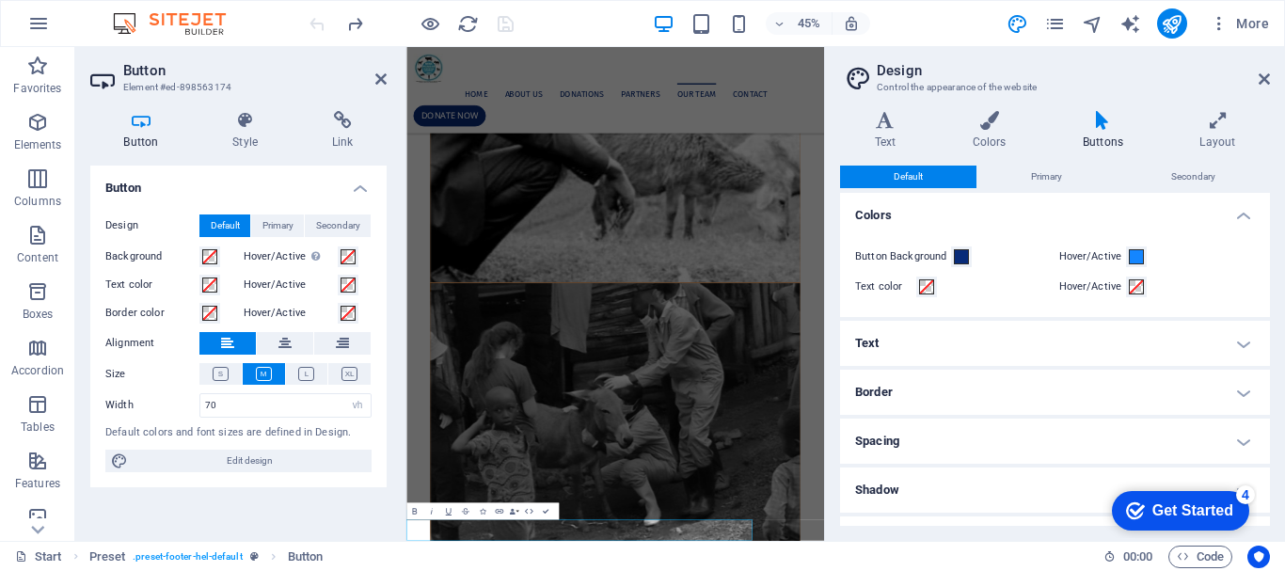
scroll to position [10177, 0]
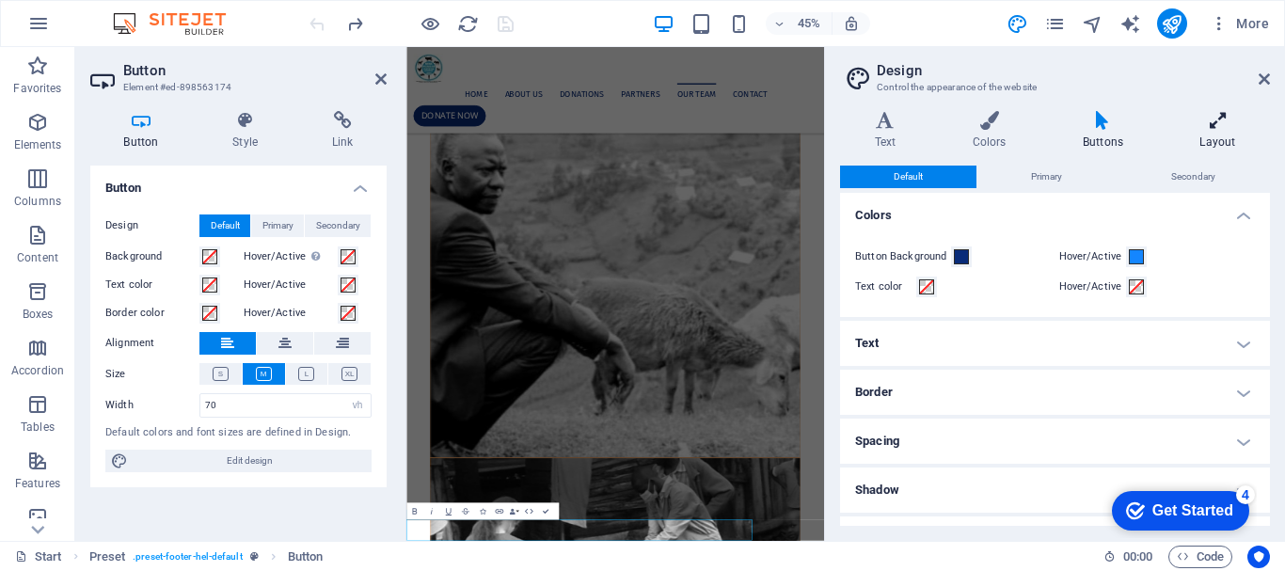
click at [1218, 120] on icon at bounding box center [1218, 120] width 104 height 19
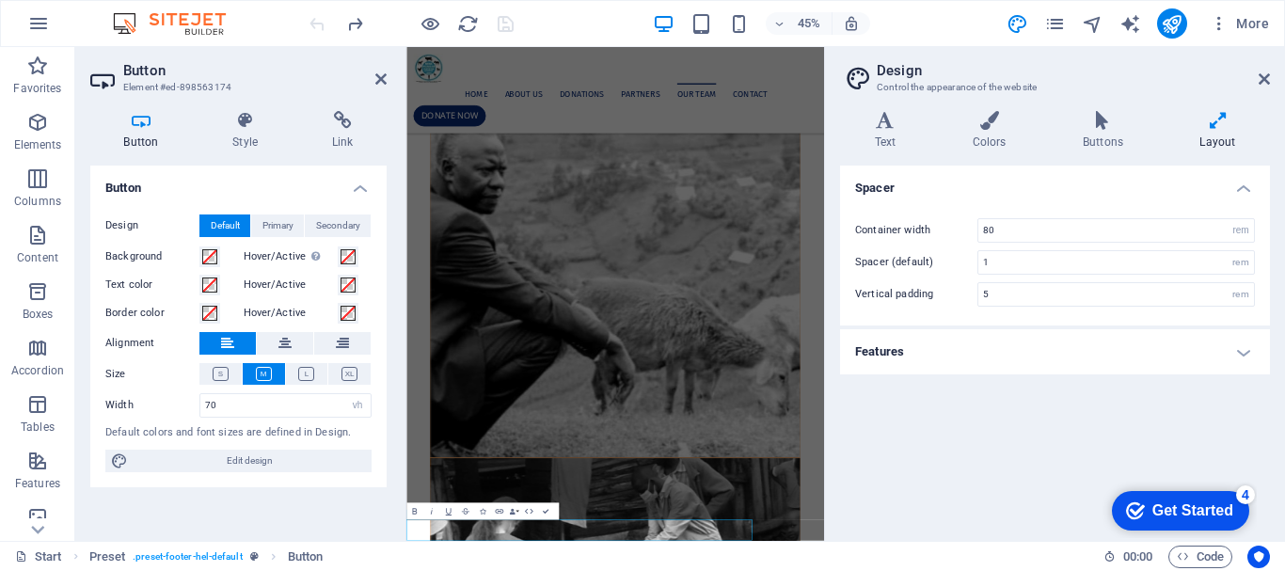
click at [372, 76] on h2 "Button" at bounding box center [254, 70] width 263 height 17
click at [373, 79] on header "Button Element #ed-898563174" at bounding box center [238, 71] width 296 height 49
click at [378, 83] on icon at bounding box center [380, 79] width 11 height 15
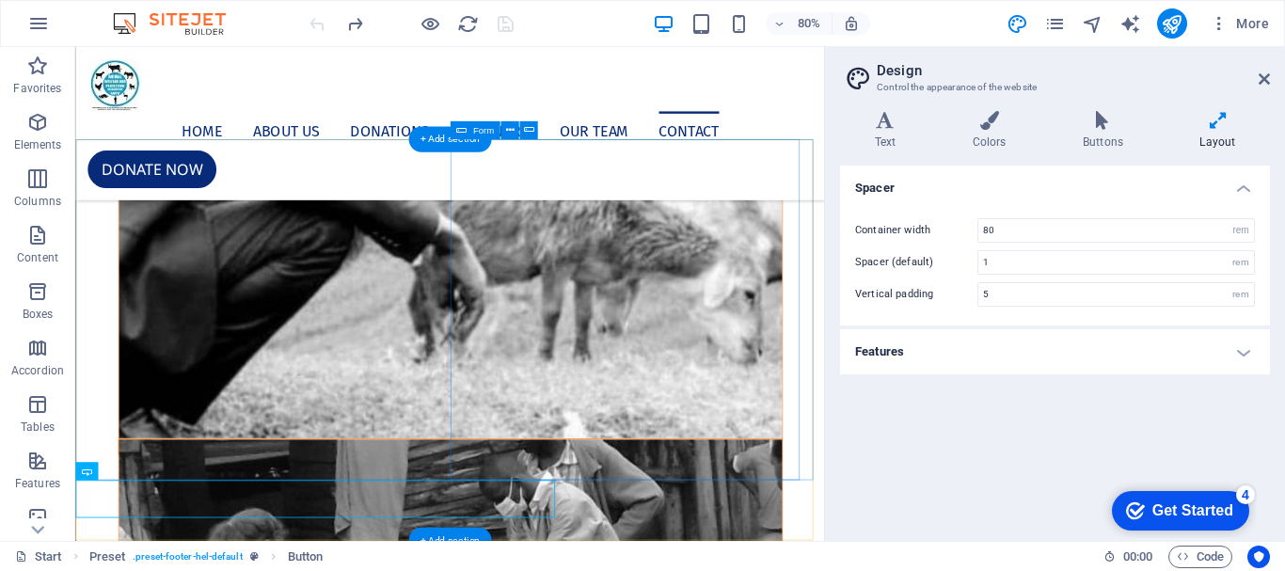
scroll to position [10472, 0]
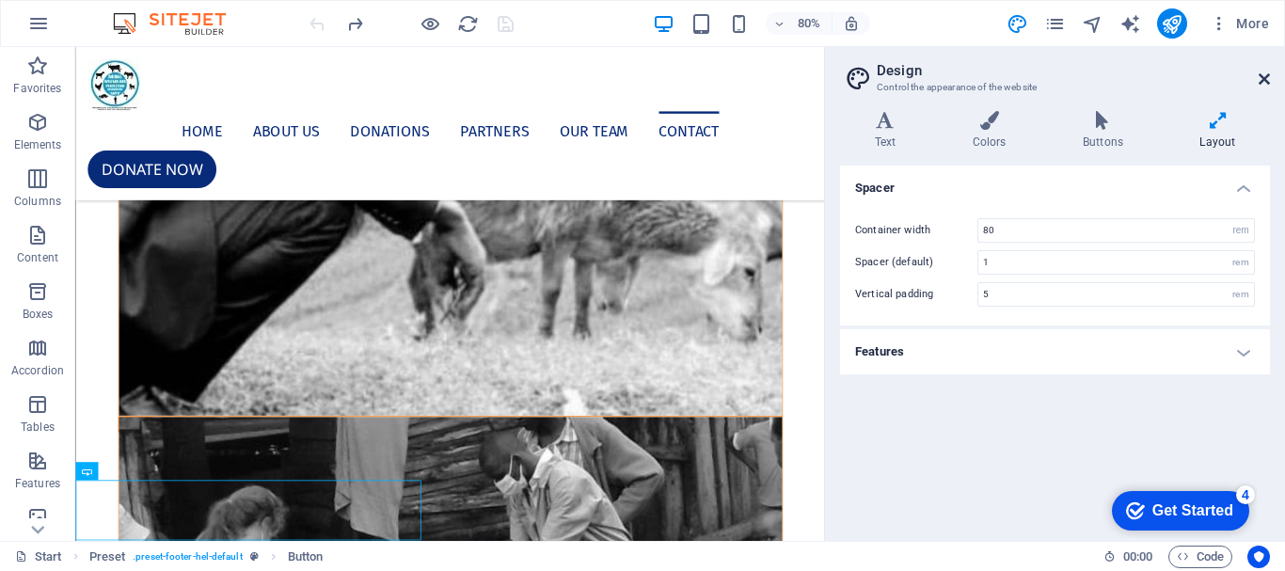
click at [1268, 84] on icon at bounding box center [1264, 79] width 11 height 15
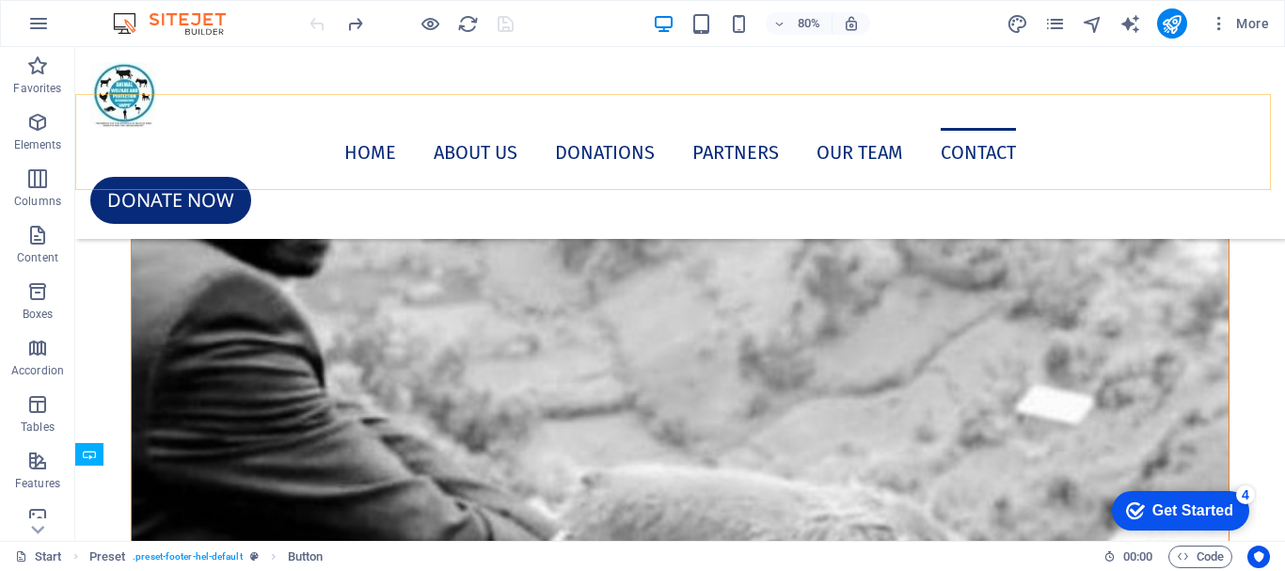
scroll to position [12121, 0]
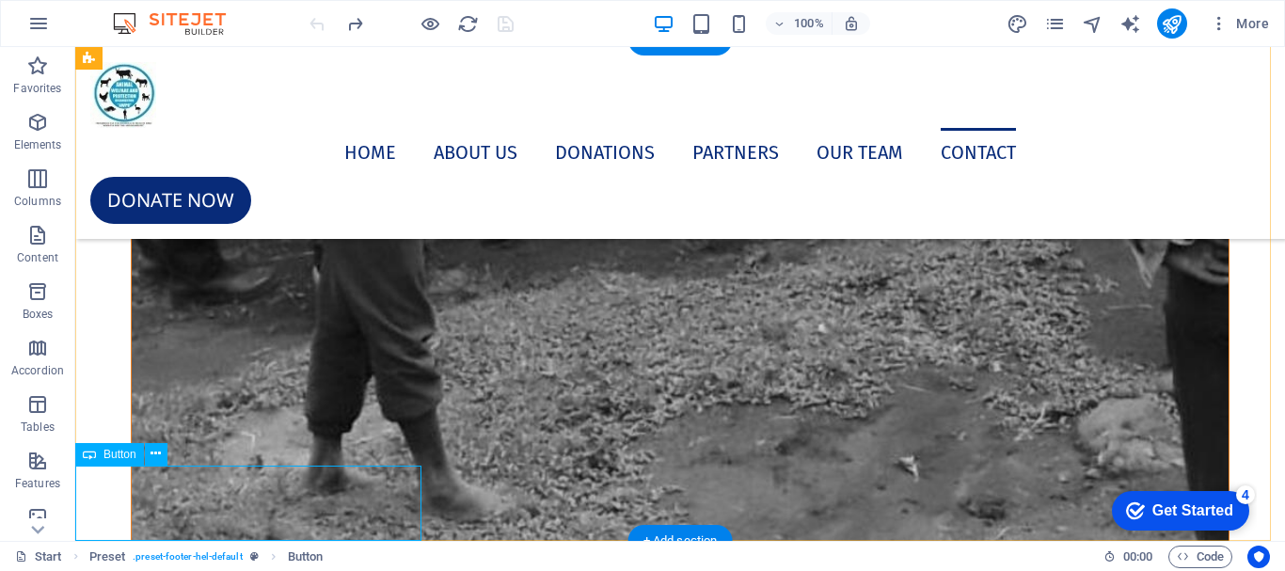
scroll to position [10537, 0]
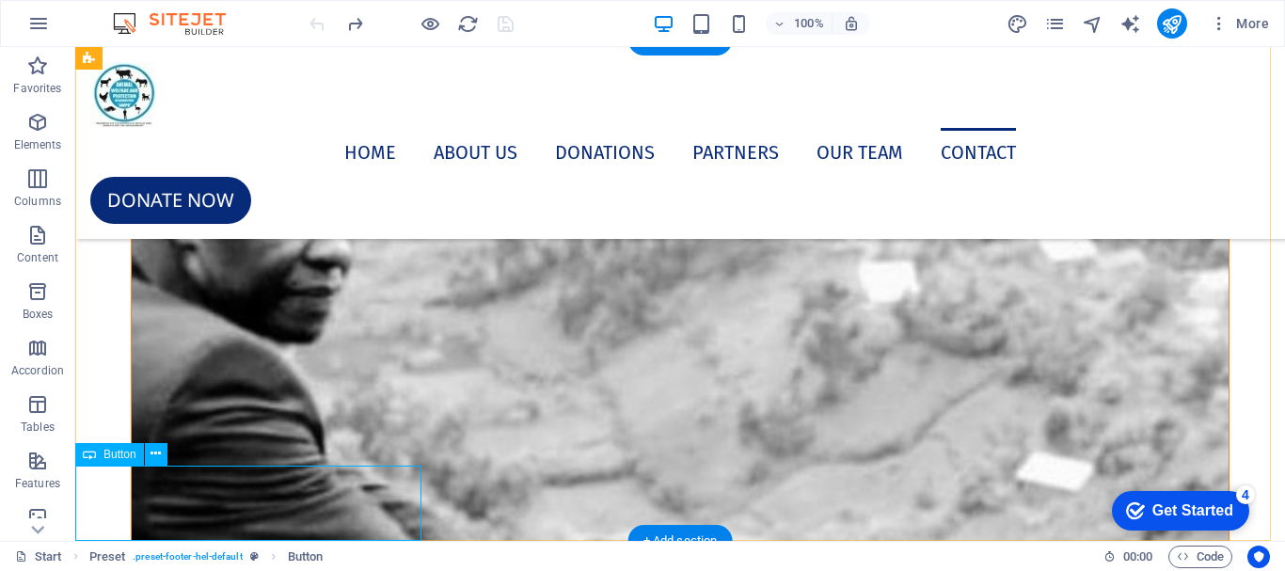
select select "vh"
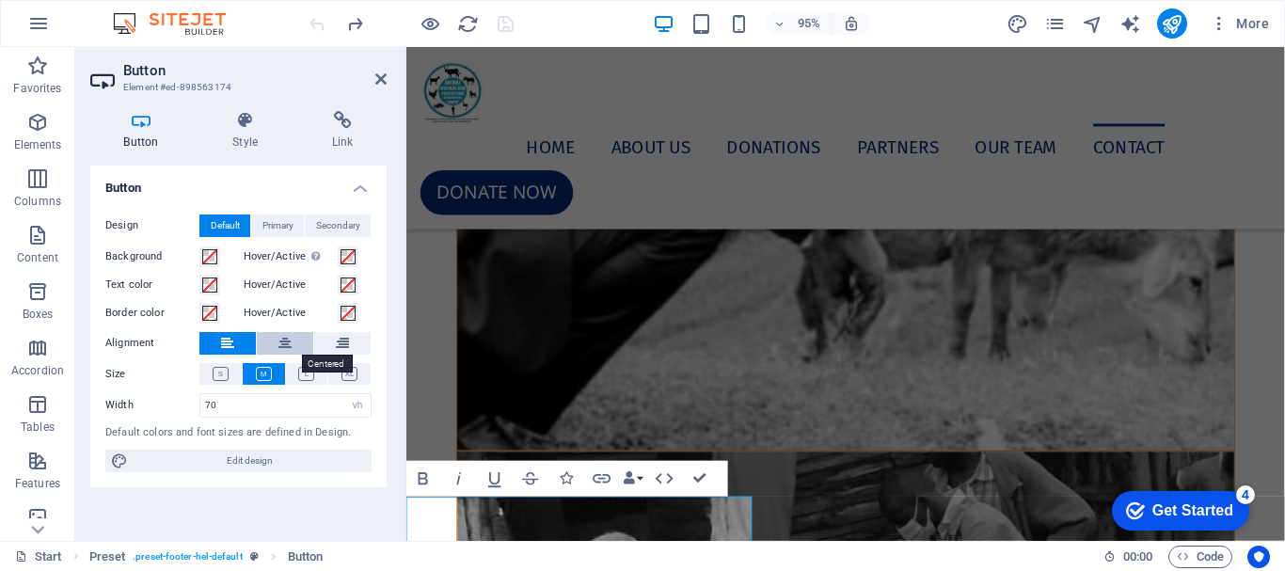
click at [276, 348] on button at bounding box center [285, 343] width 56 height 23
click at [382, 77] on icon at bounding box center [380, 79] width 11 height 15
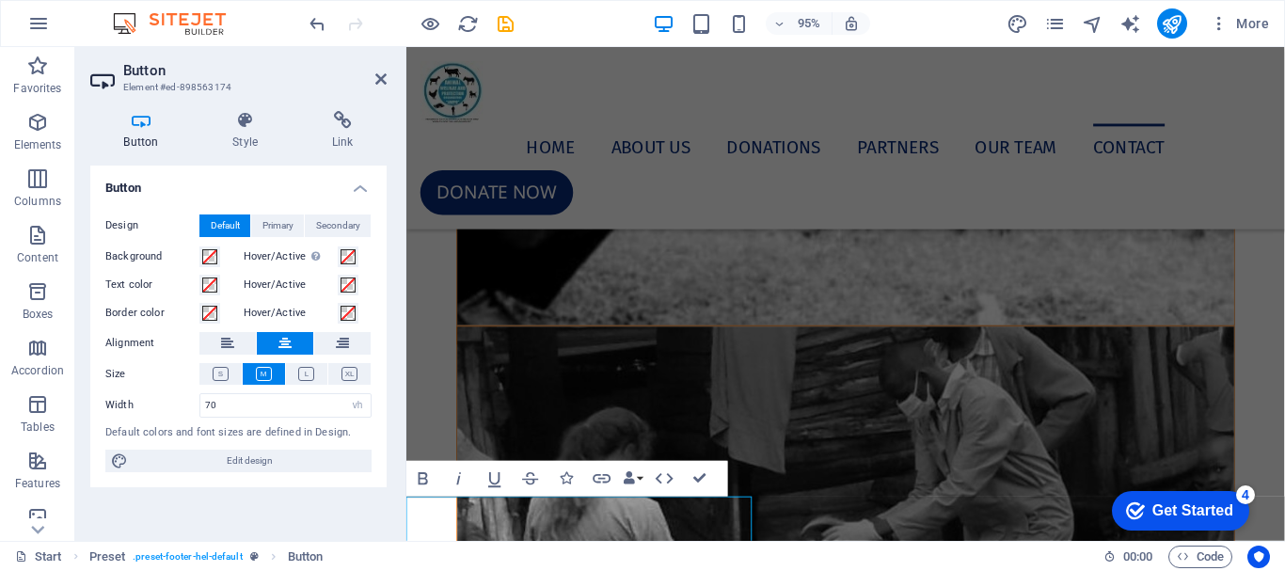
scroll to position [12121, 0]
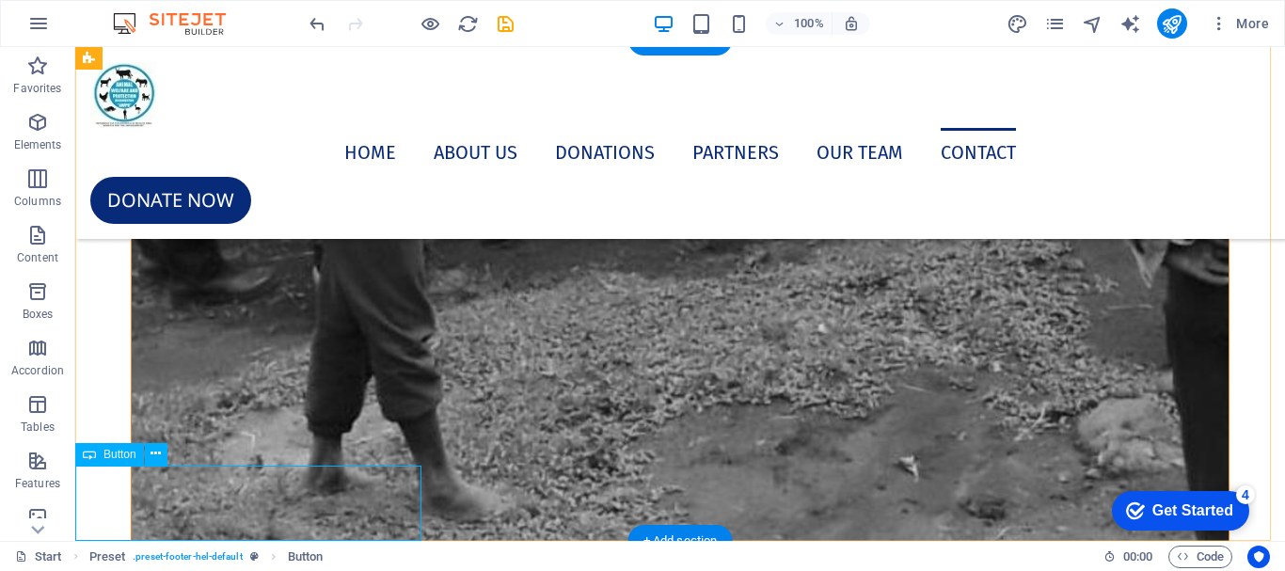
select select "vh"
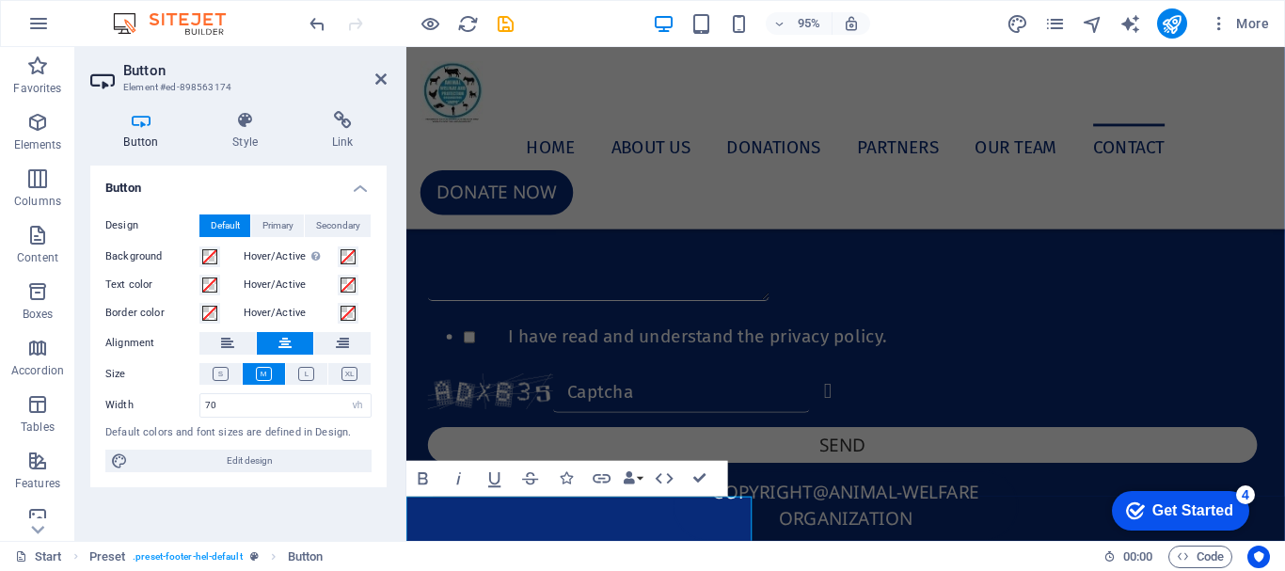
scroll to position [10537, 0]
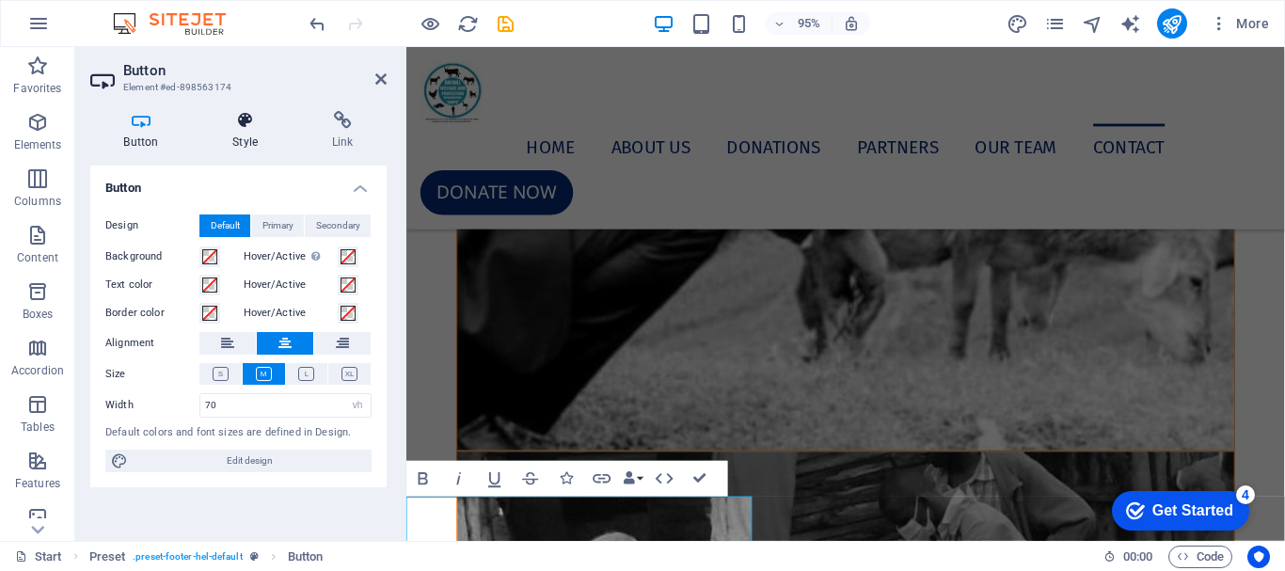
click at [249, 123] on icon at bounding box center [245, 120] width 92 height 19
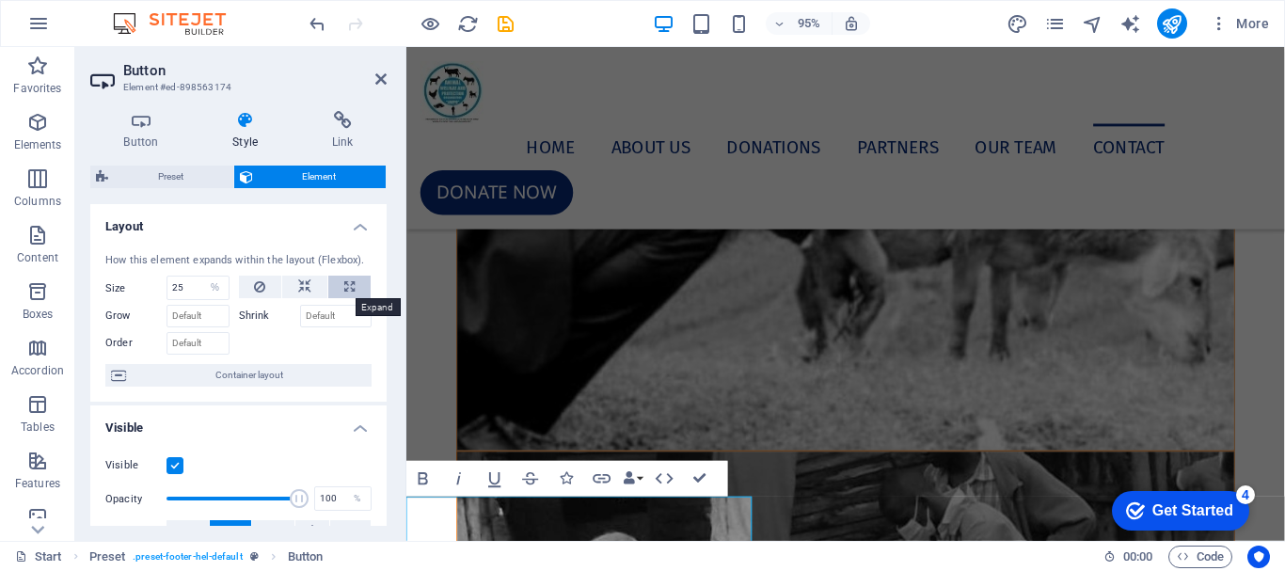
click at [340, 287] on button at bounding box center [349, 287] width 42 height 23
type input "100"
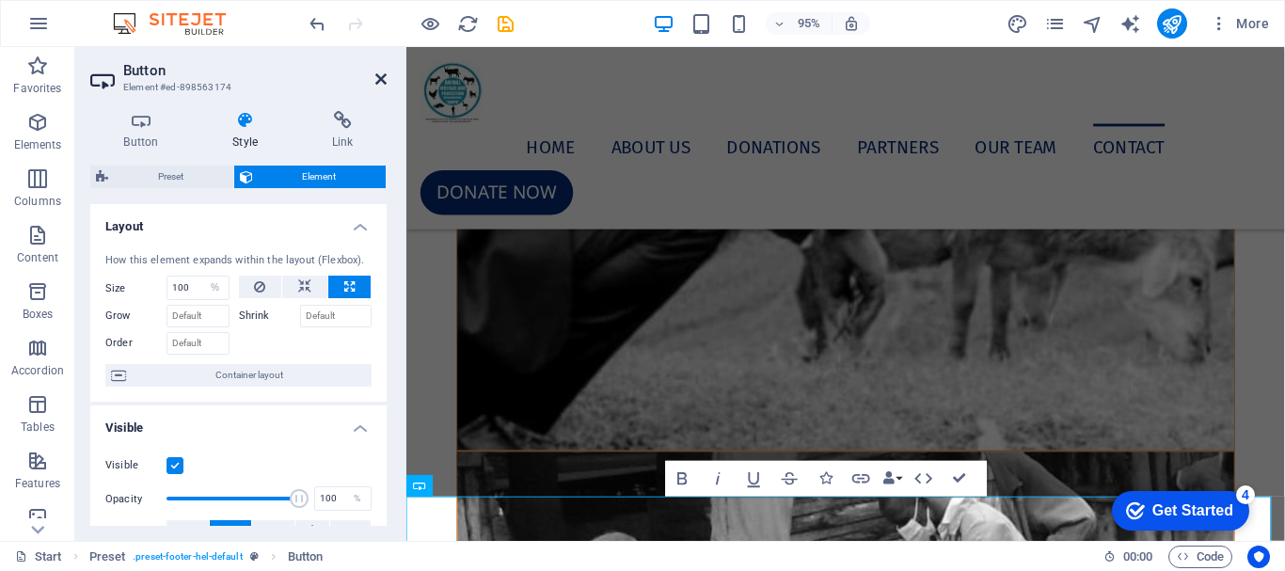
click at [380, 81] on icon at bounding box center [380, 79] width 11 height 15
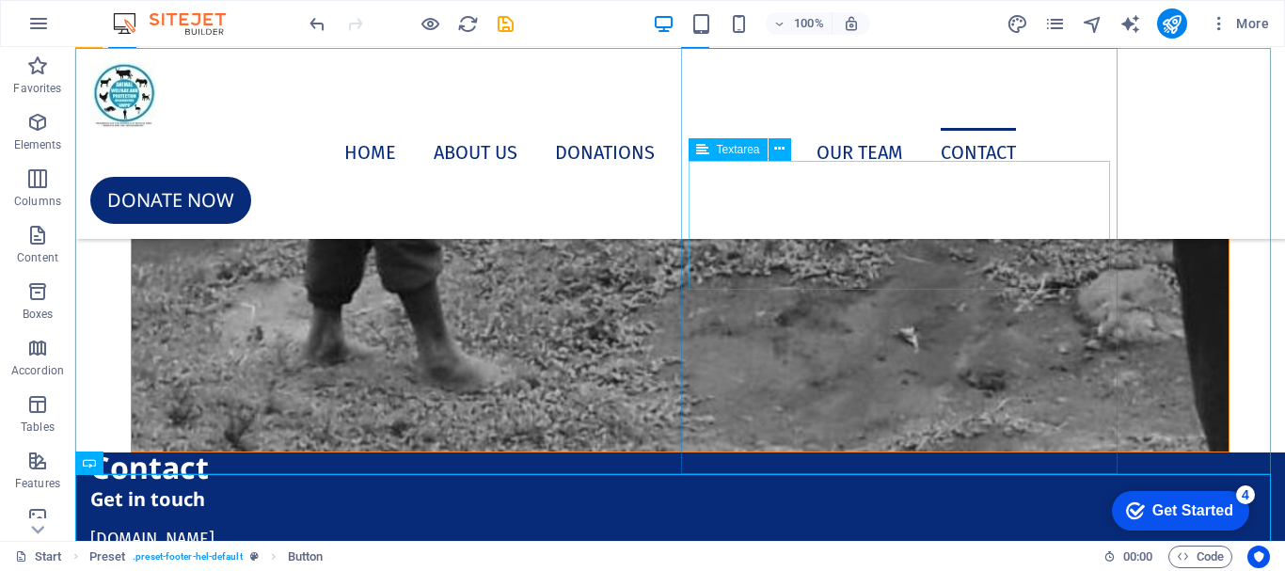
scroll to position [12121, 0]
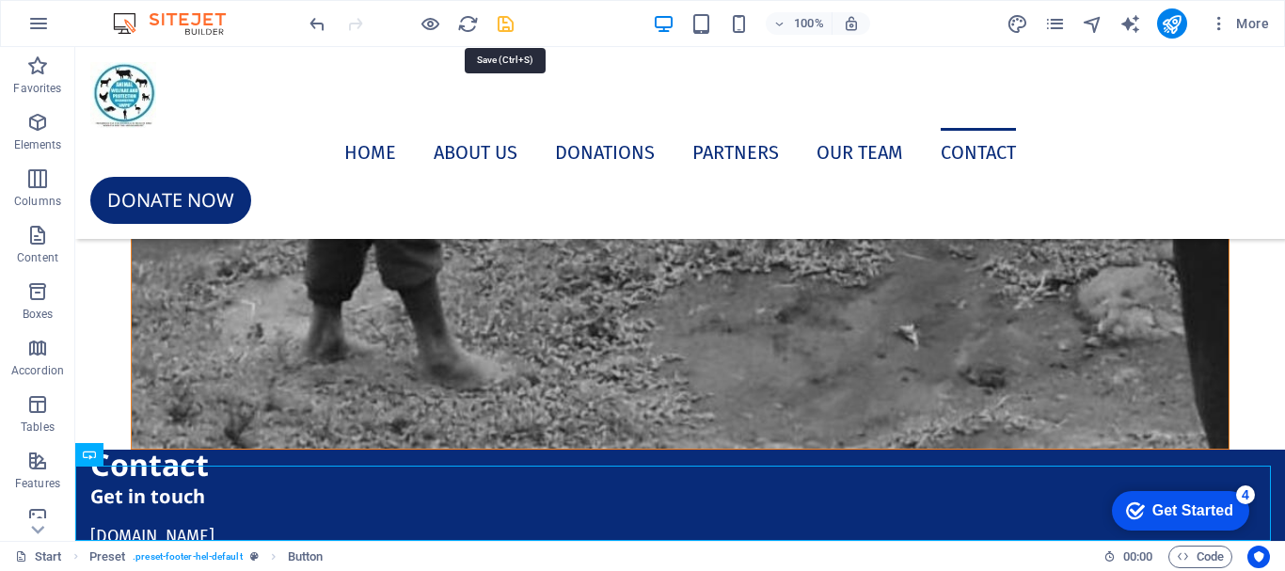
click at [505, 26] on icon "save" at bounding box center [506, 24] width 22 height 22
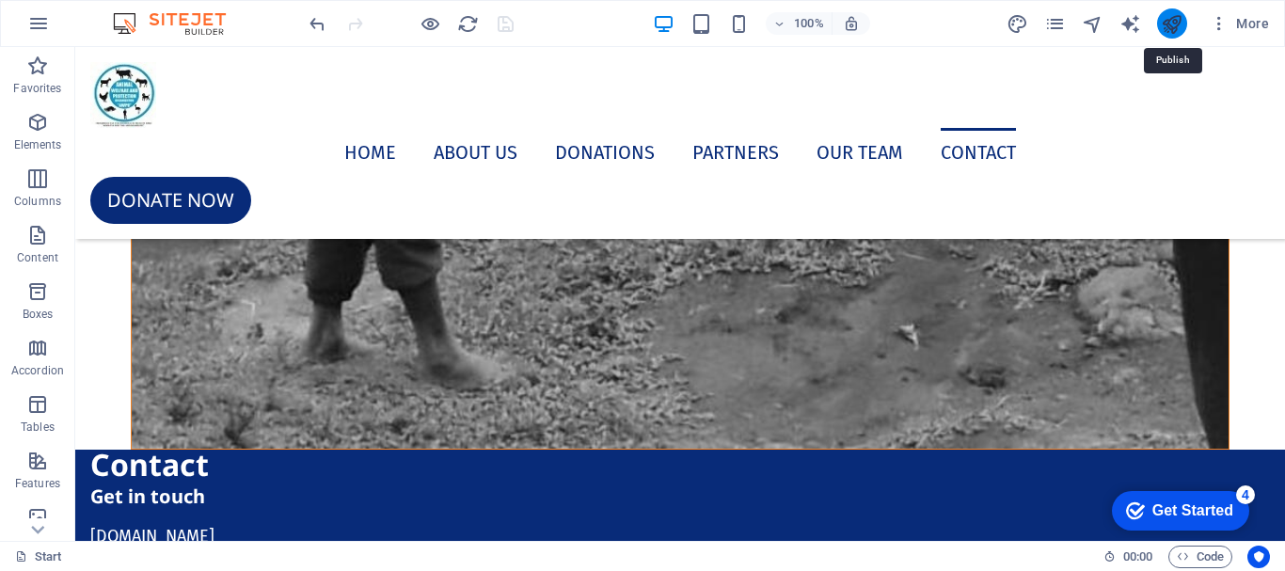
click at [1174, 24] on icon "publish" at bounding box center [1172, 24] width 22 height 22
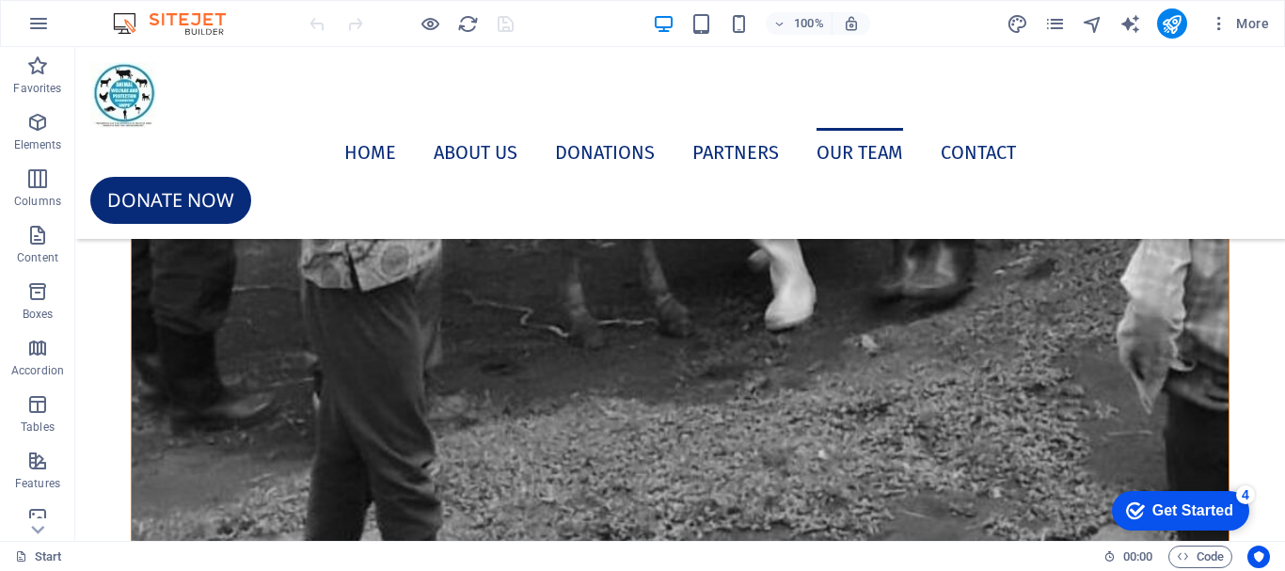
scroll to position [12121, 0]
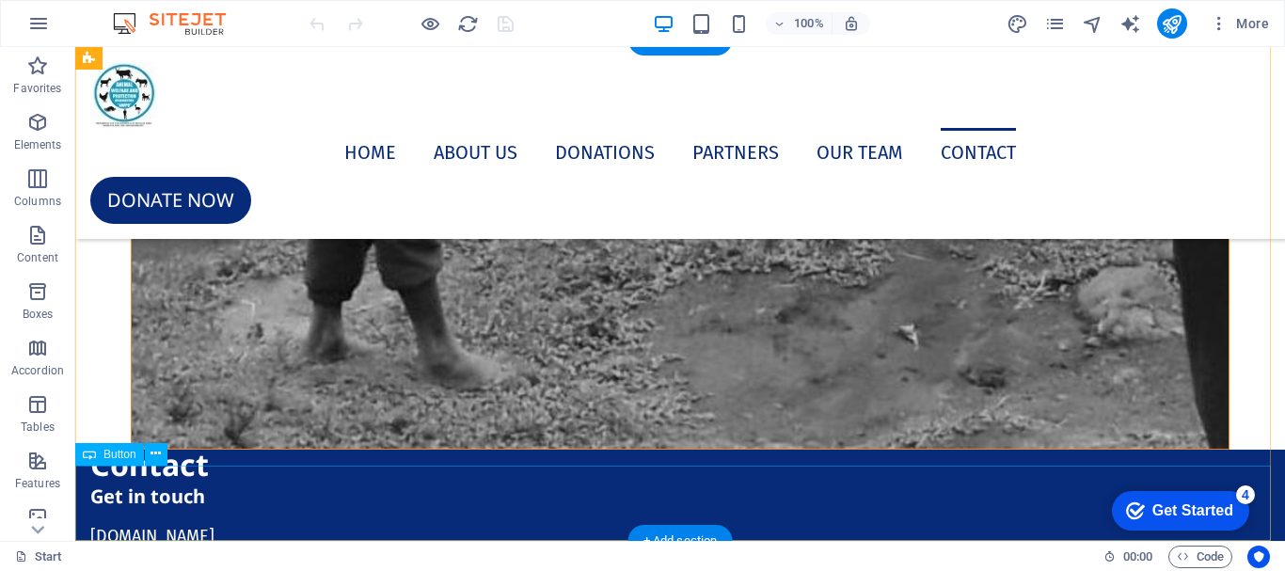
select select "vh"
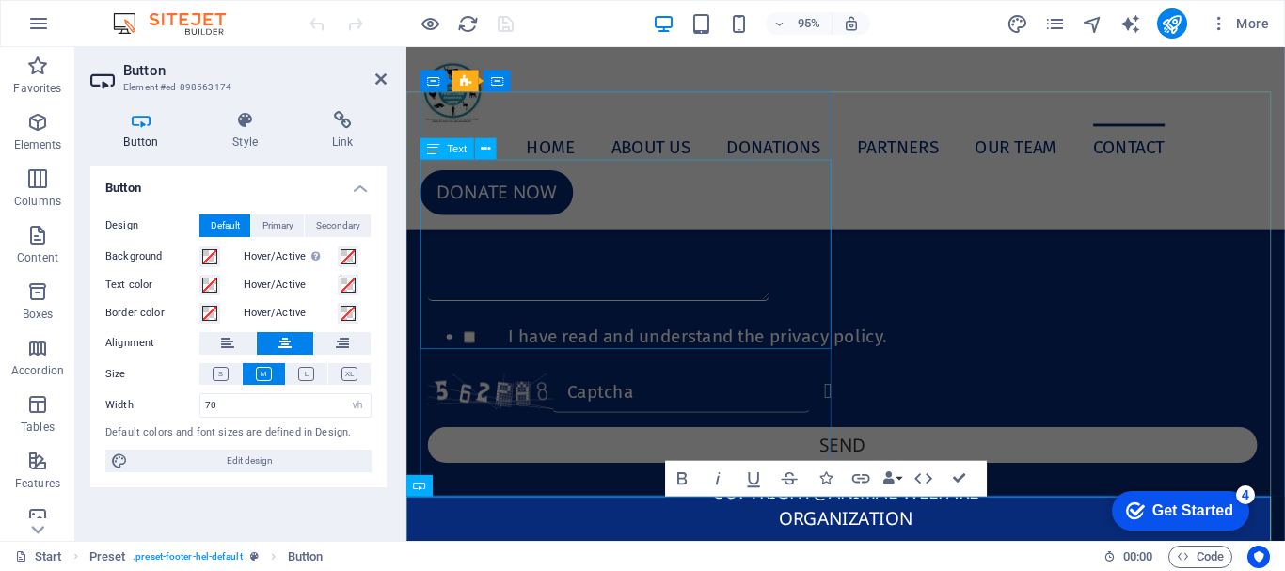
scroll to position [10537, 0]
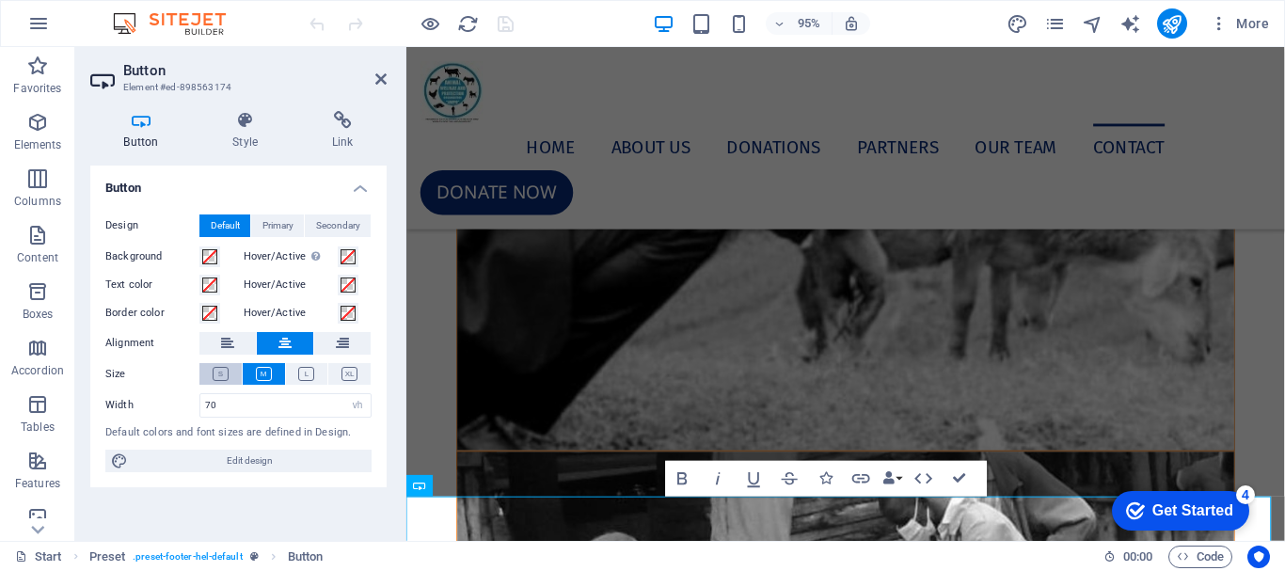
click at [223, 367] on icon at bounding box center [221, 374] width 16 height 14
click at [249, 143] on h4 "Style" at bounding box center [249, 131] width 100 height 40
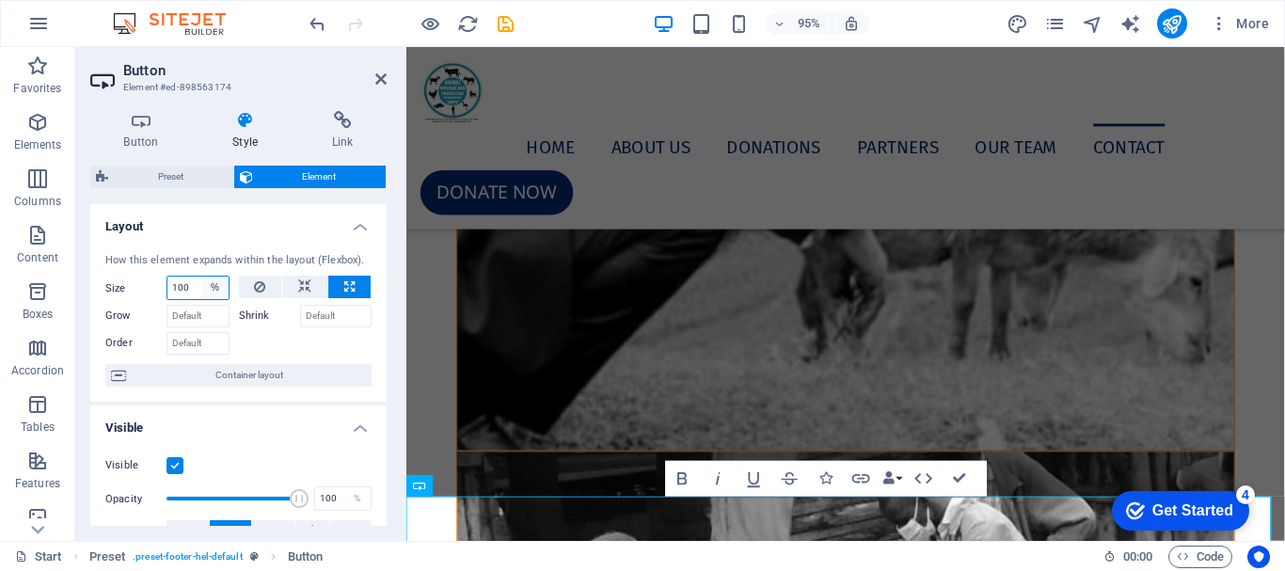
click at [206, 290] on select "Default auto px % 1/1 1/2 1/3 1/4 1/5 1/6 1/7 1/8 1/9 1/10" at bounding box center [215, 288] width 26 height 23
select select "1/8"
click at [202, 277] on select "Default auto px % 1/1 1/2 1/3 1/4 1/5 1/6 1/7 1/8 1/9 1/10" at bounding box center [215, 288] width 26 height 23
type input "12.5"
select select "%"
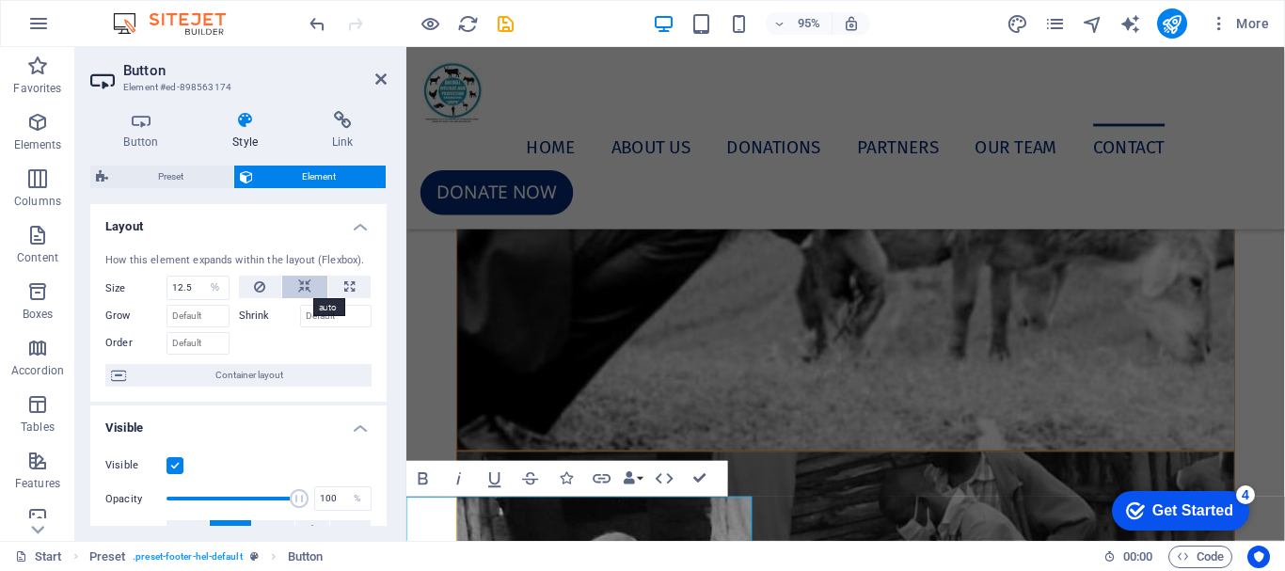
click at [304, 289] on icon at bounding box center [304, 287] width 13 height 23
select select "DISABLED_OPTION_VALUE"
click at [352, 290] on button at bounding box center [349, 287] width 42 height 23
type input "100"
select select "%"
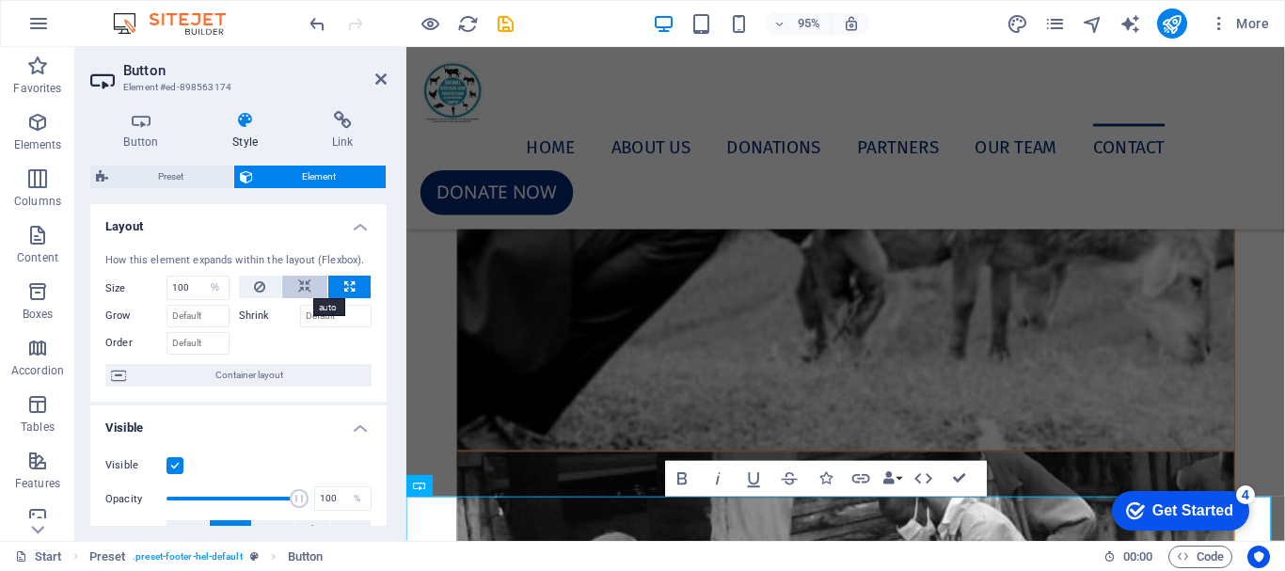
click at [303, 286] on icon at bounding box center [304, 287] width 13 height 23
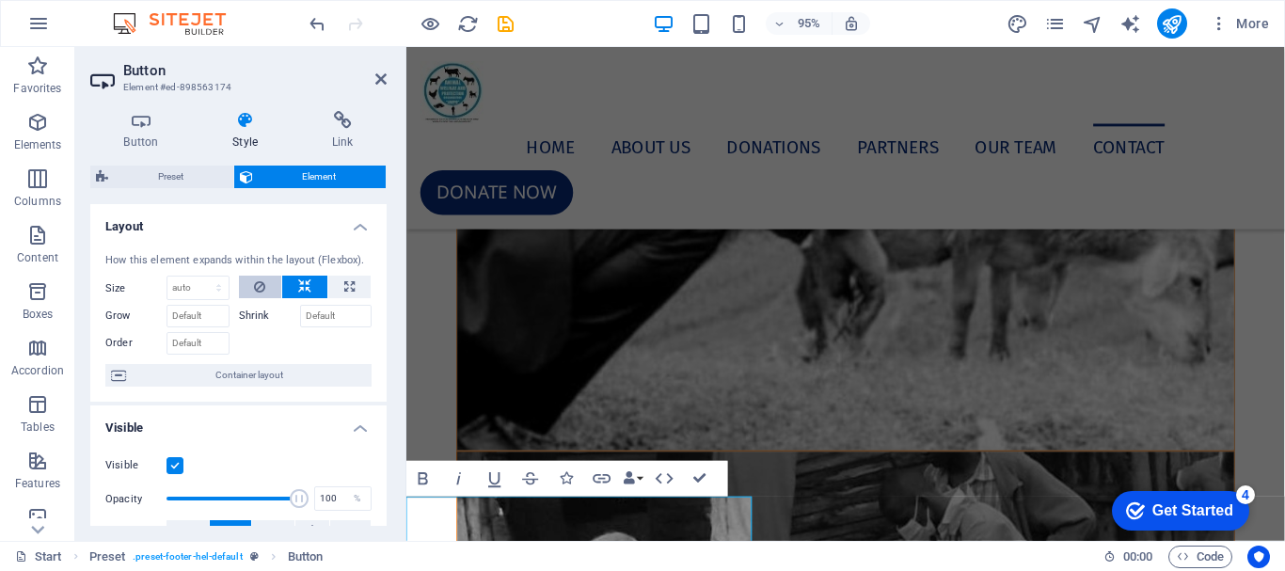
click at [262, 294] on icon at bounding box center [259, 287] width 11 height 23
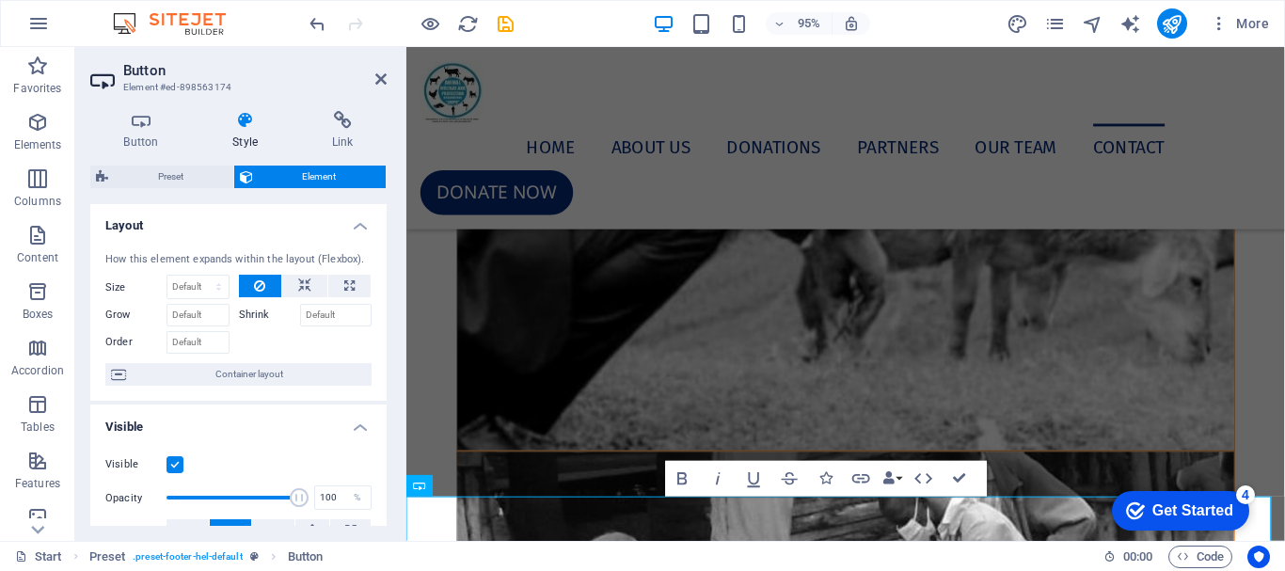
scroll to position [0, 0]
click at [212, 292] on select "Default auto px % 1/1 1/2 1/3 1/4 1/5 1/6 1/7 1/8 1/9 1/10" at bounding box center [197, 288] width 61 height 23
select select "%"
click at [199, 277] on select "Default auto px % 1/1 1/2 1/3 1/4 1/5 1/6 1/7 1/8 1/9 1/10" at bounding box center [197, 288] width 61 height 23
click at [194, 293] on input "100" at bounding box center [197, 288] width 61 height 23
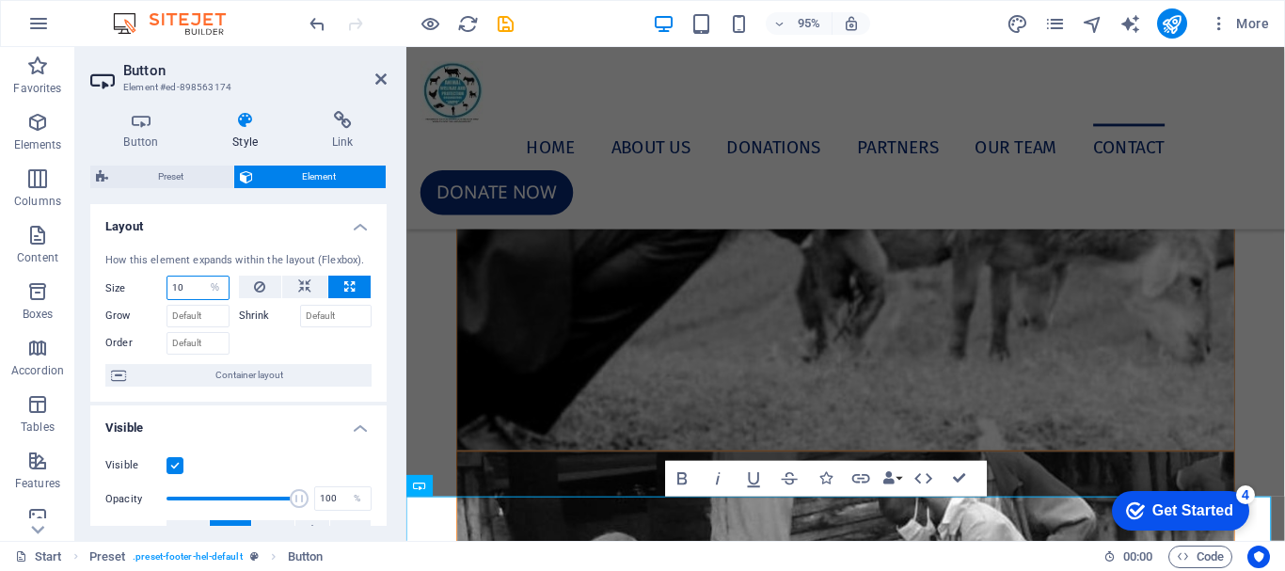
type input "1"
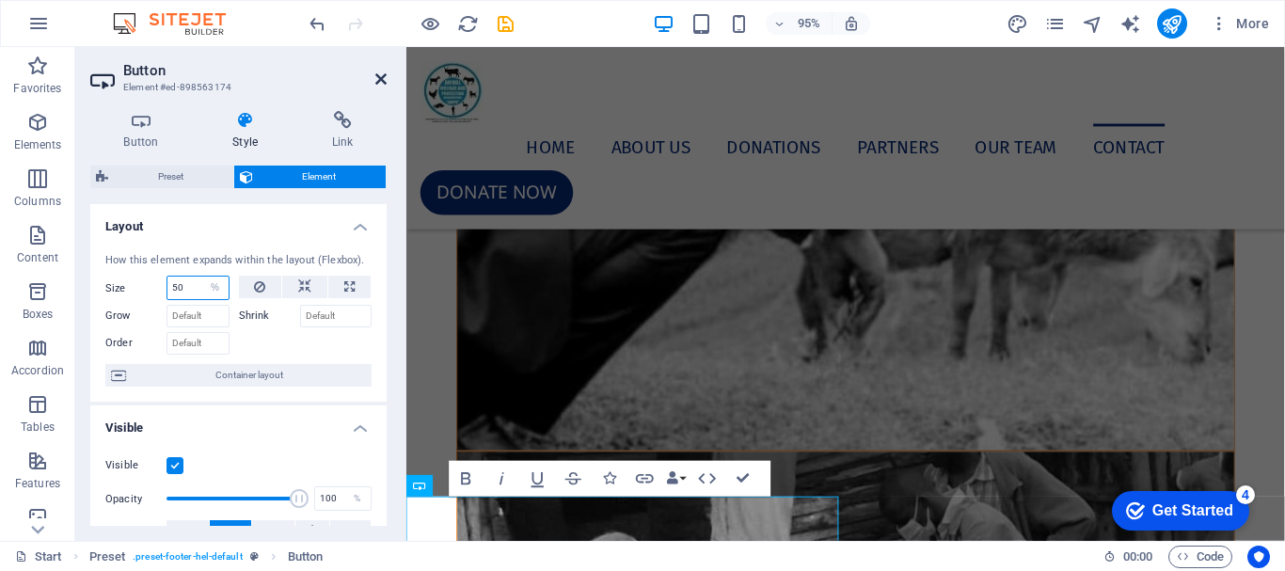
type input "50"
click at [380, 78] on icon at bounding box center [380, 79] width 11 height 15
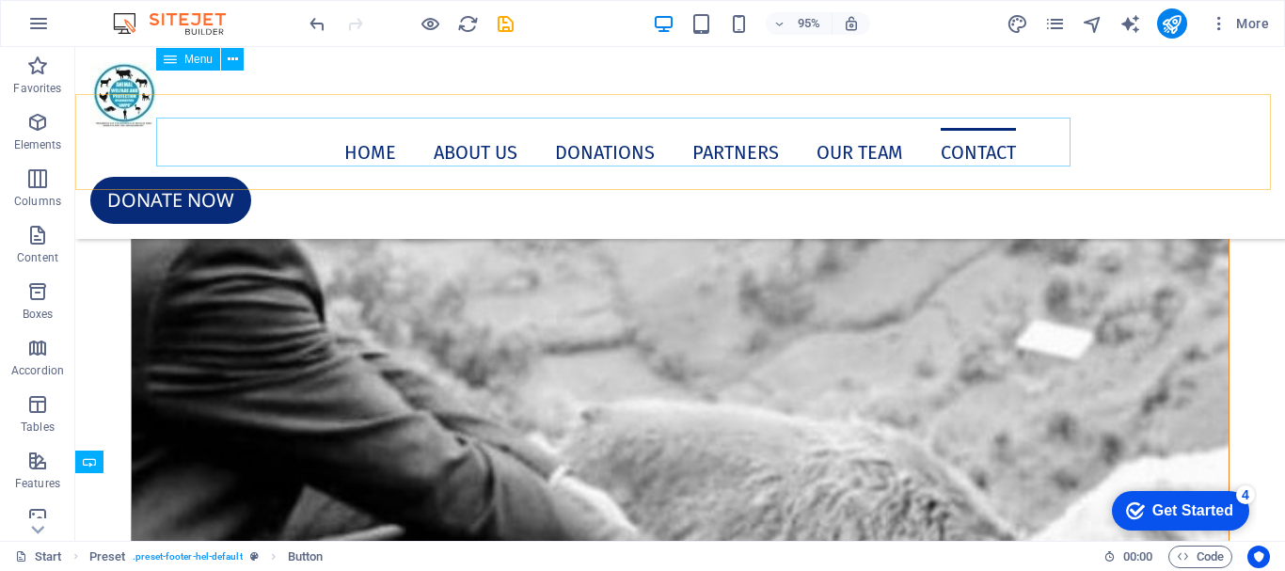
scroll to position [12113, 0]
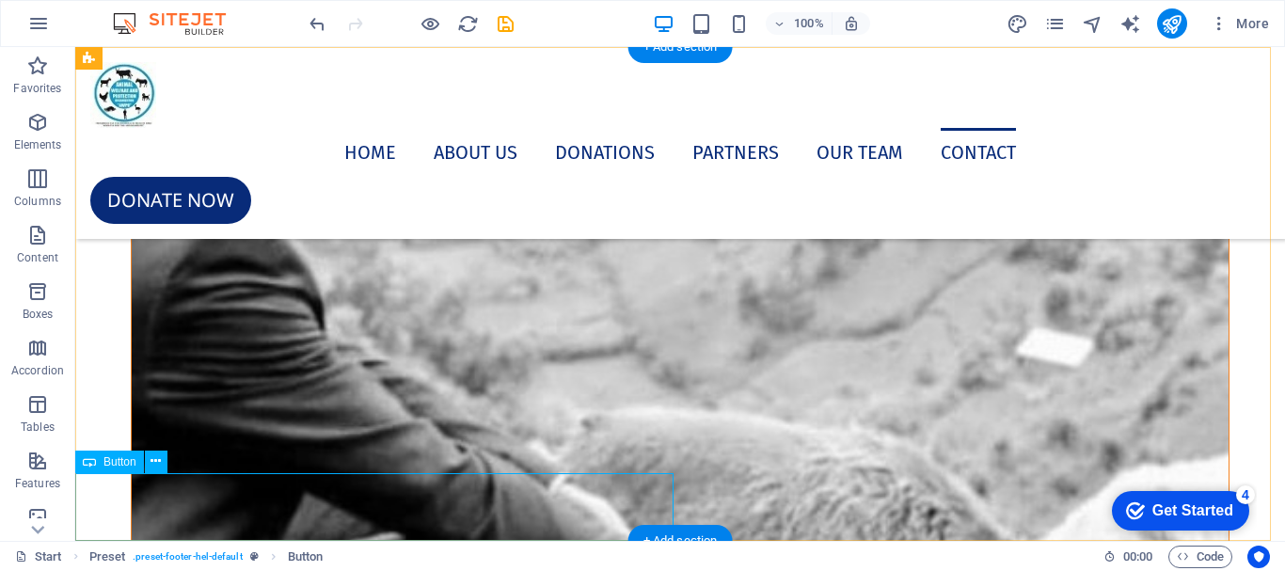
select select "%"
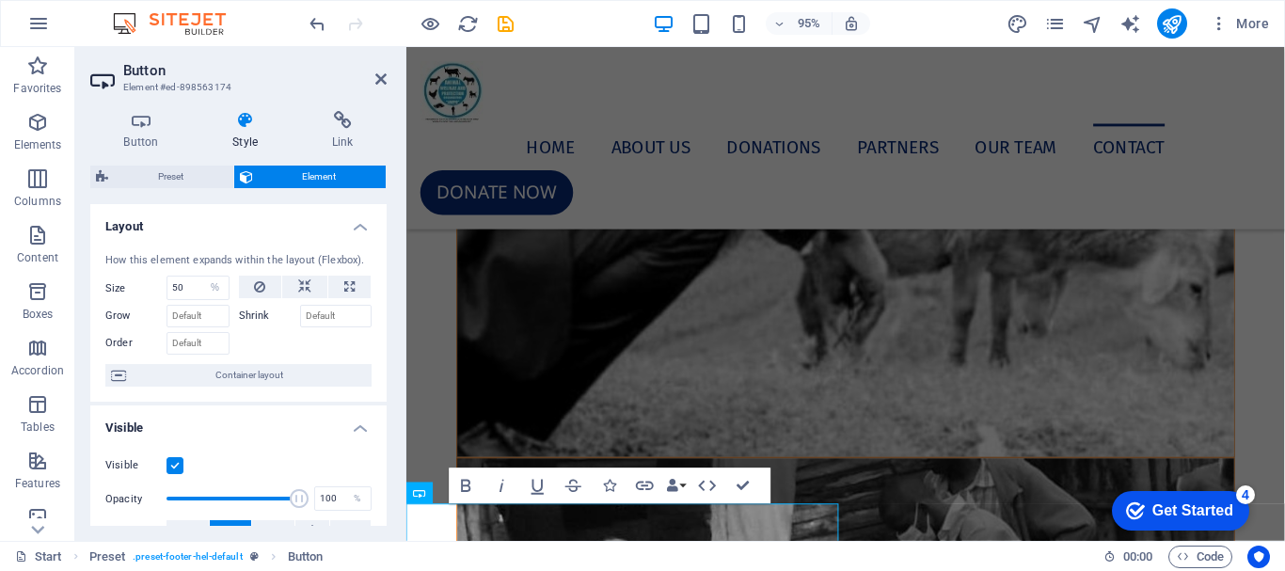
click at [247, 135] on h4 "Style" at bounding box center [249, 131] width 100 height 40
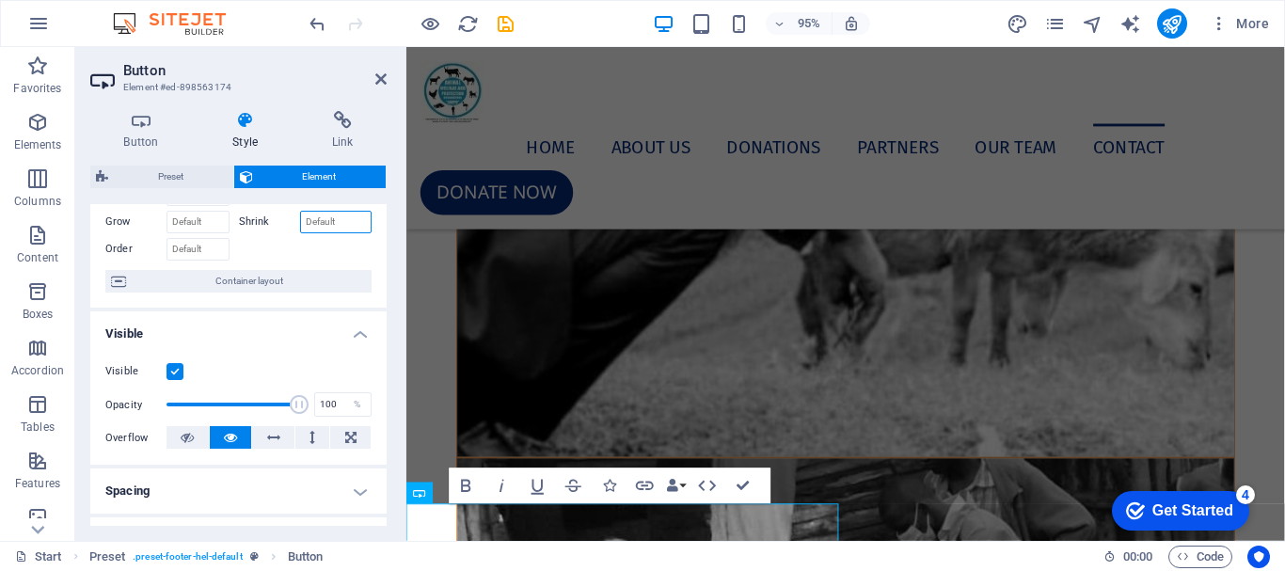
click at [325, 221] on input "Shrink" at bounding box center [336, 222] width 72 height 23
click at [261, 224] on label "Shrink" at bounding box center [269, 222] width 61 height 23
click at [300, 224] on input "Shrink" at bounding box center [336, 222] width 72 height 23
click at [297, 293] on span "Container layout" at bounding box center [249, 281] width 234 height 23
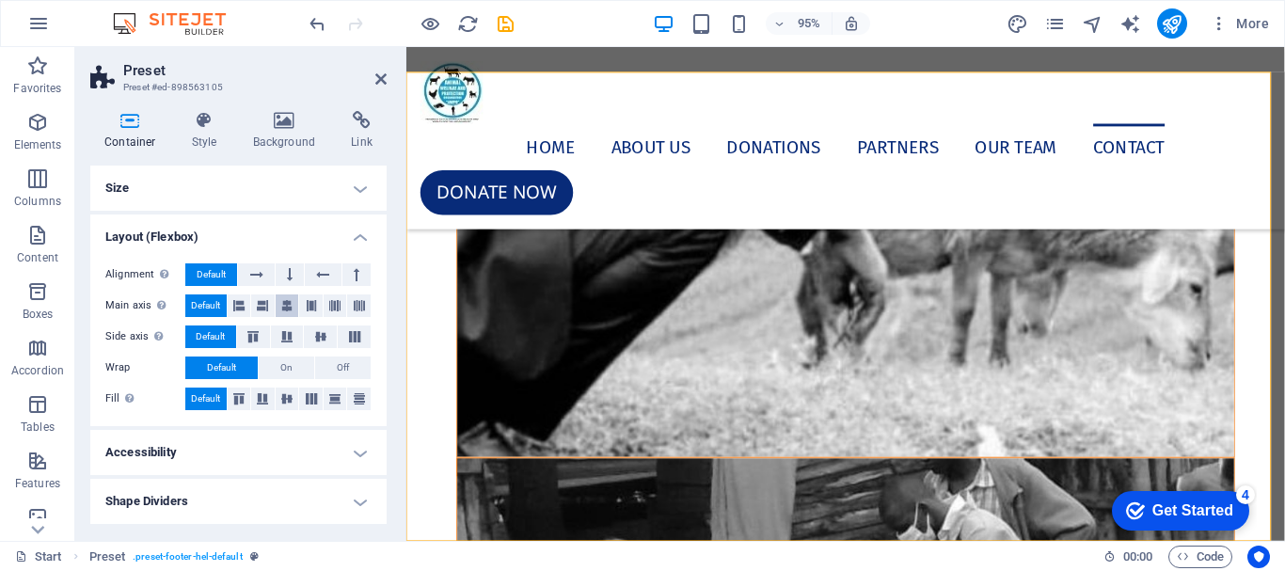
scroll to position [10558, 0]
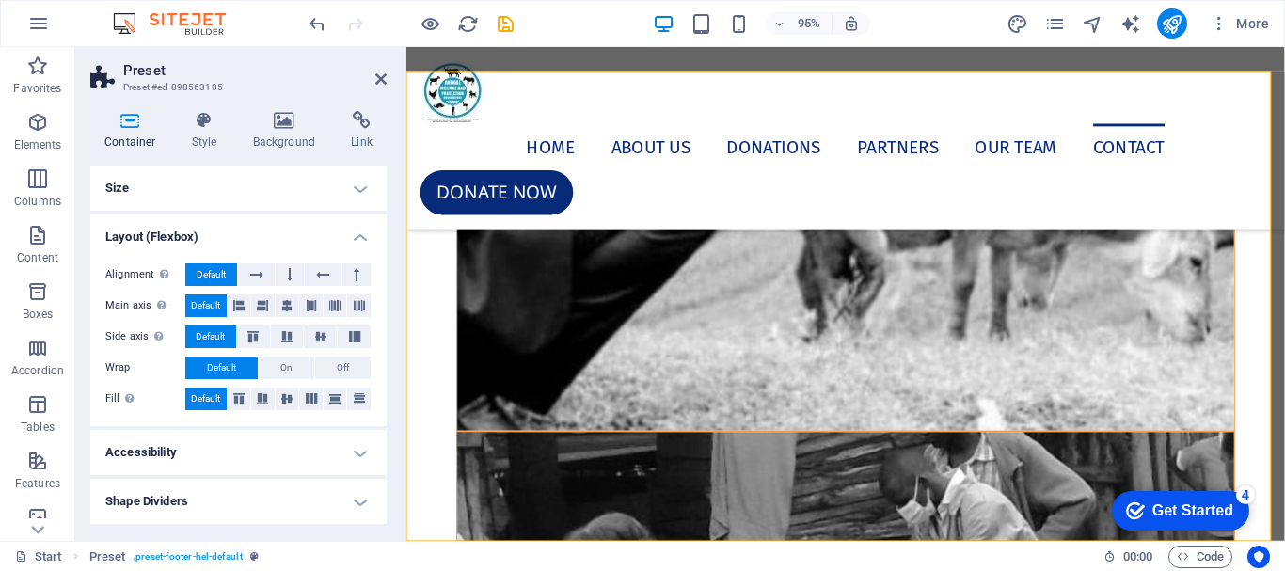
click at [354, 199] on h4 "Size" at bounding box center [238, 188] width 296 height 45
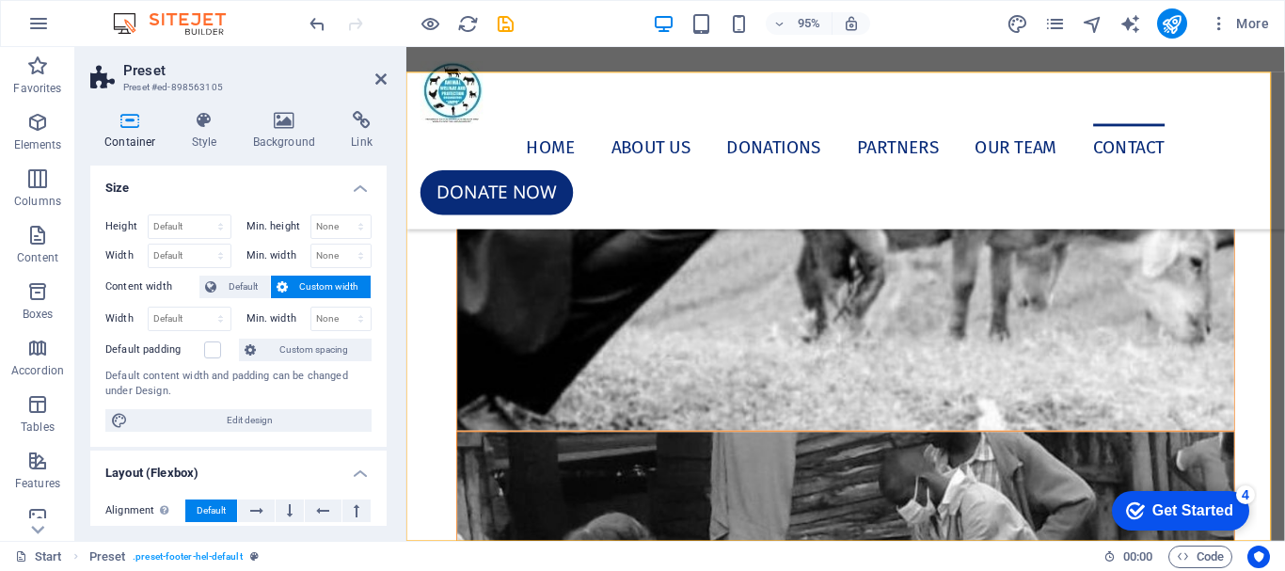
click at [373, 76] on h2 "Preset" at bounding box center [254, 70] width 263 height 17
click at [379, 76] on icon at bounding box center [380, 79] width 11 height 15
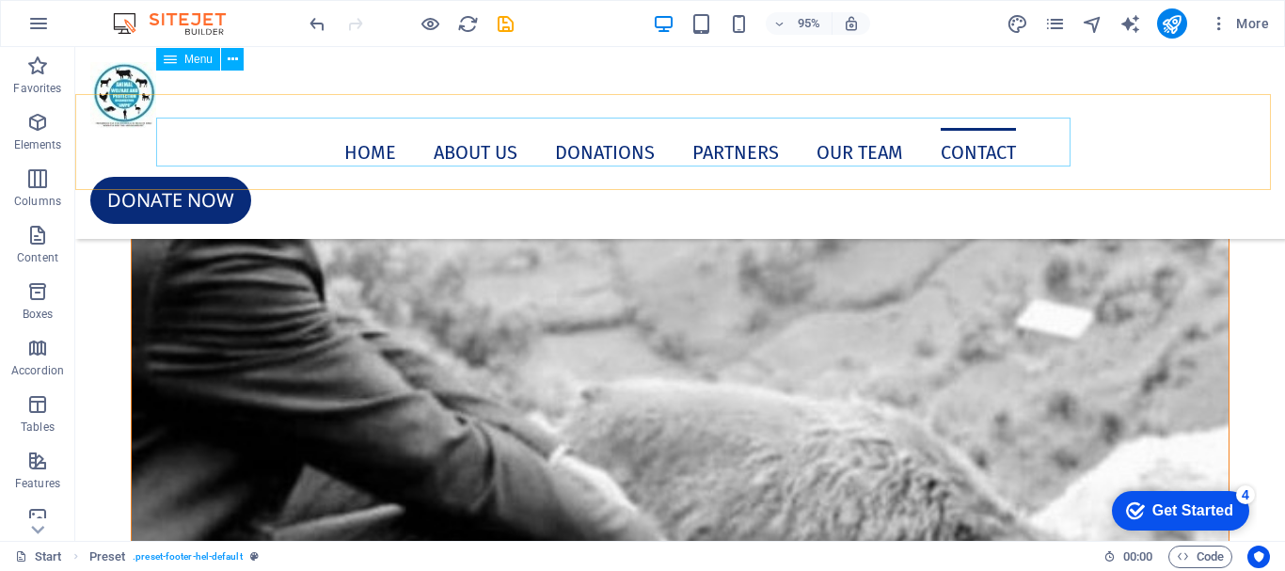
scroll to position [12113, 0]
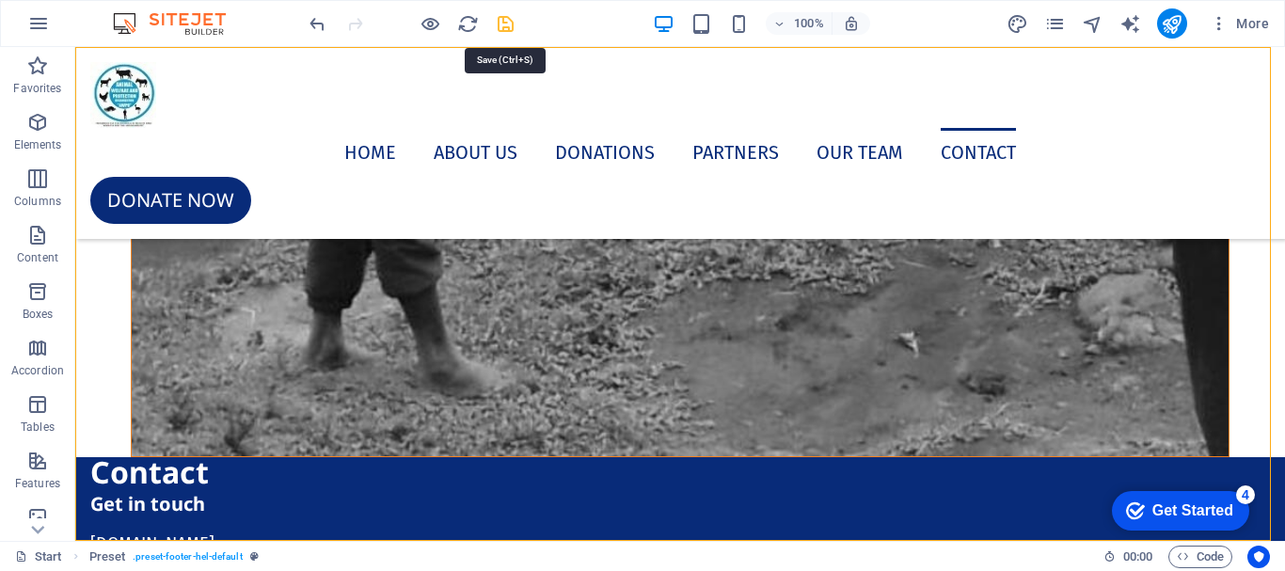
click at [509, 21] on icon "save" at bounding box center [506, 24] width 22 height 22
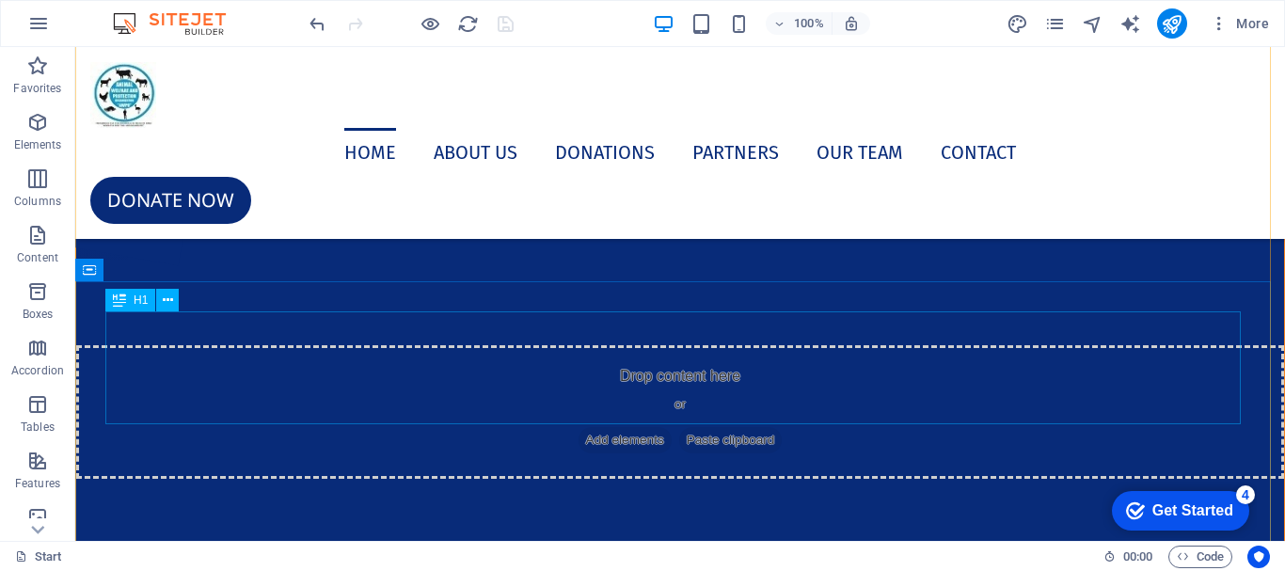
scroll to position [0, 0]
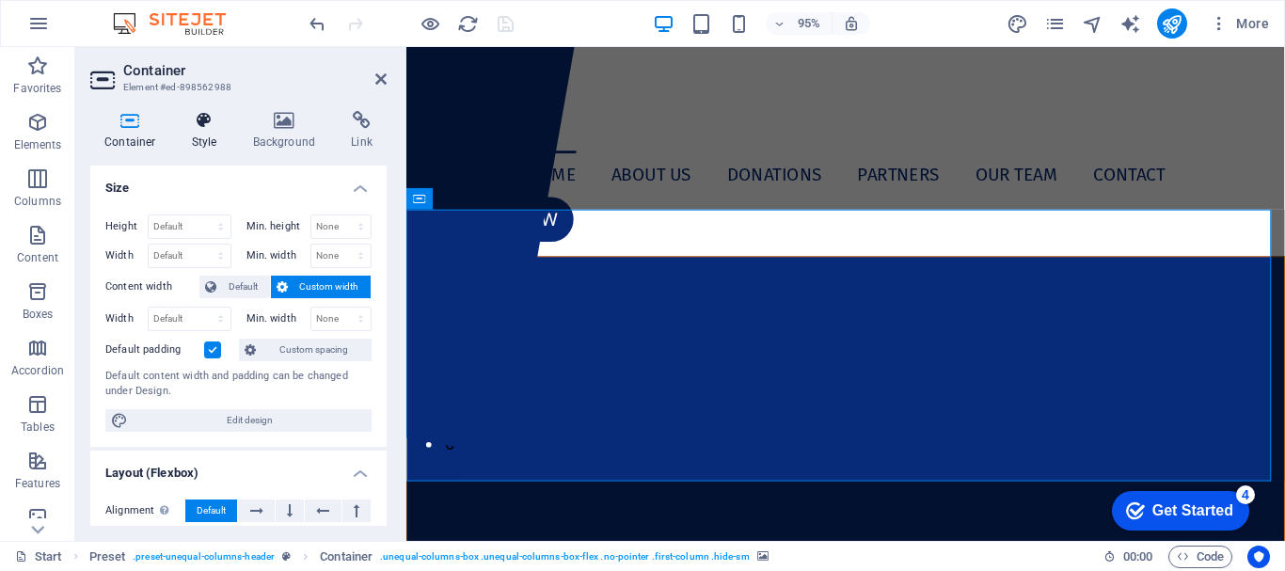
click at [210, 131] on h4 "Style" at bounding box center [208, 131] width 61 height 40
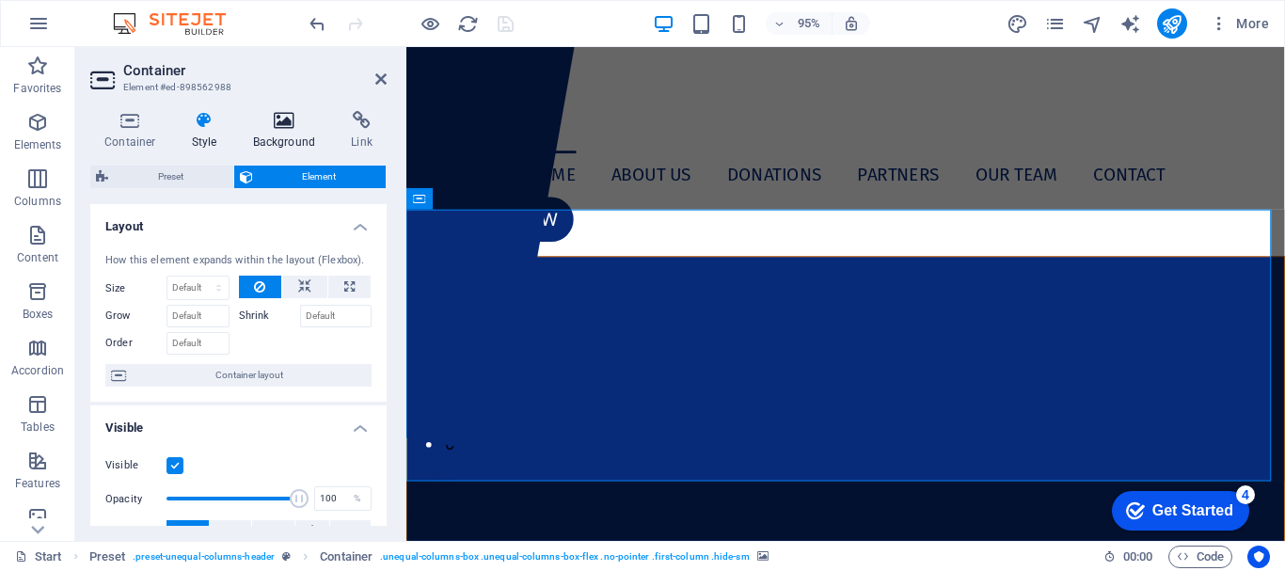
click at [278, 138] on h4 "Background" at bounding box center [288, 131] width 99 height 40
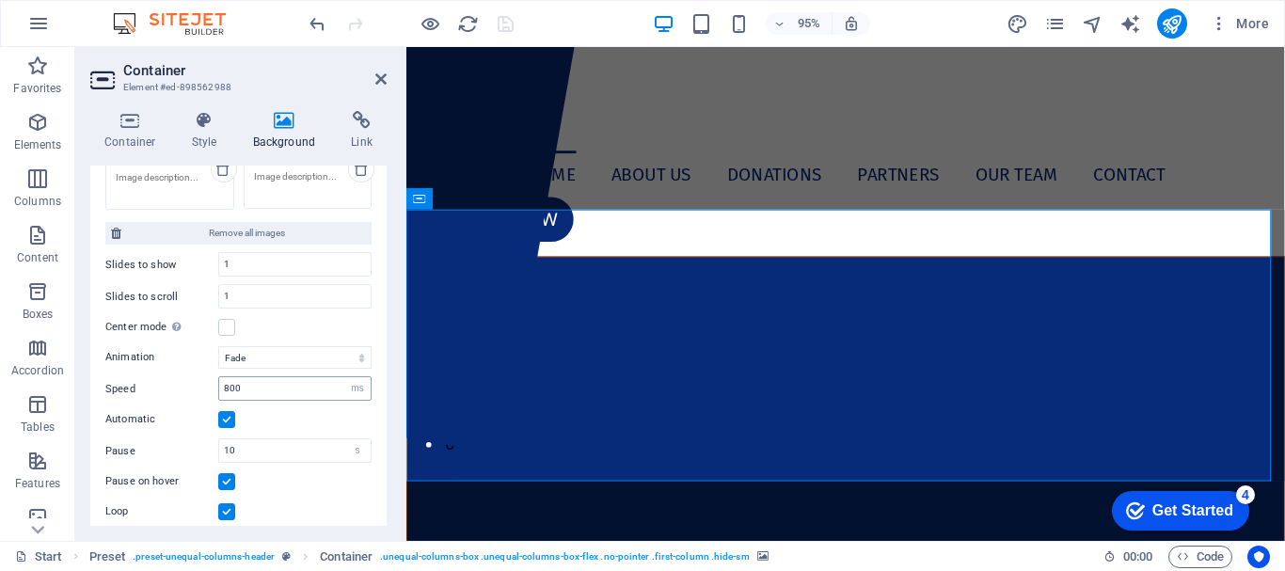
scroll to position [659, 0]
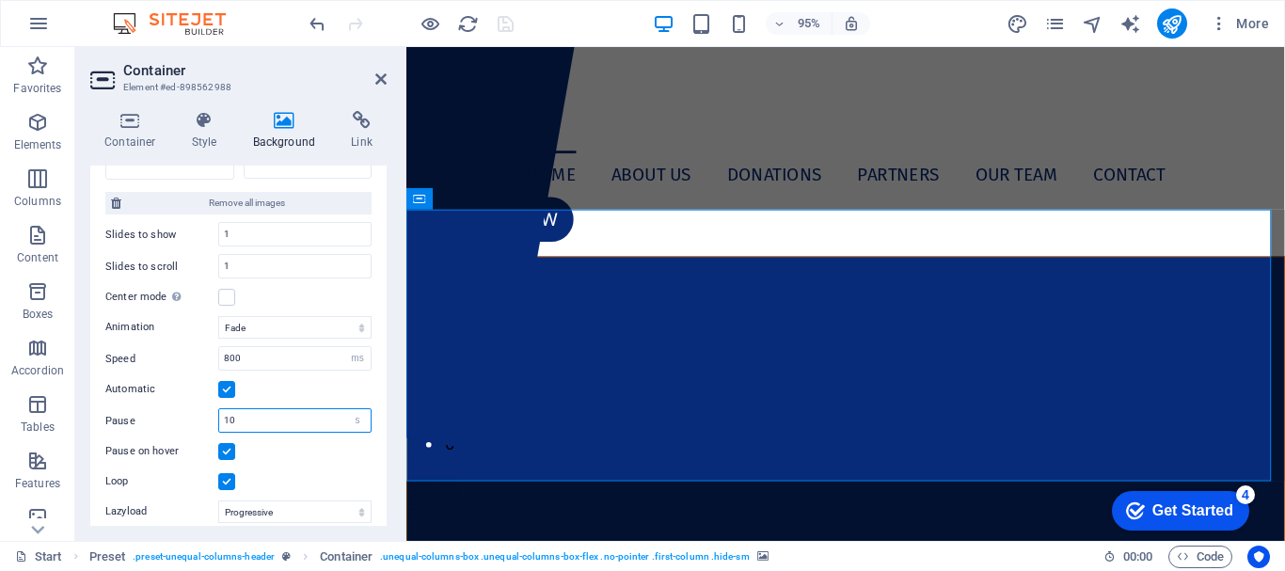
click at [289, 424] on input "10" at bounding box center [294, 420] width 151 height 23
type input "1"
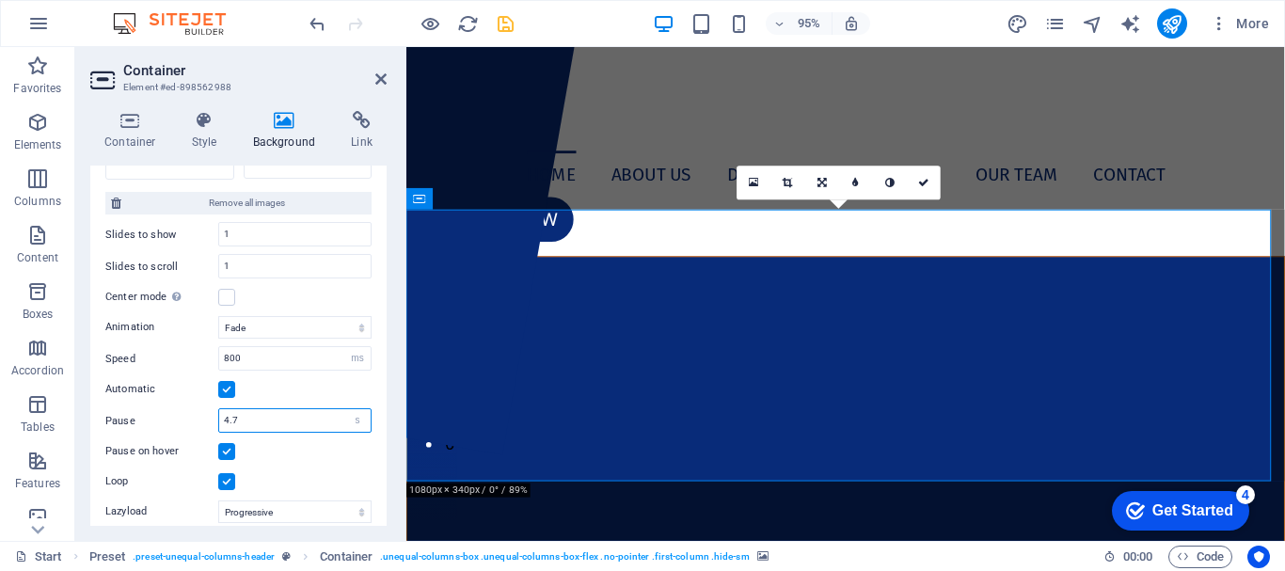
type input "4"
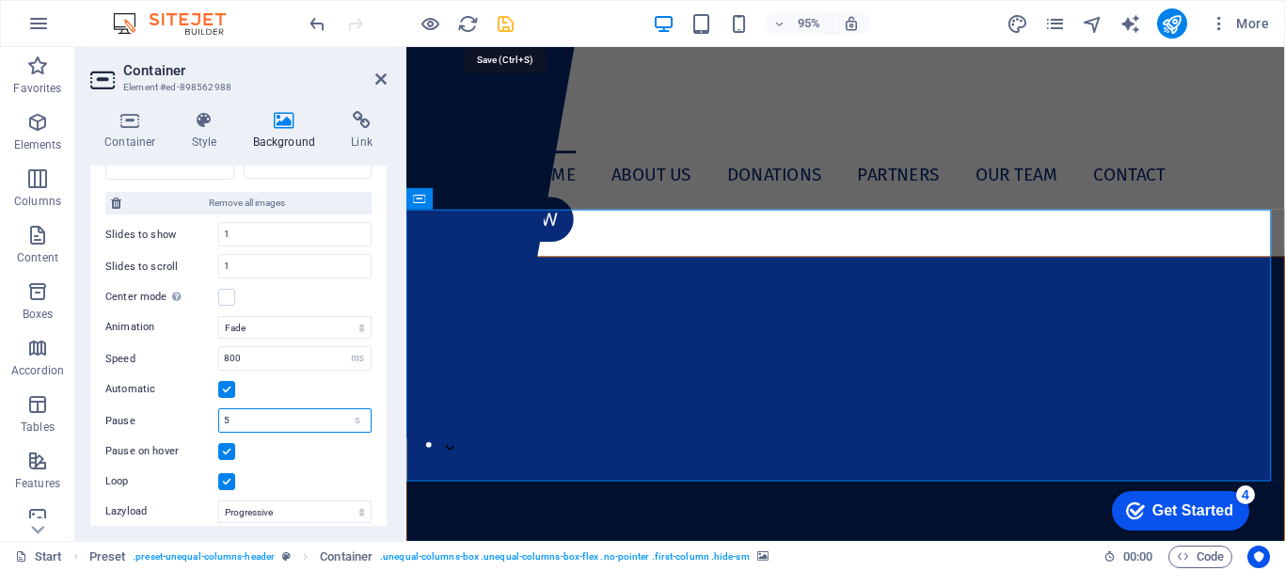
type input "5"
click at [509, 27] on icon "save" at bounding box center [506, 24] width 22 height 22
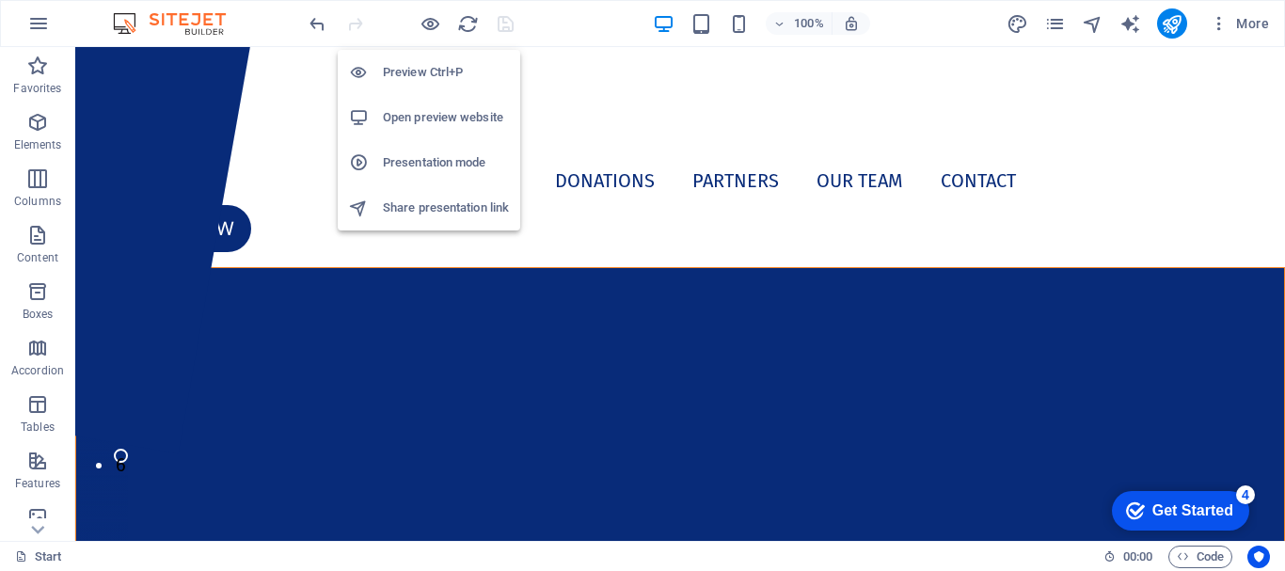
click at [426, 116] on h6 "Open preview website" at bounding box center [446, 117] width 126 height 23
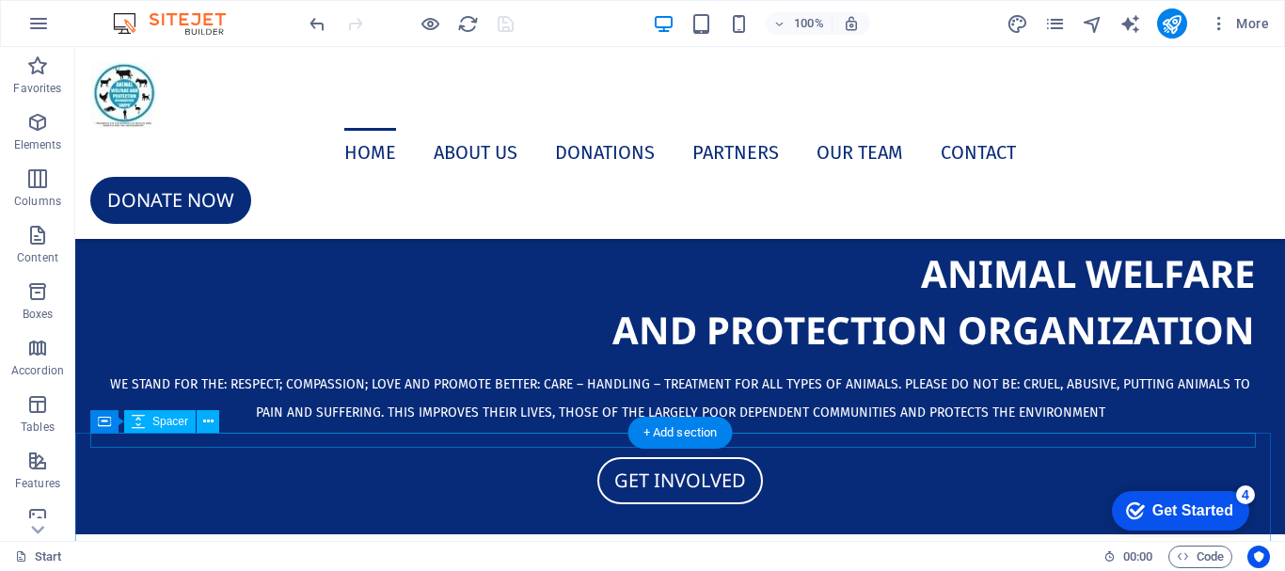
scroll to position [1223, 0]
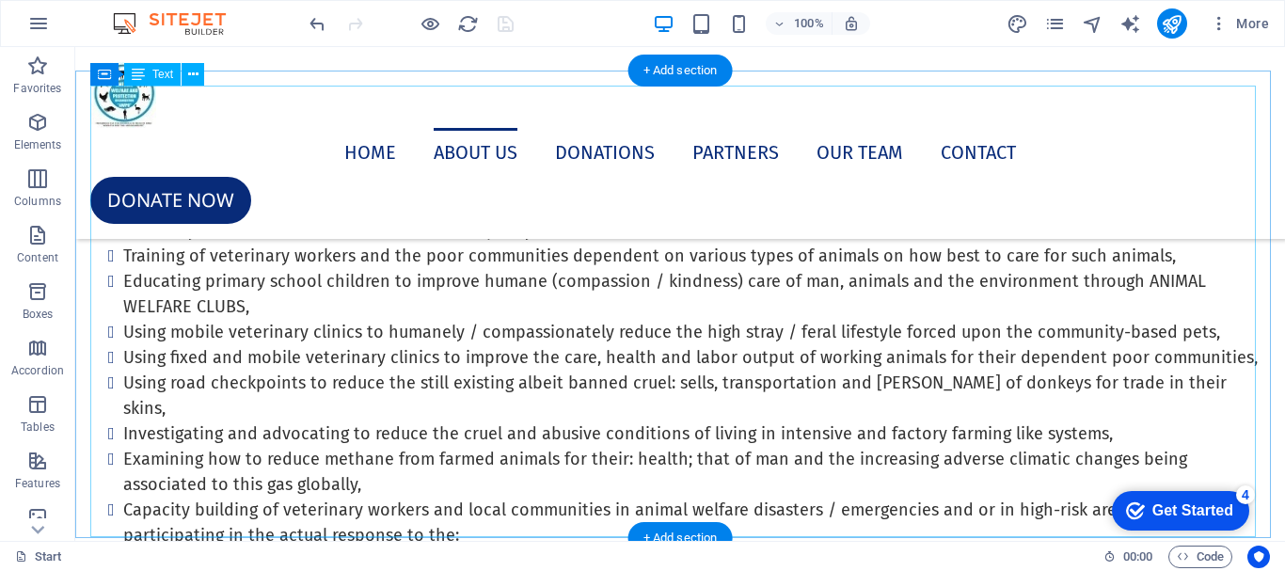
drag, startPoint x: 174, startPoint y: 379, endPoint x: 246, endPoint y: 427, distance: 86.1
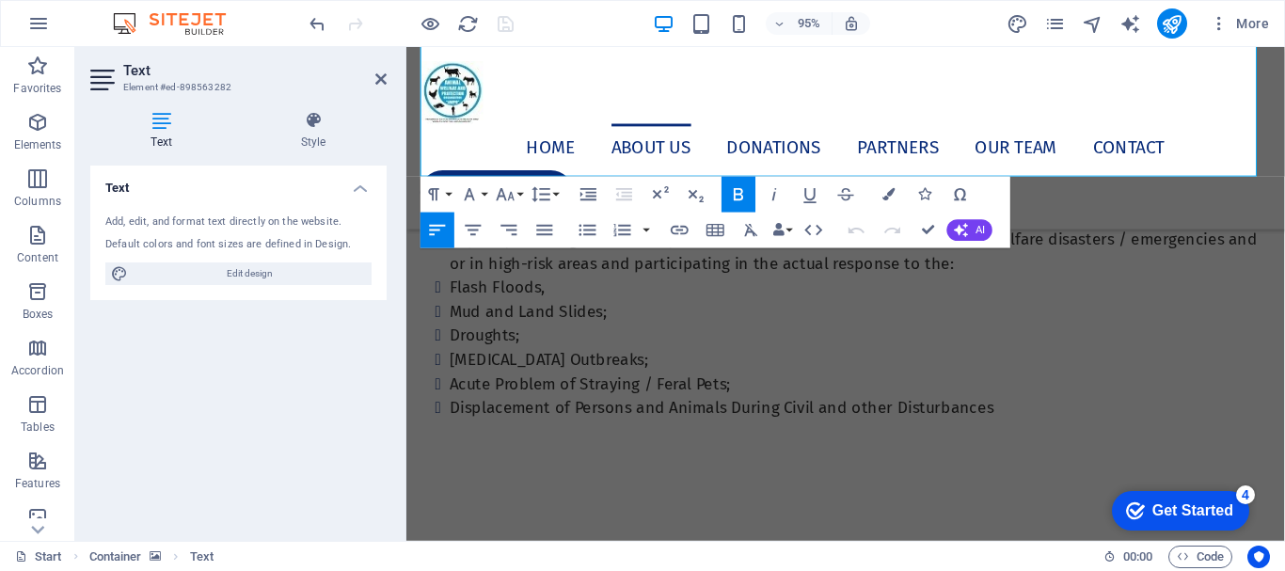
scroll to position [2015, 0]
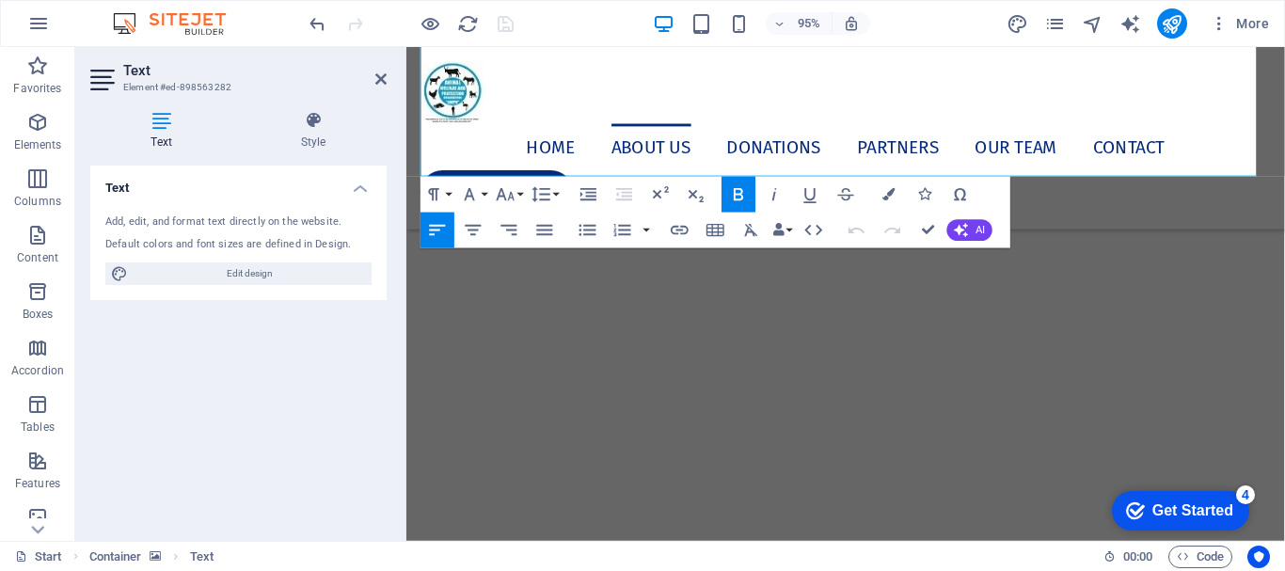
drag, startPoint x: 496, startPoint y: 439, endPoint x: 676, endPoint y: 485, distance: 185.3
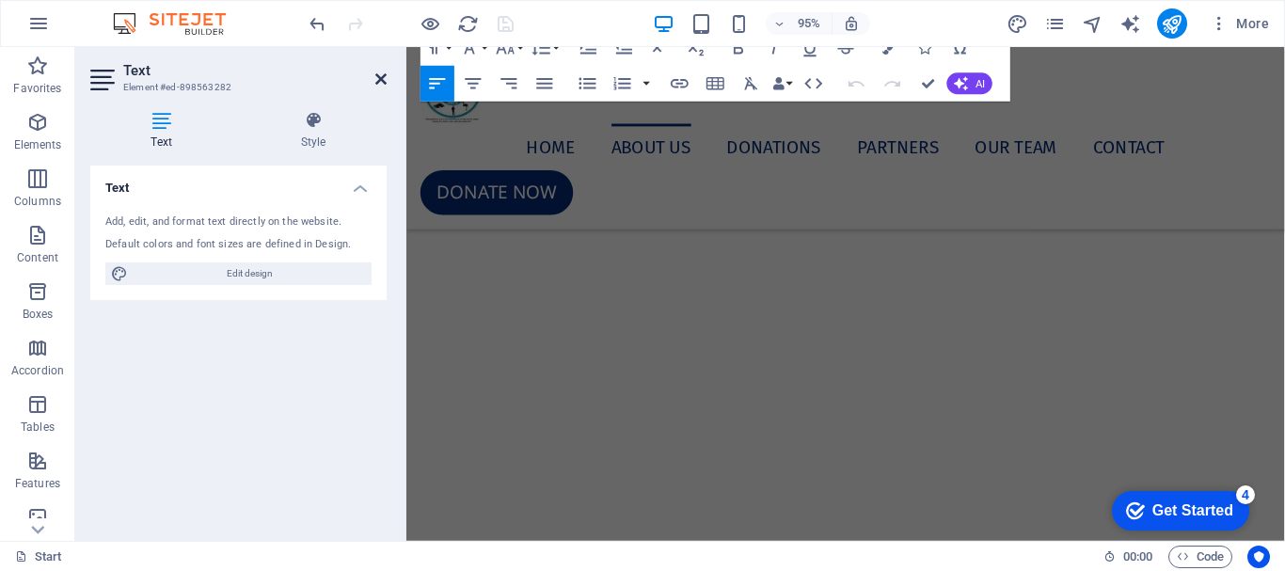
click at [382, 80] on icon at bounding box center [380, 79] width 11 height 15
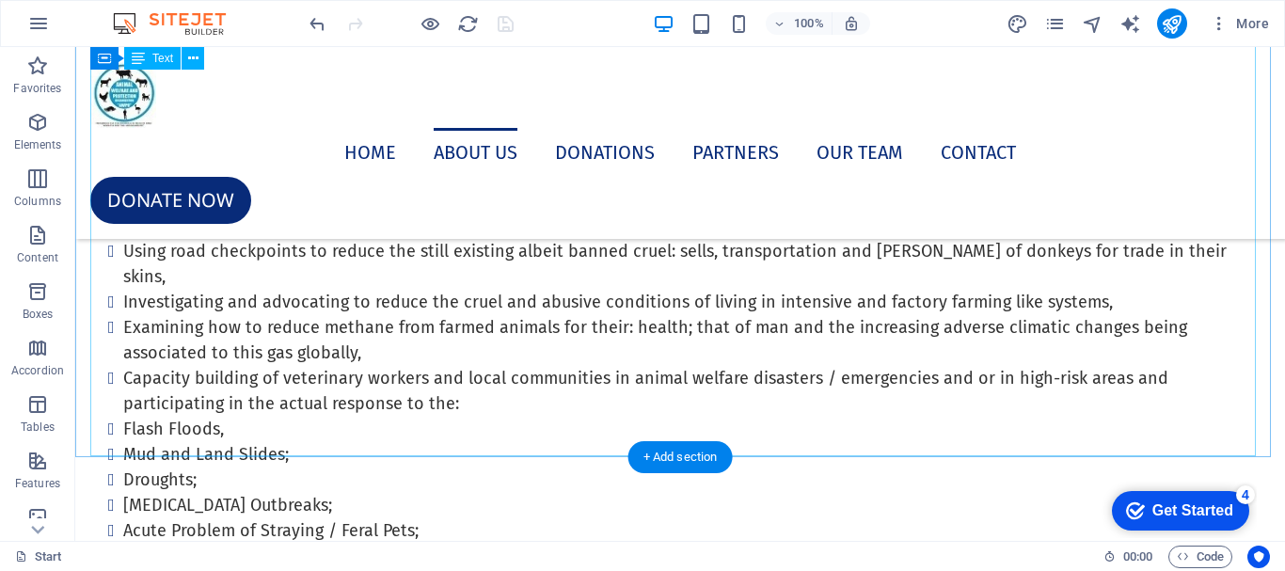
scroll to position [1167, 0]
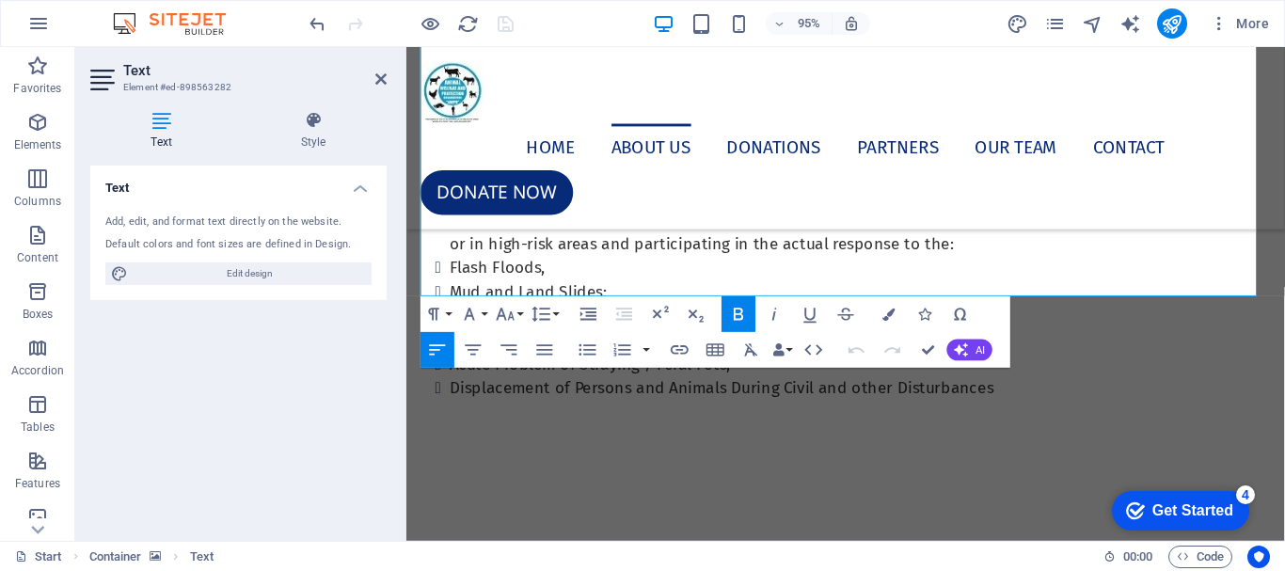
scroll to position [1812, 0]
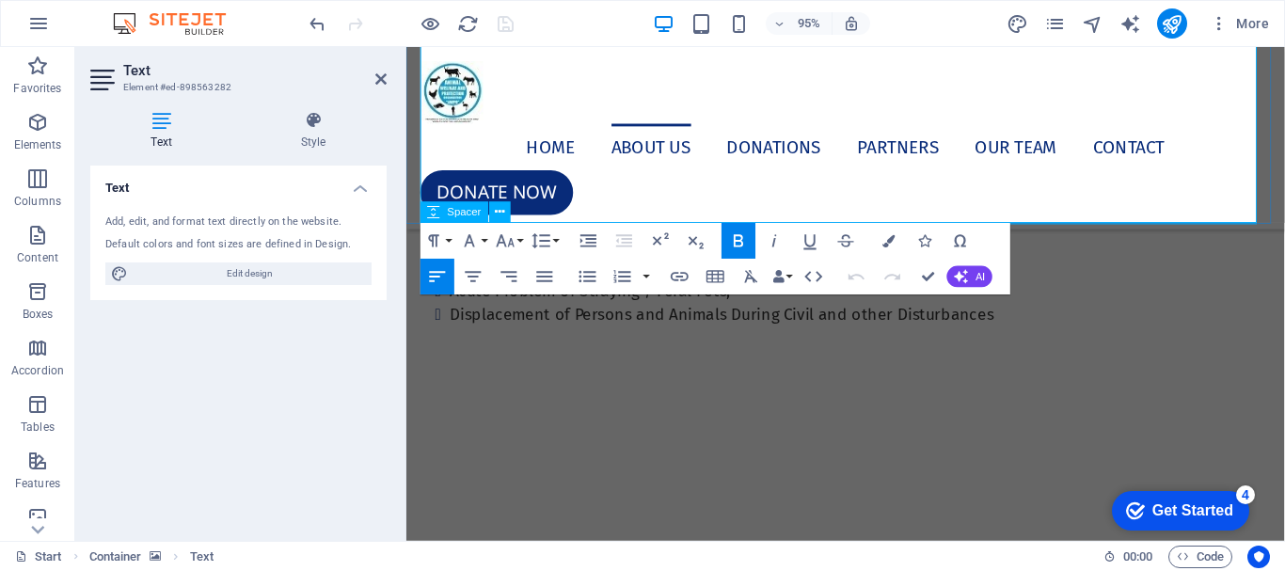
drag, startPoint x: 471, startPoint y: 486, endPoint x: 994, endPoint y: 231, distance: 581.1
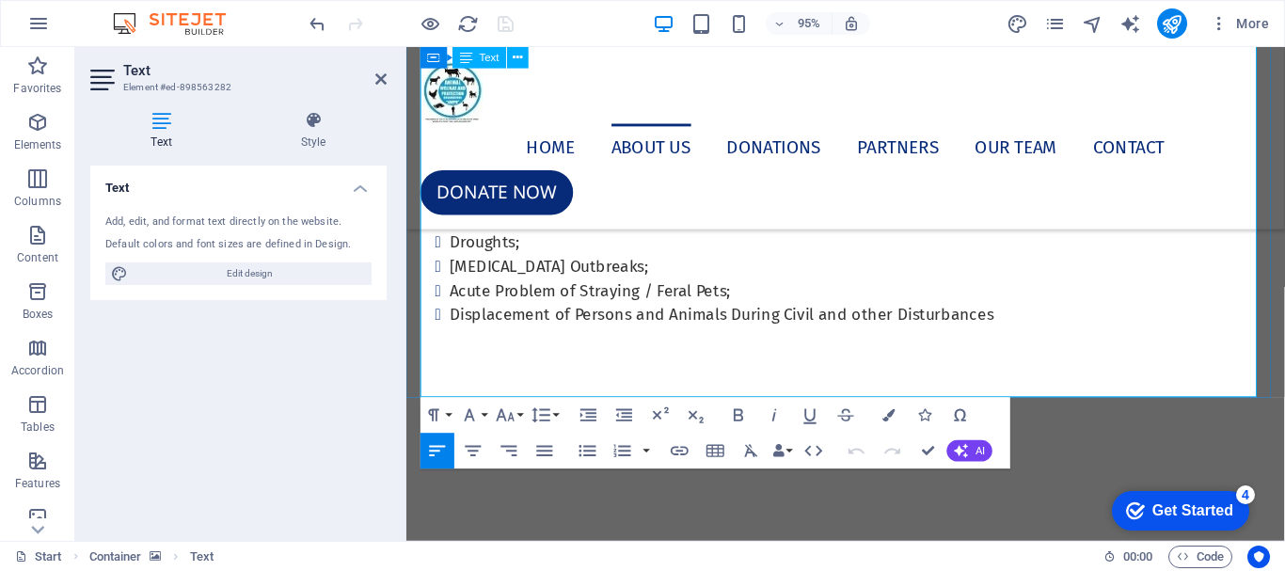
scroll to position [1624, 0]
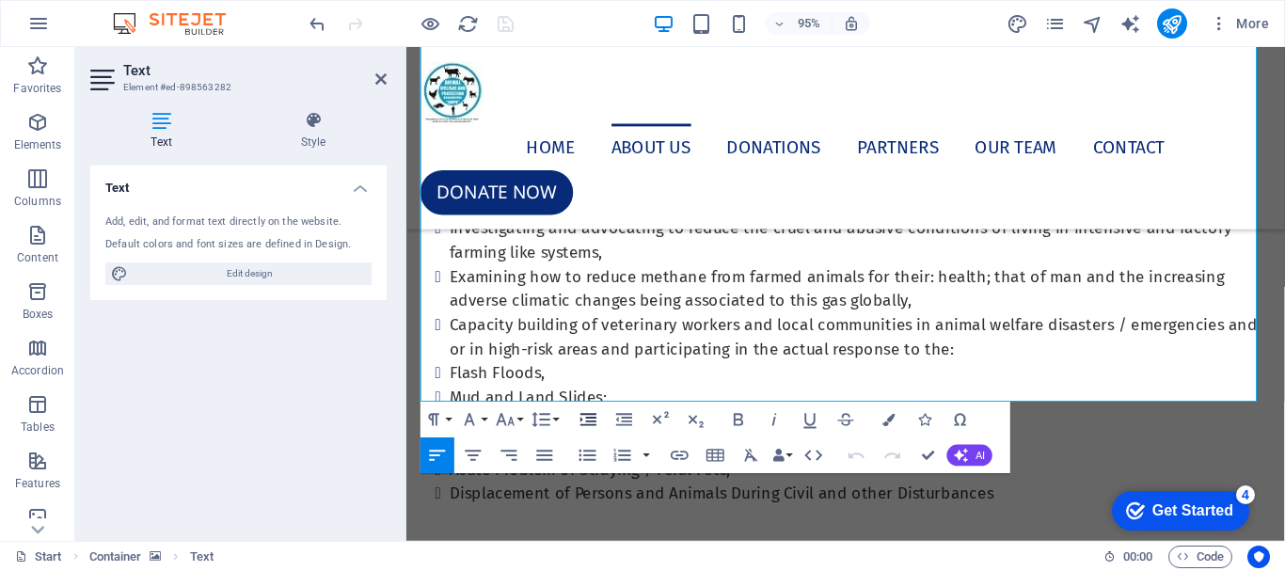
click at [584, 419] on icon "button" at bounding box center [589, 420] width 22 height 22
click at [615, 423] on icon "button" at bounding box center [624, 420] width 22 height 22
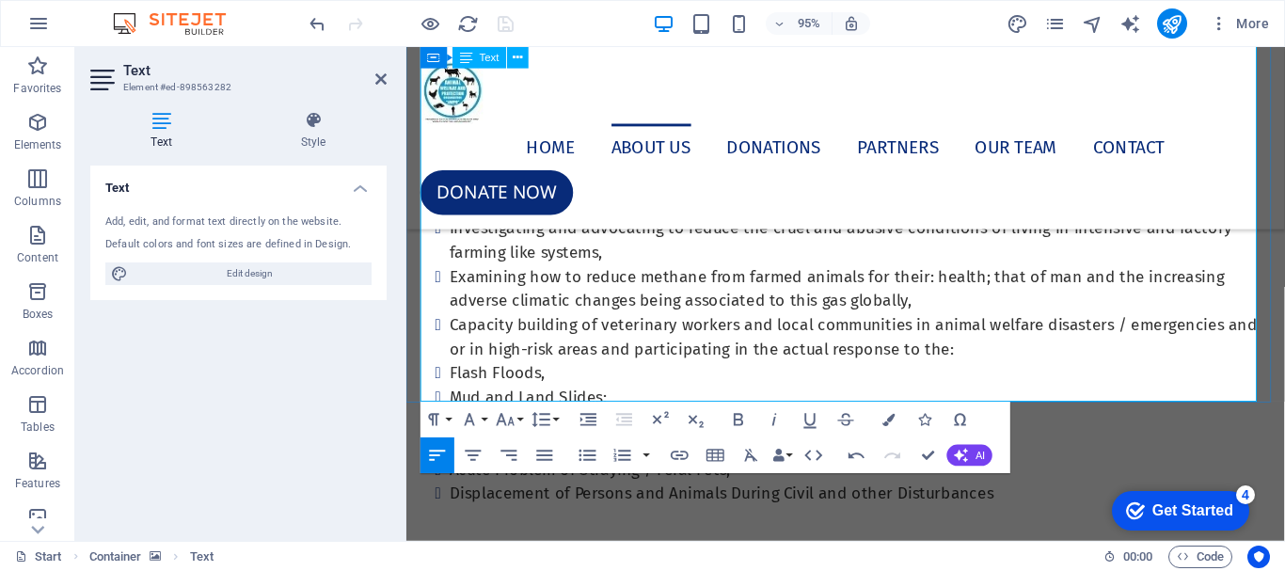
click at [384, 78] on icon at bounding box center [380, 79] width 11 height 15
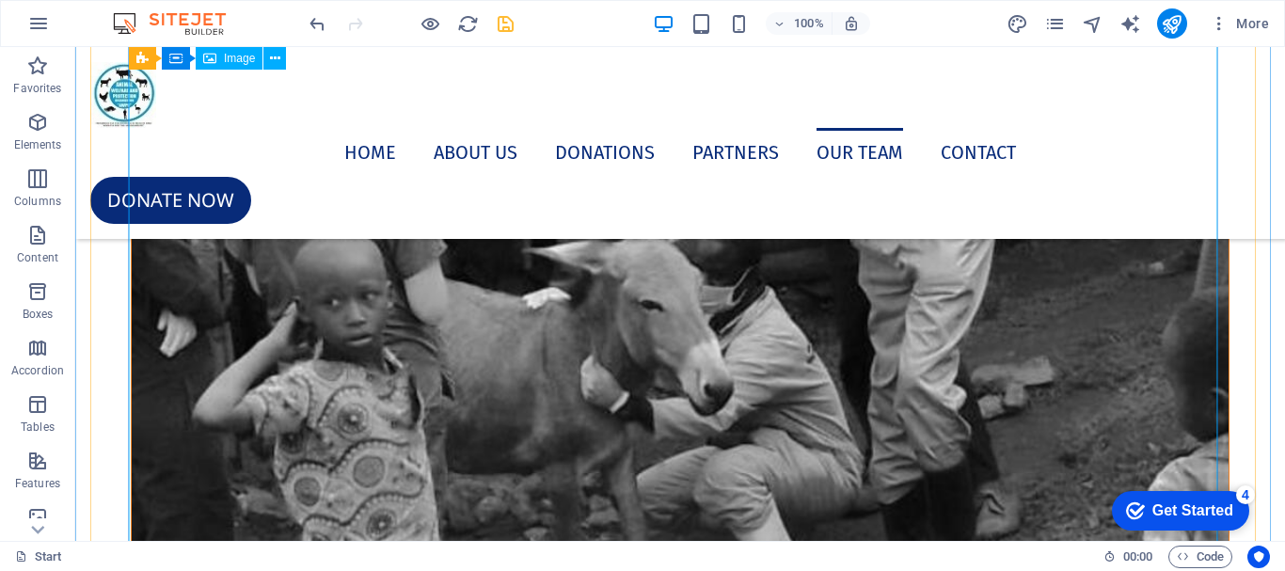
scroll to position [11172, 0]
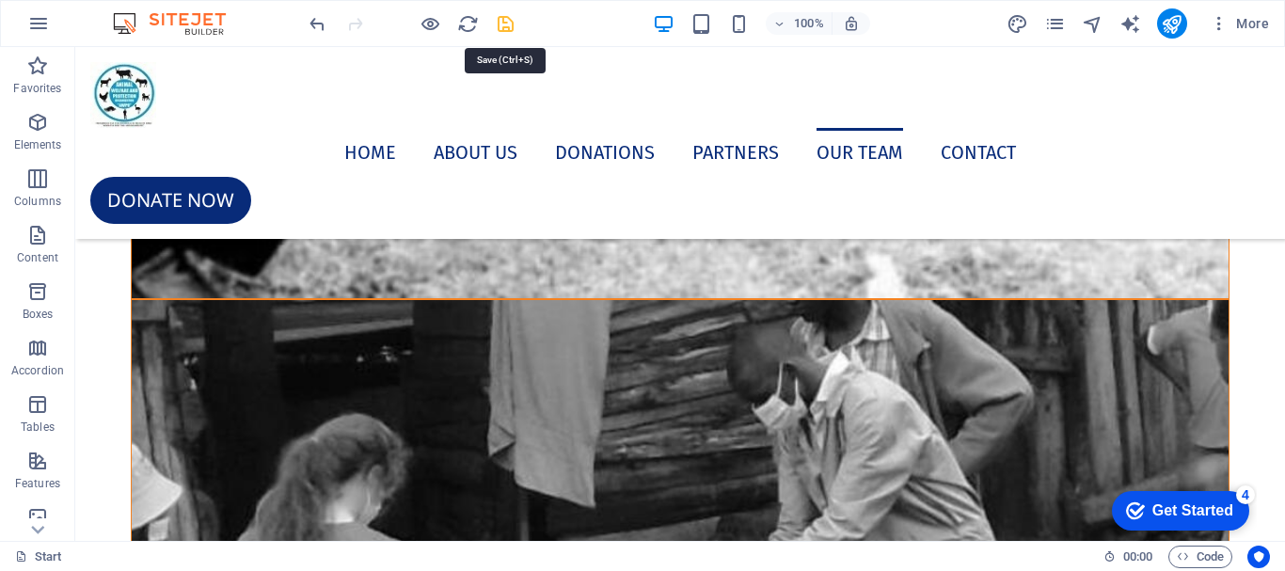
click at [498, 23] on icon "save" at bounding box center [506, 24] width 22 height 22
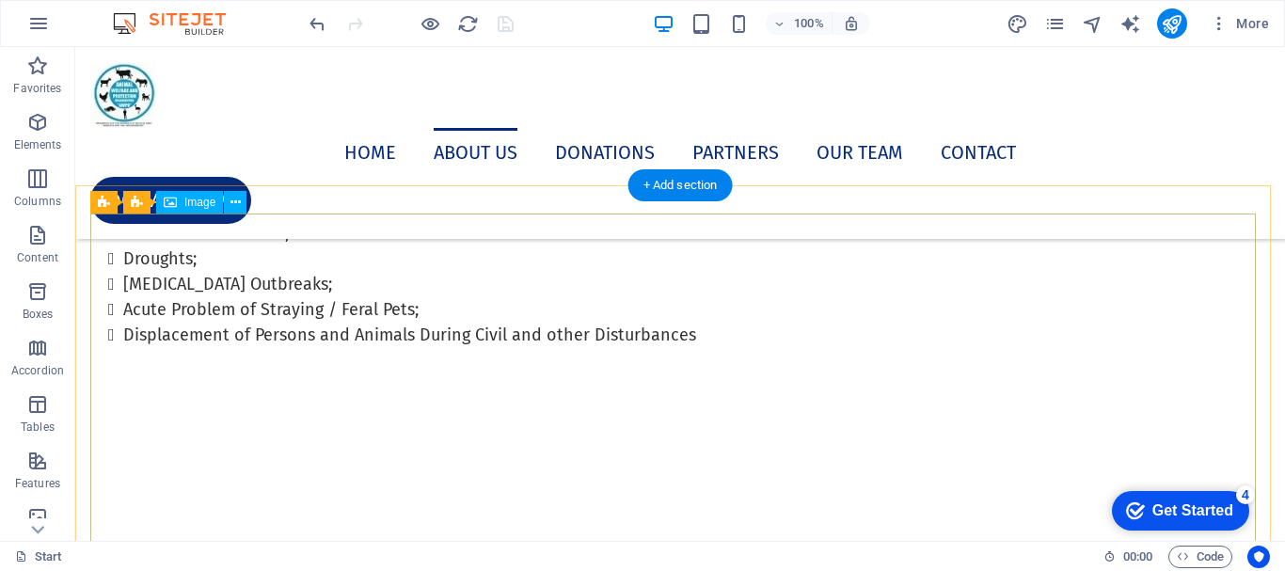
scroll to position [1388, 0]
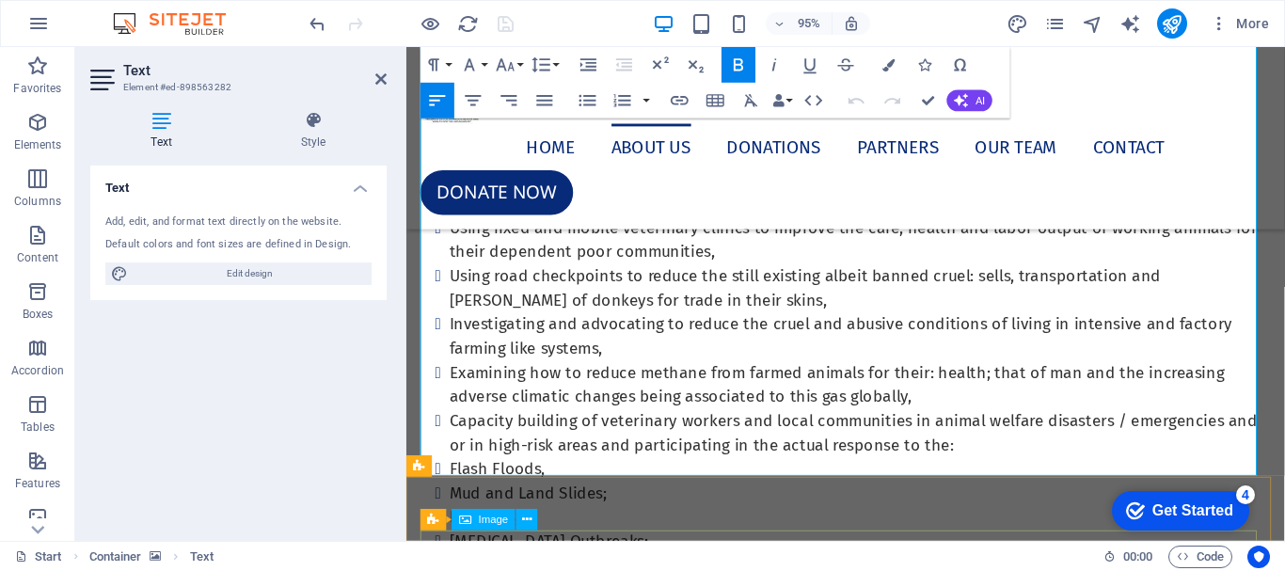
scroll to position [1546, 0]
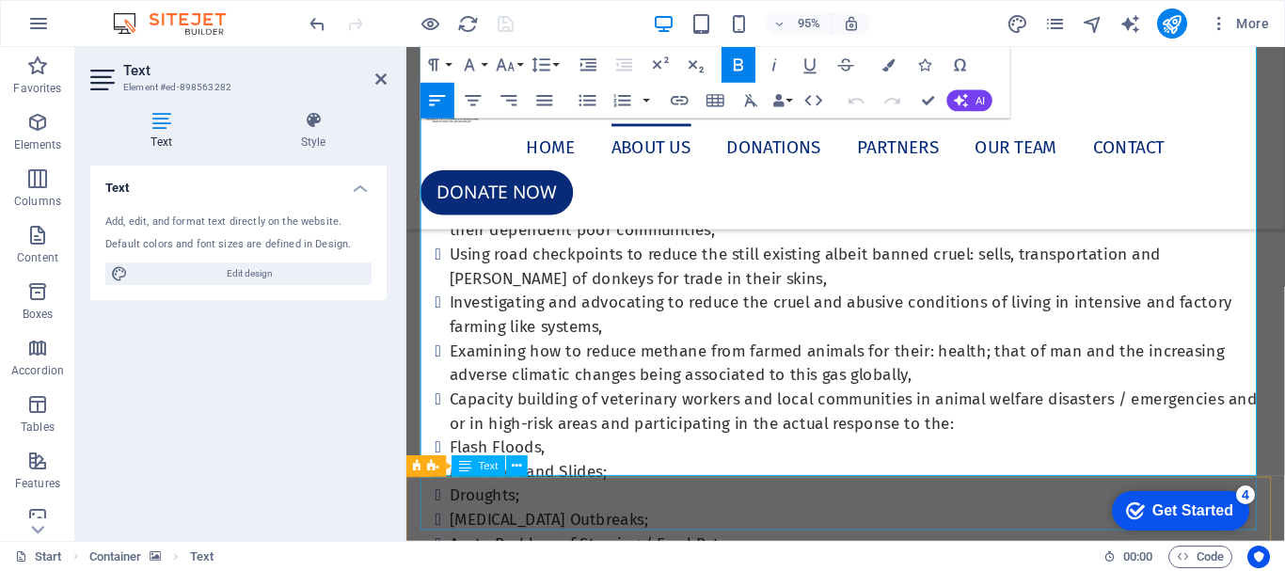
drag, startPoint x: 470, startPoint y: 454, endPoint x: 972, endPoint y: 530, distance: 507.1
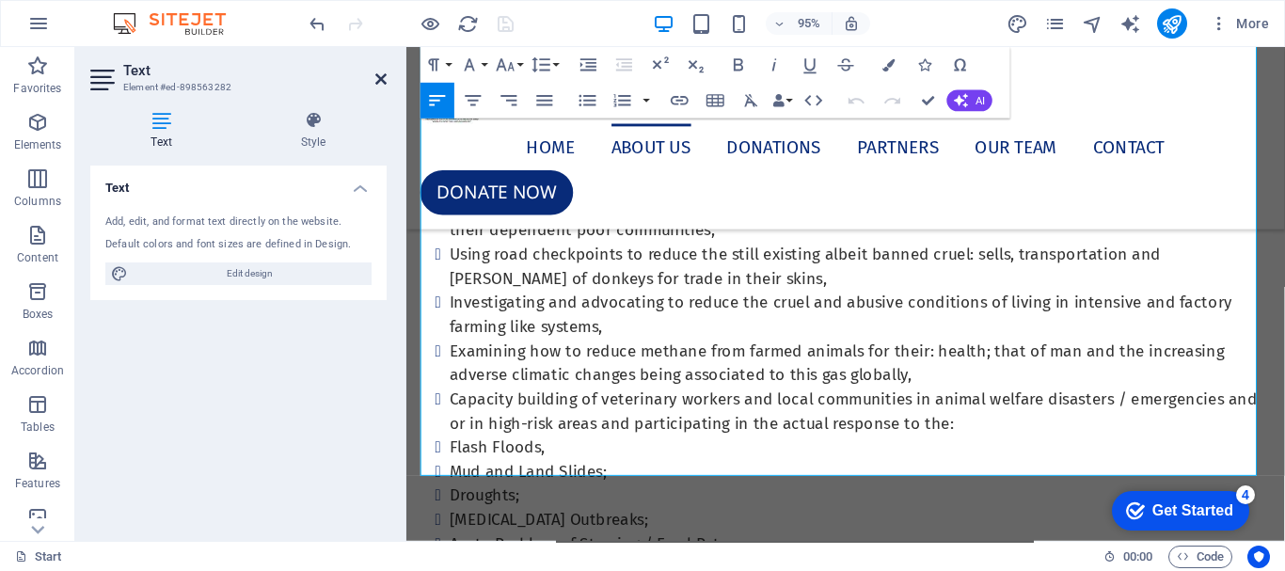
click at [382, 77] on icon at bounding box center [380, 79] width 11 height 15
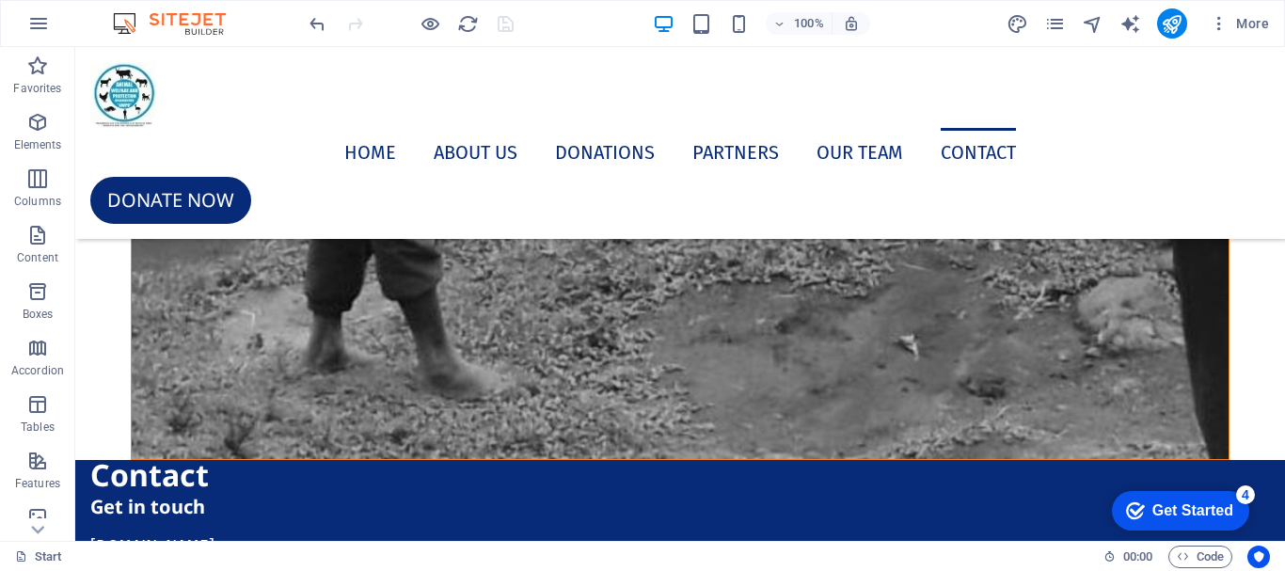
scroll to position [12113, 0]
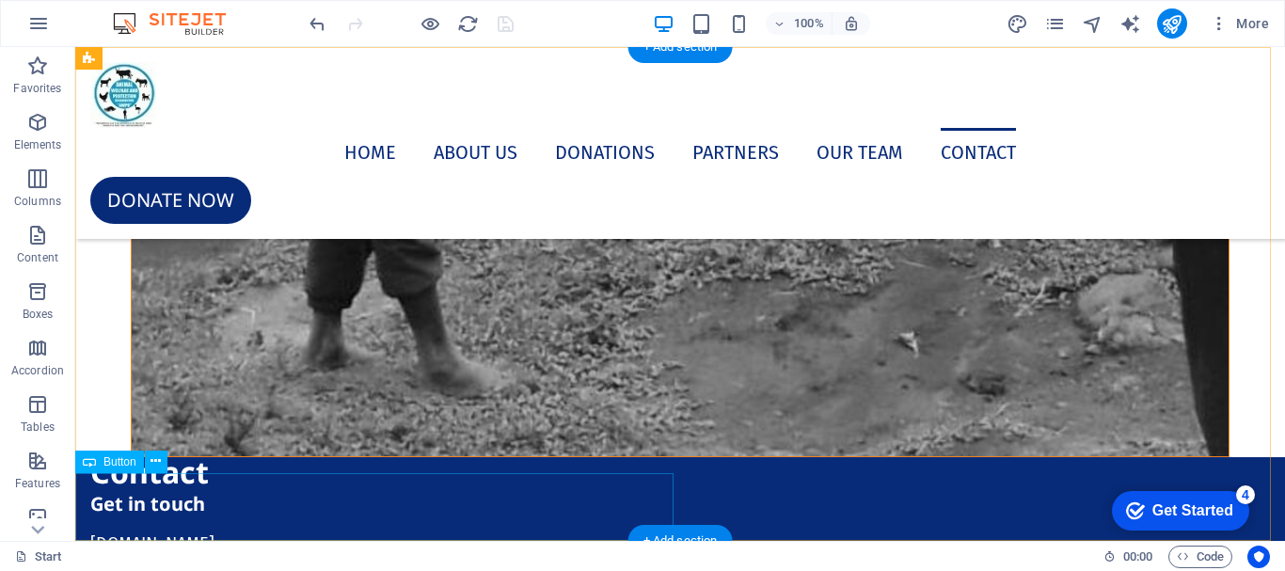
select select "%"
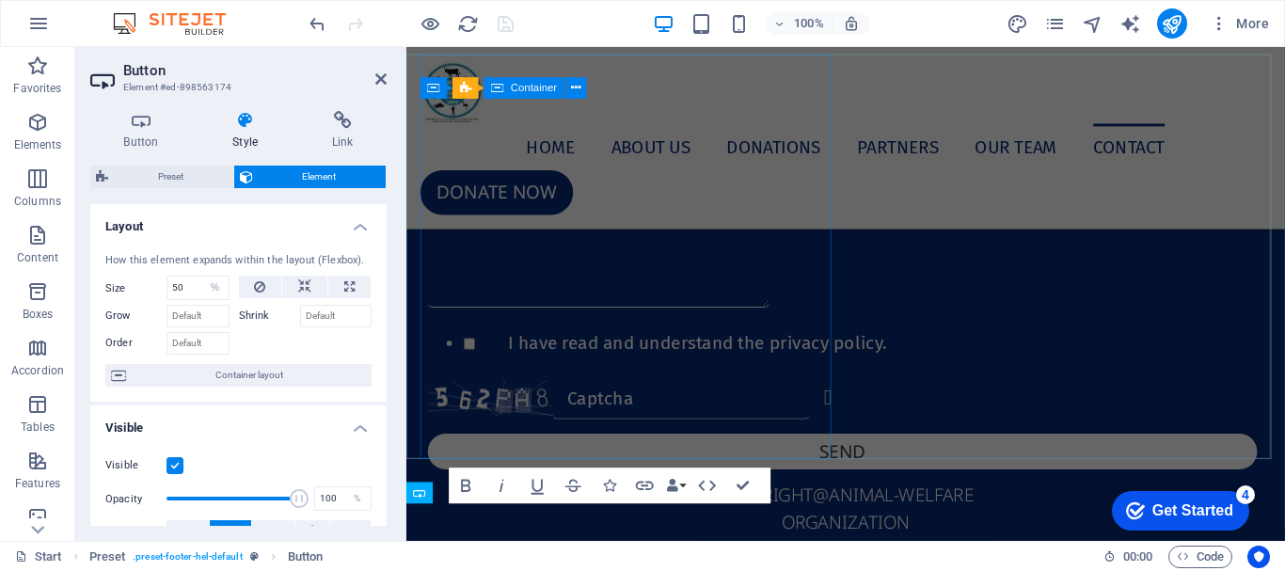
scroll to position [10530, 0]
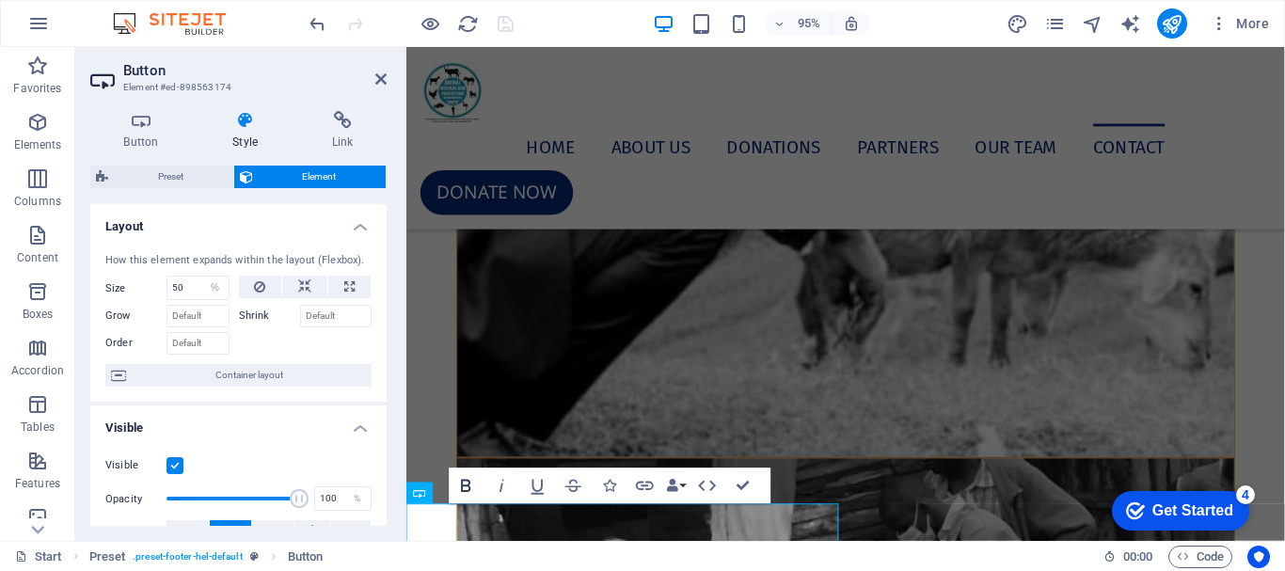
click at [460, 492] on icon "button" at bounding box center [467, 486] width 22 height 22
click at [460, 491] on icon "button" at bounding box center [467, 486] width 22 height 22
click at [350, 288] on icon at bounding box center [349, 287] width 10 height 23
type input "100"
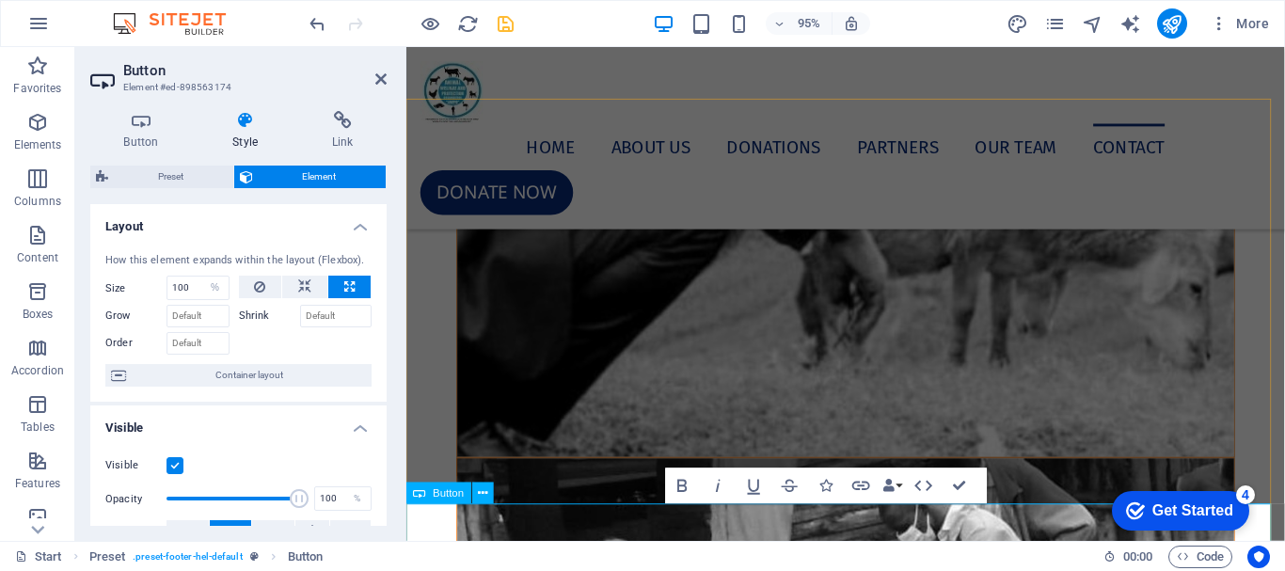
click at [380, 80] on icon at bounding box center [380, 79] width 11 height 15
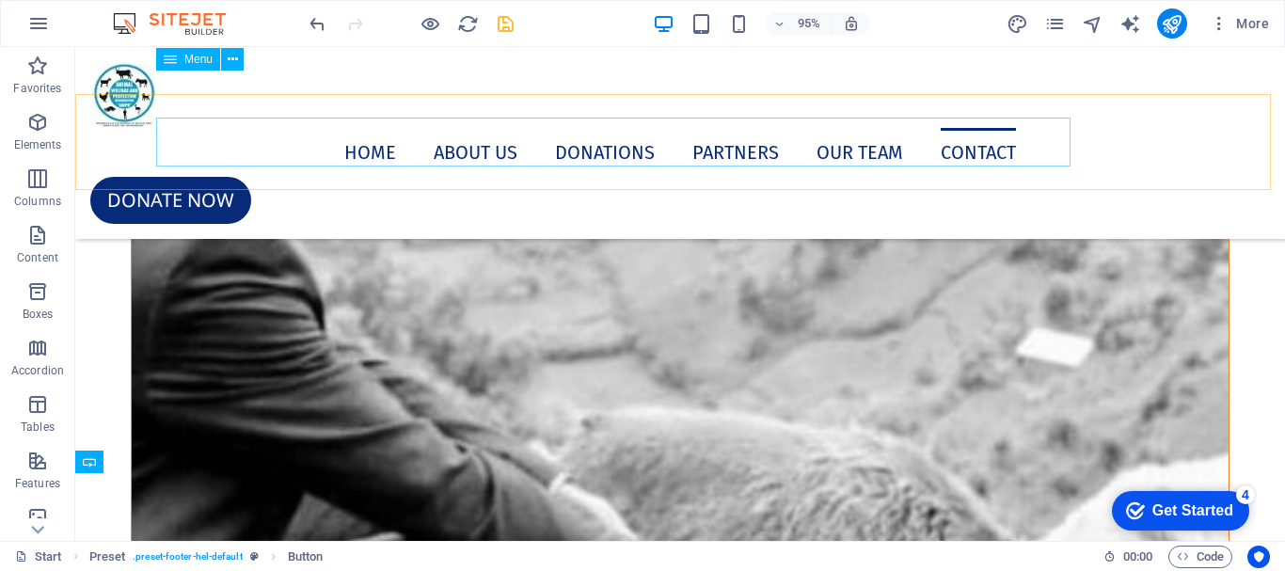
scroll to position [12113, 0]
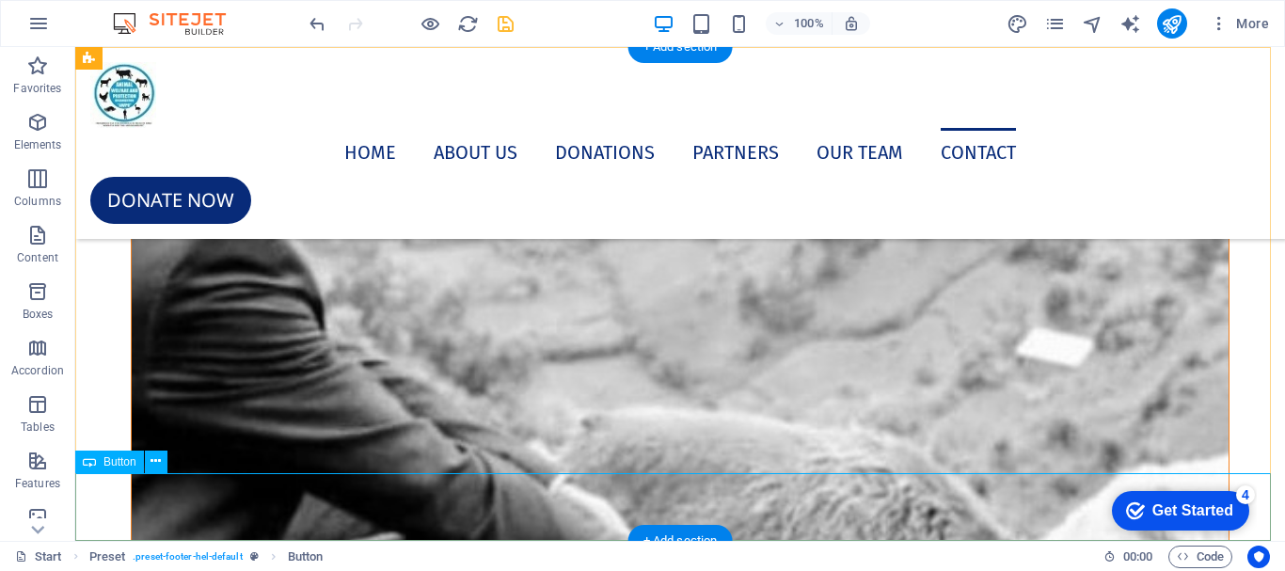
select select "%"
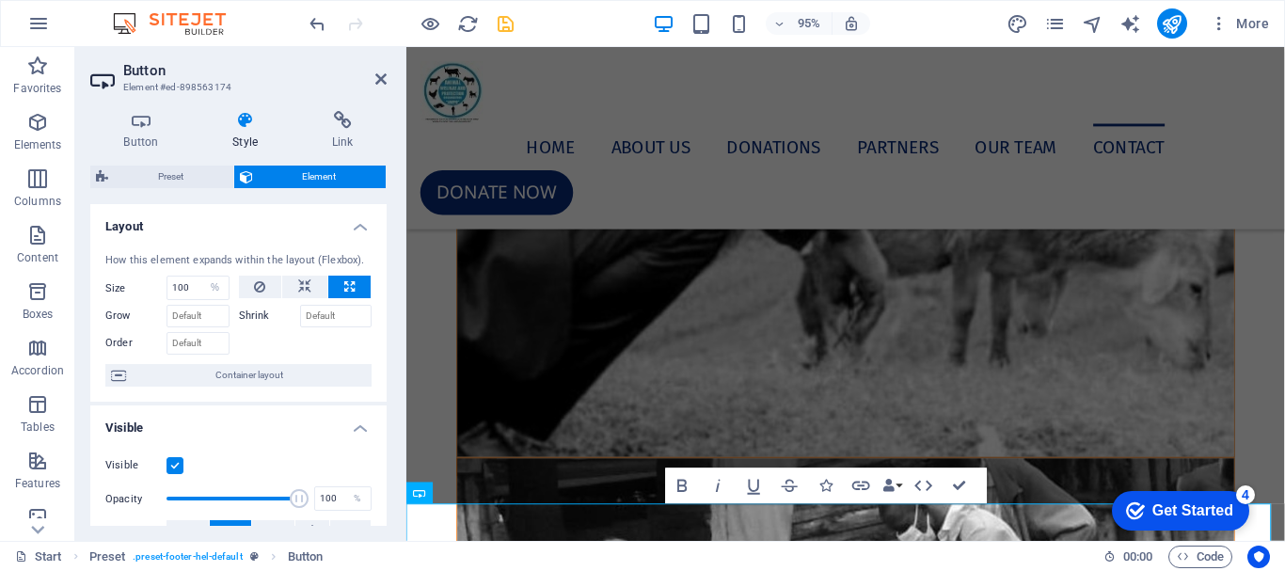
click at [245, 135] on h4 "Style" at bounding box center [249, 131] width 100 height 40
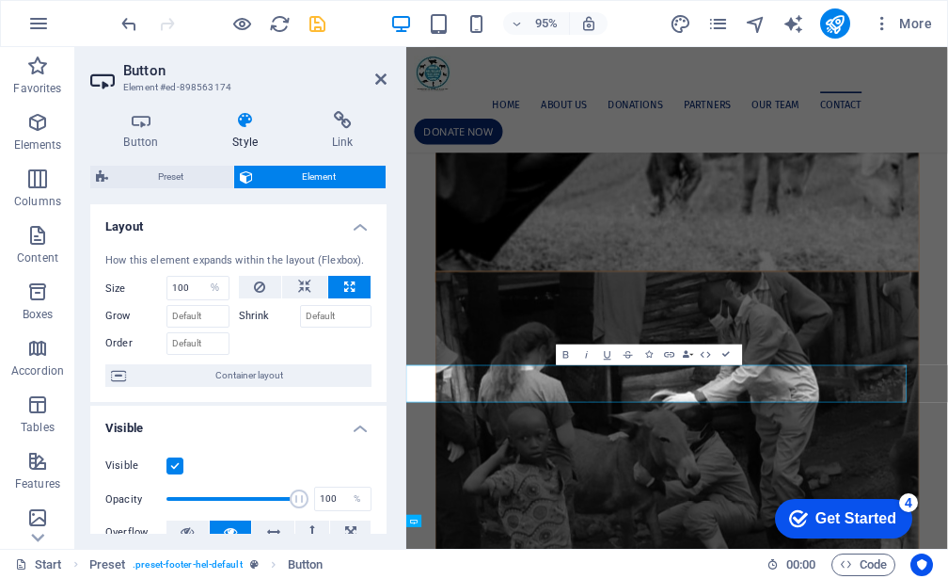
scroll to position [10433, 0]
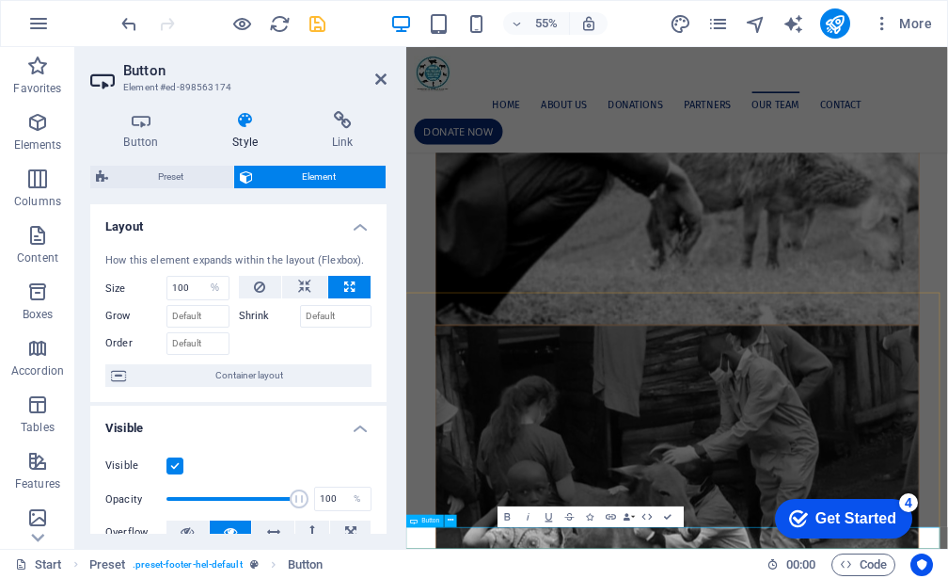
click at [380, 84] on icon at bounding box center [380, 79] width 11 height 15
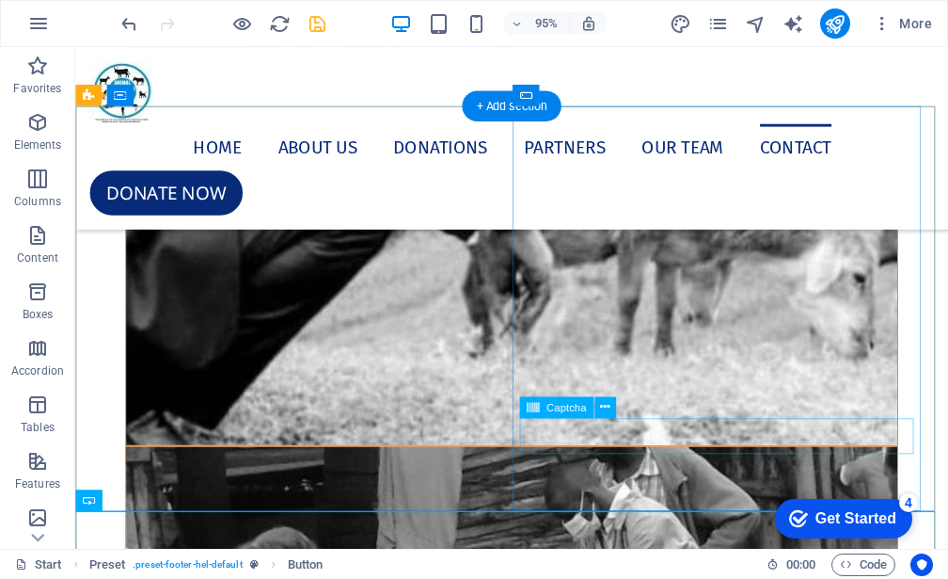
scroll to position [10536, 0]
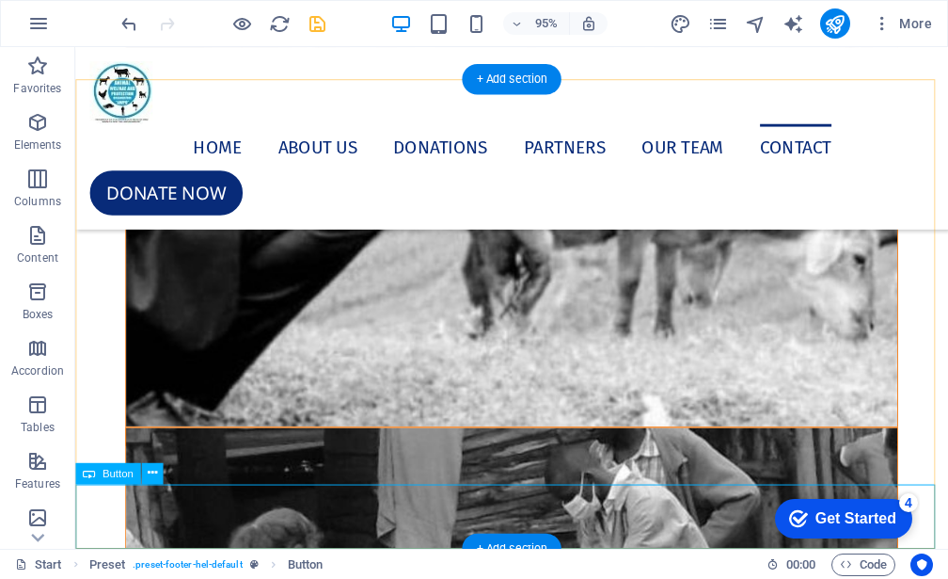
select select "%"
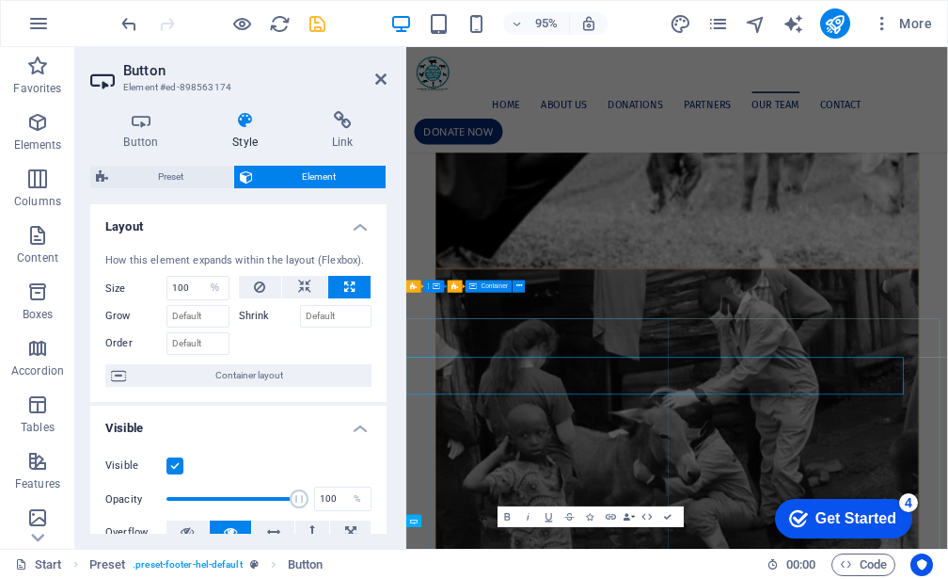
scroll to position [10433, 0]
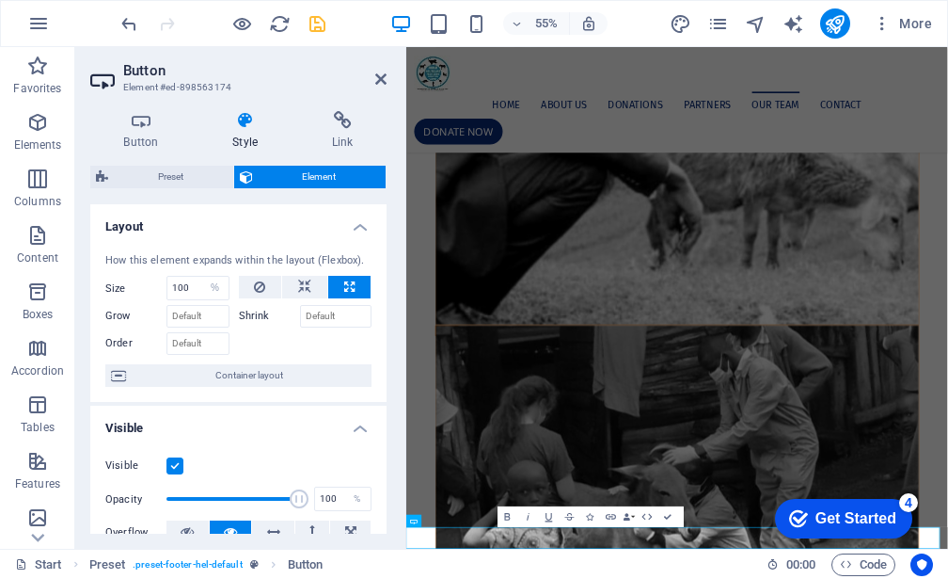
click at [781, 535] on div "checkmark Get Started 4" at bounding box center [843, 519] width 137 height 40
click at [913, 538] on div "checkmark Get Started 4" at bounding box center [843, 519] width 137 height 40
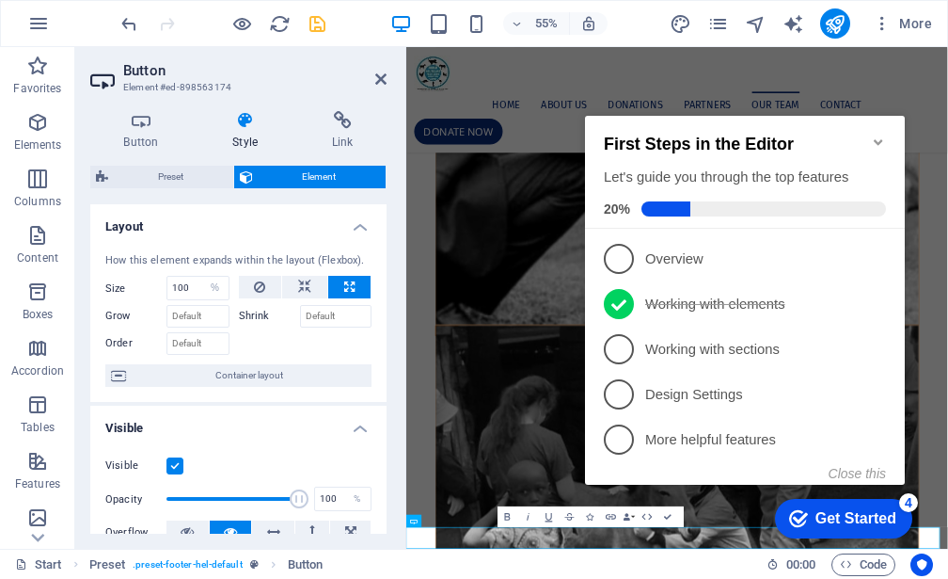
click at [781, 535] on div "checkmark Get Started 4" at bounding box center [843, 519] width 137 height 40
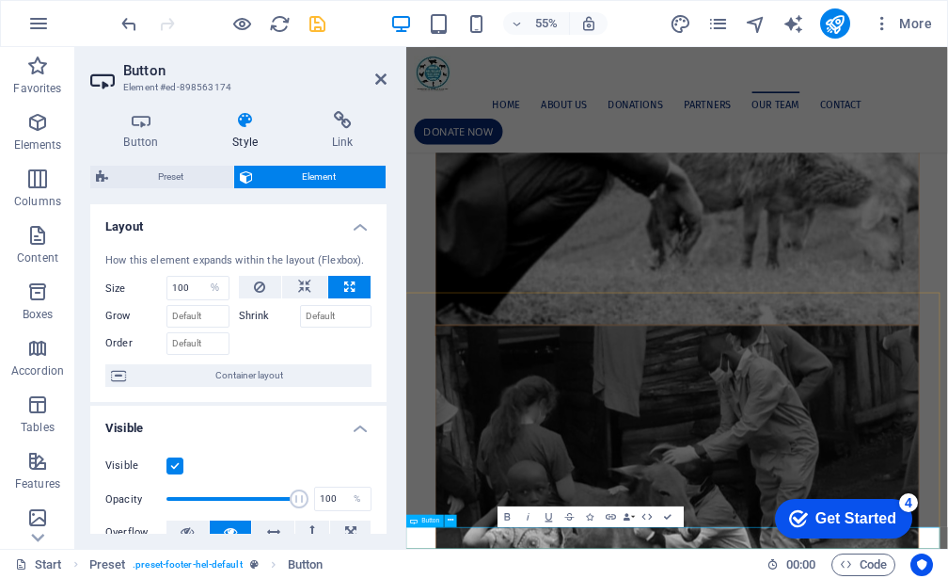
click at [381, 82] on icon at bounding box center [380, 79] width 11 height 15
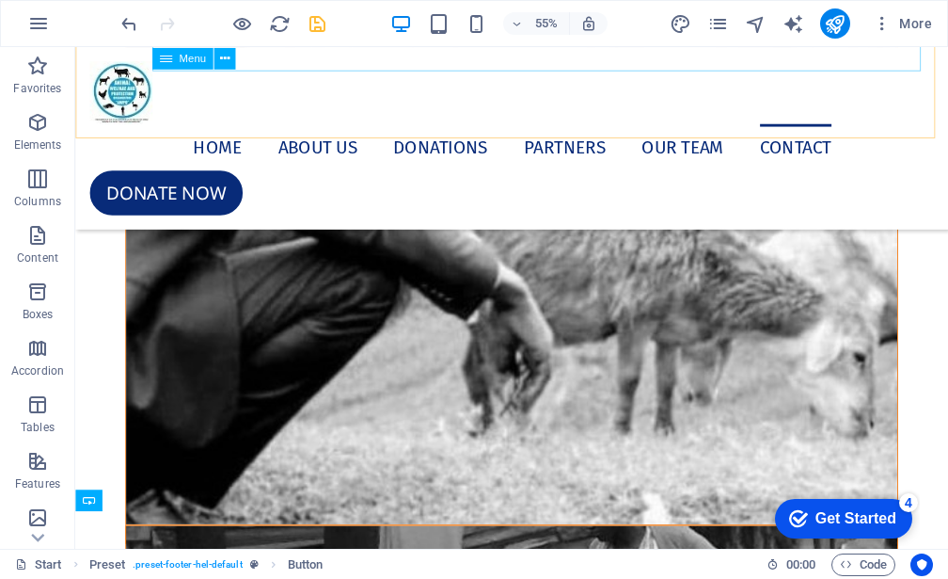
scroll to position [10508, 0]
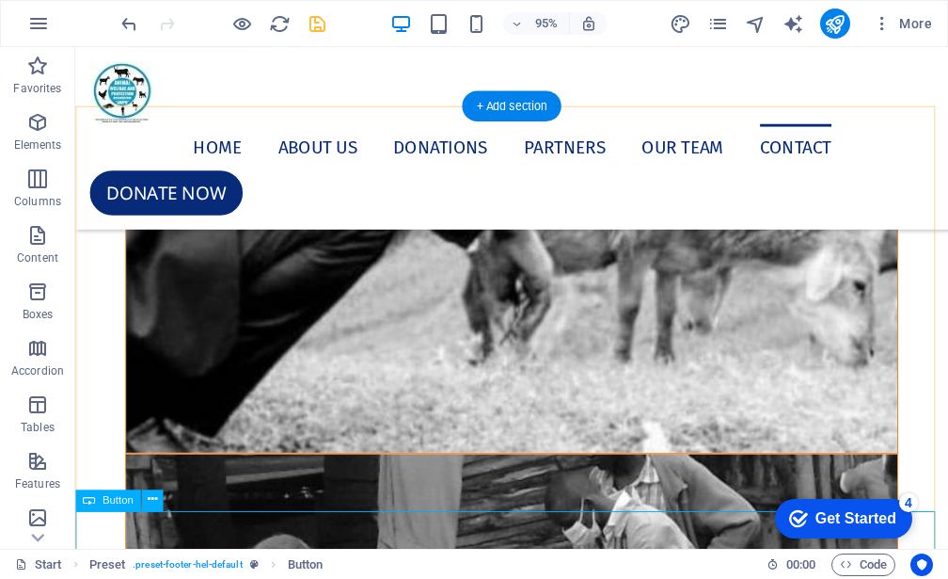
select select "%"
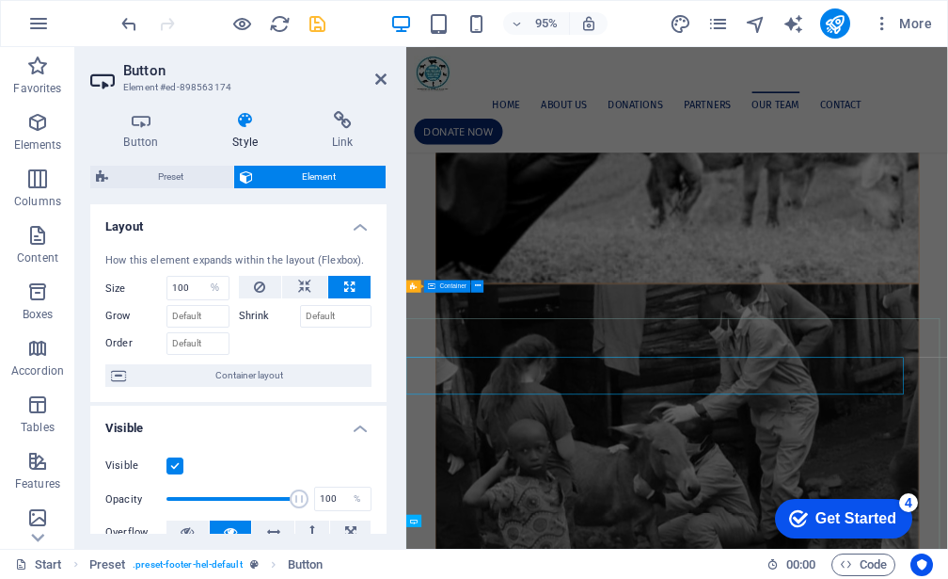
scroll to position [10433, 0]
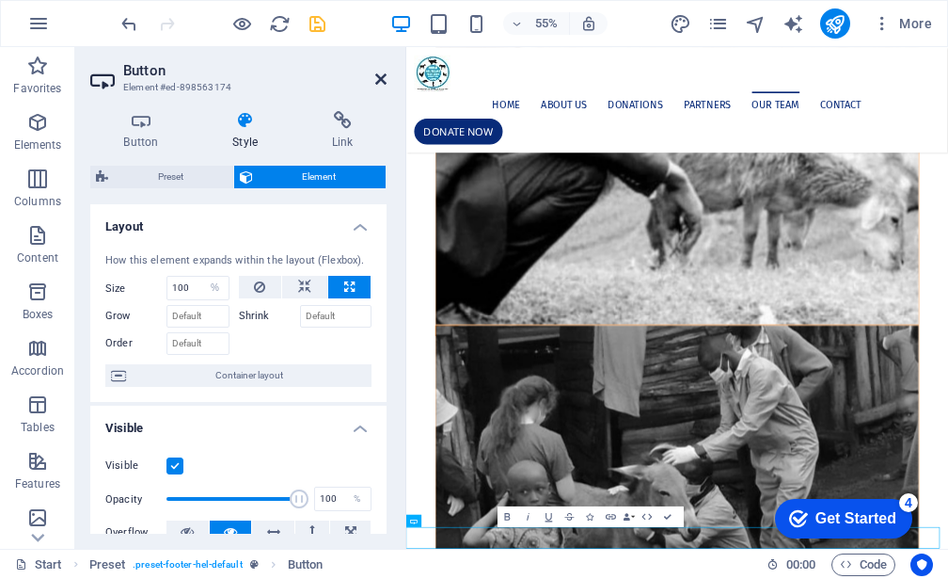
click at [381, 80] on icon at bounding box center [380, 79] width 11 height 15
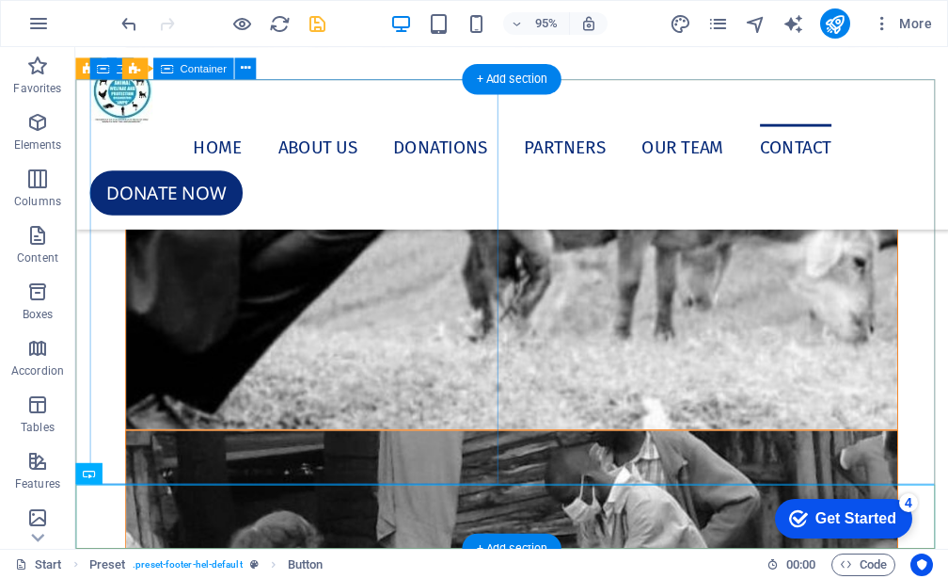
scroll to position [10536, 0]
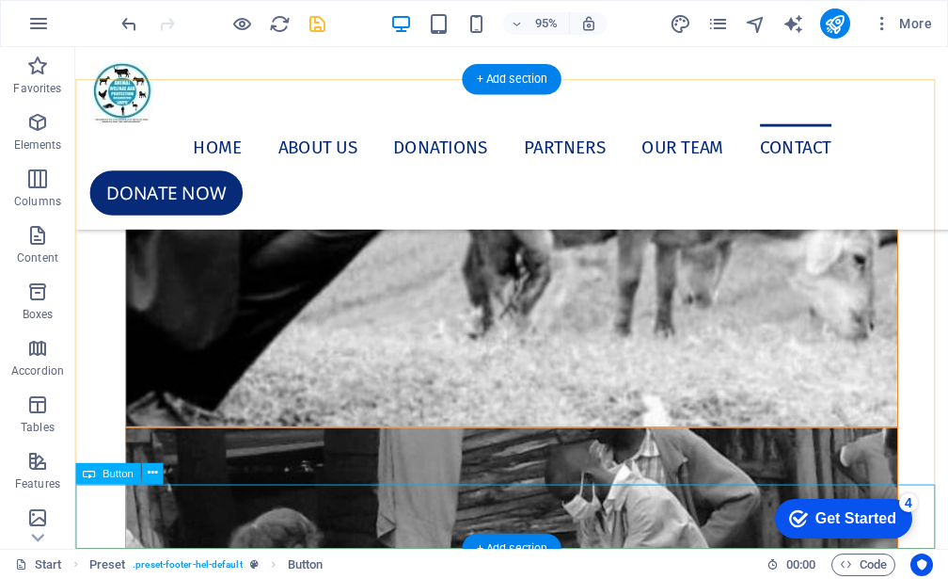
select select "%"
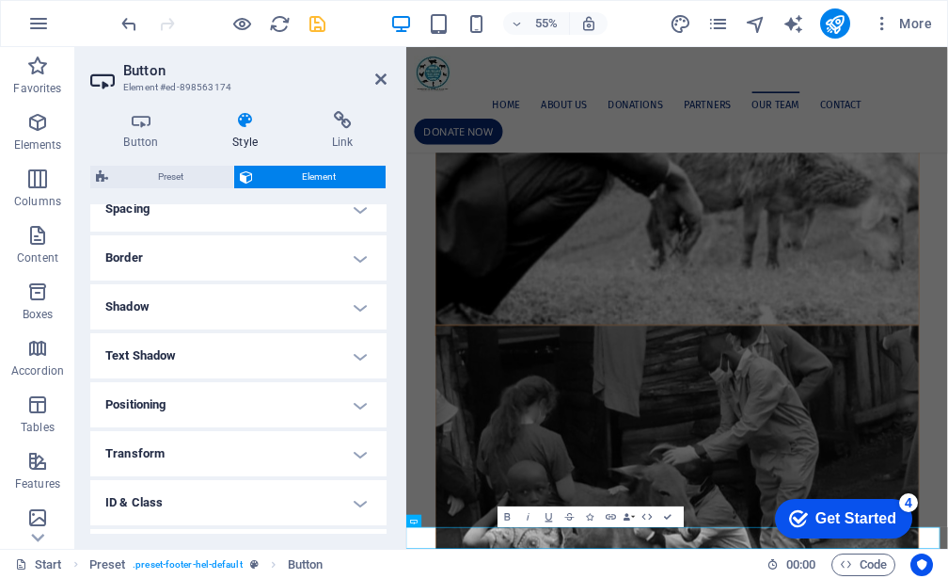
scroll to position [188, 0]
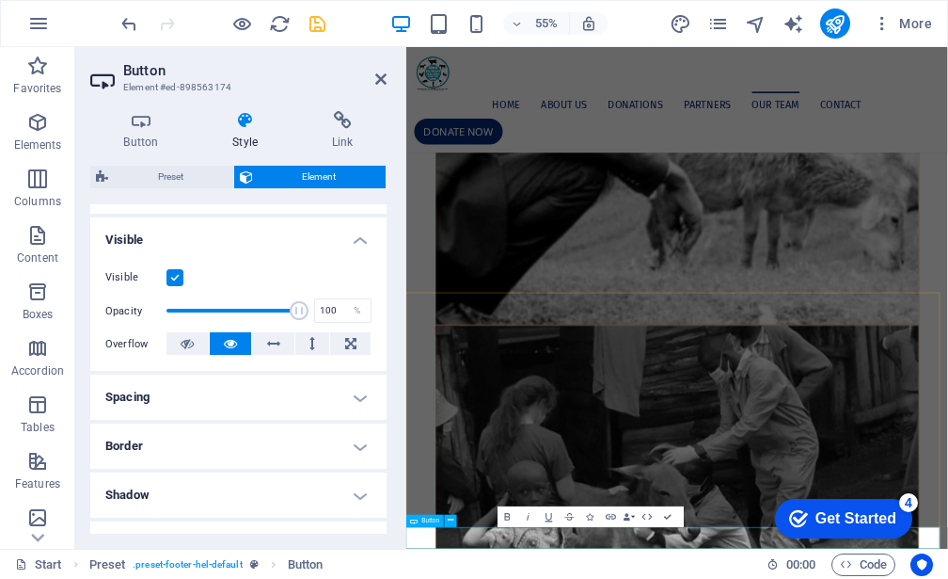
drag, startPoint x: 797, startPoint y: 535, endPoint x: 674, endPoint y: 526, distance: 123.6
click html "checkmark Get Started 4 First Steps in the Editor Let's guide you through the t…"
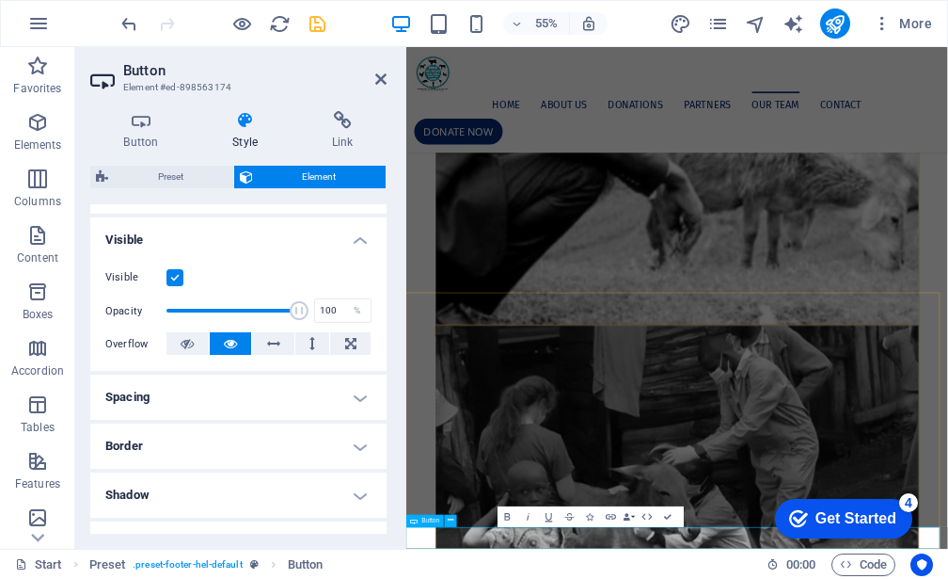
drag, startPoint x: 678, startPoint y: 930, endPoint x: 953, endPoint y: 953, distance: 275.6
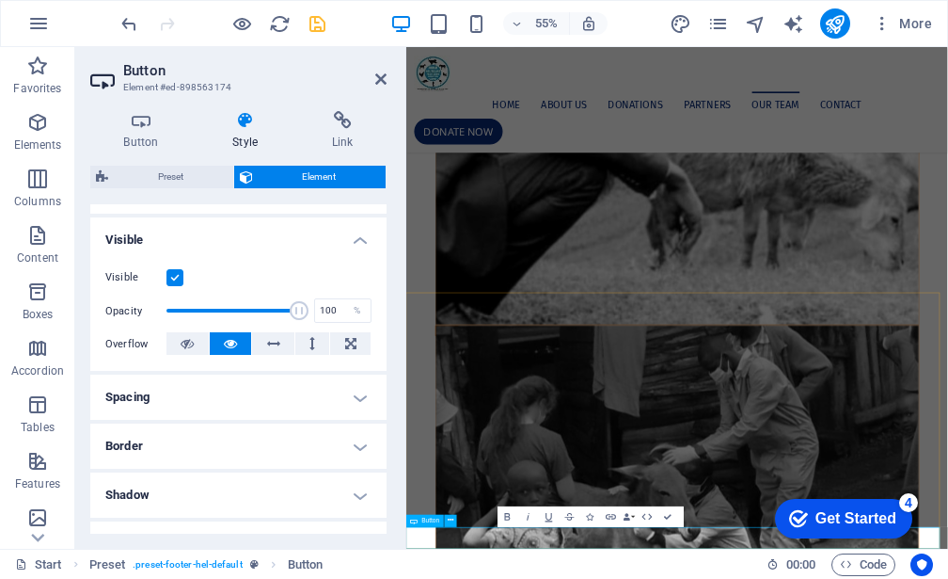
click at [269, 346] on icon at bounding box center [273, 343] width 13 height 23
click at [381, 75] on icon at bounding box center [380, 79] width 11 height 15
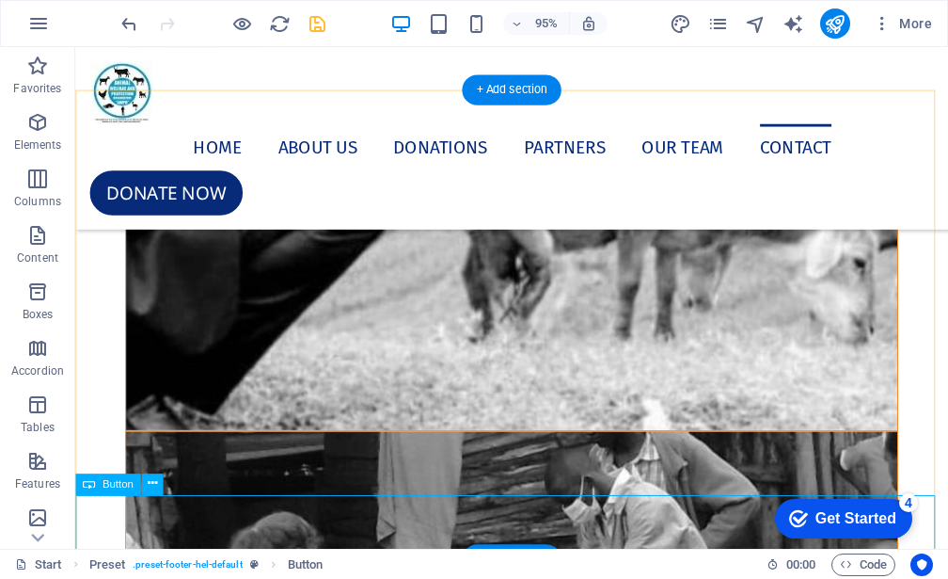
scroll to position [10536, 0]
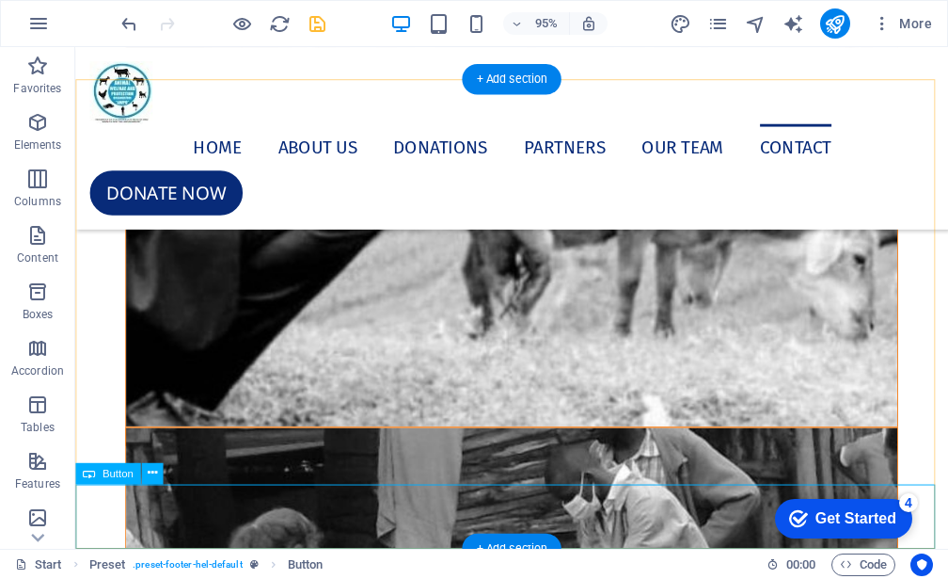
select select "%"
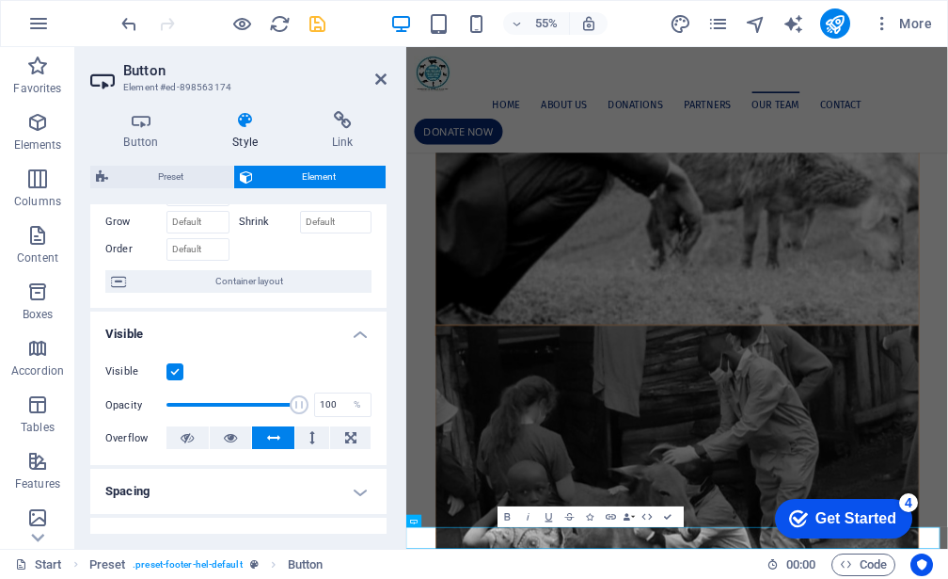
scroll to position [0, 0]
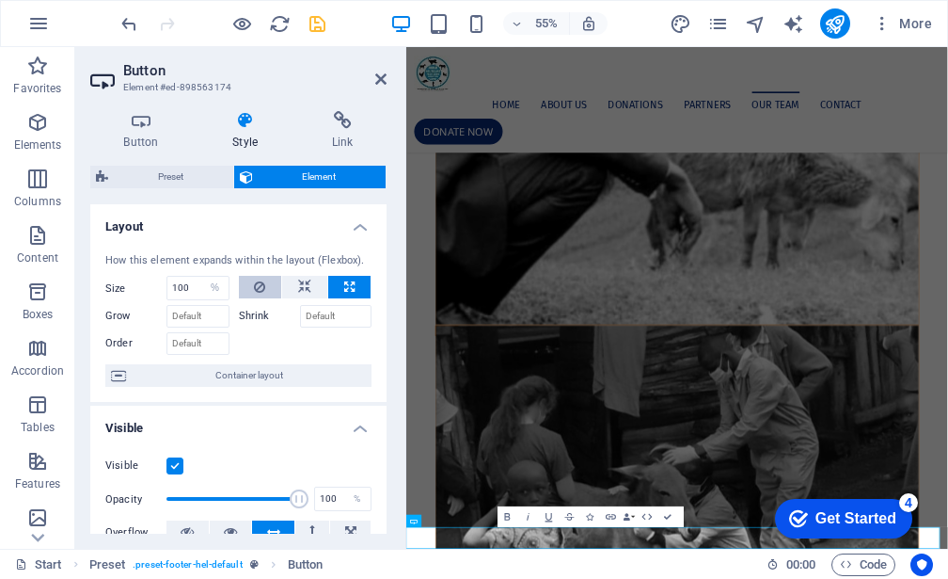
click at [256, 294] on icon at bounding box center [259, 287] width 11 height 23
select select "DISABLED_OPTION_VALUE"
click at [377, 82] on icon at bounding box center [380, 79] width 11 height 15
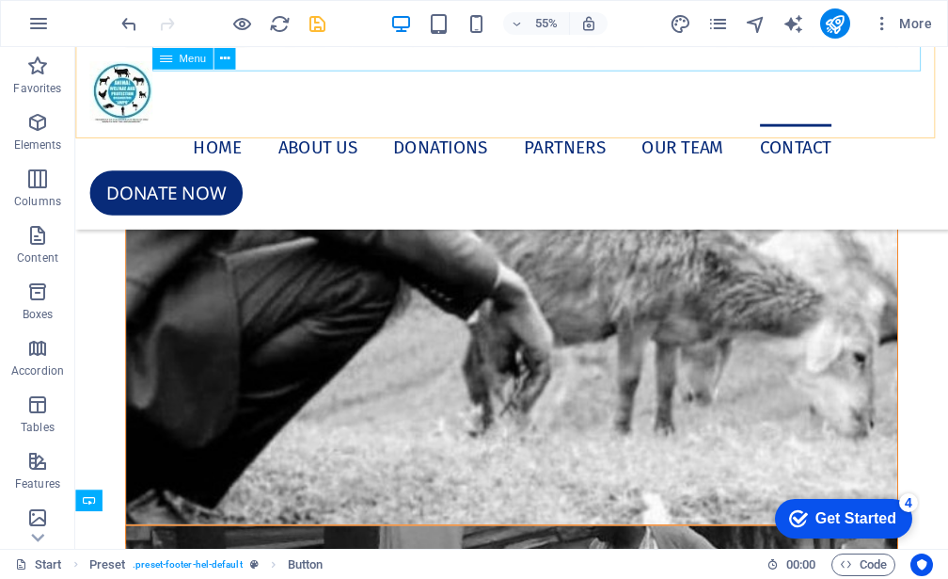
scroll to position [10508, 0]
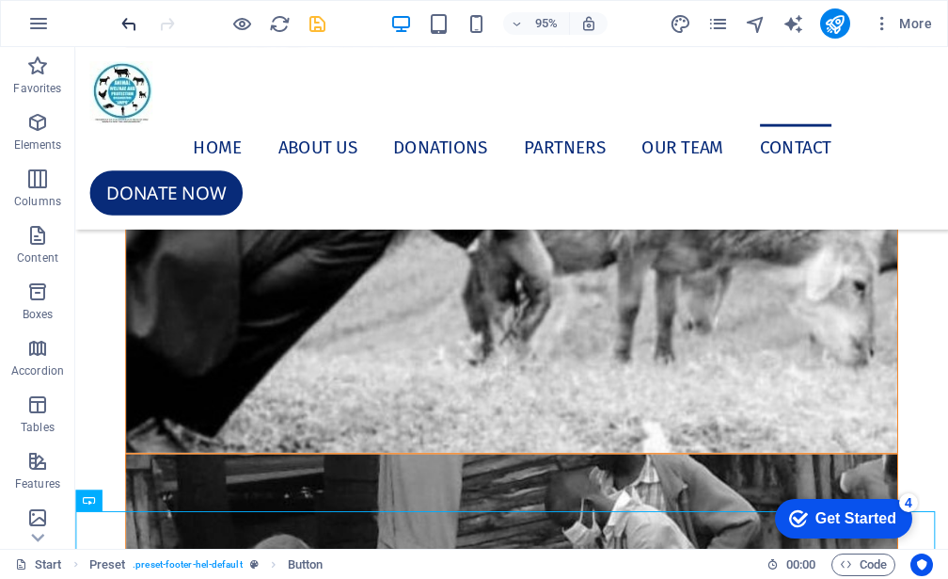
click at [119, 16] on icon "undo" at bounding box center [130, 24] width 22 height 22
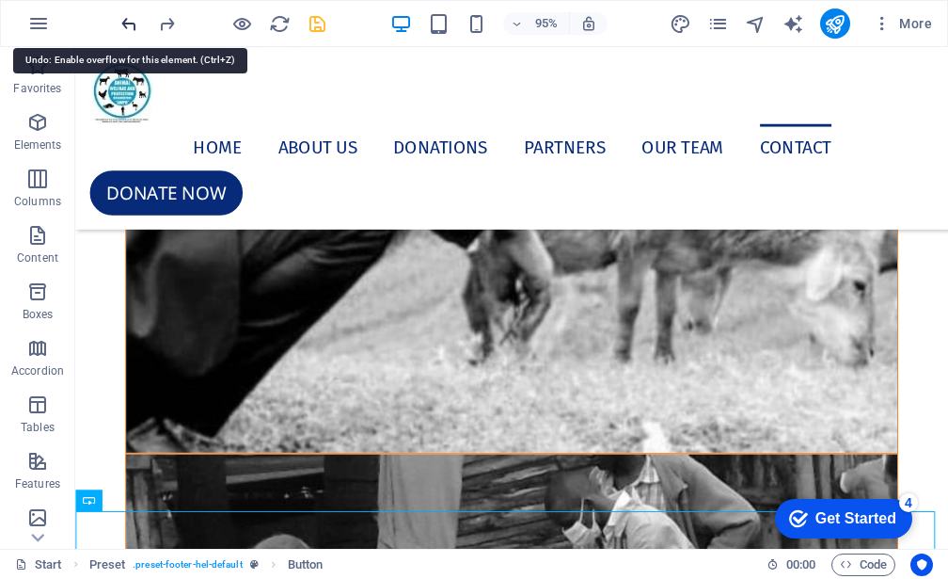
click at [119, 18] on icon "undo" at bounding box center [130, 24] width 22 height 22
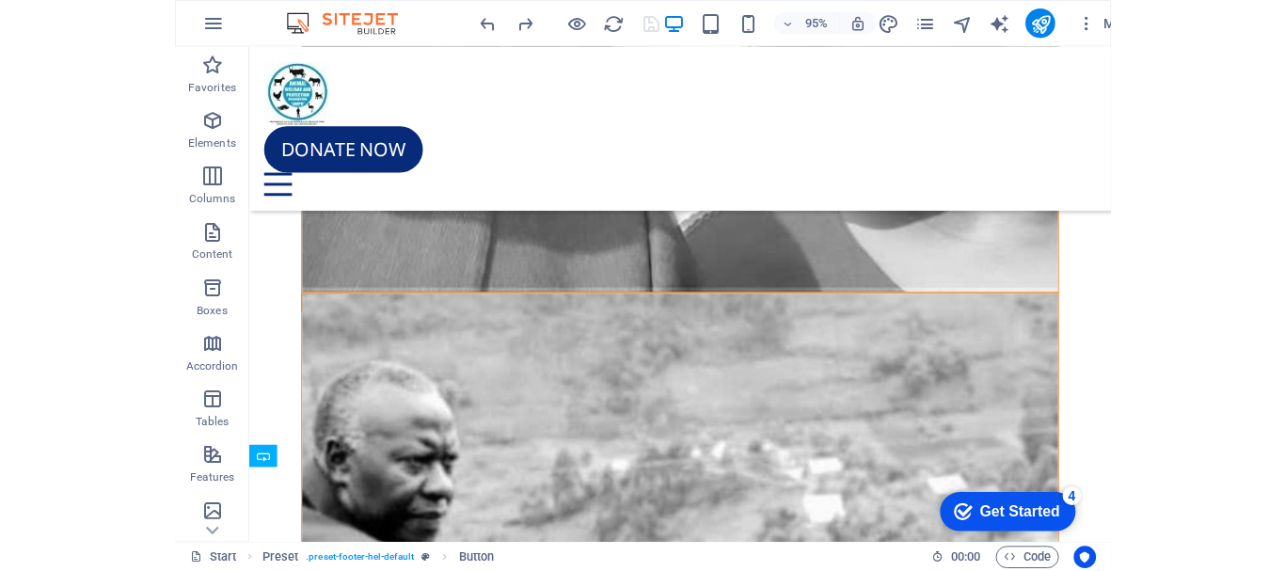
scroll to position [12113, 0]
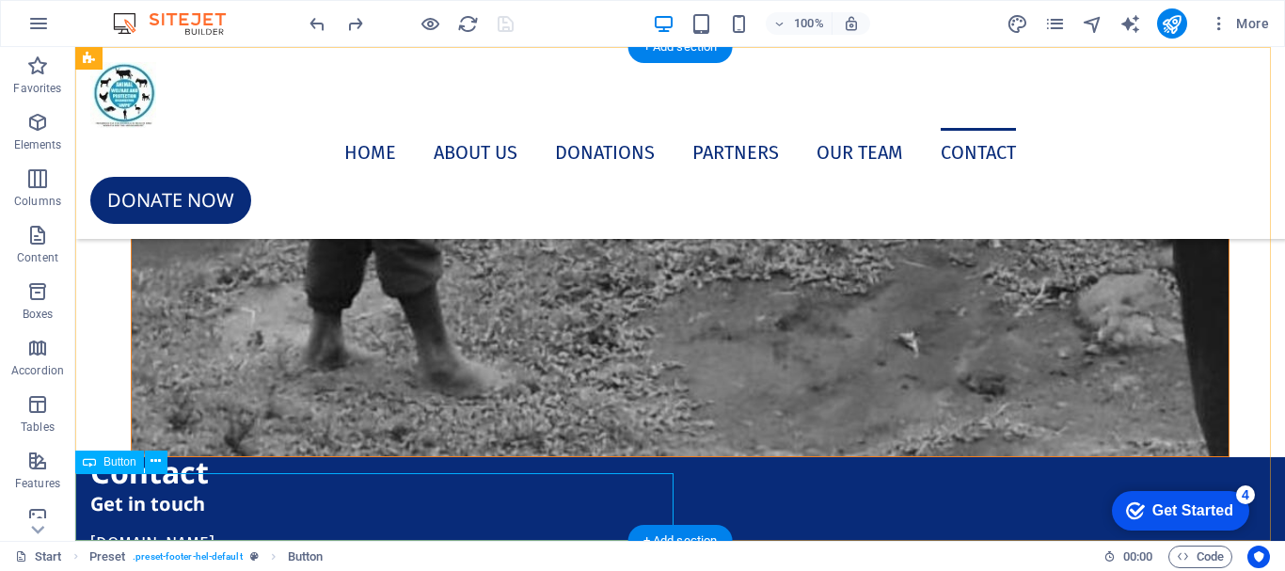
click at [330, 520] on div "Contact Get in touch [DOMAIN_NAME] Street , Plot [STREET_ADDRESS] [GEOGRAPHIC_D…" at bounding box center [534, 578] width 888 height 243
select select "%"
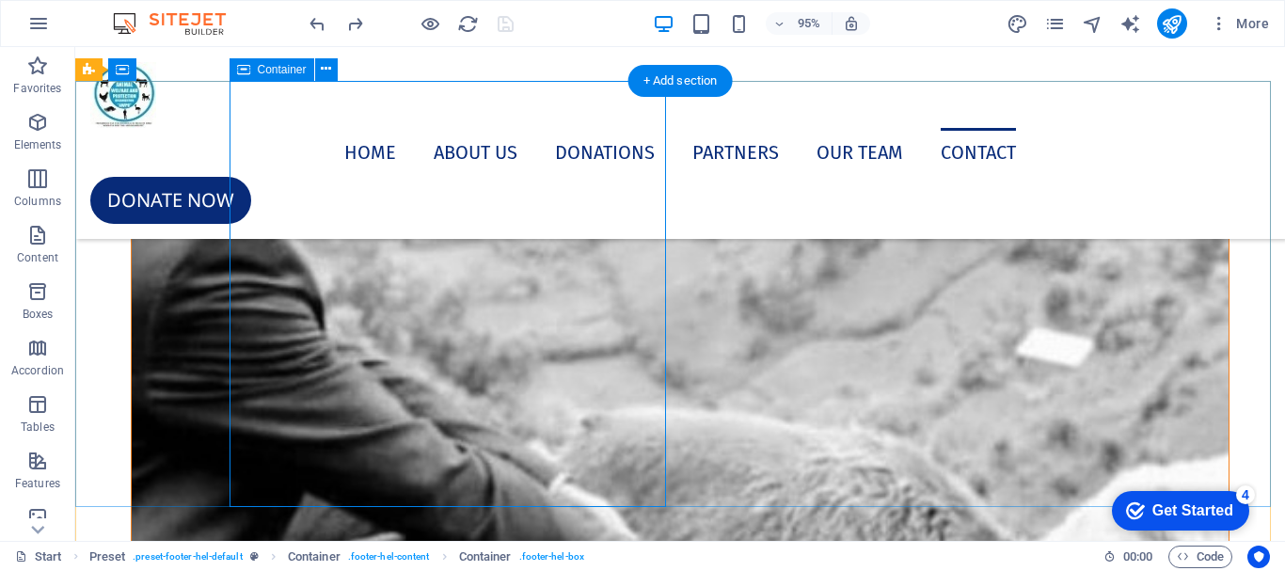
scroll to position [12079, 0]
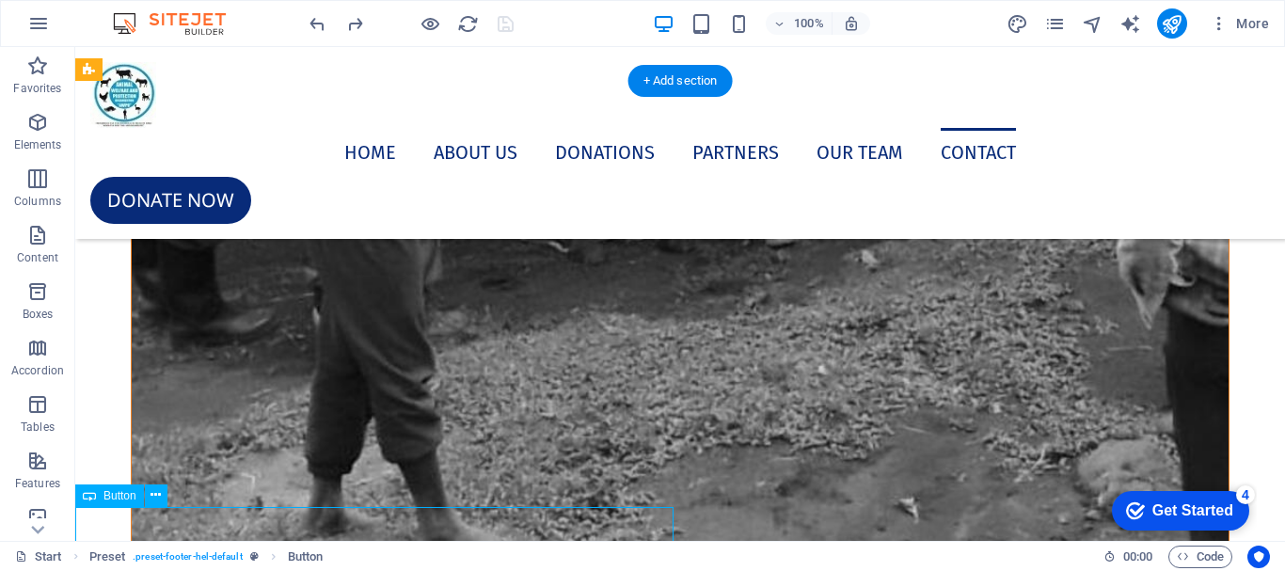
scroll to position [10530, 0]
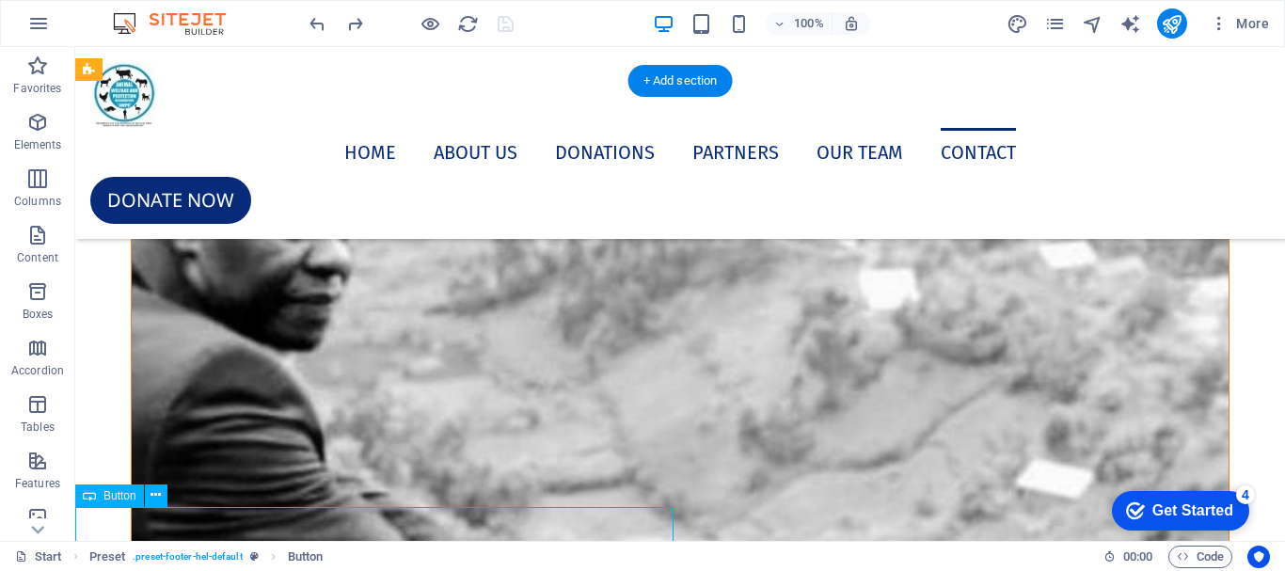
select select "%"
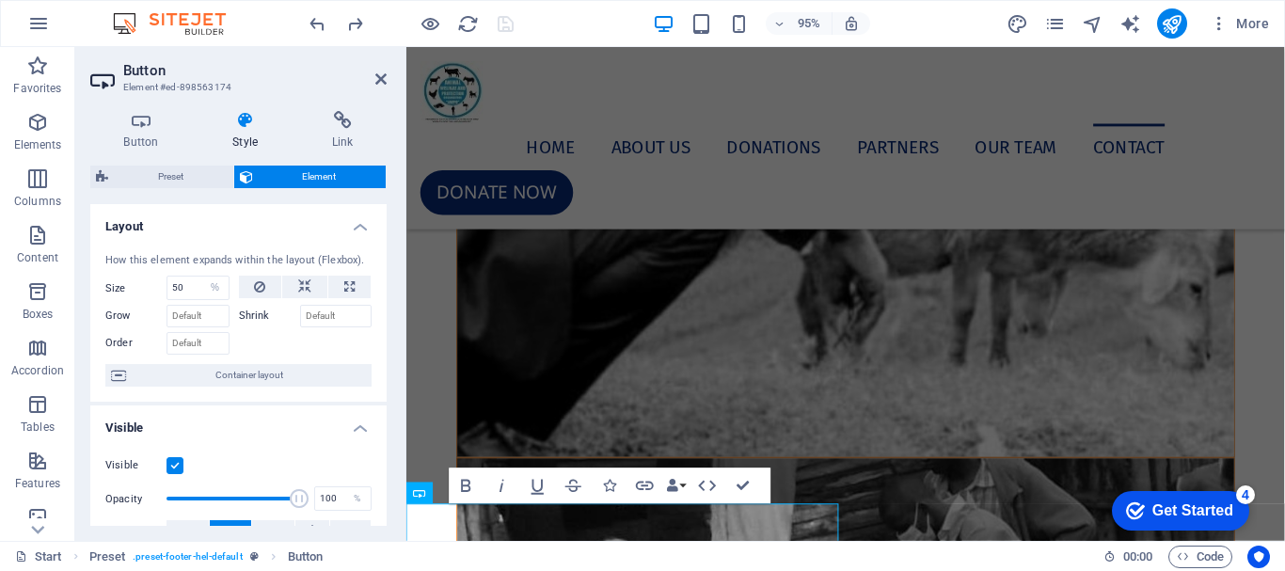
click at [259, 143] on h4 "Style" at bounding box center [249, 131] width 100 height 40
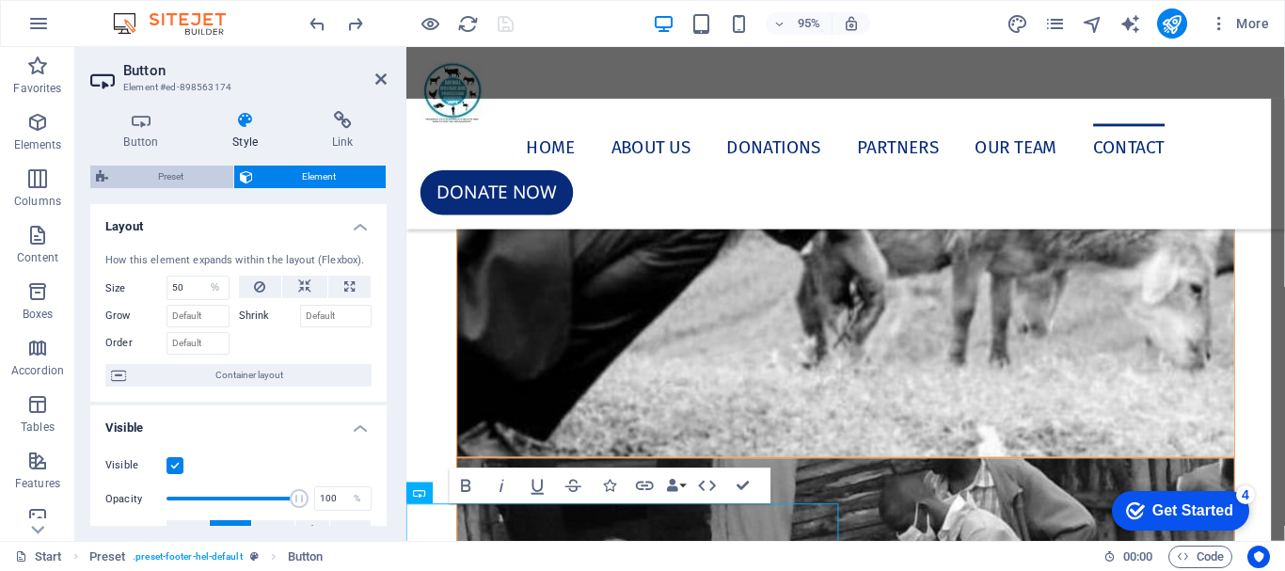
click at [202, 177] on span "Preset" at bounding box center [171, 177] width 114 height 23
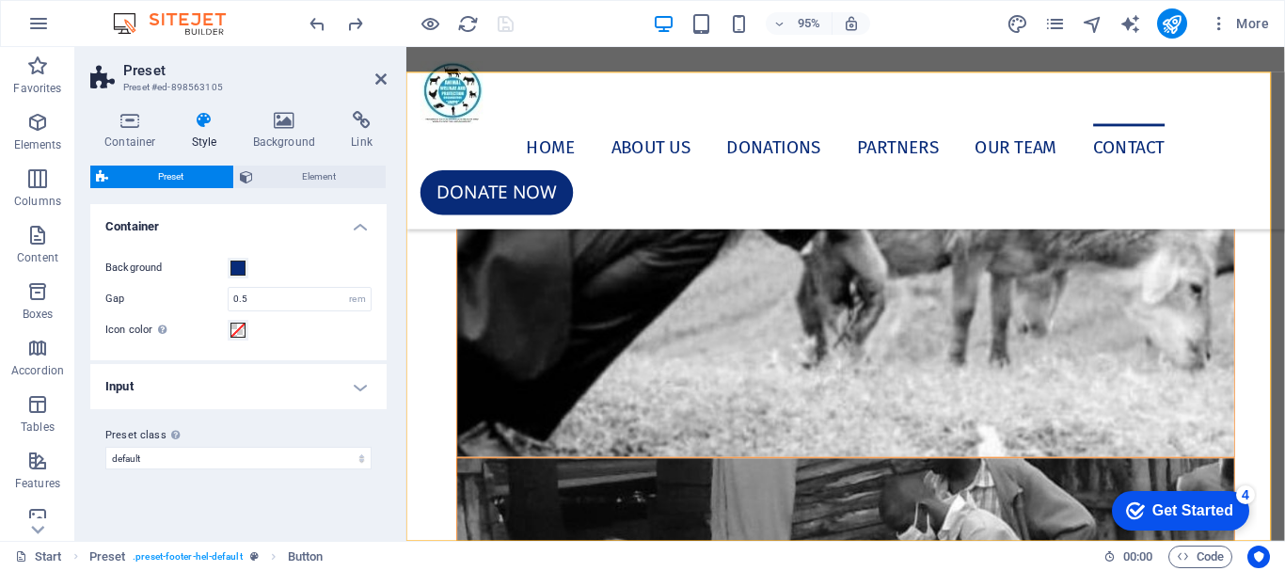
scroll to position [10558, 0]
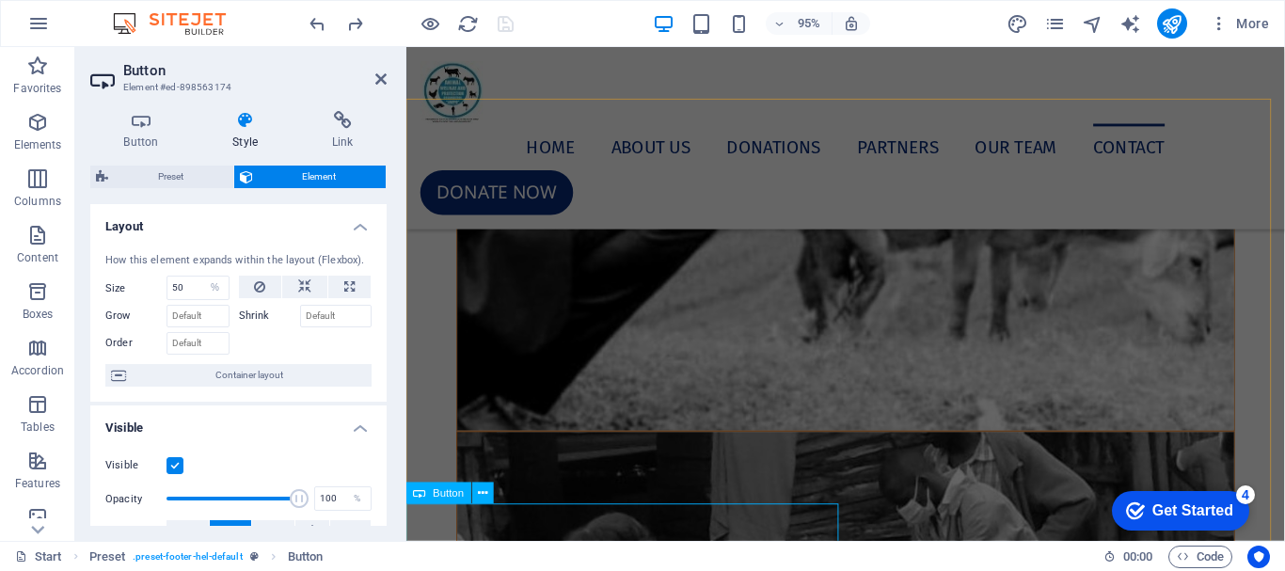
scroll to position [10530, 0]
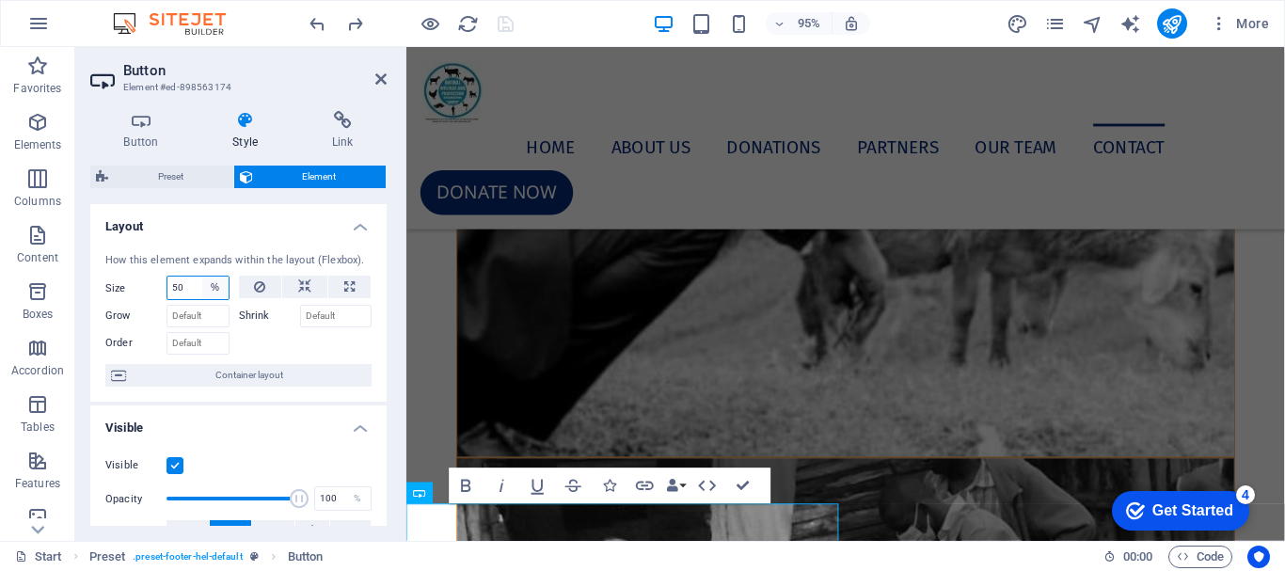
click at [209, 285] on select "Default auto px % 1/1 1/2 1/3 1/4 1/5 1/6 1/7 1/8 1/9 1/10" at bounding box center [215, 288] width 26 height 23
select select "h4vol1vnuk8"
click at [202, 277] on select "Default auto px % 1/1 1/2 1/3 1/4 1/5 1/6 1/7 1/8 1/9 1/10" at bounding box center [215, 288] width 26 height 23
select select "DISABLED_OPTION_VALUE"
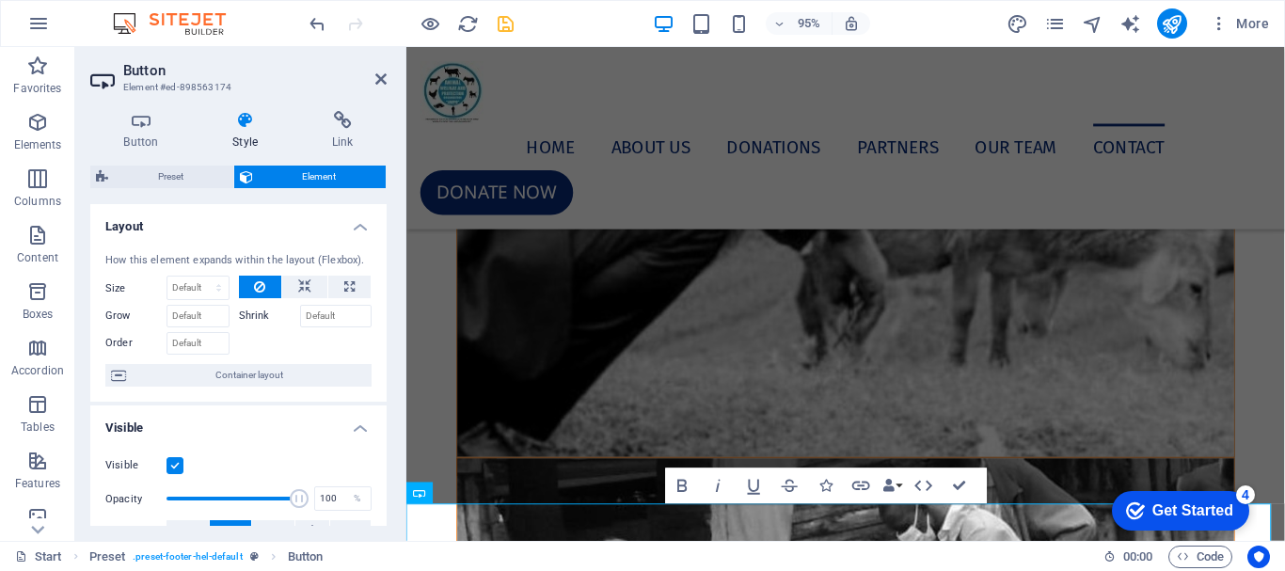
click at [252, 142] on h4 "Style" at bounding box center [249, 131] width 100 height 40
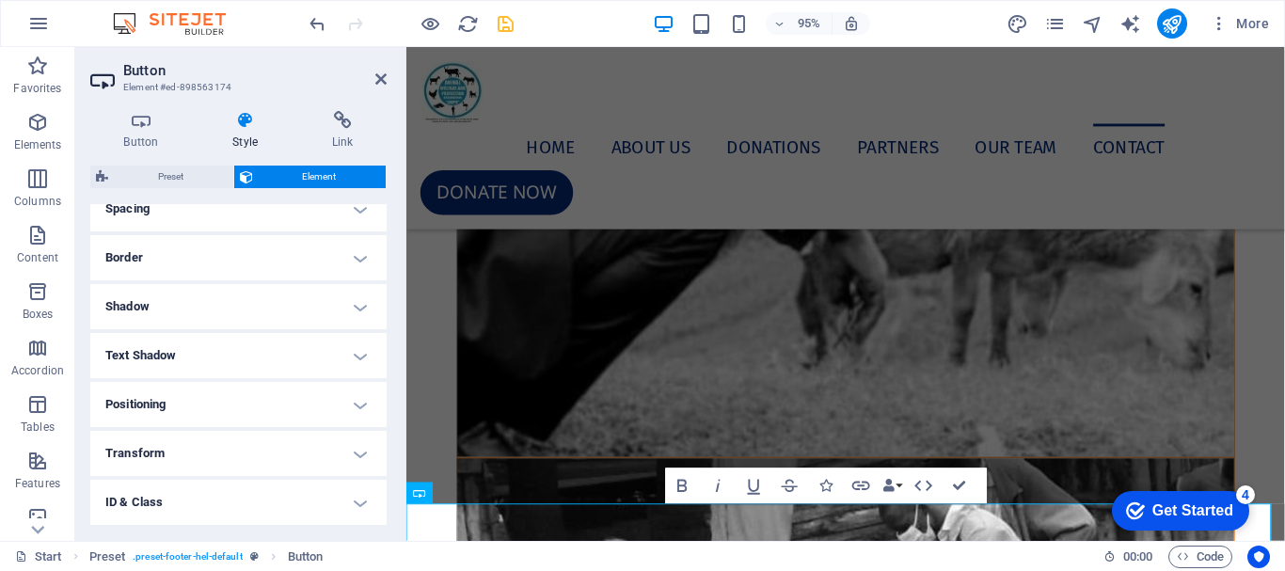
scroll to position [470, 0]
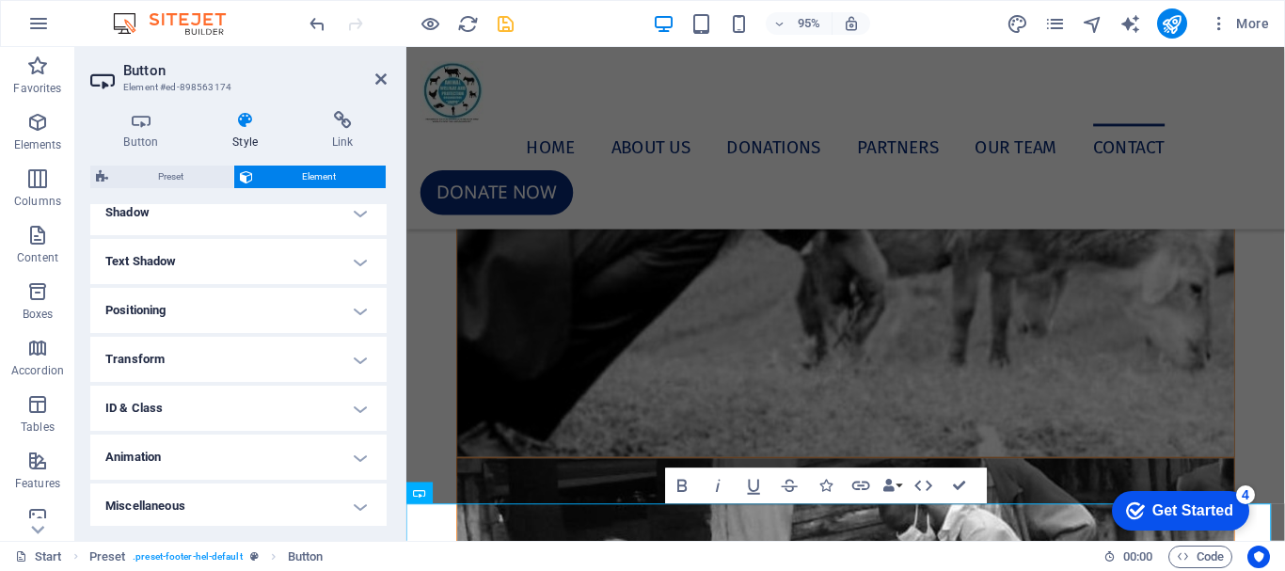
click at [388, 74] on aside "Button Element #ed-898563174 Button Style Link Button Design Default Primary Se…" at bounding box center [240, 294] width 331 height 494
click at [386, 75] on icon at bounding box center [380, 79] width 11 height 15
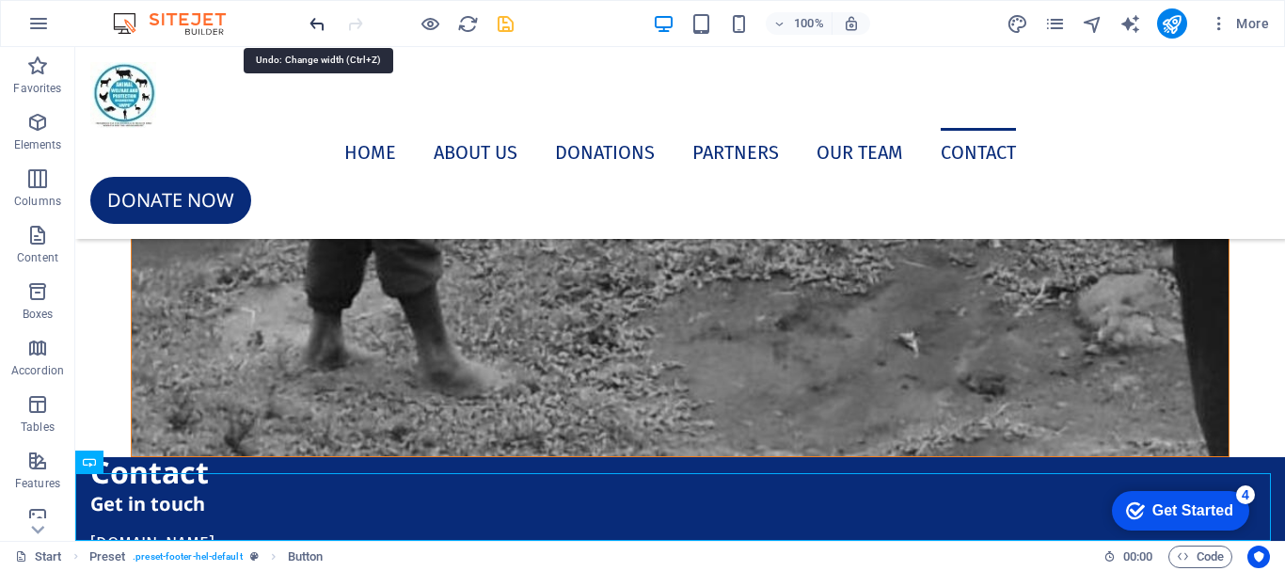
click at [322, 29] on icon "undo" at bounding box center [318, 24] width 22 height 22
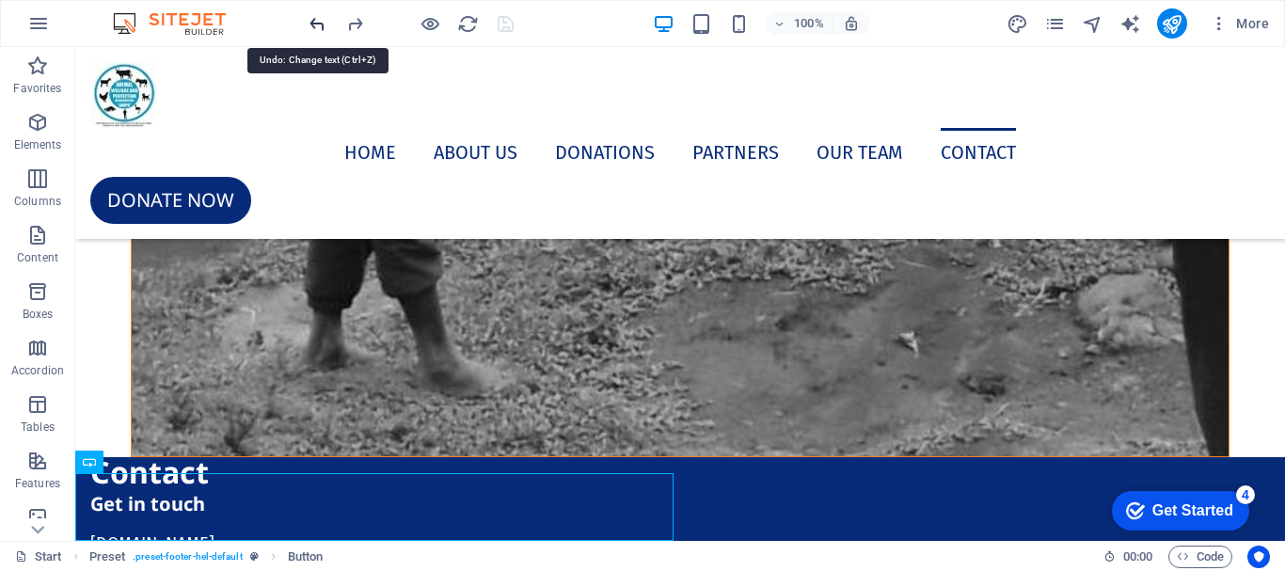
click at [321, 27] on icon "undo" at bounding box center [318, 24] width 22 height 22
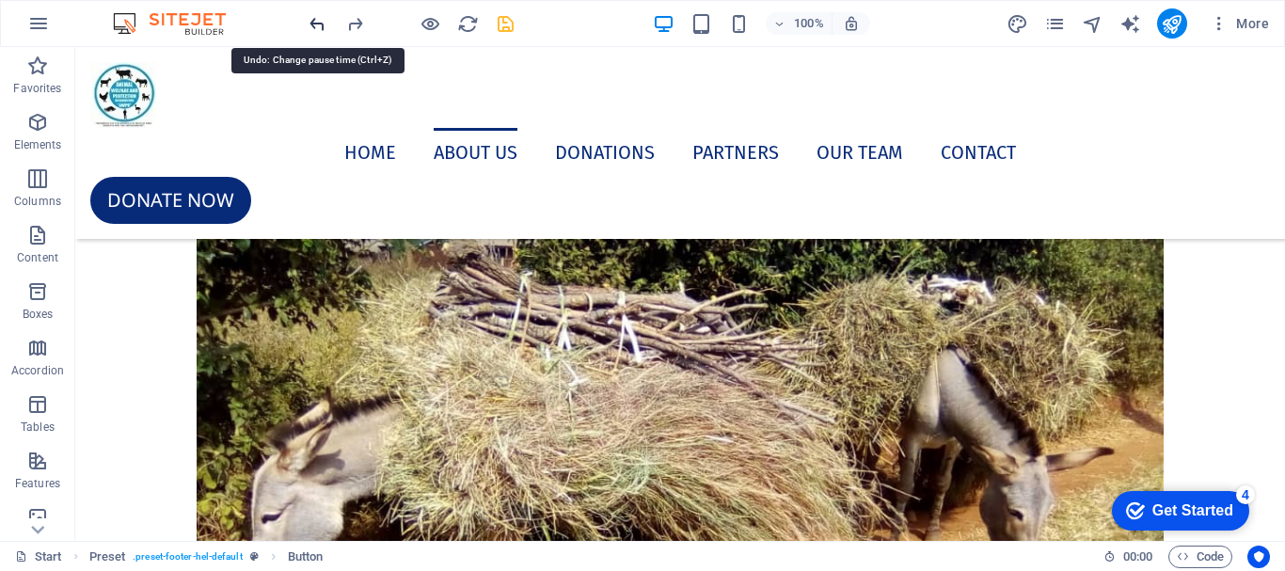
scroll to position [1241, 0]
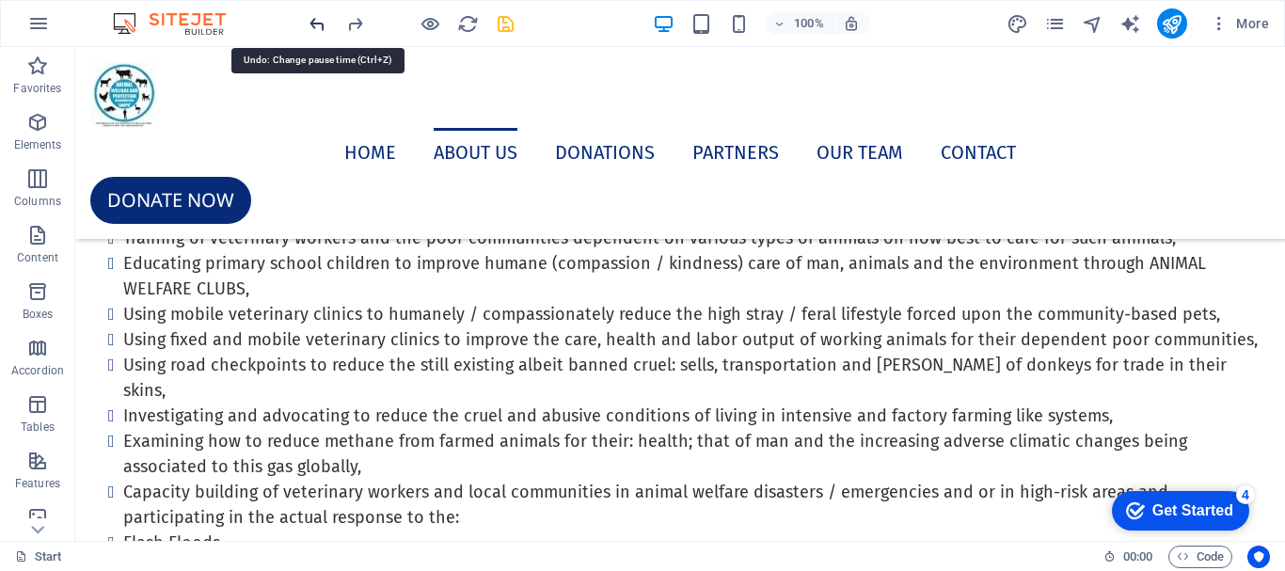
click at [321, 27] on icon "undo" at bounding box center [318, 24] width 22 height 22
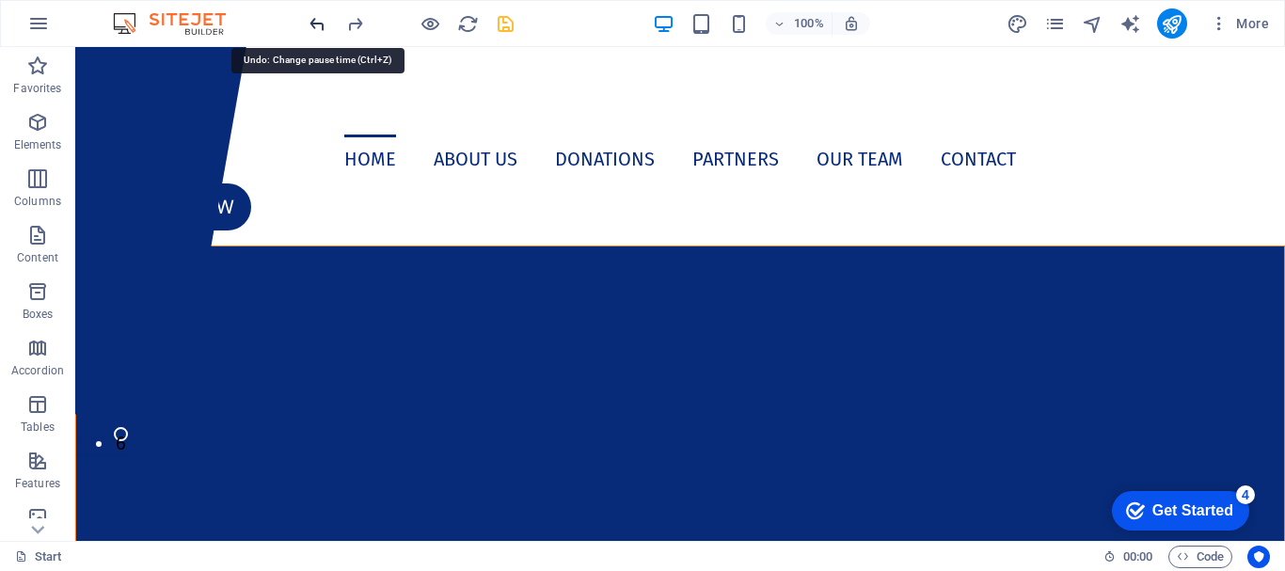
click at [321, 27] on icon "undo" at bounding box center [318, 24] width 22 height 22
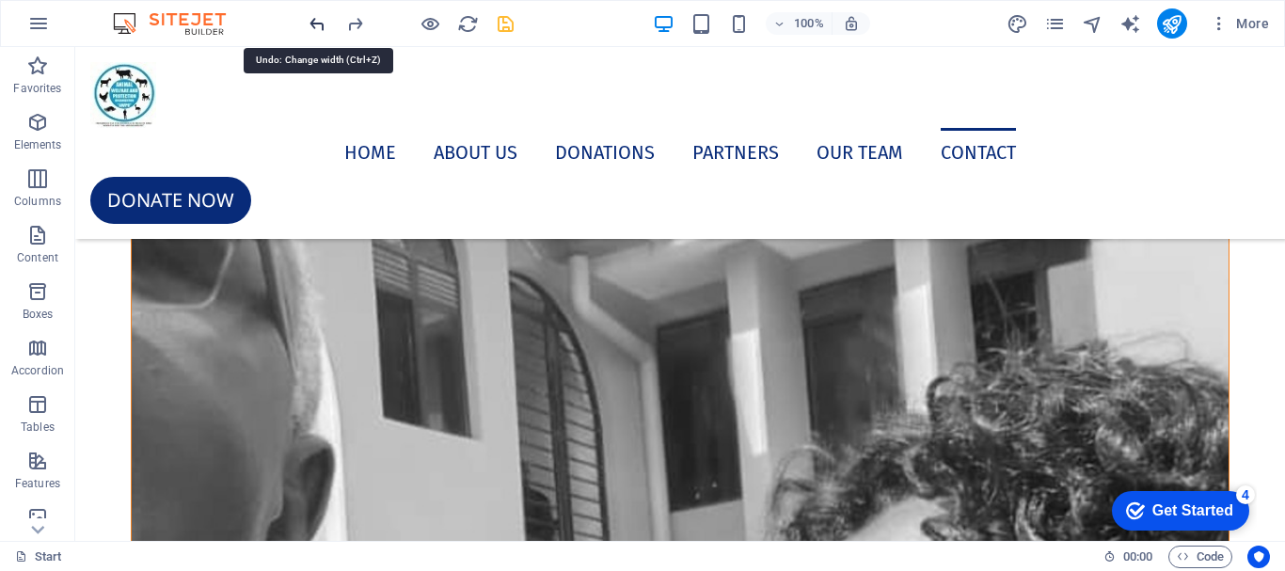
scroll to position [12113, 0]
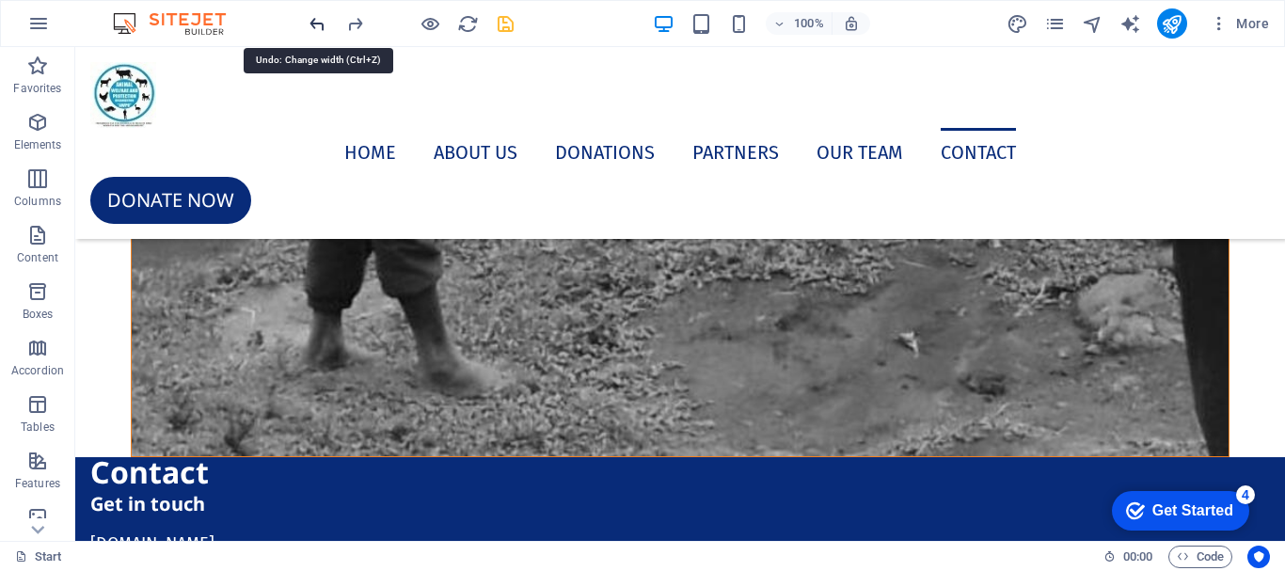
click at [321, 27] on icon "undo" at bounding box center [318, 24] width 22 height 22
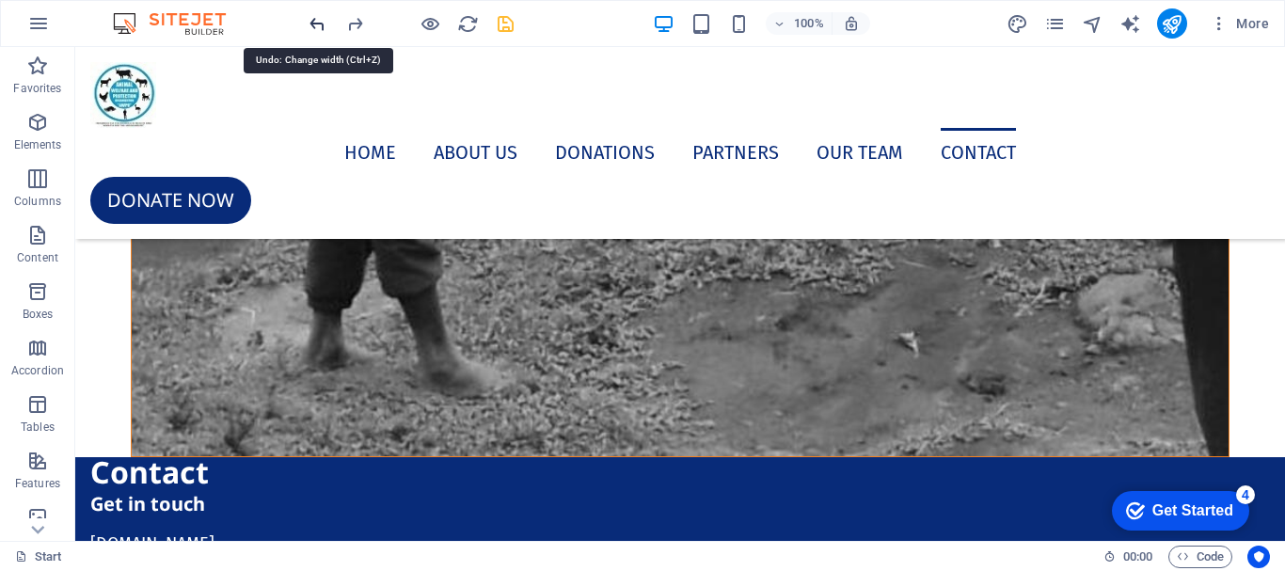
click at [321, 27] on icon "undo" at bounding box center [318, 24] width 22 height 22
click at [321, 27] on div at bounding box center [411, 23] width 211 height 30
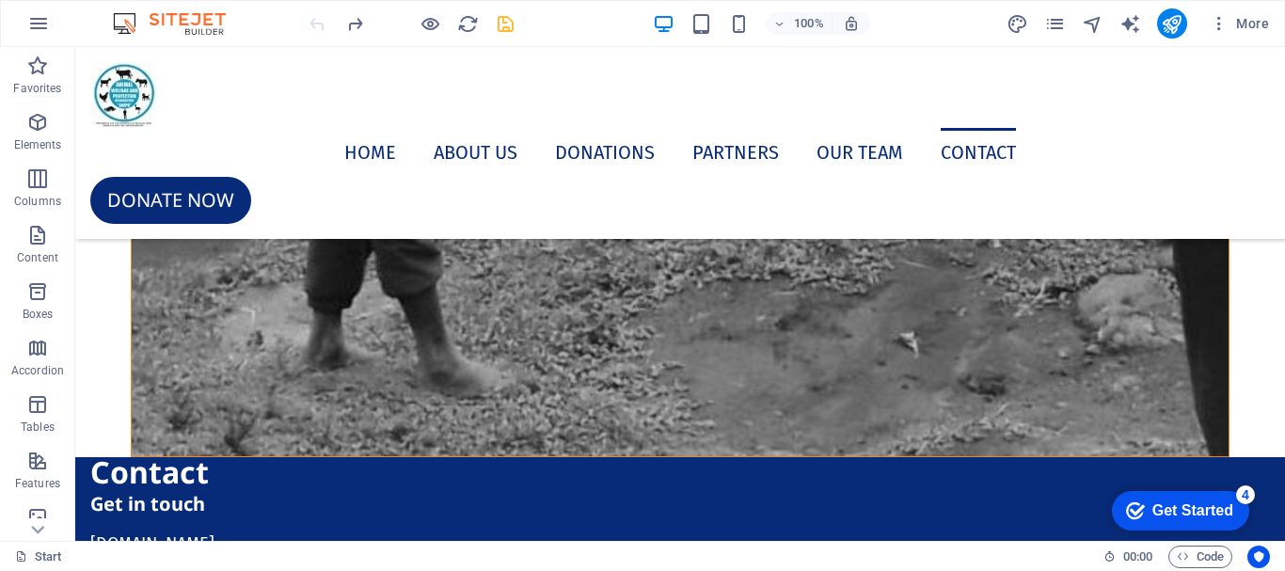
click at [321, 27] on div at bounding box center [411, 23] width 211 height 30
click at [505, 24] on icon "save" at bounding box center [506, 24] width 22 height 22
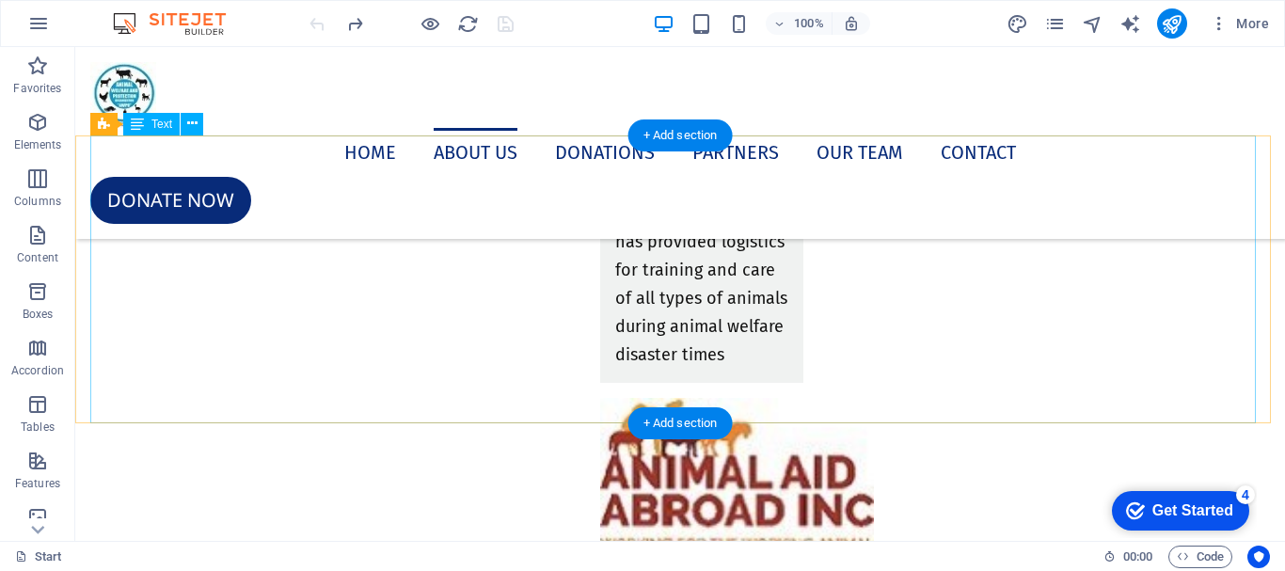
scroll to position [7691, 0]
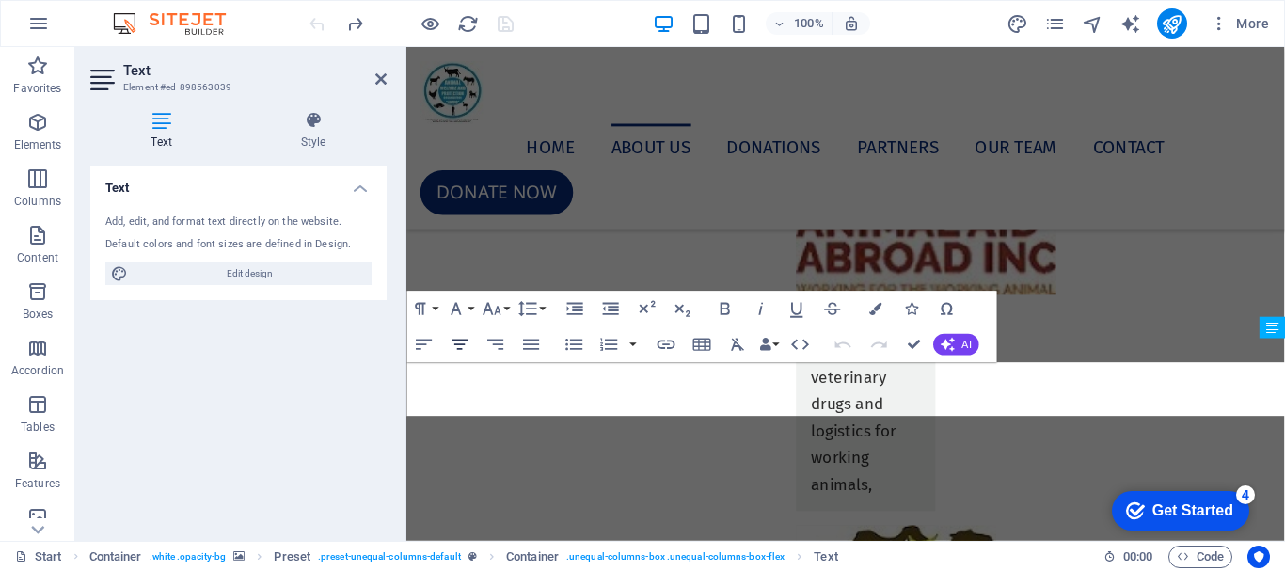
scroll to position [6938, 0]
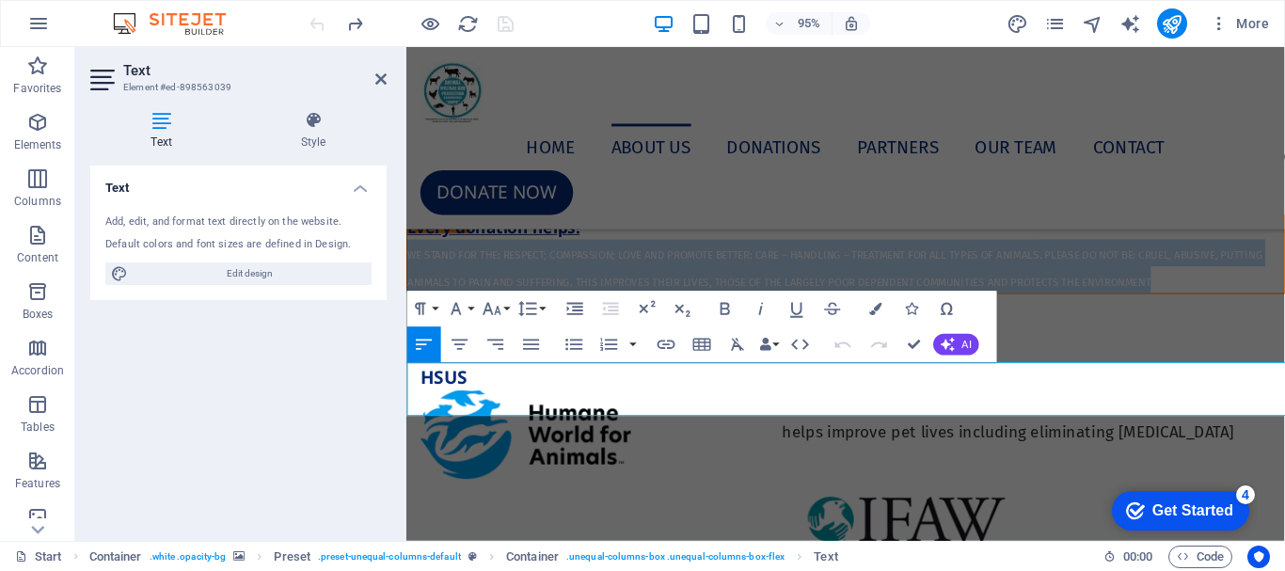
drag, startPoint x: 1200, startPoint y: 418, endPoint x: 400, endPoint y: 374, distance: 800.9
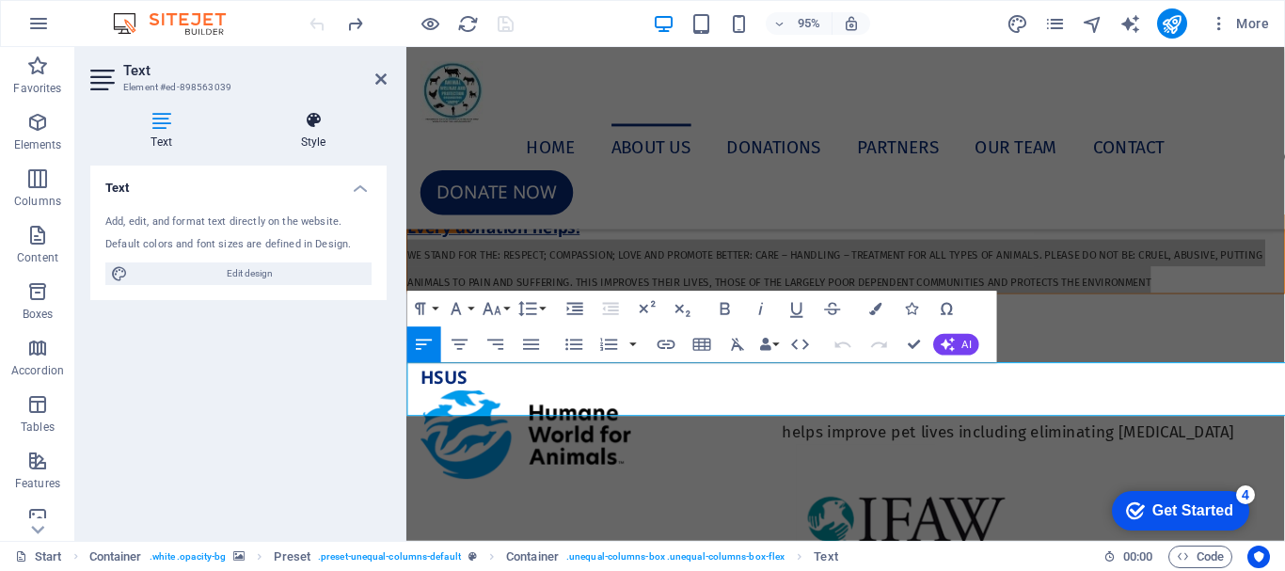
click at [323, 133] on h4 "Style" at bounding box center [313, 131] width 147 height 40
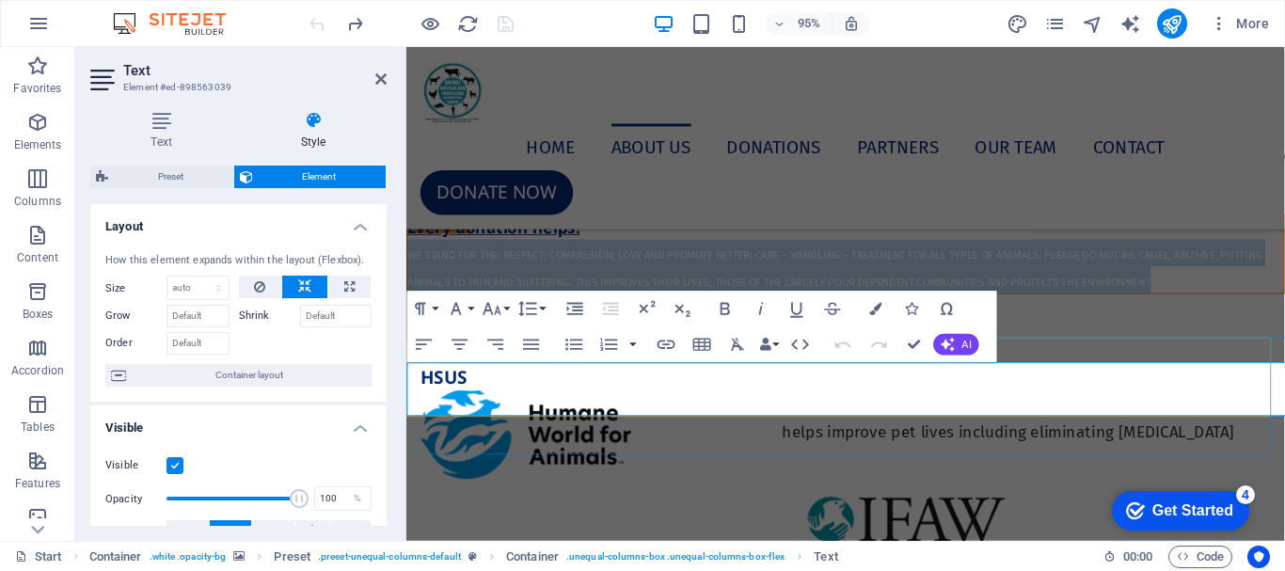
click at [563, 306] on p "WE STAND FOR THE: RESPECT; COMPASSION; LOVE AND PROMOTE BETTER: CARE – HANDLING…" at bounding box center [868, 277] width 923 height 56
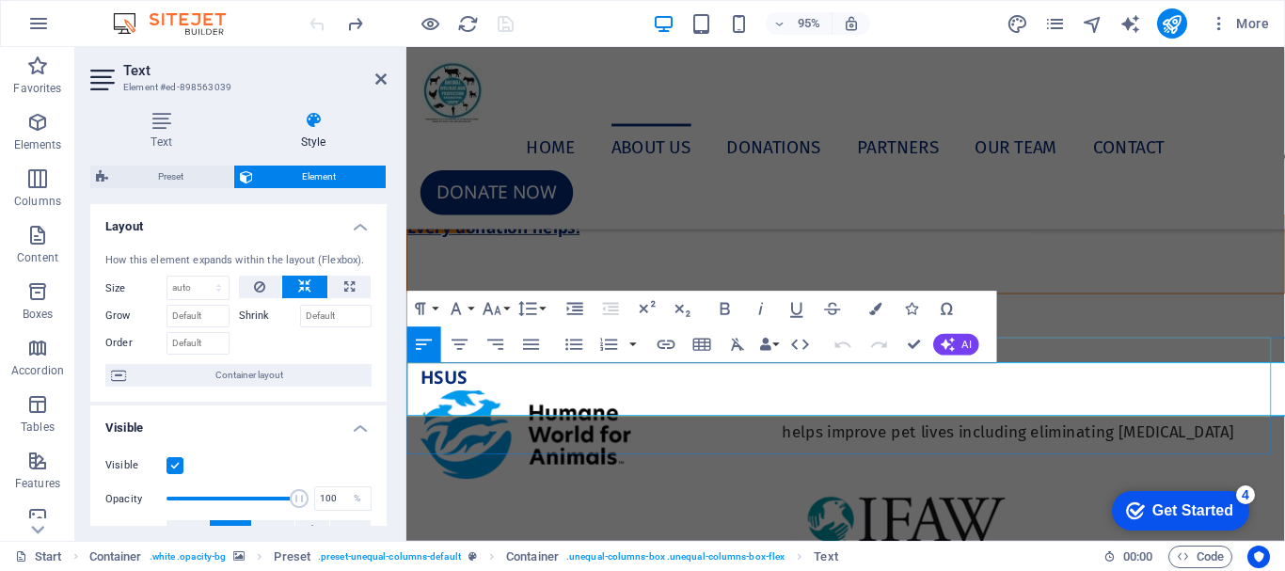
click at [797, 301] on span "WE STAND FOR THE: RESPECT; COMPASSION; LOVE AND PROMOTE BETTER: CARE – HANDLING…" at bounding box center [857, 280] width 900 height 41
drag, startPoint x: 546, startPoint y: 404, endPoint x: 514, endPoint y: 413, distance: 33.3
click at [514, 306] on p "WE STAND FOR THE: RESPECT; COMPASSION; LOVE AND PROMOTE BETTER: CARE – HANDLING…" at bounding box center [868, 277] width 923 height 56
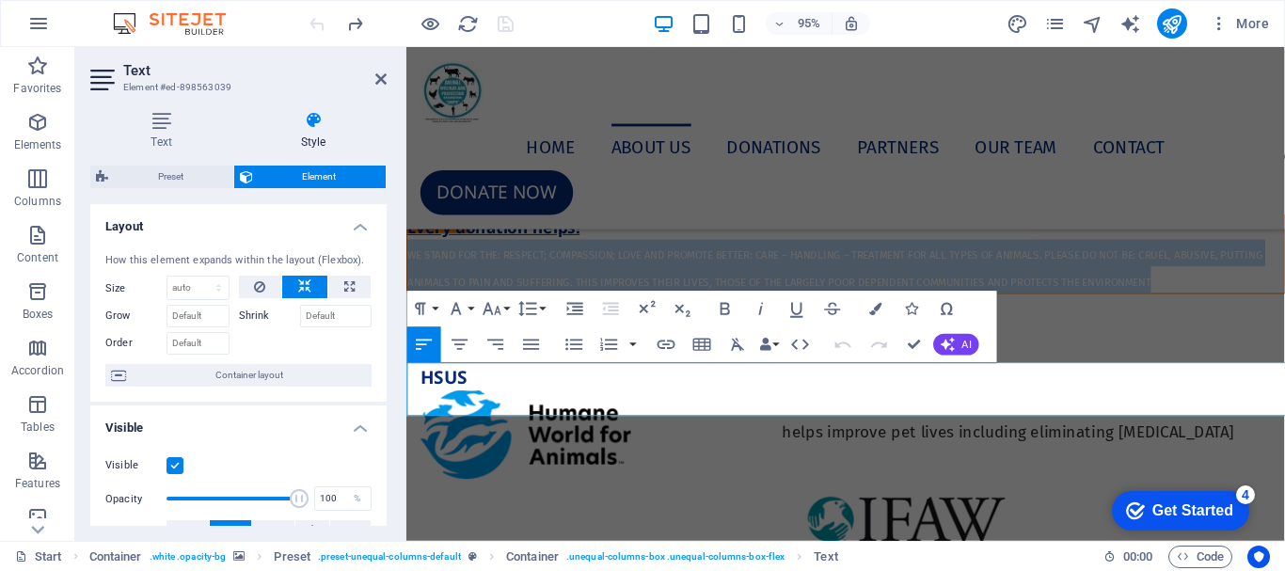
drag, startPoint x: 1201, startPoint y: 425, endPoint x: 808, endPoint y: 422, distance: 393.3
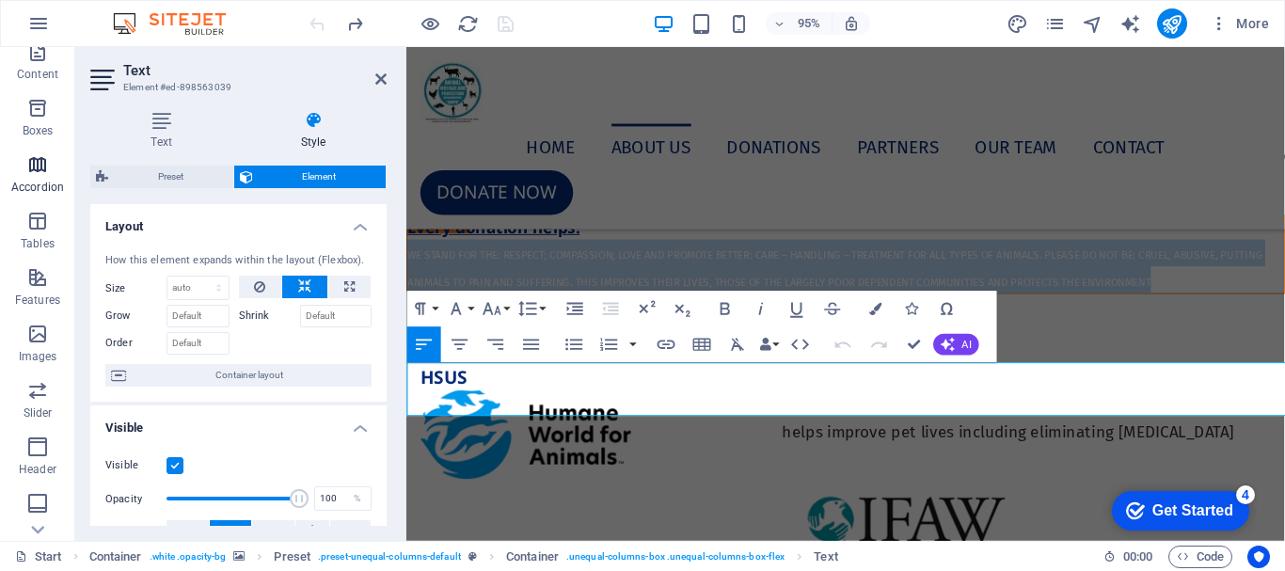
scroll to position [188, 0]
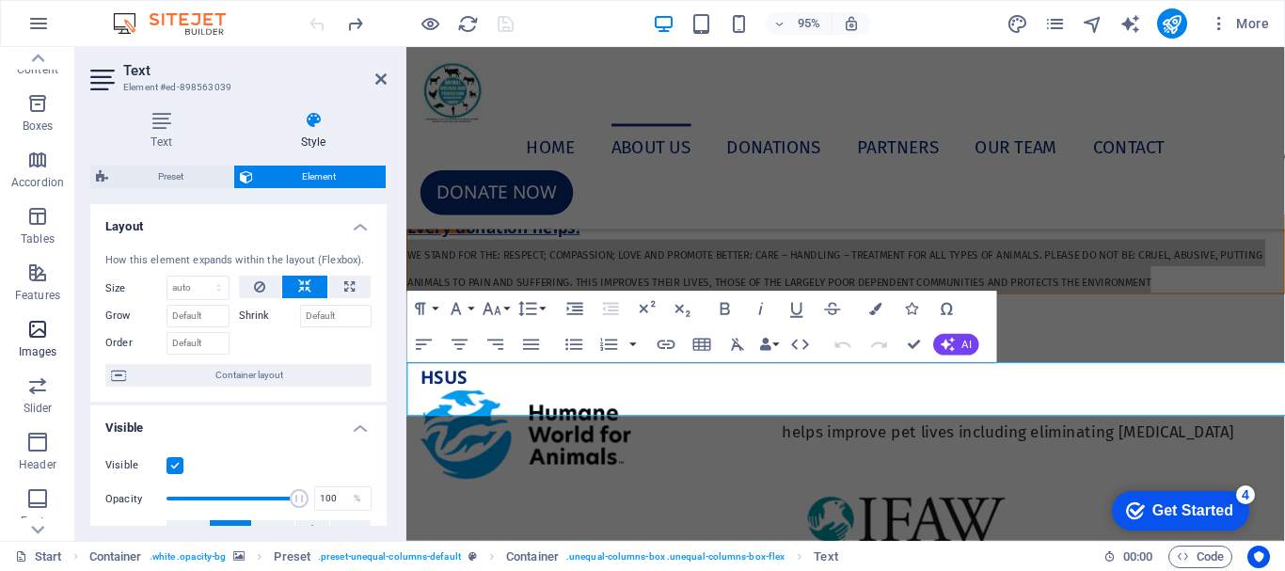
click at [52, 348] on p "Images" at bounding box center [38, 351] width 39 height 15
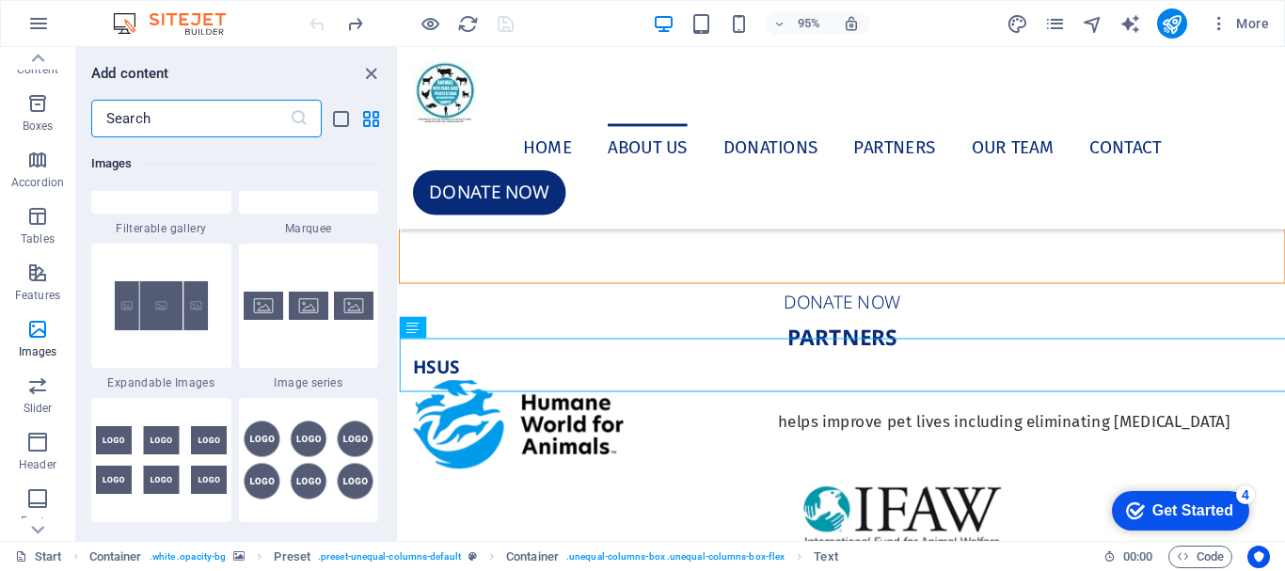
scroll to position [10198, 0]
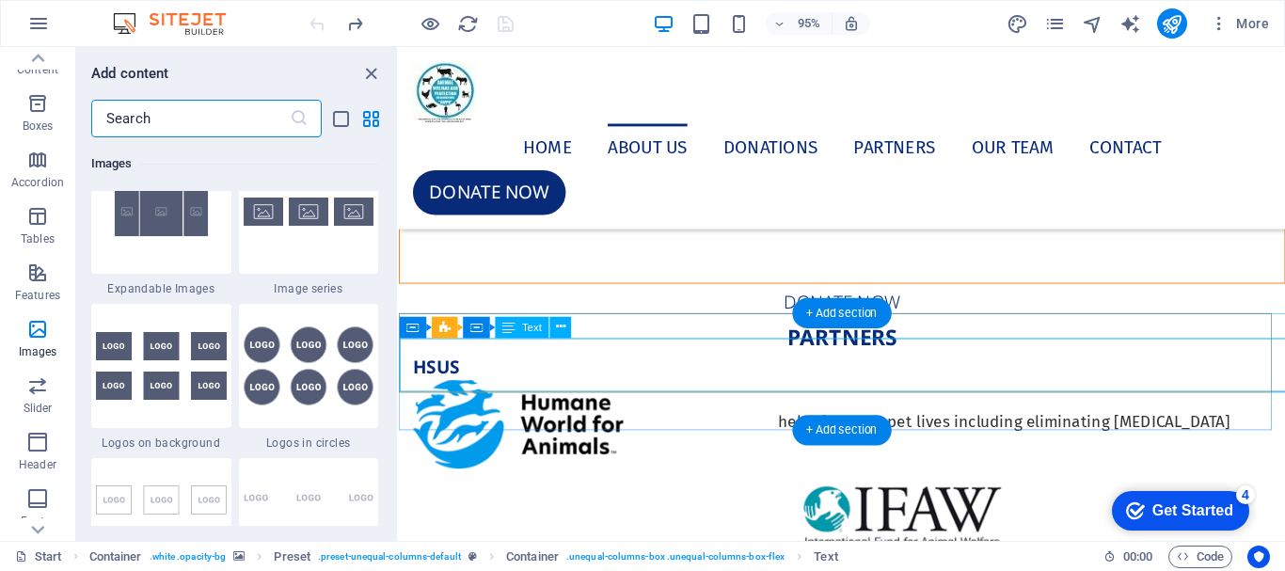
click at [528, 295] on div "WE STAND FOR THE: RESPECT; COMPASSION; LOVE AND PROMOTE BETTER: CARE – HANDLING…" at bounding box center [865, 267] width 931 height 56
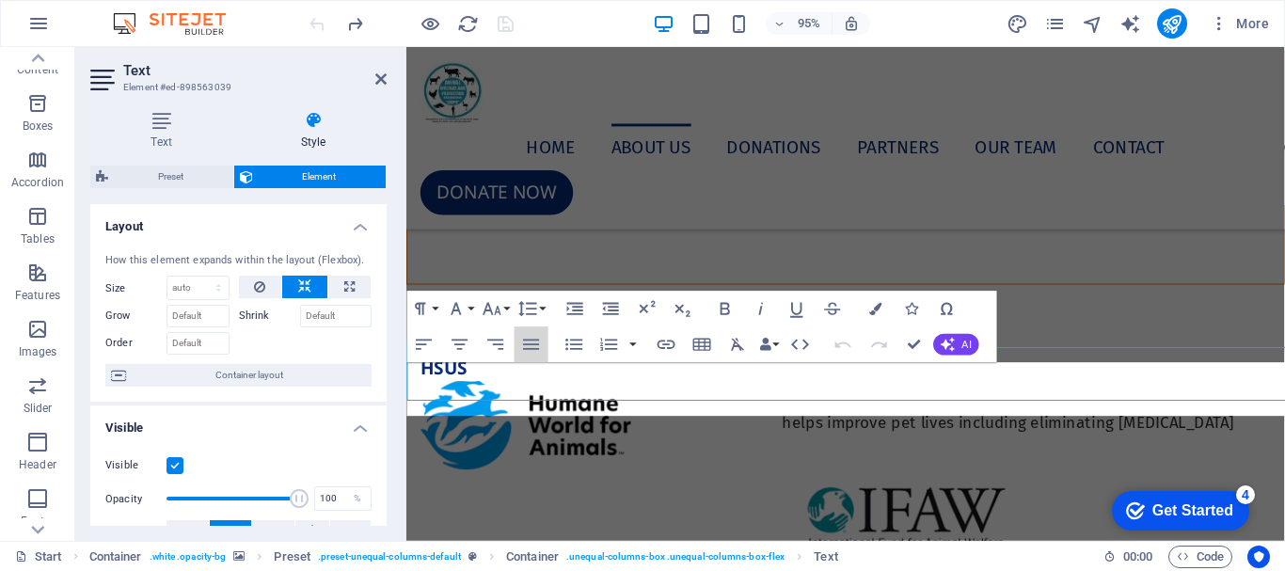
scroll to position [6938, 0]
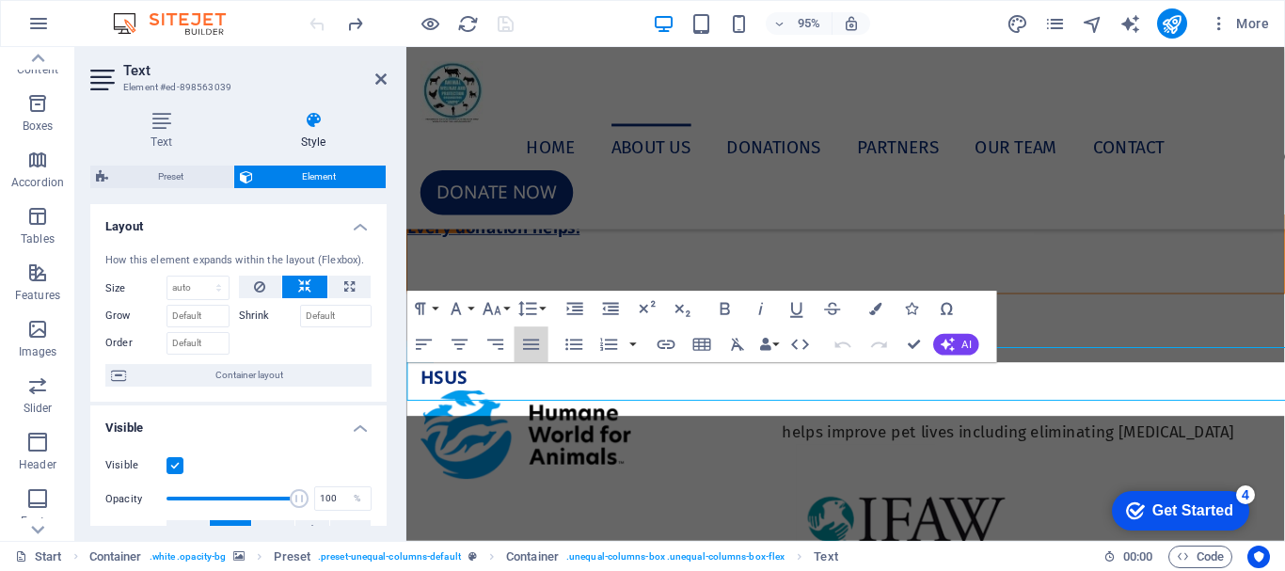
click at [522, 355] on icon "button" at bounding box center [532, 345] width 22 height 22
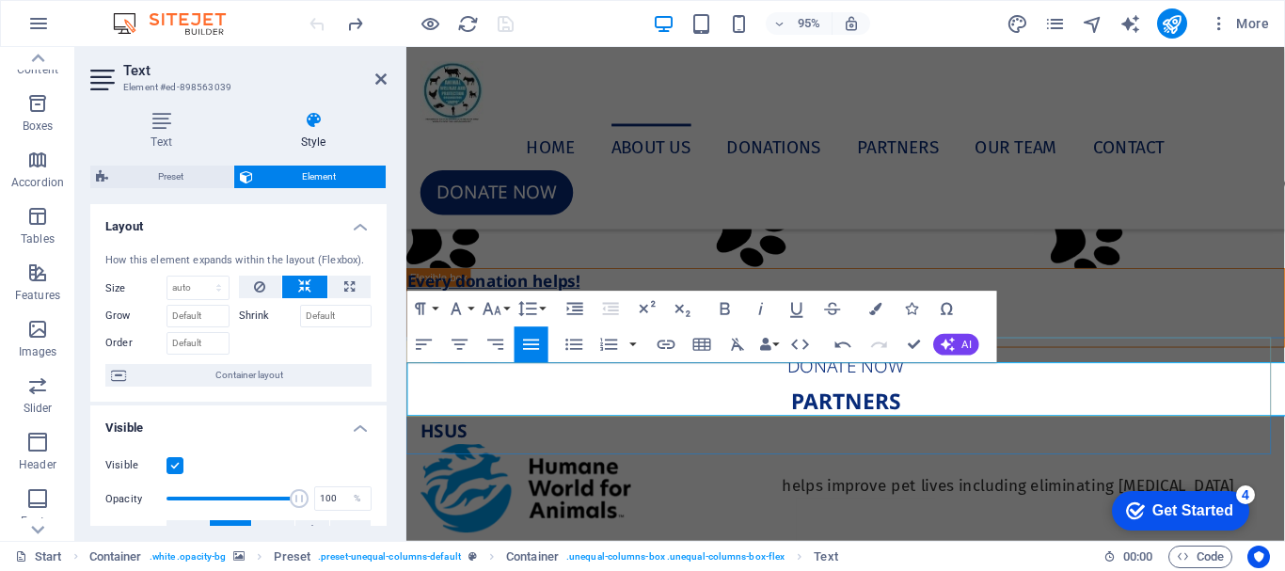
click at [539, 358] on span "WE STAND FOR THE: RESPECT; COMPASSION; LOVE AND PROMOTE BETTER: CARE – HANDLING…" at bounding box center [868, 336] width 923 height 41
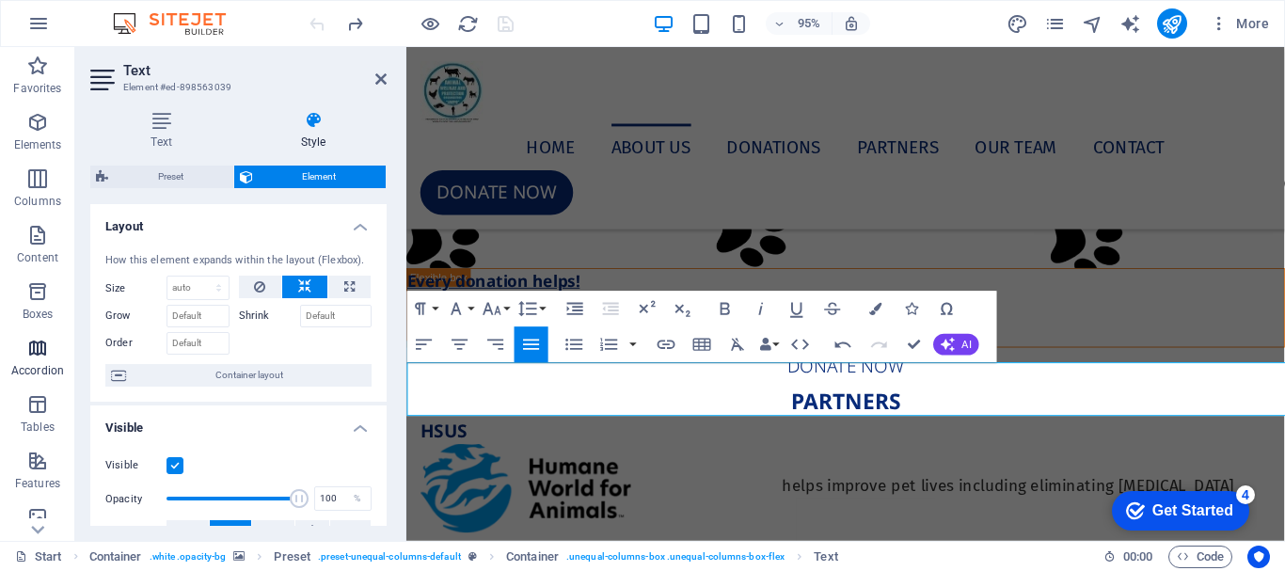
scroll to position [188, 0]
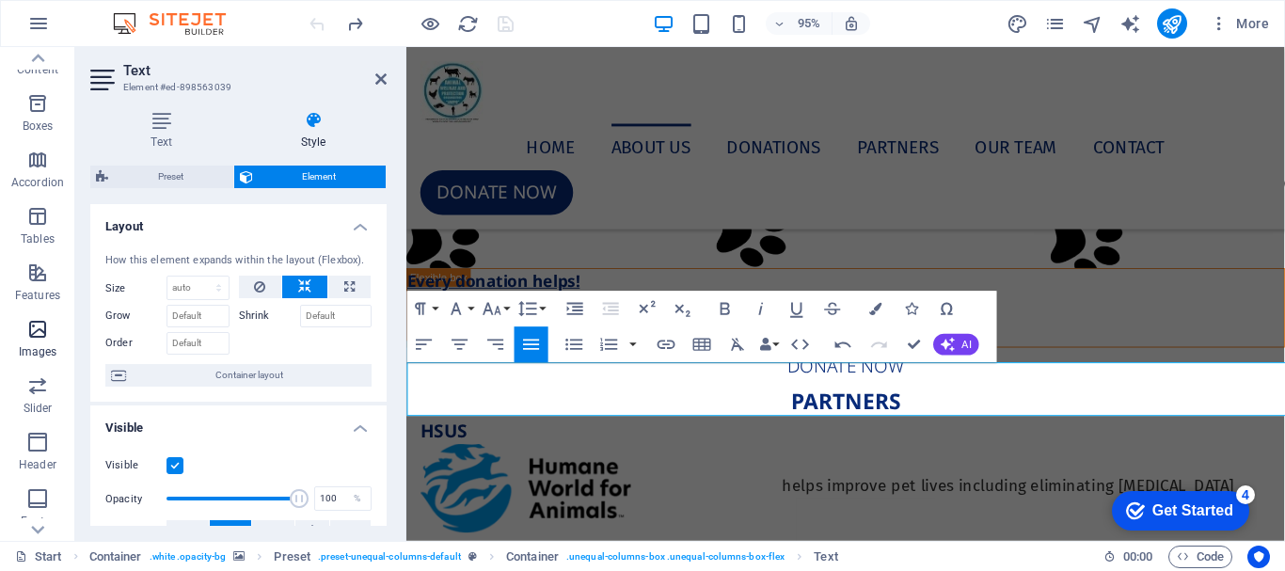
click at [48, 338] on icon "button" at bounding box center [37, 329] width 23 height 23
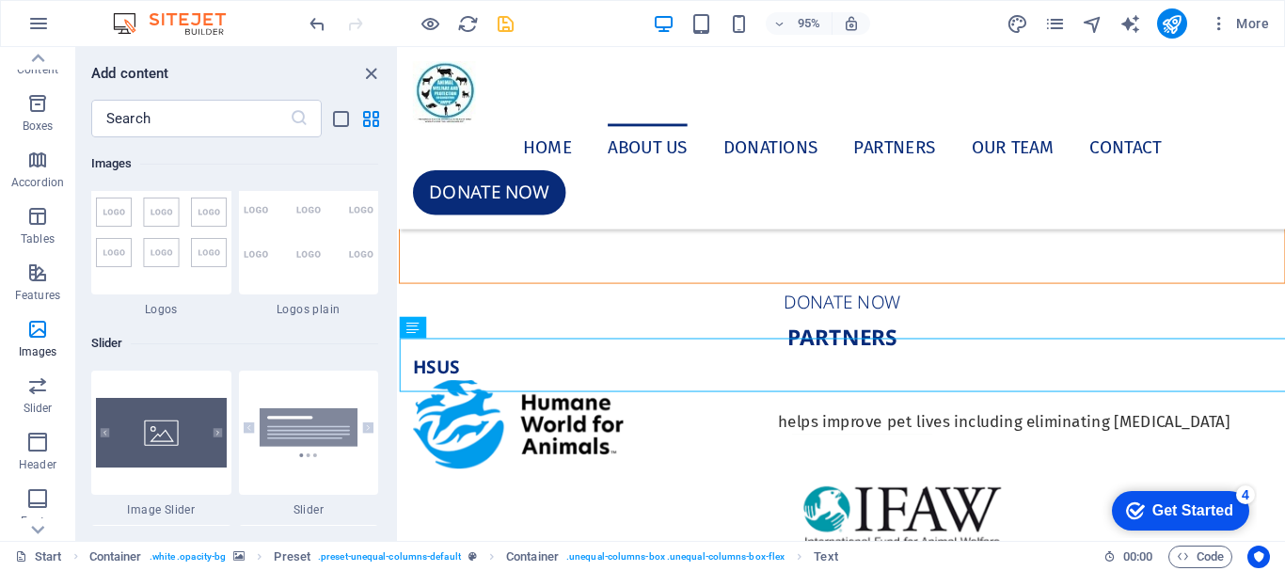
scroll to position [10669, 0]
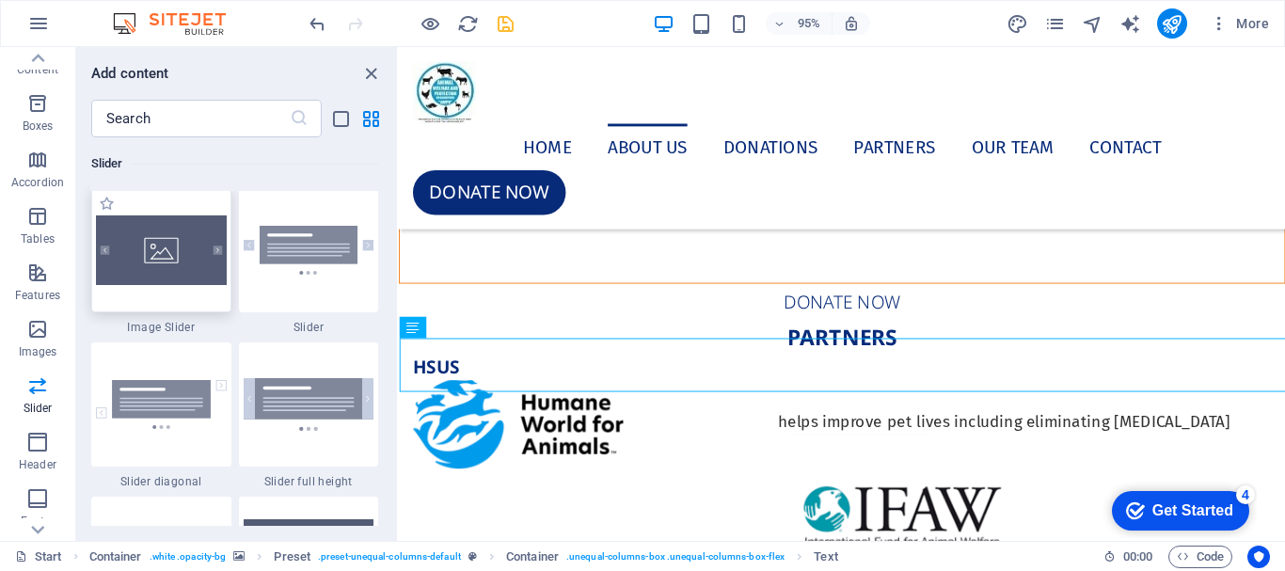
click at [177, 274] on img at bounding box center [161, 250] width 131 height 70
click at [399, 274] on div "H1 Preset Container Menu Bar Button Preset Form button Preset Container Form Ch…" at bounding box center [842, 294] width 886 height 494
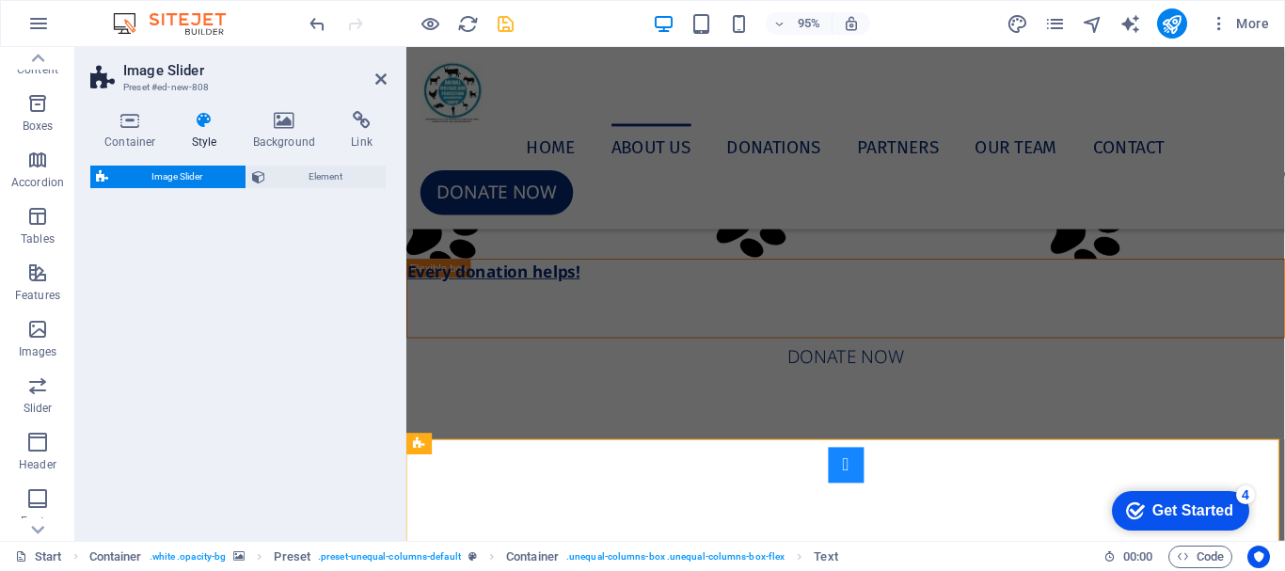
scroll to position [6938, 0]
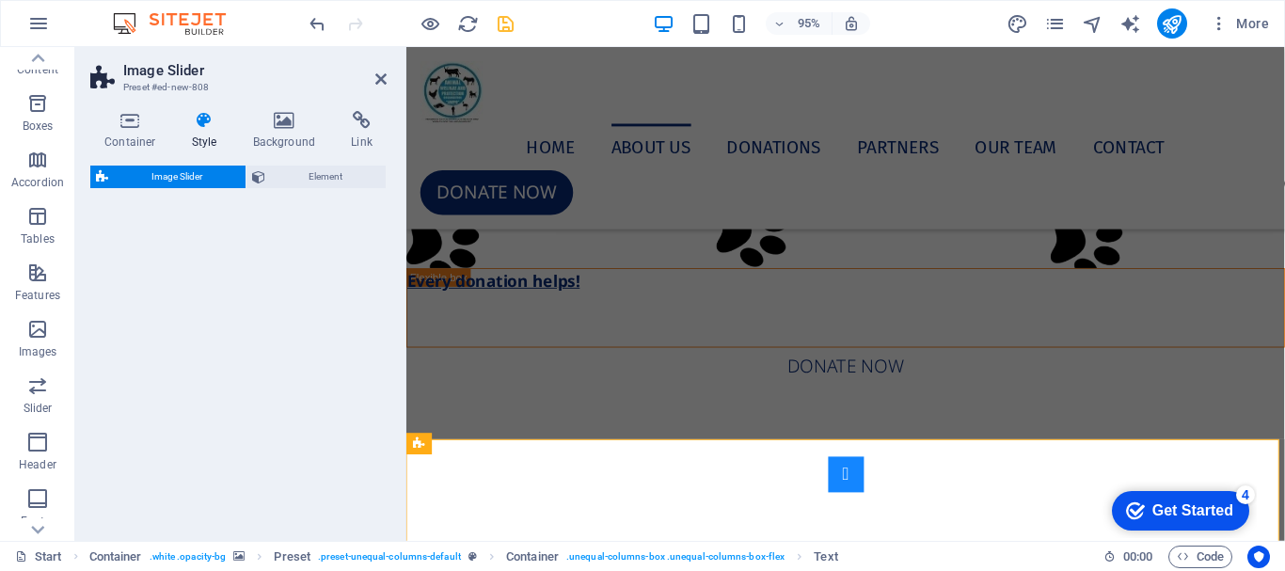
select select "rem"
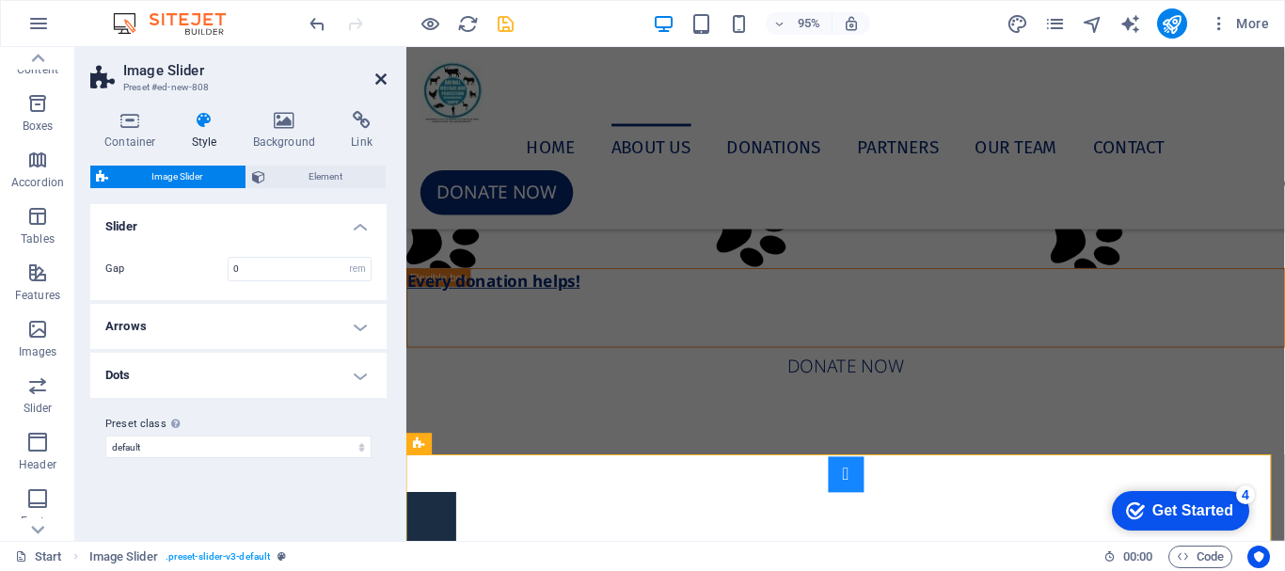
click at [375, 73] on icon at bounding box center [380, 79] width 11 height 15
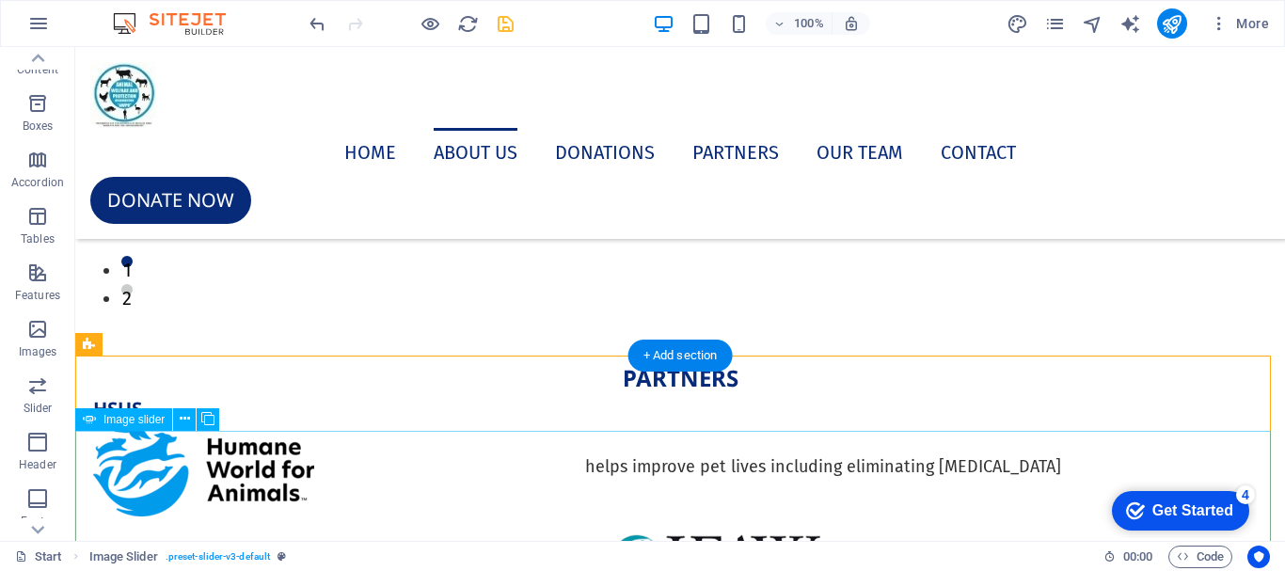
scroll to position [7691, 0]
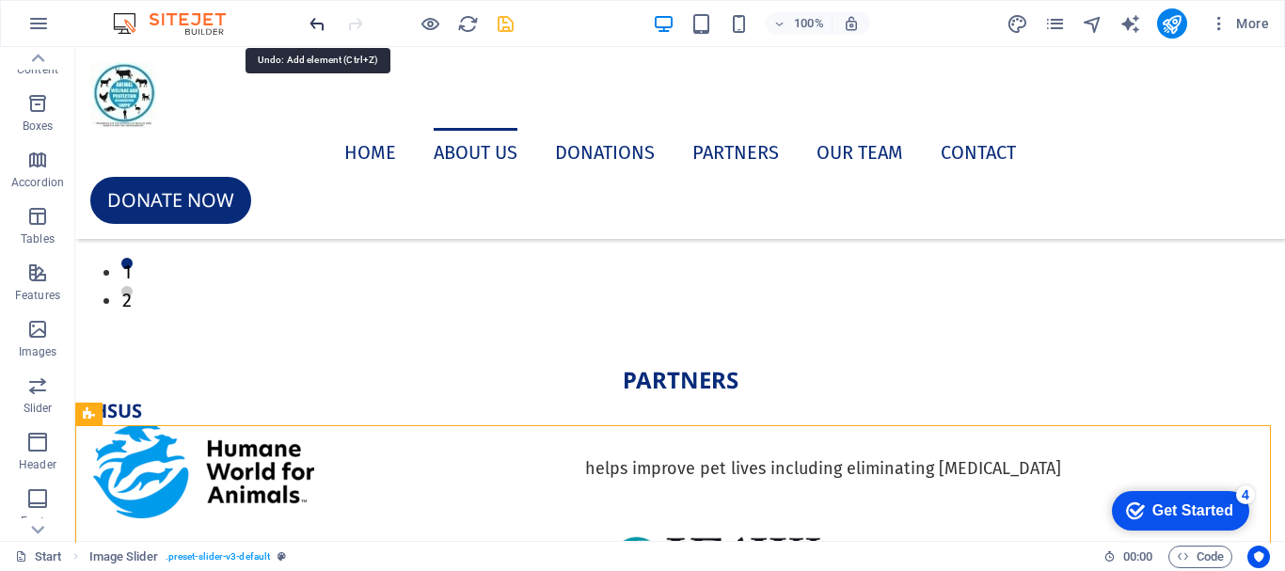
click at [315, 20] on icon "undo" at bounding box center [318, 24] width 22 height 22
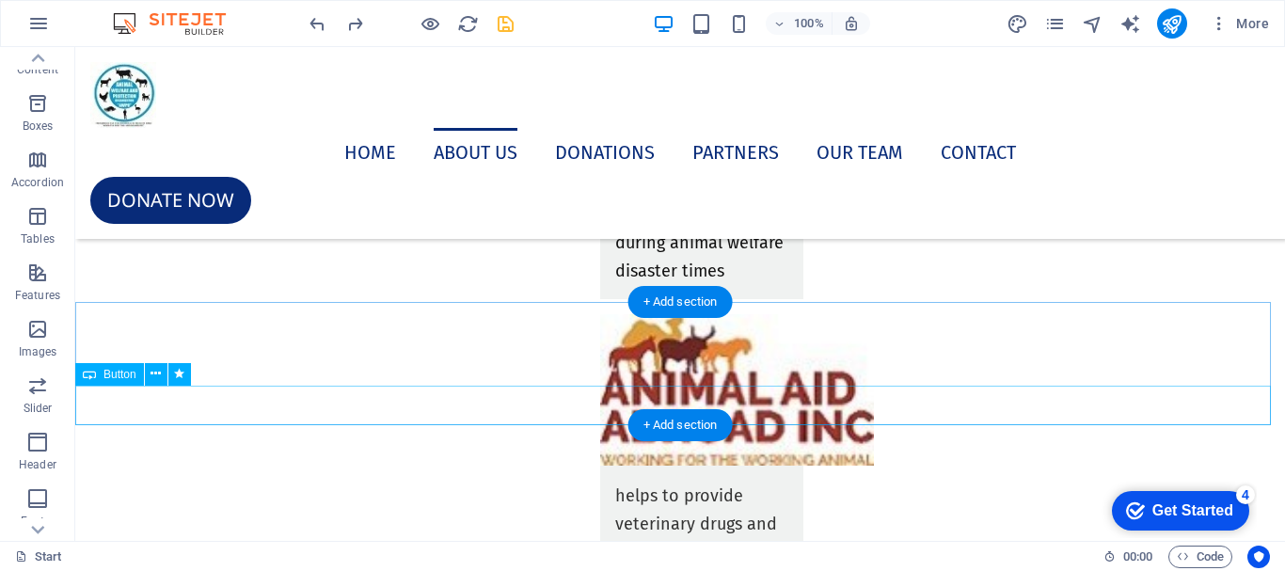
scroll to position [7597, 0]
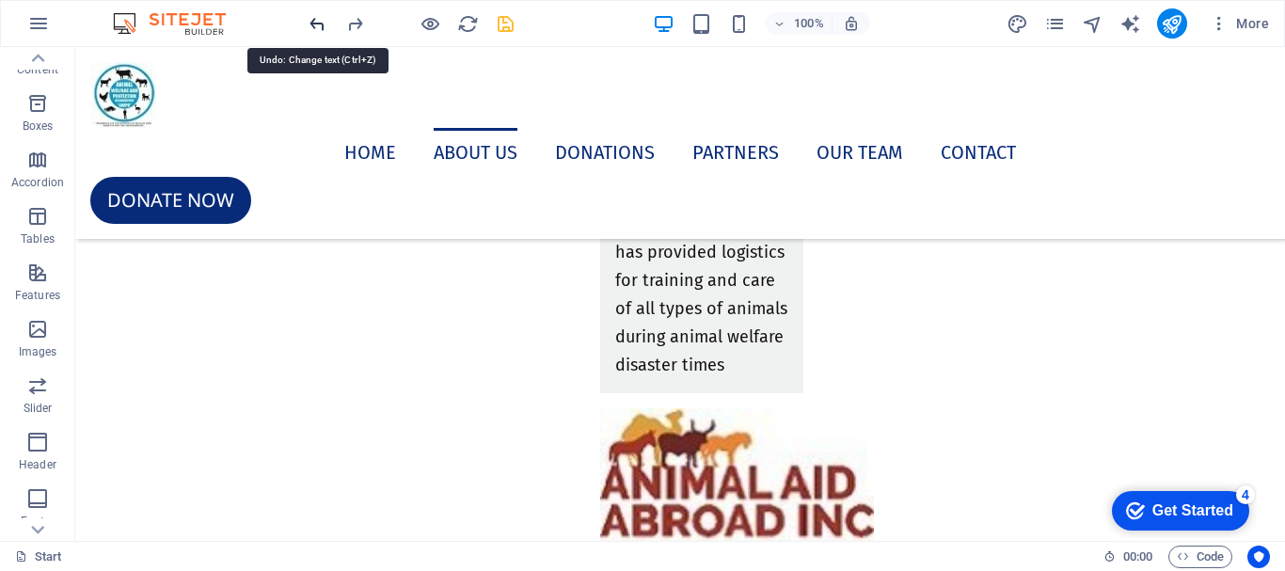
click at [321, 24] on icon "undo" at bounding box center [318, 24] width 22 height 22
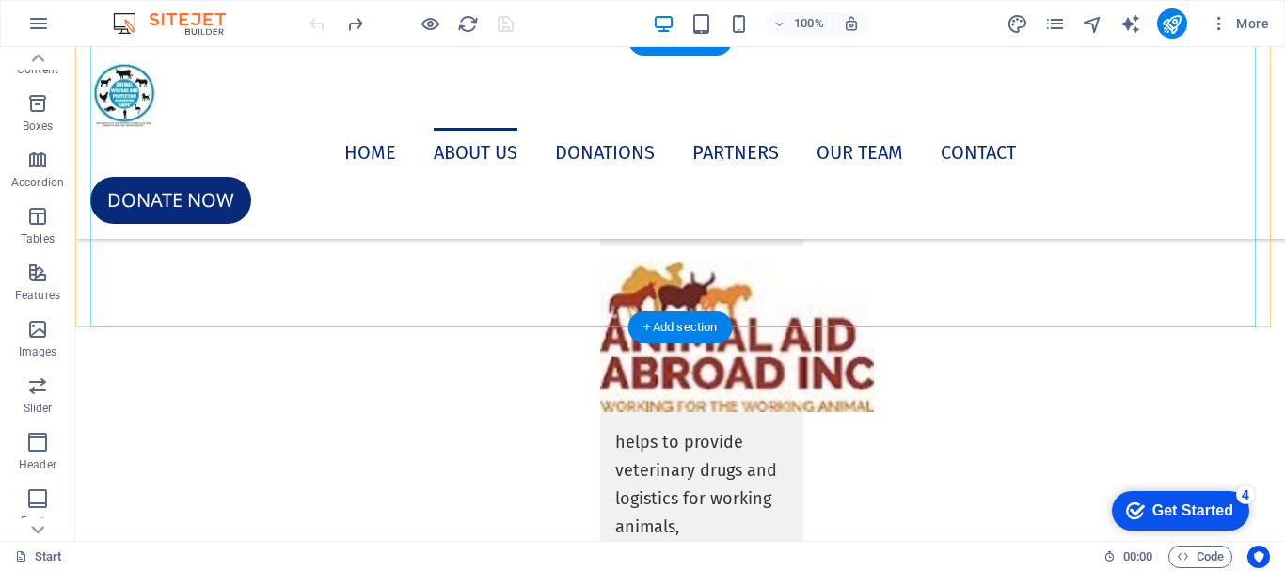
scroll to position [7879, 0]
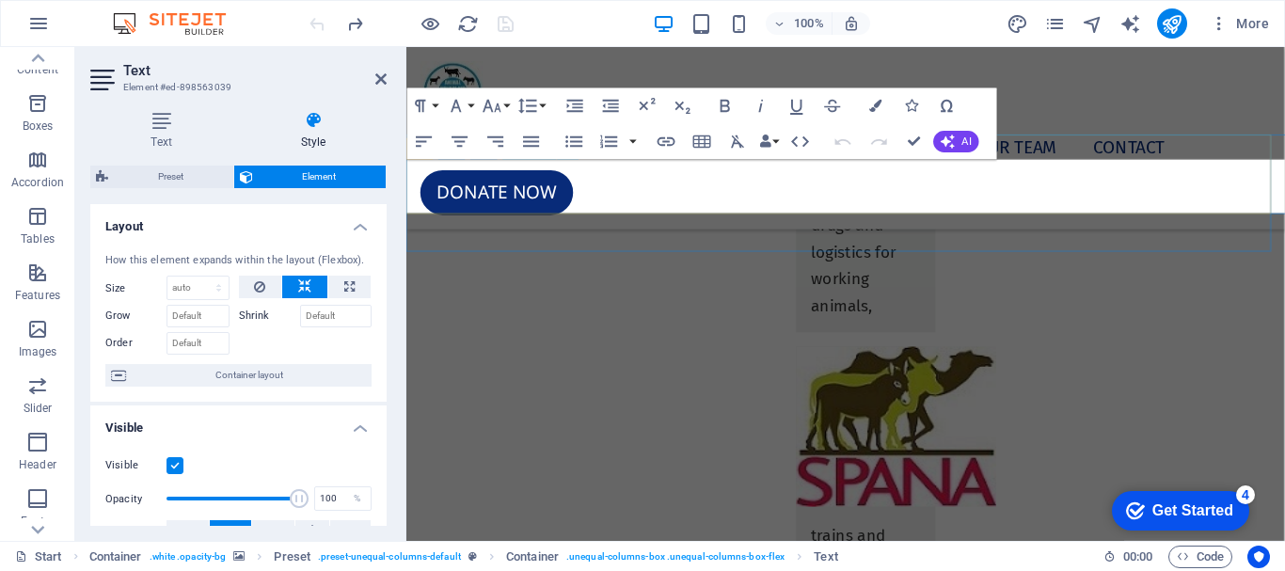
scroll to position [7151, 0]
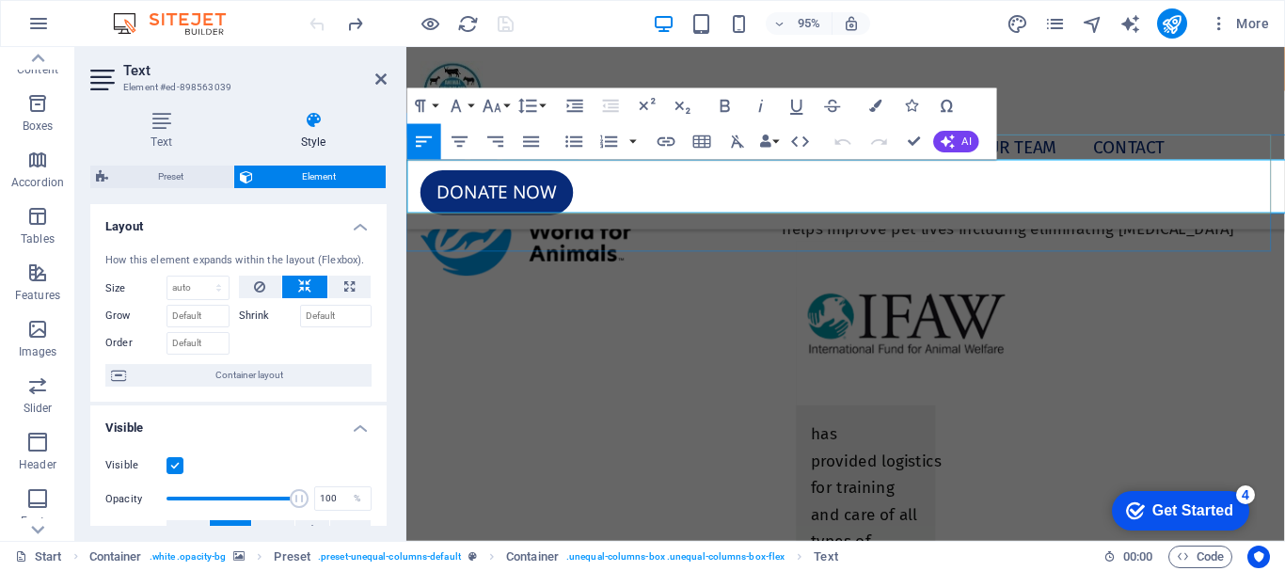
click at [1232, 92] on p "WE STAND FOR THE: RESPECT; COMPASSION; LOVE AND PROMOTE BETTER: CARE – HANDLING…" at bounding box center [868, 64] width 923 height 56
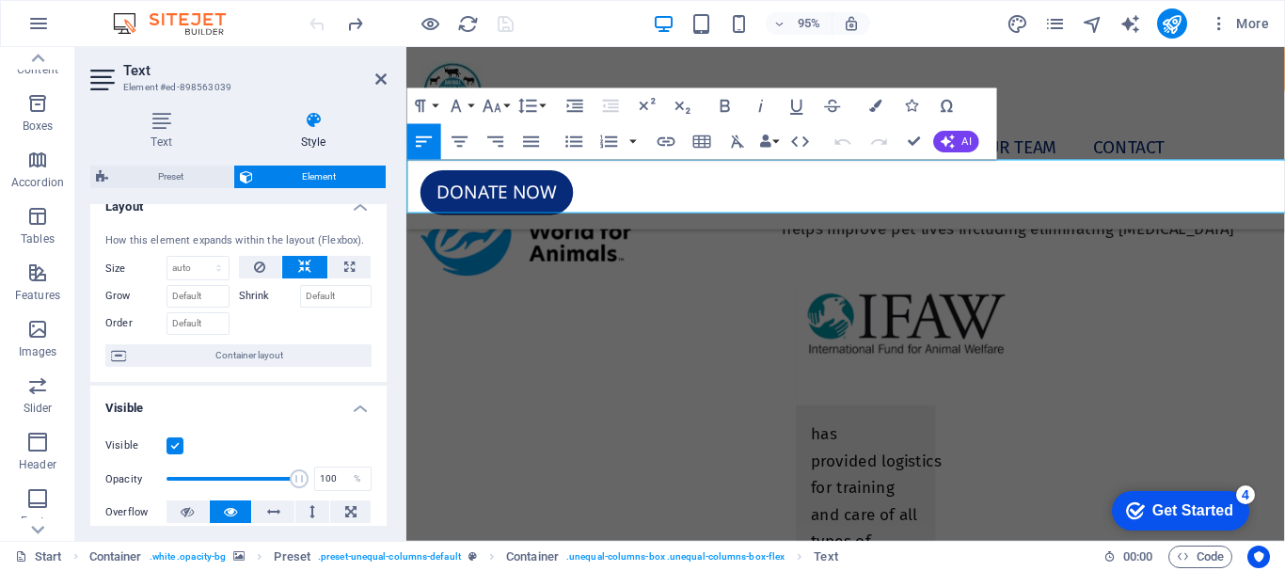
scroll to position [0, 0]
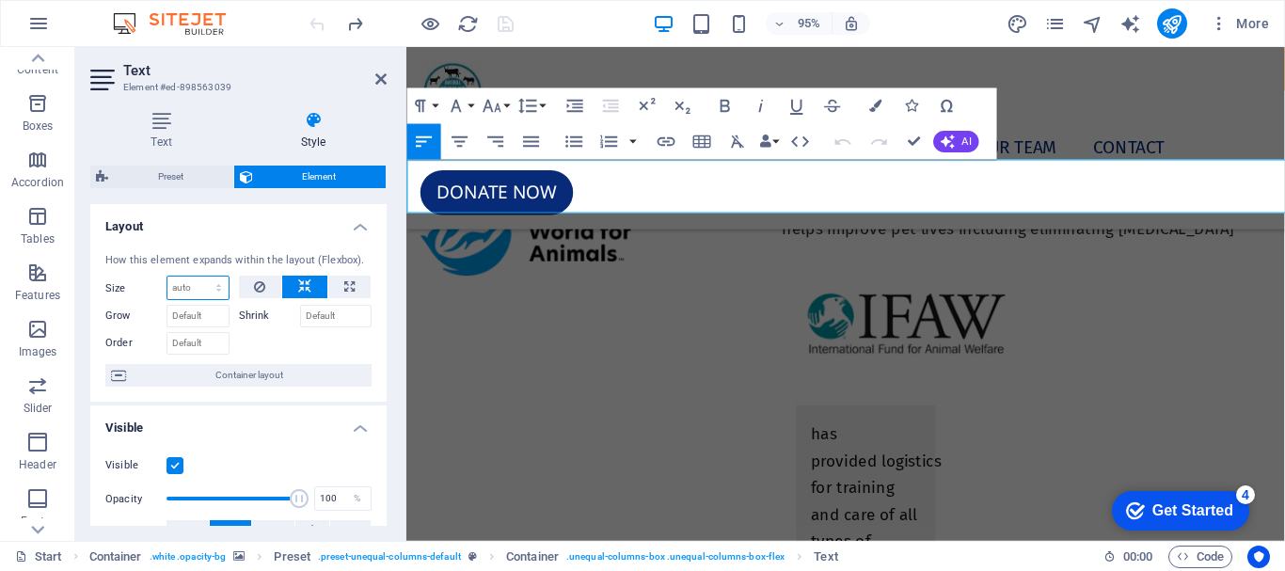
click at [195, 286] on select "Default auto px % 1/1 1/2 1/3 1/4 1/5 1/6 1/7 1/8 1/9 1/10" at bounding box center [197, 288] width 61 height 23
select select "px"
click at [199, 277] on select "Default auto px % 1/1 1/2 1/3 1/4 1/5 1/6 1/7 1/8 1/9 1/10" at bounding box center [197, 288] width 61 height 23
type input "0"
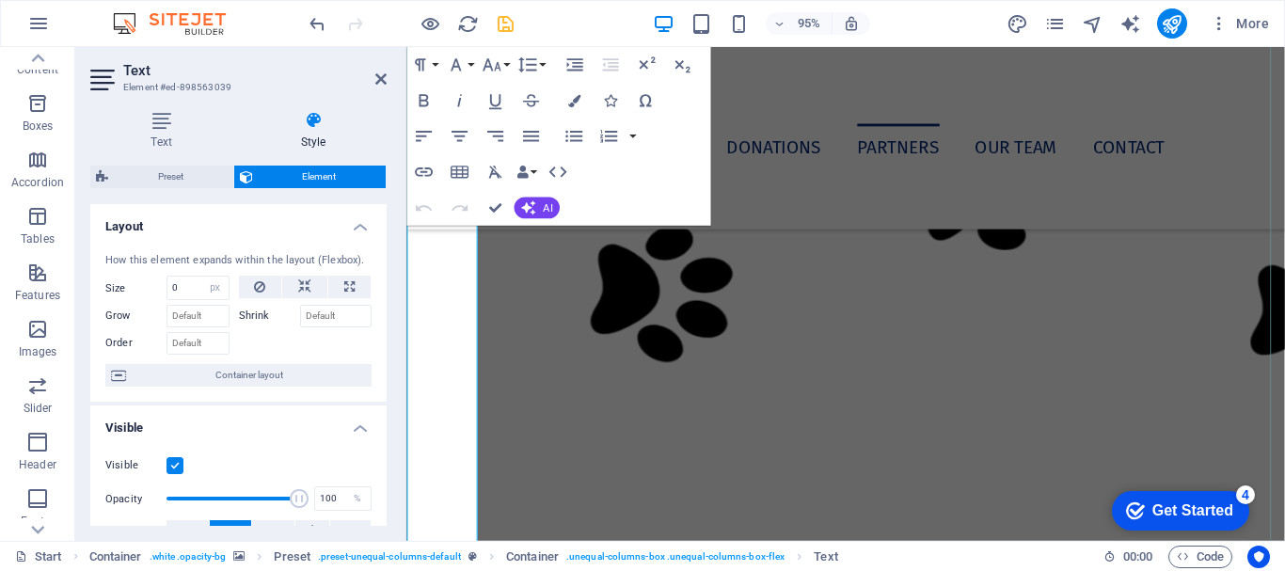
scroll to position [7339, 0]
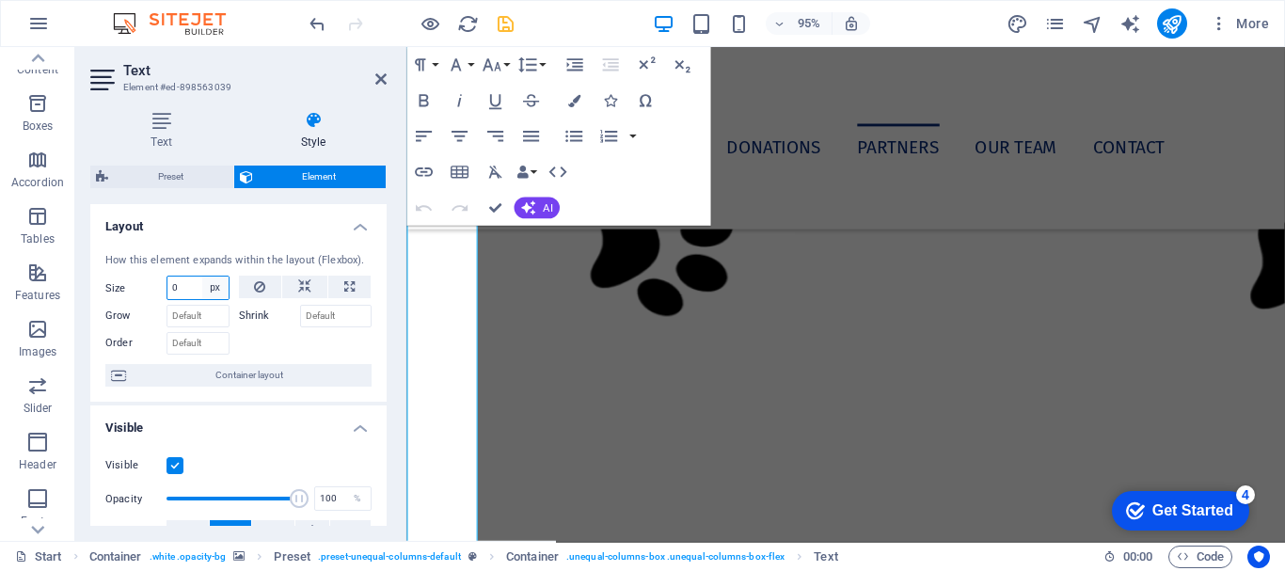
click at [207, 292] on select "Default auto px % 1/1 1/2 1/3 1/4 1/5 1/6 1/7 1/8 1/9 1/10" at bounding box center [215, 288] width 26 height 23
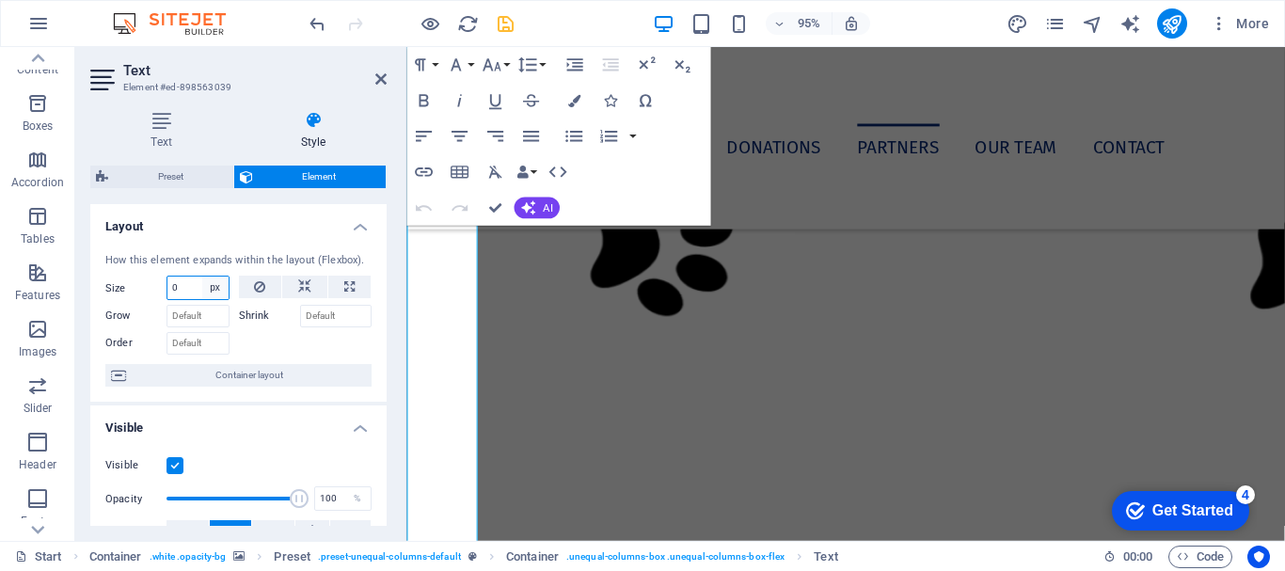
select select "1/1"
click at [202, 277] on select "Default auto px % 1/1 1/2 1/3 1/4 1/5 1/6 1/7 1/8 1/9 1/10" at bounding box center [215, 288] width 26 height 23
type input "100"
select select "%"
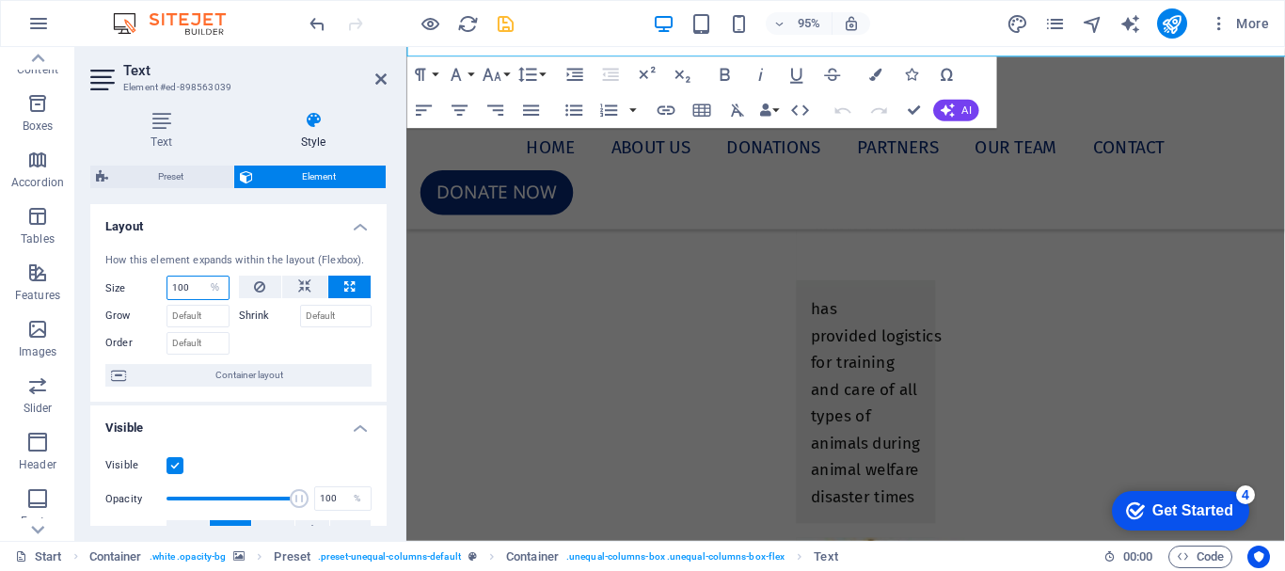
scroll to position [7038, 0]
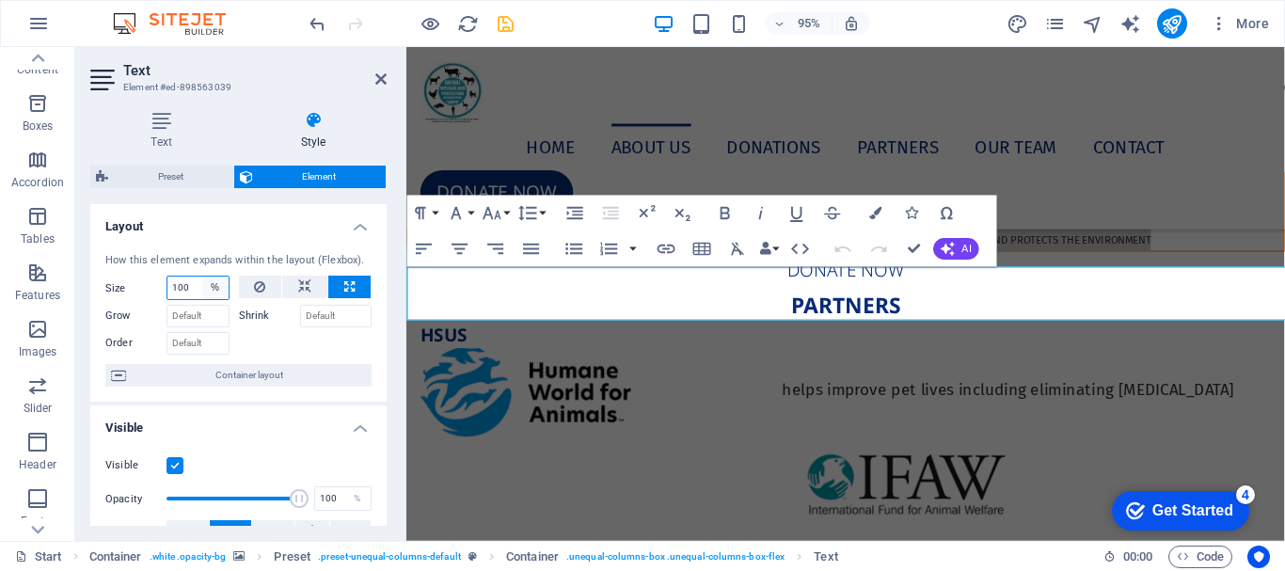
click at [214, 295] on select "Default auto px % 1/1 1/2 1/3 1/4 1/5 1/6 1/7 1/8 1/9 1/10" at bounding box center [215, 288] width 26 height 23
click at [185, 294] on input "100" at bounding box center [197, 288] width 61 height 23
click at [199, 286] on input "100" at bounding box center [197, 288] width 61 height 23
type input "1"
type input "4"
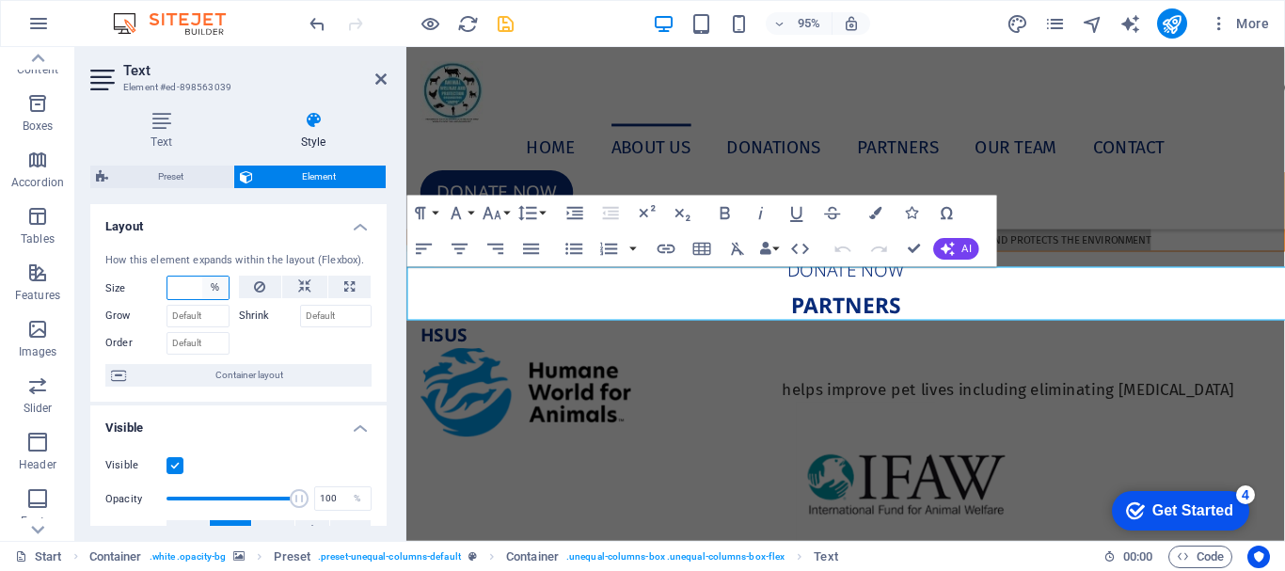
type input "8"
type input "1000"
click at [377, 80] on icon at bounding box center [380, 79] width 11 height 15
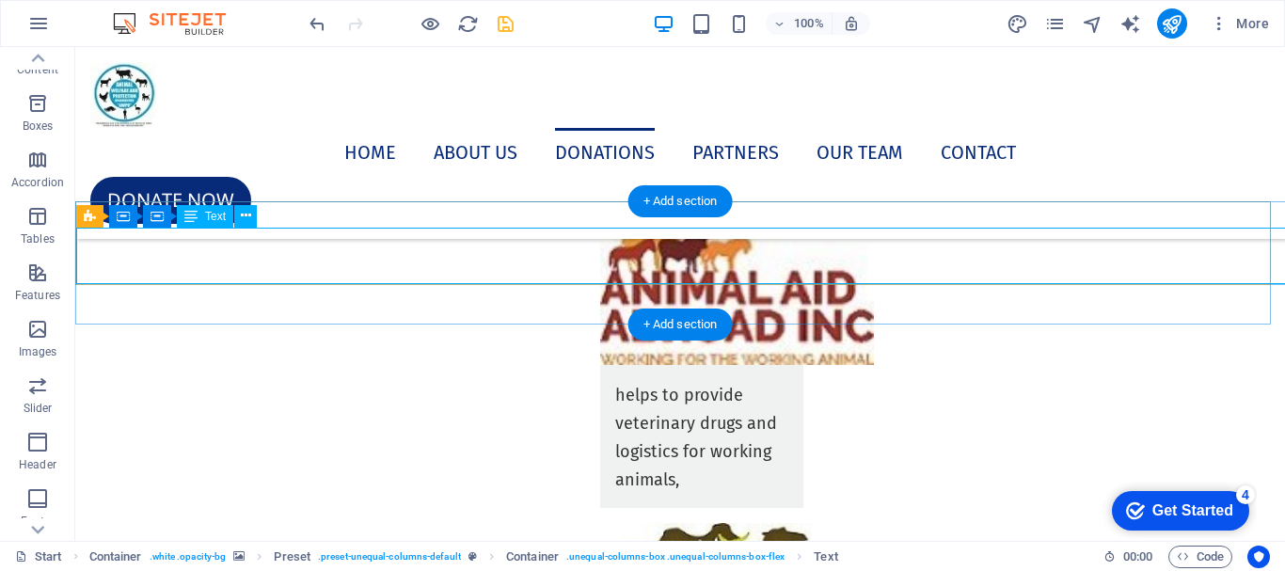
select select "%"
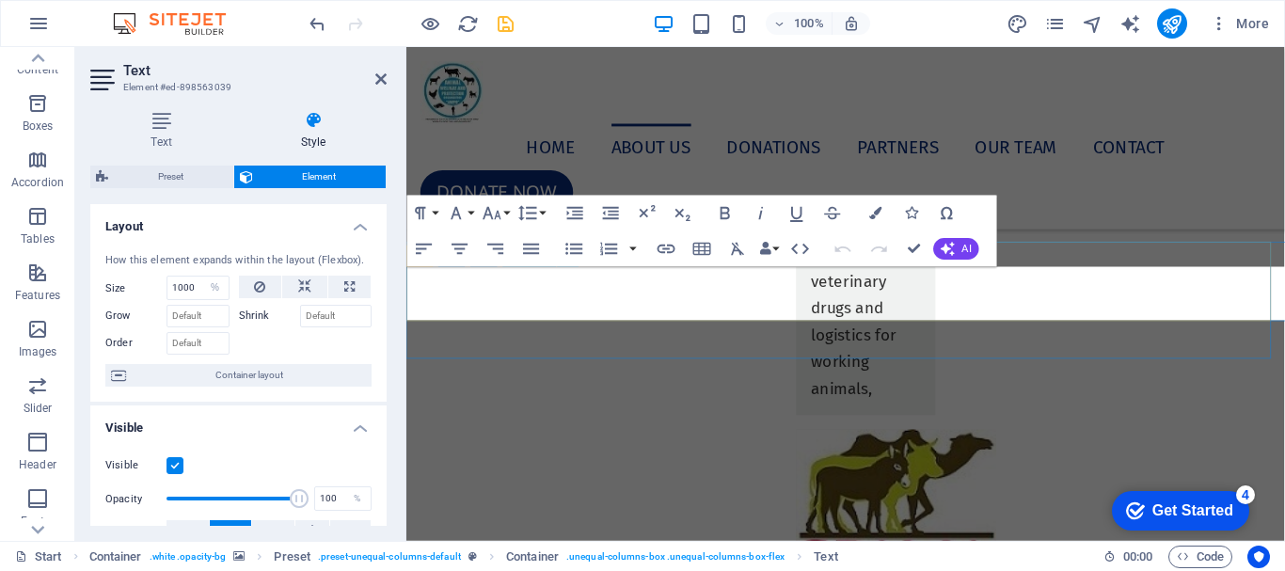
scroll to position [7038, 0]
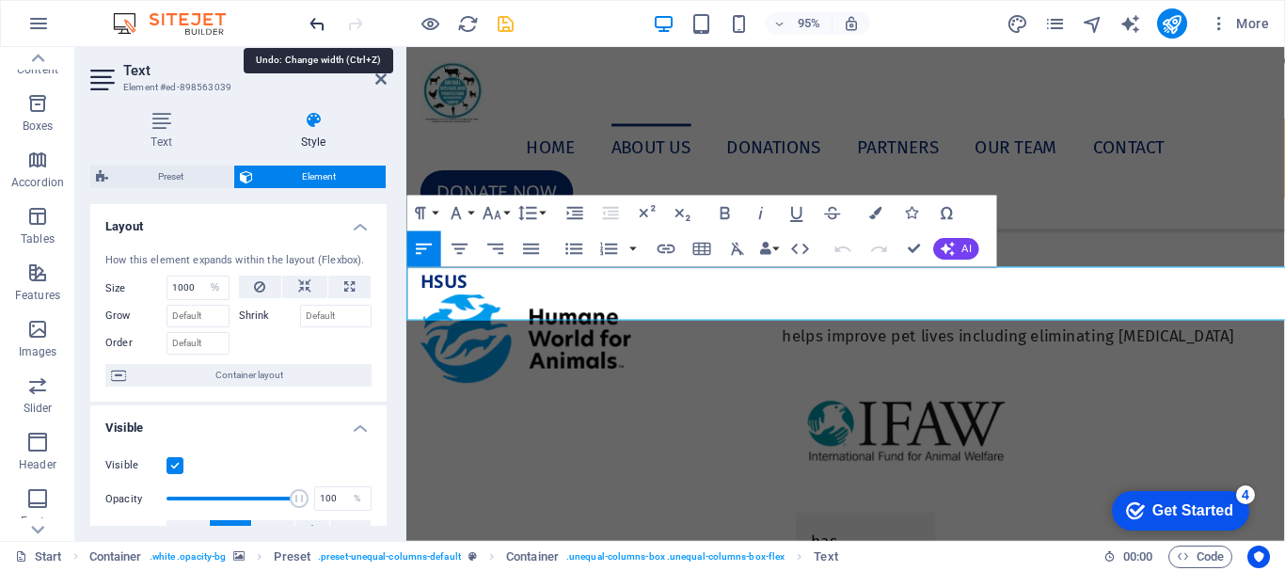
click at [319, 22] on icon "undo" at bounding box center [318, 24] width 22 height 22
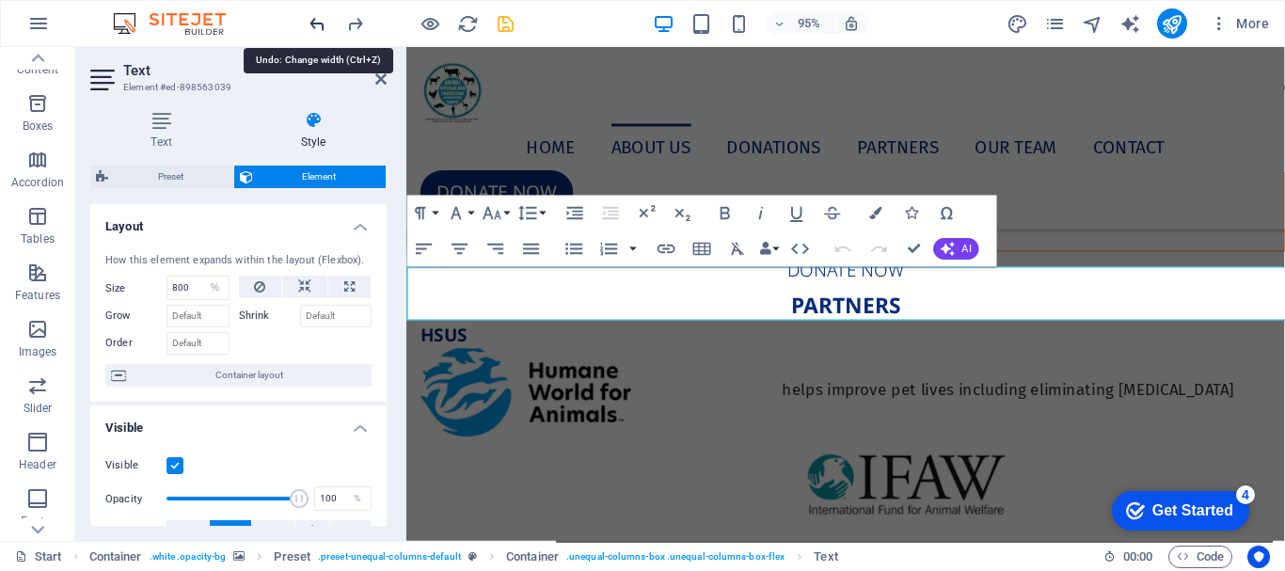
click at [319, 23] on icon "undo" at bounding box center [318, 24] width 22 height 22
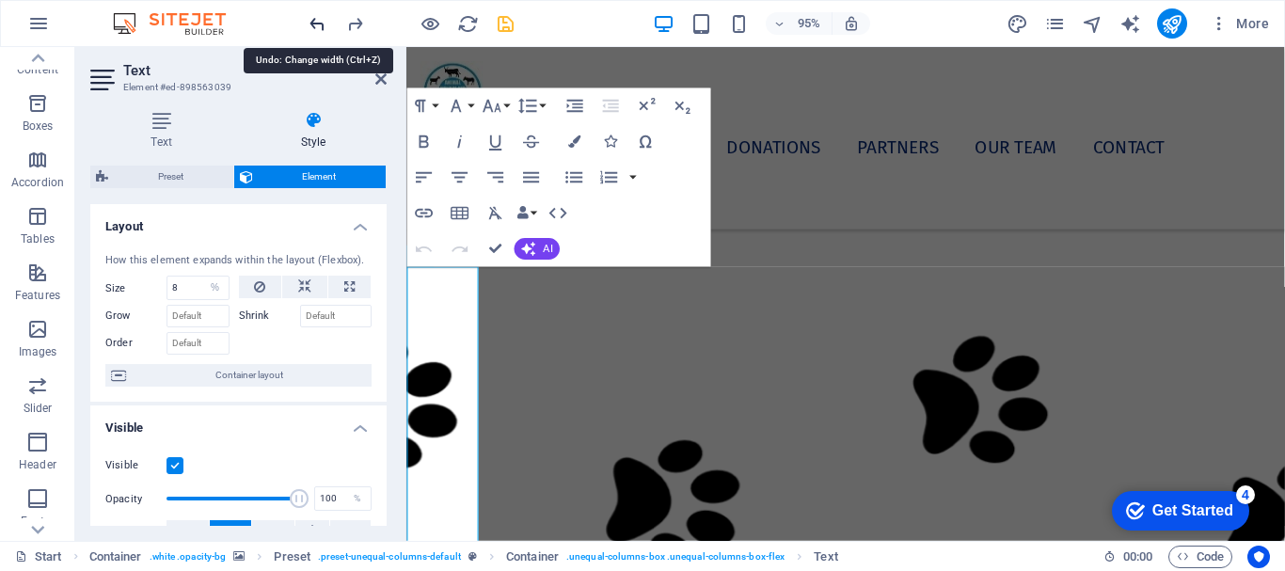
click at [319, 23] on icon "undo" at bounding box center [318, 24] width 22 height 22
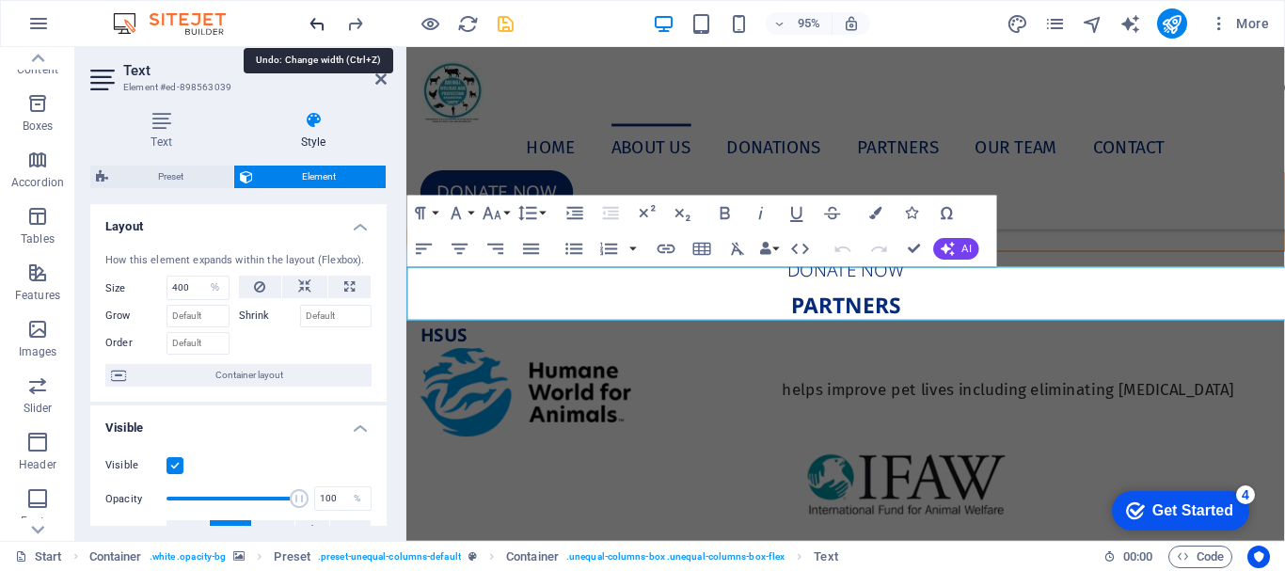
click at [319, 23] on icon "undo" at bounding box center [318, 24] width 22 height 22
type input "0"
select select "px"
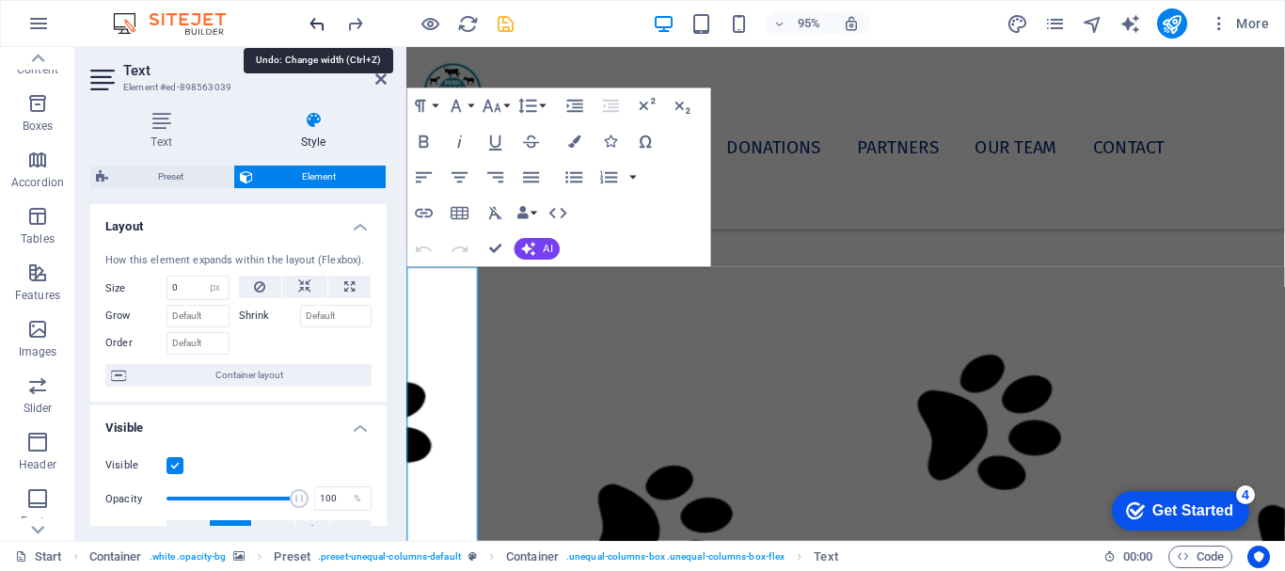
click at [319, 23] on icon "undo" at bounding box center [318, 24] width 22 height 22
select select "DISABLED_OPTION_VALUE"
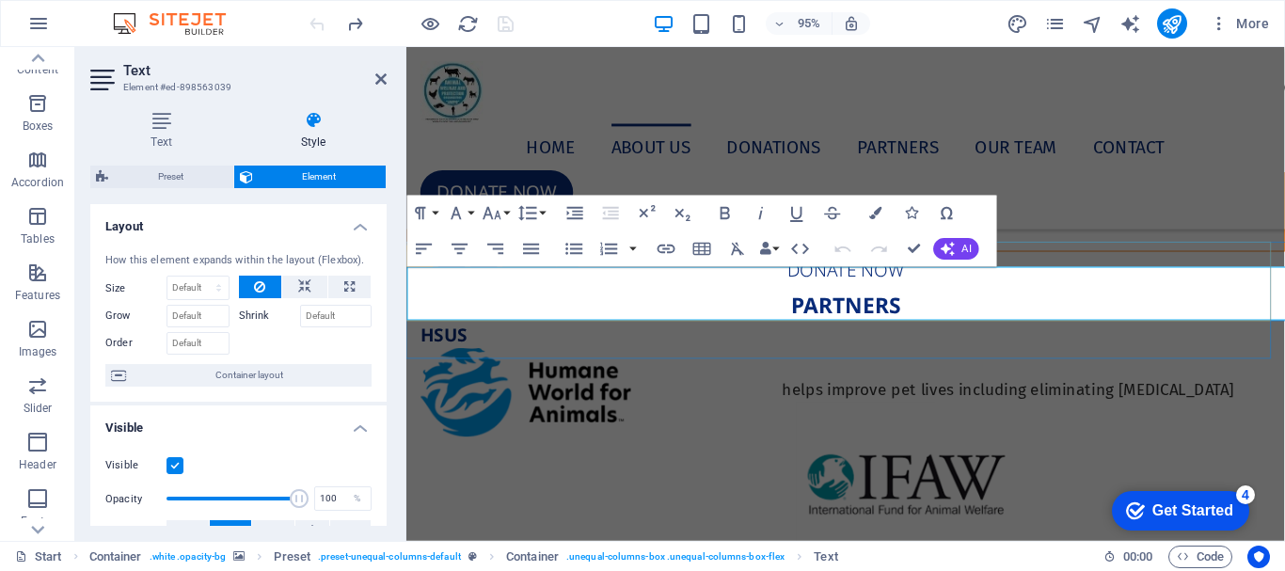
click at [455, 262] on p "WE STAND FOR THE: RESPECT; COMPASSION; LOVE AND PROMOTE BETTER: CARE – HANDLING…" at bounding box center [868, 233] width 923 height 56
click at [155, 119] on icon at bounding box center [161, 120] width 142 height 19
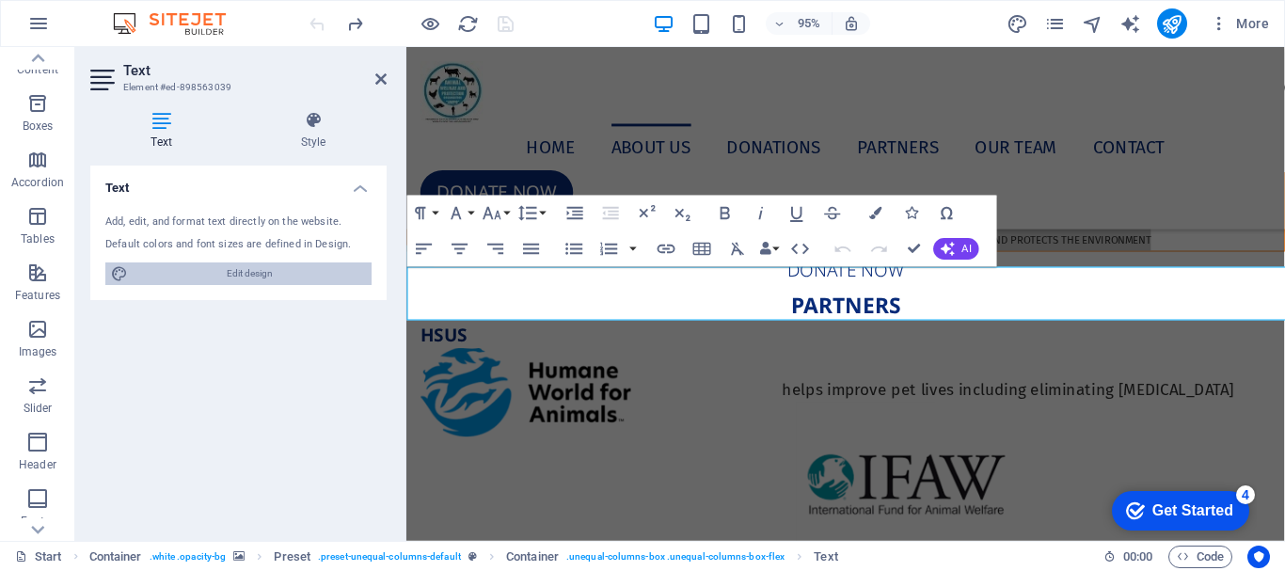
click at [245, 272] on span "Edit design" at bounding box center [250, 273] width 232 height 23
select select "px"
select select "400"
select select "px"
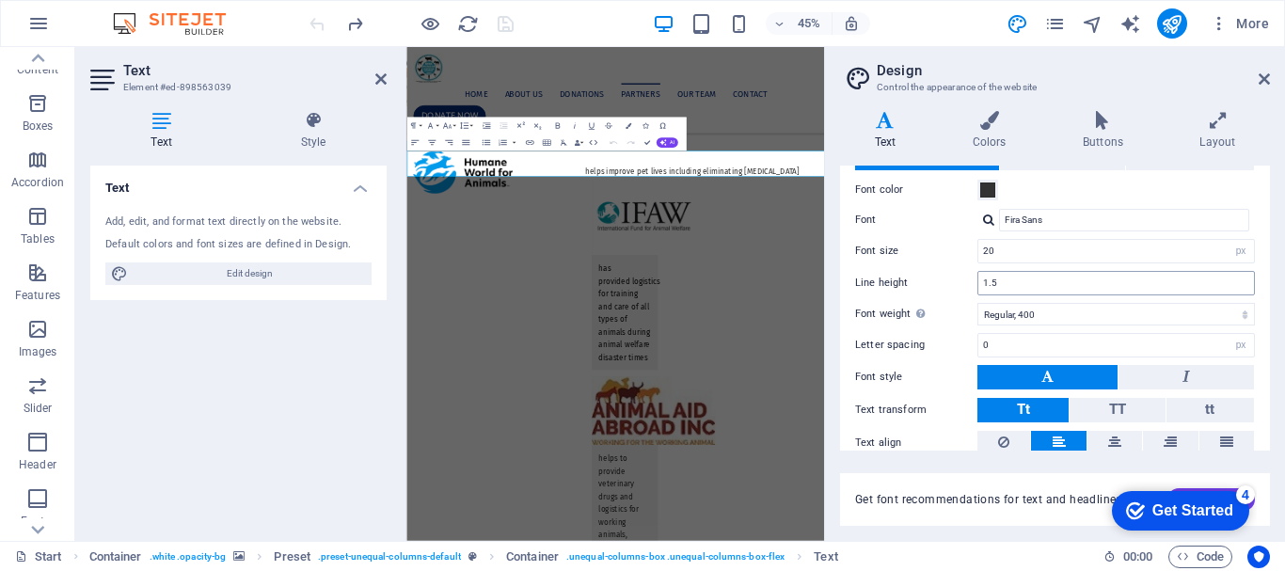
scroll to position [0, 0]
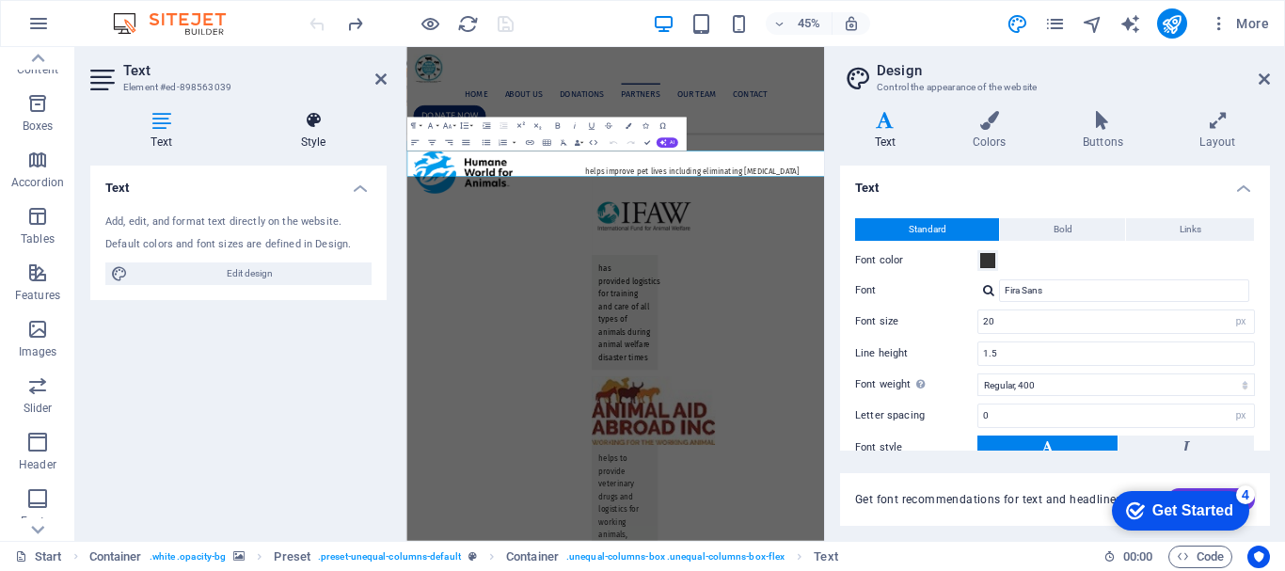
click at [327, 132] on h4 "Style" at bounding box center [313, 131] width 147 height 40
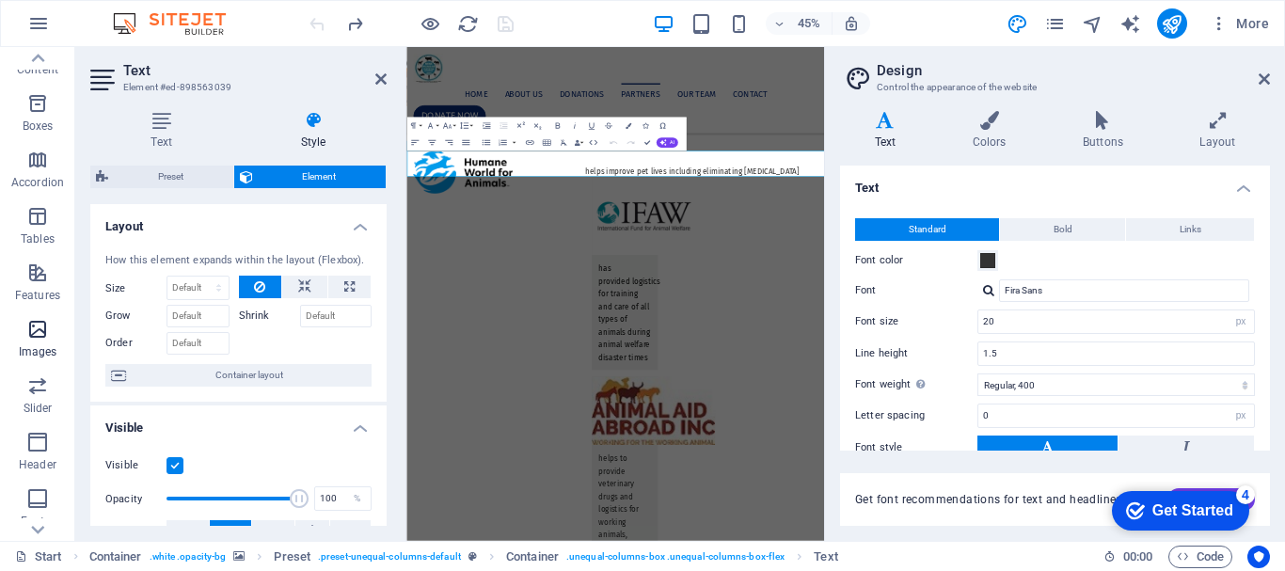
click at [42, 343] on span "Images" at bounding box center [37, 340] width 75 height 45
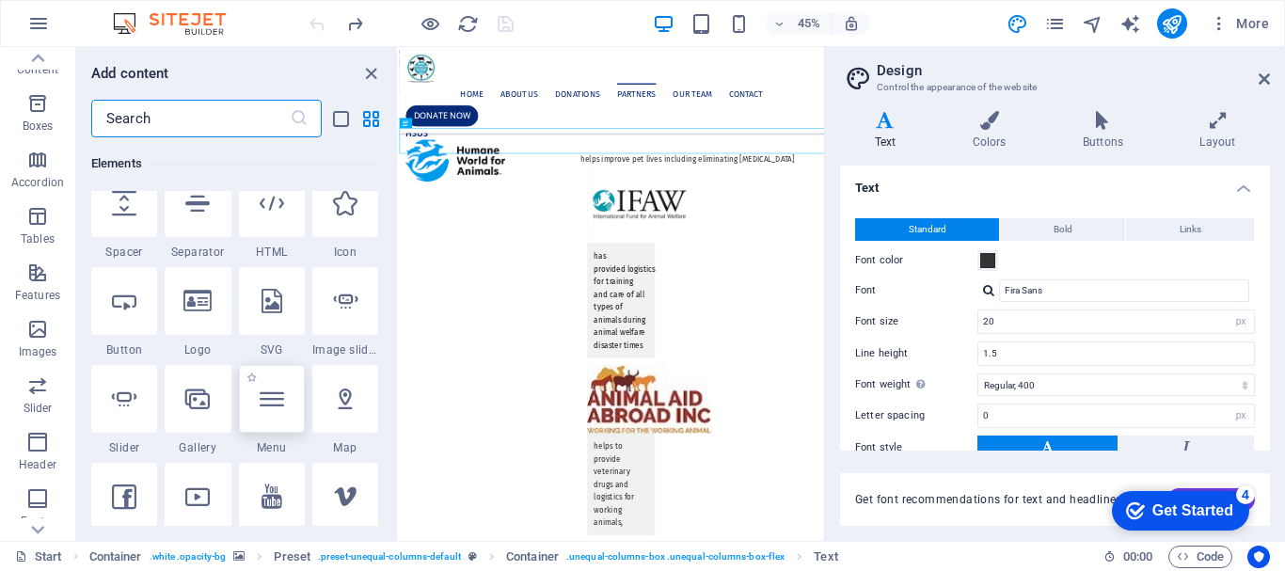
scroll to position [414, 0]
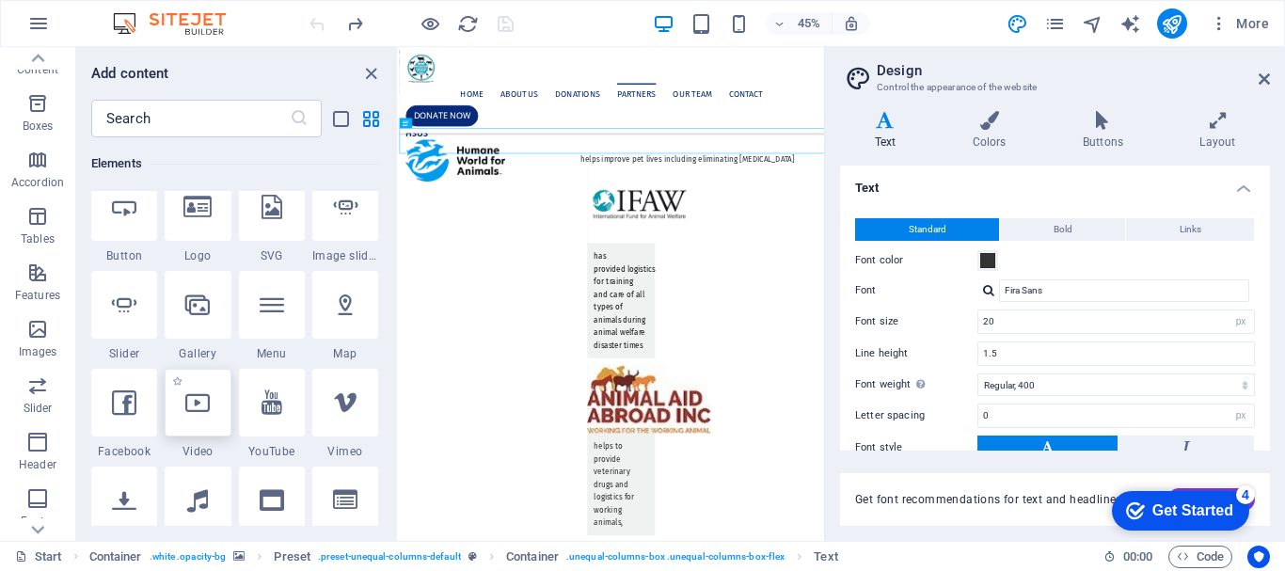
click at [198, 408] on icon at bounding box center [197, 402] width 24 height 24
click at [399, 408] on div "H1 Preset Container Menu Bar Button Preset Form button Preset Container Form Ch…" at bounding box center [611, 294] width 425 height 494
select select "%"
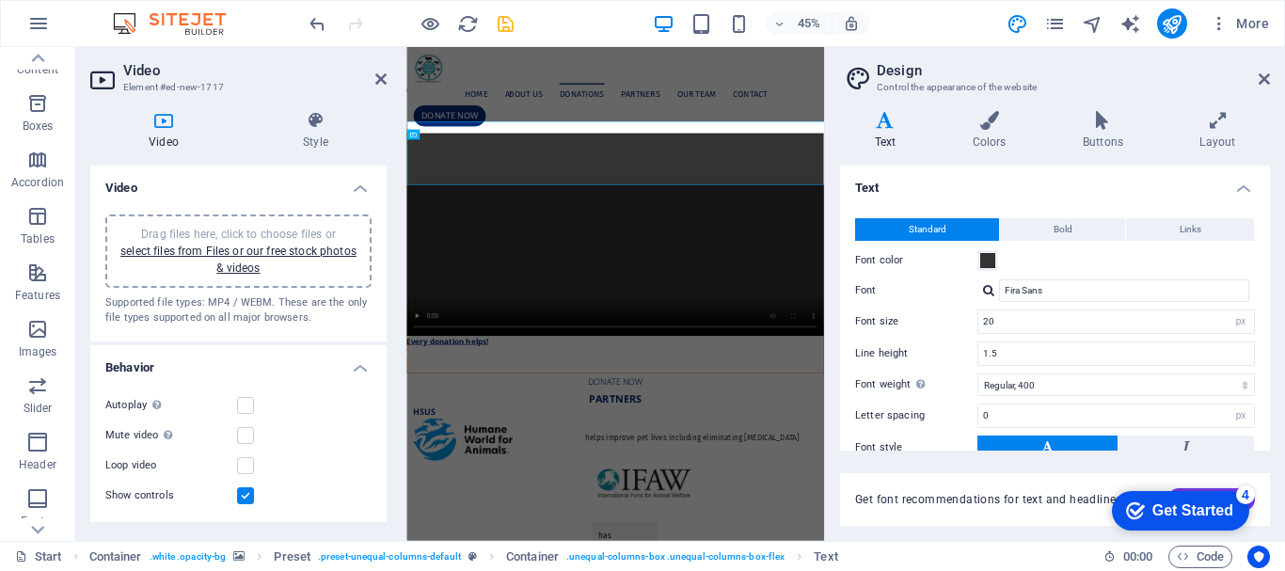
scroll to position [7244, 0]
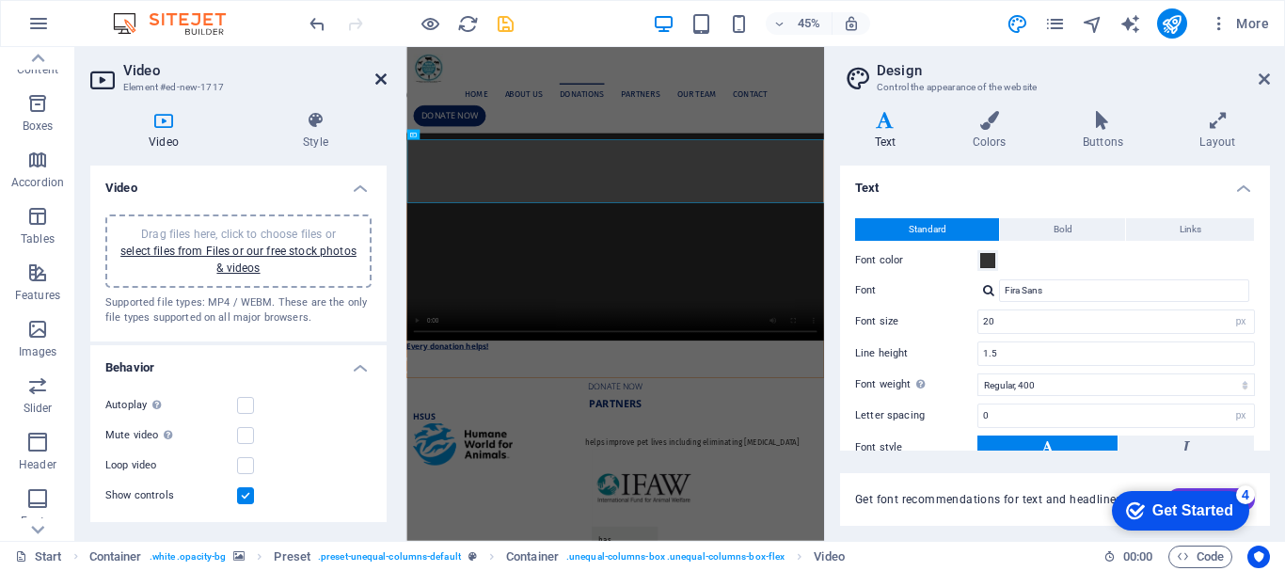
click at [382, 79] on icon at bounding box center [380, 79] width 11 height 15
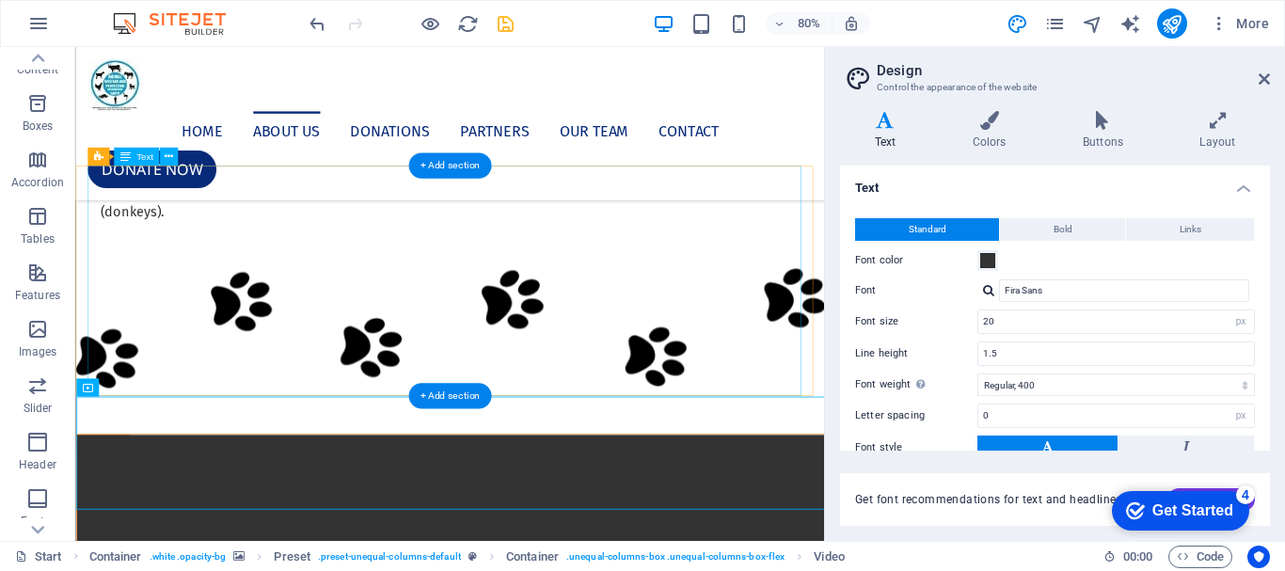
scroll to position [6871, 0]
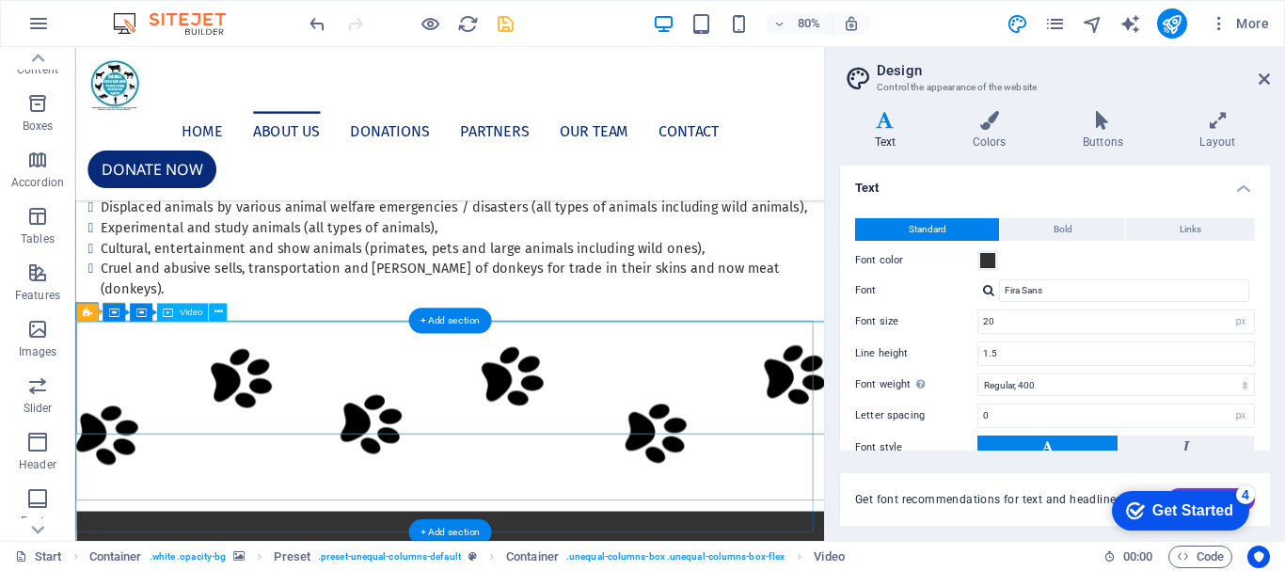
scroll to position [7061, 0]
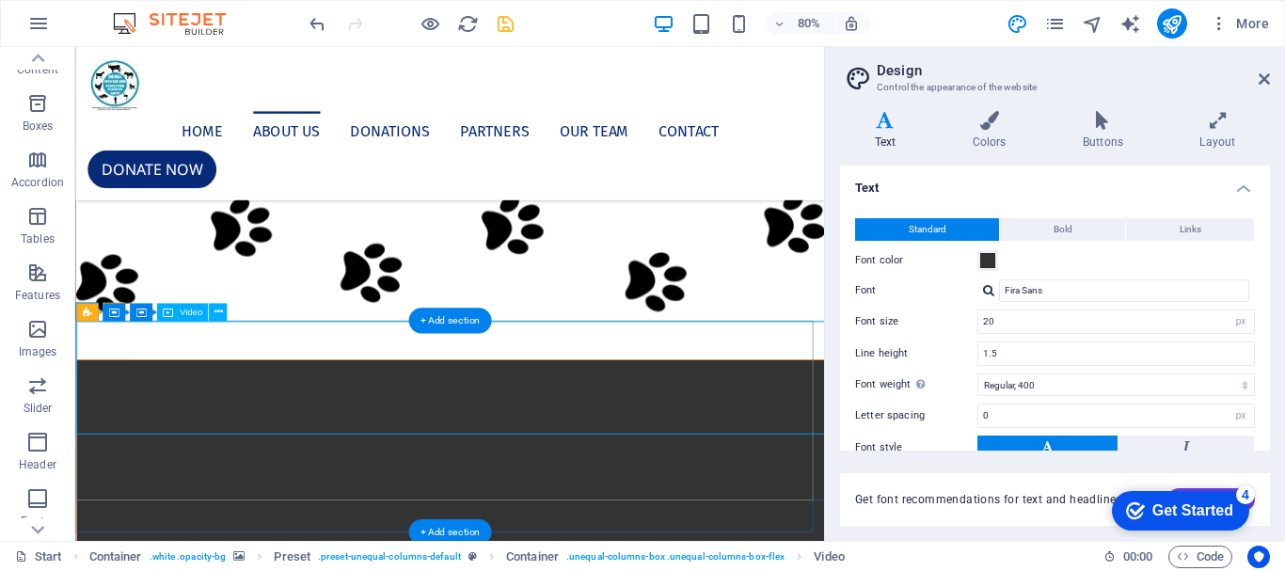
select select "%"
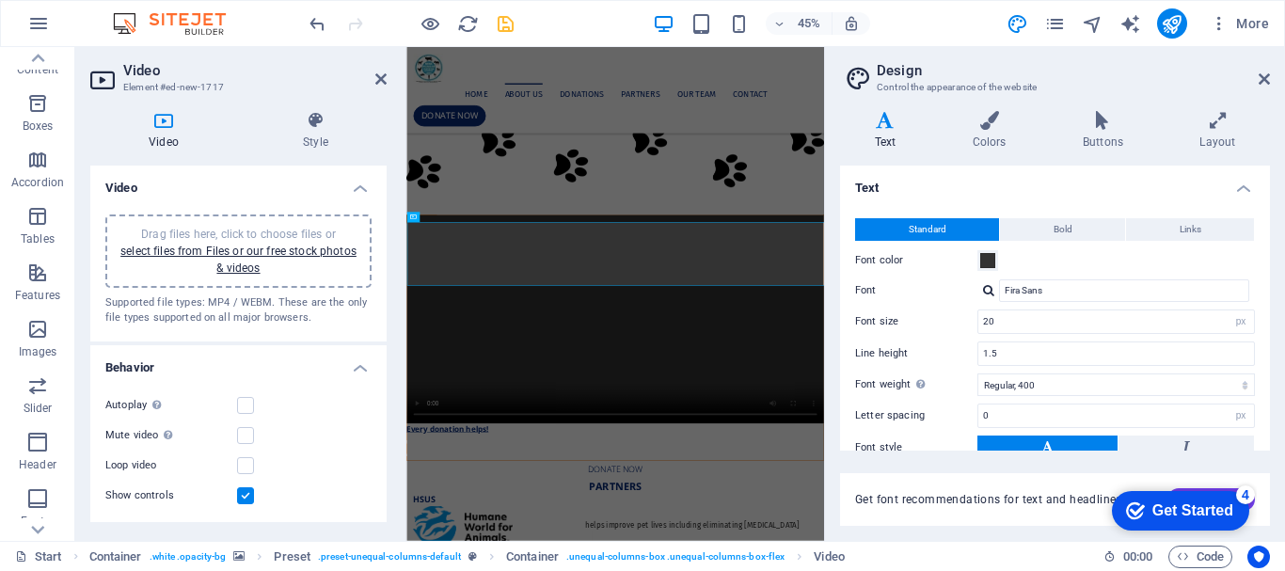
click at [247, 260] on div "Drag files here, click to choose files or select files from Files or our free s…" at bounding box center [239, 251] width 244 height 51
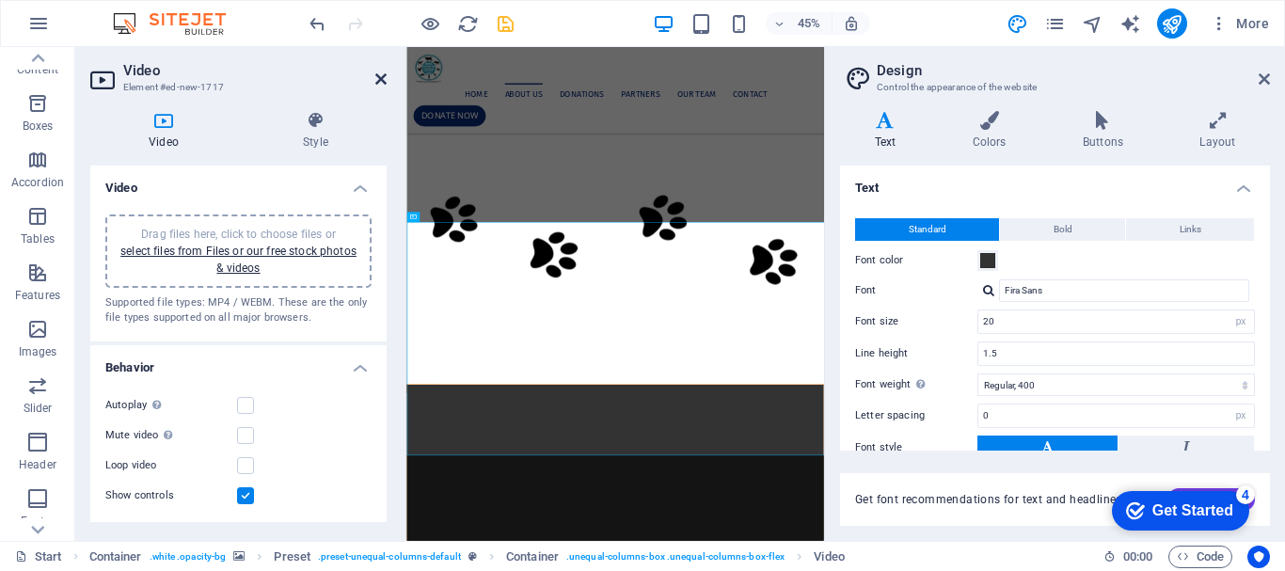
click at [383, 81] on icon at bounding box center [380, 79] width 11 height 15
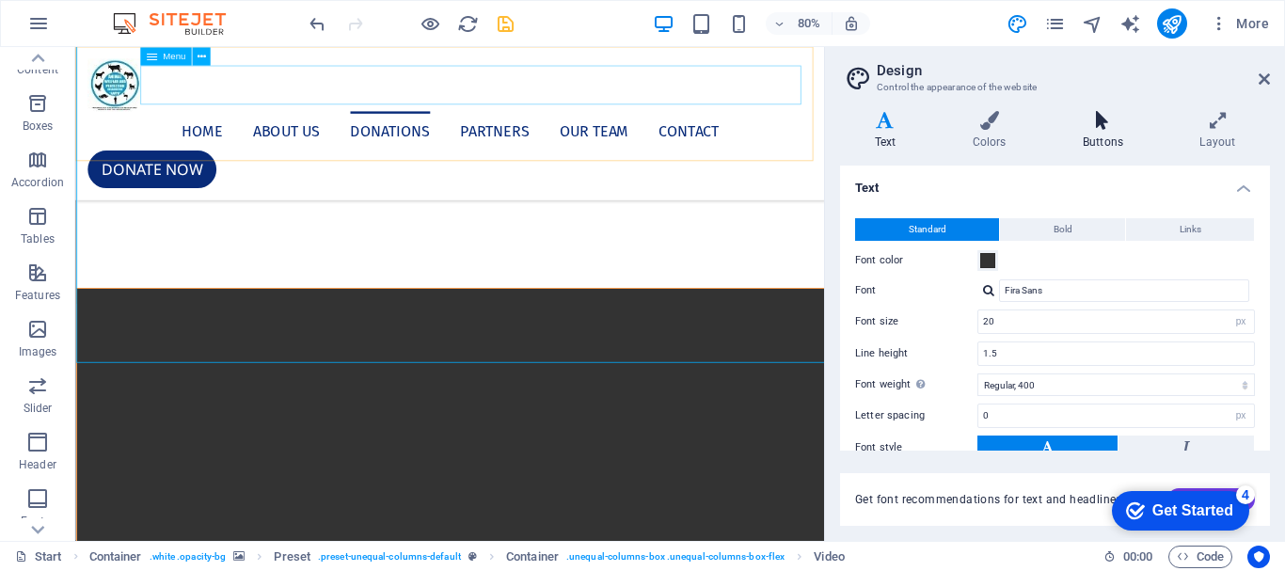
scroll to position [7435, 0]
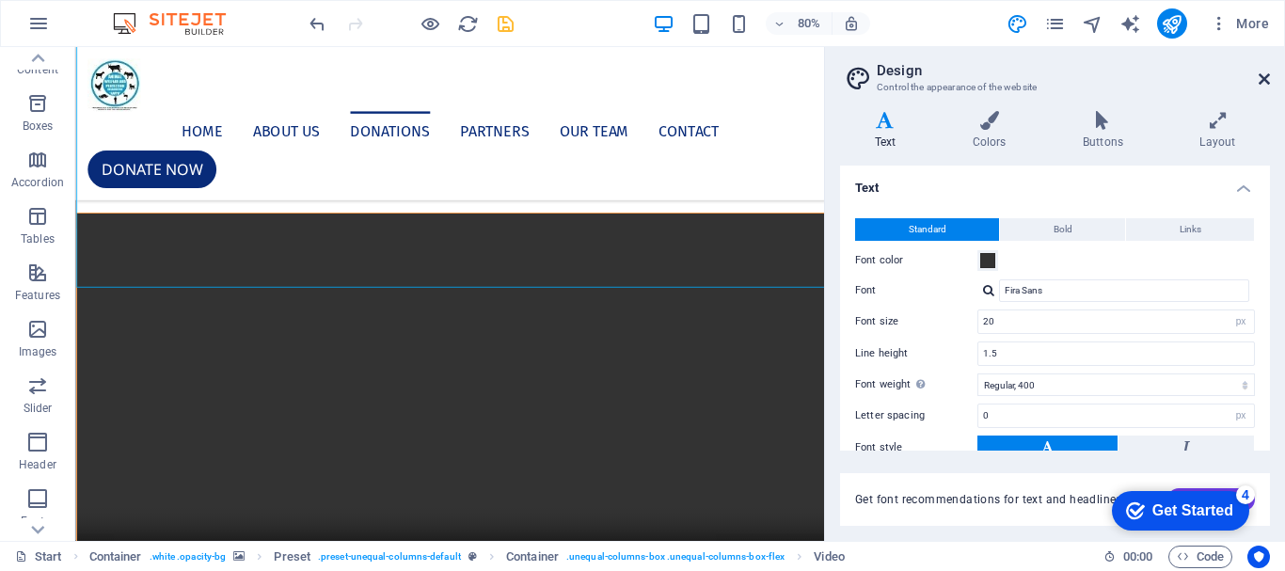
click at [1264, 73] on icon at bounding box center [1264, 79] width 11 height 15
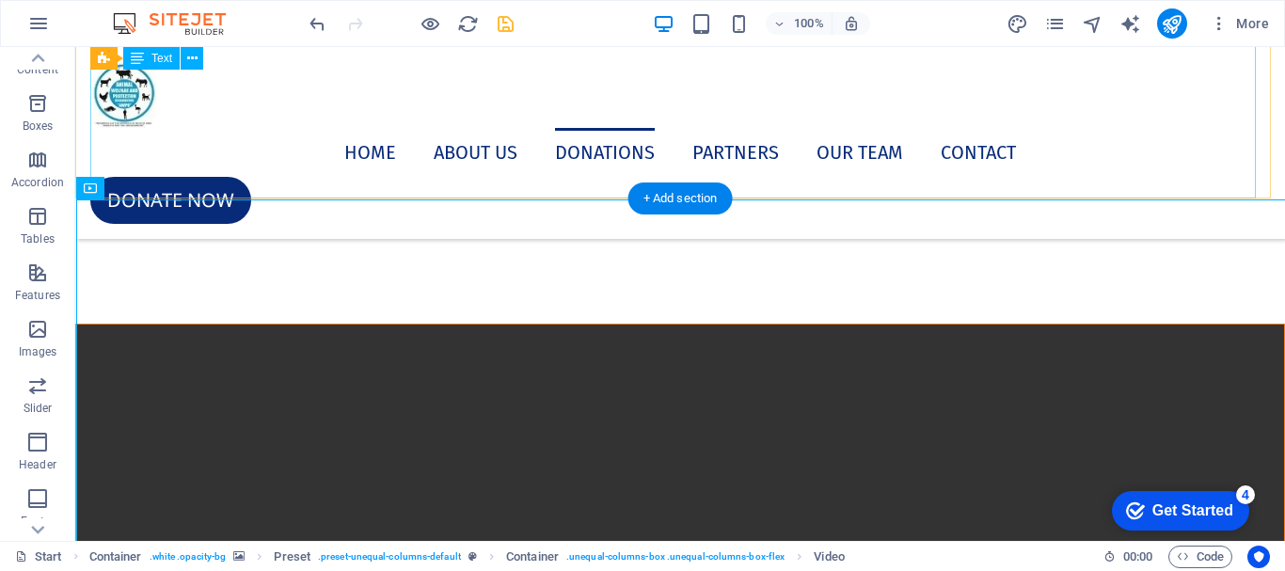
scroll to position [7942, 0]
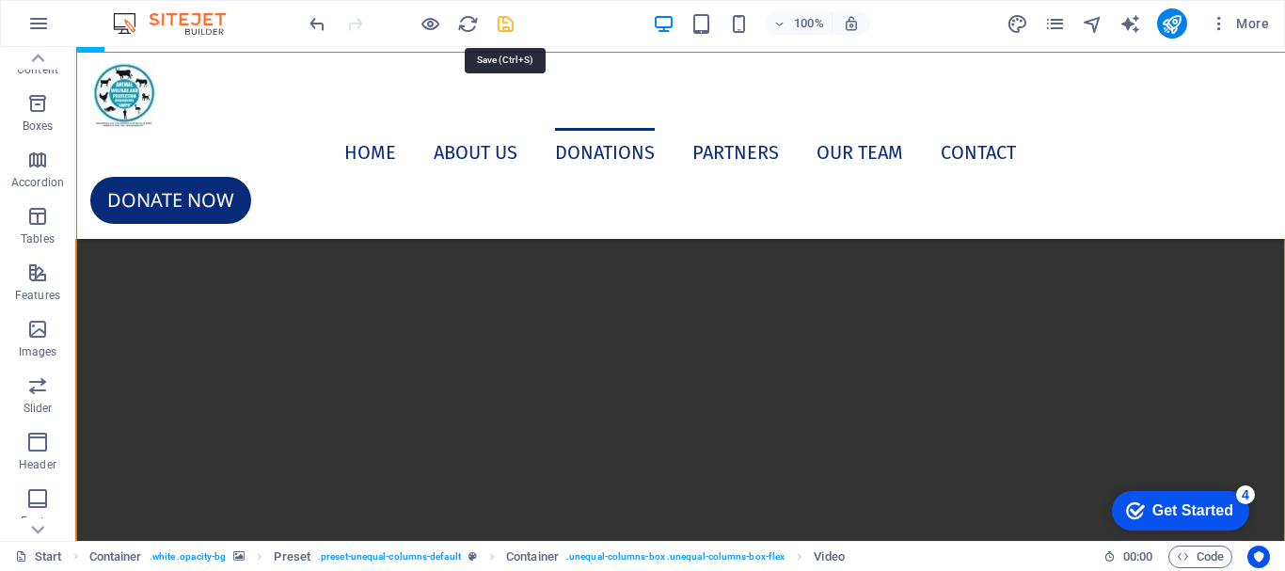
click at [501, 25] on icon "save" at bounding box center [506, 24] width 22 height 22
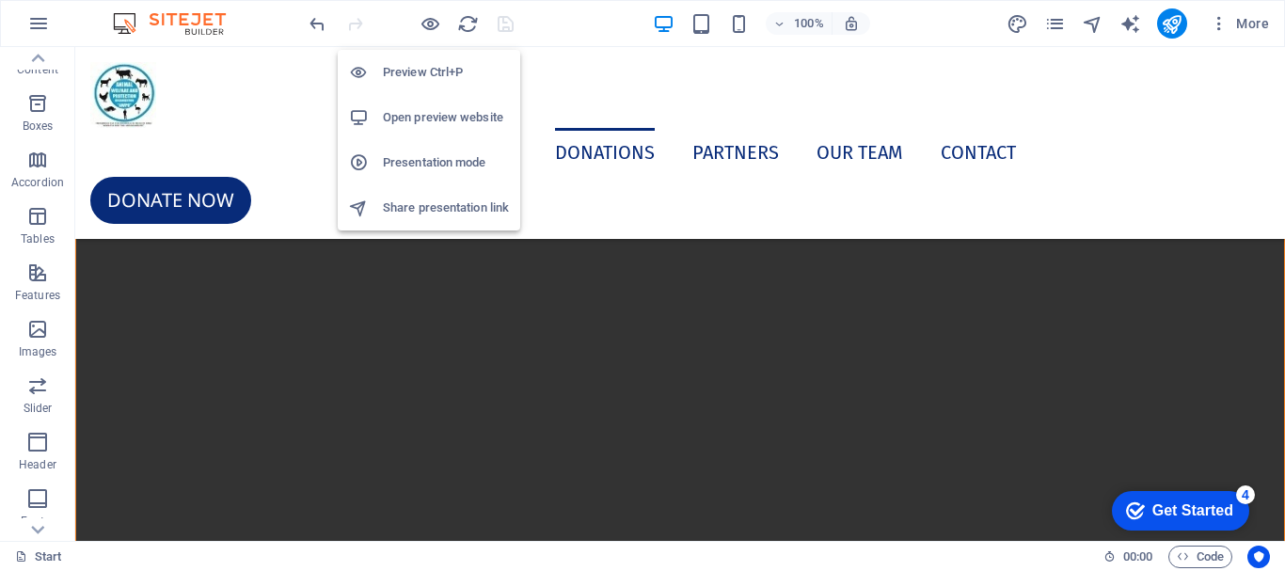
click at [408, 111] on h6 "Open preview website" at bounding box center [446, 117] width 126 height 23
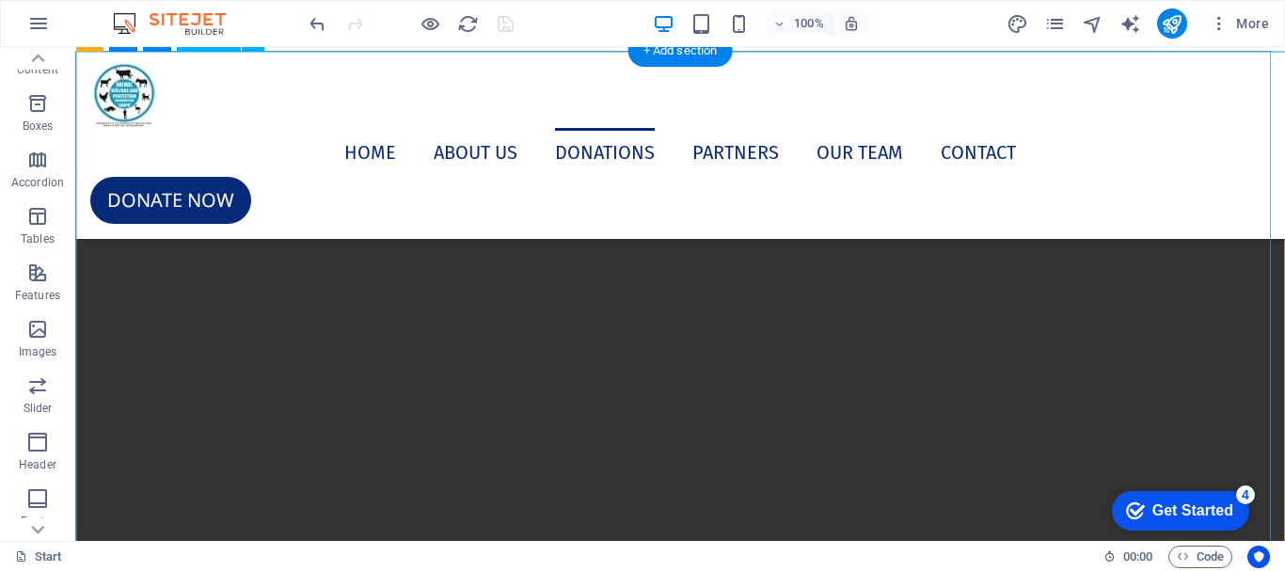
click at [721, 426] on figure at bounding box center [680, 438] width 1208 height 604
select select "%"
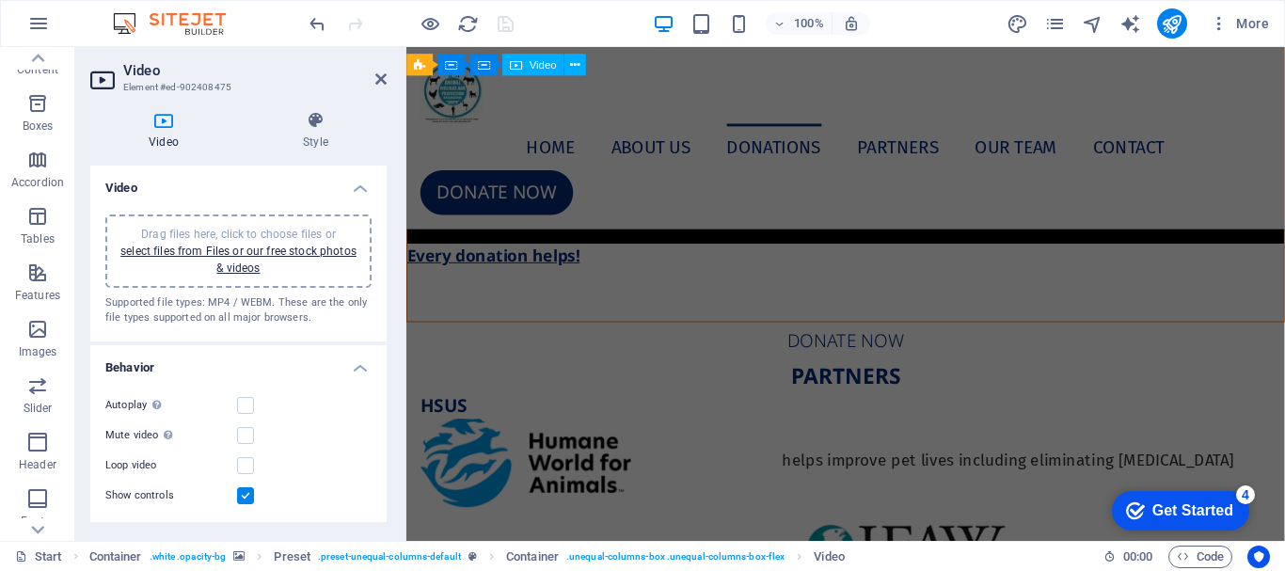
scroll to position [7214, 0]
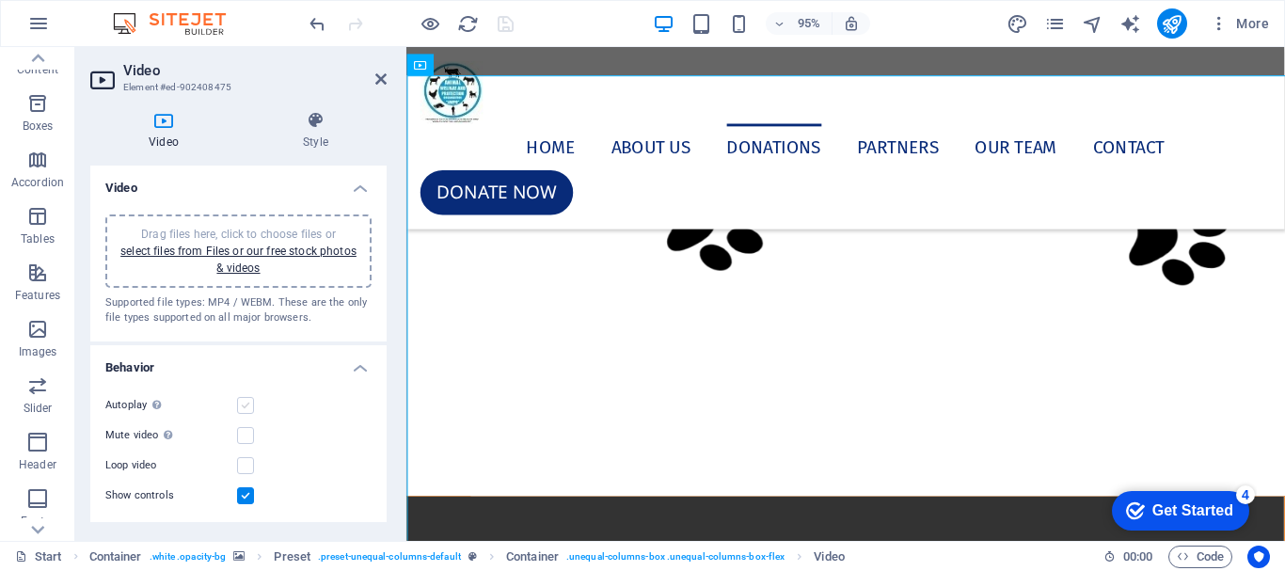
click at [241, 405] on label at bounding box center [245, 405] width 17 height 17
click at [0, 0] on input "Autoplay Autoplay is only available if muted is checked" at bounding box center [0, 0] width 0 height 0
click at [244, 428] on label at bounding box center [245, 435] width 17 height 17
click at [0, 0] on input "Mute video Autoplay will be available if muted is checked" at bounding box center [0, 0] width 0 height 0
click at [244, 455] on div "Loop video" at bounding box center [238, 465] width 266 height 23
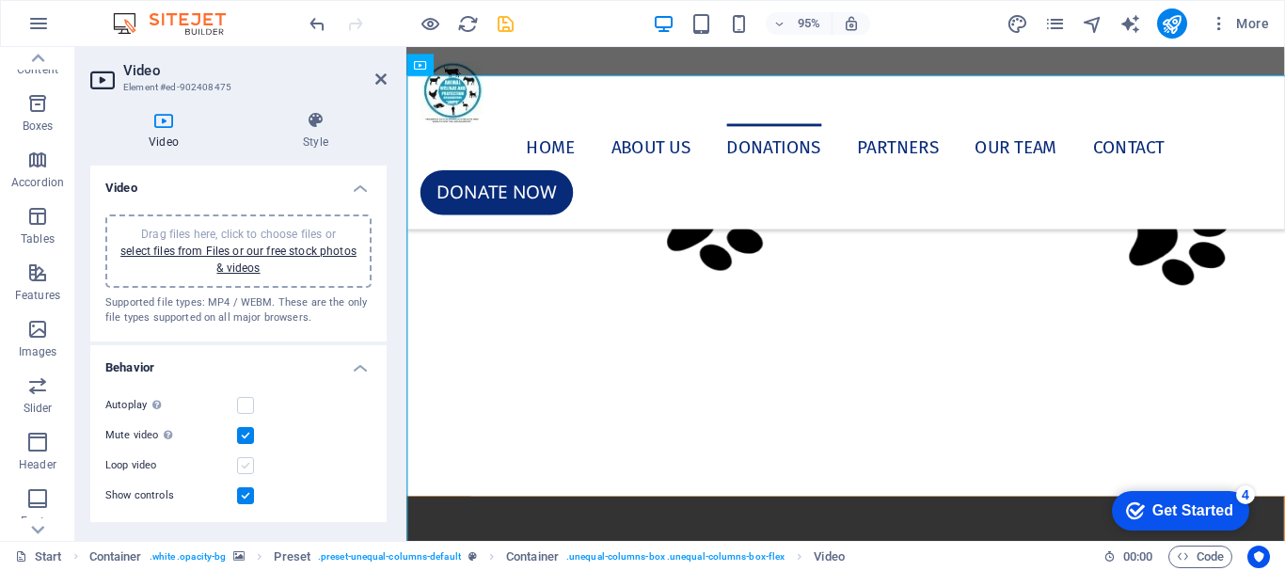
click at [244, 460] on label at bounding box center [245, 465] width 17 height 17
click at [0, 0] on input "Loop video" at bounding box center [0, 0] width 0 height 0
click at [239, 408] on label at bounding box center [245, 405] width 17 height 17
click at [0, 0] on input "Autoplay Autoplay is only available if muted is checked" at bounding box center [0, 0] width 0 height 0
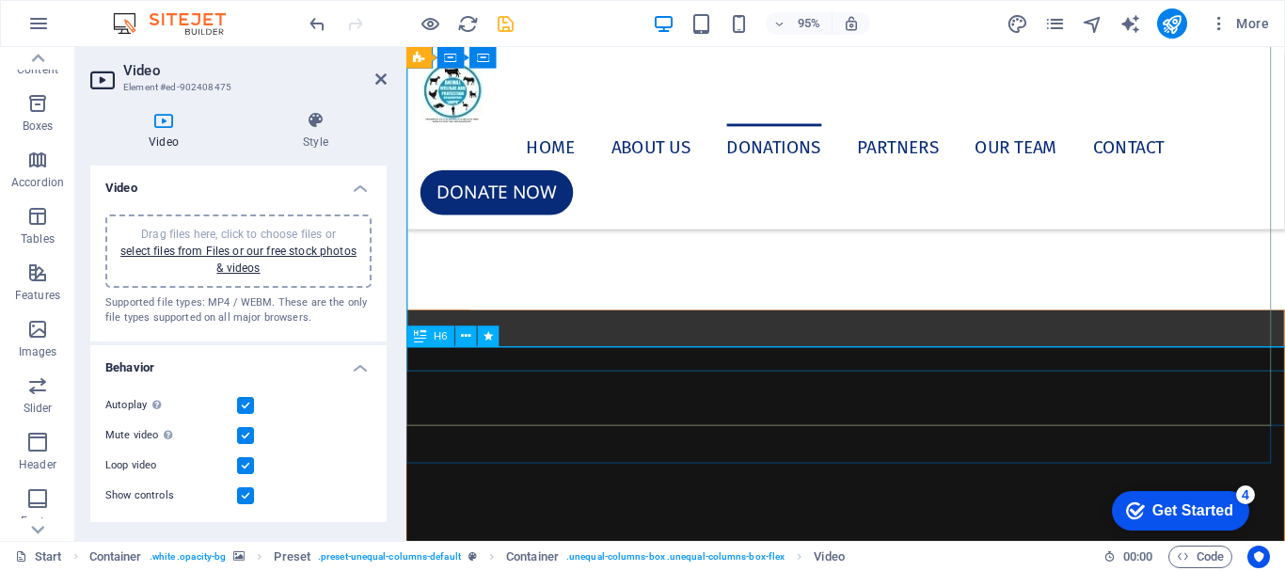
scroll to position [7402, 0]
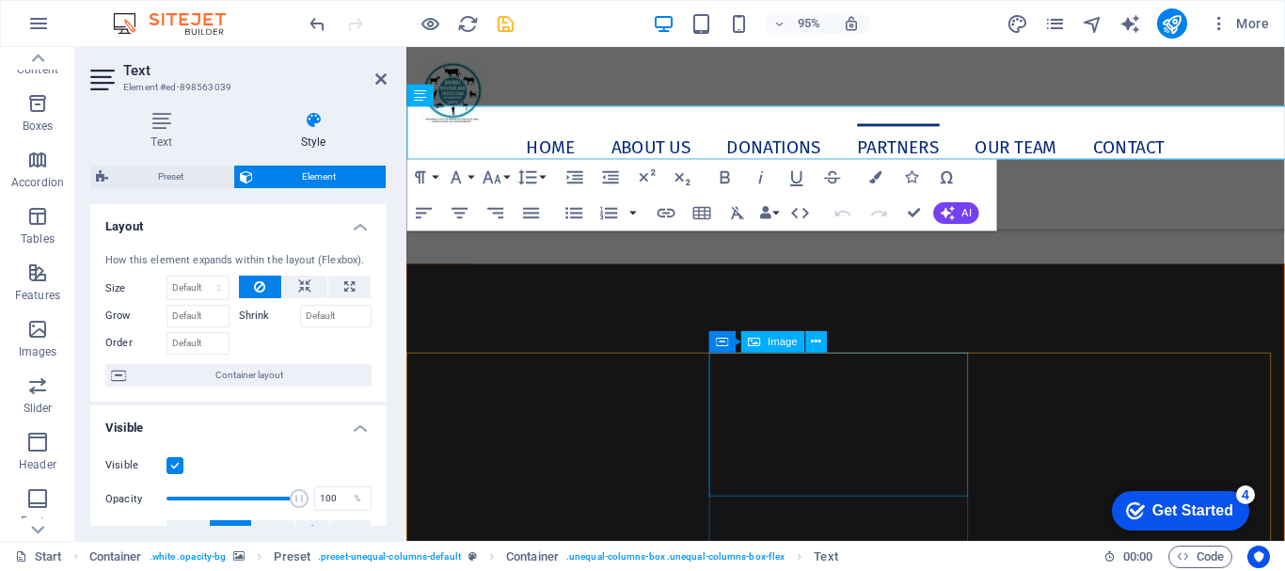
scroll to position [7724, 0]
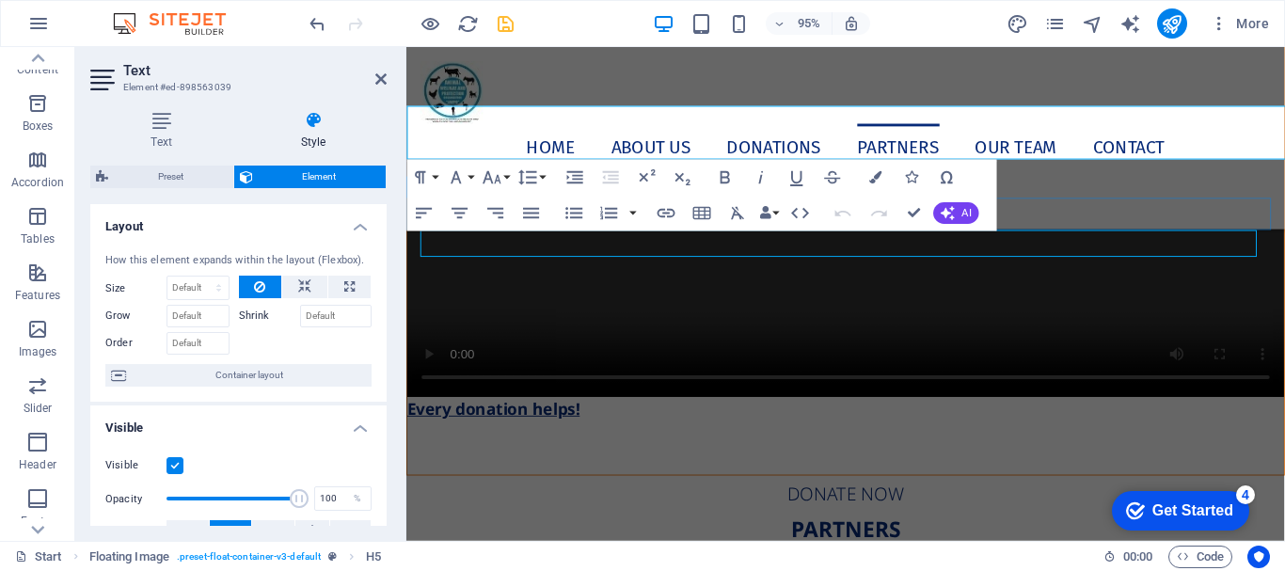
scroll to position [8544, 0]
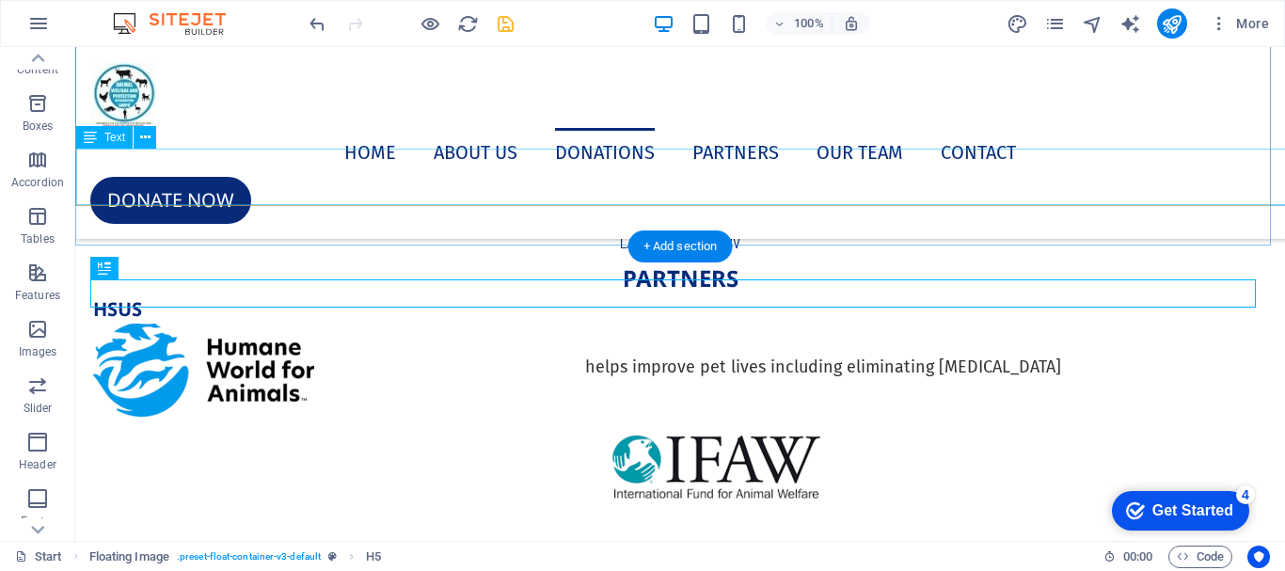
click at [575, 185] on div "WE STAND FOR THE: RESPECT; COMPASSION; LOVE AND PROMOTE BETTER: CARE – HANDLING…" at bounding box center [680, 193] width 1208 height 56
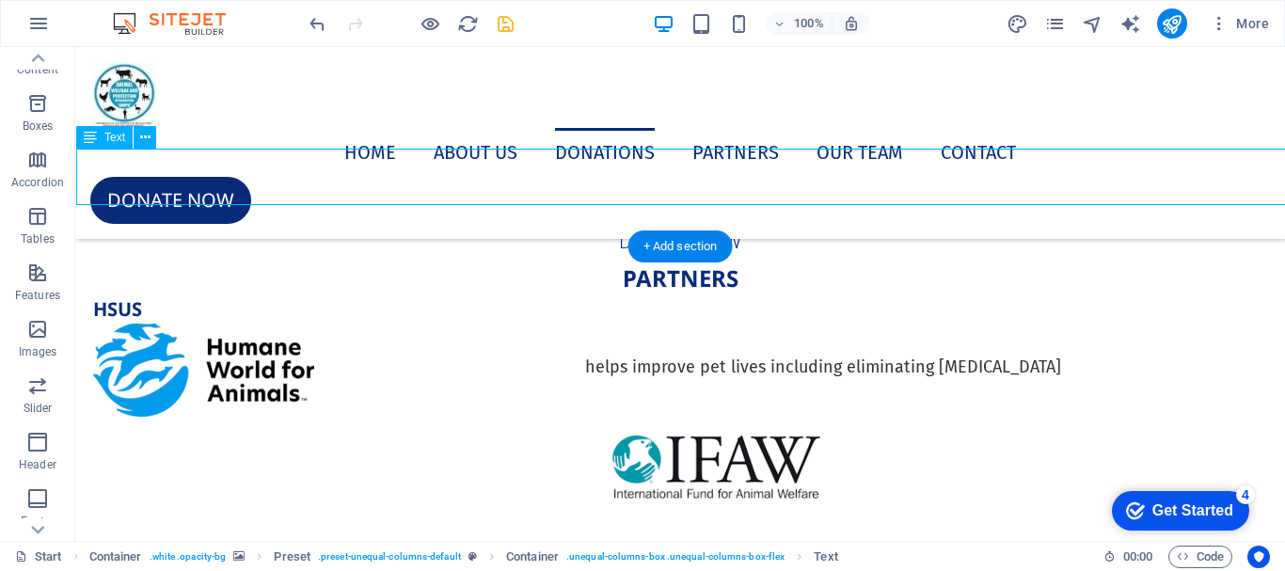
click at [575, 185] on div "WE STAND FOR THE: RESPECT; COMPASSION; LOVE AND PROMOTE BETTER: CARE – HANDLING…" at bounding box center [680, 193] width 1208 height 56
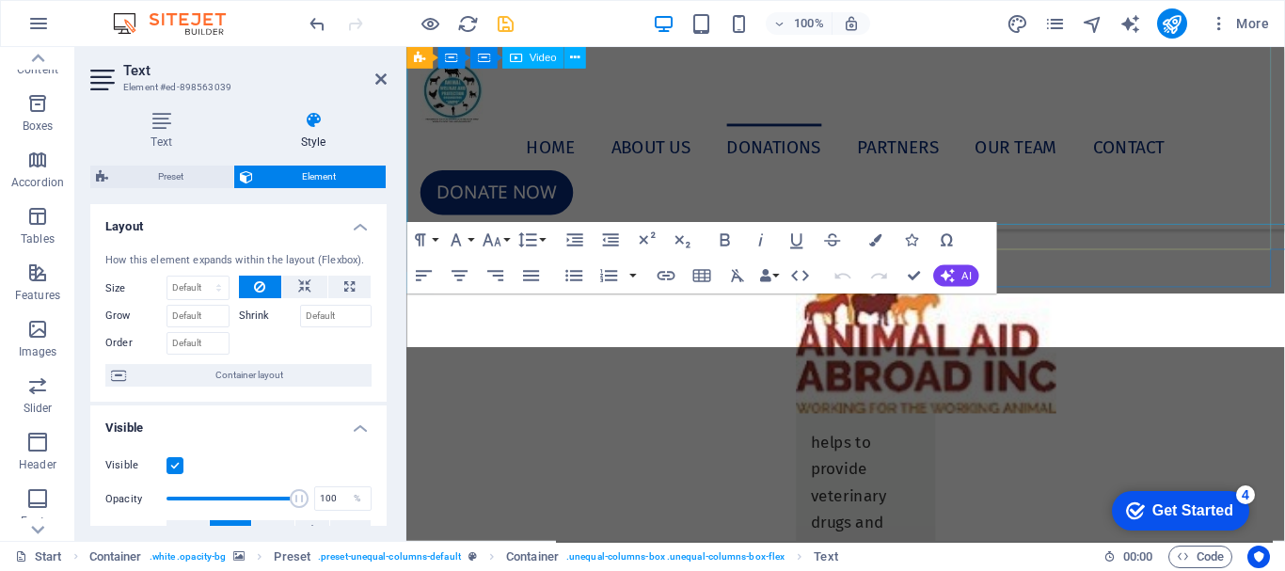
scroll to position [7527, 0]
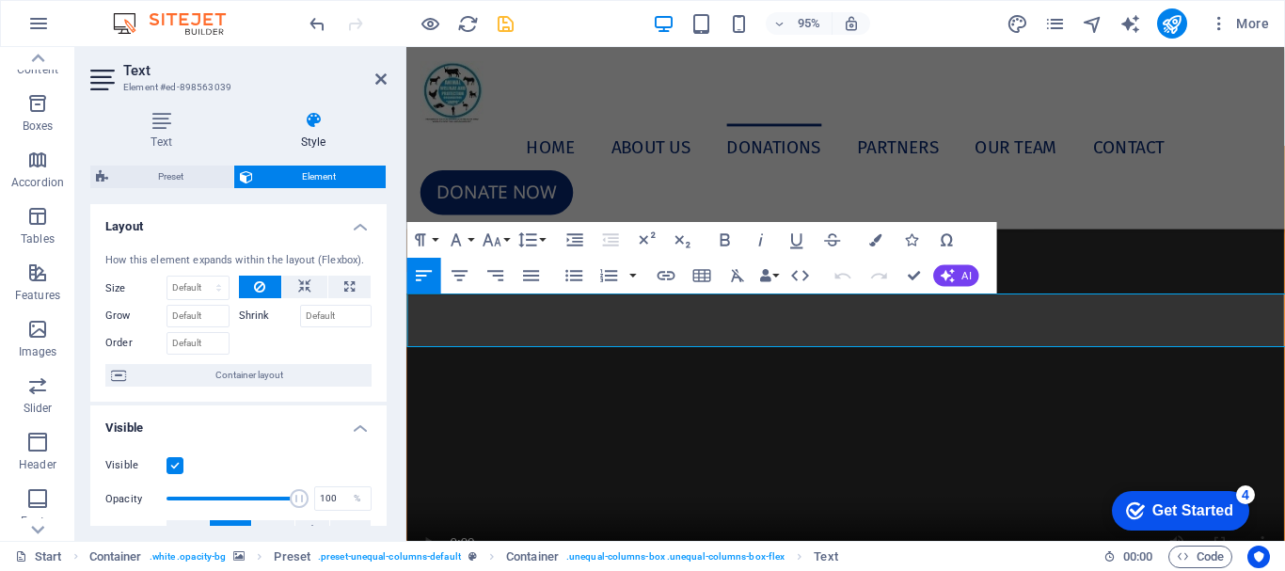
drag, startPoint x: 1196, startPoint y: 353, endPoint x: 696, endPoint y: 320, distance: 500.7
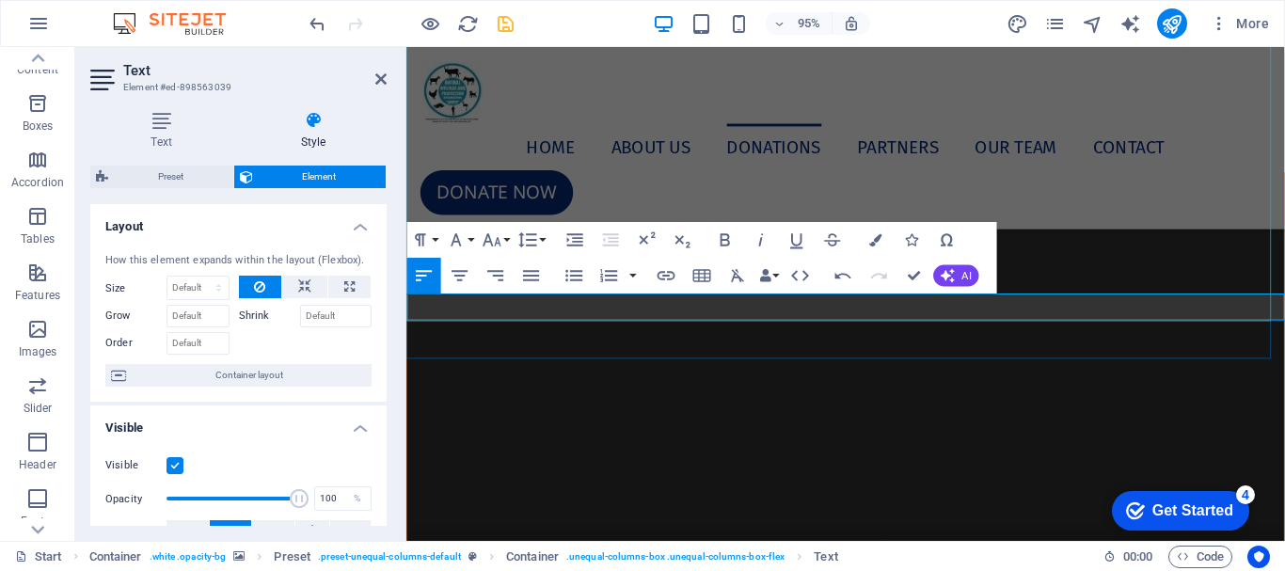
drag, startPoint x: 592, startPoint y: 319, endPoint x: 545, endPoint y: 320, distance: 47.1
click at [379, 77] on icon at bounding box center [380, 79] width 11 height 15
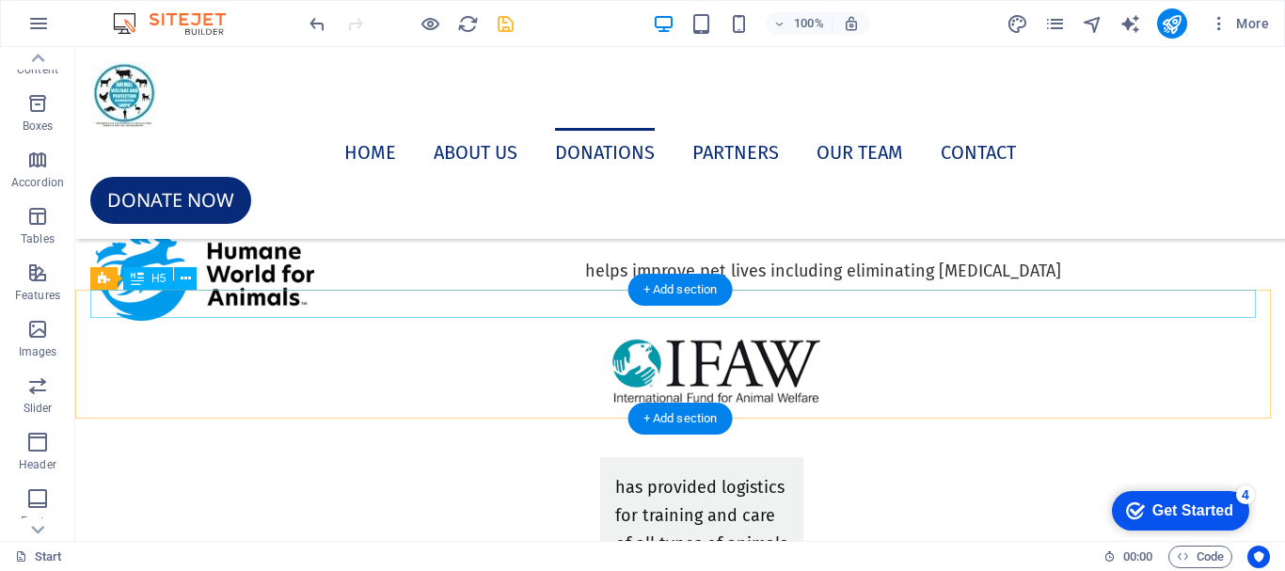
scroll to position [8338, 0]
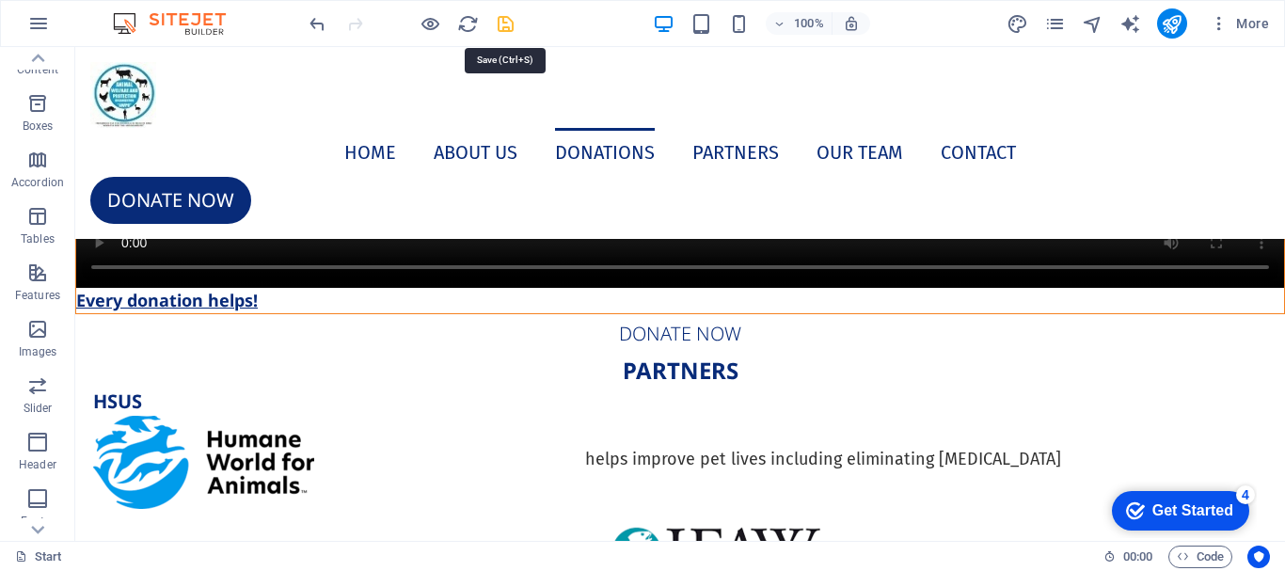
click at [501, 24] on icon "save" at bounding box center [506, 24] width 22 height 22
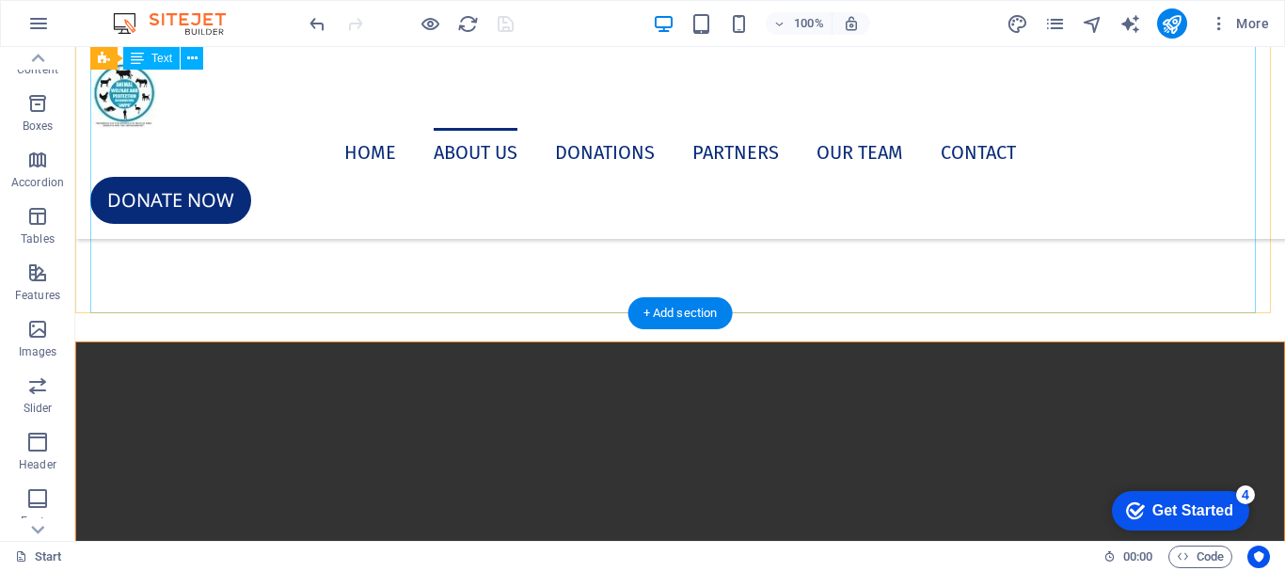
scroll to position [7586, 0]
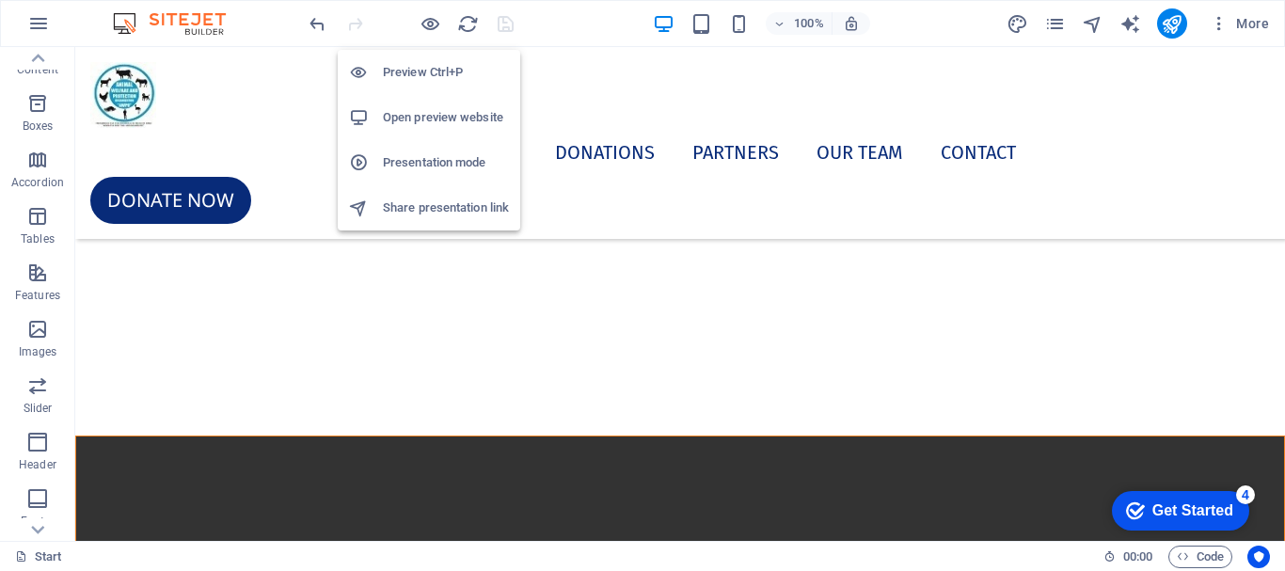
click at [420, 122] on h6 "Open preview website" at bounding box center [446, 117] width 126 height 23
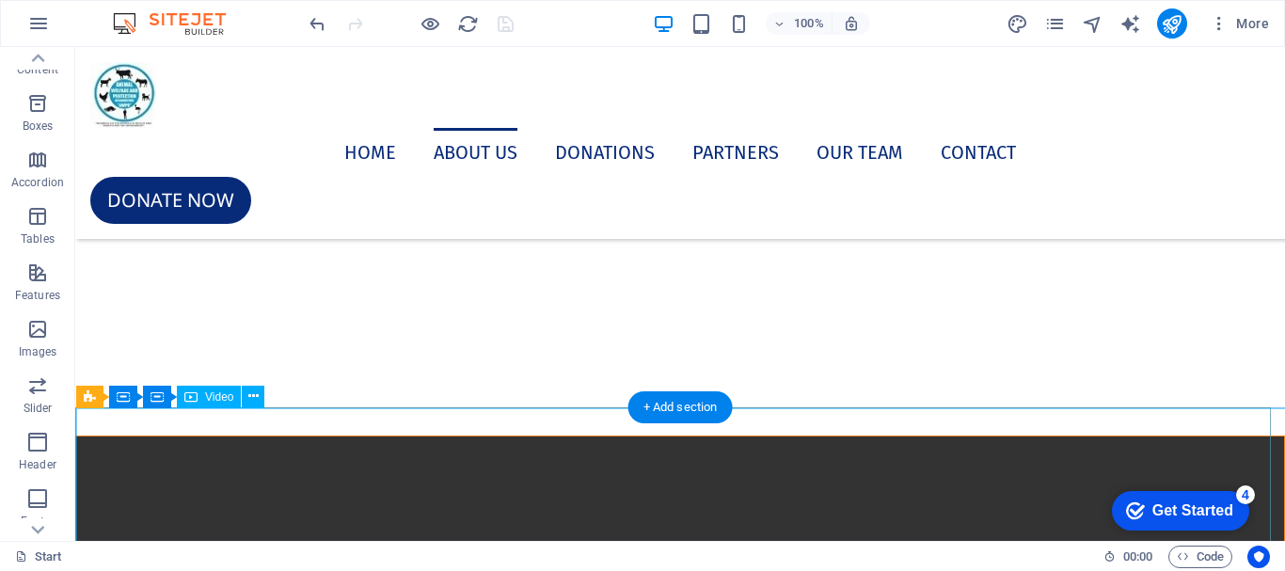
select select "%"
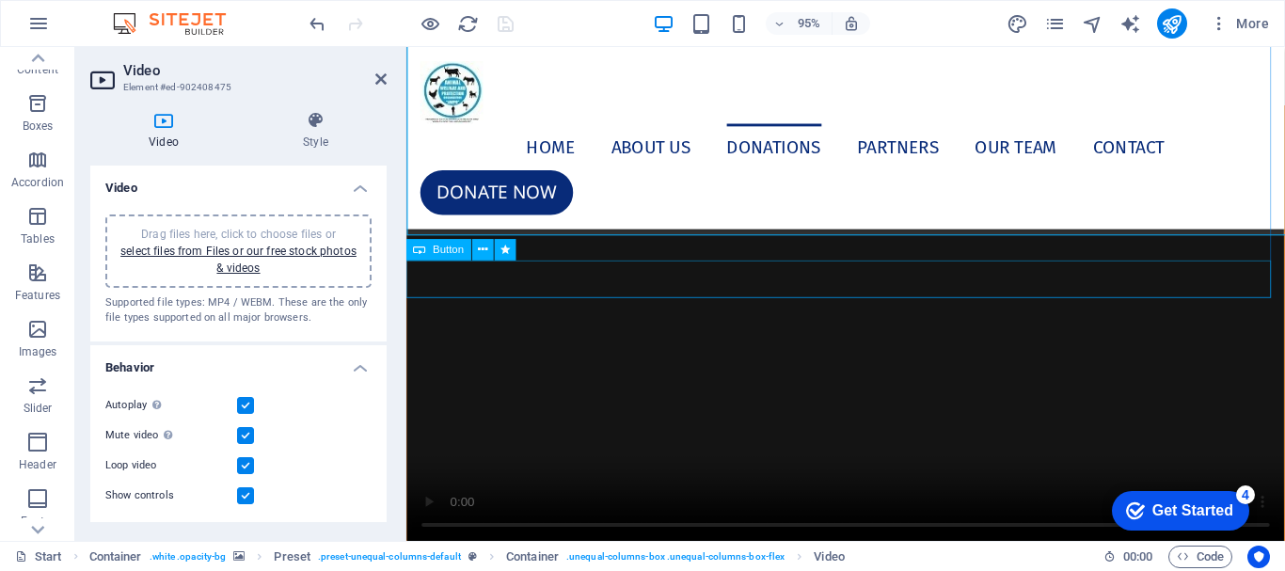
scroll to position [7381, 0]
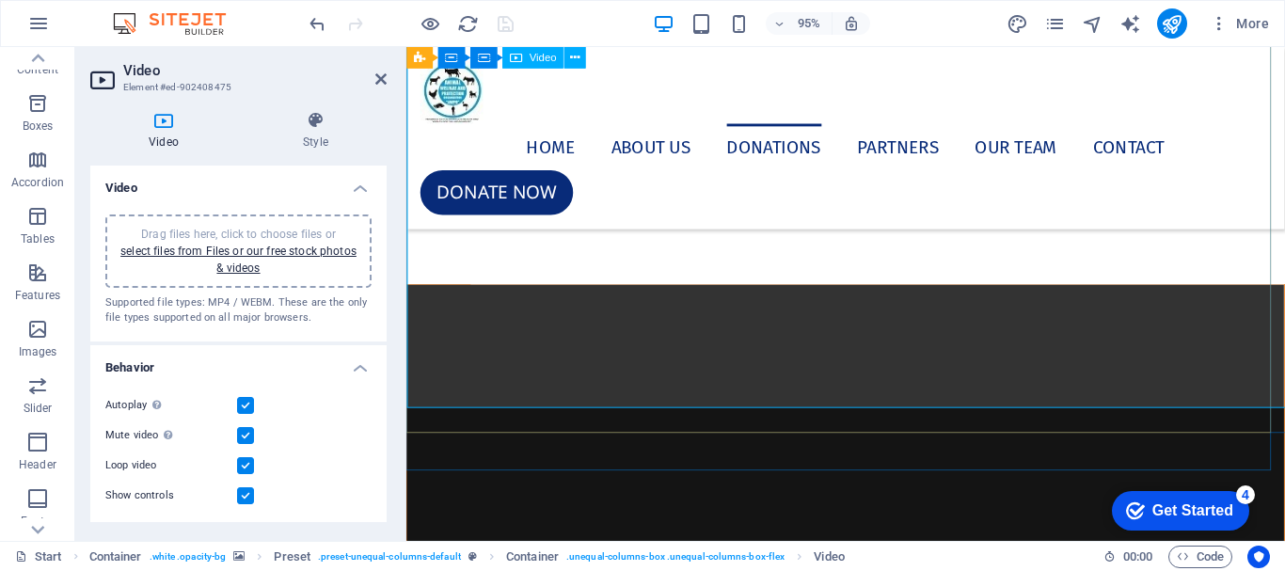
click at [560, 319] on figure at bounding box center [868, 528] width 923 height 462
click at [561, 320] on figure at bounding box center [868, 528] width 923 height 462
click at [310, 140] on h4 "Style" at bounding box center [316, 131] width 142 height 40
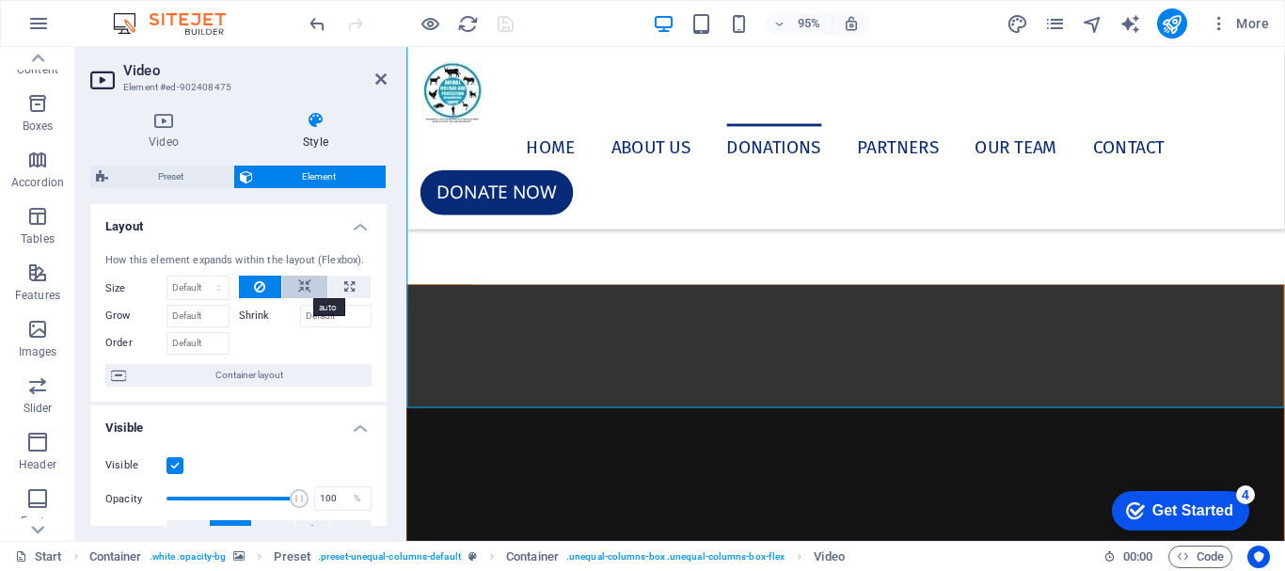
click at [306, 292] on icon at bounding box center [304, 287] width 13 height 23
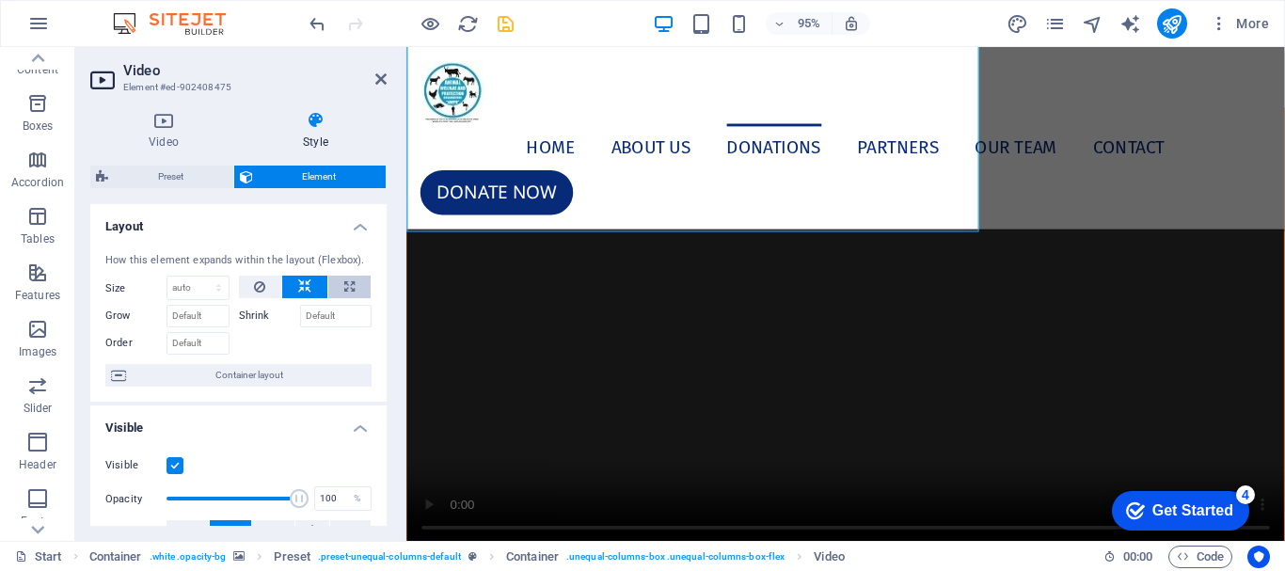
click at [358, 285] on button at bounding box center [349, 287] width 42 height 23
type input "100"
select select "%"
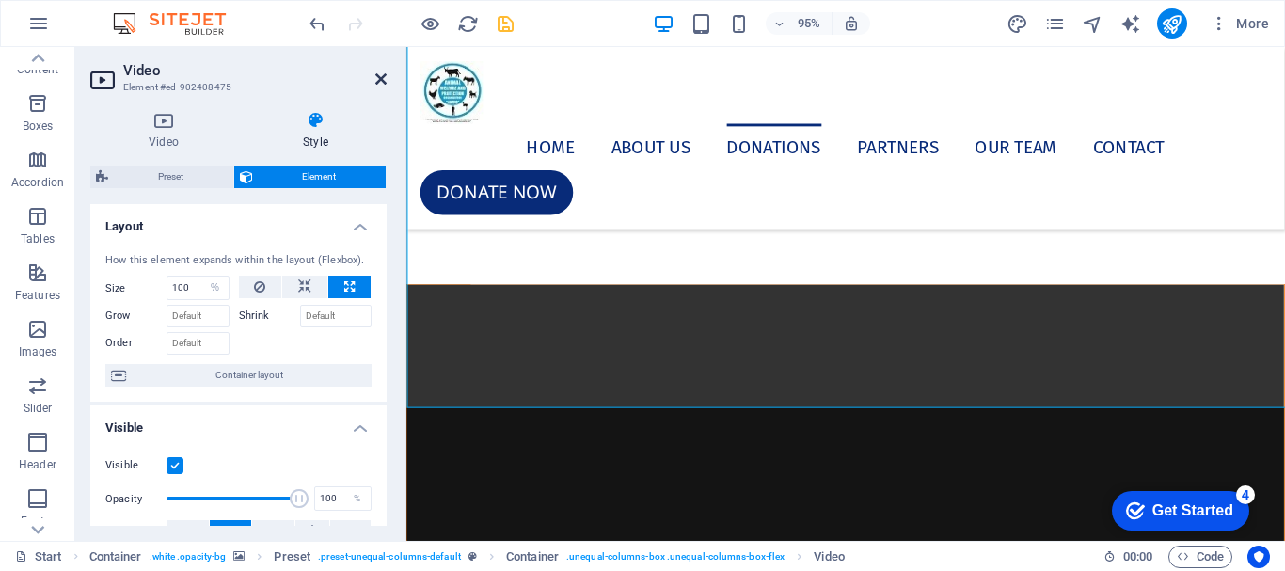
click at [381, 76] on icon at bounding box center [380, 79] width 11 height 15
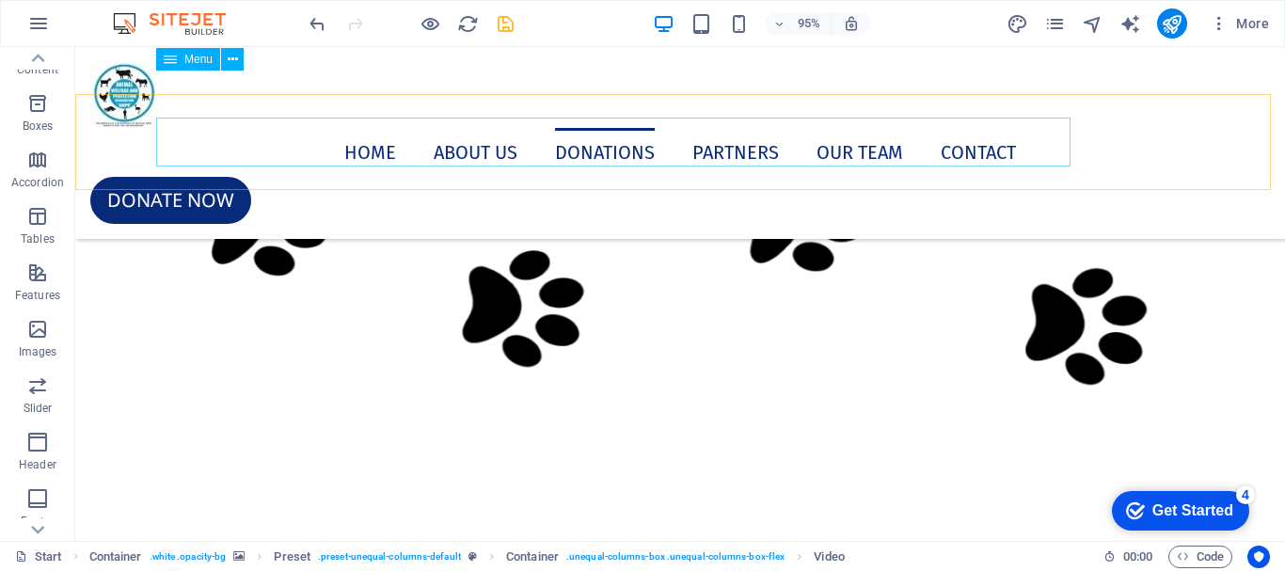
scroll to position [8036, 0]
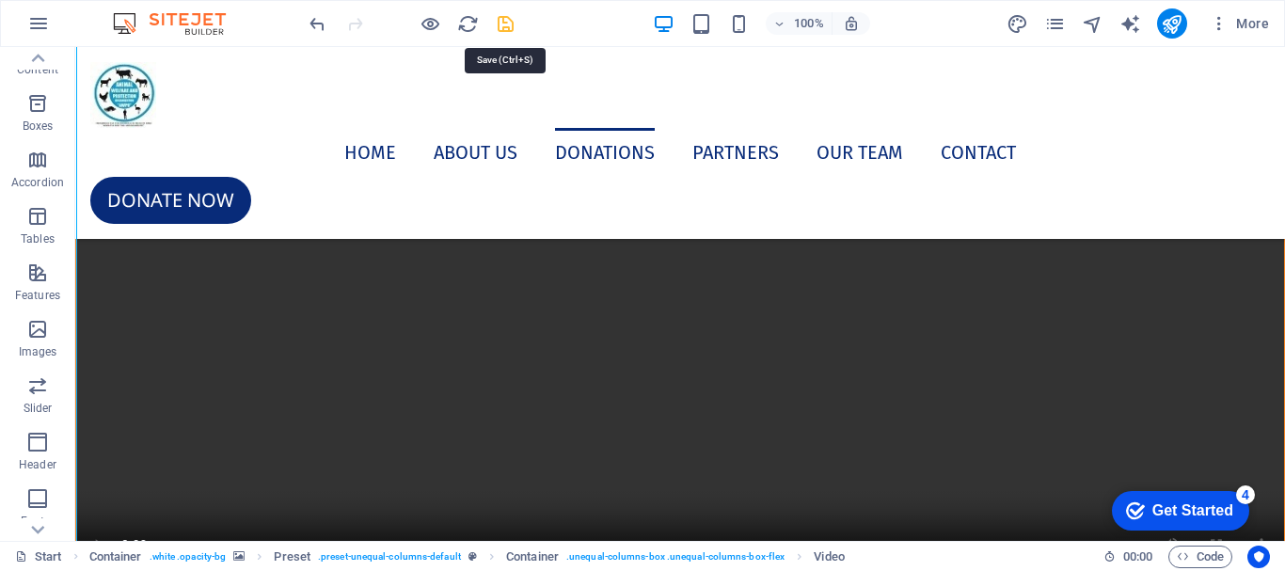
click at [508, 26] on icon "save" at bounding box center [506, 24] width 22 height 22
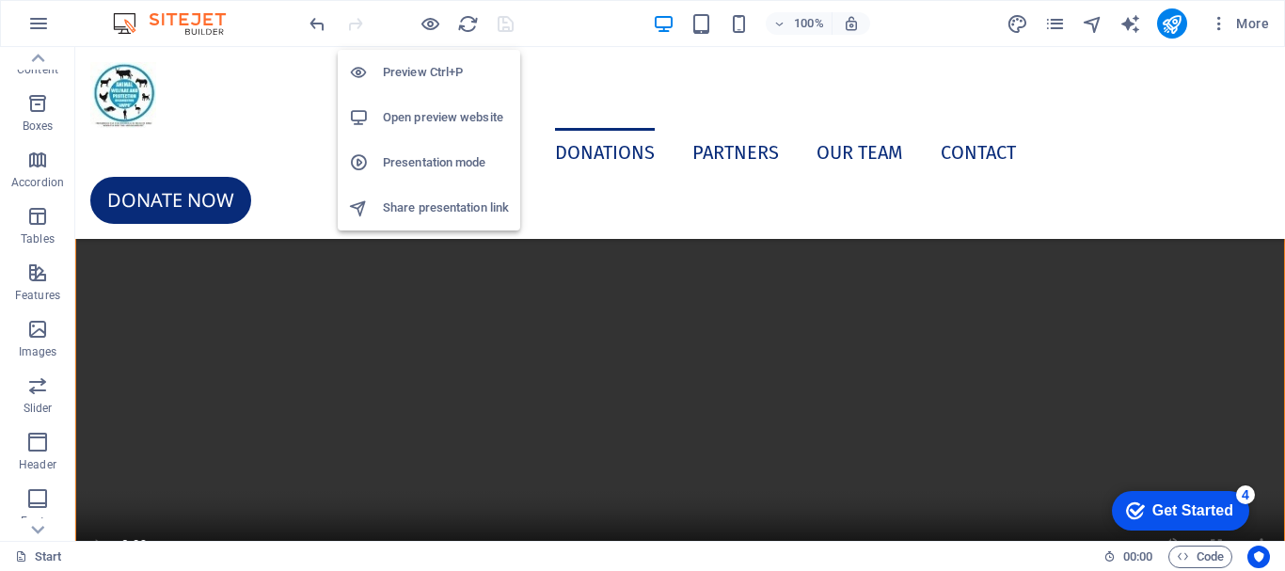
click at [444, 124] on h6 "Open preview website" at bounding box center [446, 117] width 126 height 23
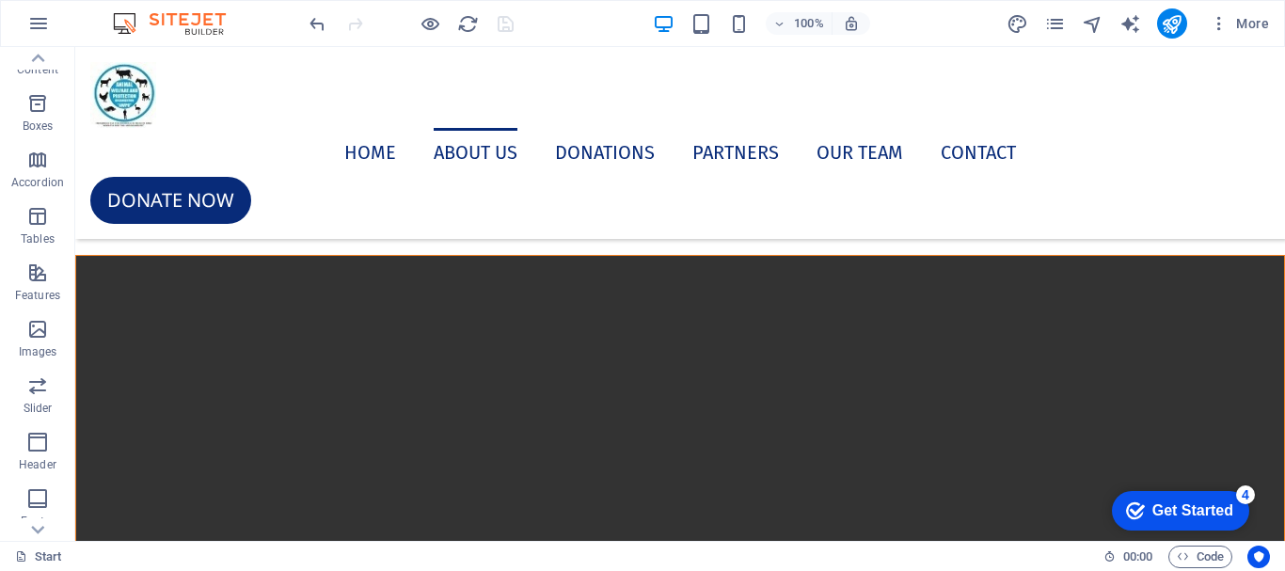
scroll to position [7658, 0]
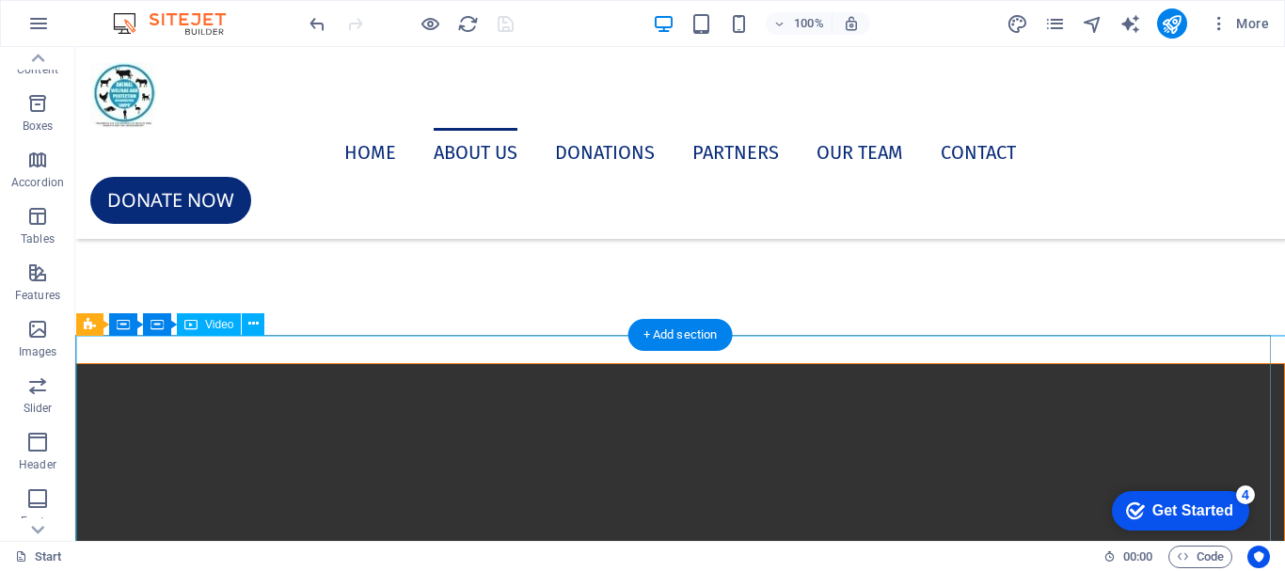
select select "%"
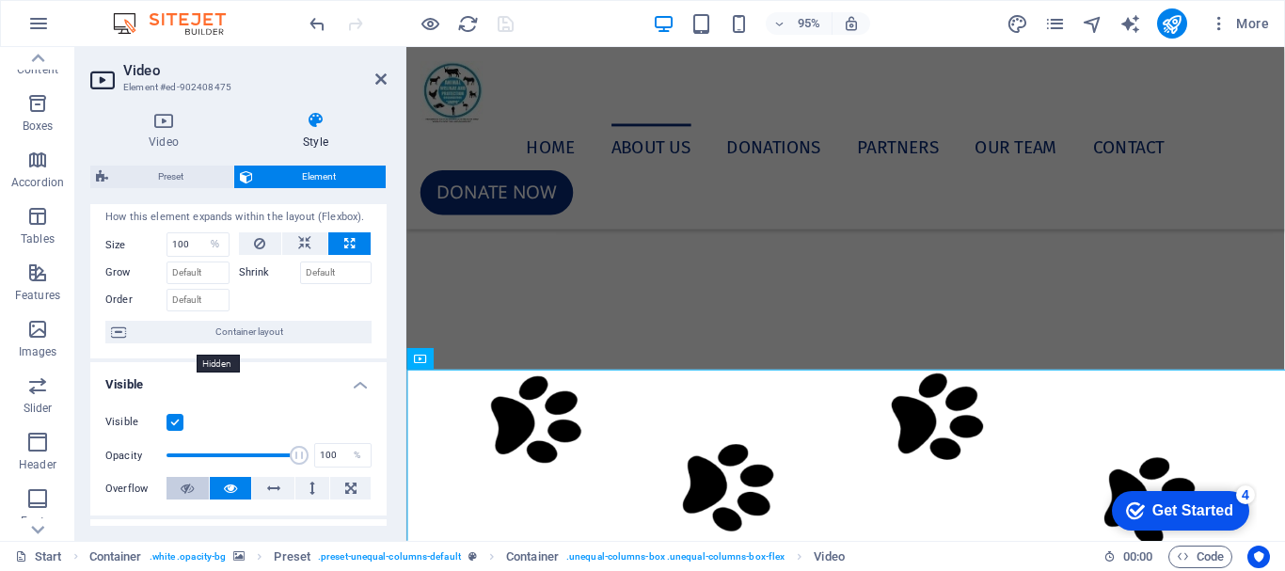
scroll to position [0, 0]
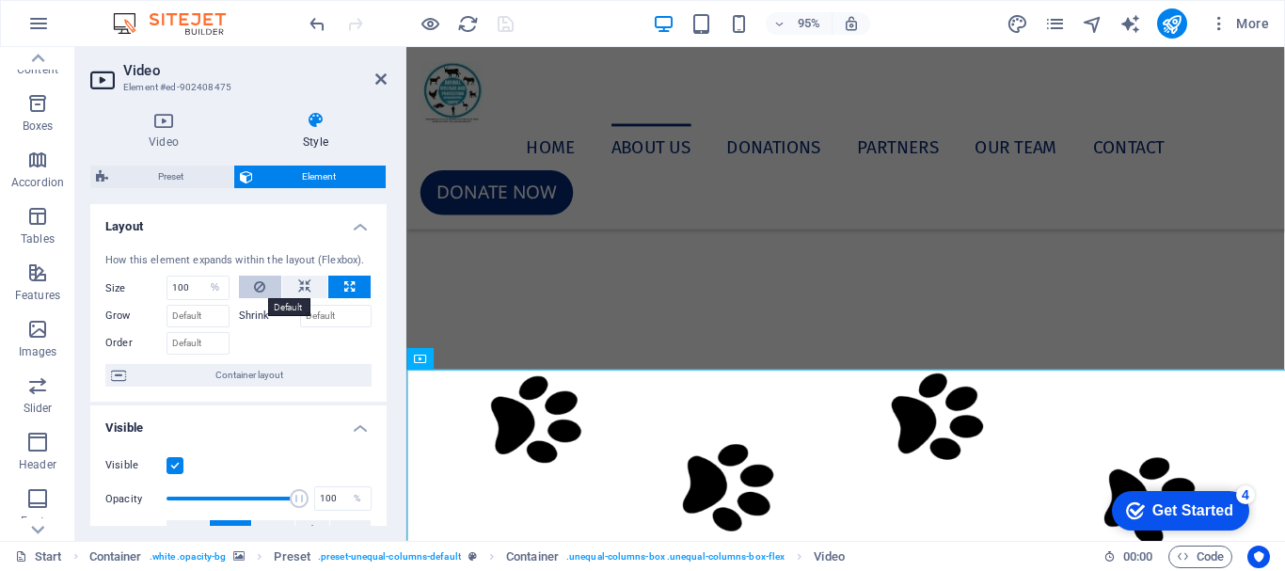
click at [255, 288] on icon at bounding box center [259, 287] width 11 height 23
select select "DISABLED_OPTION_VALUE"
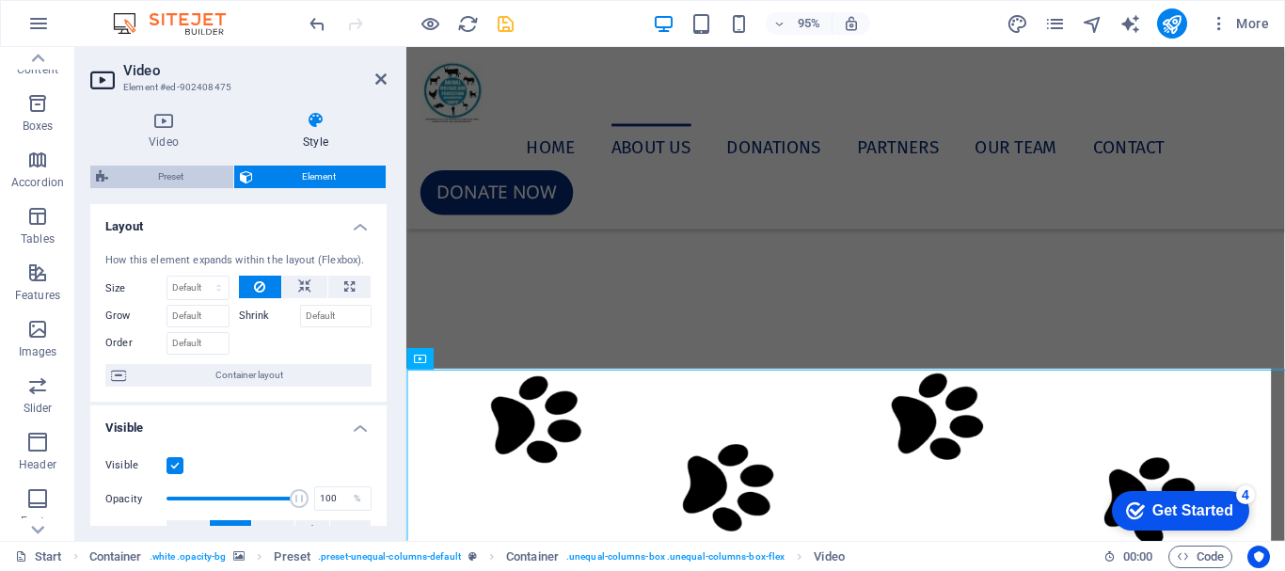
click at [176, 184] on span "Preset" at bounding box center [171, 177] width 114 height 23
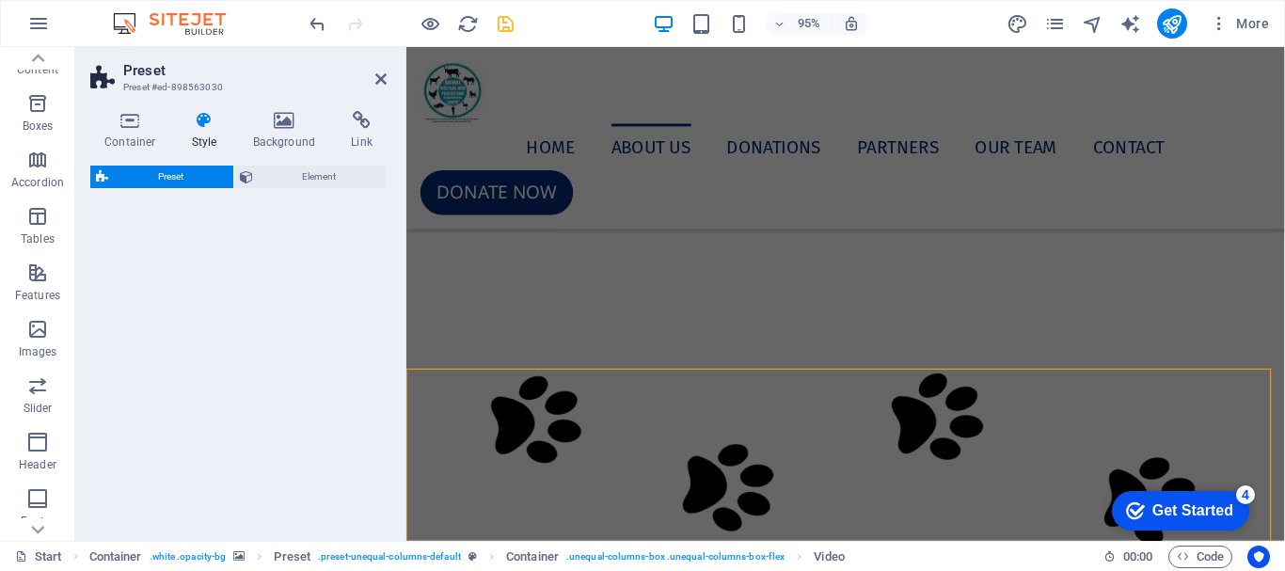
select select "preset-unequal-columns-default"
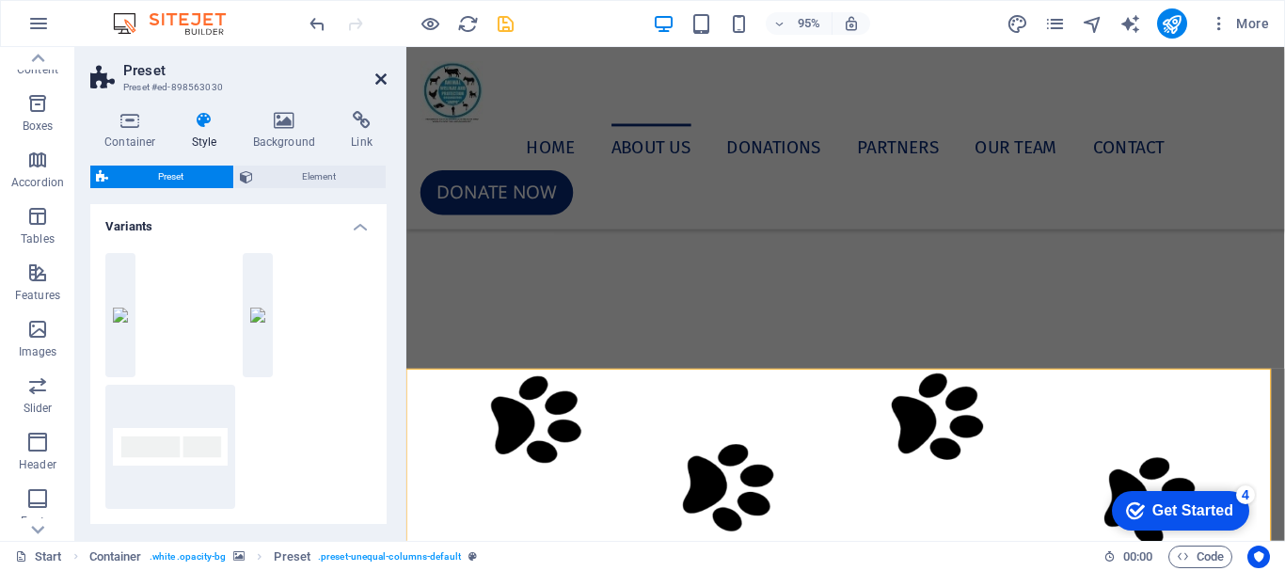
click at [378, 79] on icon at bounding box center [380, 79] width 11 height 15
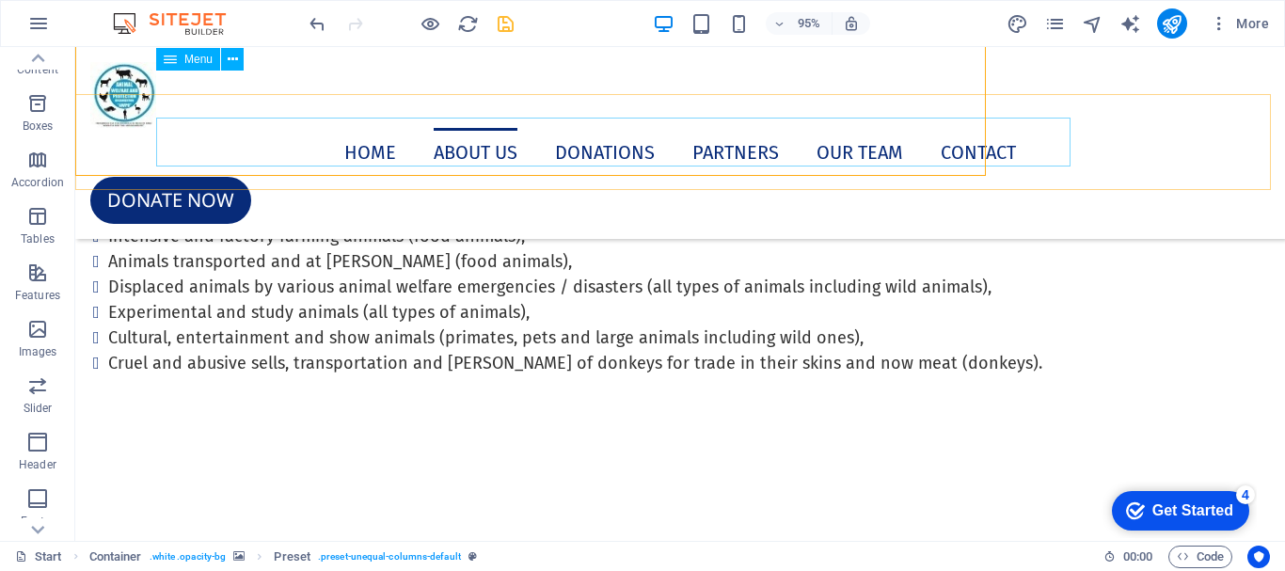
scroll to position [7658, 0]
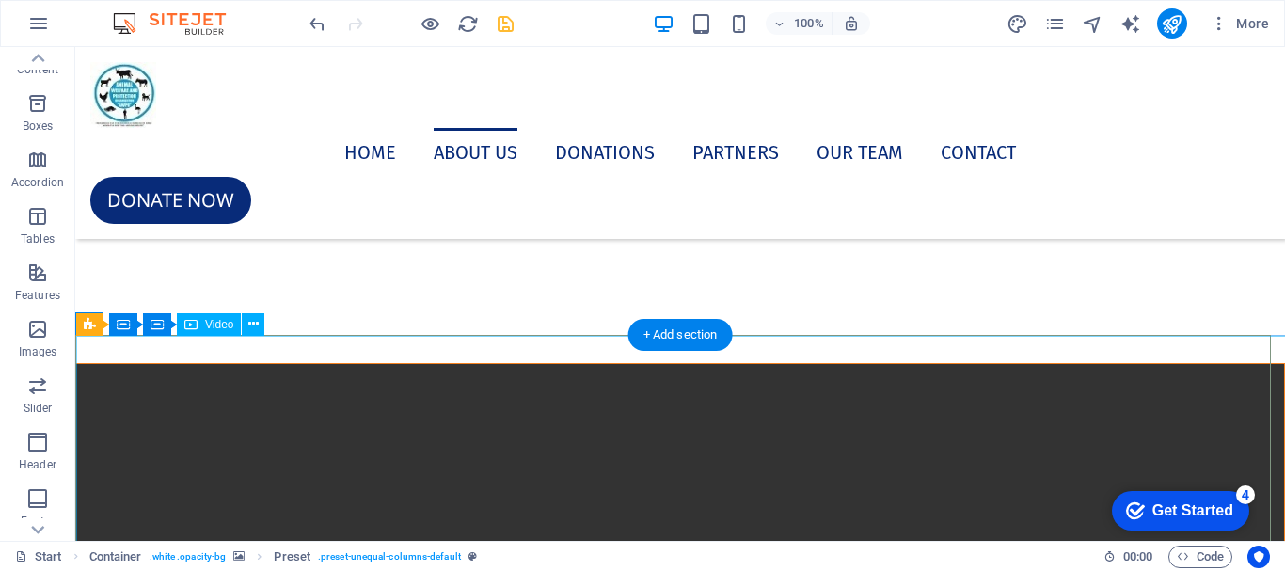
drag, startPoint x: 475, startPoint y: 422, endPoint x: 148, endPoint y: 439, distance: 327.8
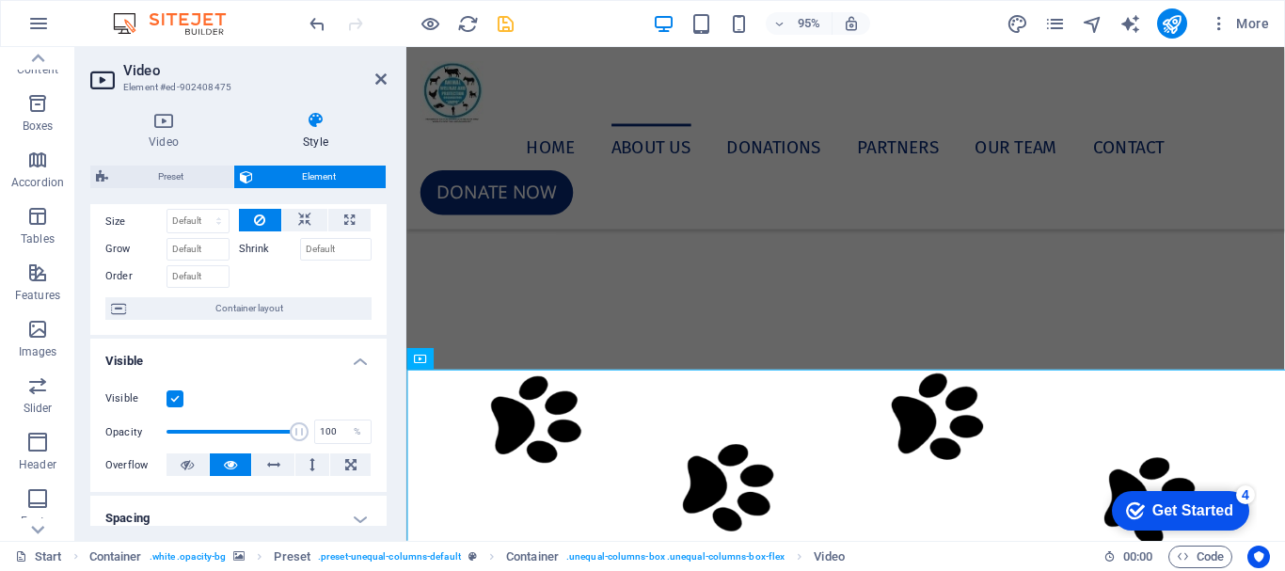
scroll to position [94, 0]
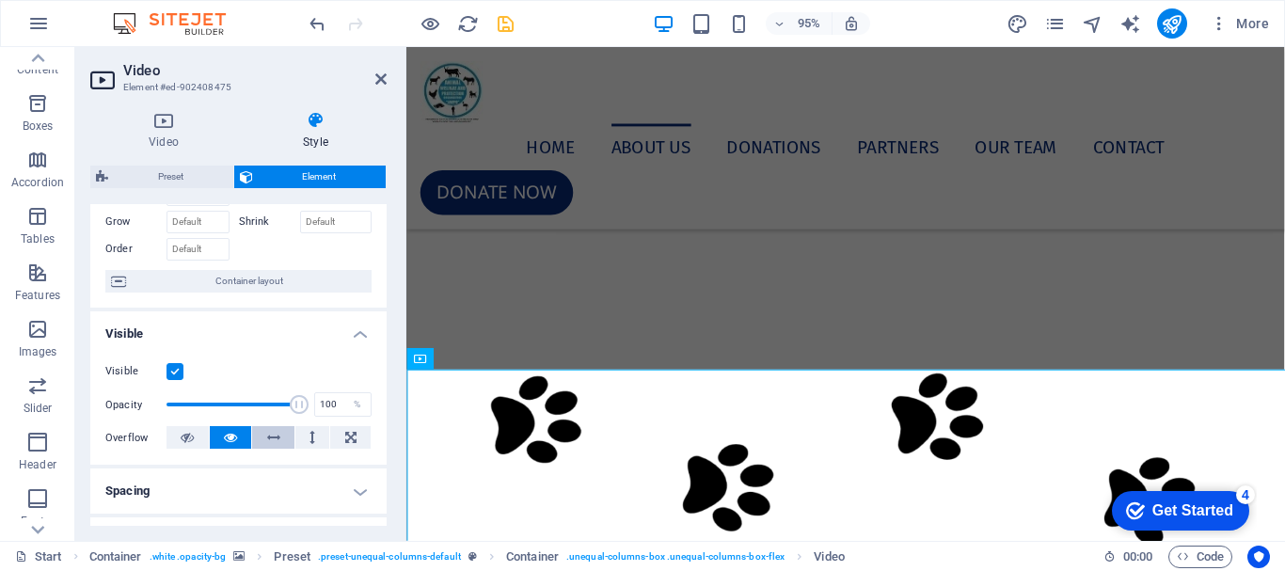
click at [282, 441] on button at bounding box center [273, 437] width 42 height 23
click at [281, 441] on button at bounding box center [273, 437] width 42 height 23
click at [233, 441] on icon at bounding box center [230, 437] width 13 height 23
click at [183, 440] on icon at bounding box center [187, 437] width 13 height 23
click at [229, 439] on icon at bounding box center [230, 437] width 13 height 23
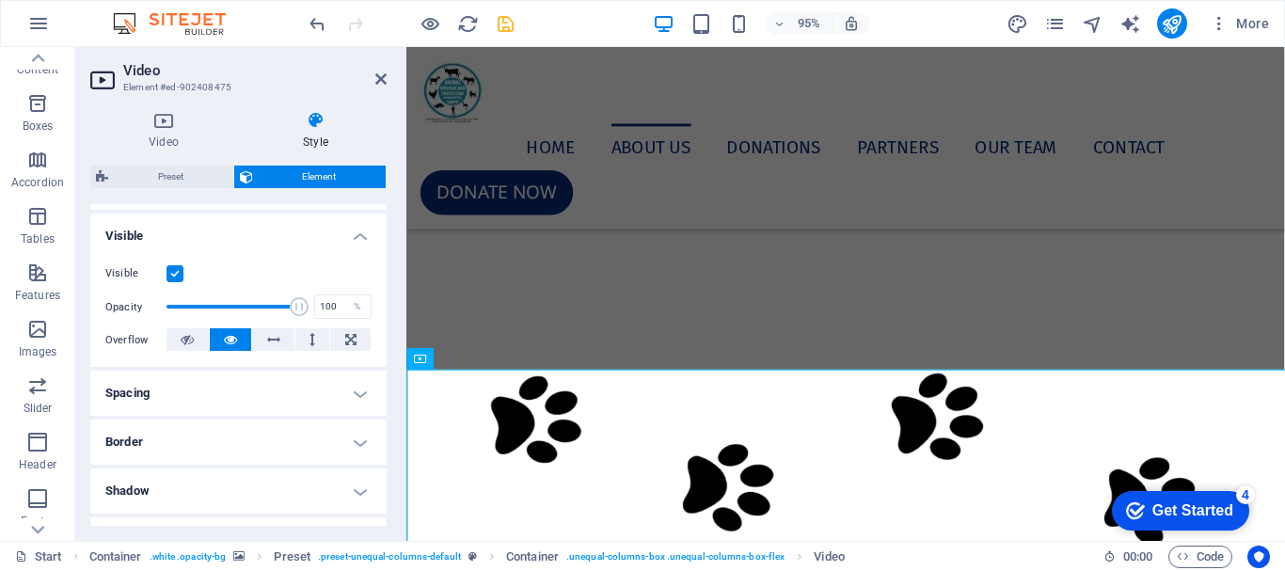
scroll to position [191, 0]
click at [380, 76] on icon at bounding box center [380, 79] width 11 height 15
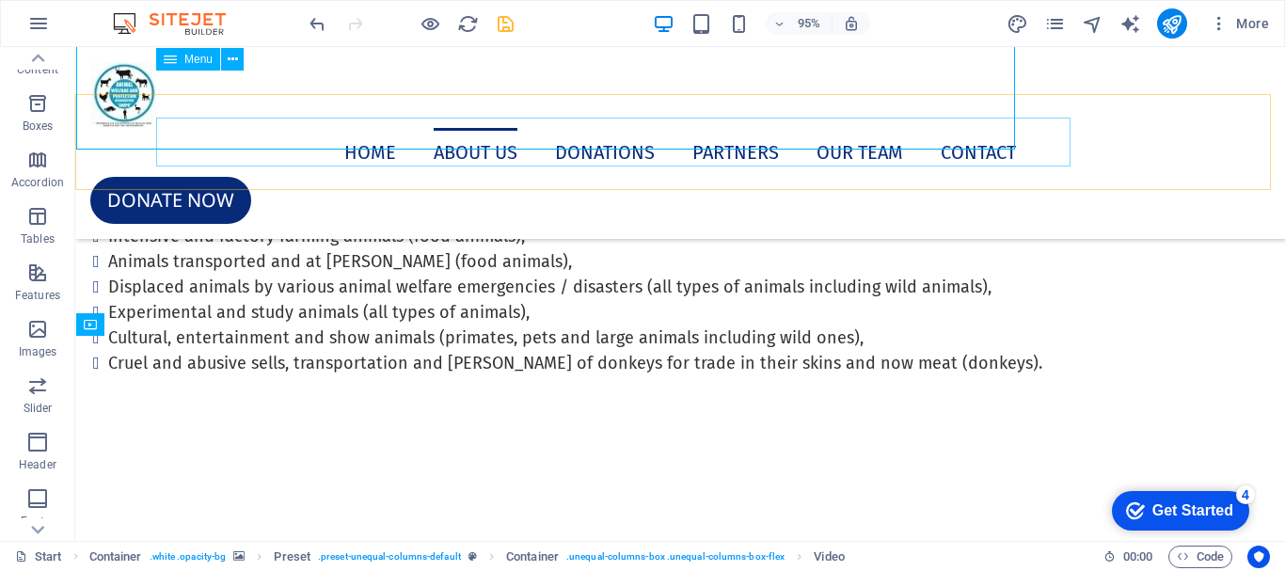
scroll to position [7658, 0]
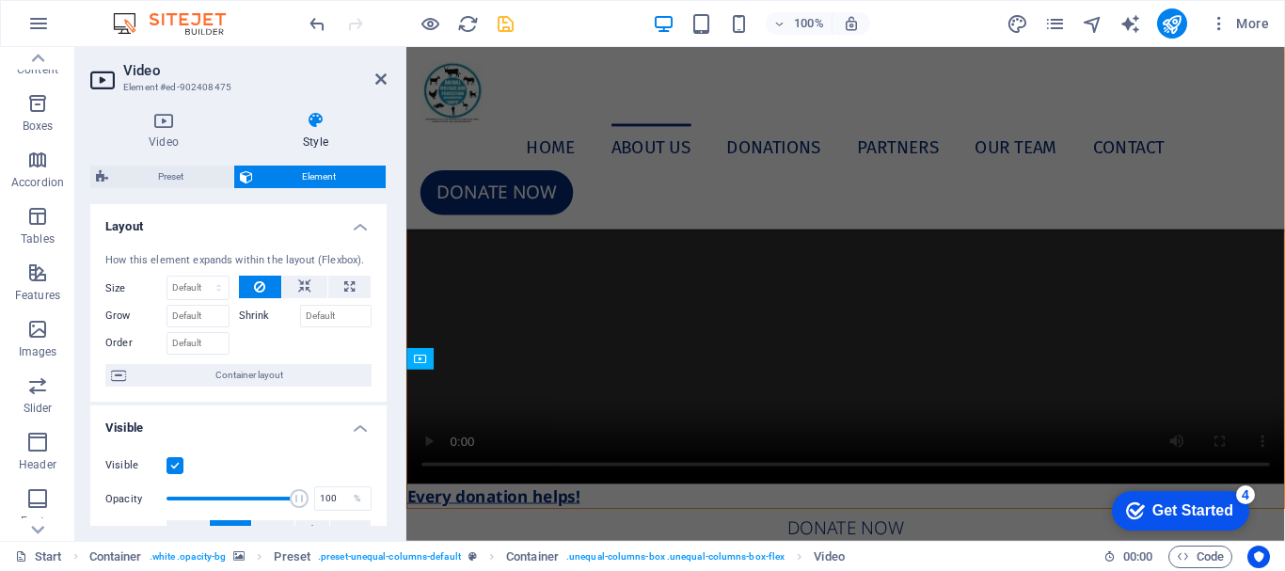
scroll to position [6905, 0]
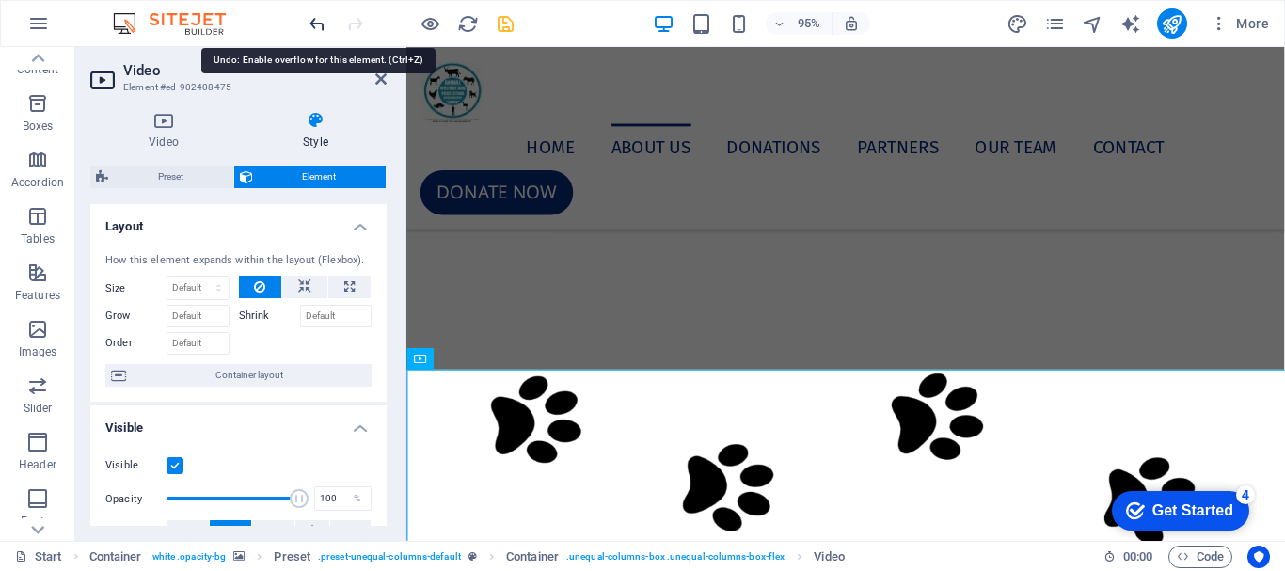
click at [322, 24] on icon "undo" at bounding box center [318, 24] width 22 height 22
click at [322, 23] on icon "undo" at bounding box center [318, 24] width 22 height 22
click at [322, 26] on icon "undo" at bounding box center [318, 24] width 22 height 22
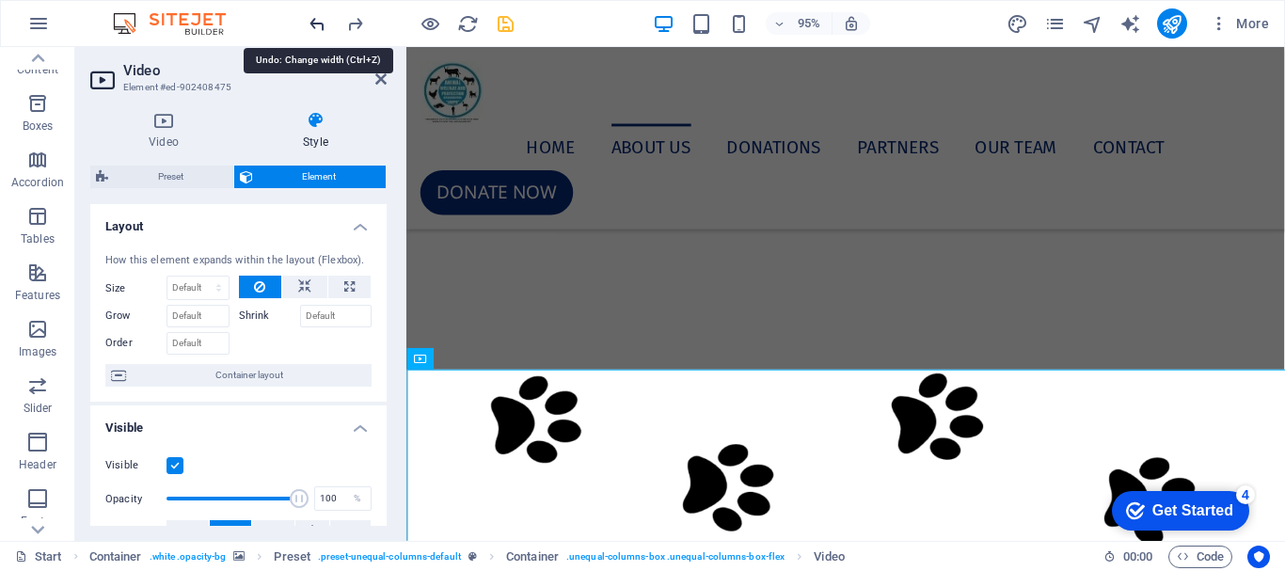
type input "100"
select select "%"
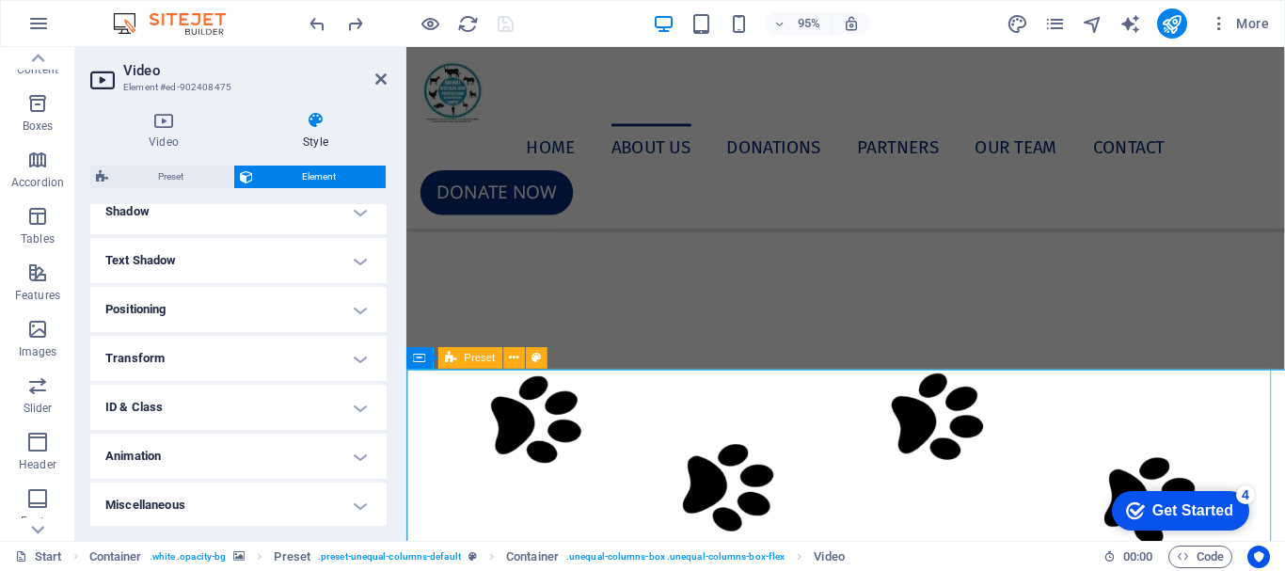
scroll to position [473, 0]
click at [383, 83] on icon at bounding box center [380, 79] width 11 height 15
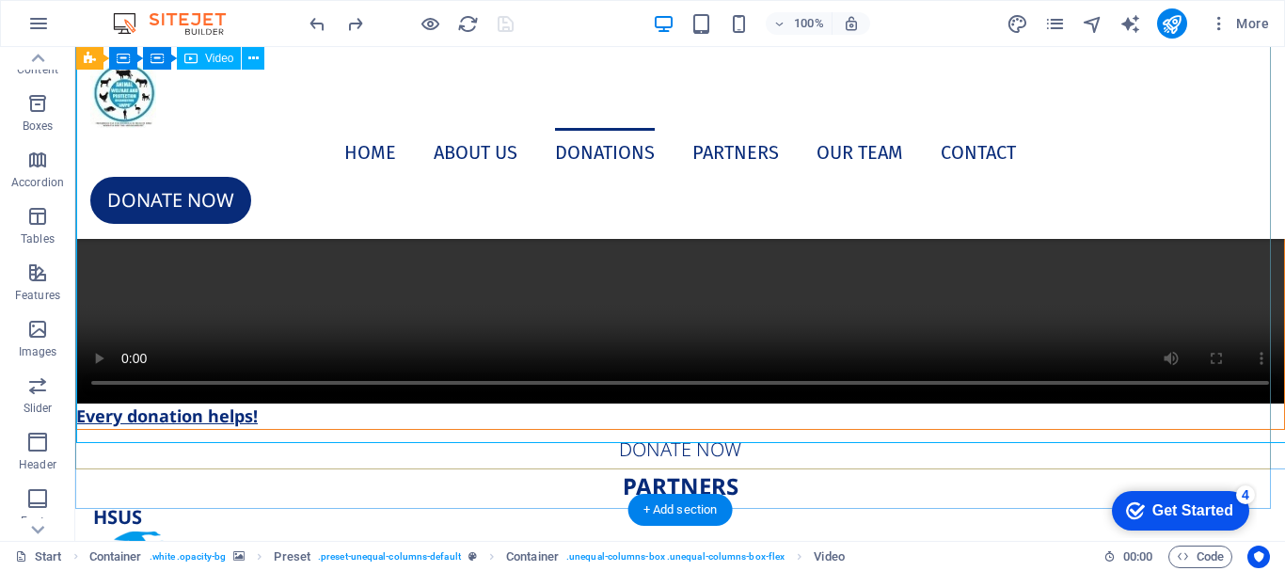
scroll to position [8505, 0]
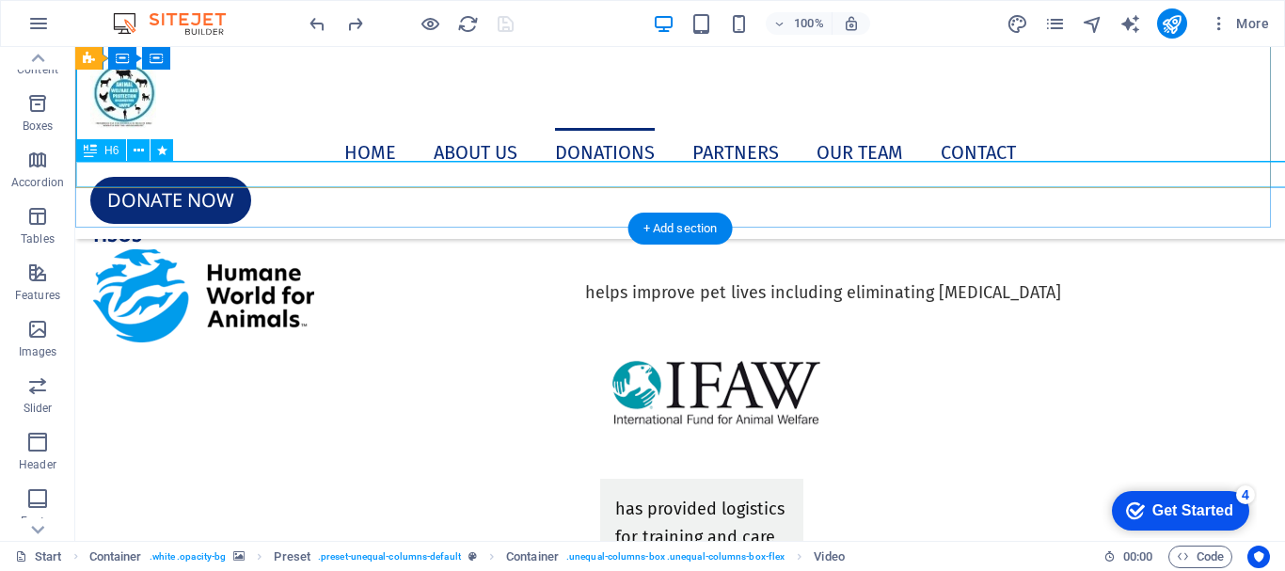
click at [1036, 147] on div "Every donation helps!" at bounding box center [680, 133] width 1208 height 25
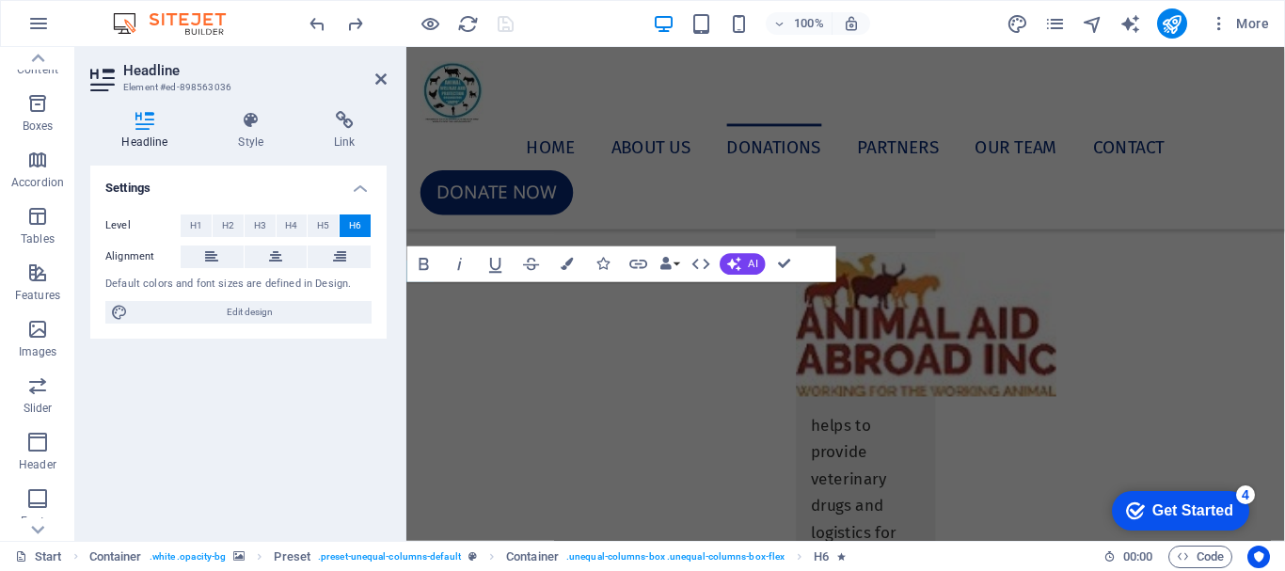
scroll to position [7513, 0]
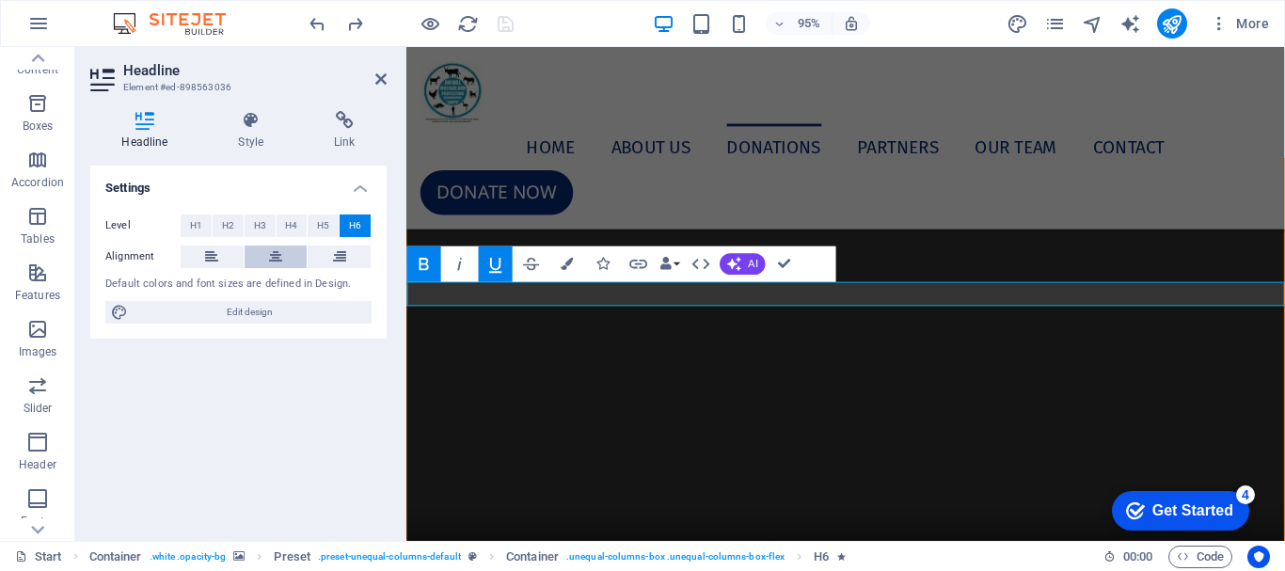
click at [271, 253] on icon at bounding box center [275, 257] width 13 height 23
click at [328, 223] on span "H5" at bounding box center [323, 226] width 12 height 23
click at [350, 224] on span "H6" at bounding box center [355, 226] width 12 height 23
click at [328, 227] on span "H5" at bounding box center [323, 226] width 12 height 23
click at [300, 224] on button "H4" at bounding box center [292, 226] width 31 height 23
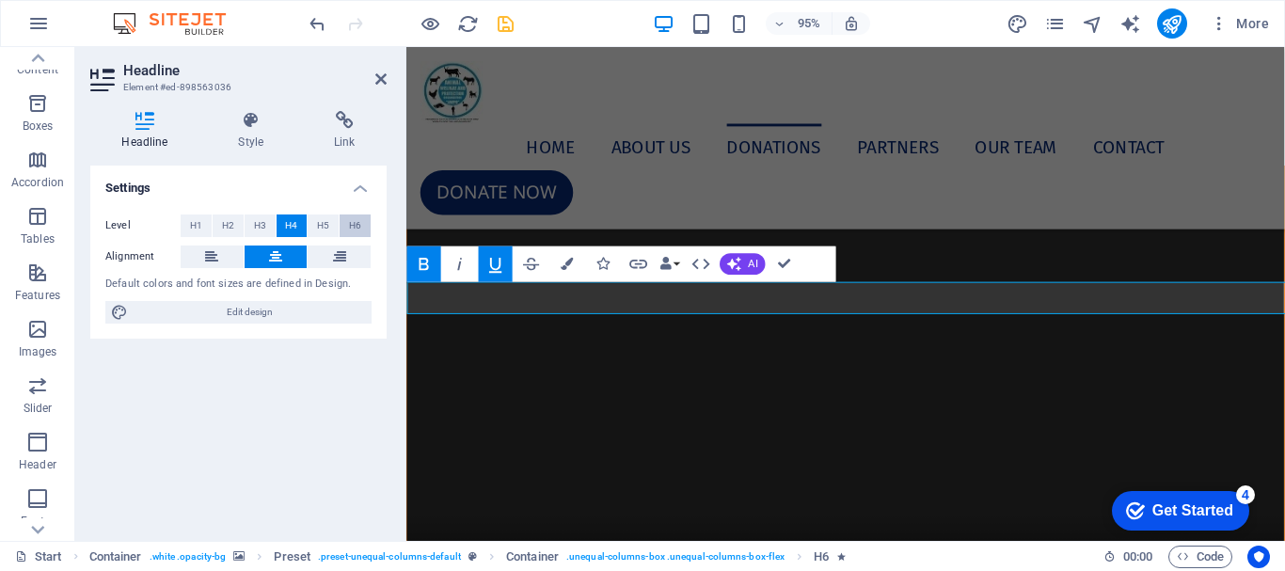
click at [361, 229] on button "H6" at bounding box center [355, 226] width 31 height 23
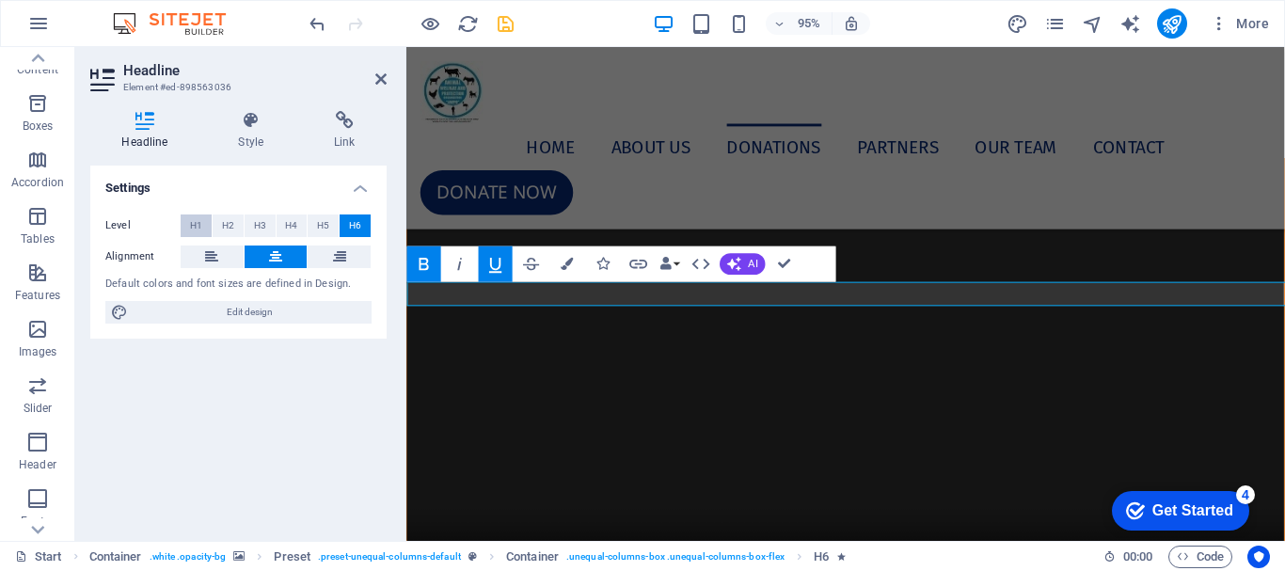
click at [196, 225] on span "H1" at bounding box center [196, 226] width 12 height 23
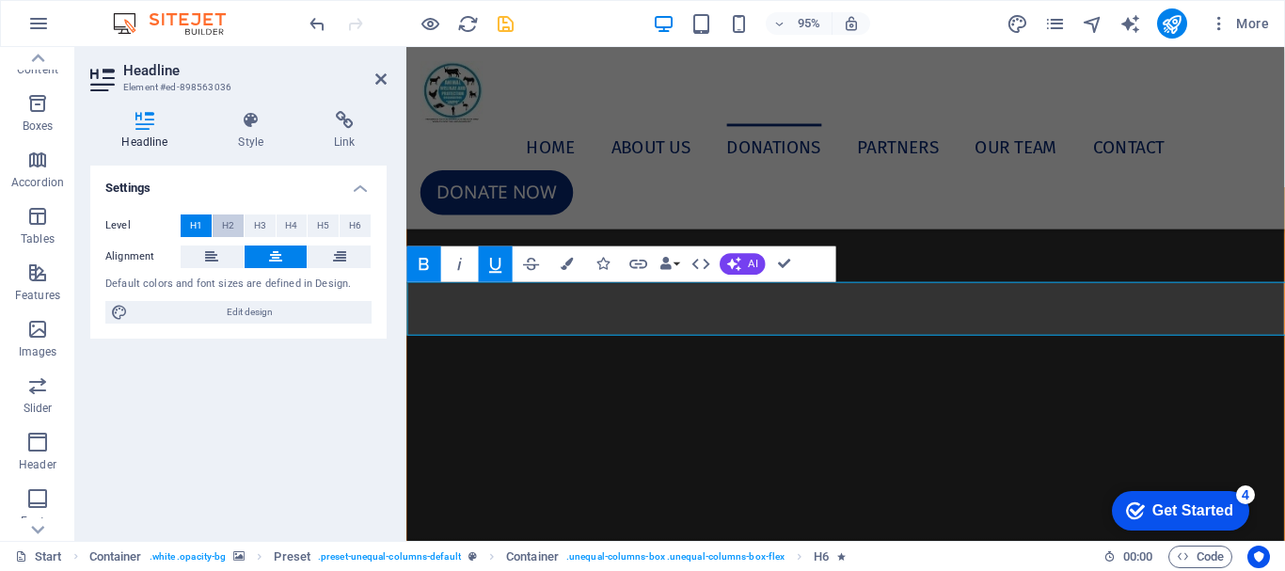
click at [220, 222] on button "H2" at bounding box center [228, 226] width 31 height 23
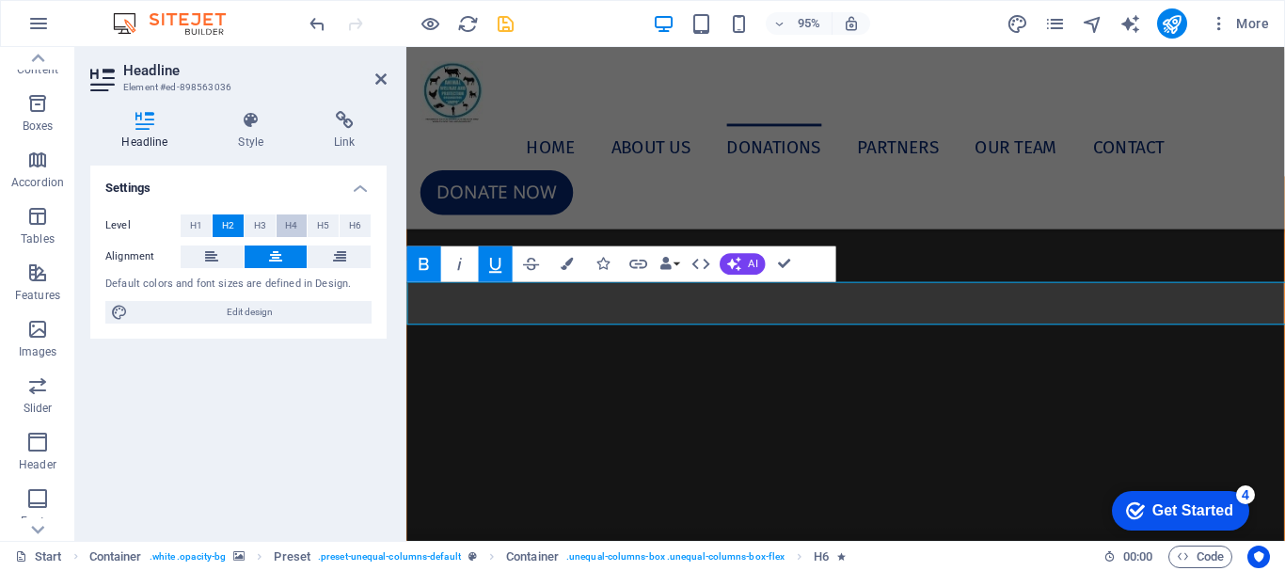
click at [293, 226] on span "H4" at bounding box center [291, 226] width 12 height 23
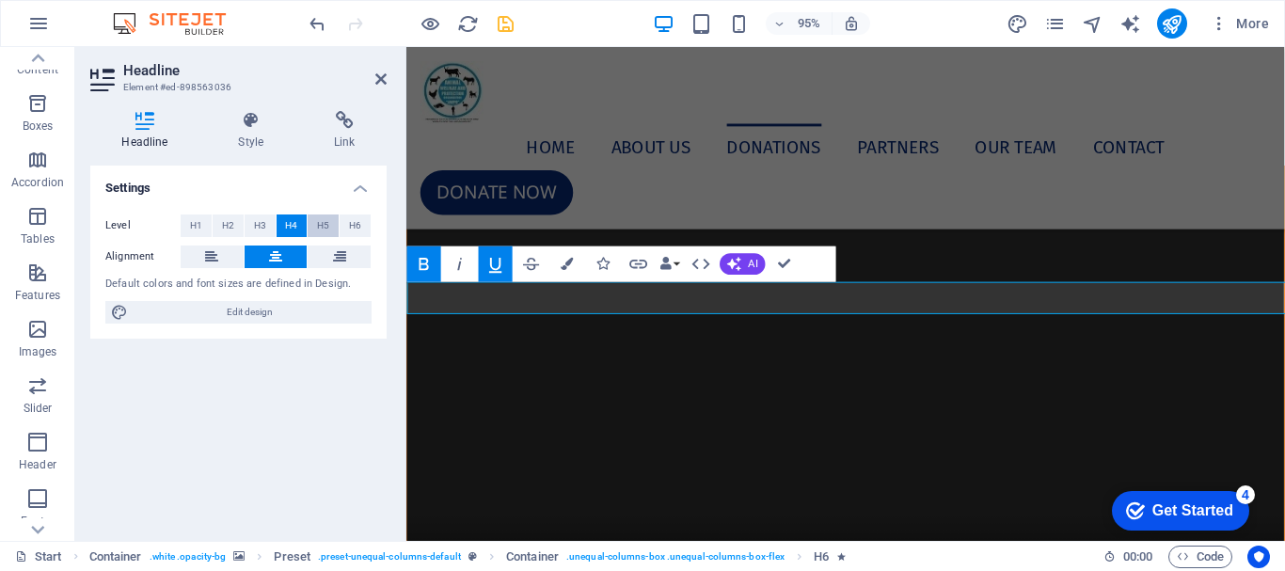
click at [313, 225] on button "H5" at bounding box center [323, 226] width 31 height 23
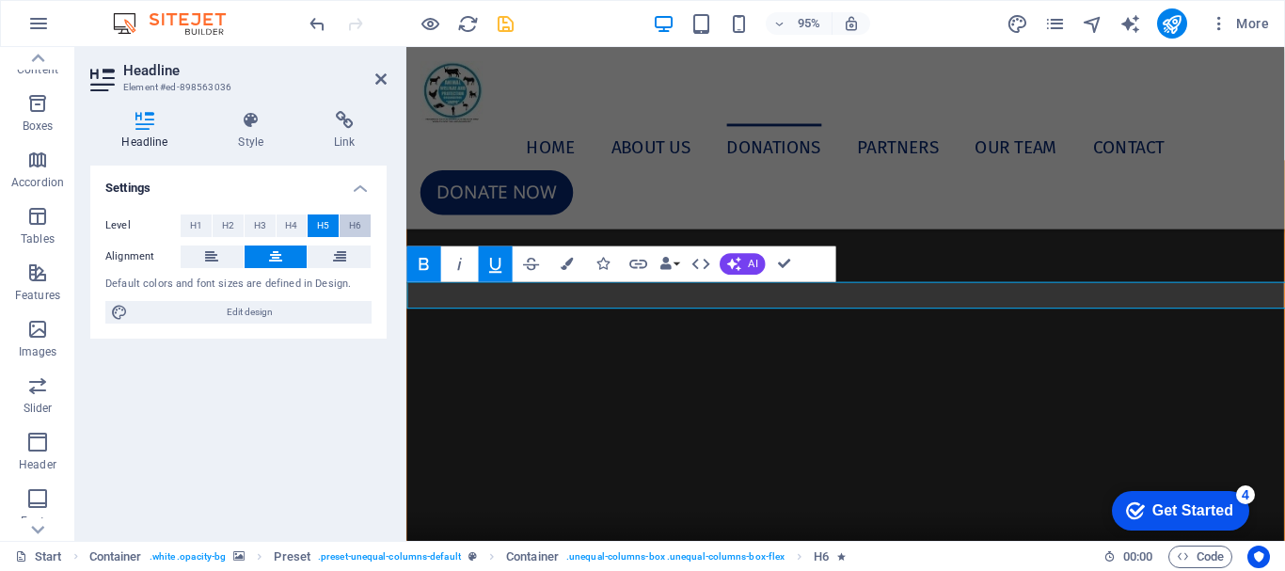
click at [351, 227] on span "H6" at bounding box center [355, 226] width 12 height 23
click at [317, 24] on icon "undo" at bounding box center [318, 24] width 22 height 22
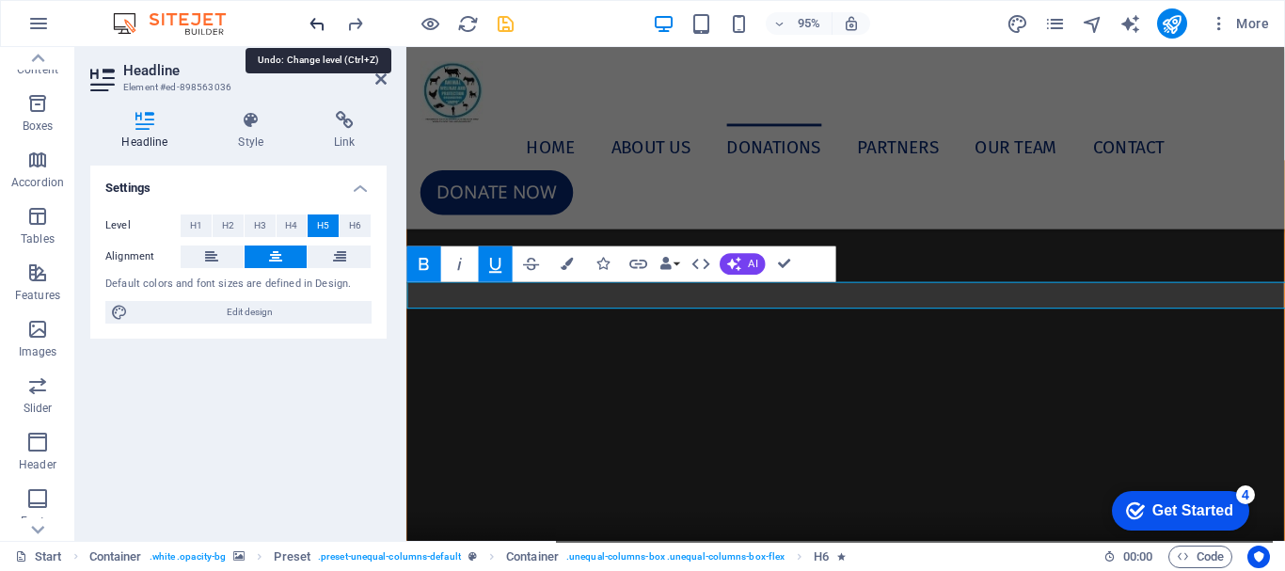
click at [317, 24] on icon "undo" at bounding box center [318, 24] width 22 height 22
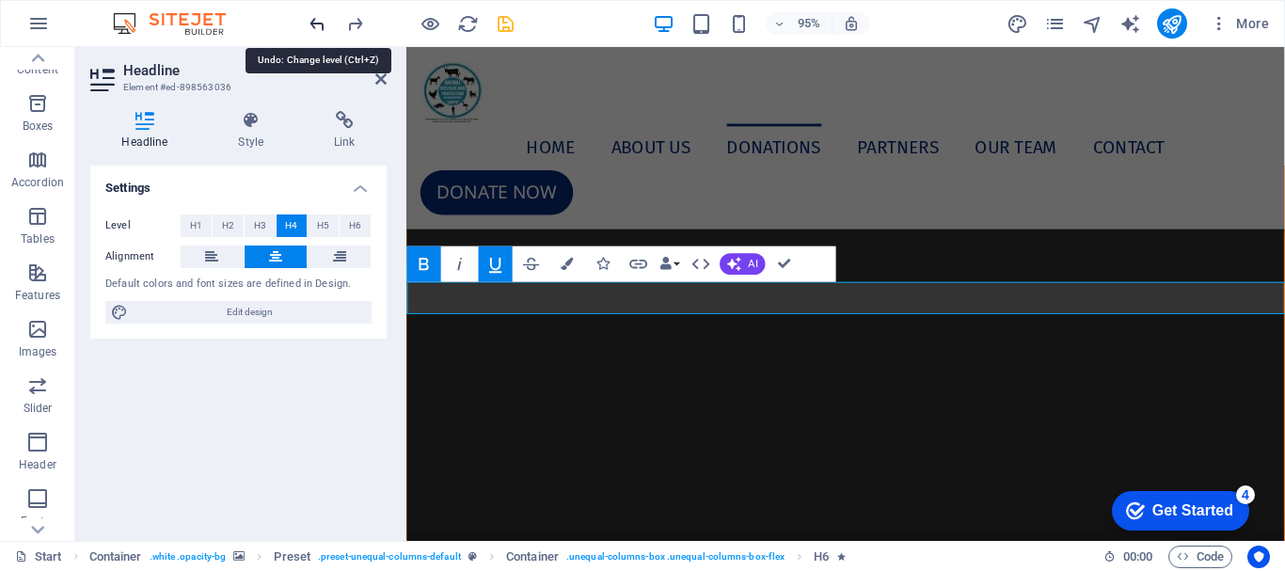
click at [317, 24] on icon "undo" at bounding box center [318, 24] width 22 height 22
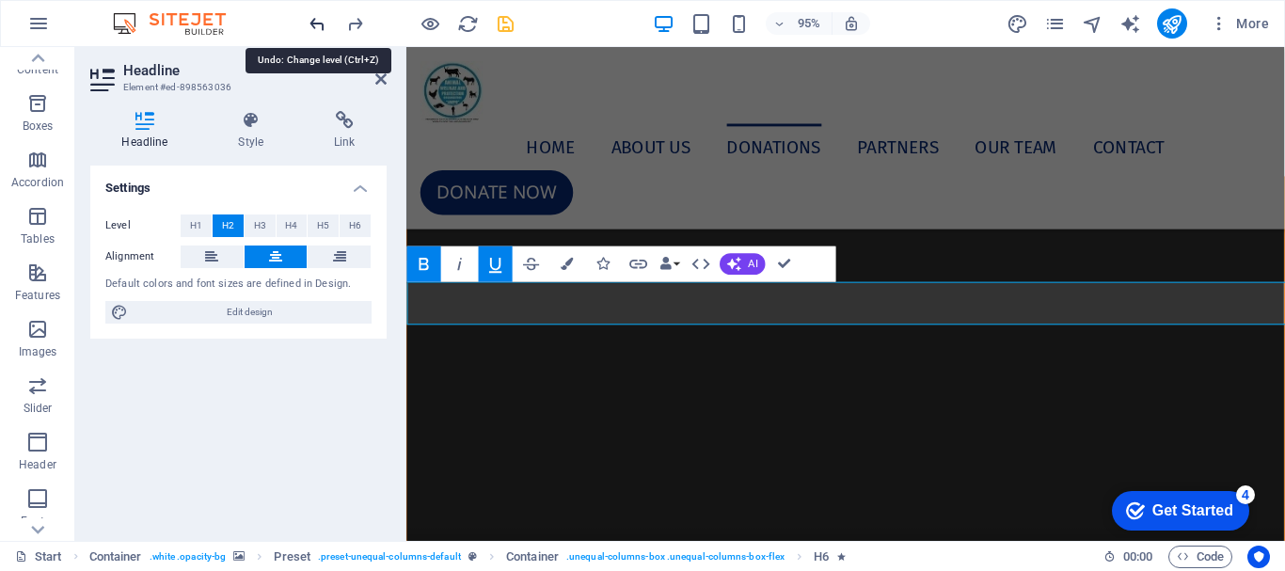
click at [317, 24] on icon "undo" at bounding box center [318, 24] width 22 height 22
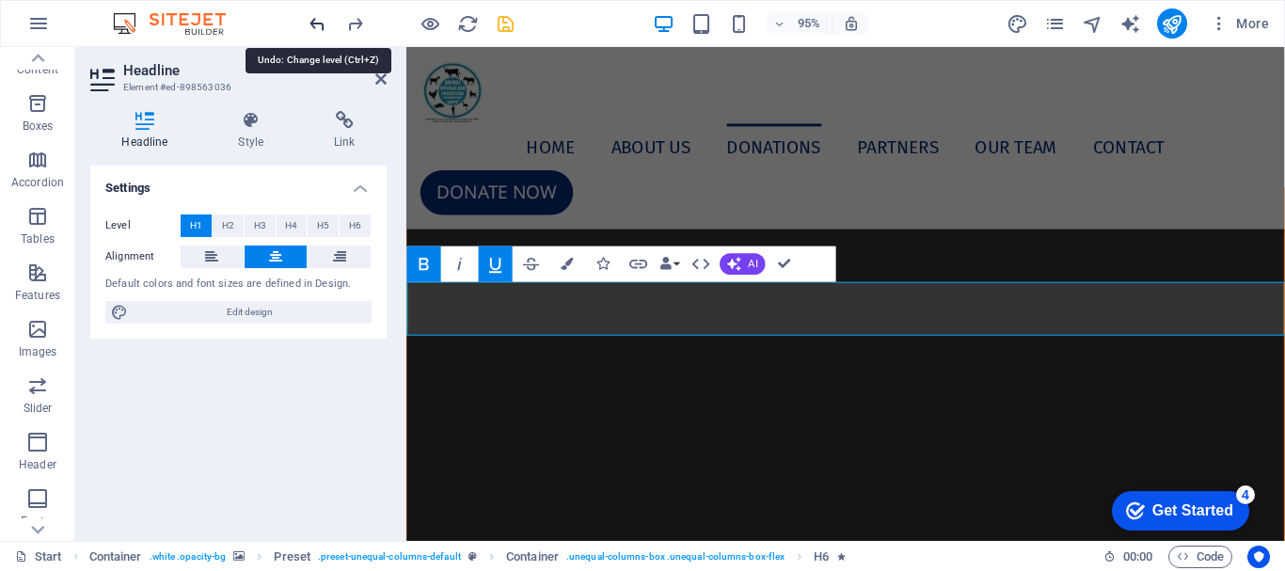
click at [317, 24] on icon "undo" at bounding box center [318, 24] width 22 height 22
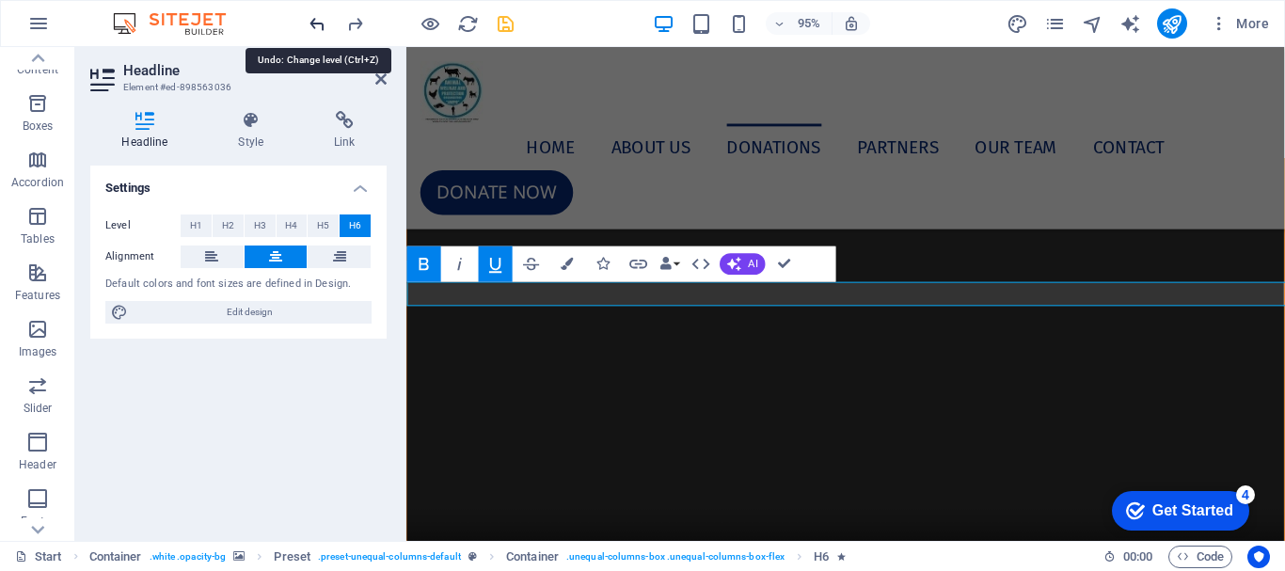
click at [317, 24] on icon "undo" at bounding box center [318, 24] width 22 height 22
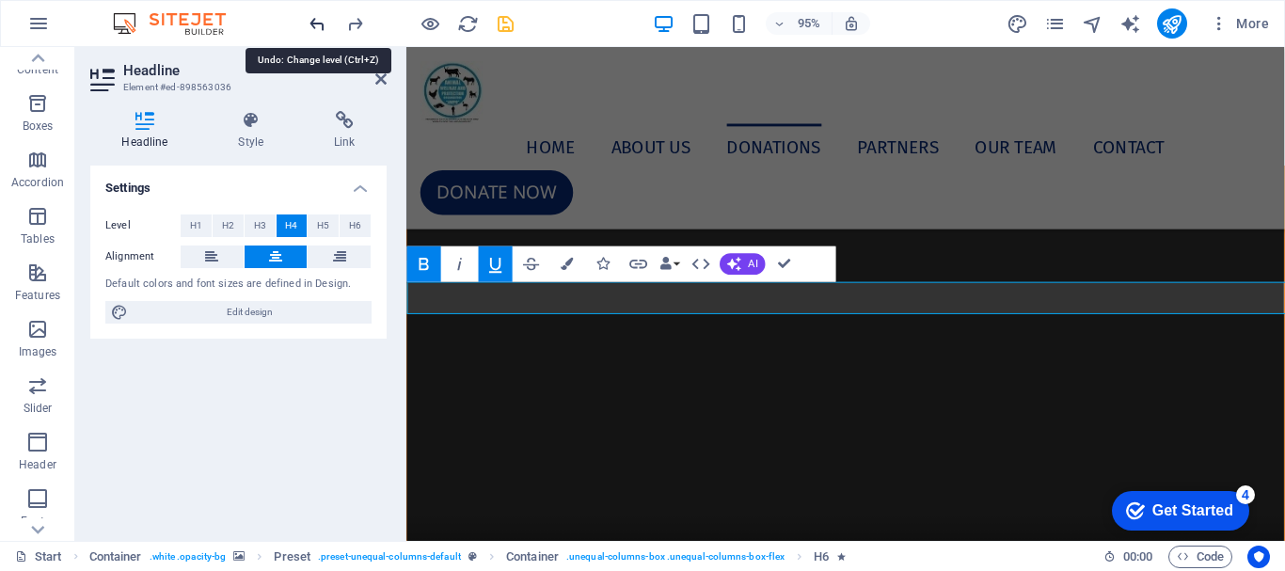
click at [317, 24] on icon "undo" at bounding box center [318, 24] width 22 height 22
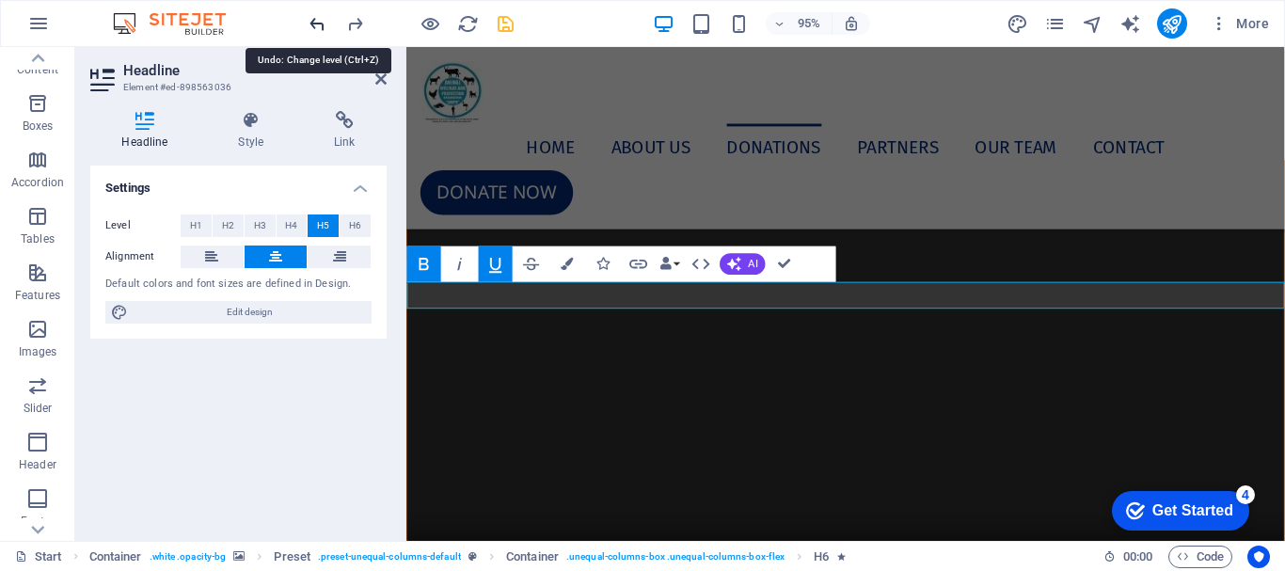
click at [317, 24] on icon "undo" at bounding box center [318, 24] width 22 height 22
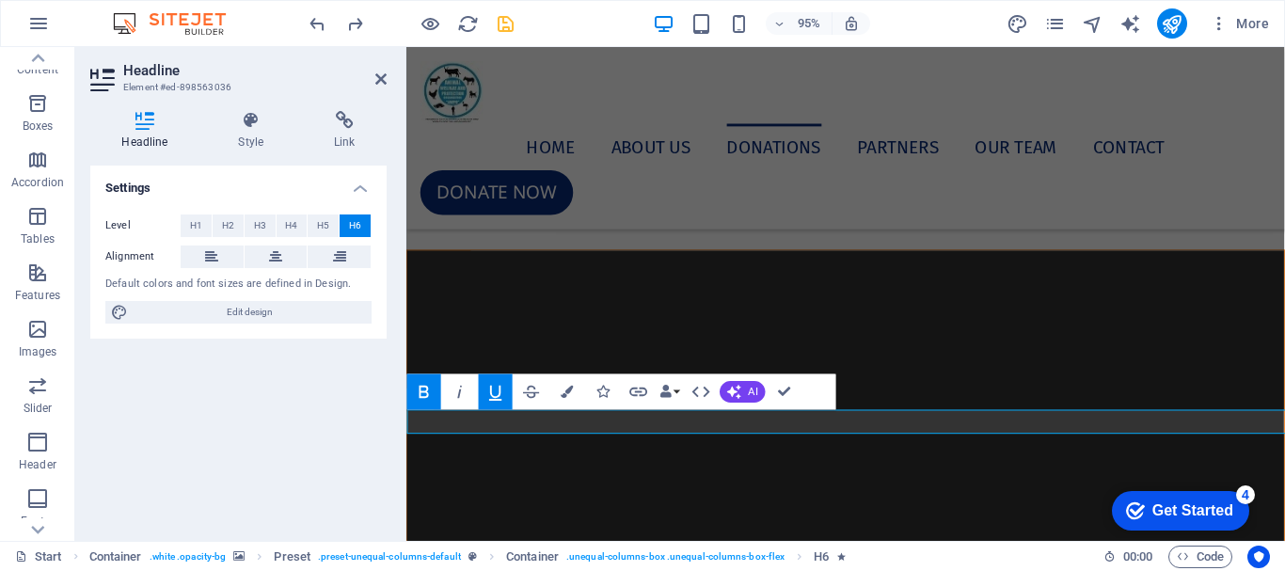
scroll to position [7137, 0]
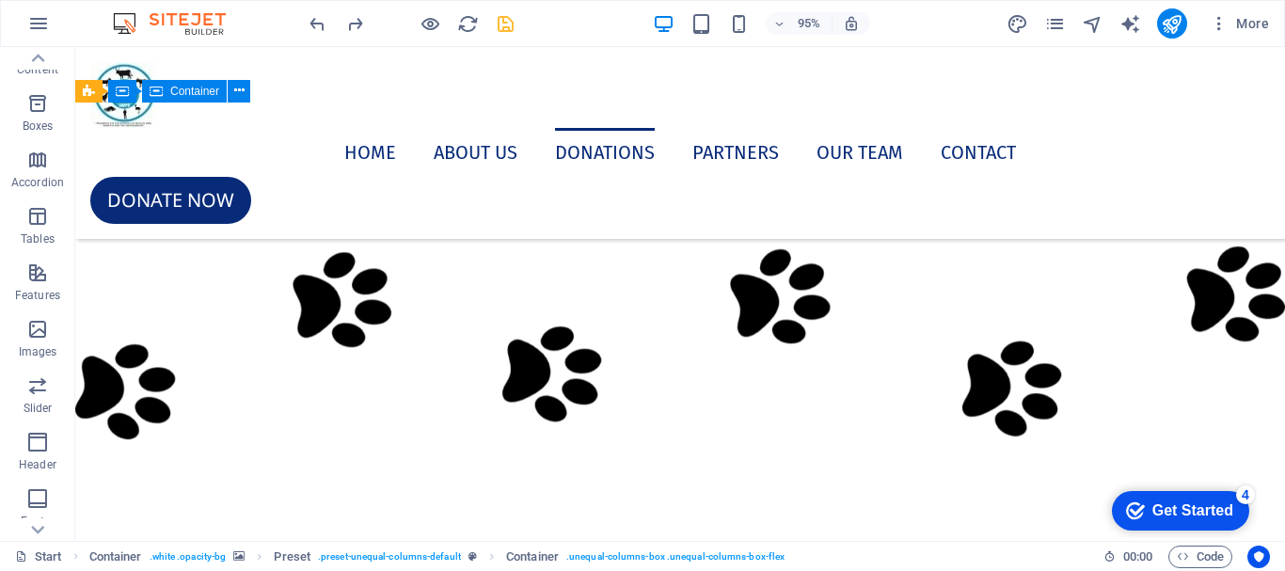
scroll to position [7891, 0]
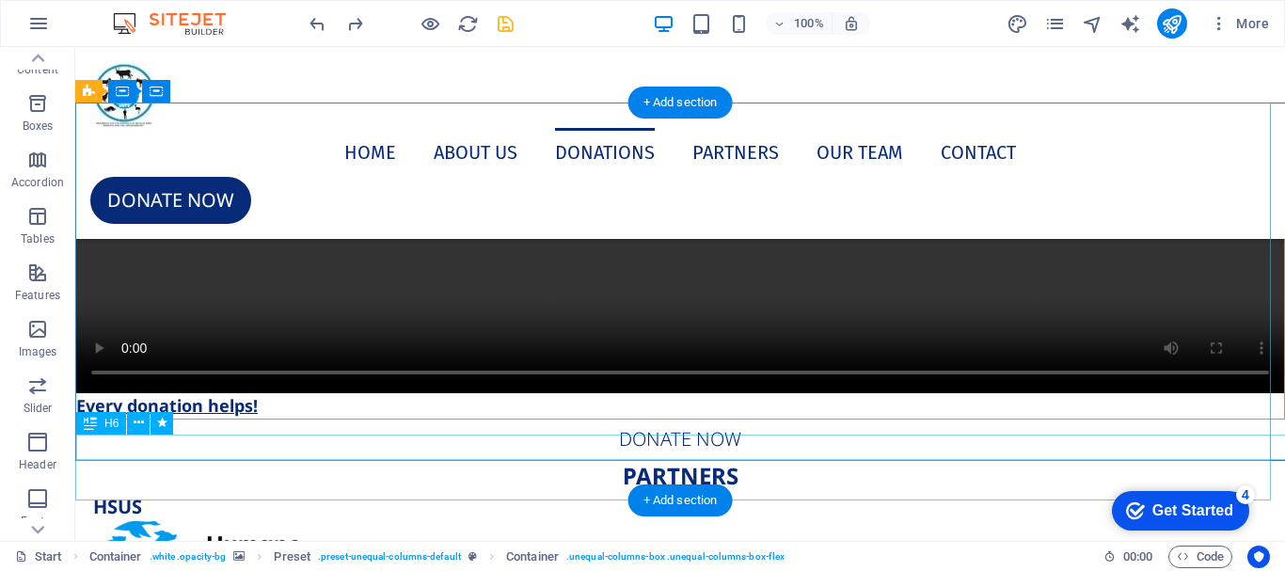
click at [329, 419] on div "Every donation helps!" at bounding box center [680, 405] width 1208 height 25
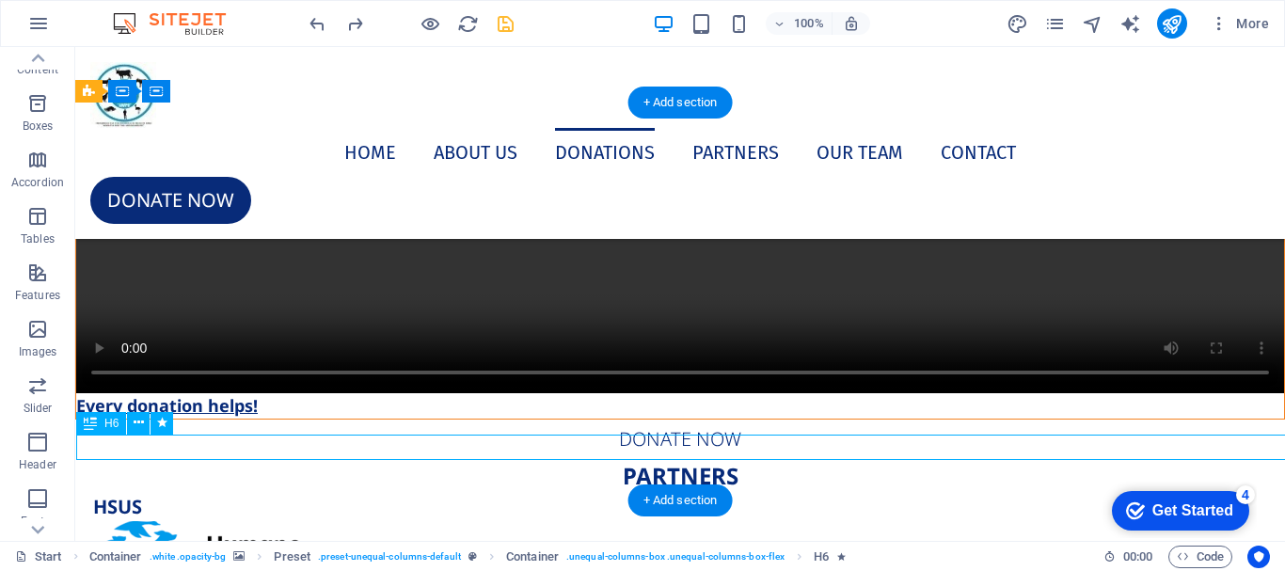
click at [329, 419] on div "Every donation helps!" at bounding box center [680, 405] width 1208 height 25
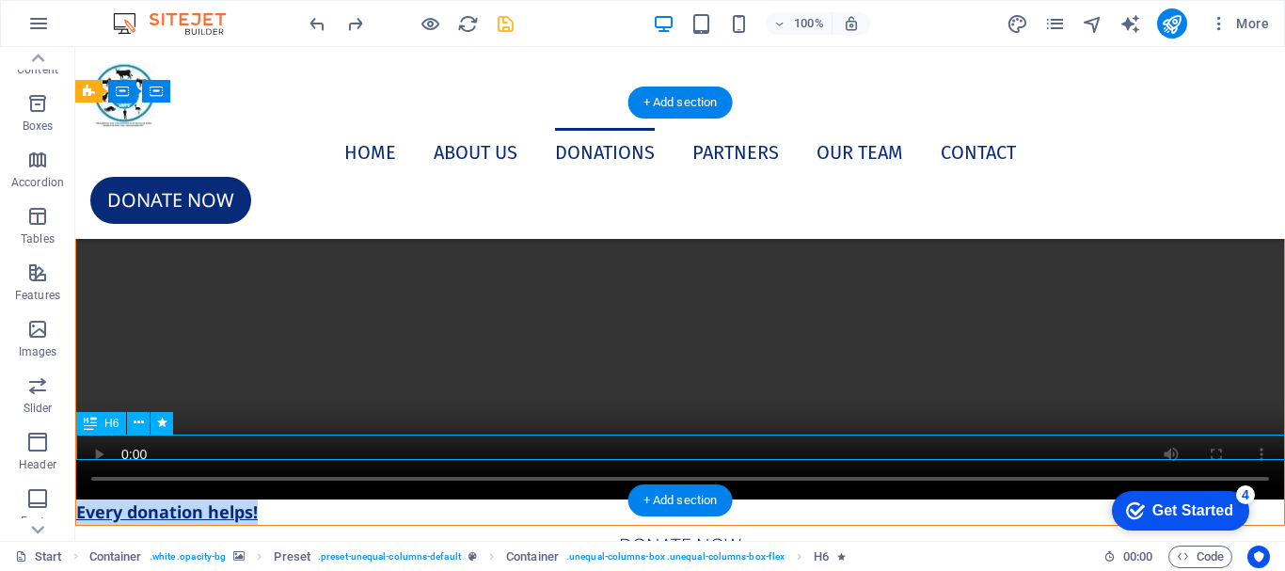
scroll to position [7137, 0]
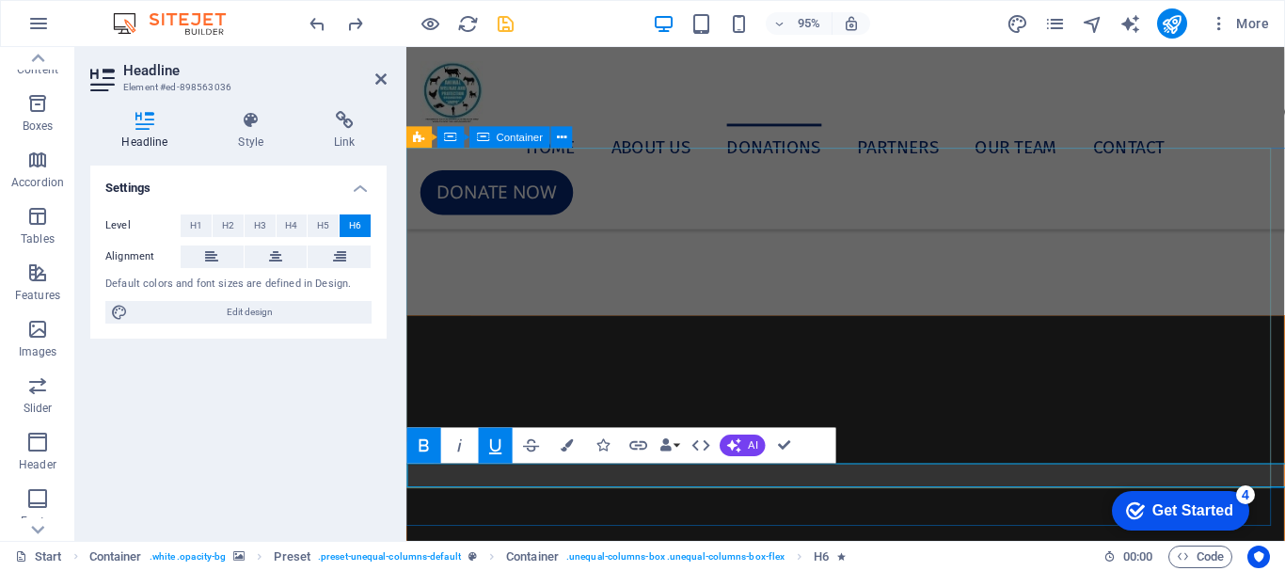
click at [1125, 446] on div "Every donation helps!" at bounding box center [868, 573] width 925 height 489
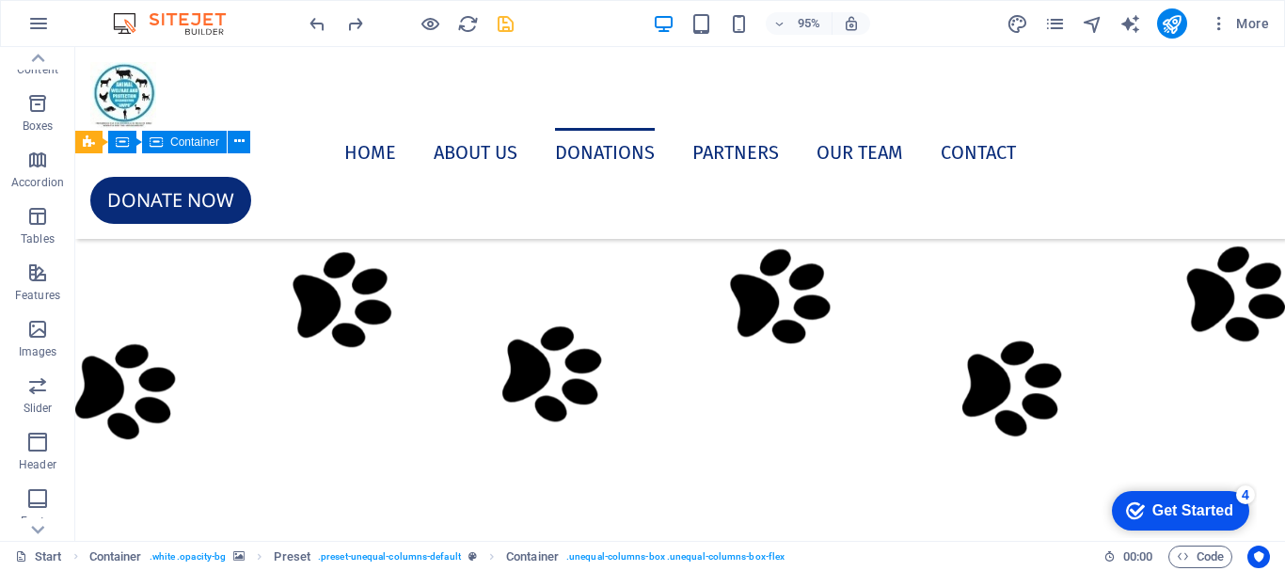
scroll to position [7840, 0]
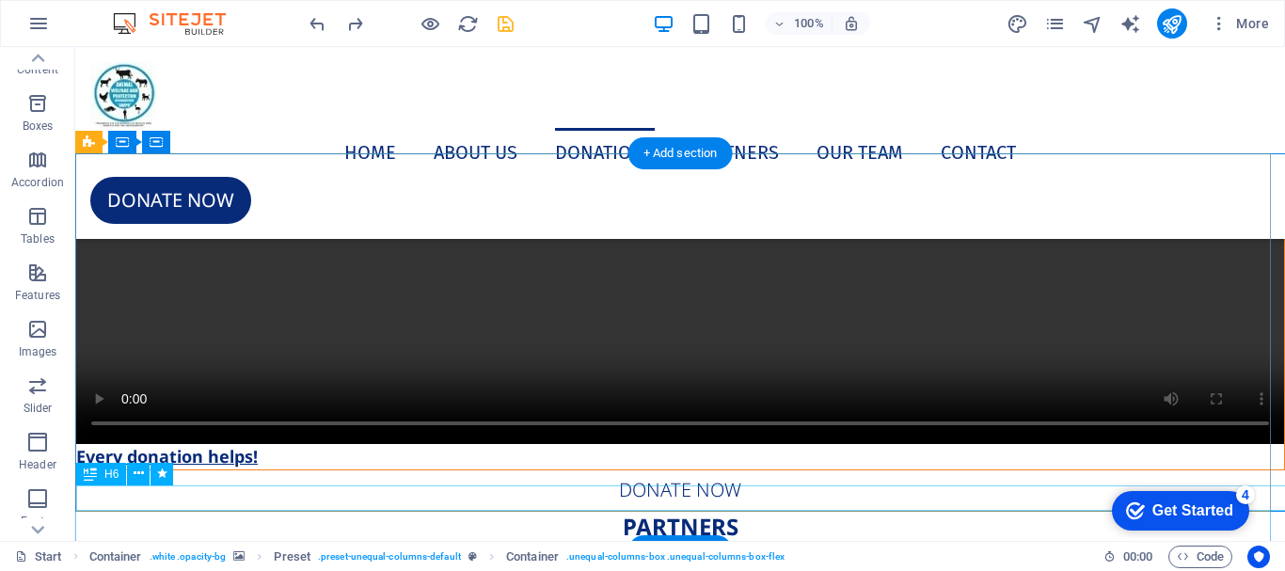
click at [441, 469] on div "Every donation helps!" at bounding box center [680, 456] width 1208 height 25
click at [440, 469] on div "Every donation helps!" at bounding box center [680, 456] width 1208 height 25
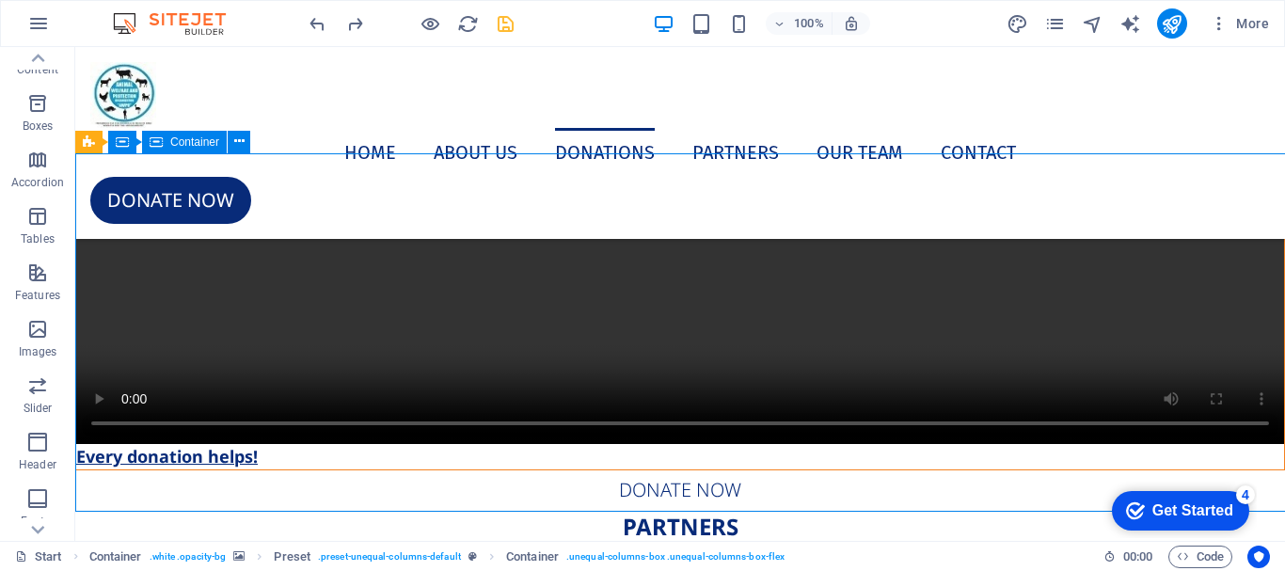
click at [982, 367] on div "Every donation helps!" at bounding box center [680, 154] width 1210 height 631
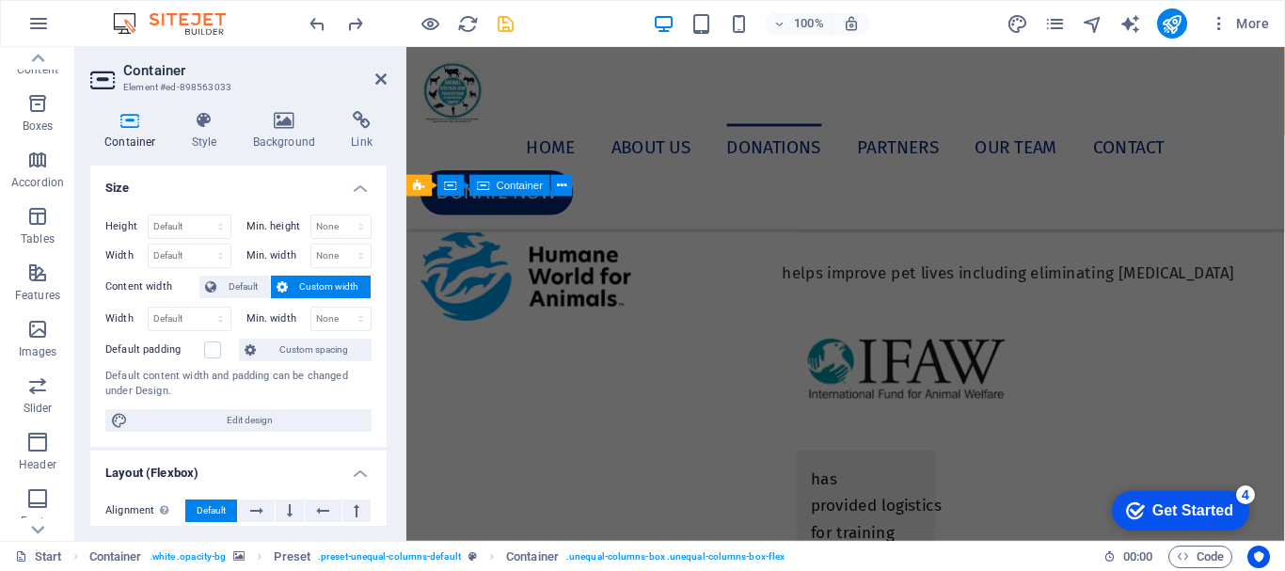
scroll to position [7086, 0]
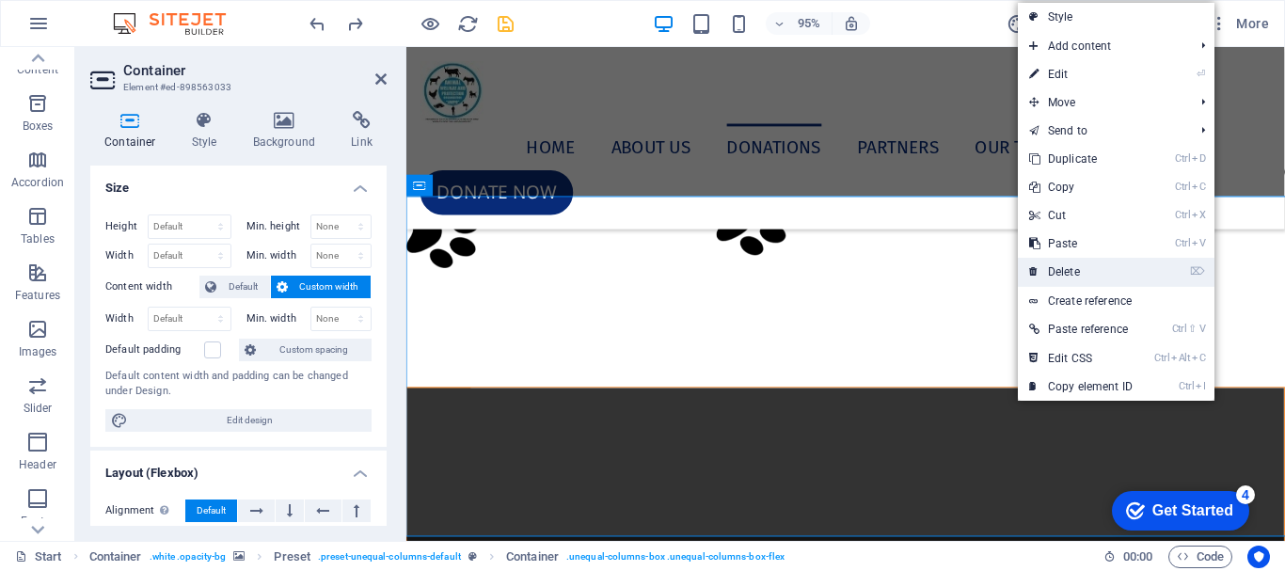
click at [1076, 263] on link "⌦ Delete" at bounding box center [1081, 272] width 126 height 28
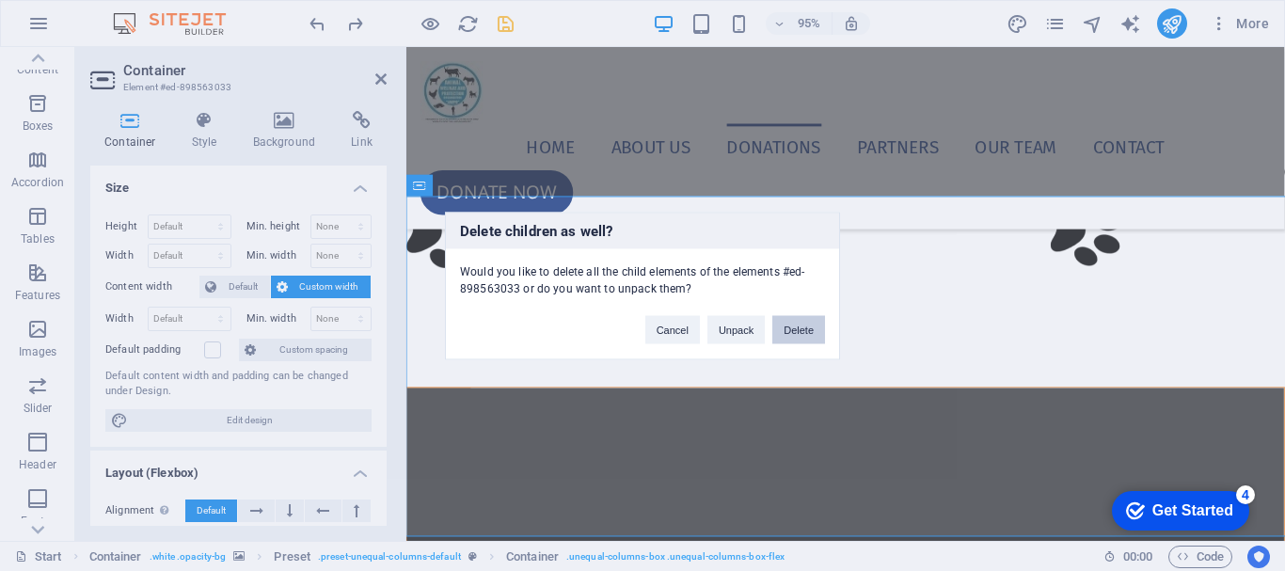
click at [788, 329] on button "Delete" at bounding box center [798, 329] width 53 height 28
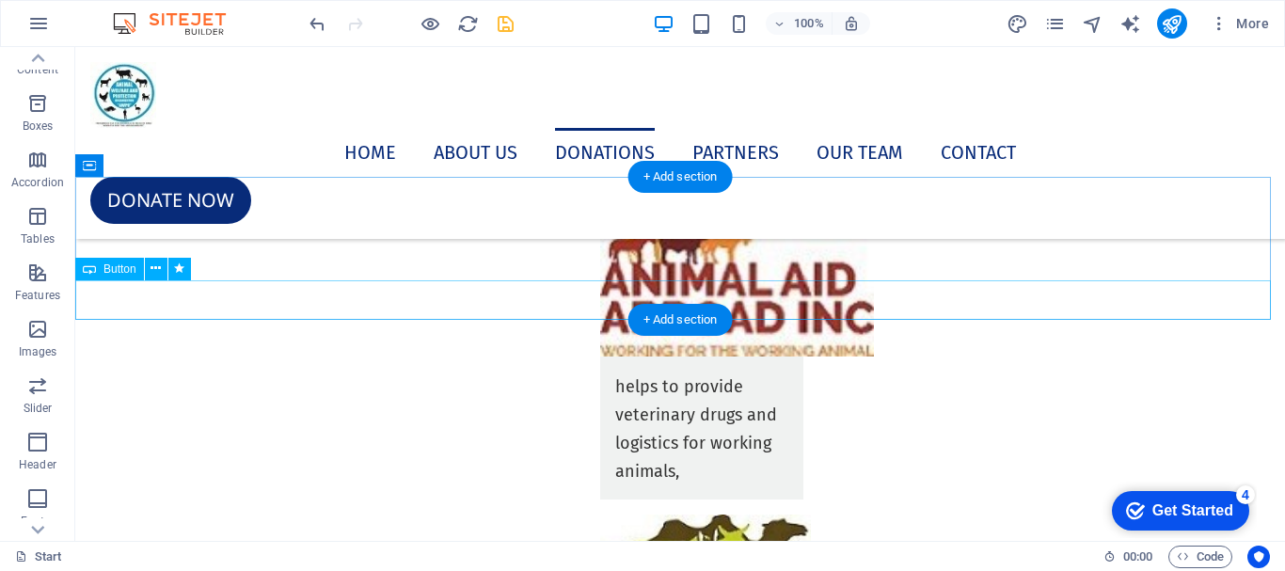
scroll to position [7746, 0]
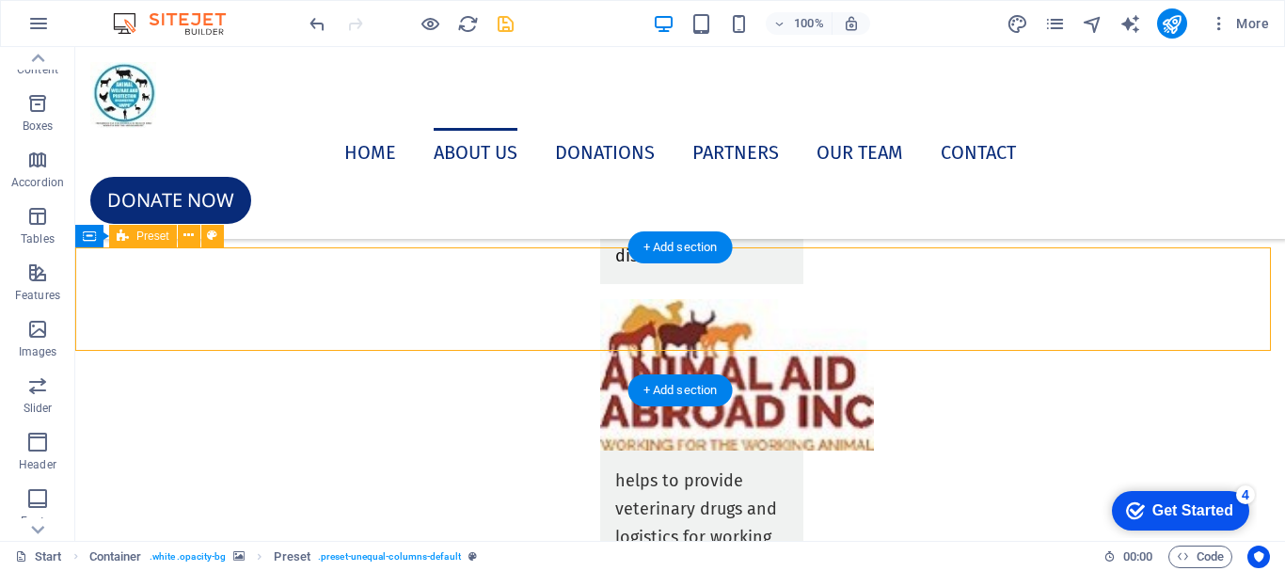
select select "preset-unequal-columns-default"
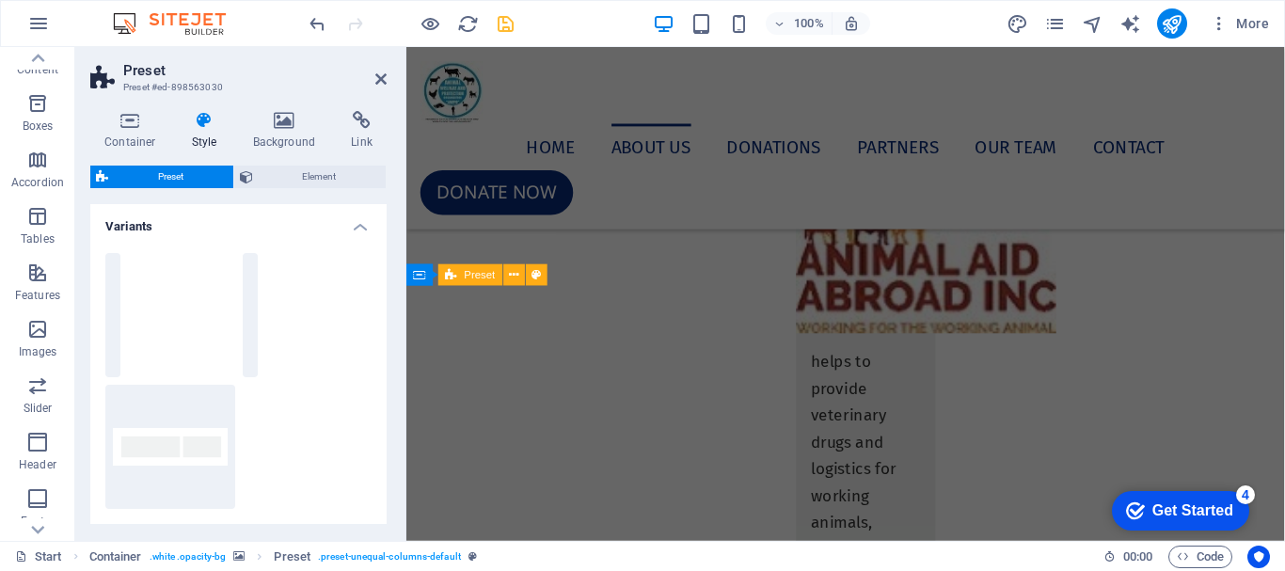
scroll to position [6992, 0]
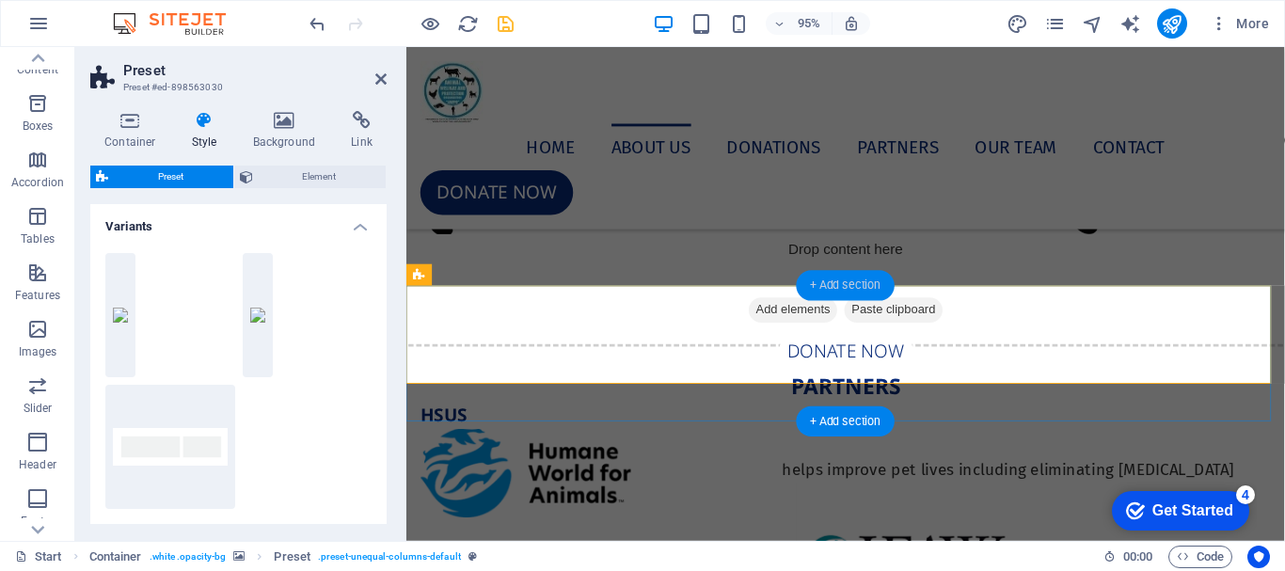
click at [835, 290] on div "+ Add section" at bounding box center [845, 286] width 99 height 30
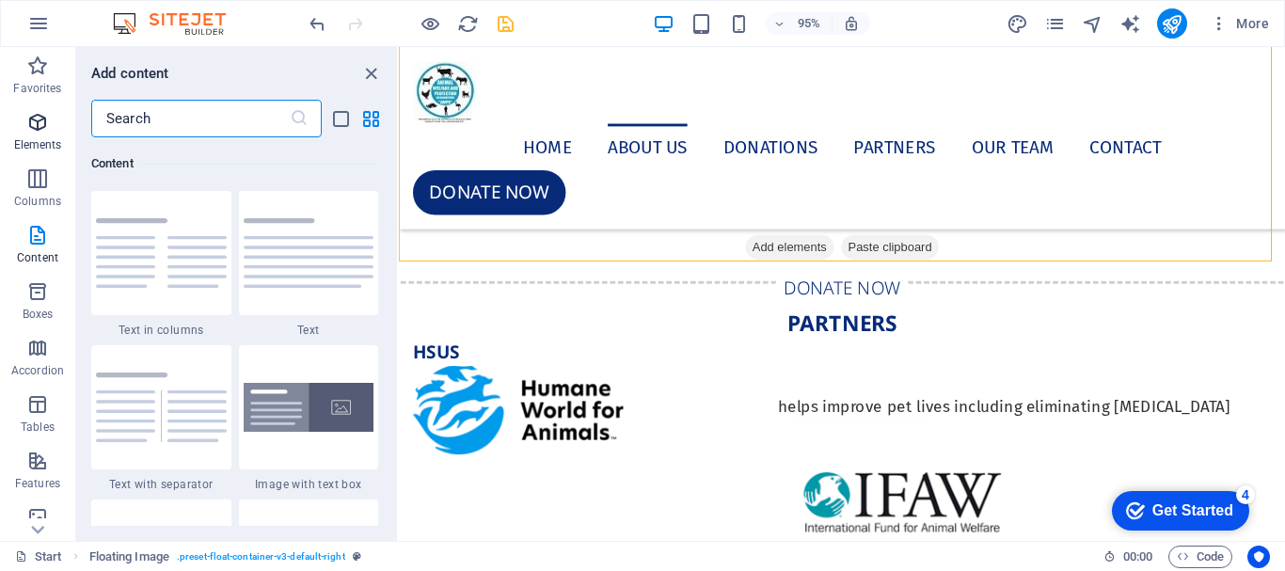
scroll to position [188, 0]
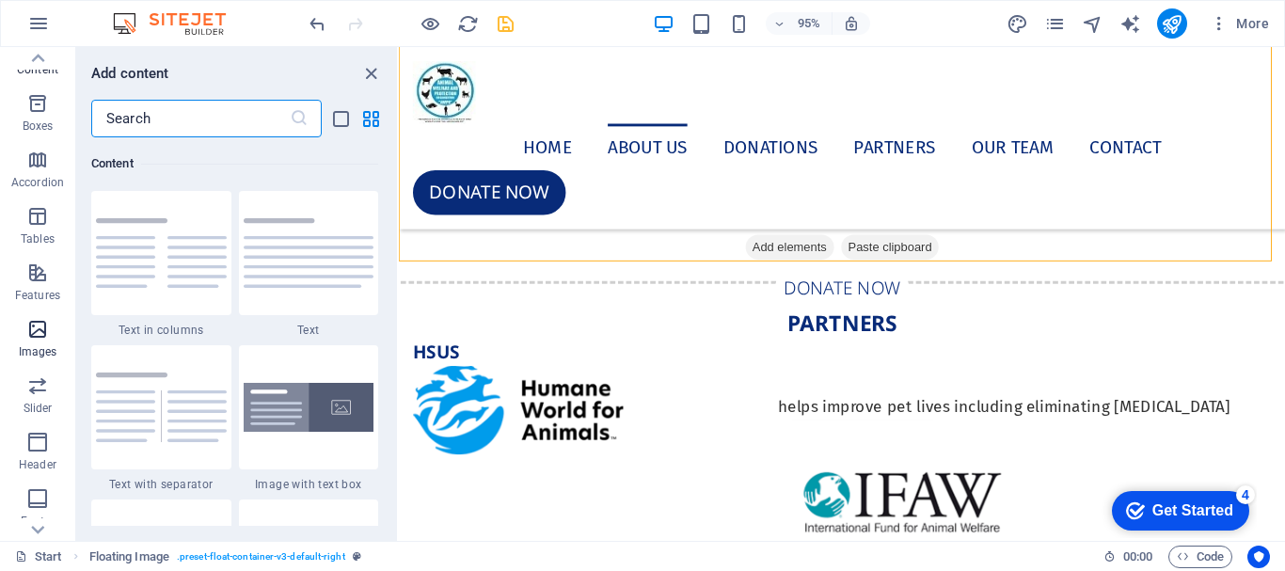
click at [36, 330] on icon "button" at bounding box center [37, 329] width 23 height 23
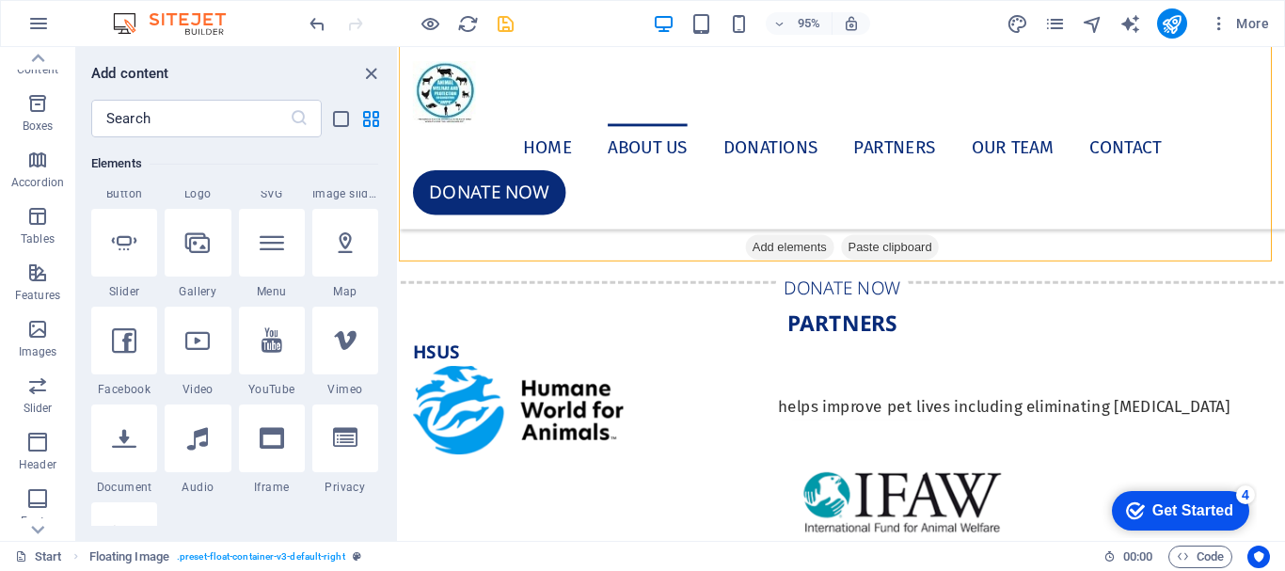
scroll to position [414, 0]
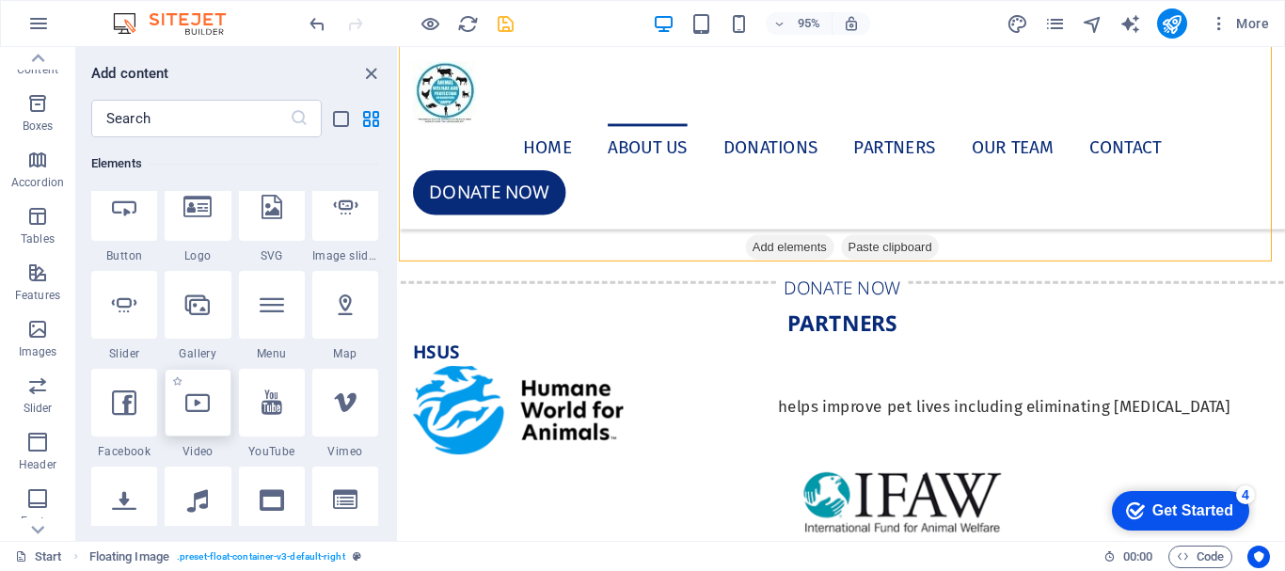
click at [208, 427] on div at bounding box center [198, 403] width 66 height 68
click at [399, 427] on div "Drag here to replace the existing content. Press “Ctrl” if you want to create a…" at bounding box center [842, 294] width 886 height 494
select select "%"
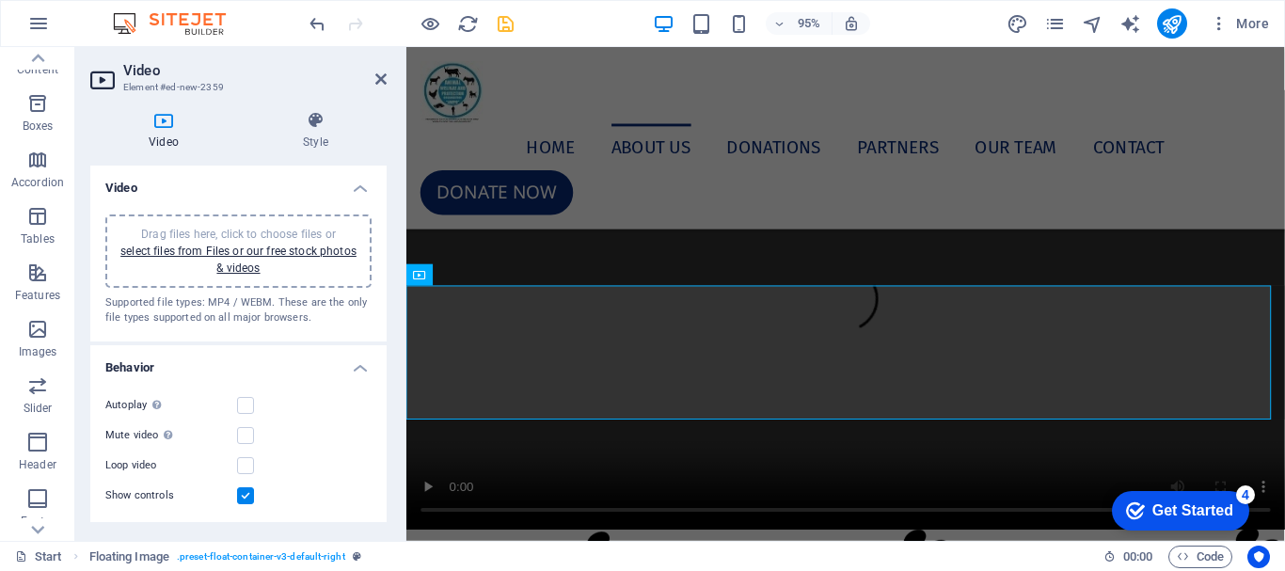
scroll to position [6992, 0]
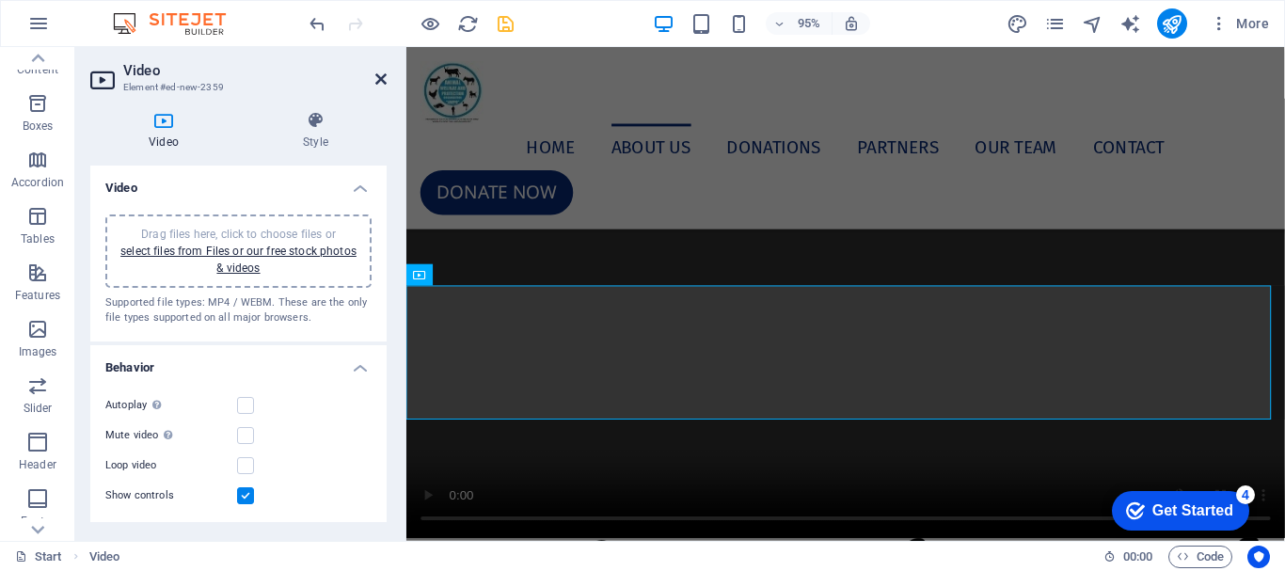
click at [383, 77] on icon at bounding box center [380, 79] width 11 height 15
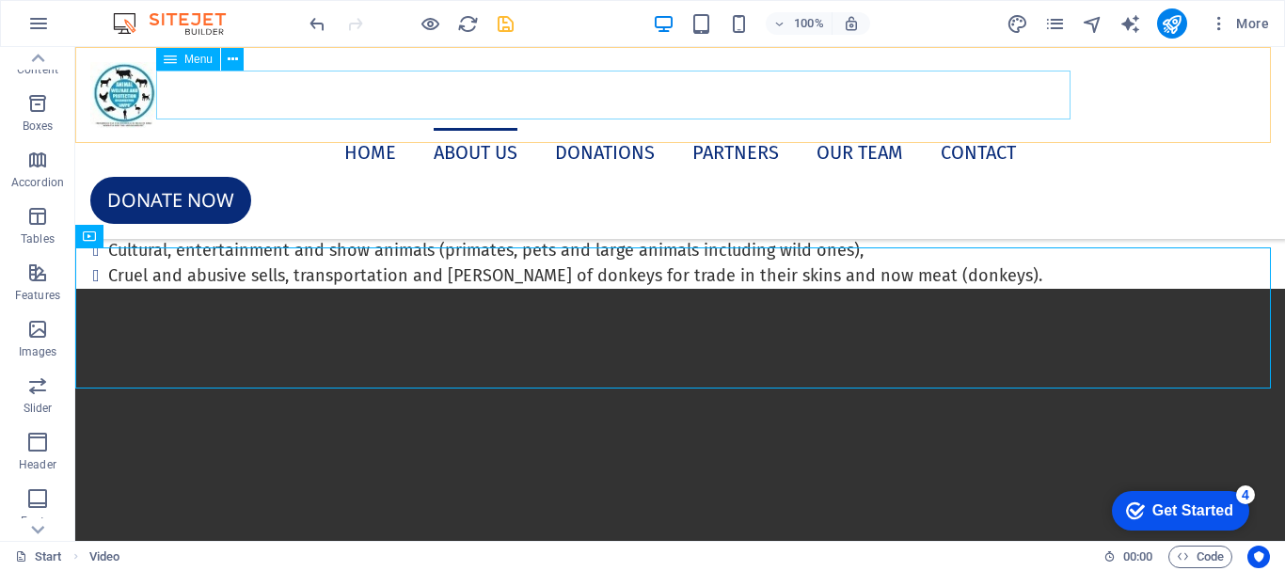
scroll to position [7746, 0]
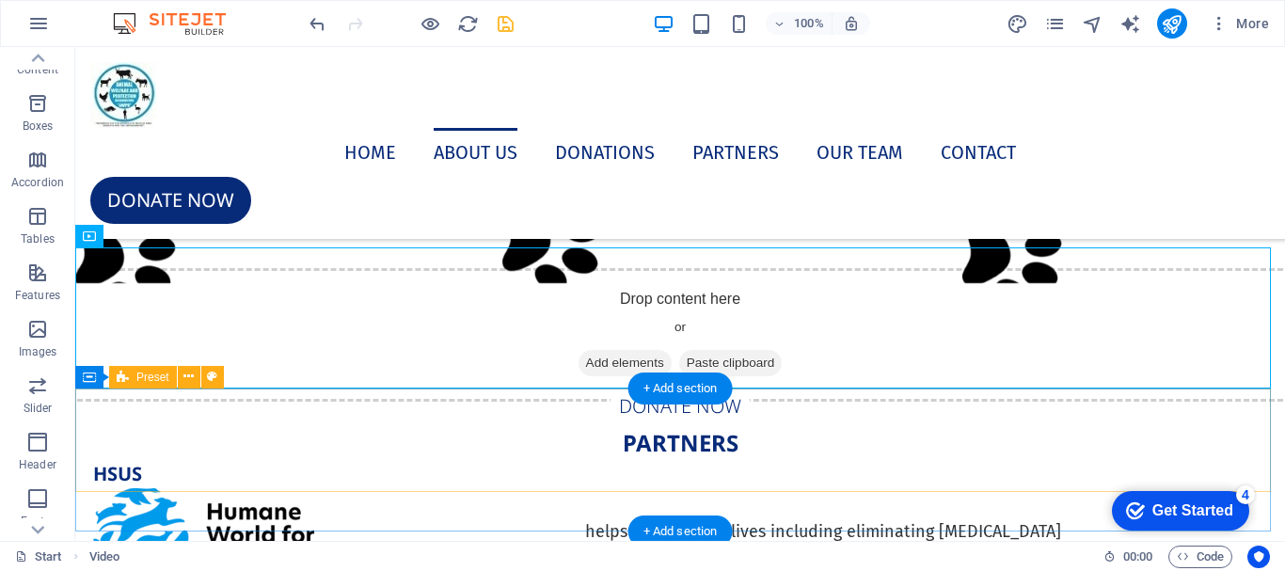
click at [662, 402] on div "Drop content here or Add elements Paste clipboard" at bounding box center [680, 335] width 1240 height 134
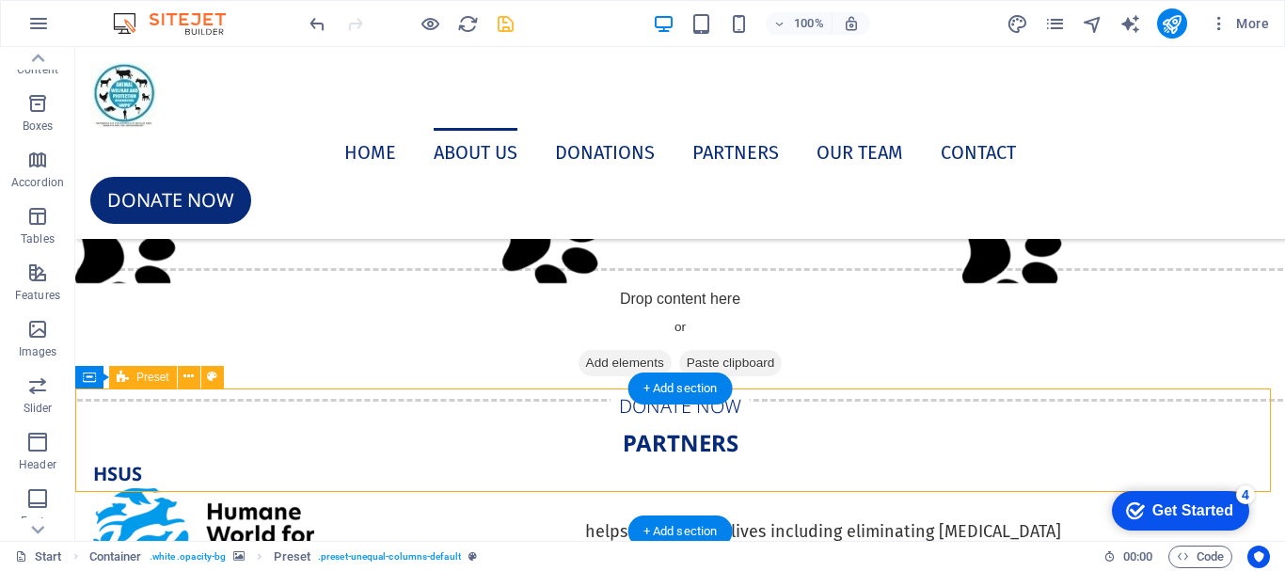
click at [662, 402] on div "Drop content here or Add elements Paste clipboard" at bounding box center [680, 335] width 1240 height 134
select select "preset-unequal-columns-default"
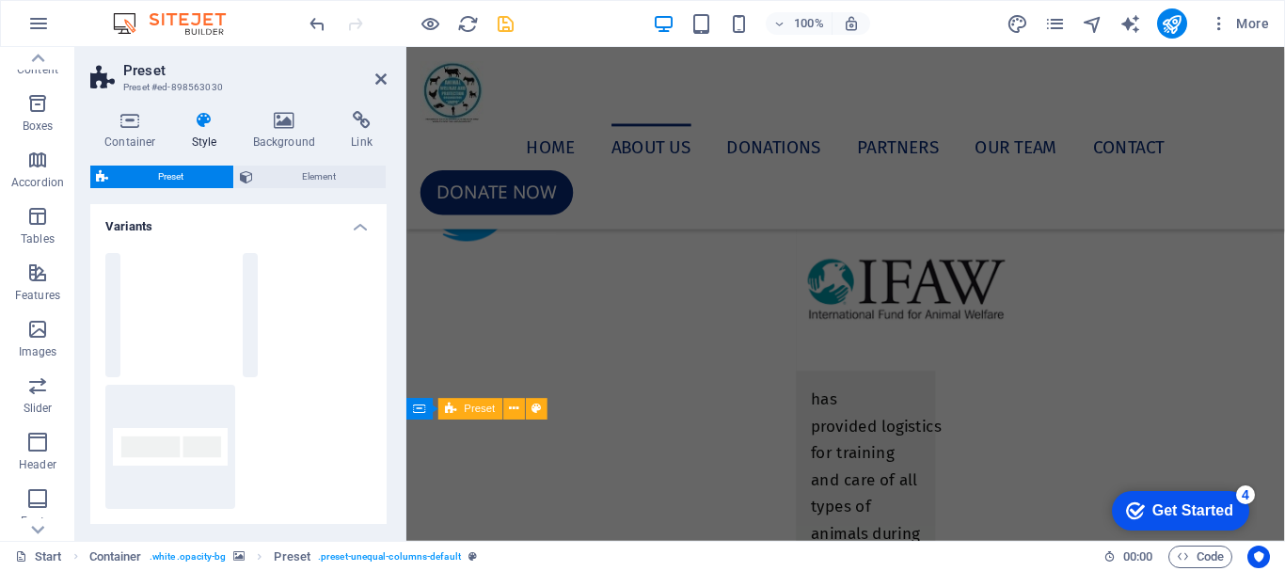
scroll to position [6992, 0]
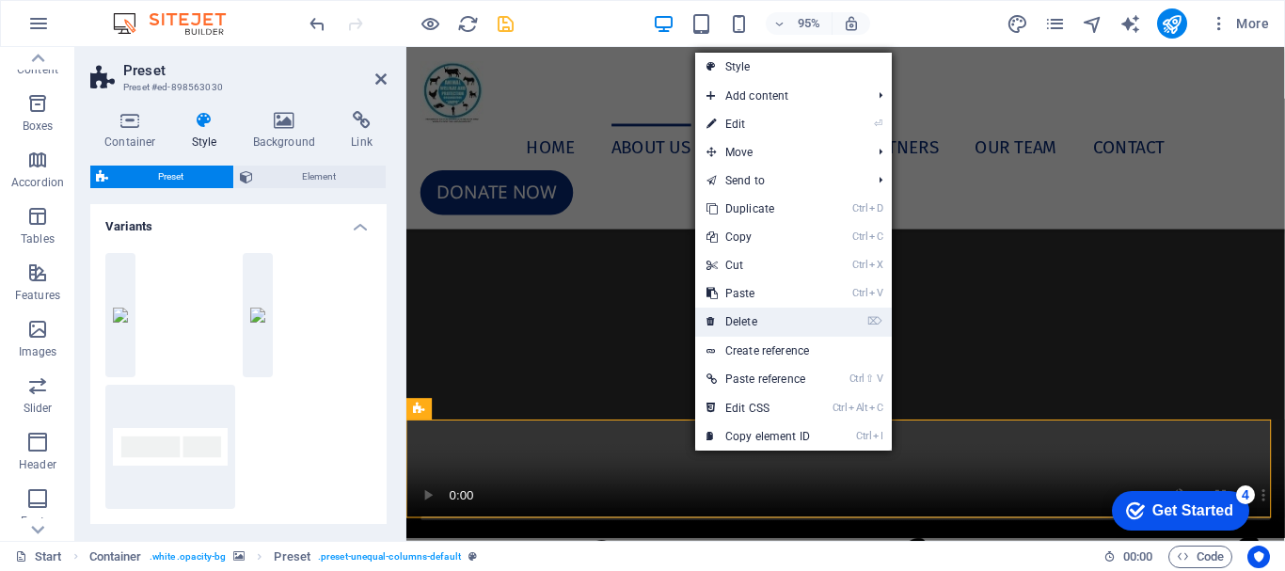
click at [760, 319] on link "⌦ Delete" at bounding box center [758, 322] width 126 height 28
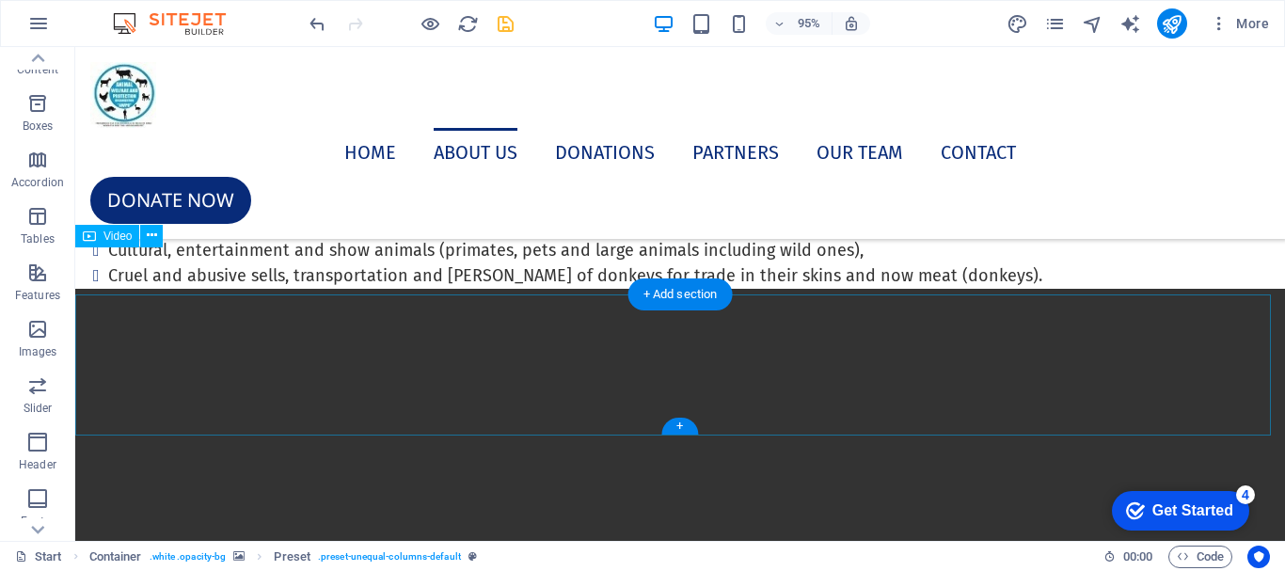
scroll to position [7746, 0]
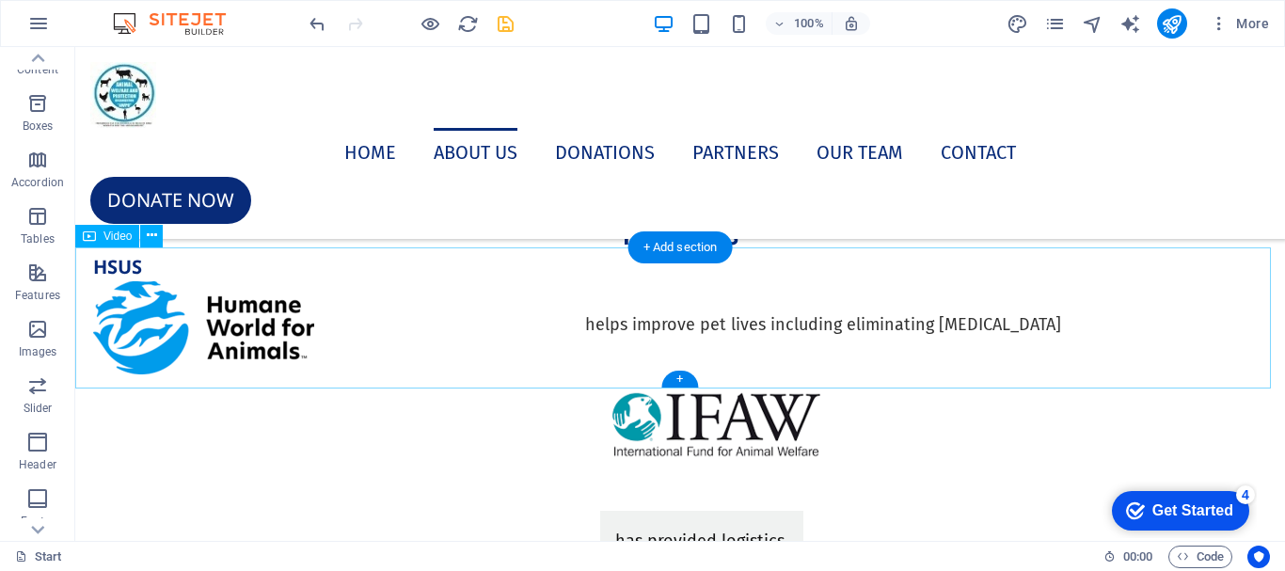
select select "%"
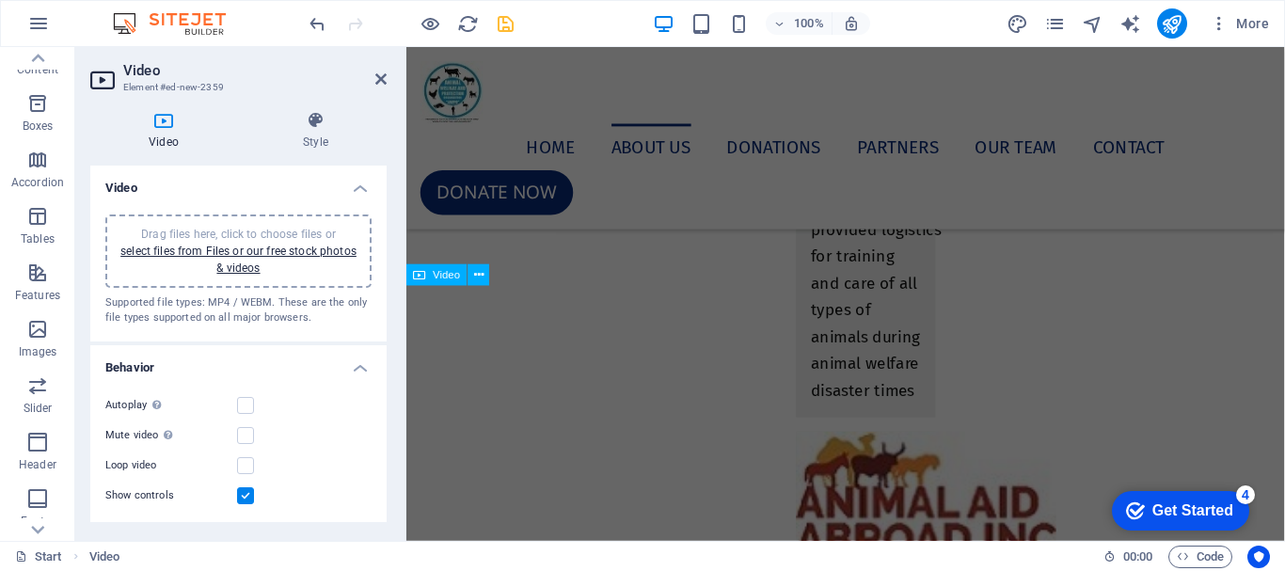
scroll to position [6992, 0]
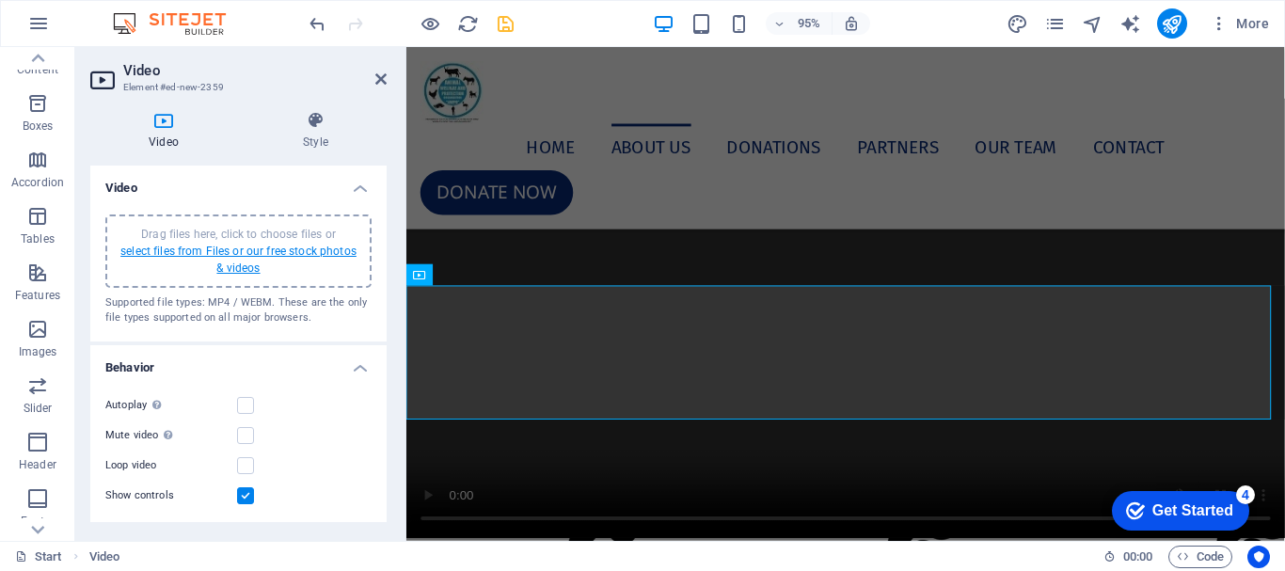
click at [246, 252] on link "select files from Files or our free stock photos & videos" at bounding box center [238, 260] width 236 height 30
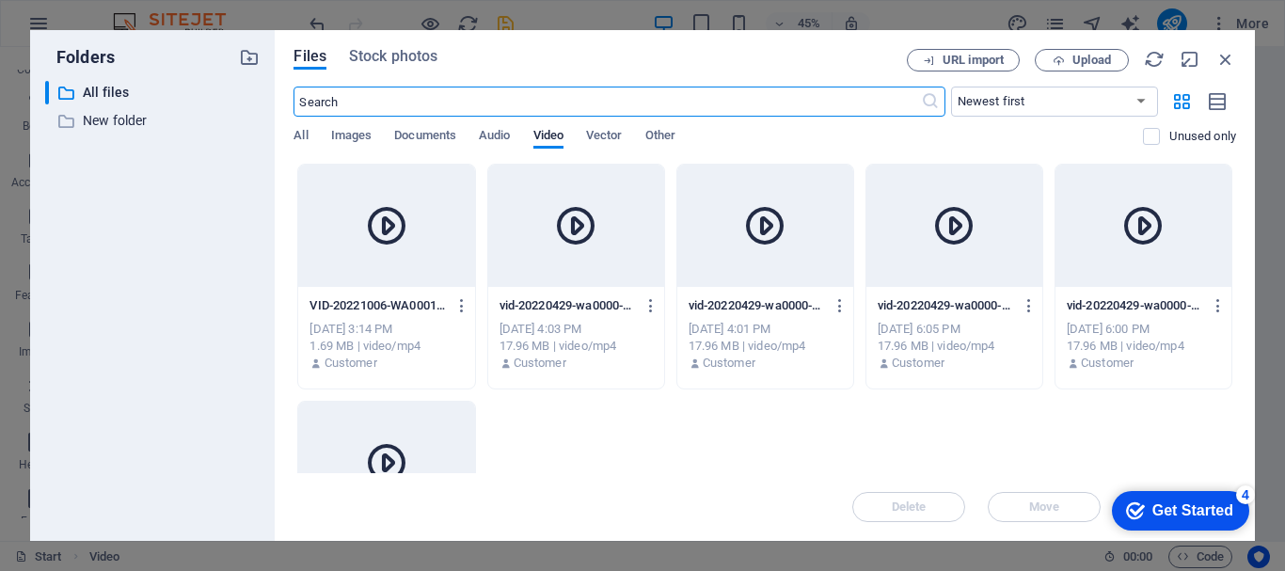
scroll to position [7198, 0]
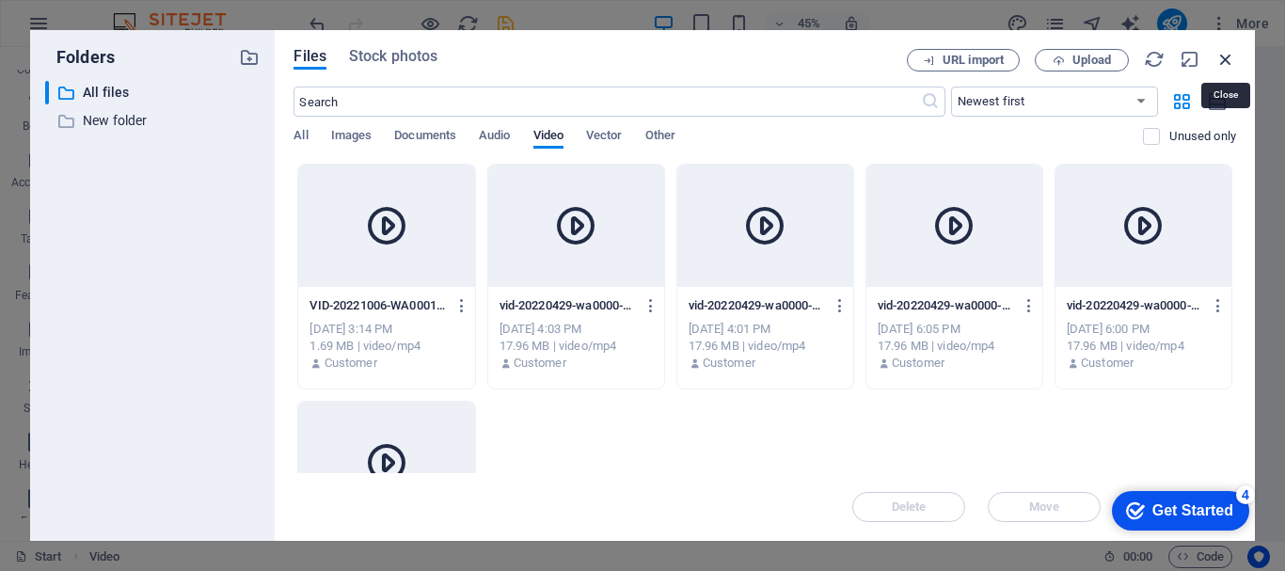
click at [1230, 59] on icon "button" at bounding box center [1226, 59] width 21 height 21
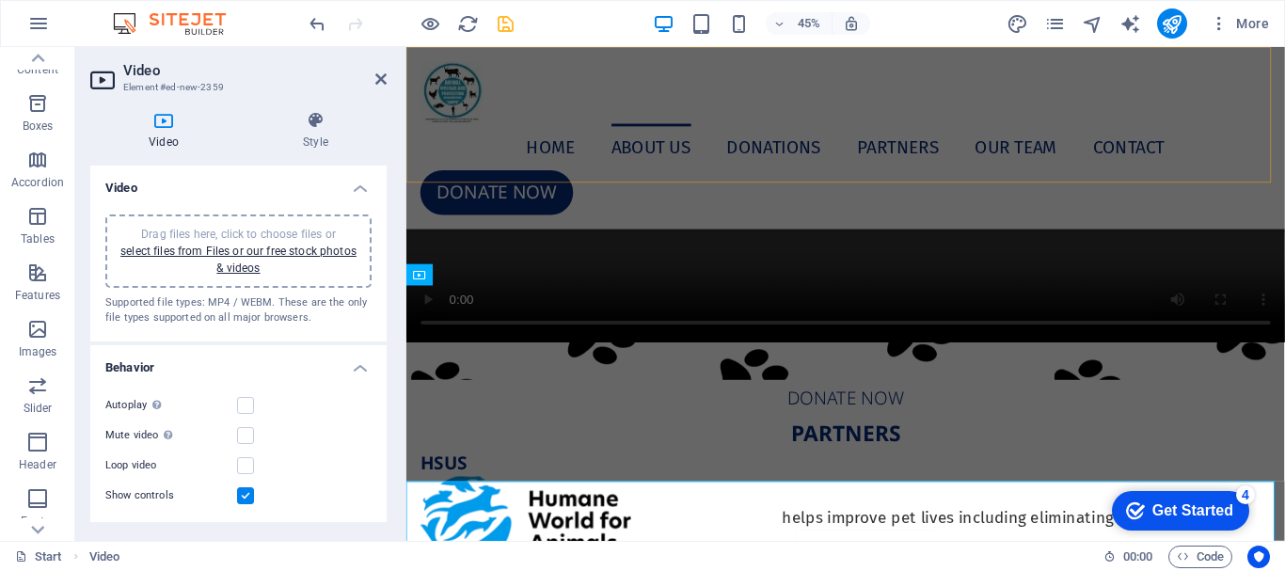
scroll to position [6992, 0]
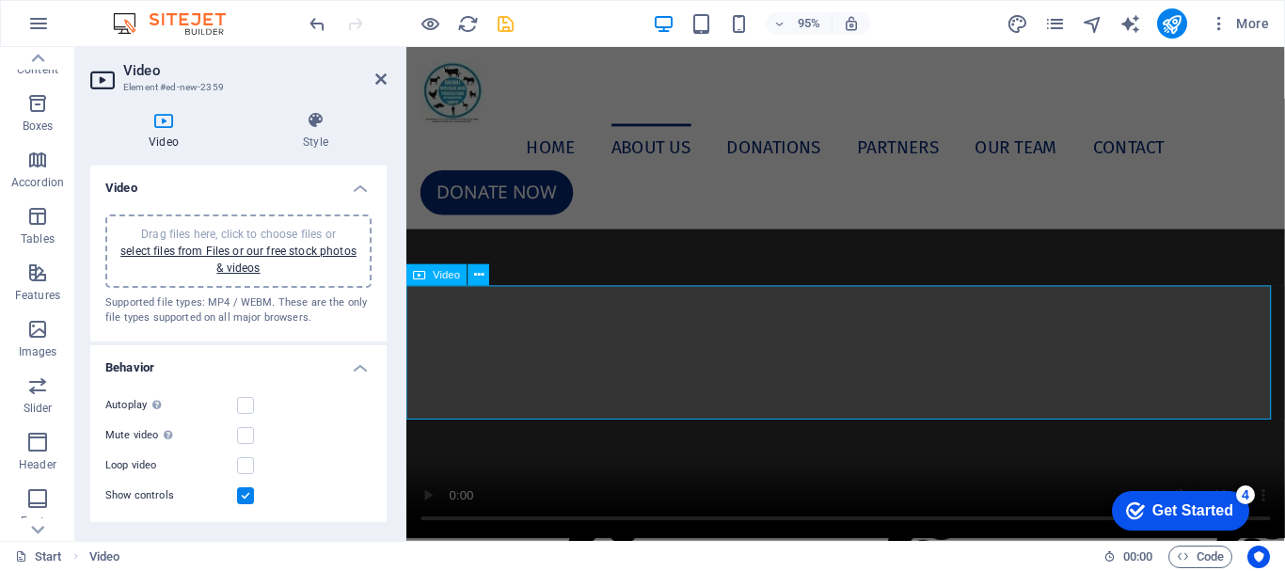
click at [964, 381] on figure at bounding box center [868, 333] width 925 height 463
click at [303, 255] on link "select files from Files or our free stock photos & videos" at bounding box center [238, 260] width 236 height 30
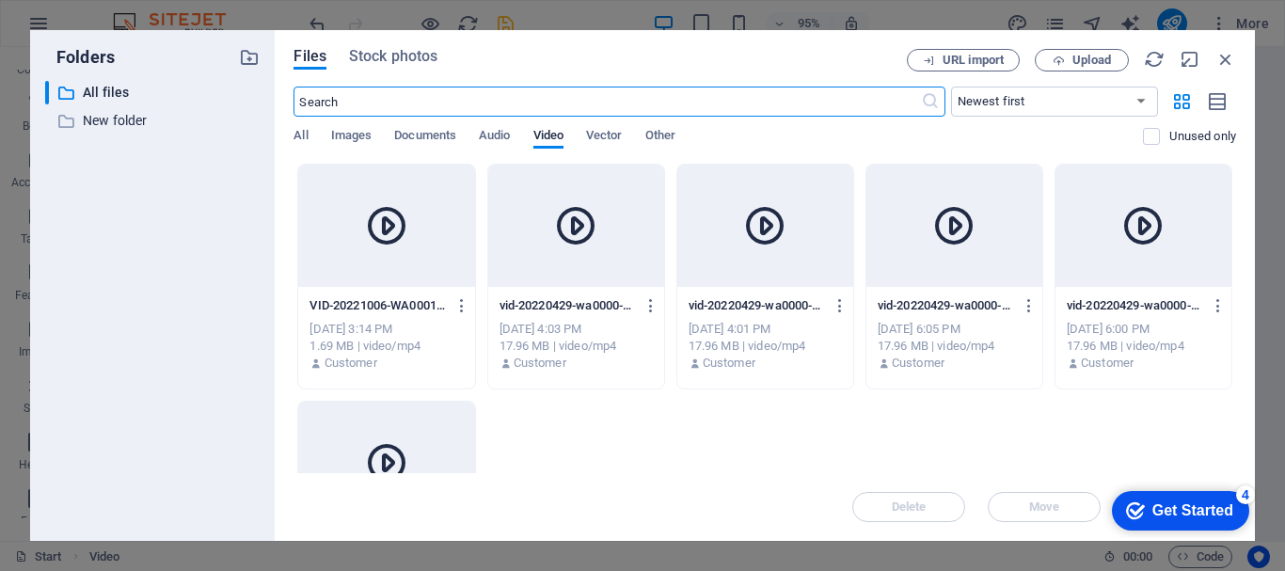
scroll to position [7198, 0]
click at [1065, 59] on span "Upload" at bounding box center [1081, 61] width 77 height 12
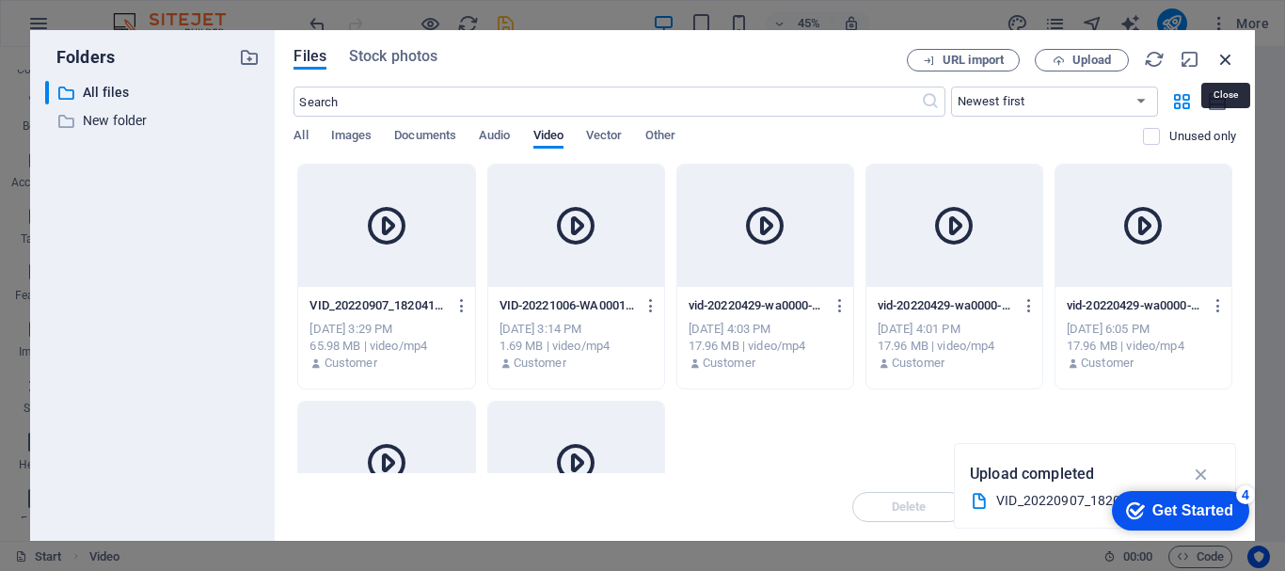
click at [1222, 54] on icon "button" at bounding box center [1226, 59] width 21 height 21
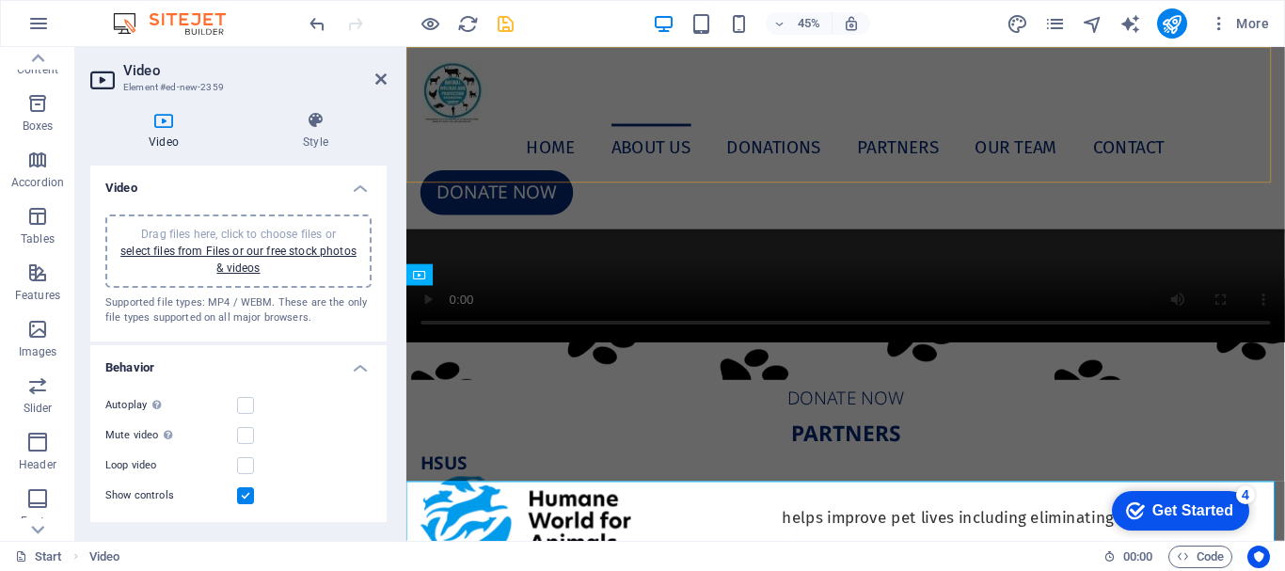
scroll to position [6992, 0]
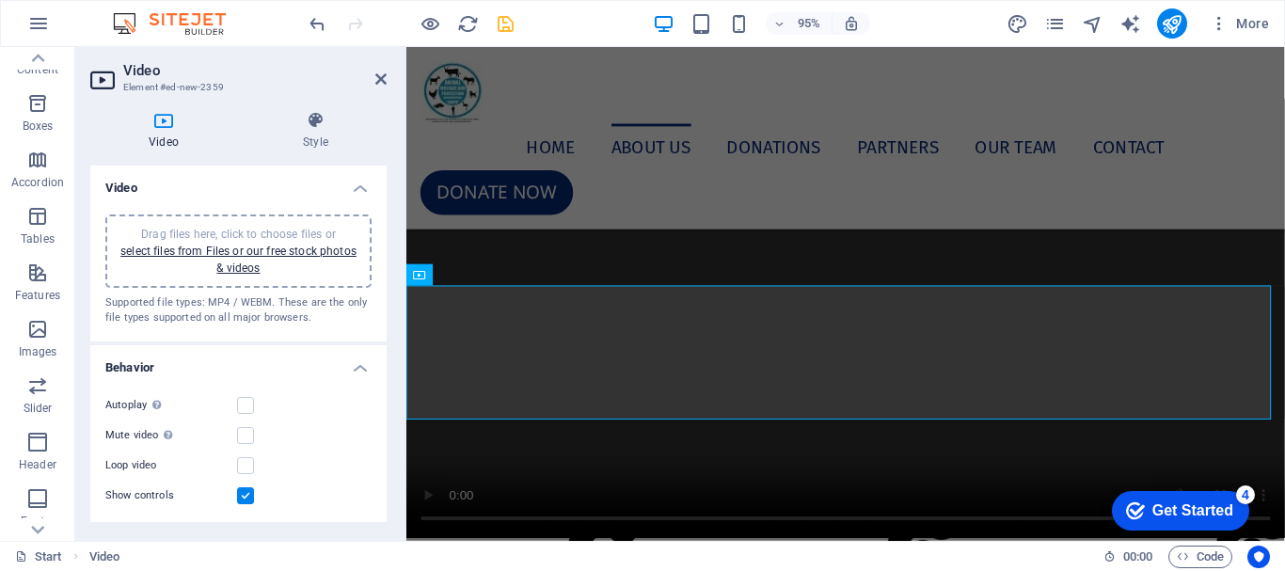
click at [345, 268] on div "Drag files here, click to choose files or select files from Files or our free s…" at bounding box center [239, 251] width 244 height 51
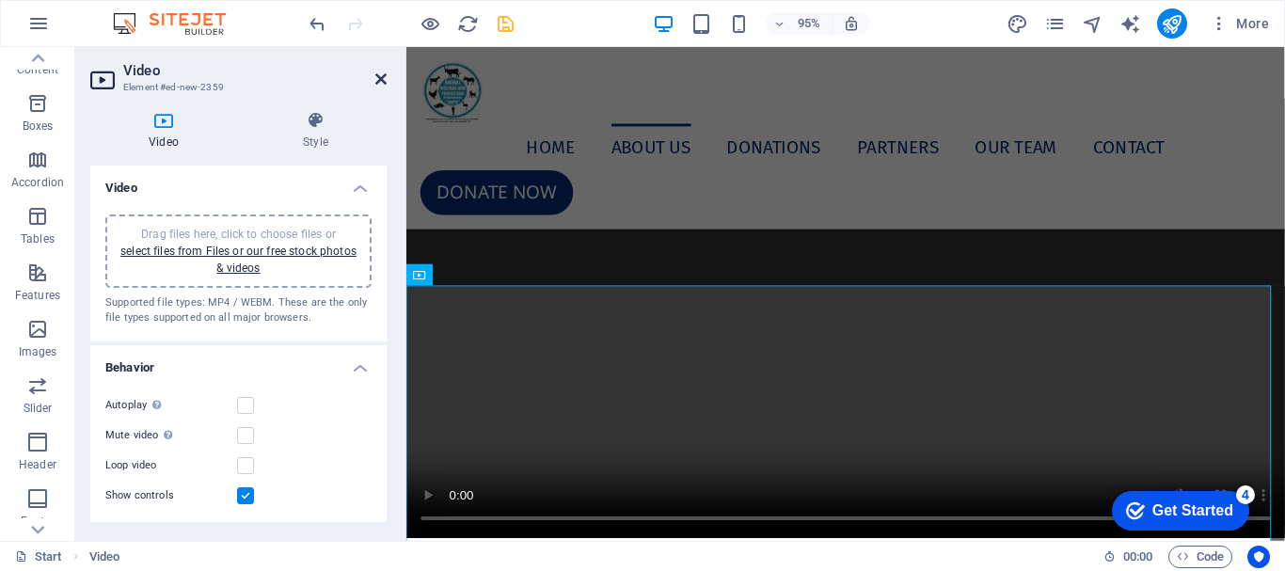
click at [379, 80] on icon at bounding box center [380, 79] width 11 height 15
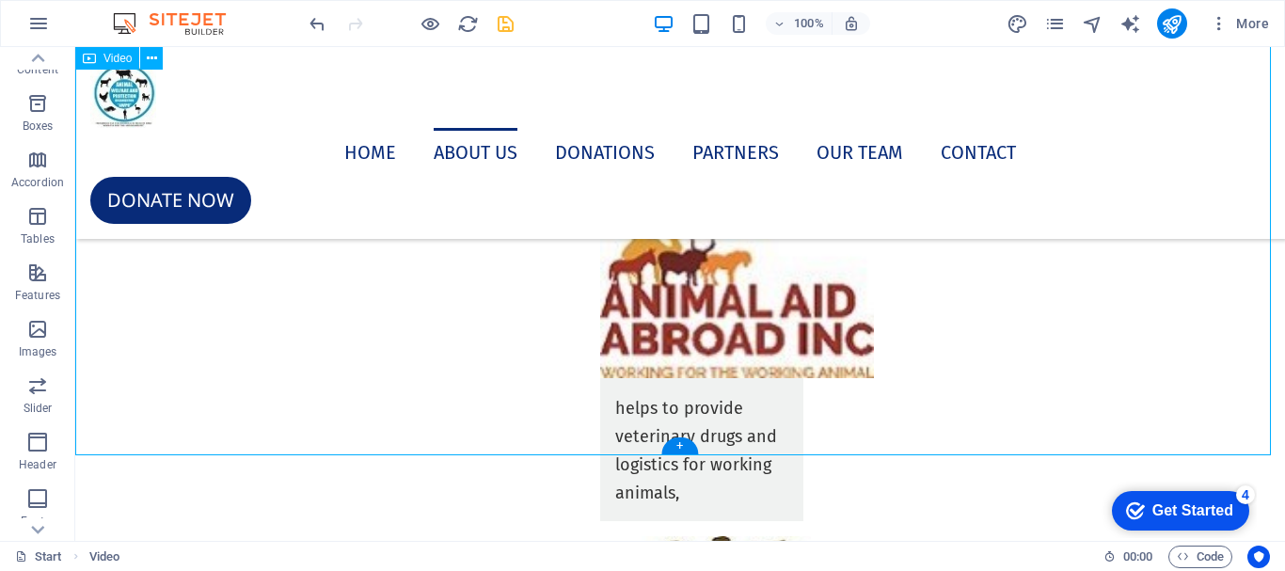
scroll to position [8122, 0]
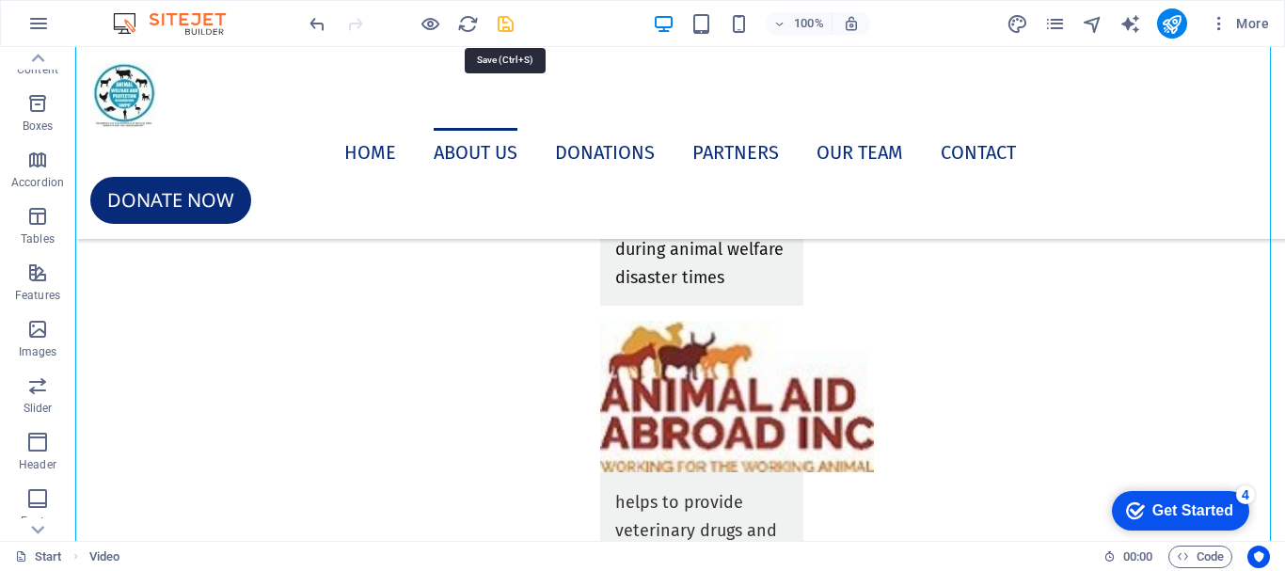
drag, startPoint x: 507, startPoint y: 31, endPoint x: 438, endPoint y: 145, distance: 133.0
click at [507, 31] on icon "save" at bounding box center [506, 24] width 22 height 22
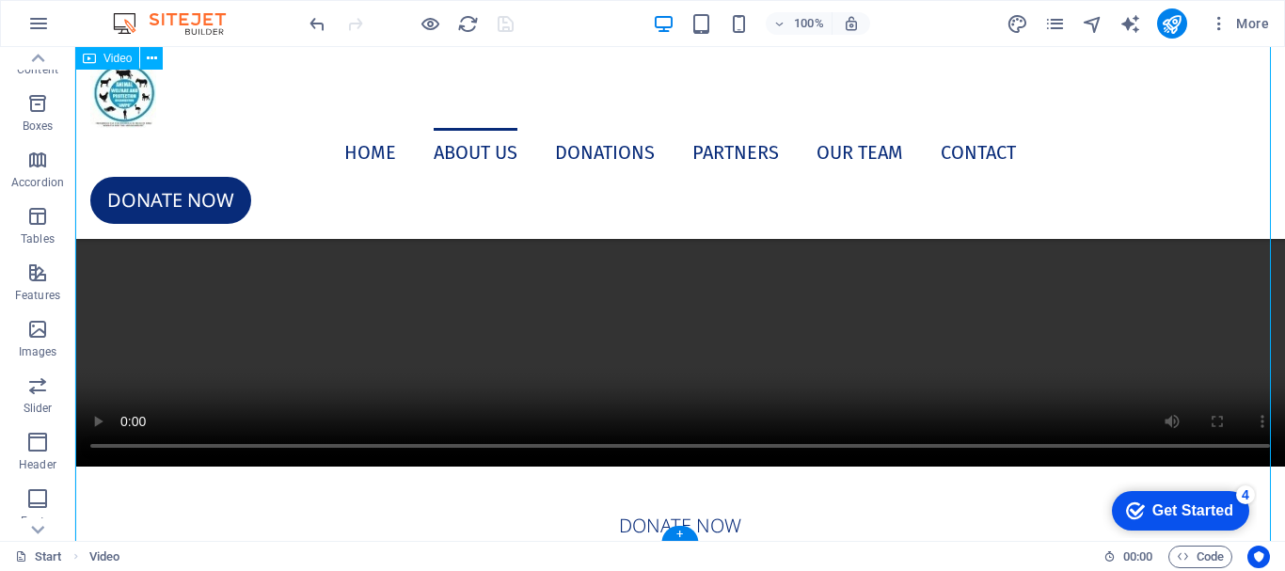
select select "%"
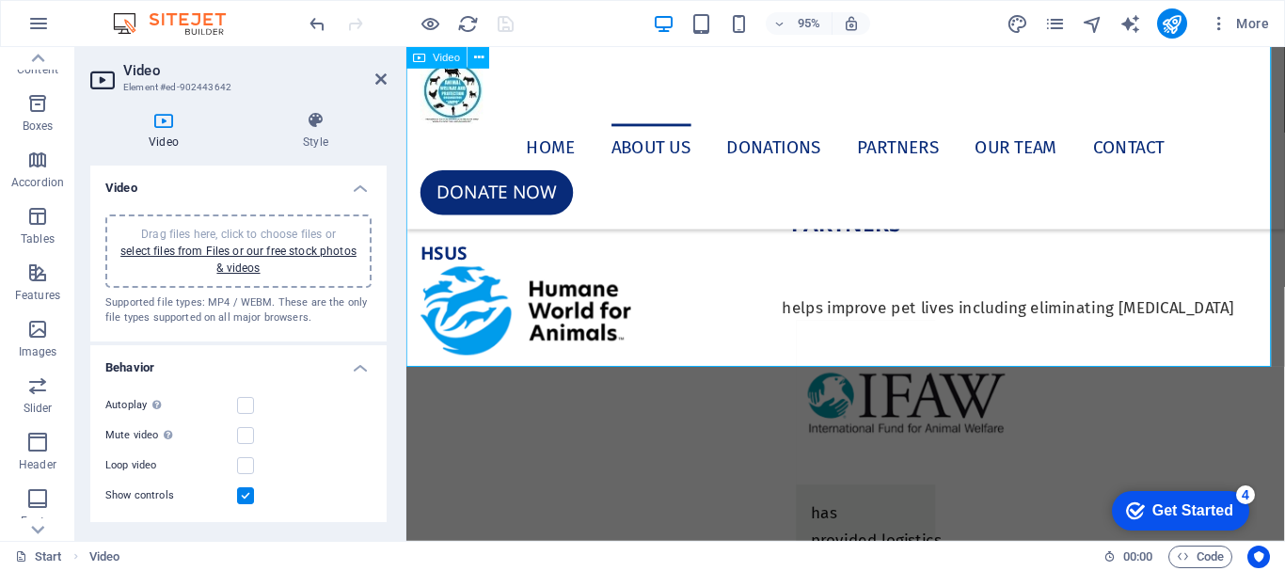
click at [245, 409] on label at bounding box center [245, 405] width 17 height 17
click at [0, 0] on input "Autoplay Autoplay is only available if muted is checked" at bounding box center [0, 0] width 0 height 0
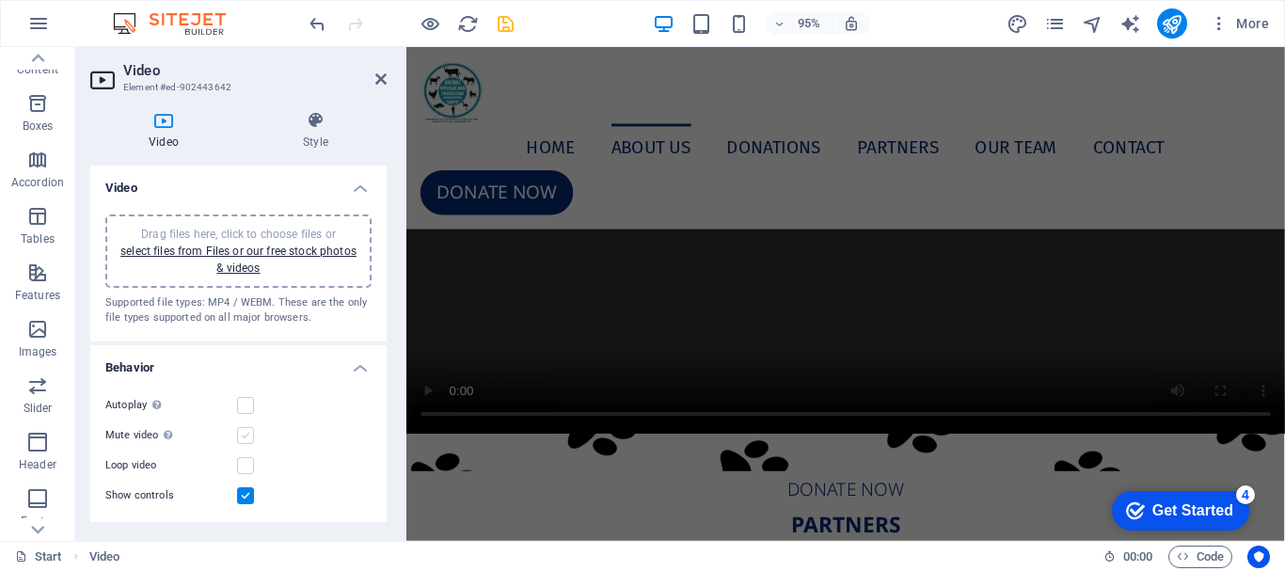
scroll to position [7054, 0]
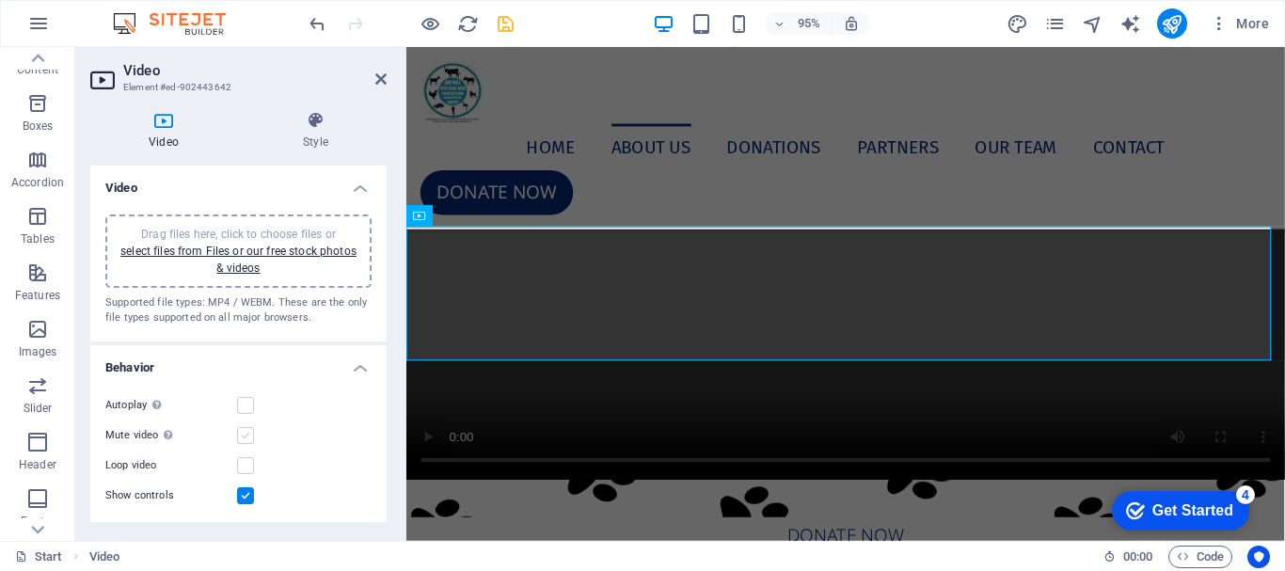
click at [247, 432] on label at bounding box center [245, 435] width 17 height 17
click at [0, 0] on input "Mute video Autoplay will be available if muted is checked" at bounding box center [0, 0] width 0 height 0
click at [245, 408] on label at bounding box center [245, 405] width 17 height 17
click at [0, 0] on input "Autoplay Autoplay is only available if muted is checked" at bounding box center [0, 0] width 0 height 0
click at [242, 469] on label at bounding box center [245, 465] width 17 height 17
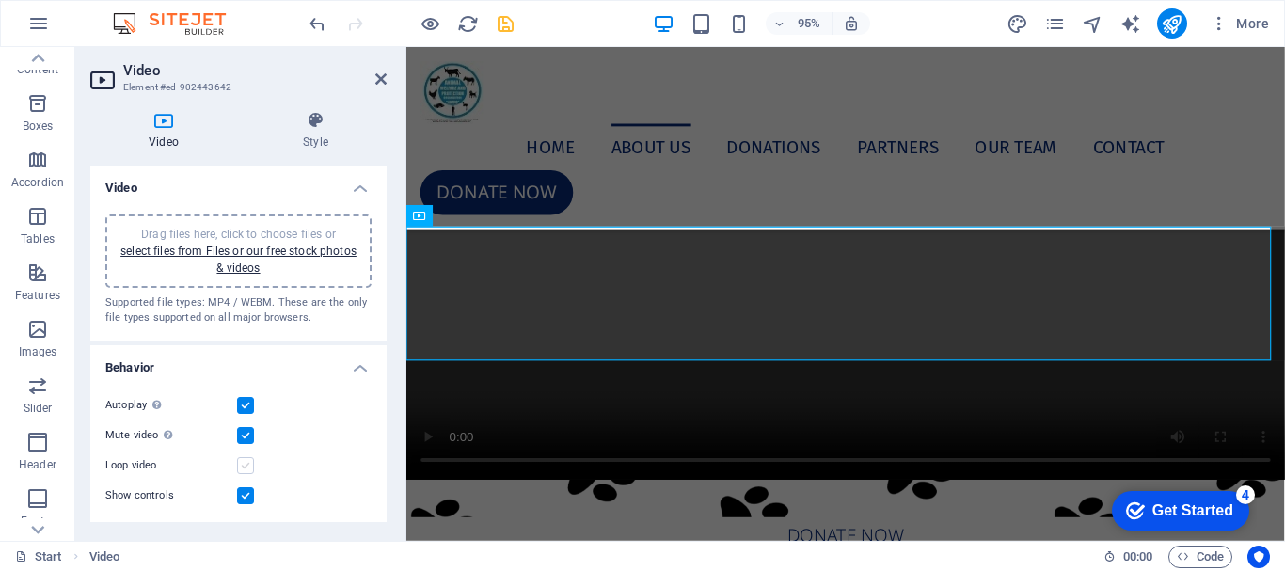
click at [0, 0] on input "Loop video" at bounding box center [0, 0] width 0 height 0
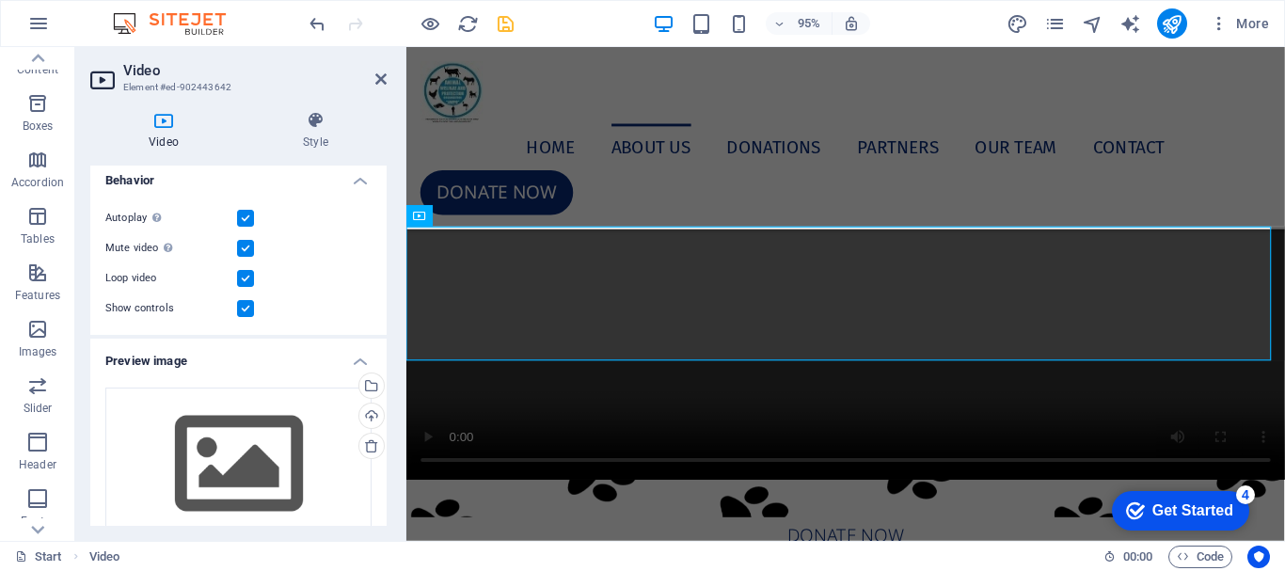
scroll to position [188, 0]
click at [503, 22] on icon "save" at bounding box center [506, 24] width 22 height 22
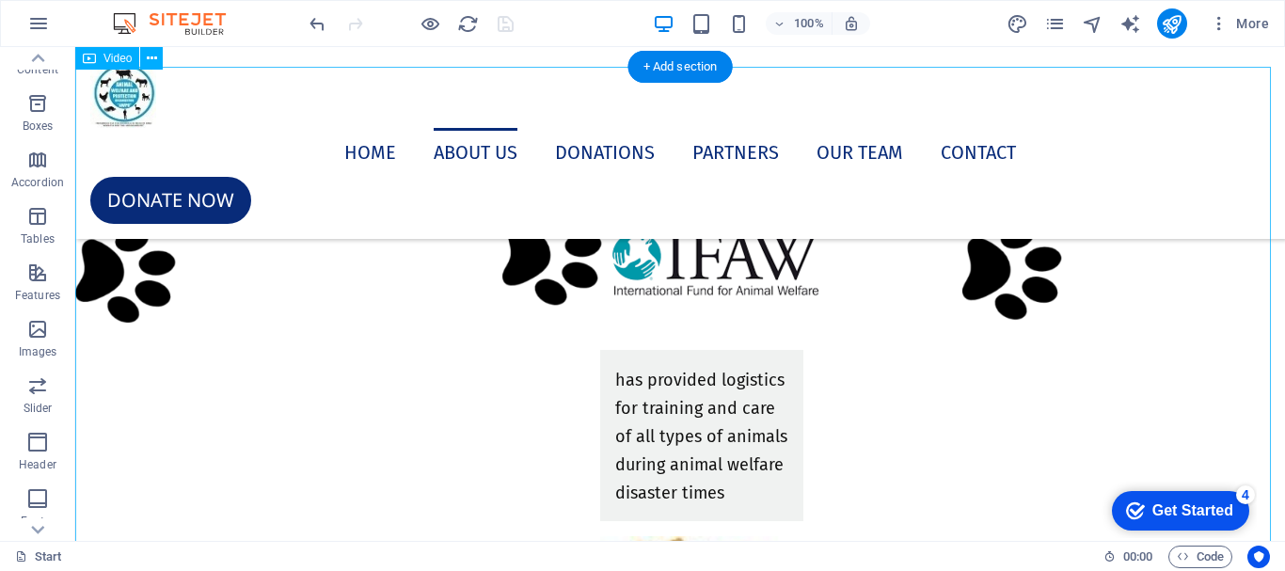
scroll to position [7902, 0]
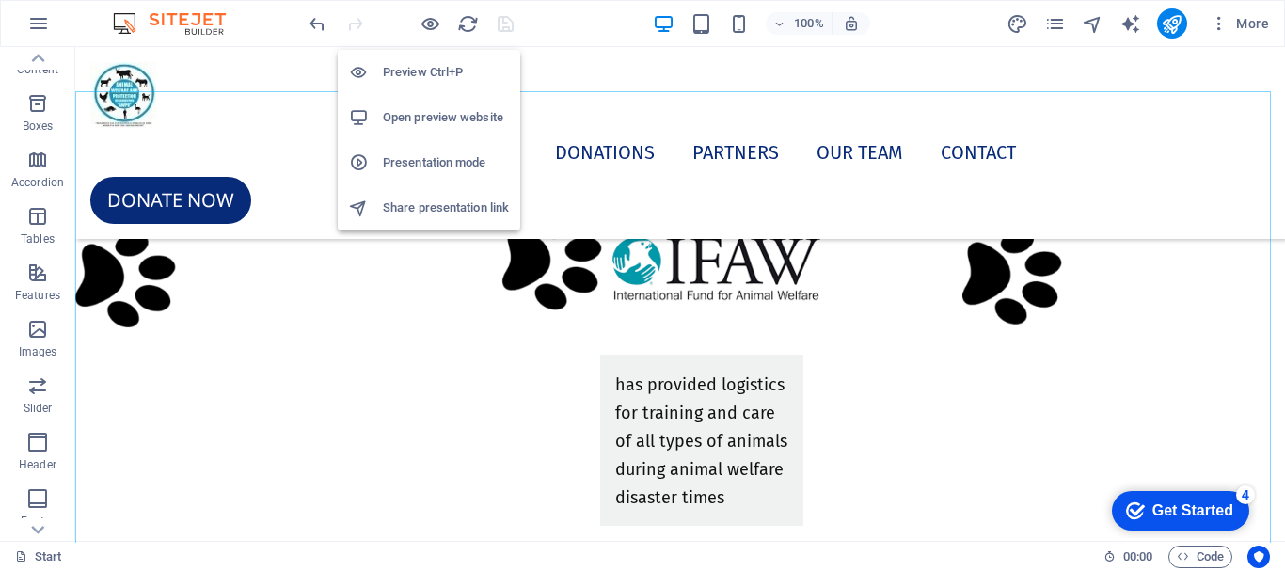
click at [419, 113] on h6 "Open preview website" at bounding box center [446, 117] width 126 height 23
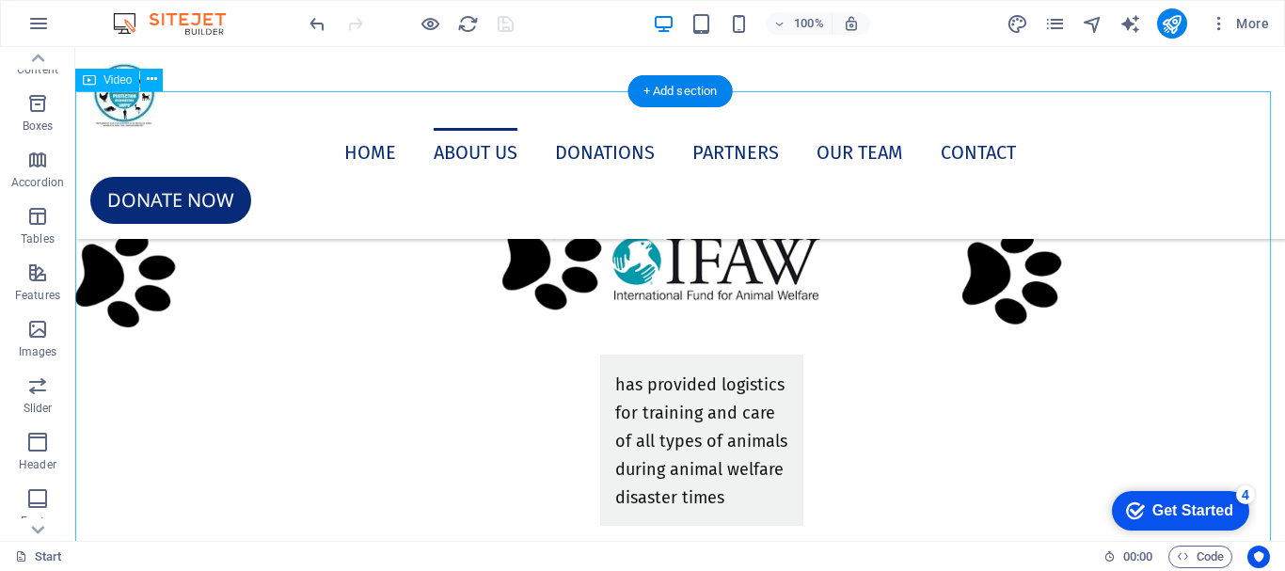
select select "%"
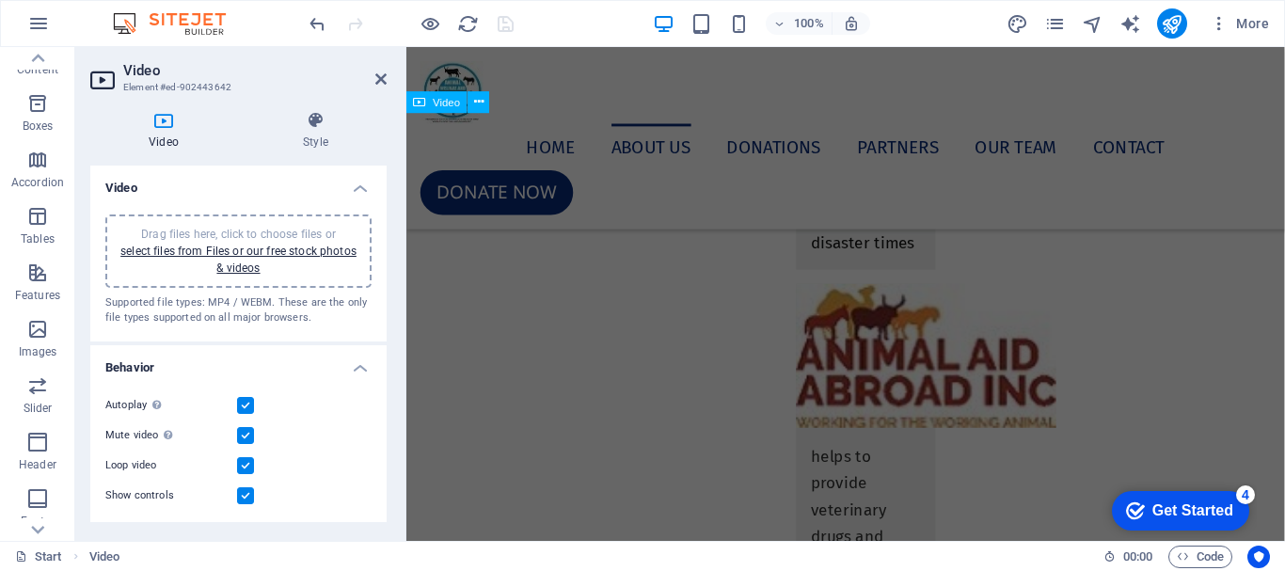
scroll to position [7174, 0]
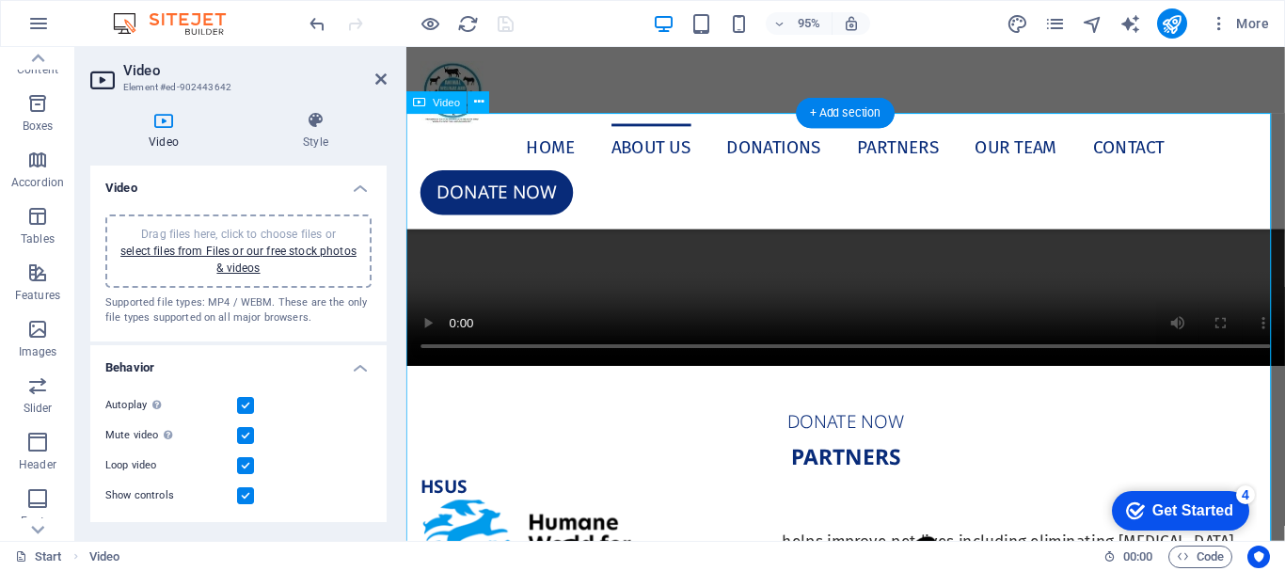
click at [677, 333] on figure at bounding box center [868, 151] width 925 height 463
click at [256, 258] on div "Drag files here, click to choose files or select files from Files or our free s…" at bounding box center [239, 251] width 244 height 51
click at [384, 74] on icon at bounding box center [380, 79] width 11 height 15
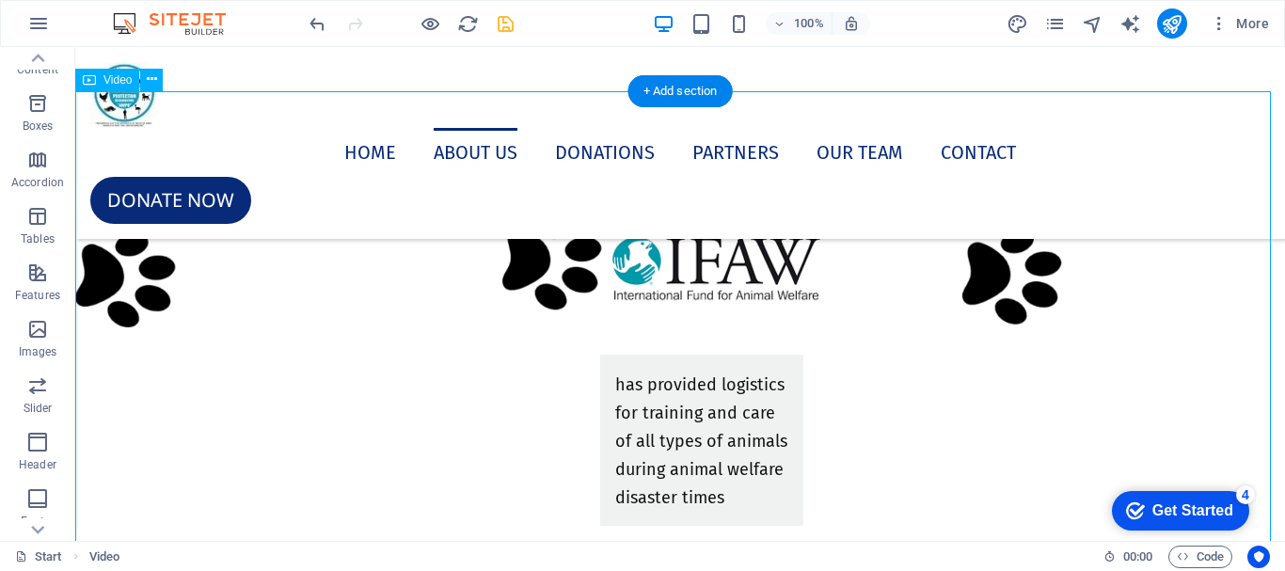
scroll to position [7996, 0]
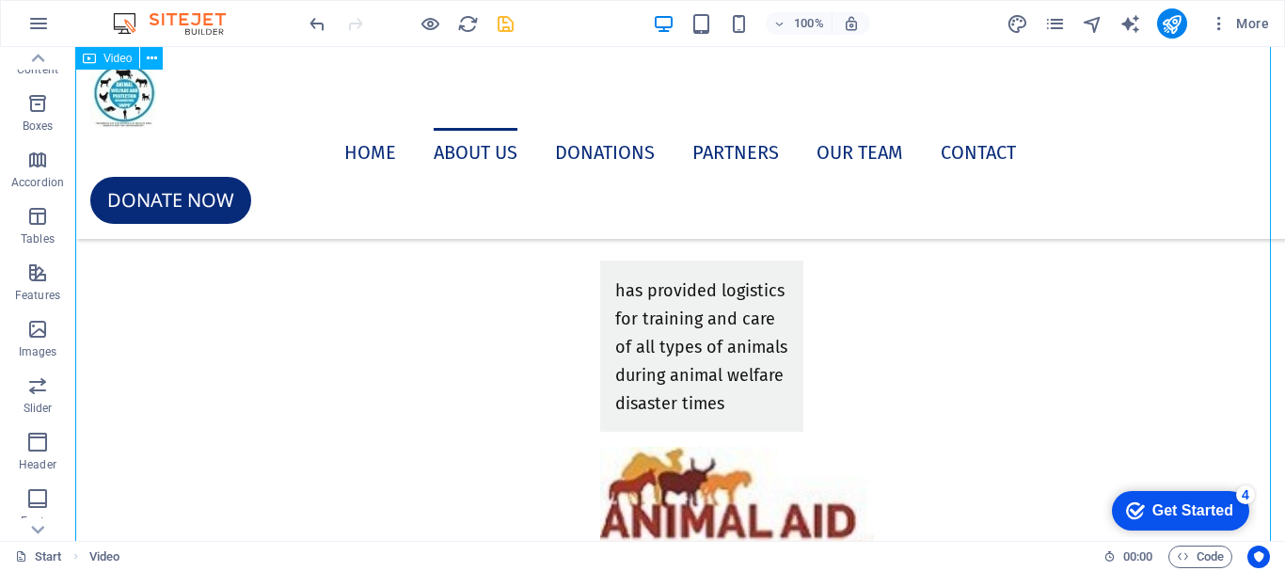
select select "%"
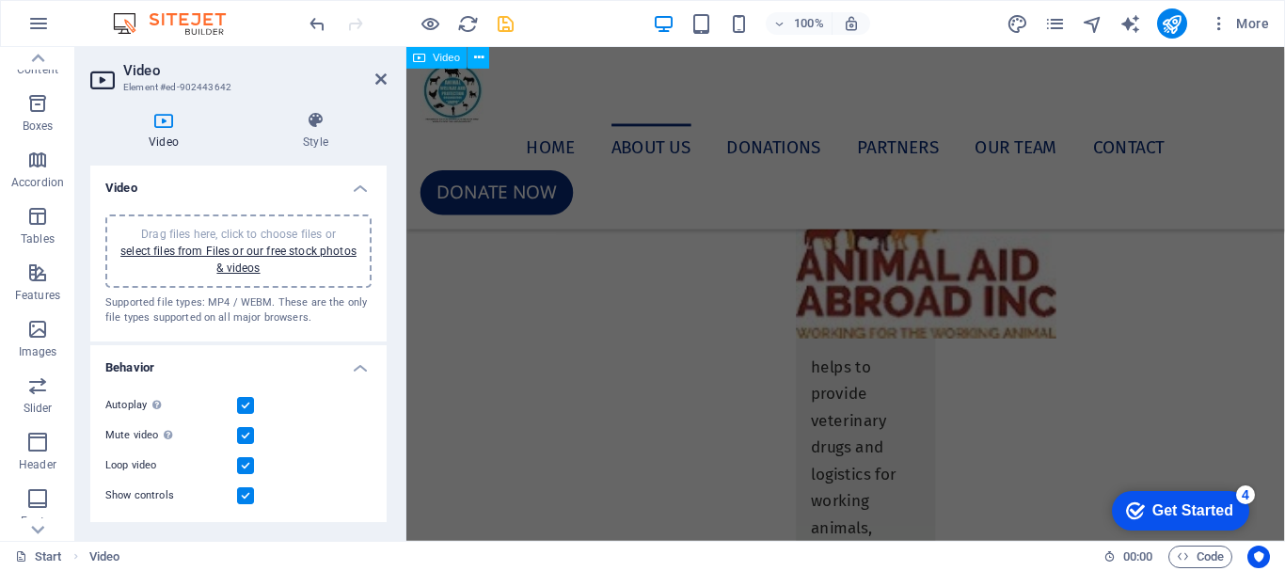
scroll to position [7293, 0]
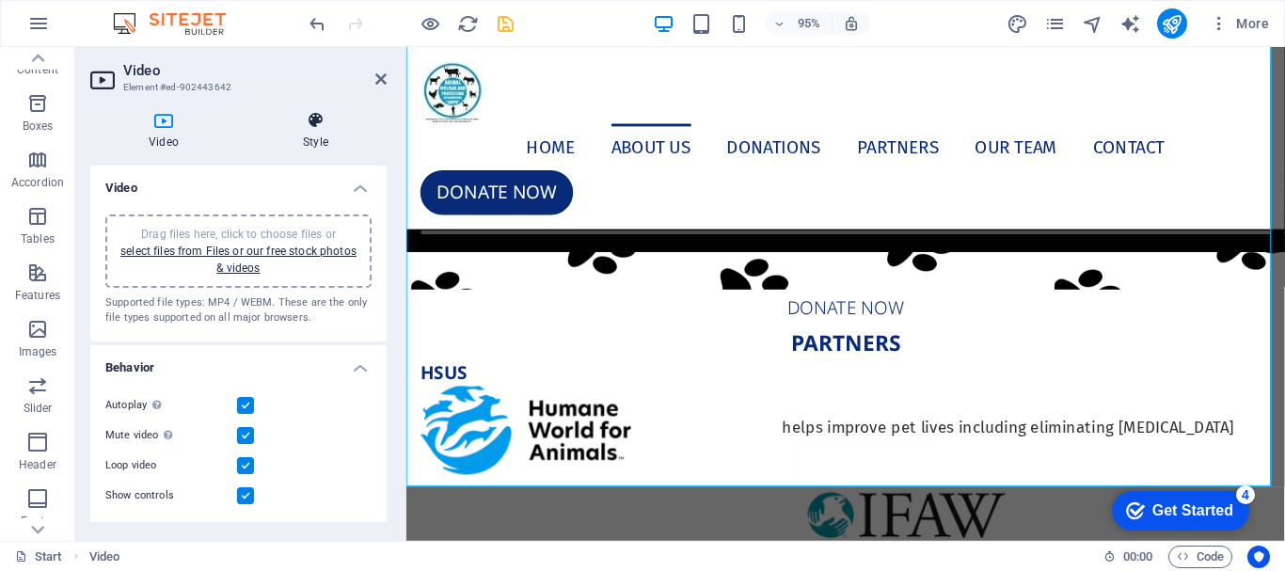
click at [310, 137] on h4 "Style" at bounding box center [316, 131] width 142 height 40
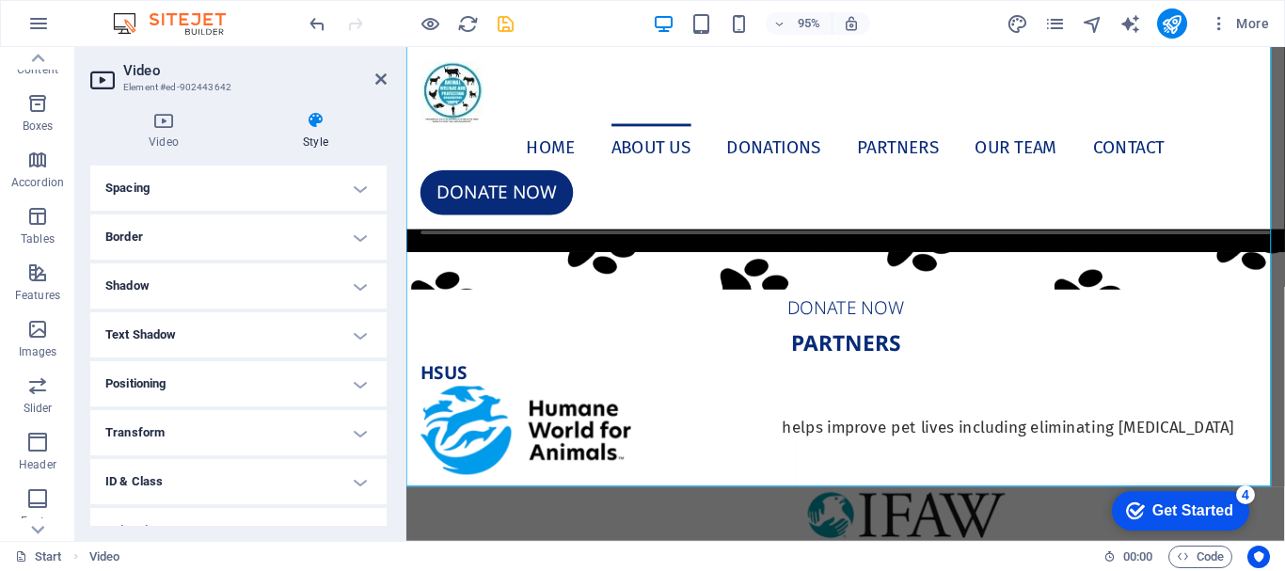
scroll to position [188, 0]
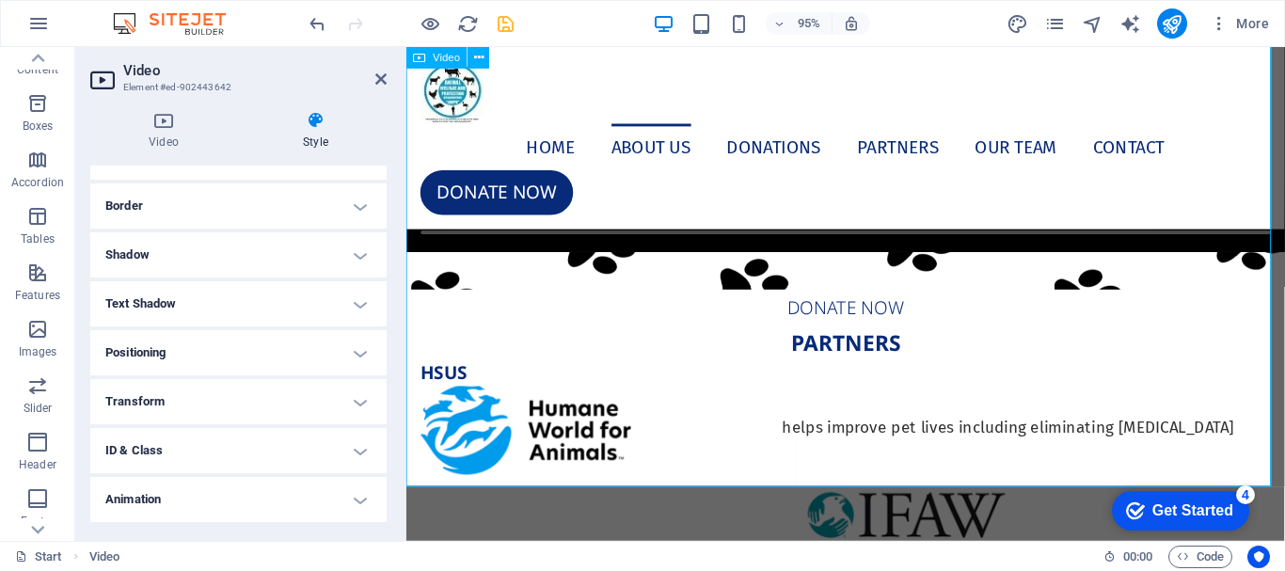
click at [618, 263] on figure at bounding box center [868, 32] width 925 height 463
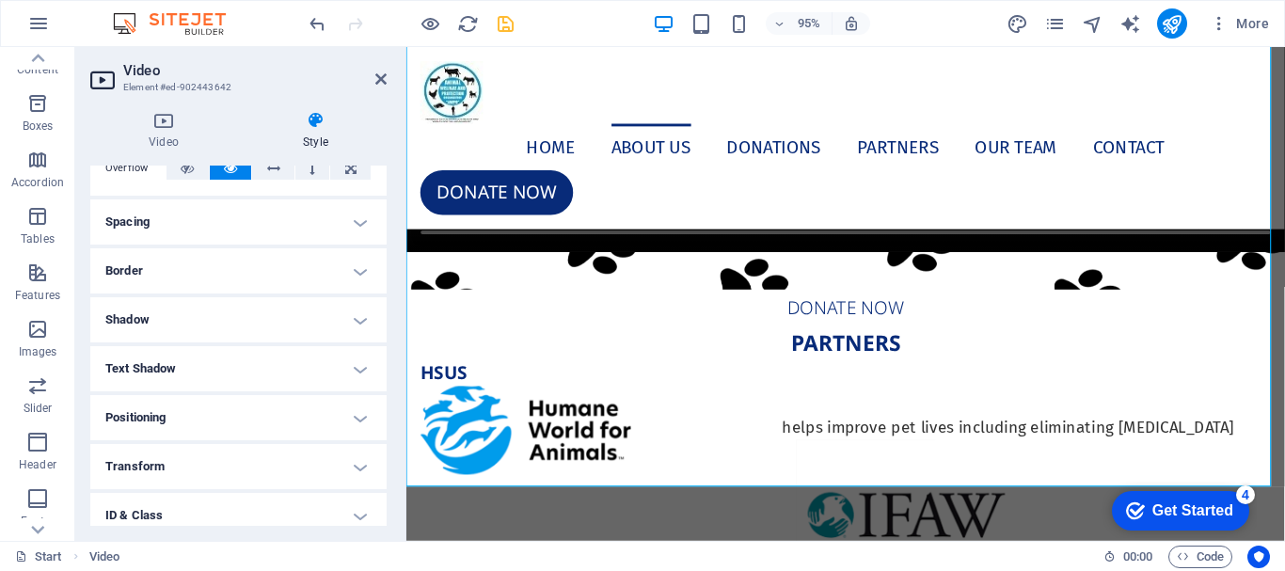
scroll to position [94, 0]
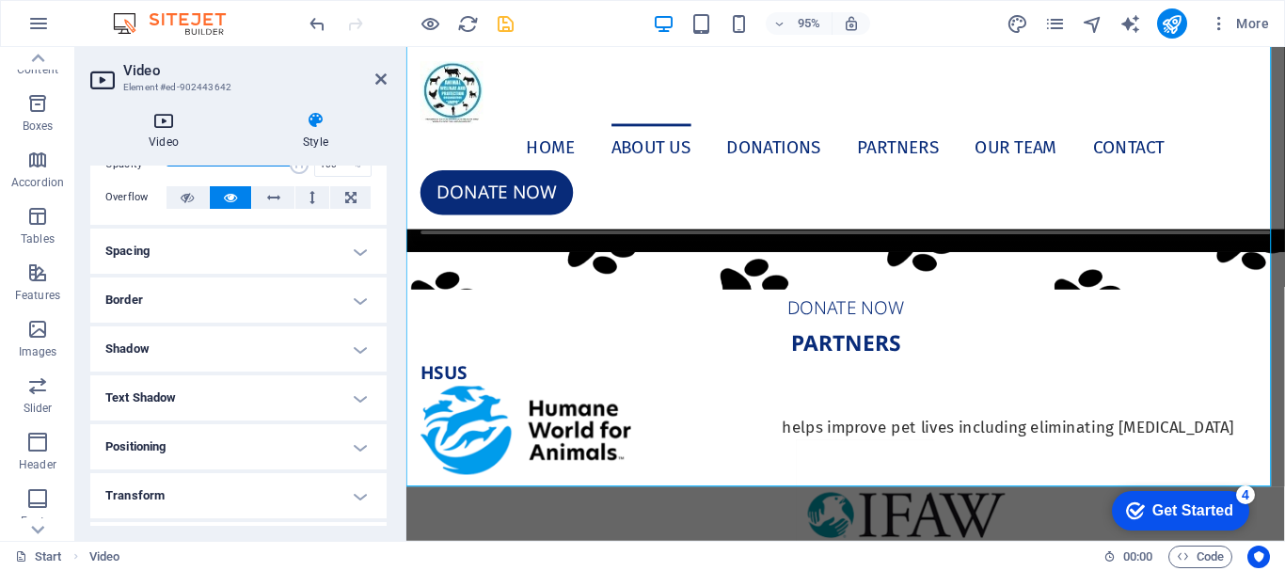
click at [184, 138] on h4 "Video" at bounding box center [167, 131] width 154 height 40
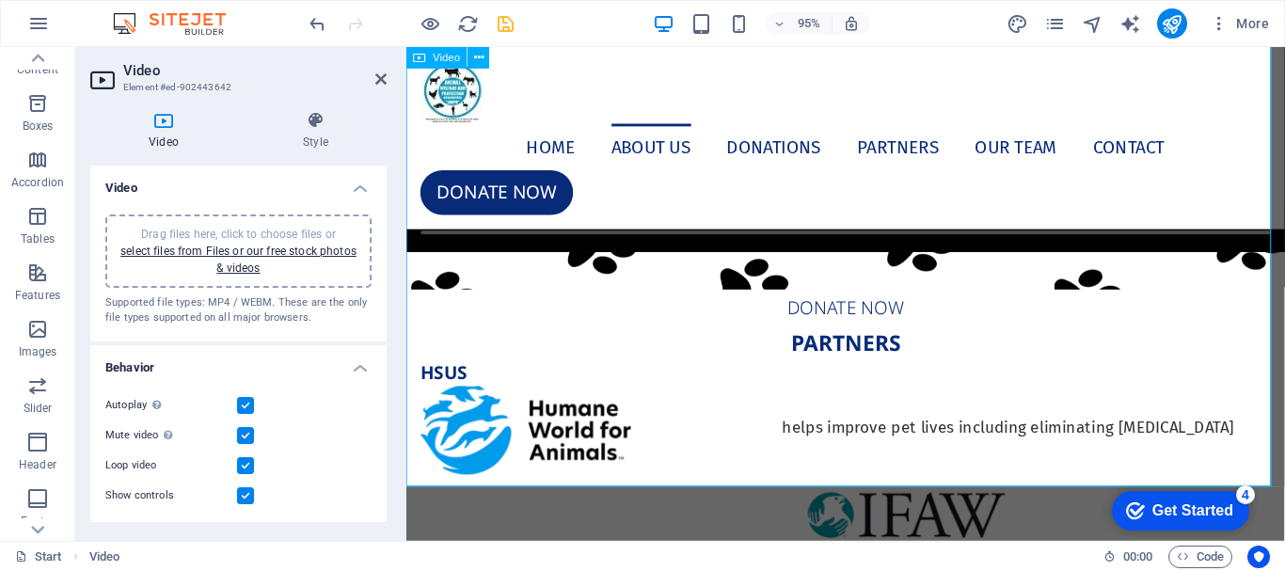
click at [529, 263] on figure at bounding box center [868, 32] width 925 height 463
click at [380, 73] on icon at bounding box center [380, 79] width 11 height 15
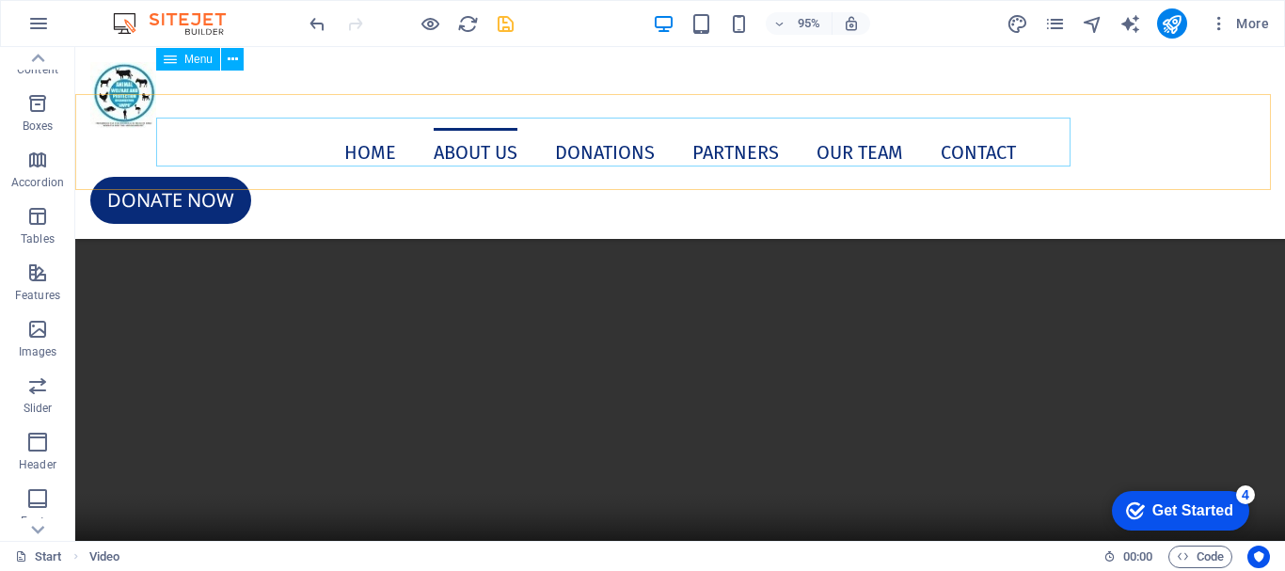
scroll to position [7996, 0]
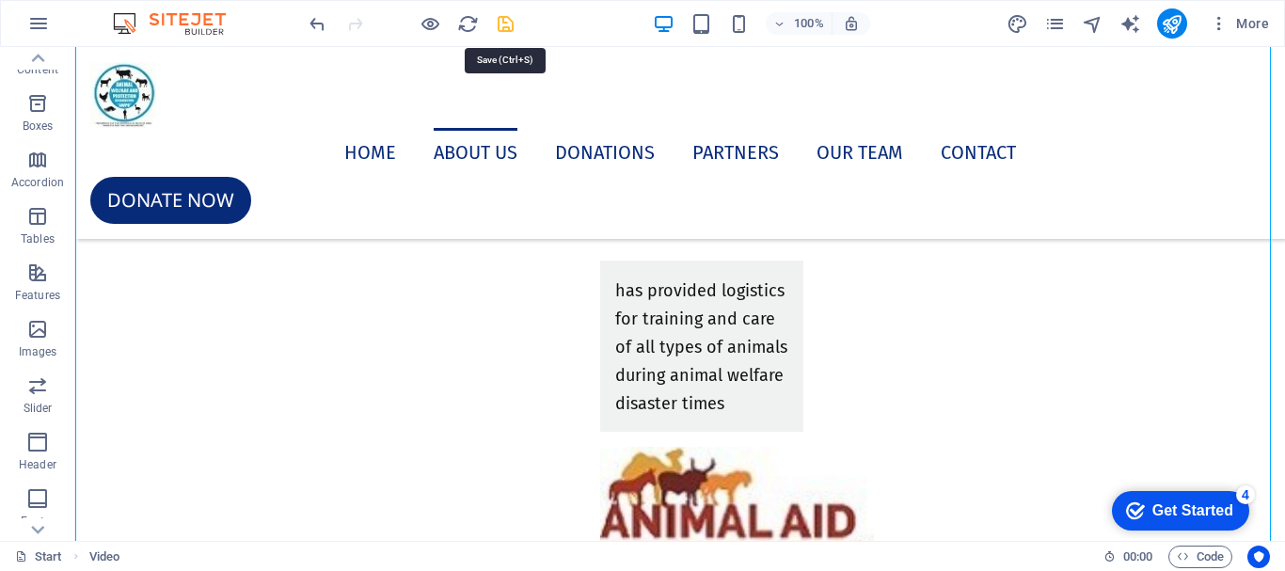
click at [508, 20] on icon "save" at bounding box center [506, 24] width 22 height 22
click at [1165, 32] on icon "publish" at bounding box center [1172, 24] width 22 height 22
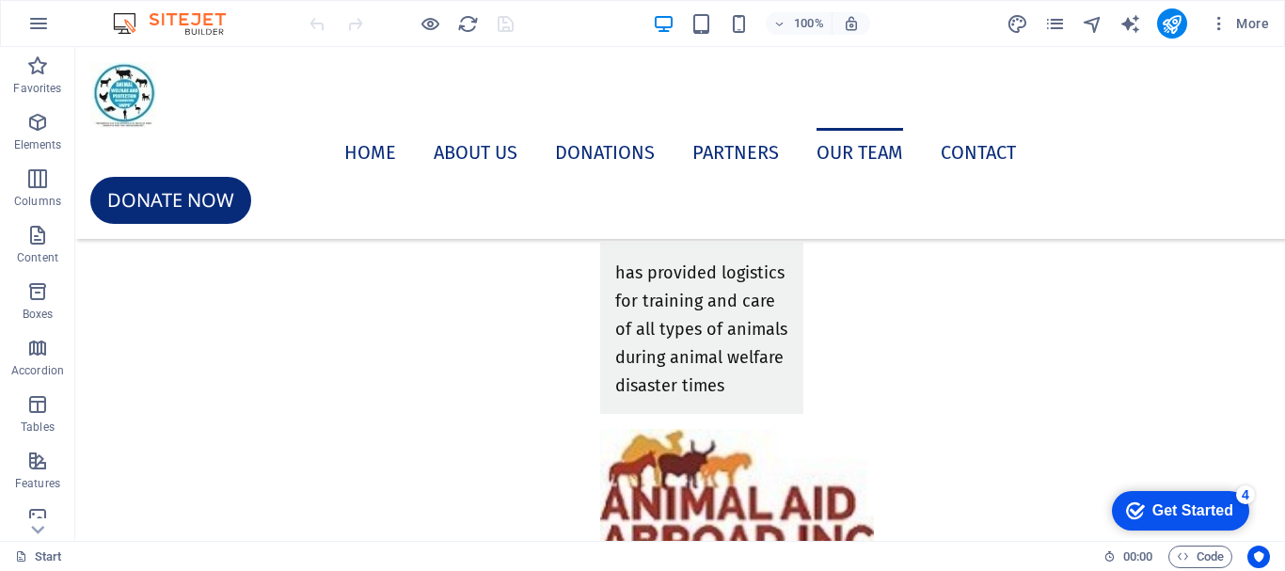
scroll to position [7987, 0]
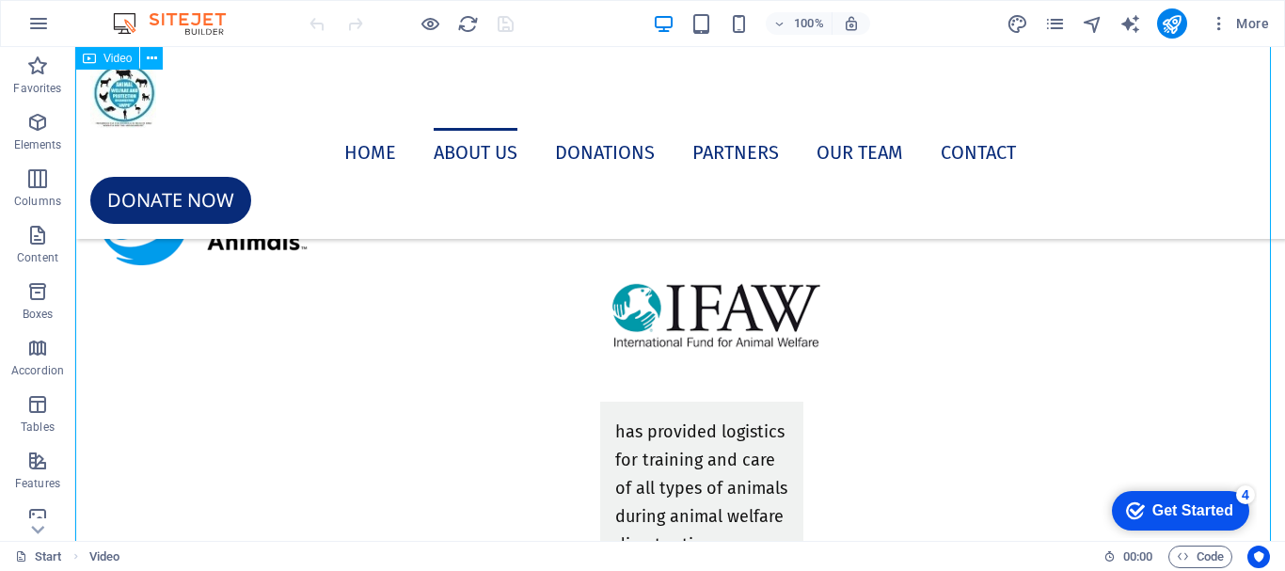
select select "%"
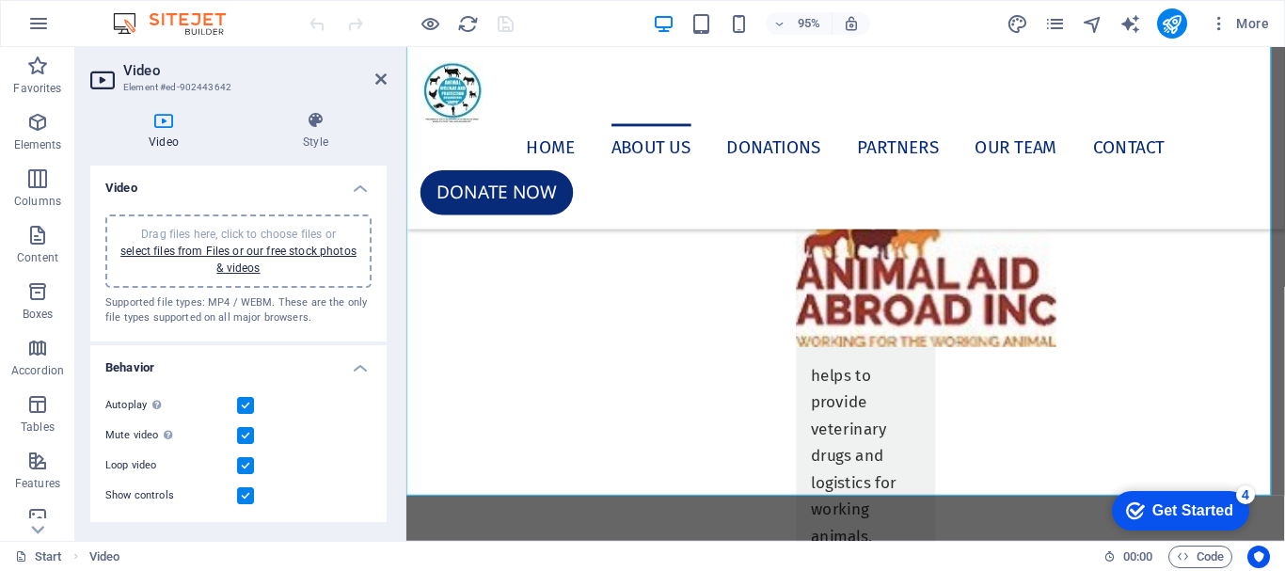
scroll to position [7284, 0]
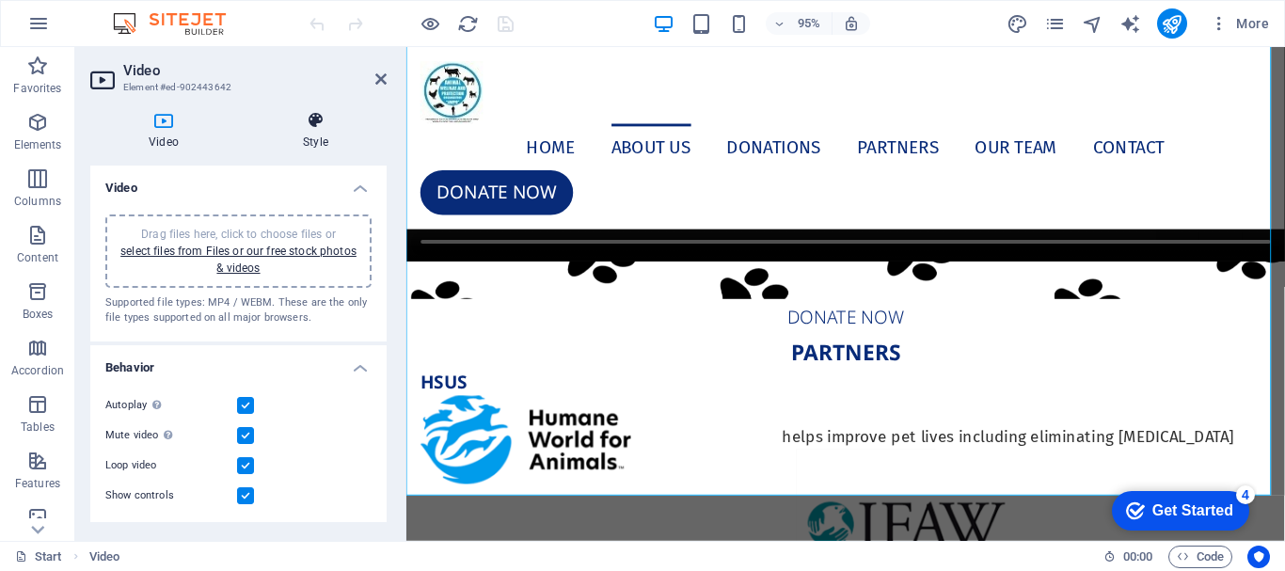
click at [313, 126] on icon at bounding box center [316, 120] width 142 height 19
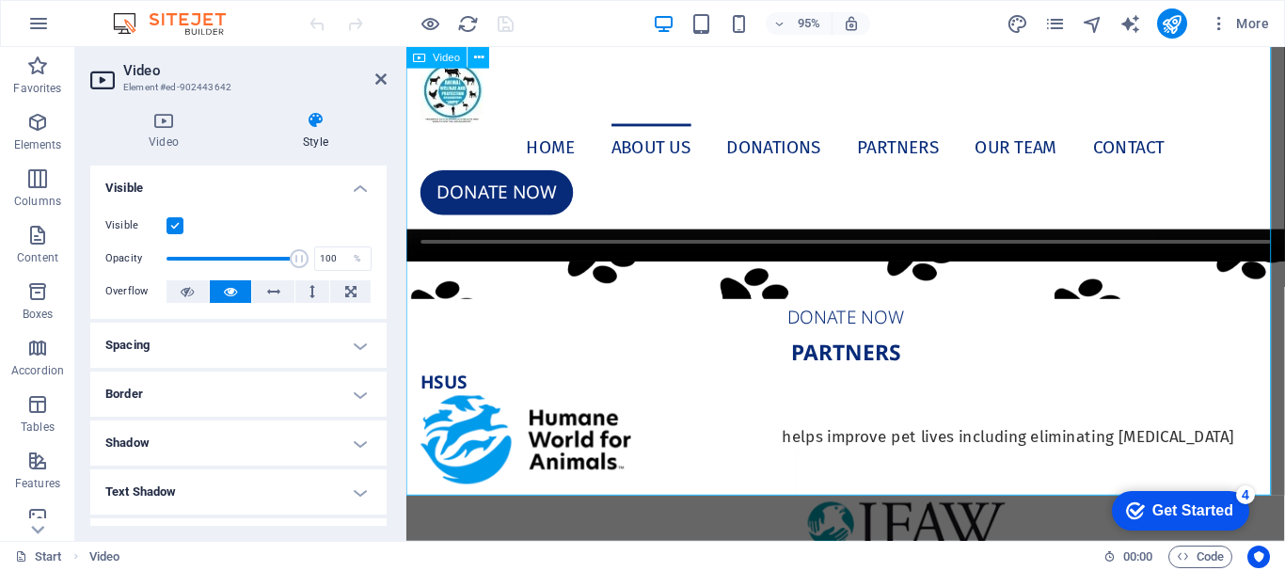
click at [642, 273] on figure at bounding box center [868, 41] width 925 height 463
click at [334, 136] on h4 "Style" at bounding box center [316, 131] width 142 height 40
click at [315, 140] on h4 "Style" at bounding box center [316, 131] width 142 height 40
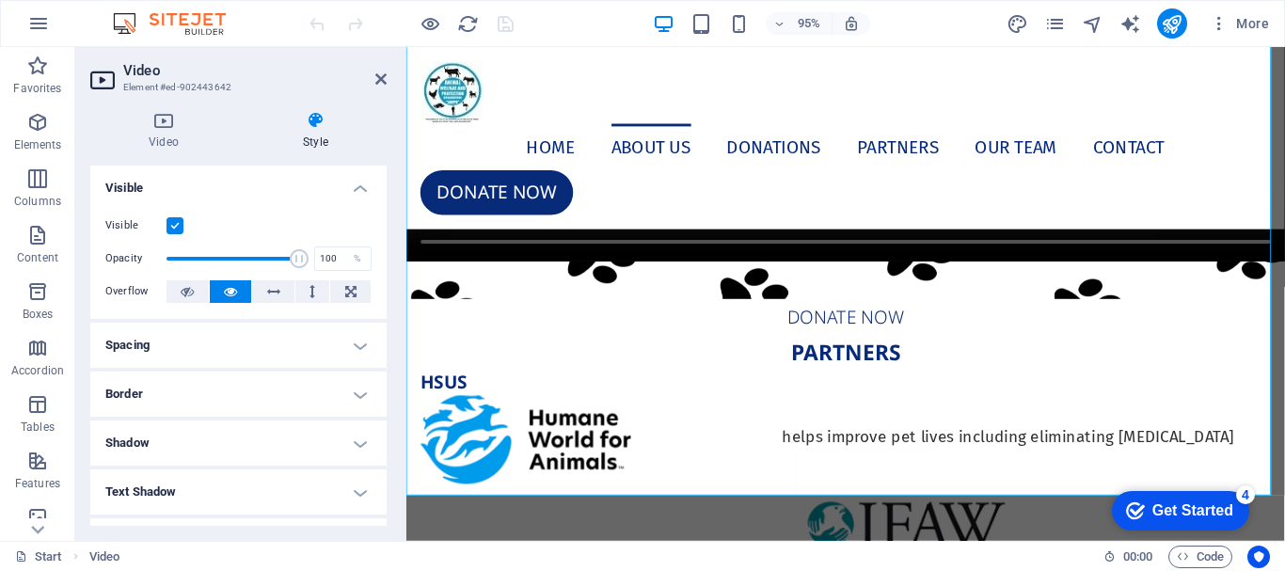
click at [315, 140] on h4 "Style" at bounding box center [316, 131] width 142 height 40
click at [174, 149] on h4 "Video" at bounding box center [167, 131] width 154 height 40
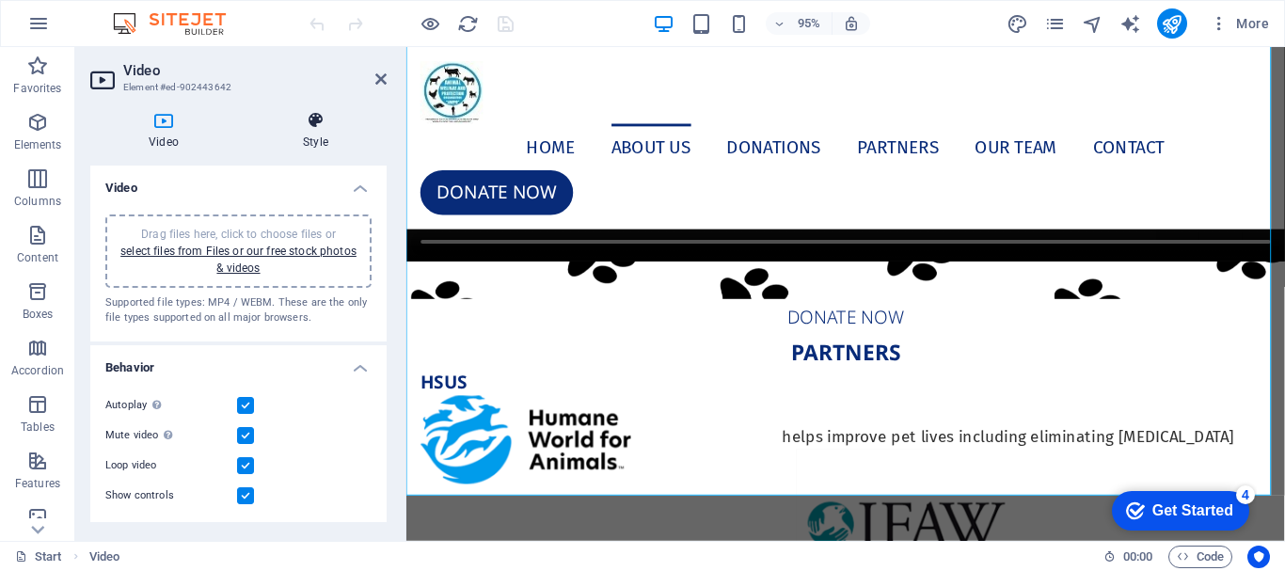
click at [318, 130] on h4 "Style" at bounding box center [316, 131] width 142 height 40
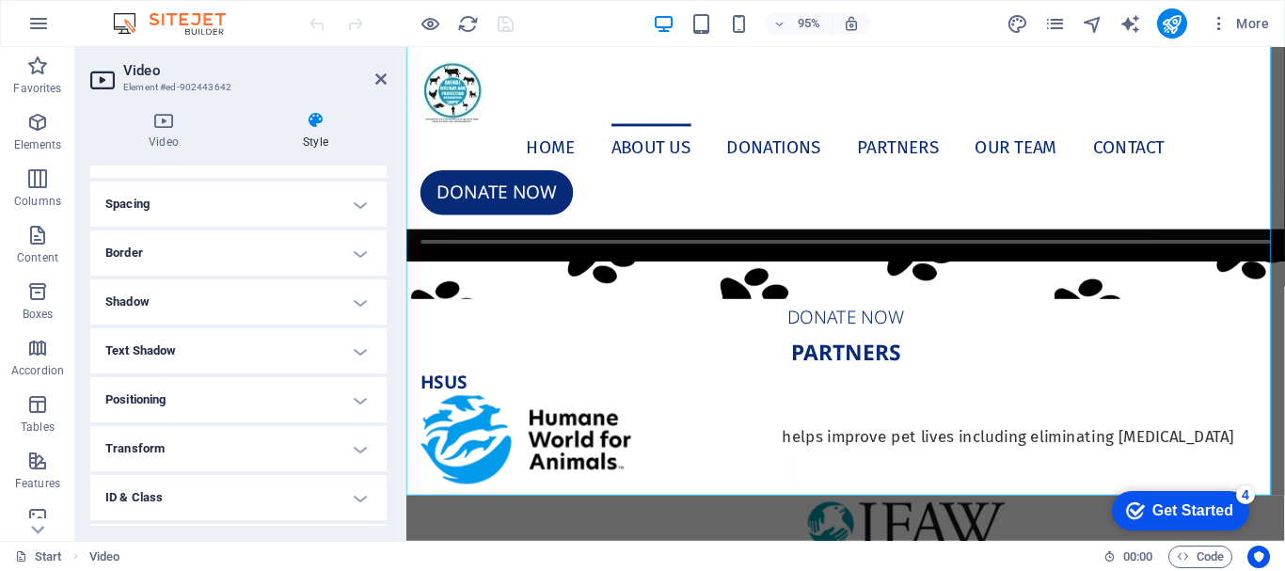
scroll to position [0, 0]
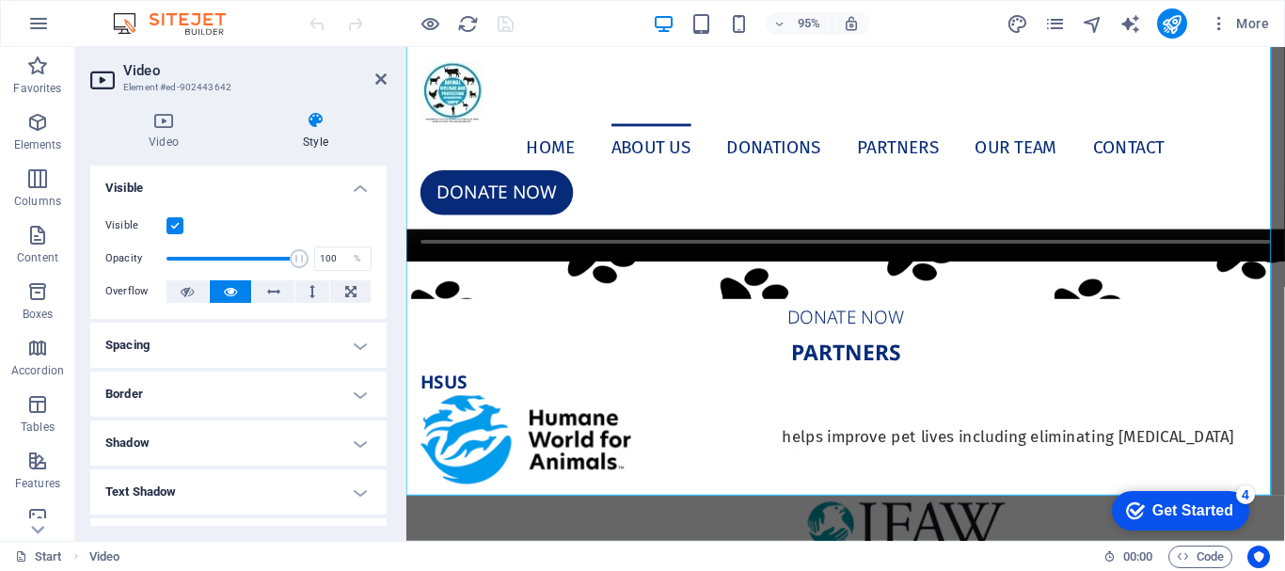
click at [307, 126] on icon at bounding box center [316, 120] width 142 height 19
click at [533, 273] on figure at bounding box center [868, 41] width 925 height 463
click at [383, 81] on icon at bounding box center [380, 79] width 11 height 15
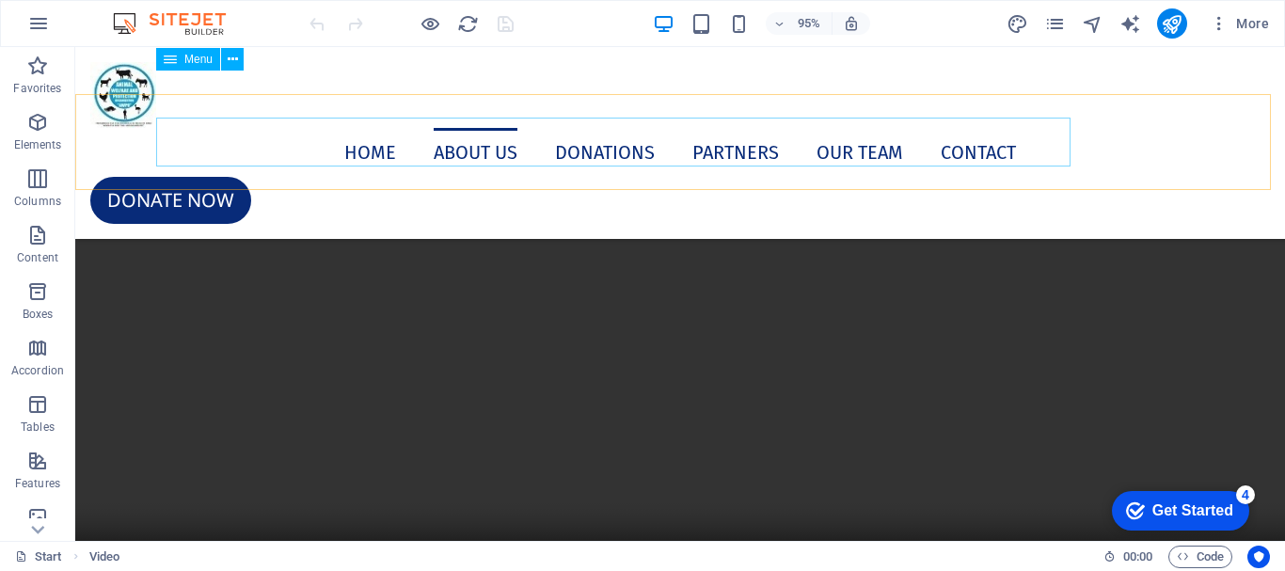
scroll to position [7987, 0]
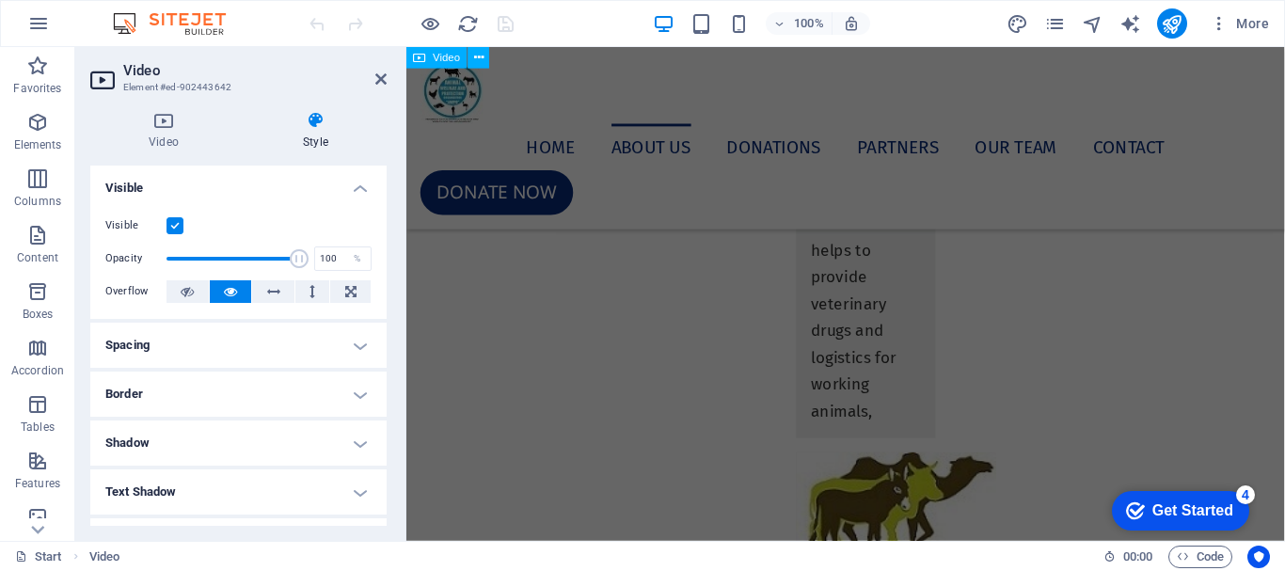
scroll to position [7284, 0]
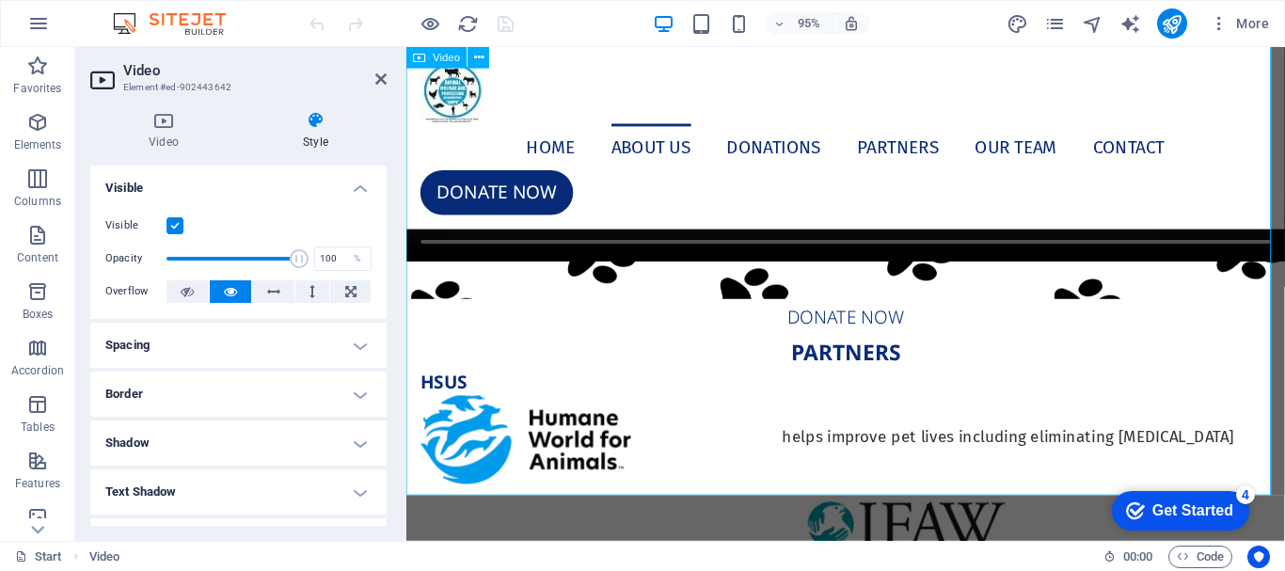
click at [486, 273] on figure at bounding box center [868, 41] width 925 height 463
click at [312, 139] on h4 "Style" at bounding box center [316, 131] width 142 height 40
click at [359, 191] on h4 "Visible" at bounding box center [238, 183] width 296 height 34
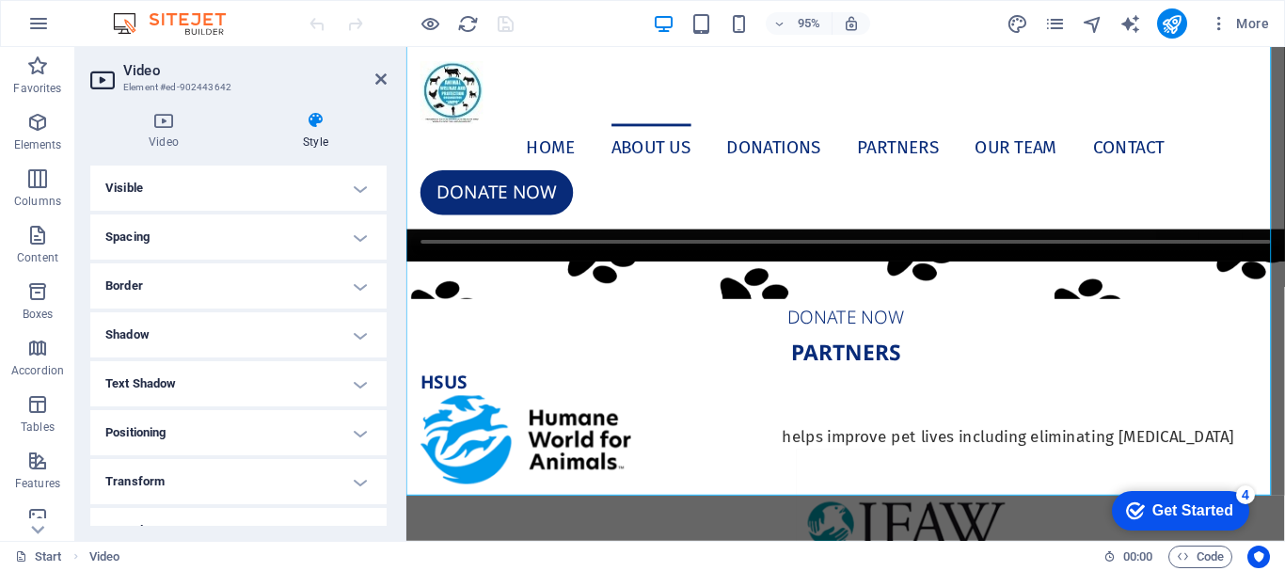
click at [359, 191] on h4 "Visible" at bounding box center [238, 188] width 296 height 45
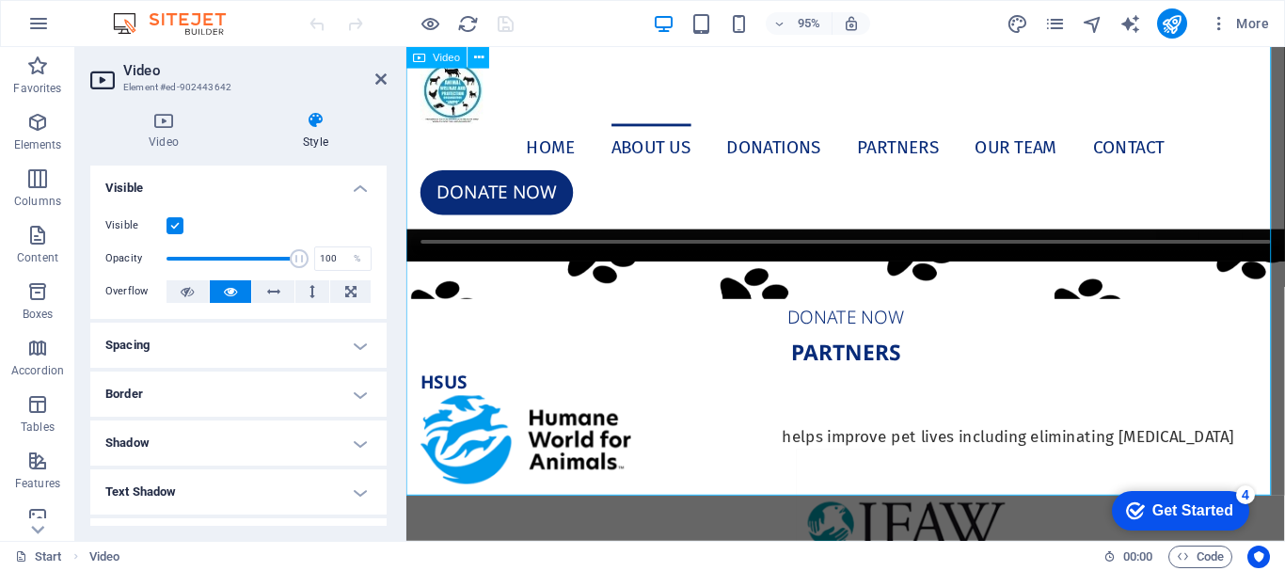
click at [563, 273] on figure at bounding box center [868, 41] width 925 height 463
click at [377, 73] on icon at bounding box center [380, 79] width 11 height 15
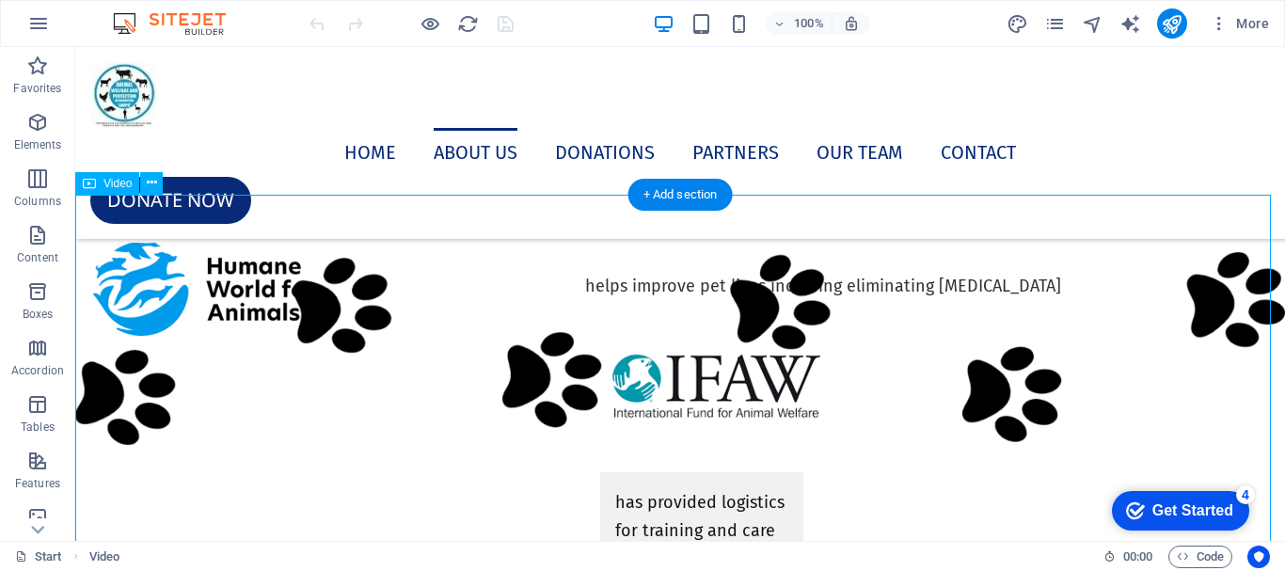
scroll to position [7798, 0]
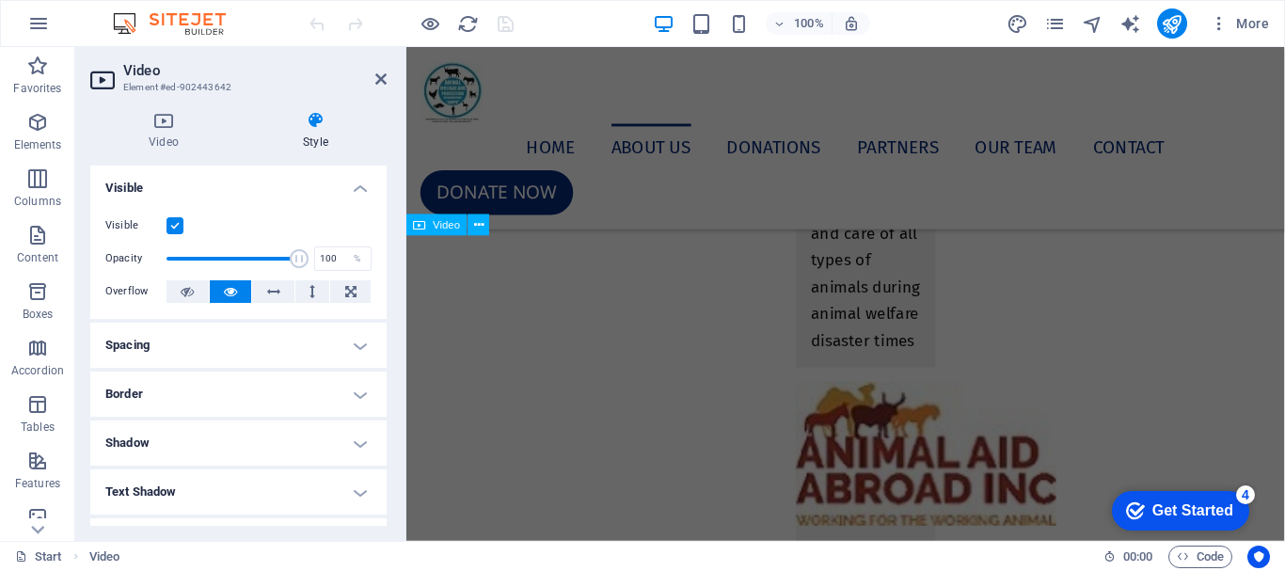
scroll to position [7045, 0]
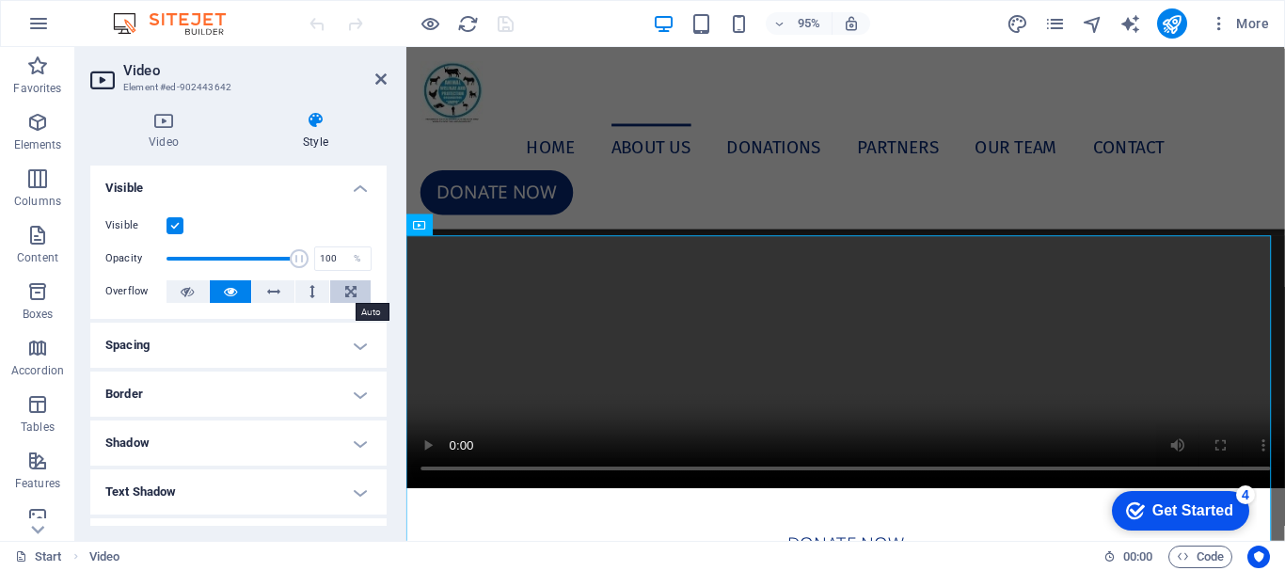
click at [348, 295] on icon at bounding box center [350, 291] width 11 height 23
click at [384, 78] on icon at bounding box center [380, 79] width 11 height 15
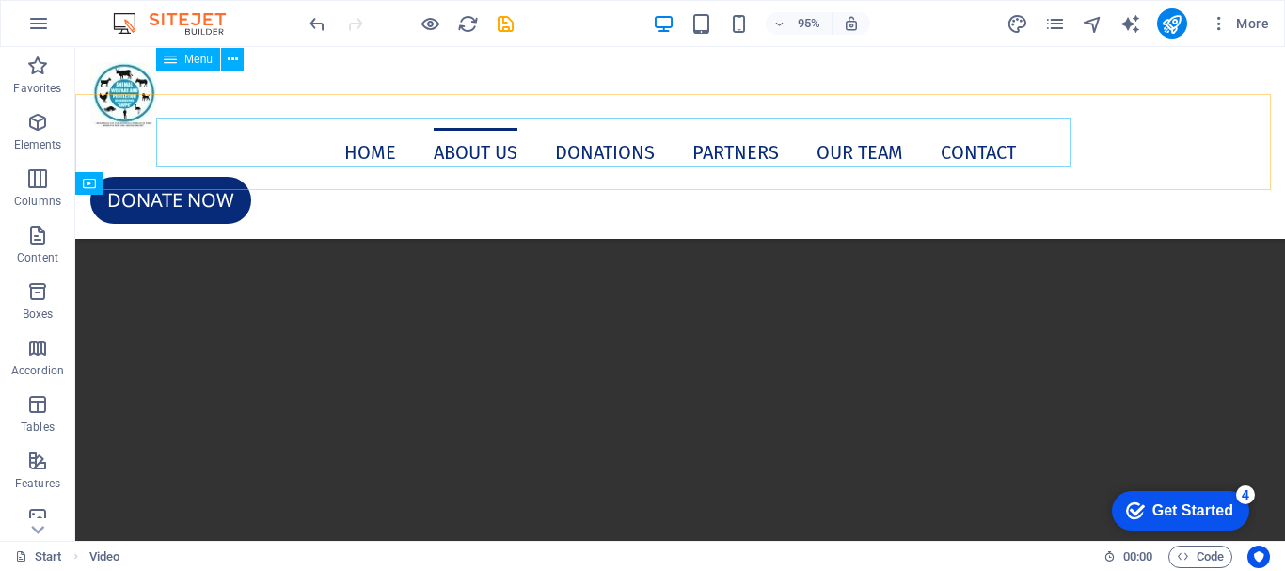
scroll to position [7798, 0]
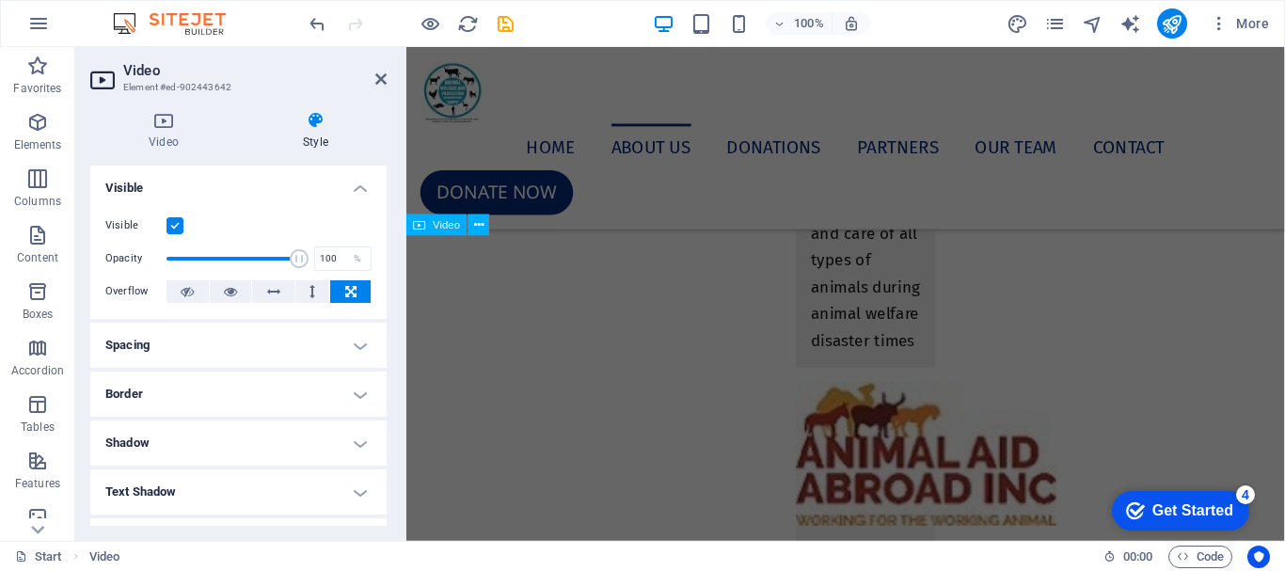
scroll to position [7045, 0]
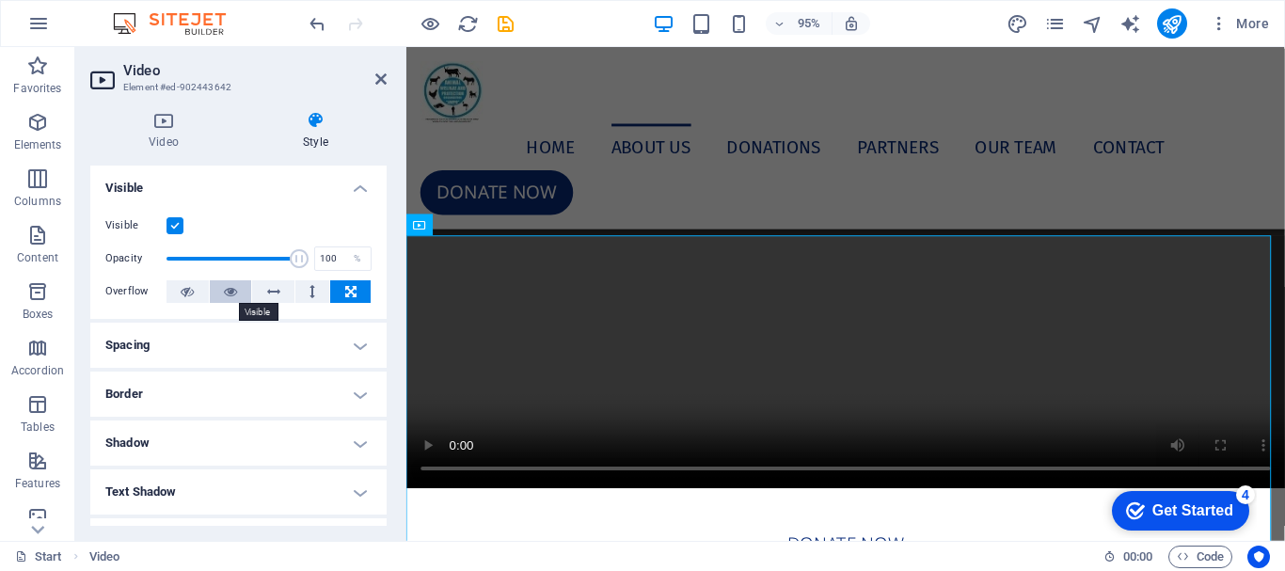
click at [228, 291] on icon at bounding box center [230, 291] width 13 height 23
click at [529, 374] on figure at bounding box center [868, 280] width 925 height 463
click at [375, 77] on icon at bounding box center [380, 79] width 11 height 15
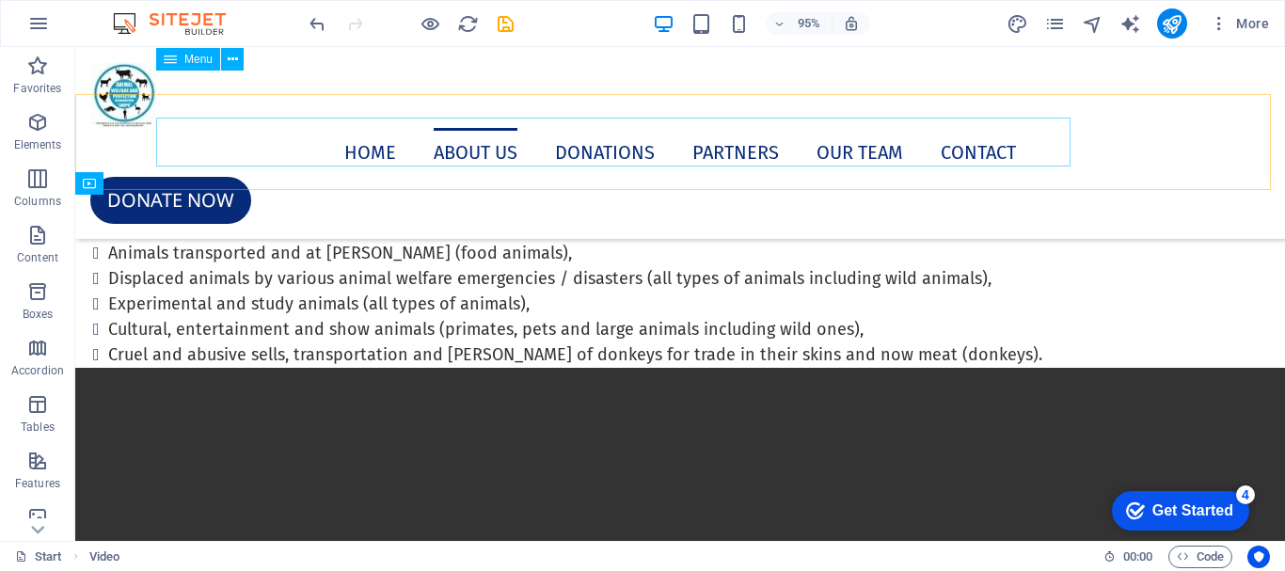
scroll to position [7798, 0]
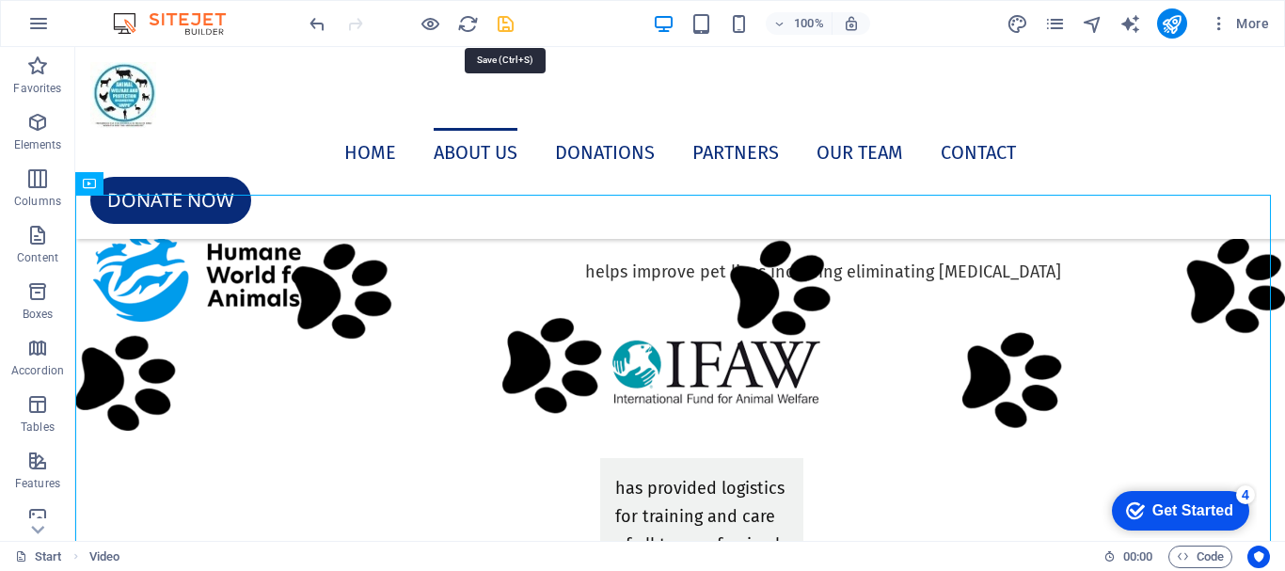
click at [500, 26] on icon "save" at bounding box center [506, 24] width 22 height 22
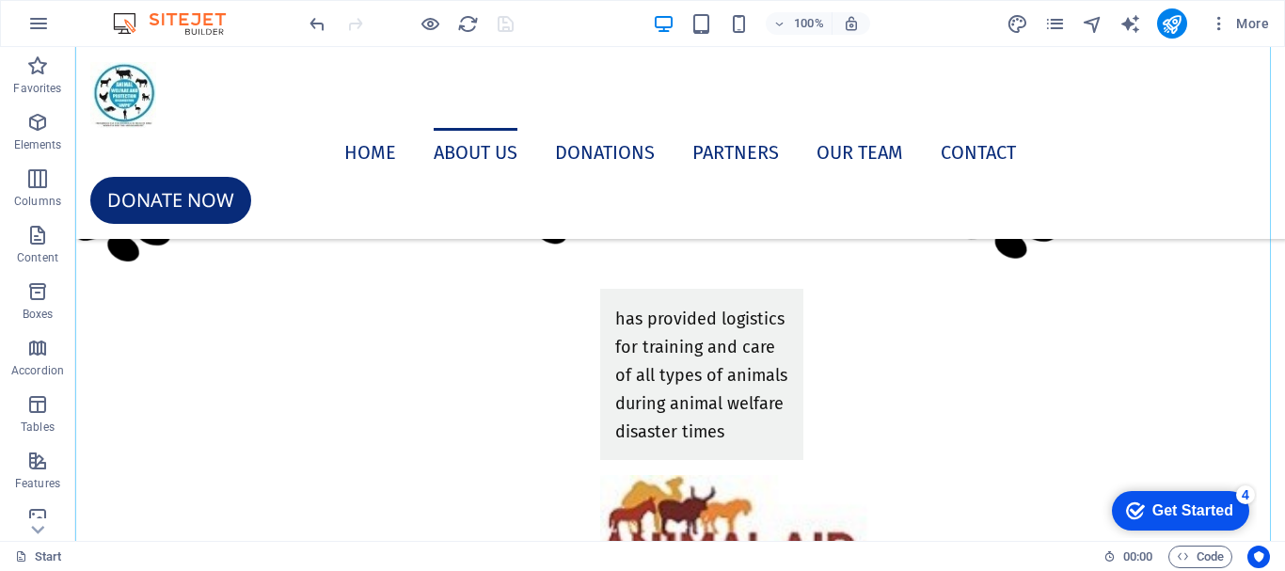
scroll to position [7987, 0]
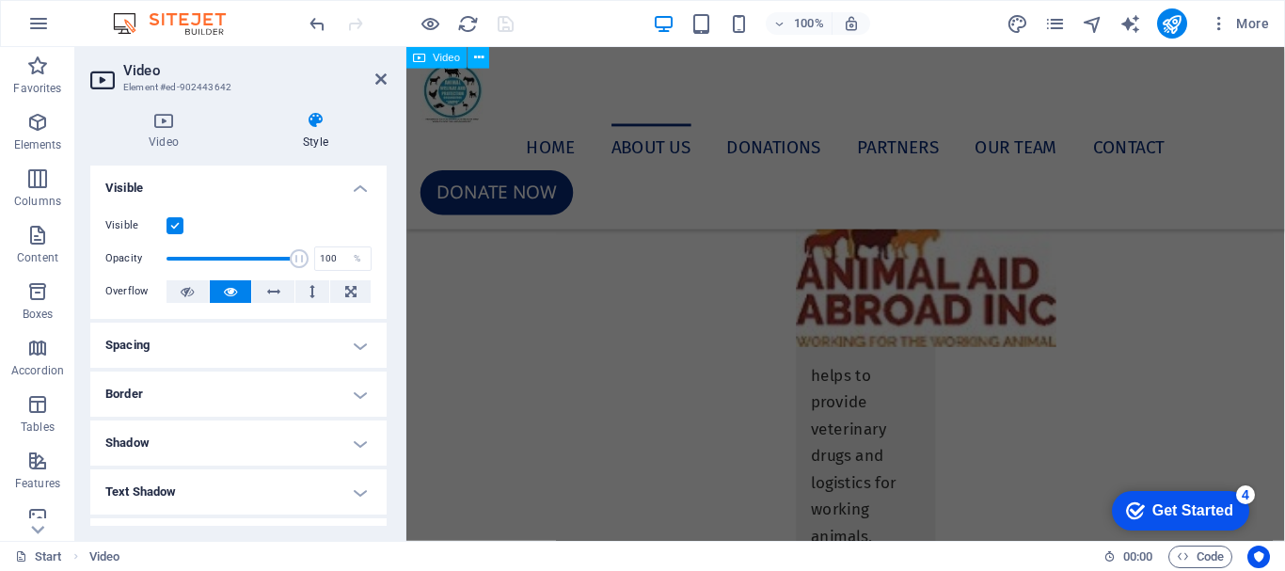
scroll to position [7284, 0]
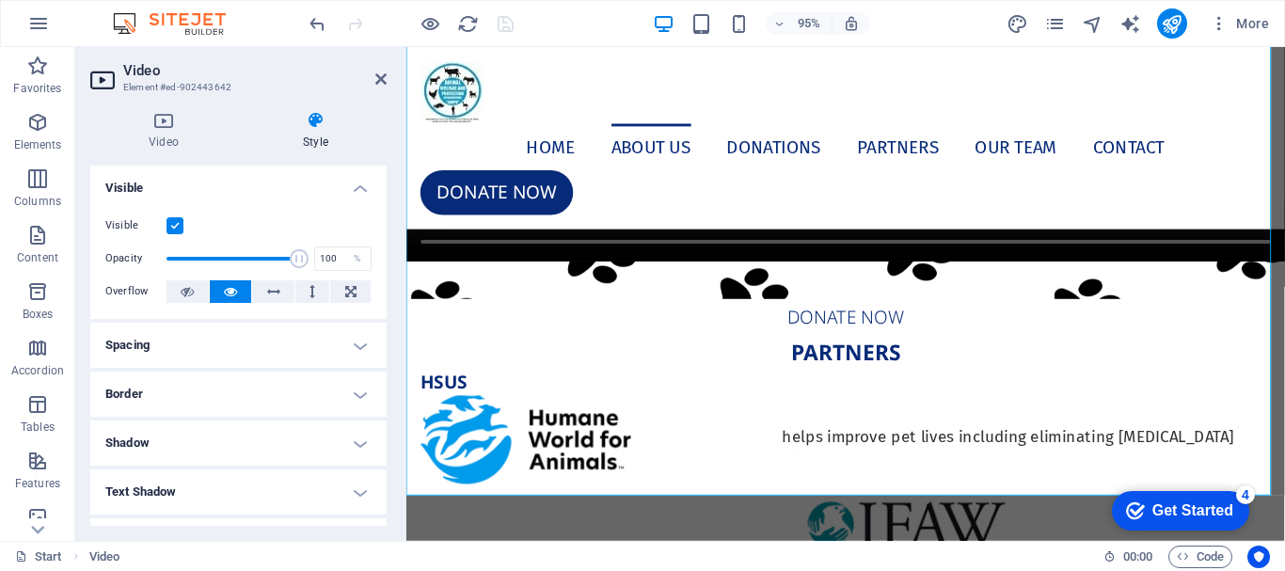
click at [314, 135] on h4 "Style" at bounding box center [316, 131] width 142 height 40
